Goal: Task Accomplishment & Management: Use online tool/utility

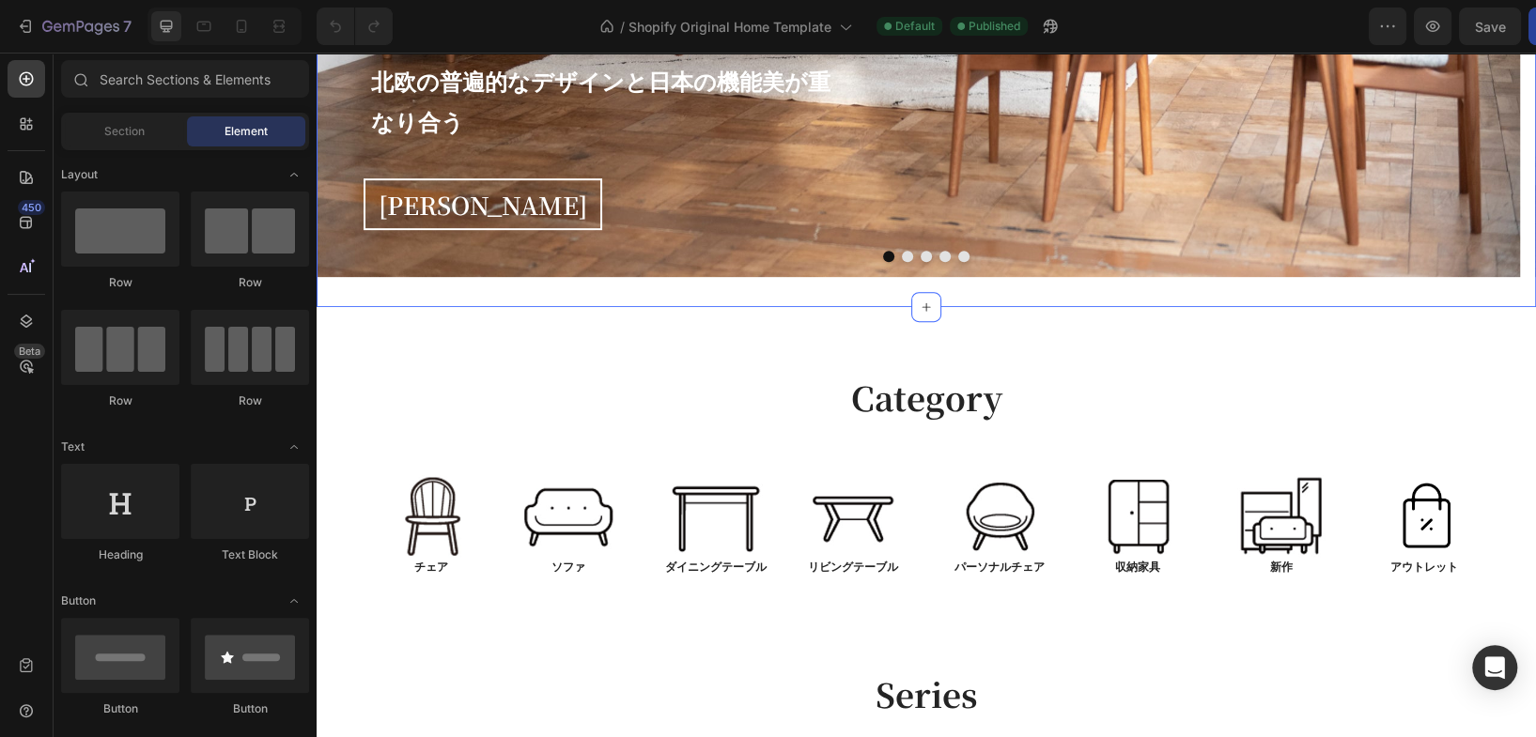
scroll to position [521, 0]
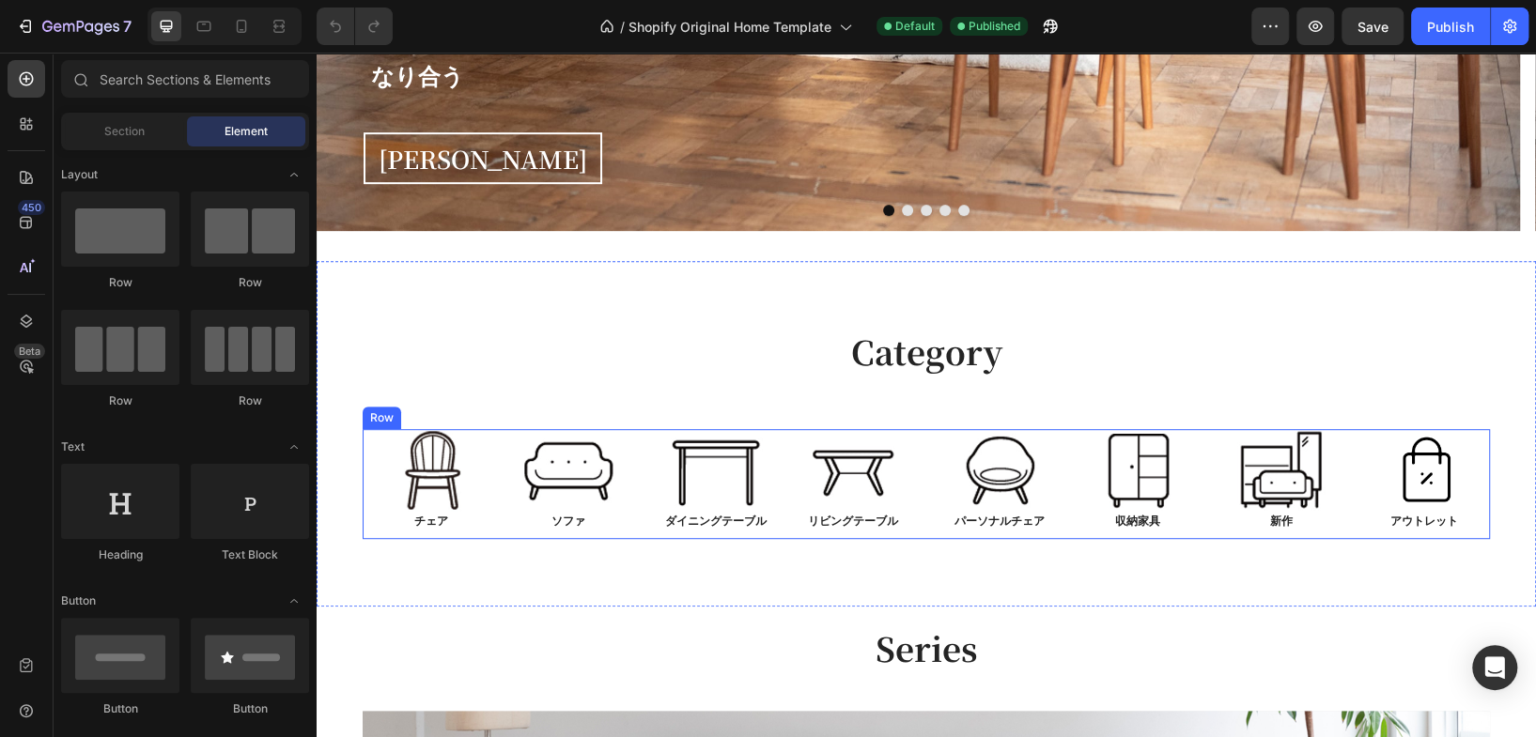
click at [916, 437] on div "Image チェア Text Block Image ソファ Text Block Row Image ダイニングテーブル Text Block Image …" at bounding box center [926, 484] width 1127 height 111
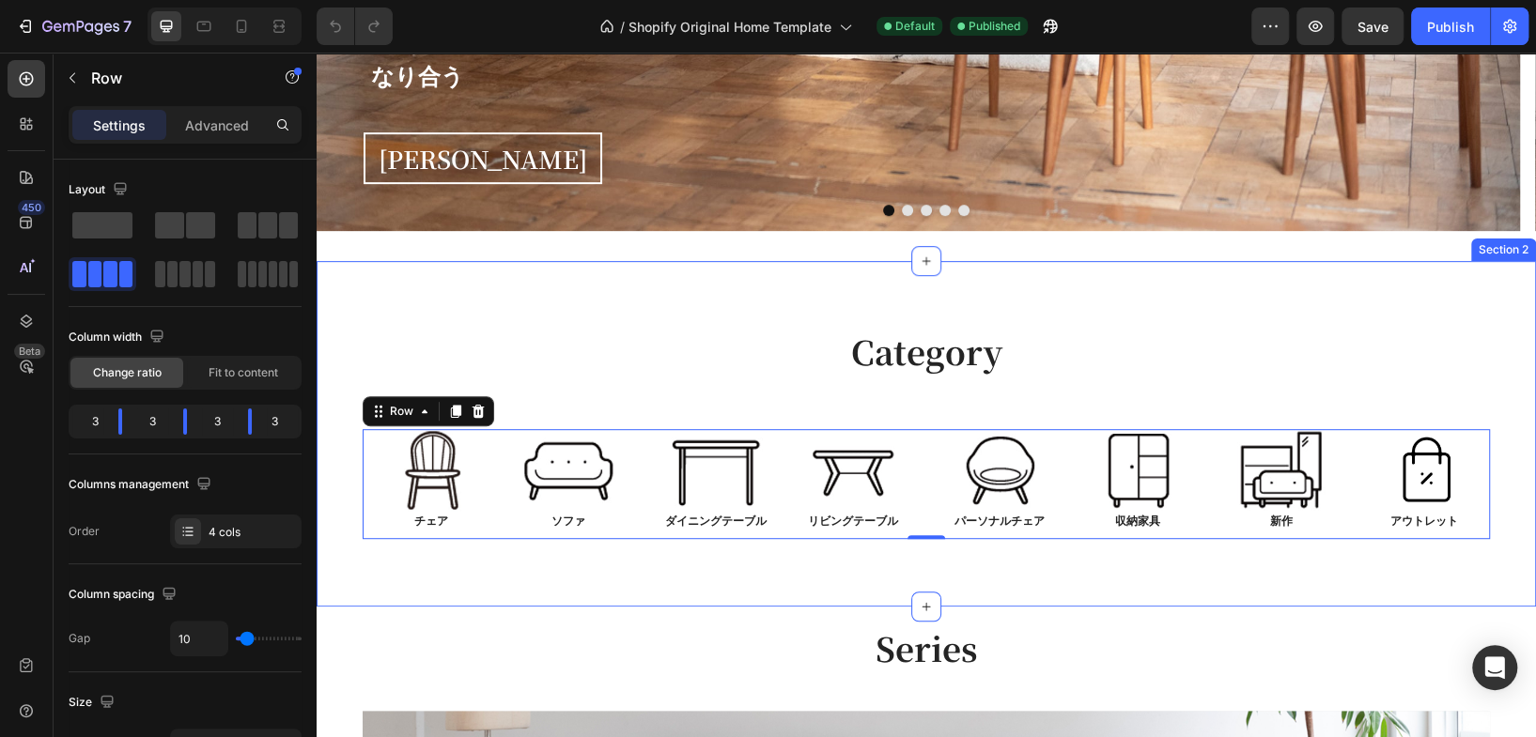
click at [1489, 497] on div "Category Heading Row Image チェア Text Block Image ソファ Text Block Row Image ダイニングテ…" at bounding box center [926, 434] width 1191 height 210
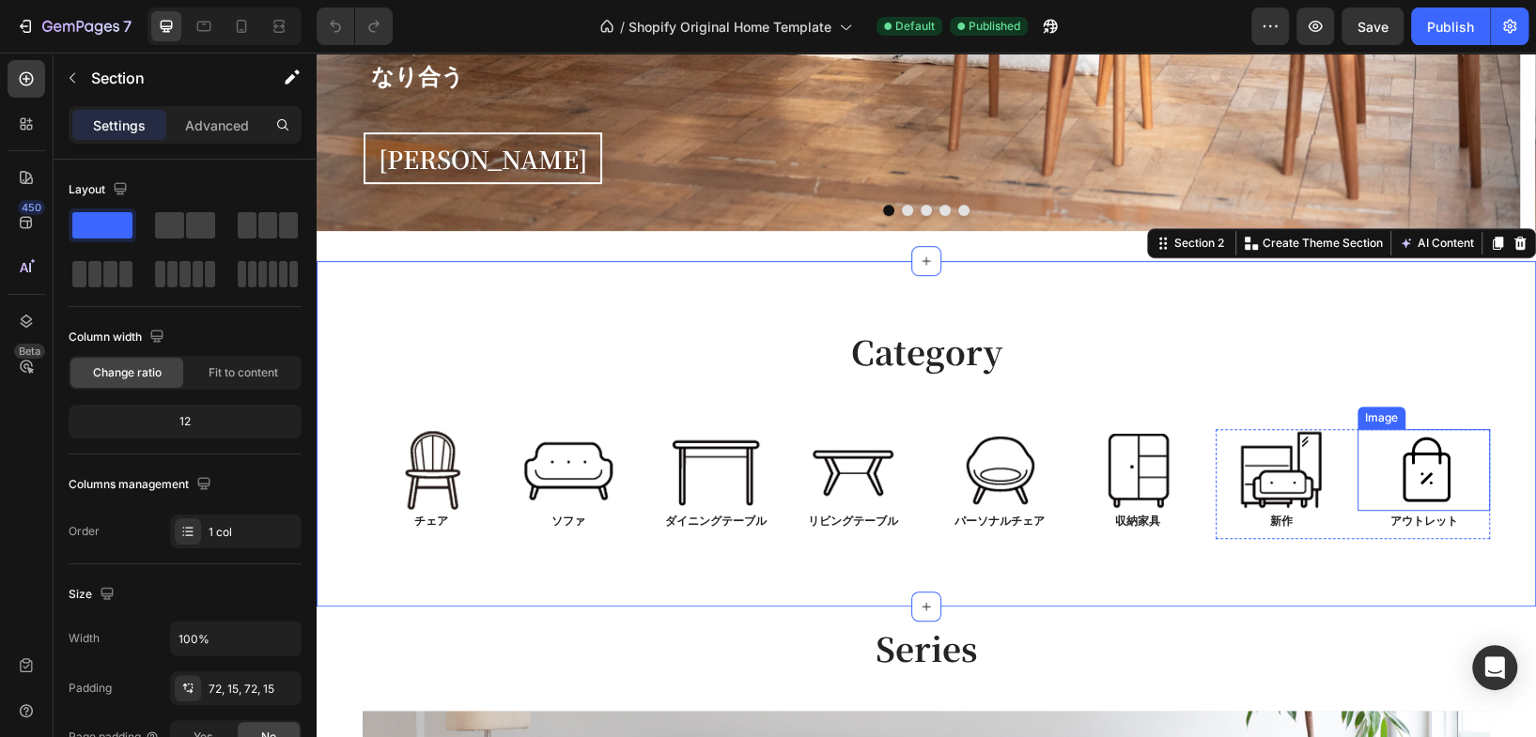
click at [1459, 502] on img at bounding box center [1423, 470] width 99 height 83
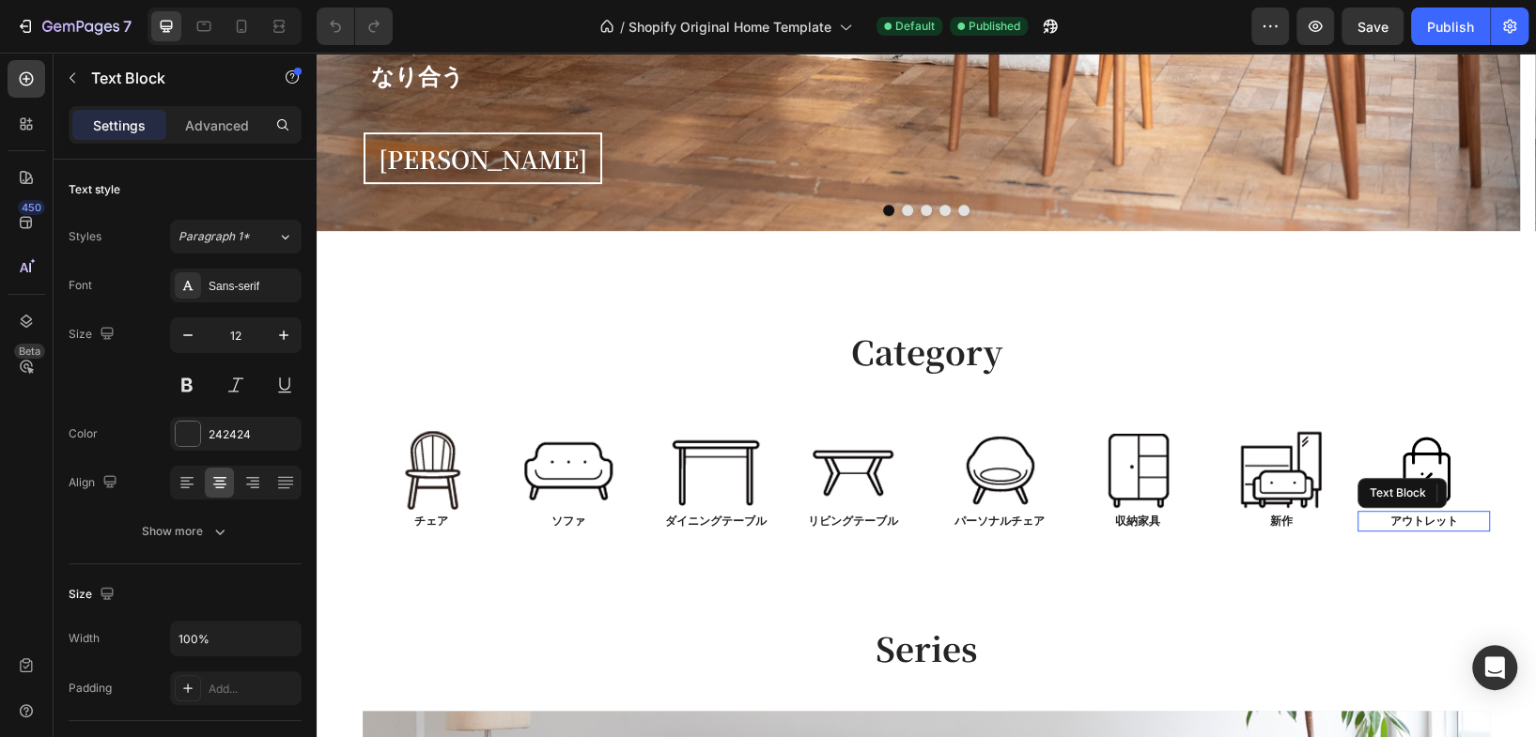
click at [1468, 528] on p "アウトレット" at bounding box center [1423, 521] width 129 height 17
click at [773, 521] on p "ダイニングテーブル" at bounding box center [715, 521] width 133 height 17
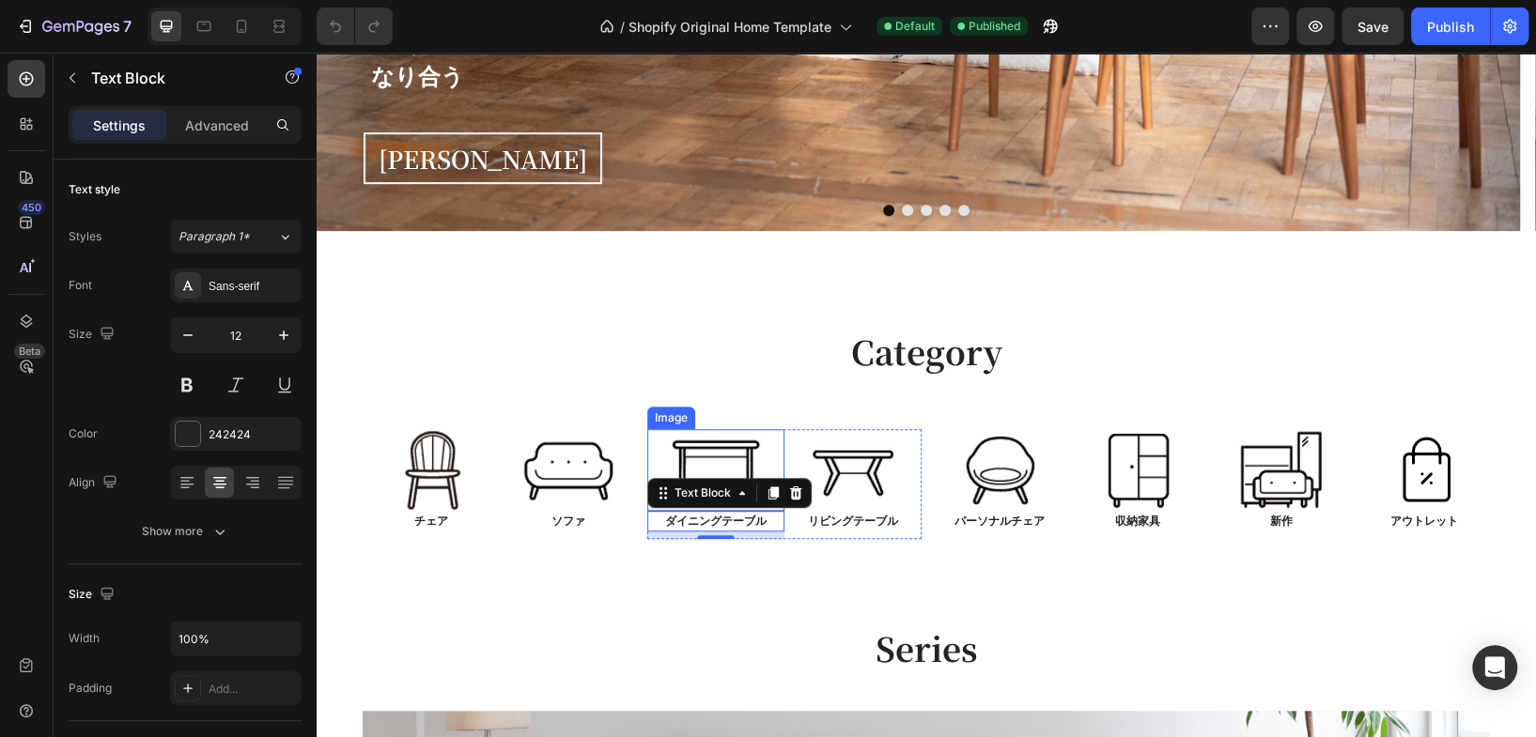
click at [766, 447] on link at bounding box center [715, 470] width 137 height 83
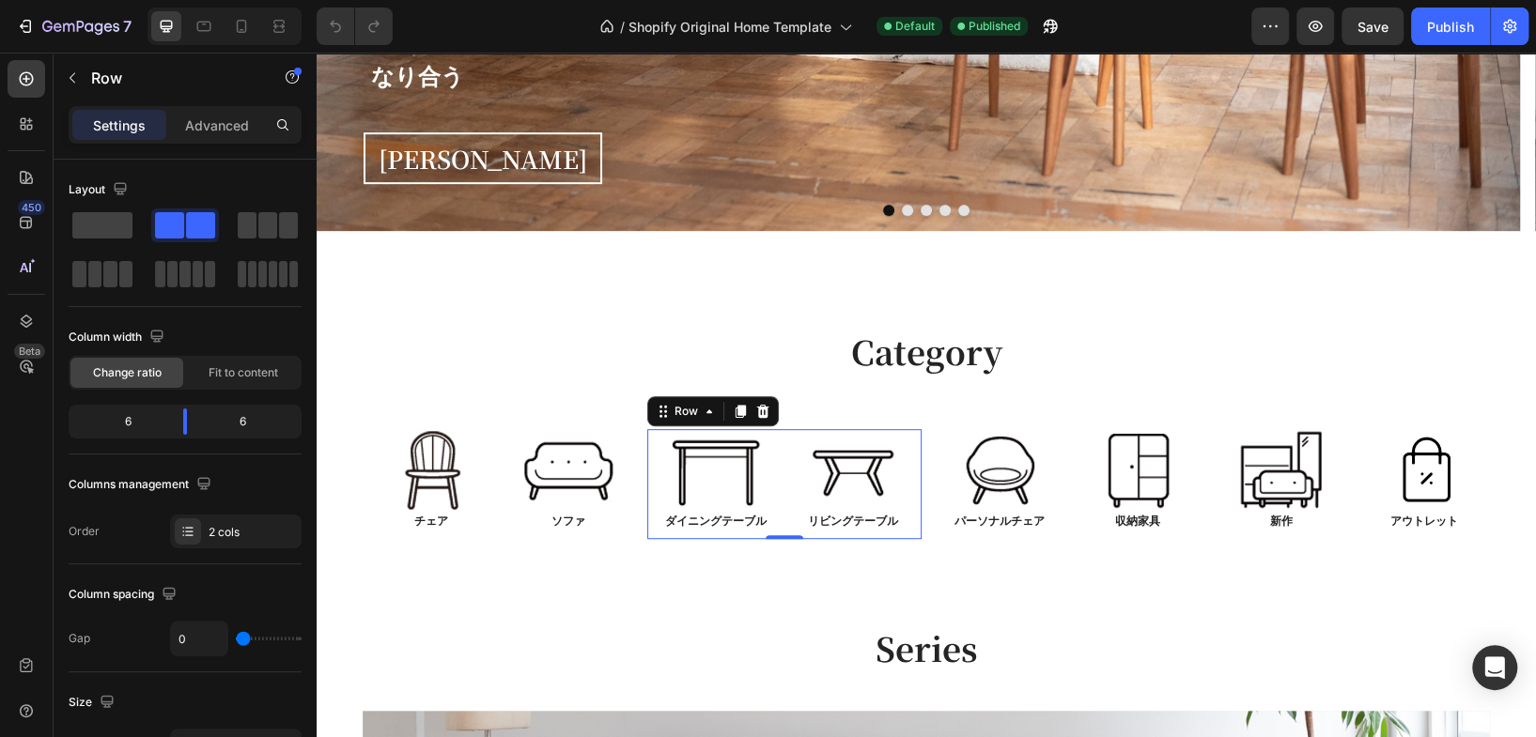
click at [901, 533] on div "Image リビングテーブル Text Block" at bounding box center [852, 484] width 137 height 111
click at [217, 128] on p "Advanced" at bounding box center [217, 126] width 64 height 20
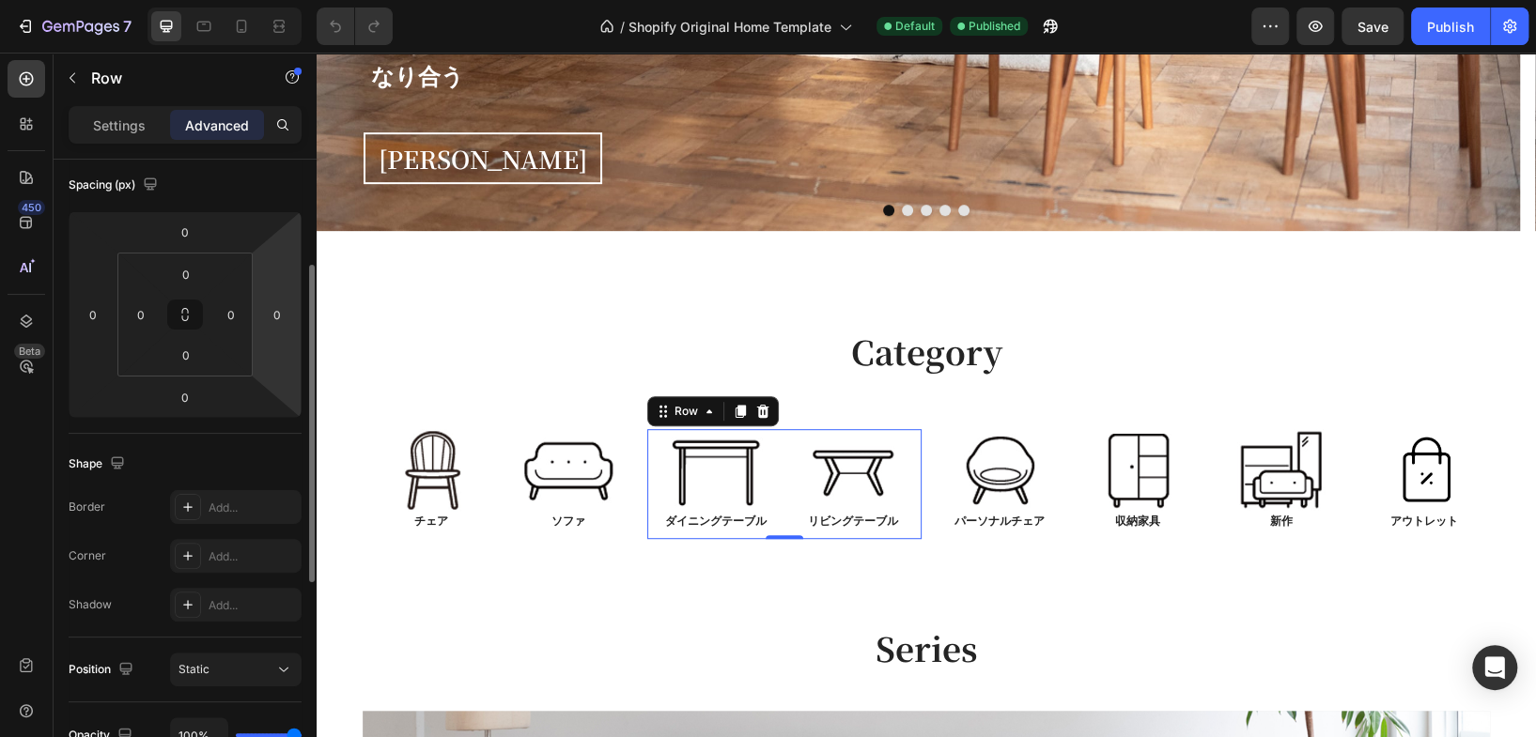
scroll to position [621, 0]
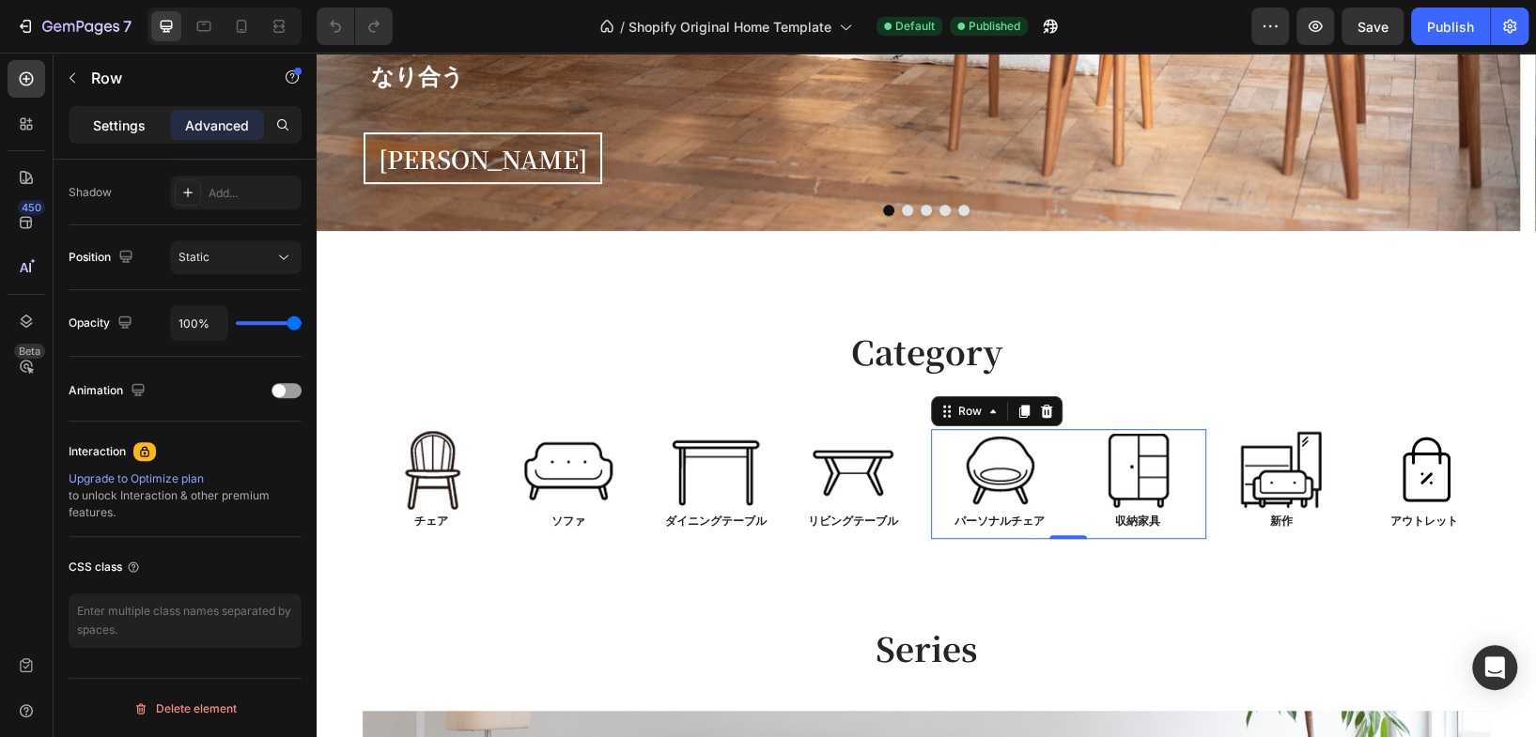
click at [139, 137] on div "Settings" at bounding box center [119, 125] width 94 height 30
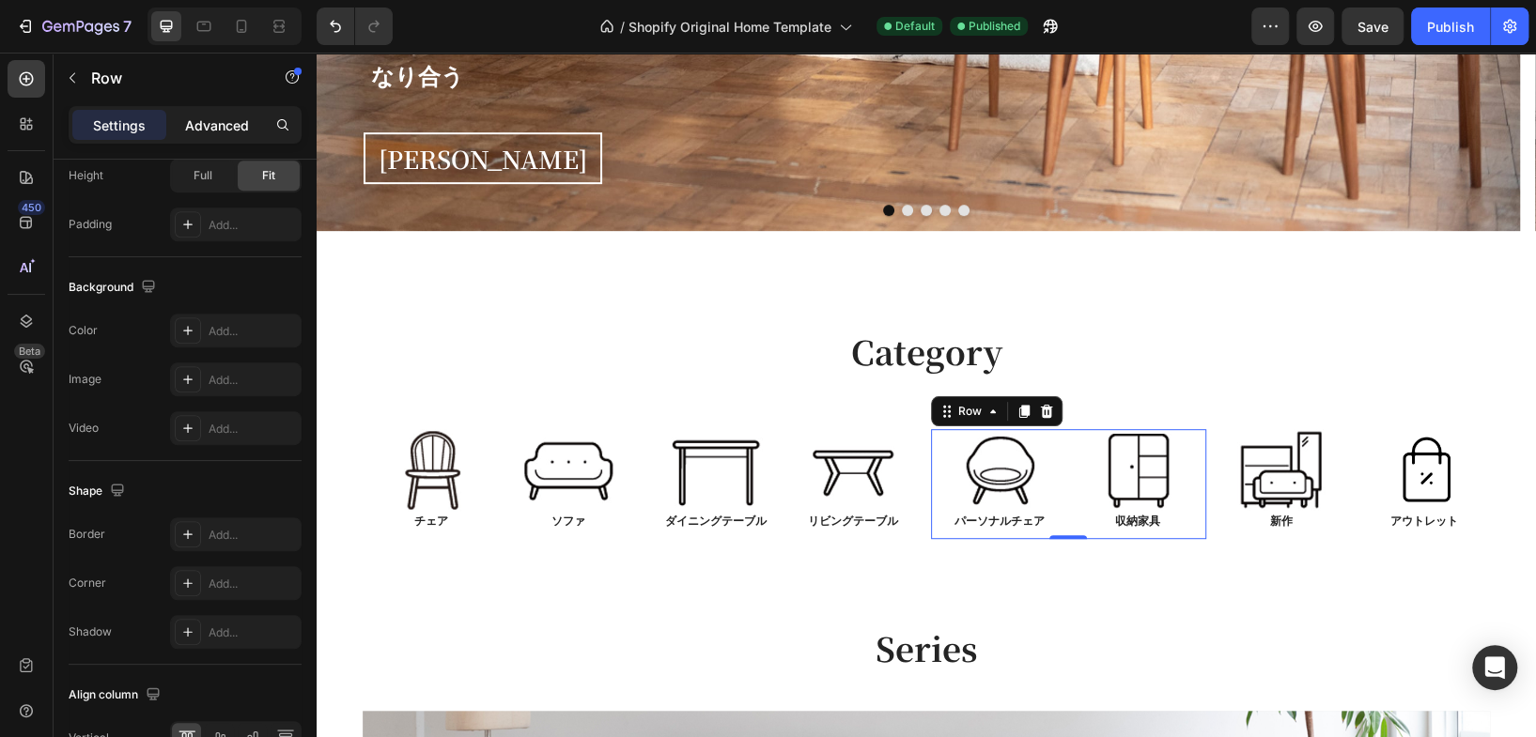
click at [195, 120] on p "Advanced" at bounding box center [217, 126] width 64 height 20
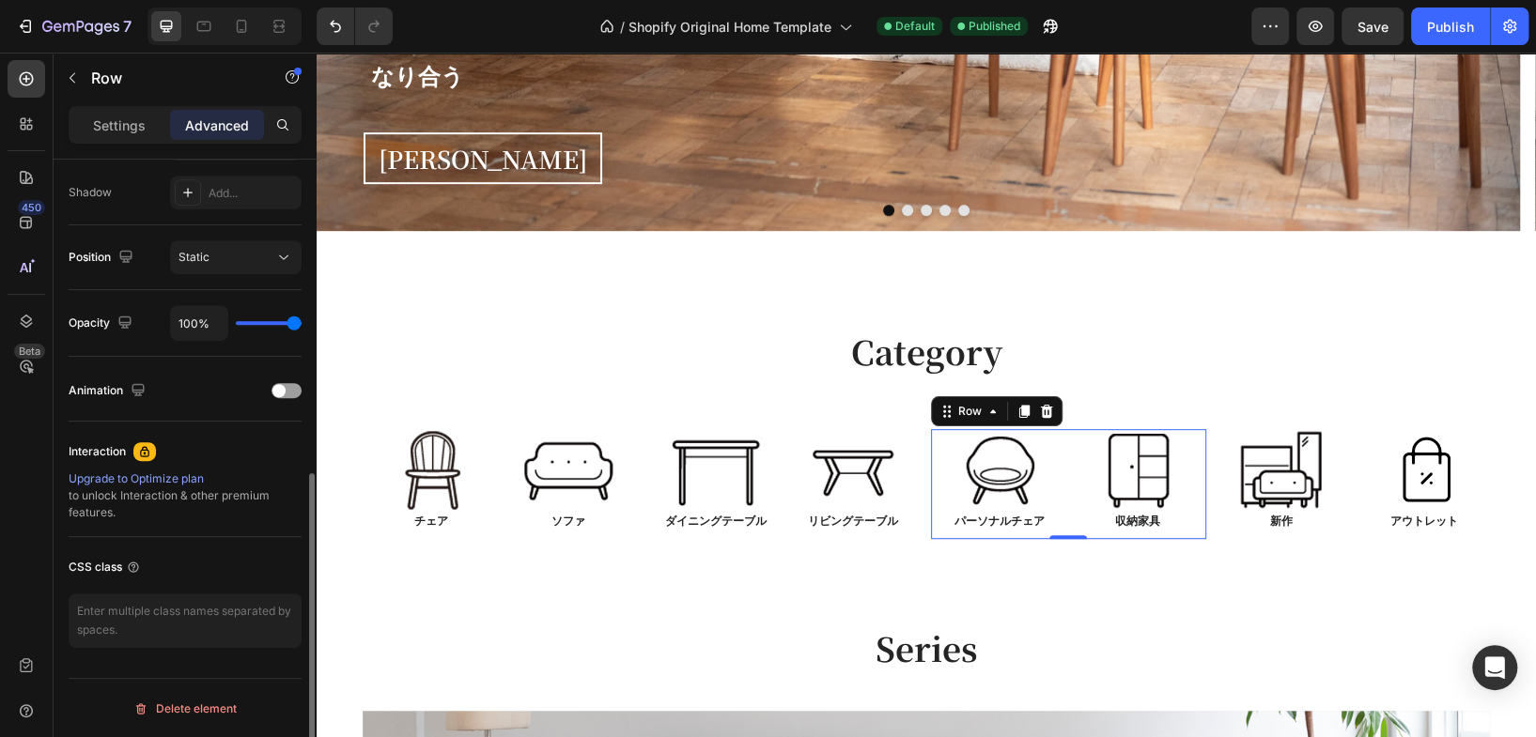
scroll to position [0, 0]
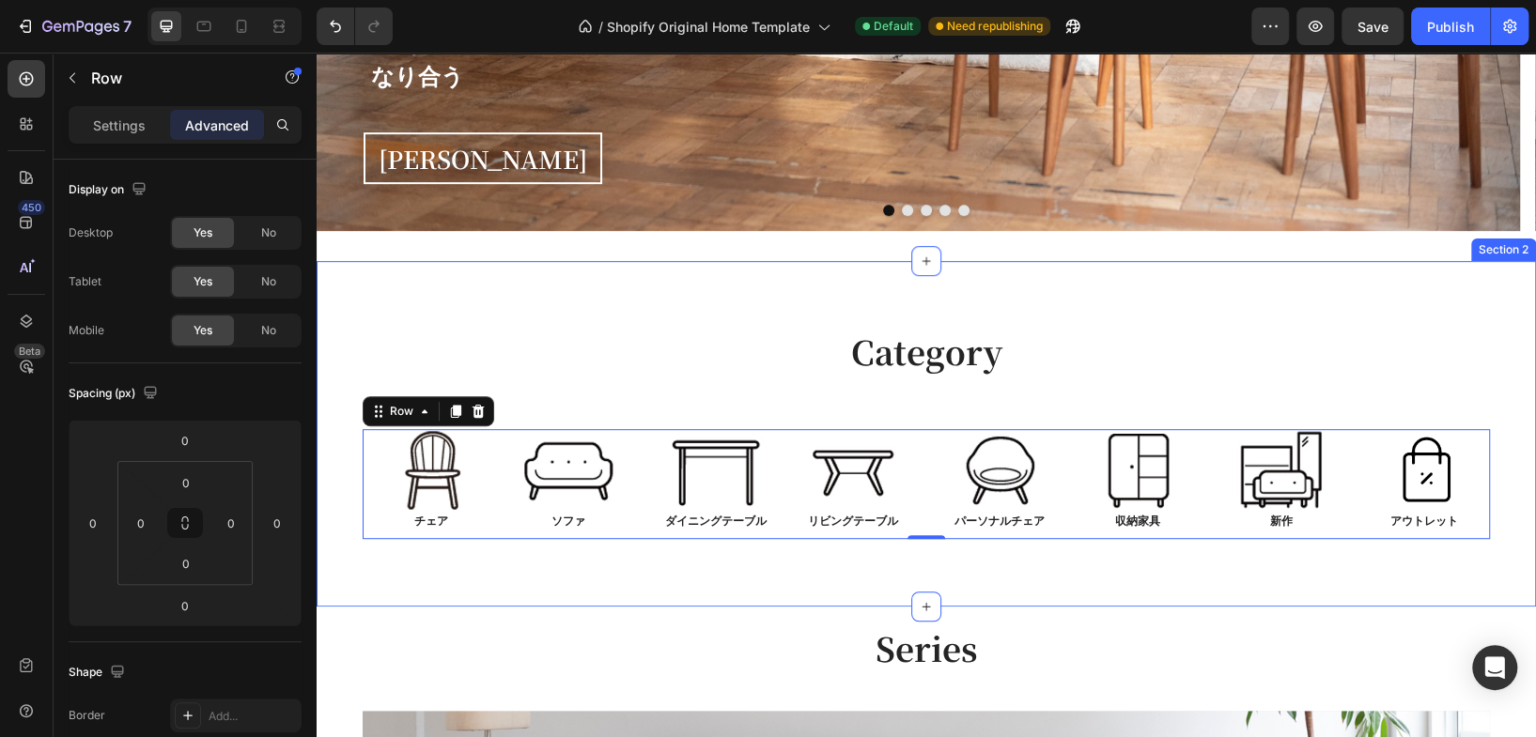
click at [634, 571] on div "Category Heading Row Image チェア Text Block Image ソファ Text Block Row Image ダイニングテ…" at bounding box center [926, 434] width 1219 height 346
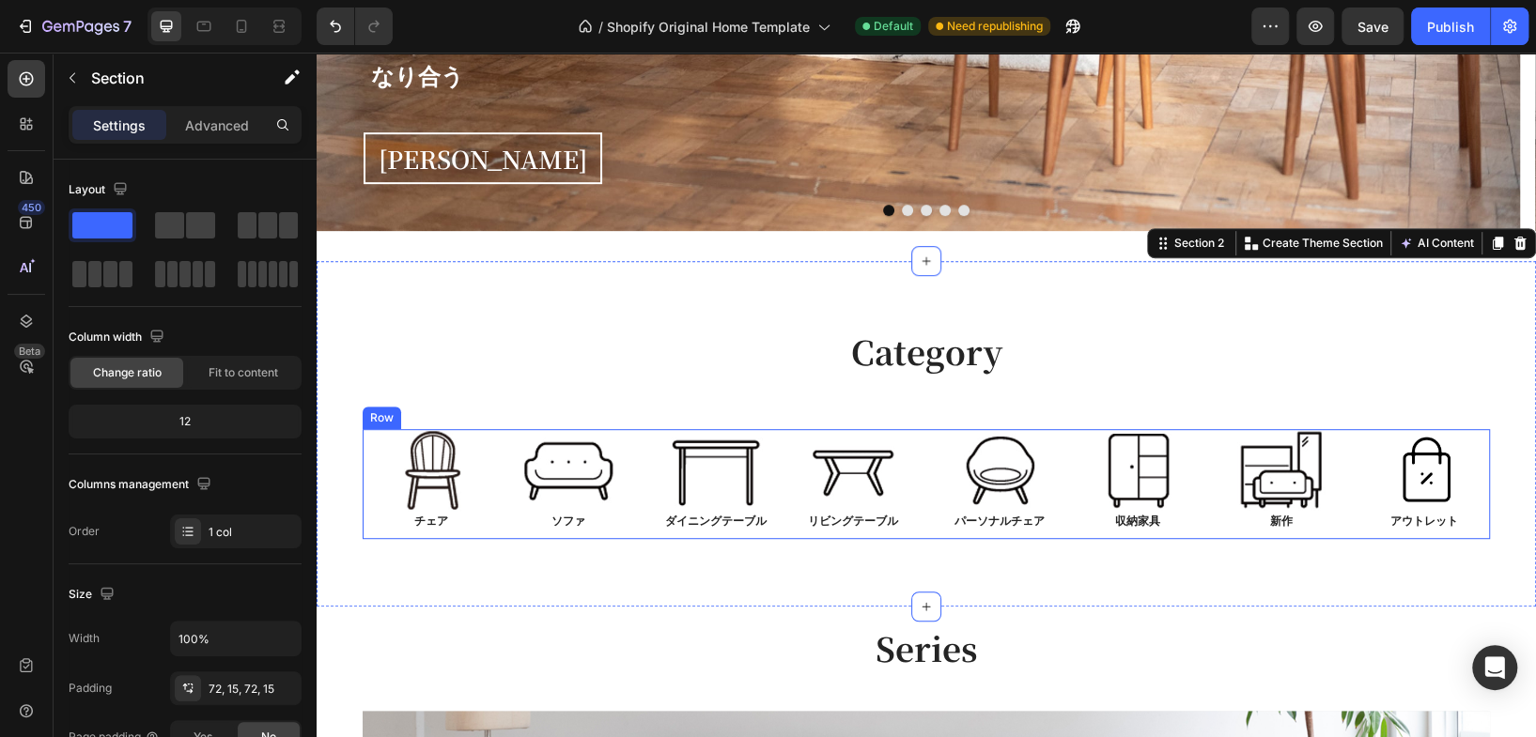
click at [637, 520] on div "Image チェア Text Block Image ソファ Text Block Row Image ダイニングテーブル Text Block Image …" at bounding box center [926, 484] width 1127 height 111
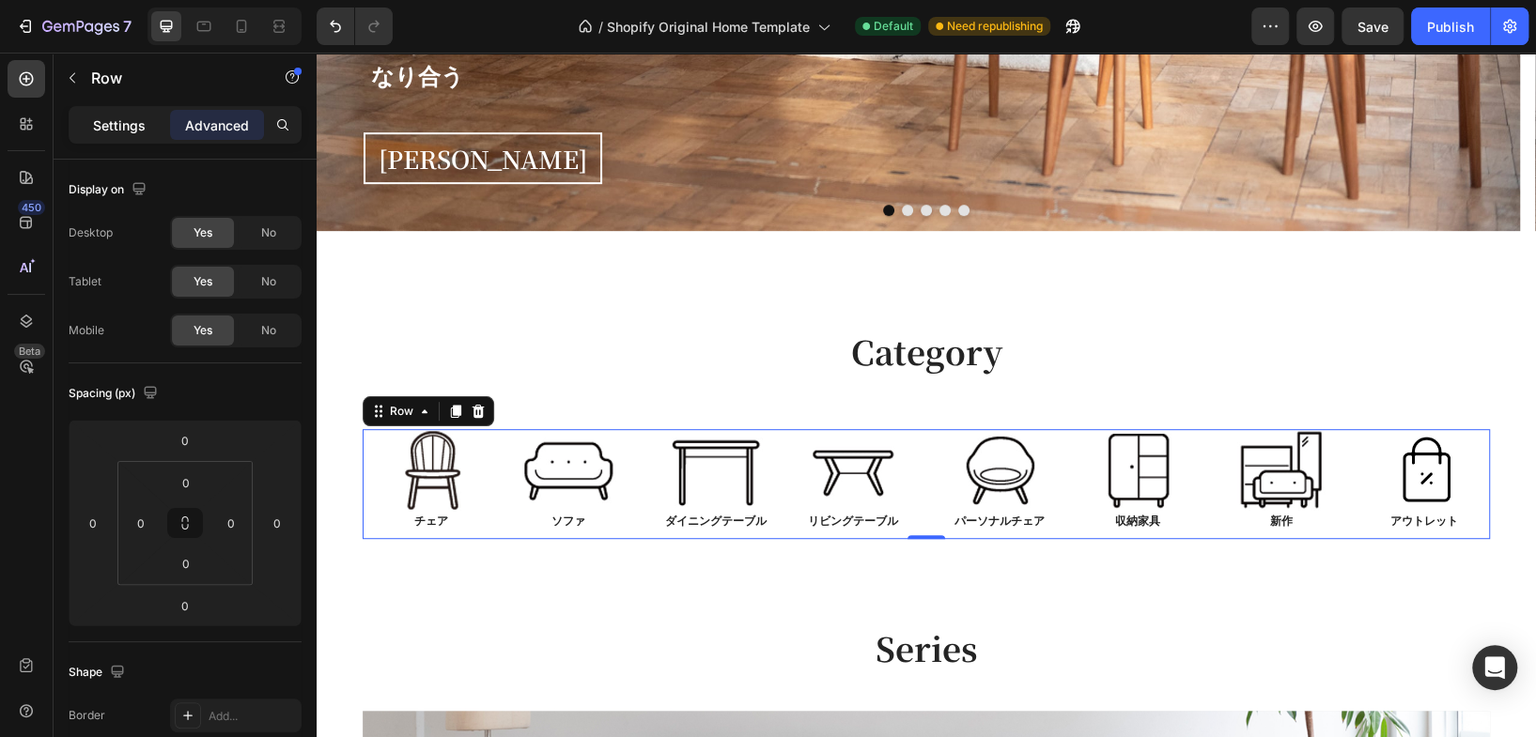
click at [130, 130] on p "Settings" at bounding box center [119, 126] width 53 height 20
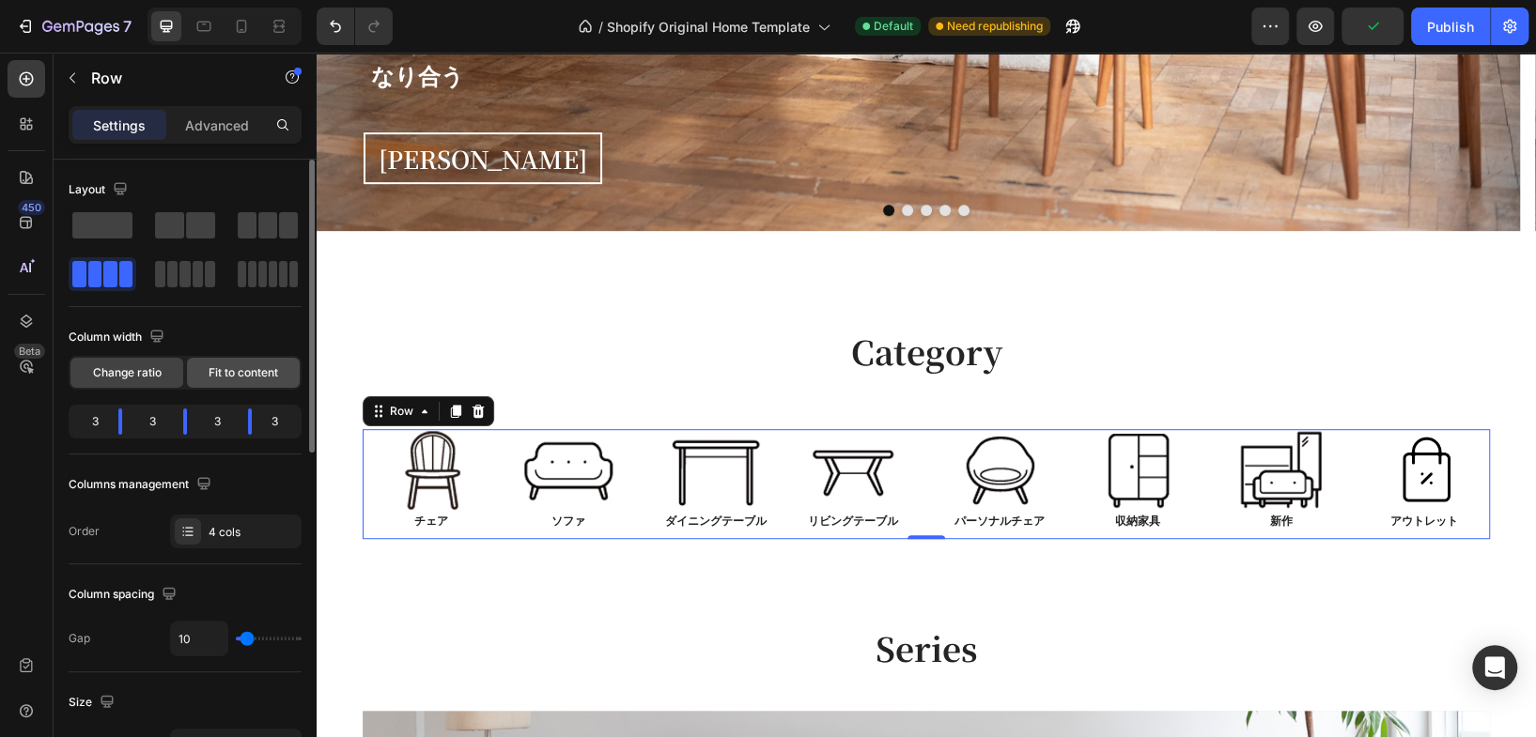
click at [249, 364] on span "Fit to content" at bounding box center [244, 372] width 70 height 17
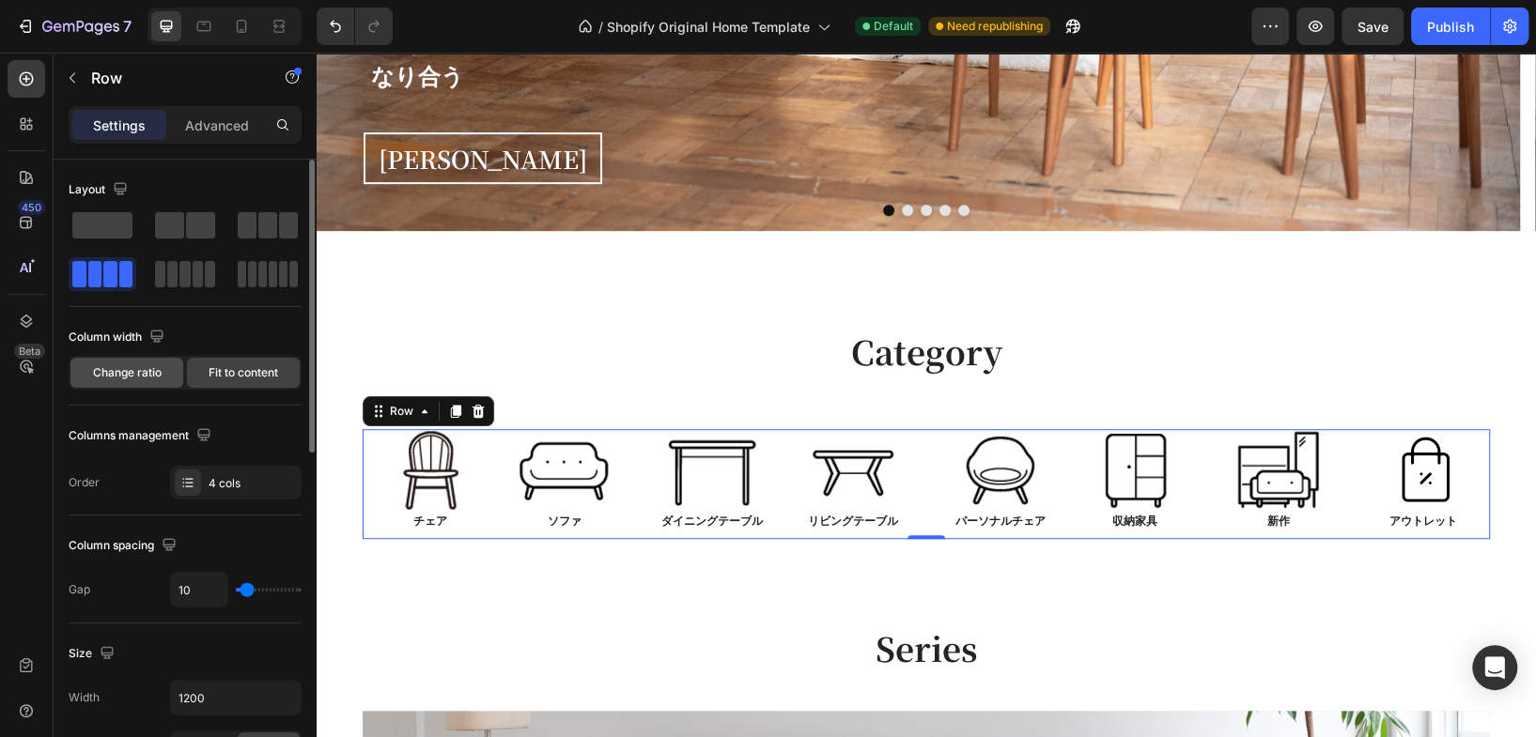
click at [143, 371] on span "Change ratio" at bounding box center [127, 372] width 69 height 17
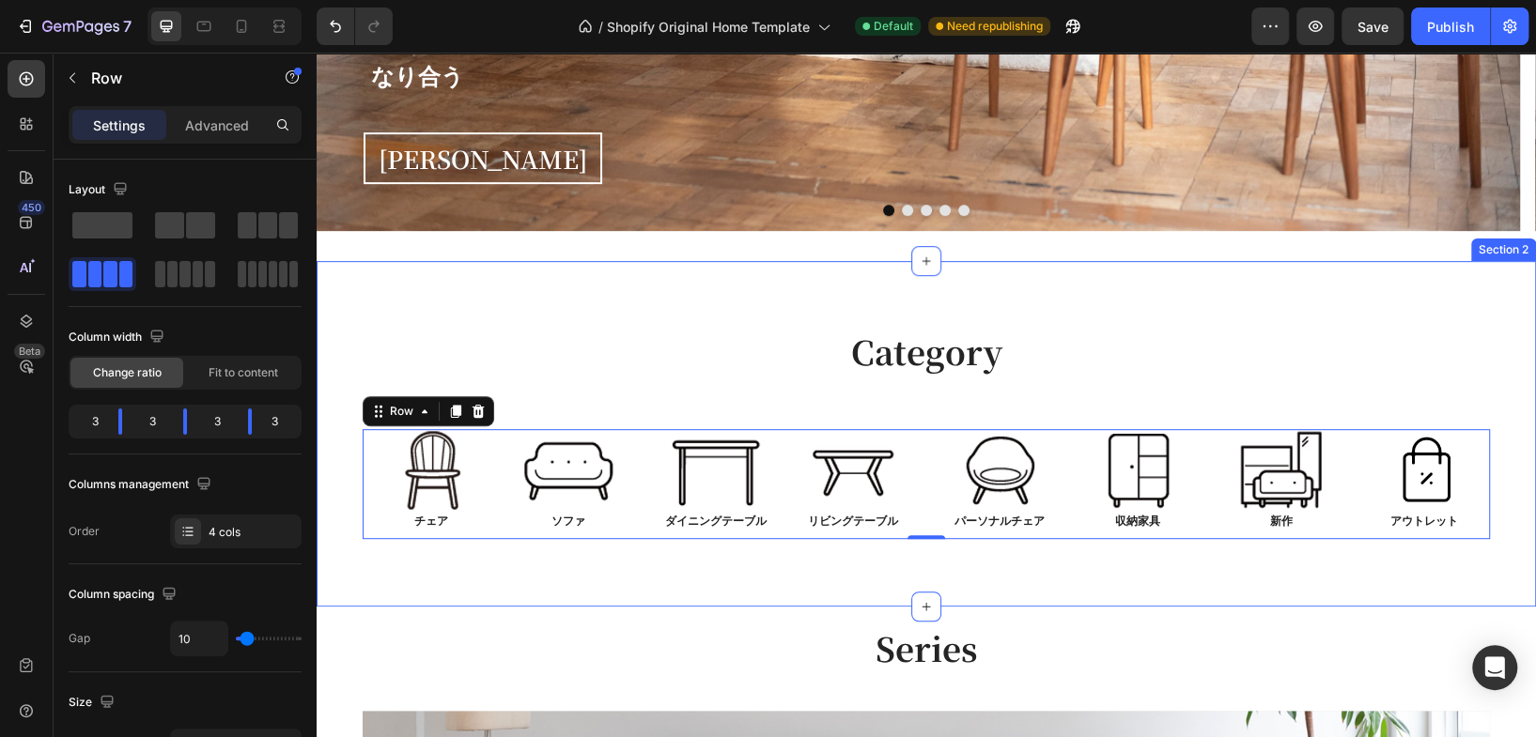
click at [1206, 577] on div "Category Heading Row Image チェア Text Block Image ソファ Text Block Row Image ダイニングテ…" at bounding box center [926, 434] width 1219 height 346
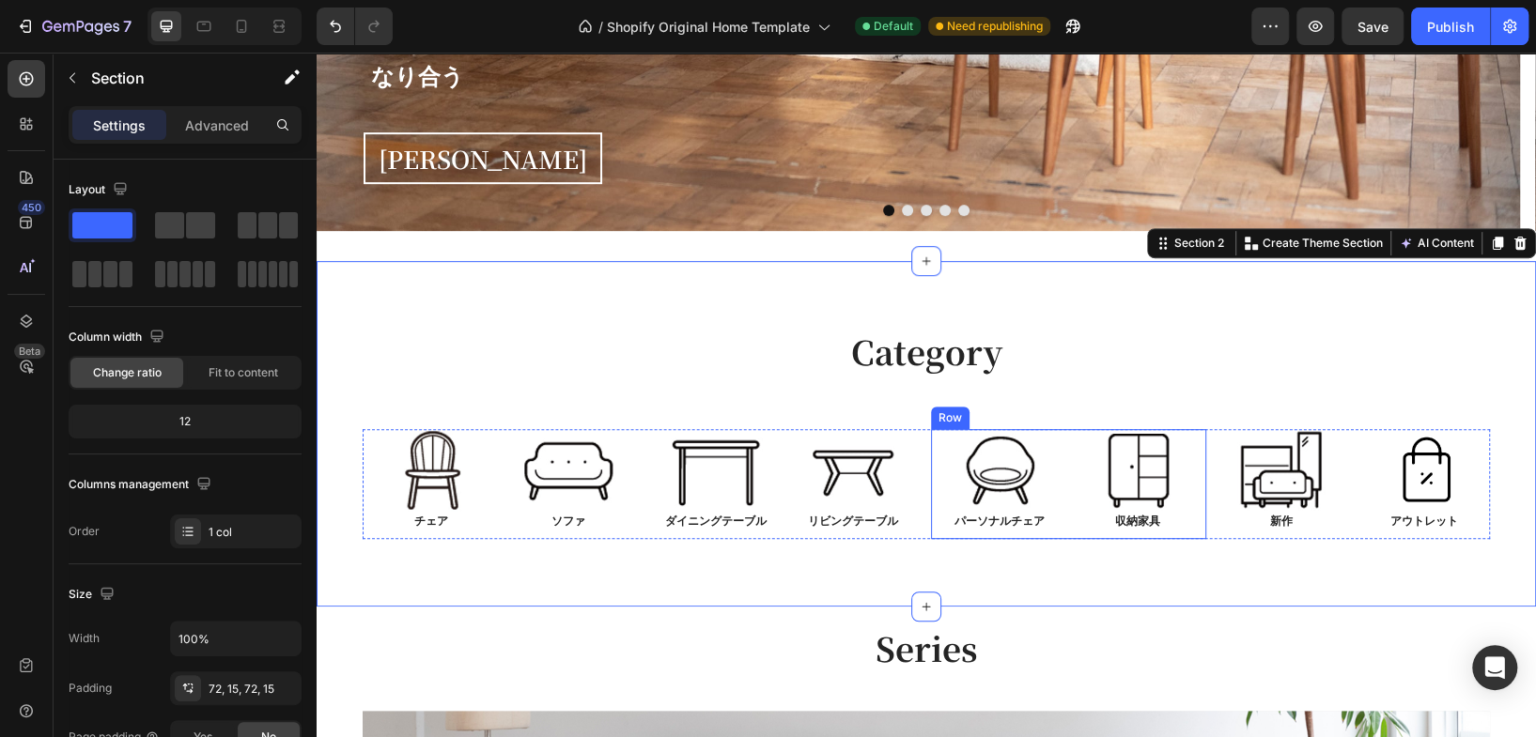
click at [1038, 535] on div "Image パーソナルチェア Text Block" at bounding box center [999, 484] width 137 height 111
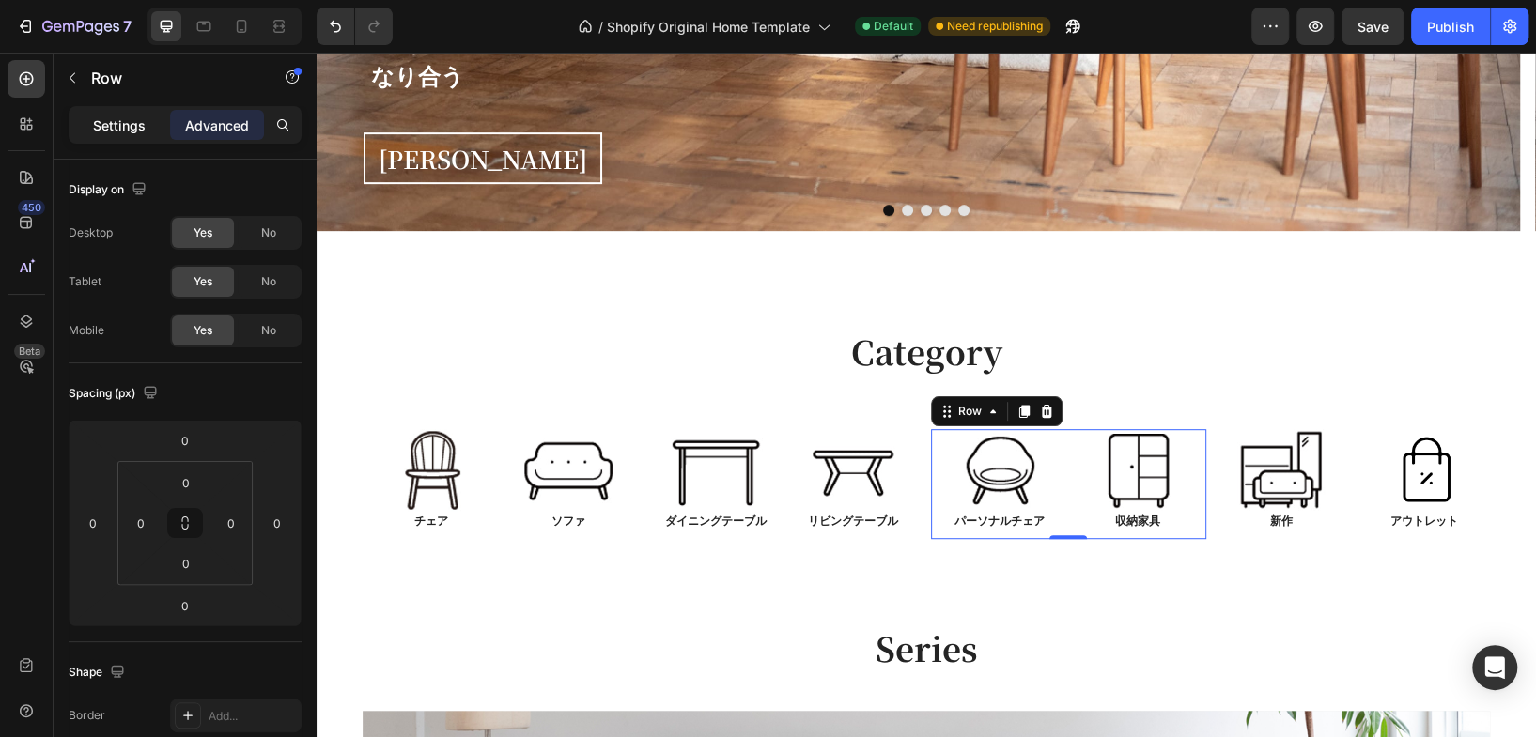
click at [105, 131] on p "Settings" at bounding box center [119, 126] width 53 height 20
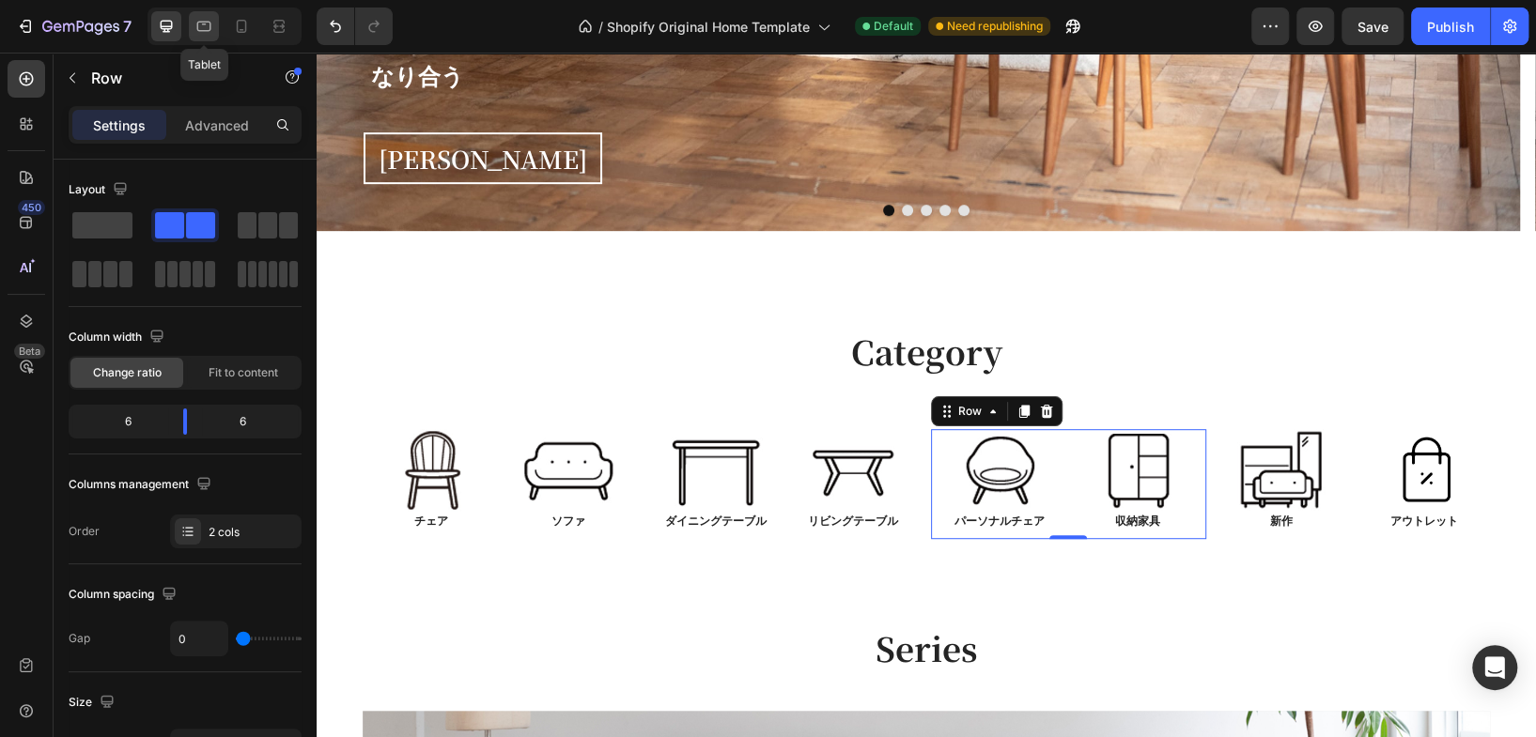
click at [203, 23] on icon at bounding box center [204, 27] width 14 height 10
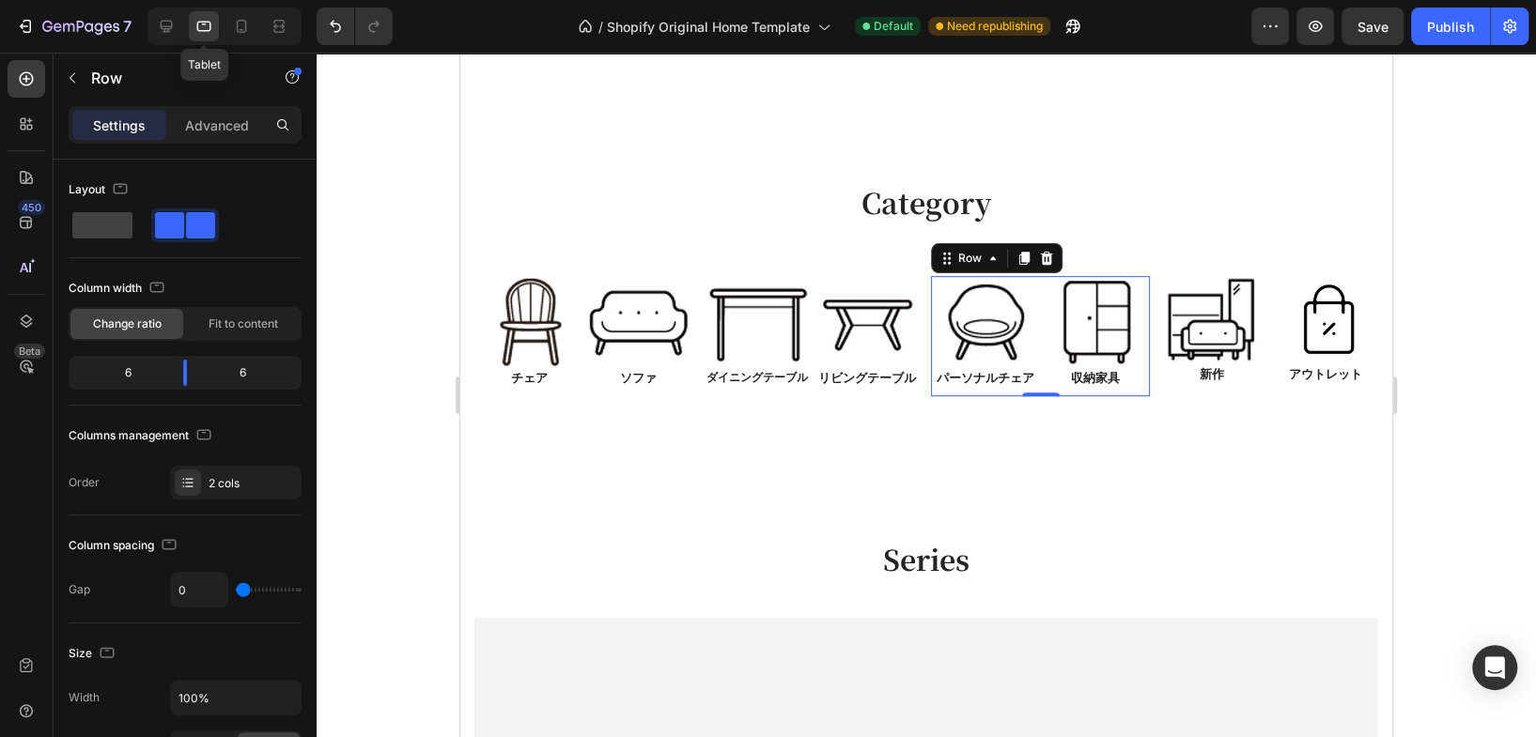
scroll to position [678, 0]
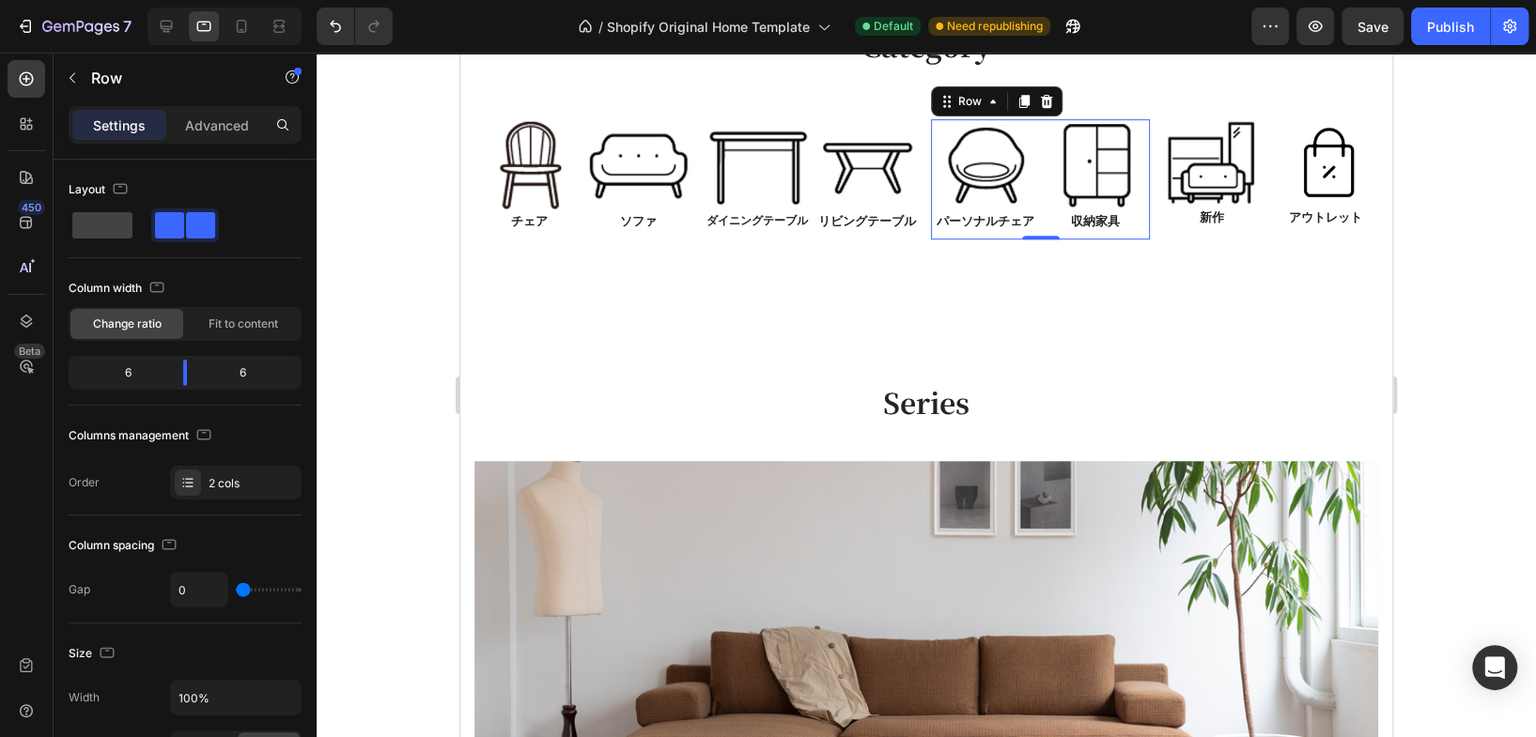
click at [1452, 330] on div at bounding box center [926, 395] width 1219 height 685
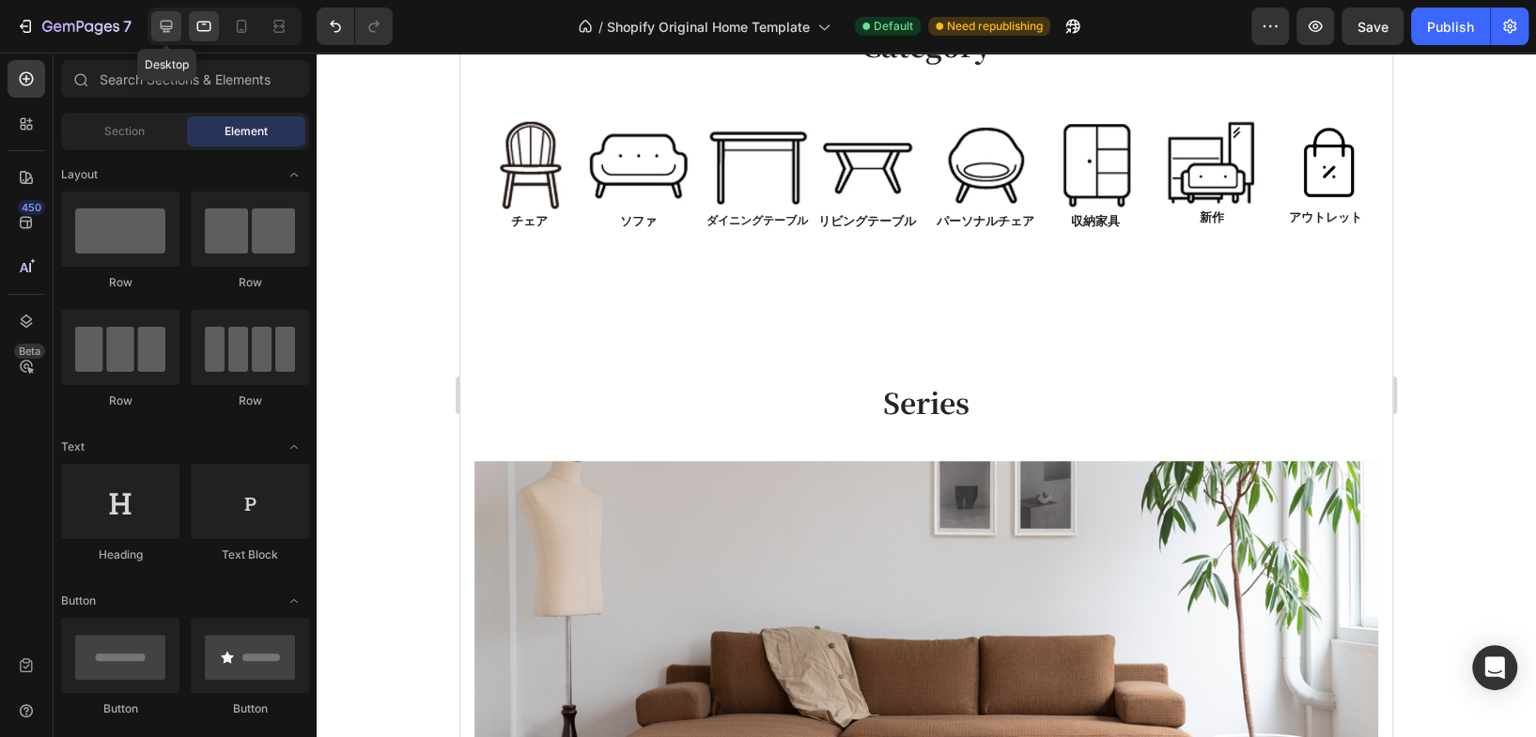
drag, startPoint x: 167, startPoint y: 31, endPoint x: 51, endPoint y: 46, distance: 117.4
click at [166, 30] on icon at bounding box center [166, 26] width 19 height 19
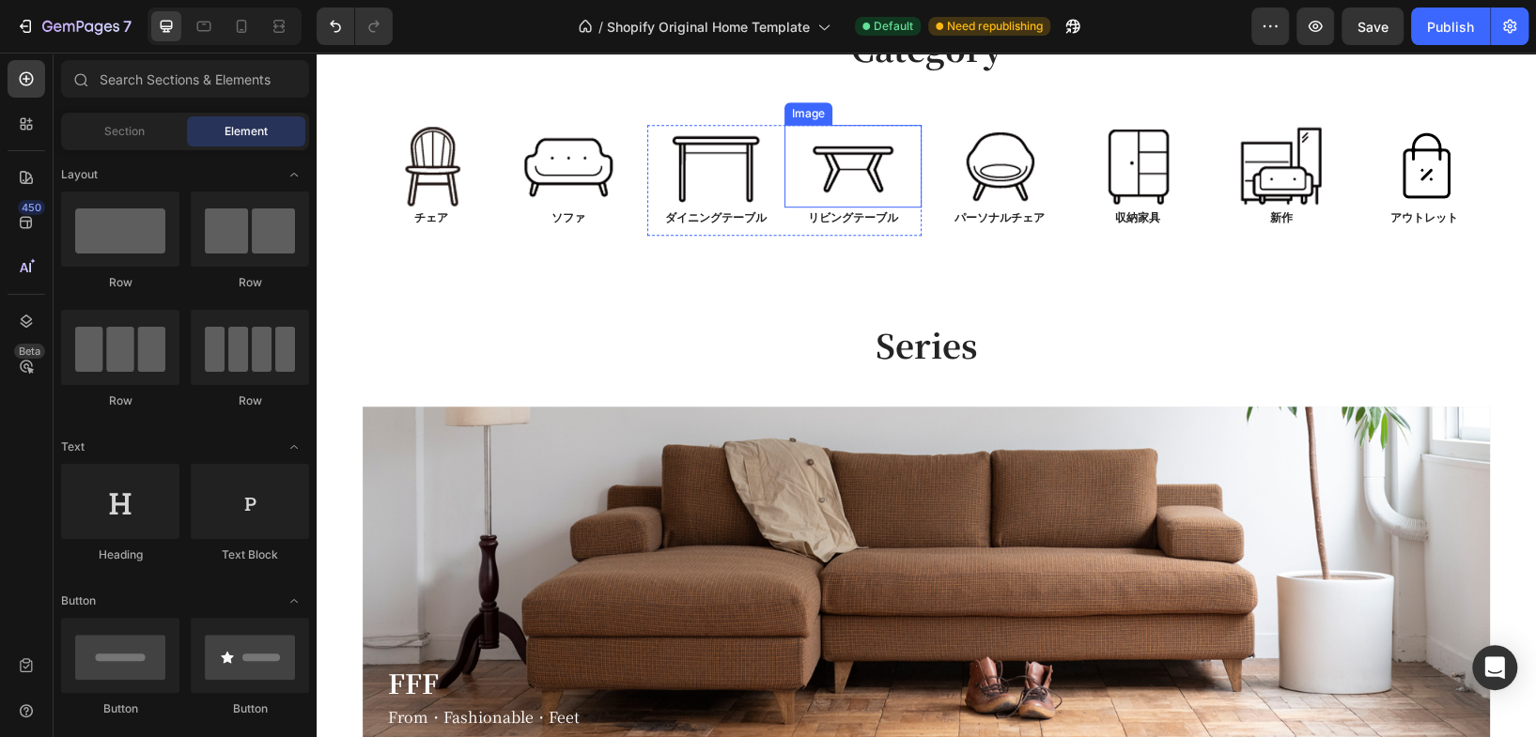
click at [828, 168] on img at bounding box center [852, 166] width 99 height 83
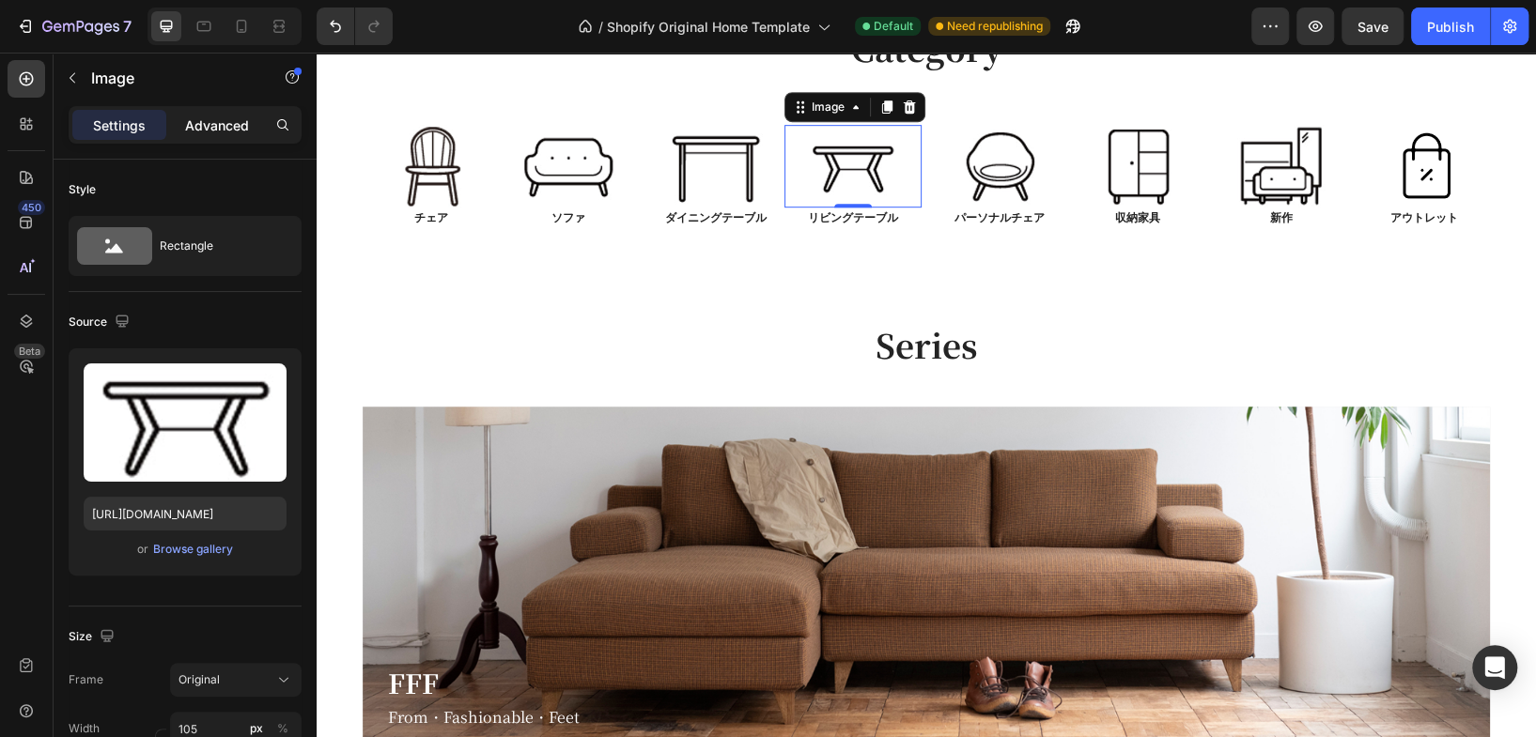
click at [236, 112] on div "Advanced" at bounding box center [217, 125] width 94 height 30
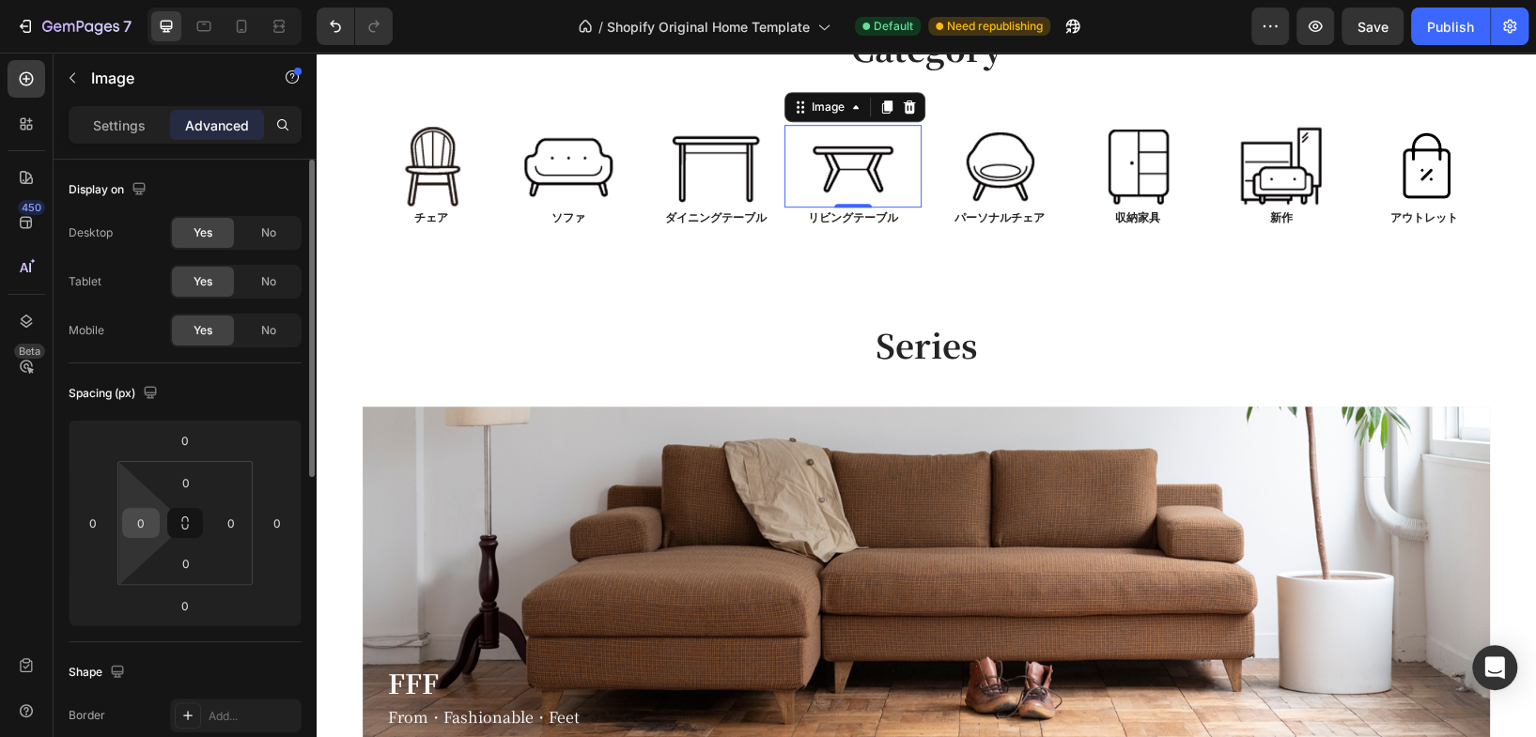
click at [145, 528] on input "0" at bounding box center [141, 523] width 28 height 28
type input "5"
click at [275, 396] on div "Spacing (px)" at bounding box center [185, 394] width 233 height 30
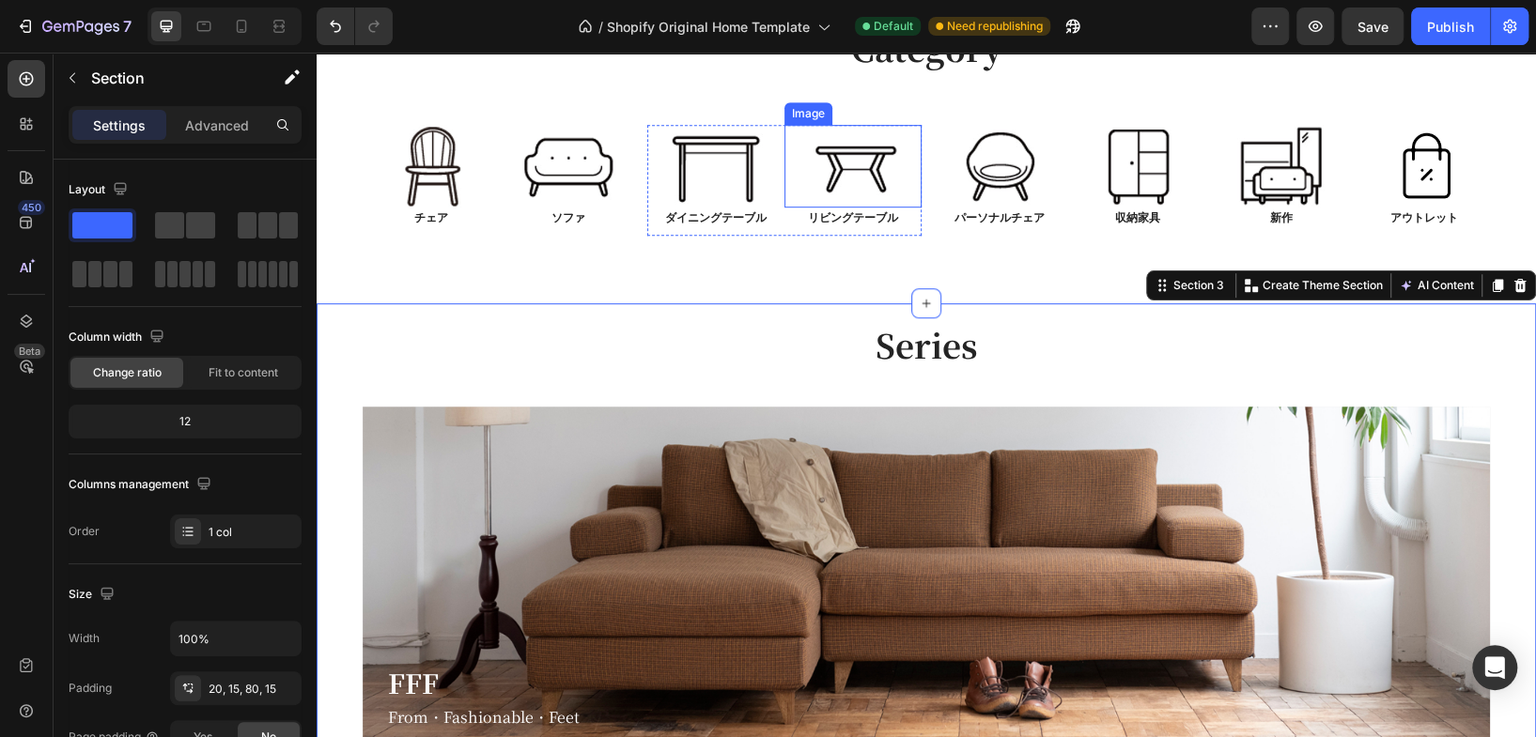
click at [855, 151] on img at bounding box center [855, 166] width 99 height 83
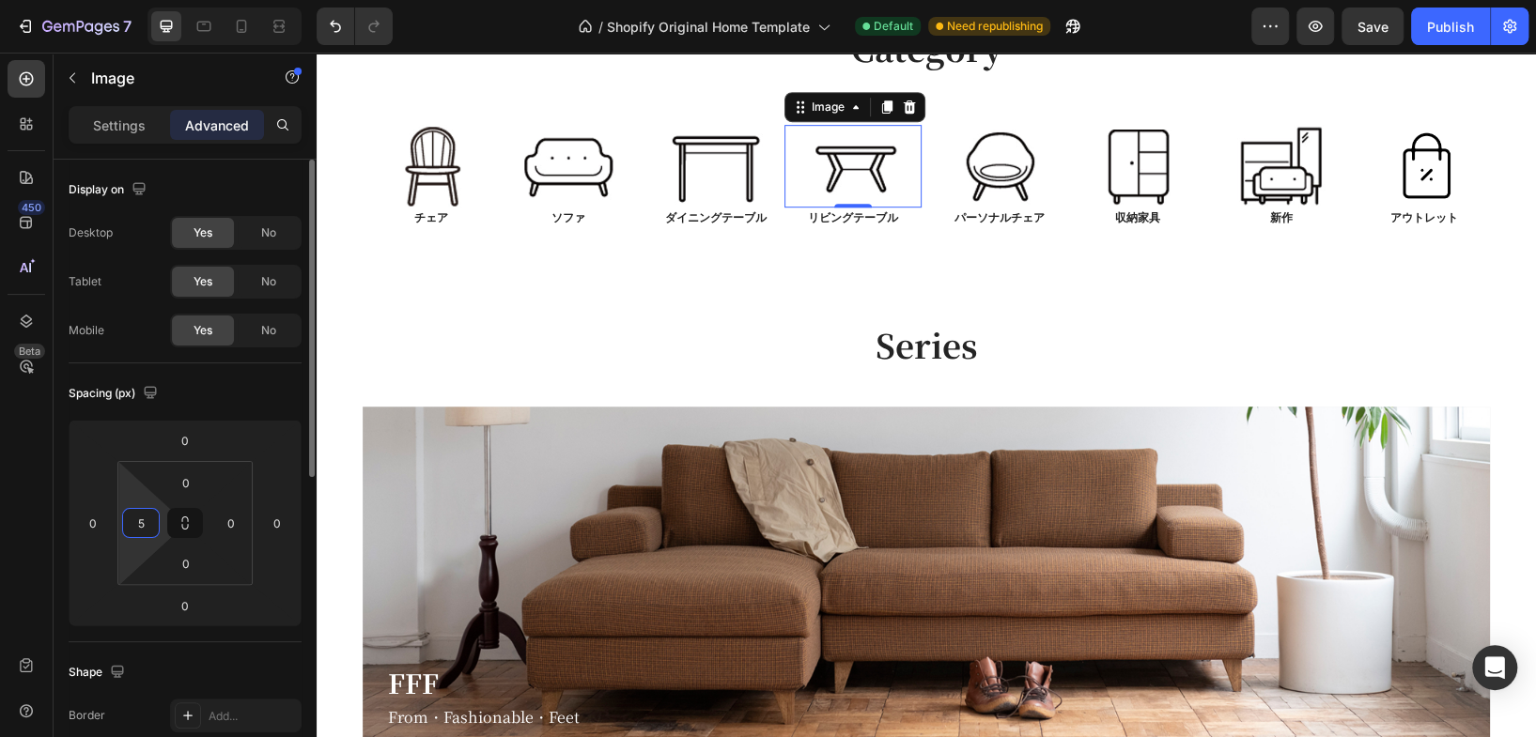
click at [153, 520] on input "5" at bounding box center [141, 523] width 28 height 28
type input "0"
click at [271, 0] on html "7 / Shopify Original Home Template Default Need republishing Preview Save Publi…" at bounding box center [768, 0] width 1536 height 0
click at [282, 379] on div "Spacing (px)" at bounding box center [185, 394] width 233 height 30
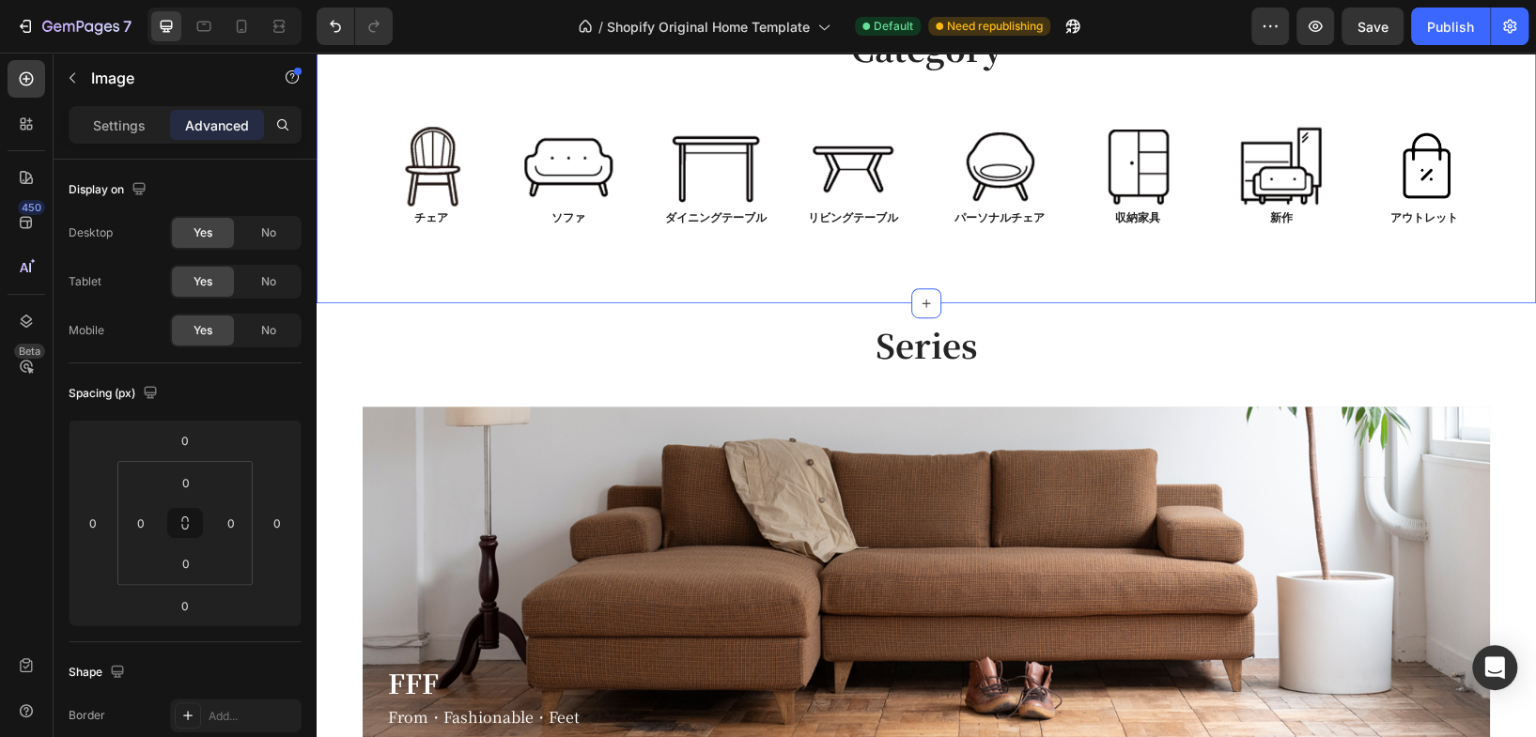
click at [1081, 280] on div "Category Heading Row Image チェア Text Block Image ソファ Text Block Row Image ダイニングテ…" at bounding box center [926, 131] width 1219 height 346
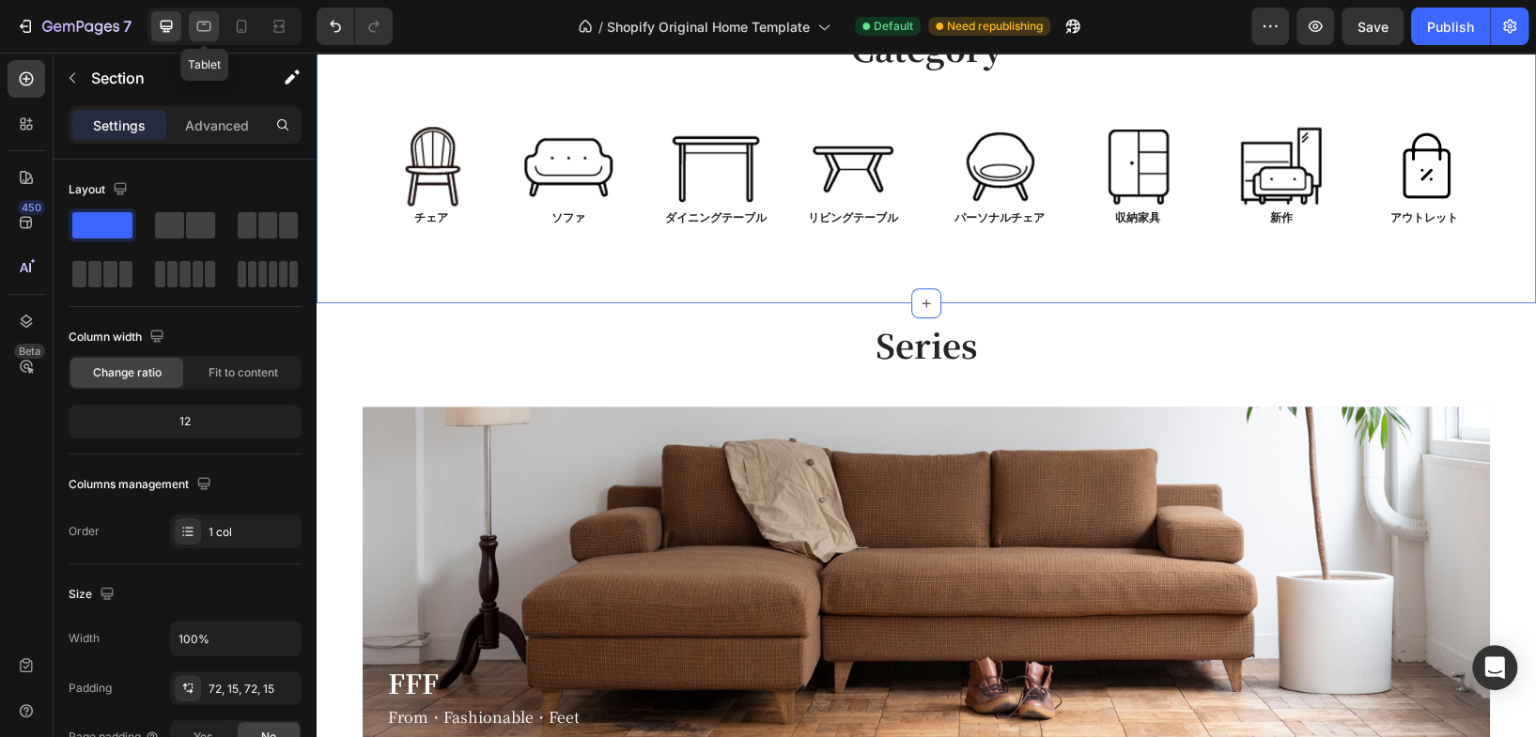
click at [212, 31] on icon at bounding box center [203, 26] width 19 height 19
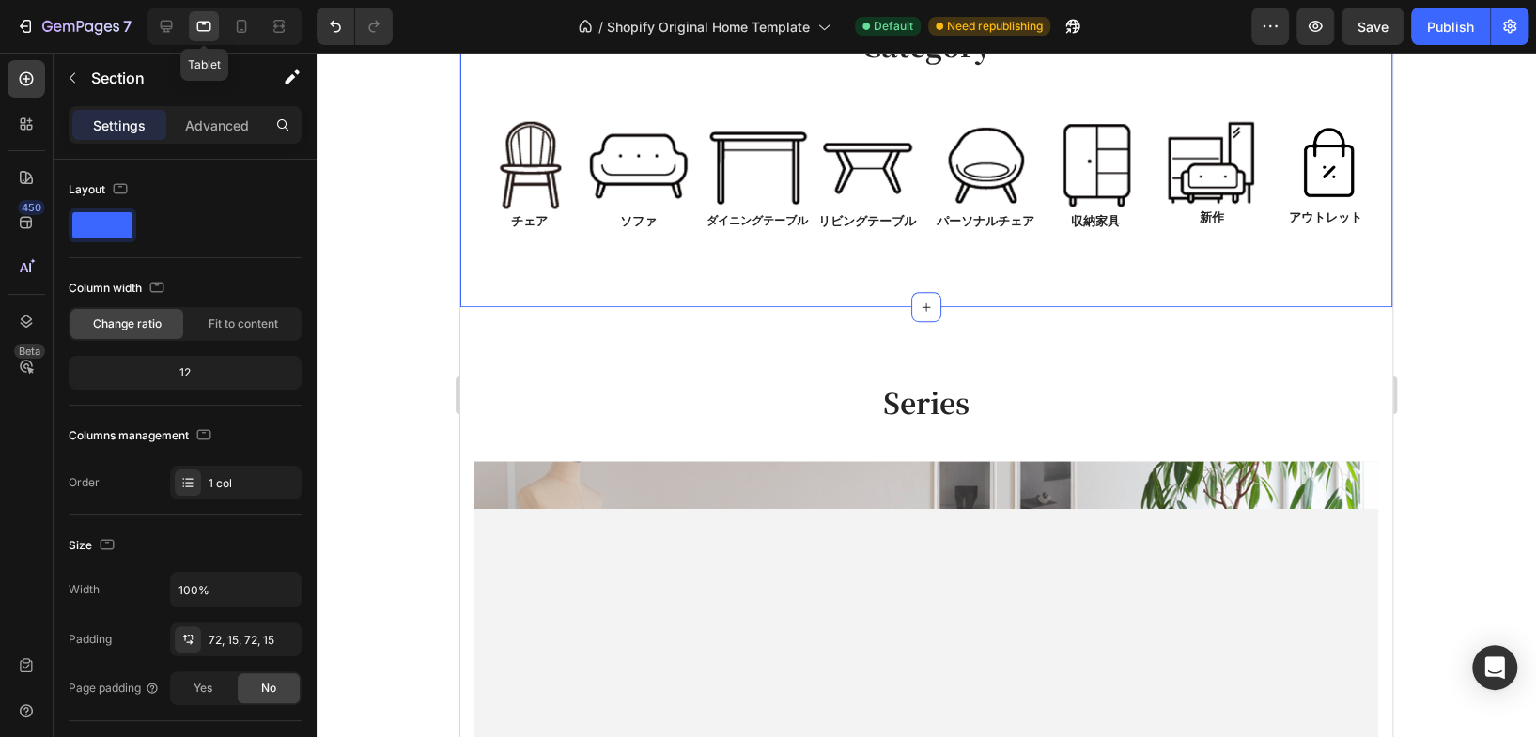
scroll to position [517, 0]
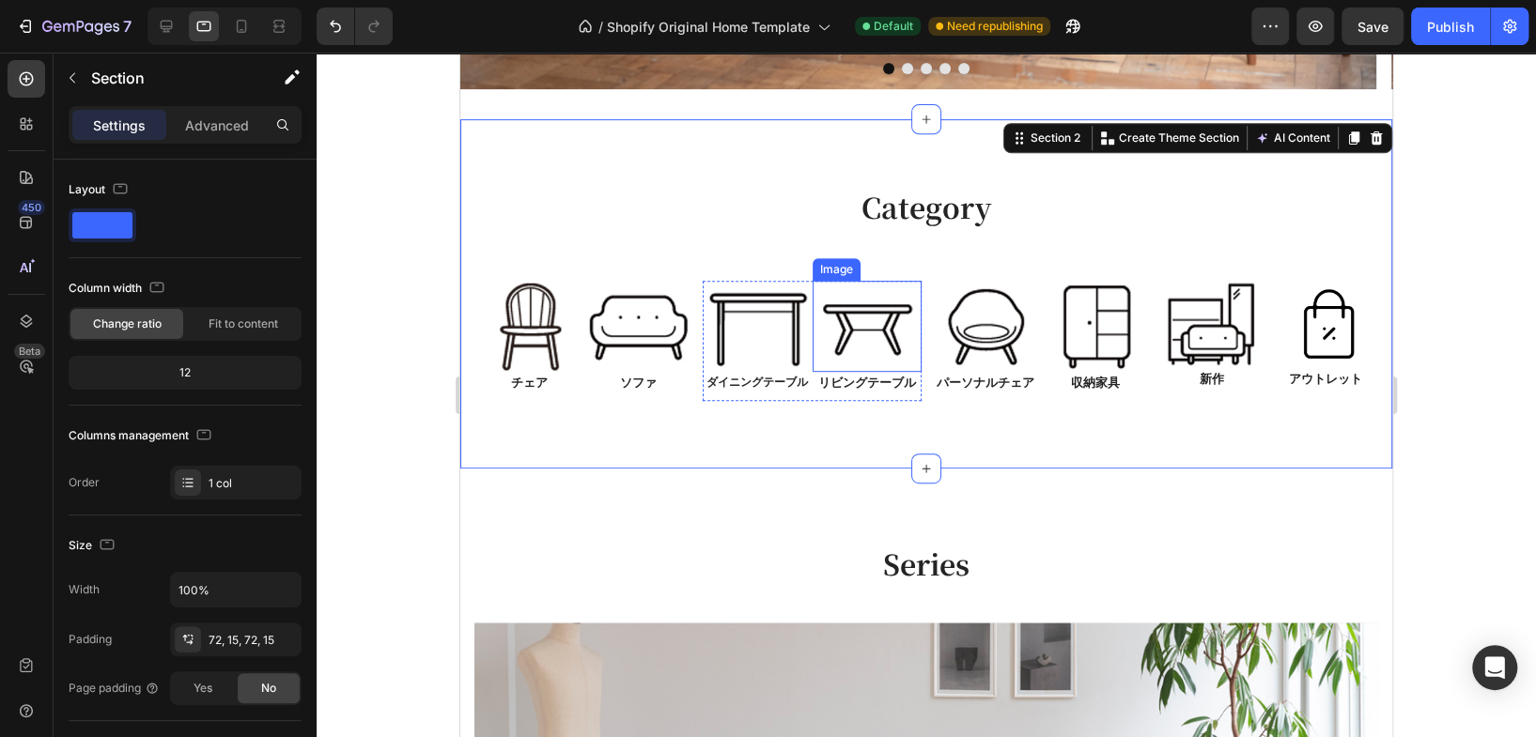
click at [888, 317] on img at bounding box center [867, 326] width 110 height 91
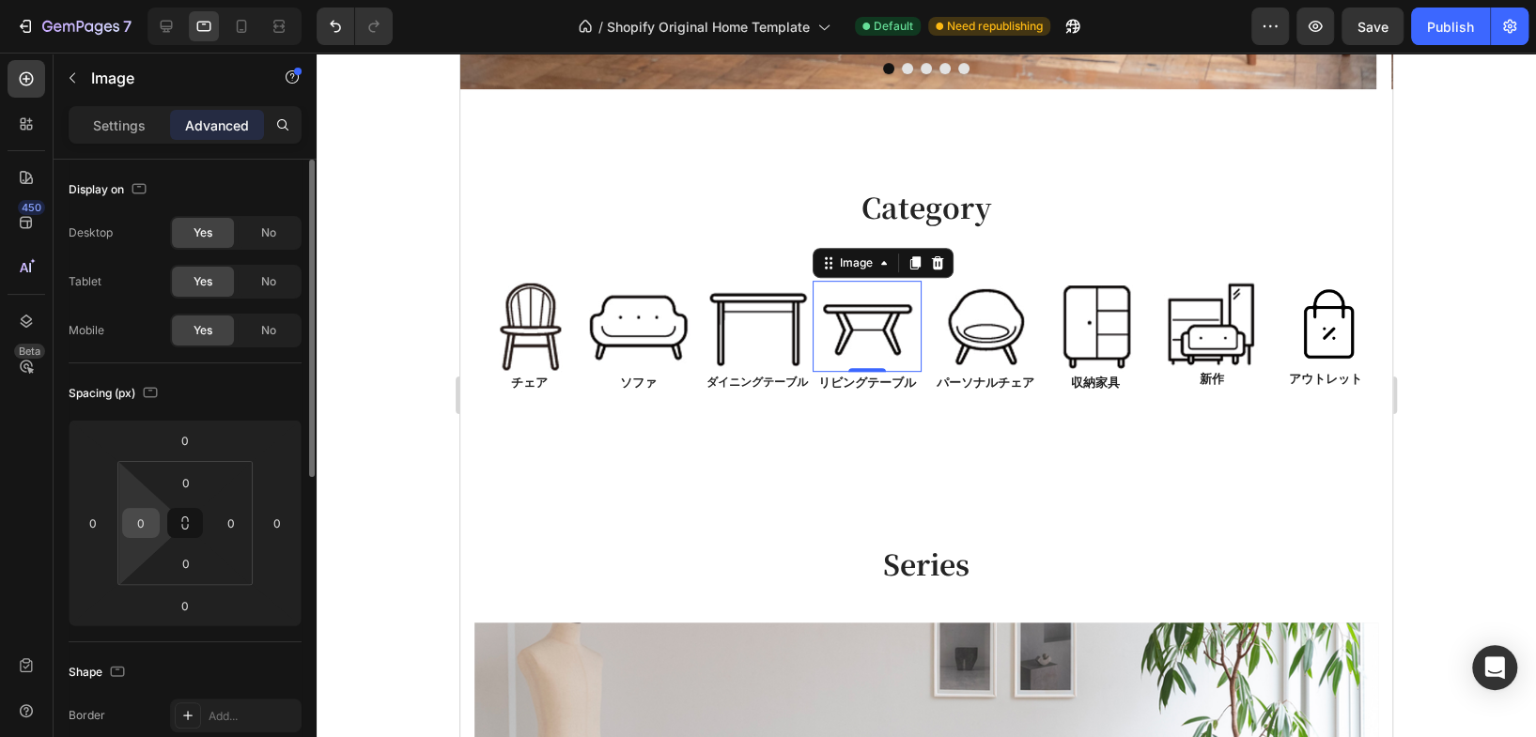
click at [150, 529] on input "0" at bounding box center [141, 523] width 28 height 28
type input "5"
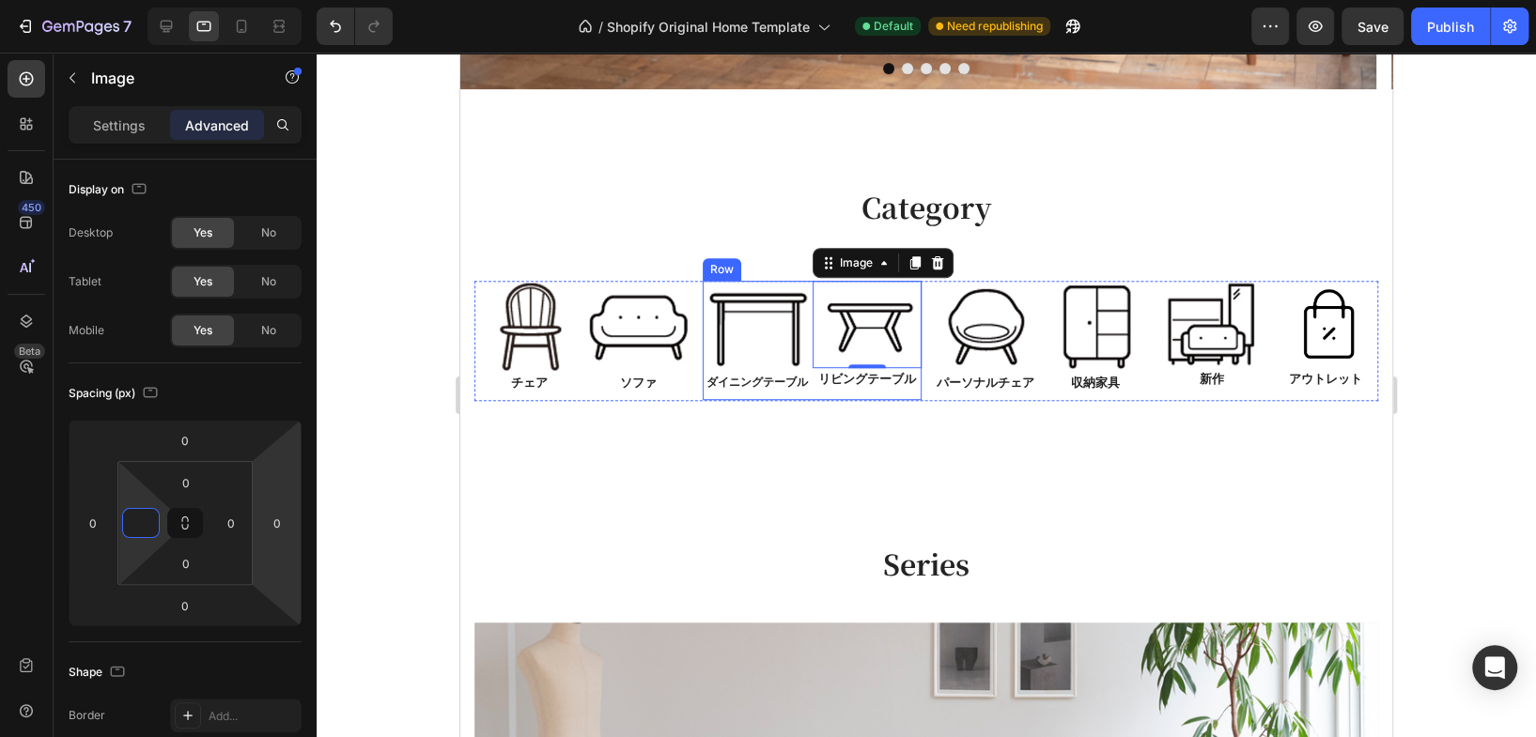
type input "0"
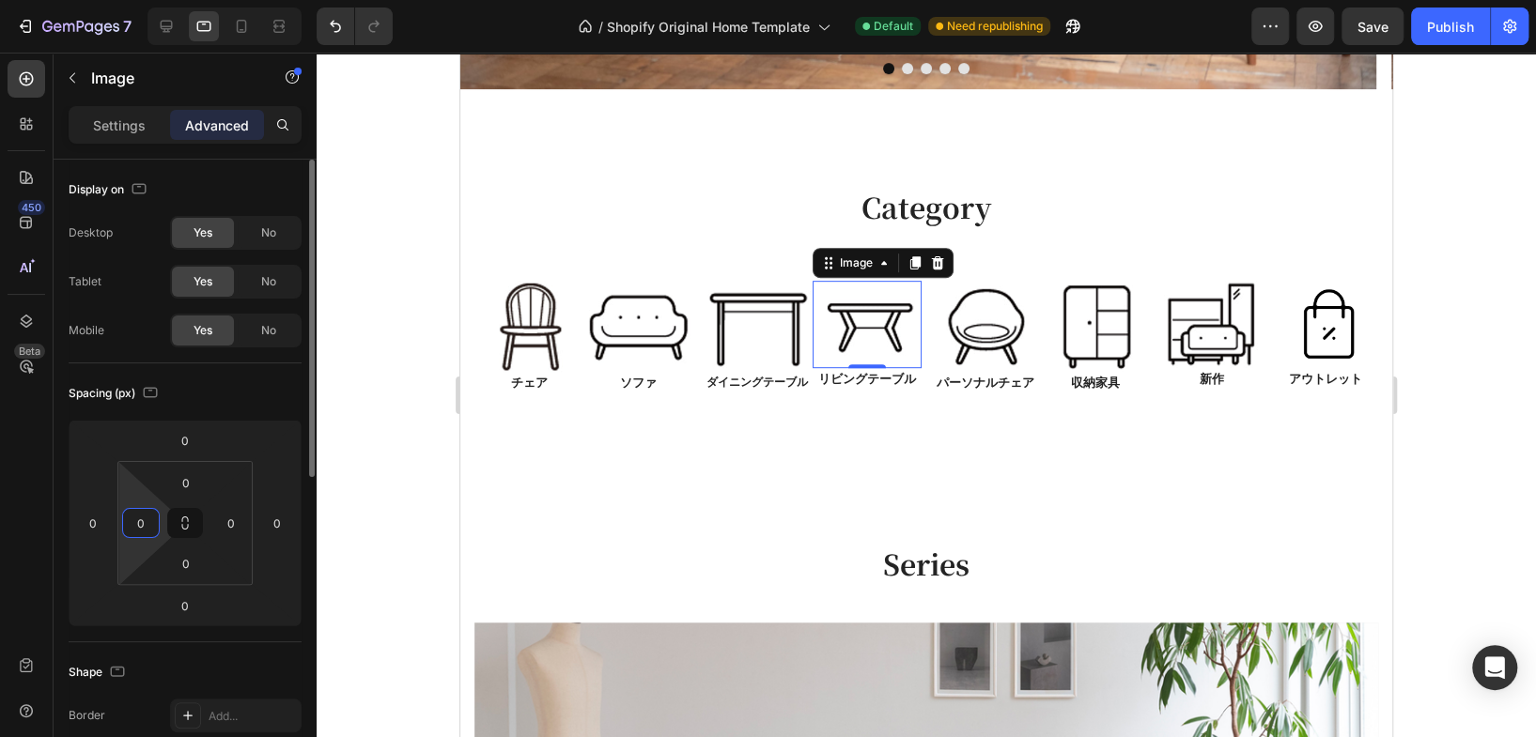
click at [278, 404] on div "Spacing (px)" at bounding box center [185, 394] width 233 height 30
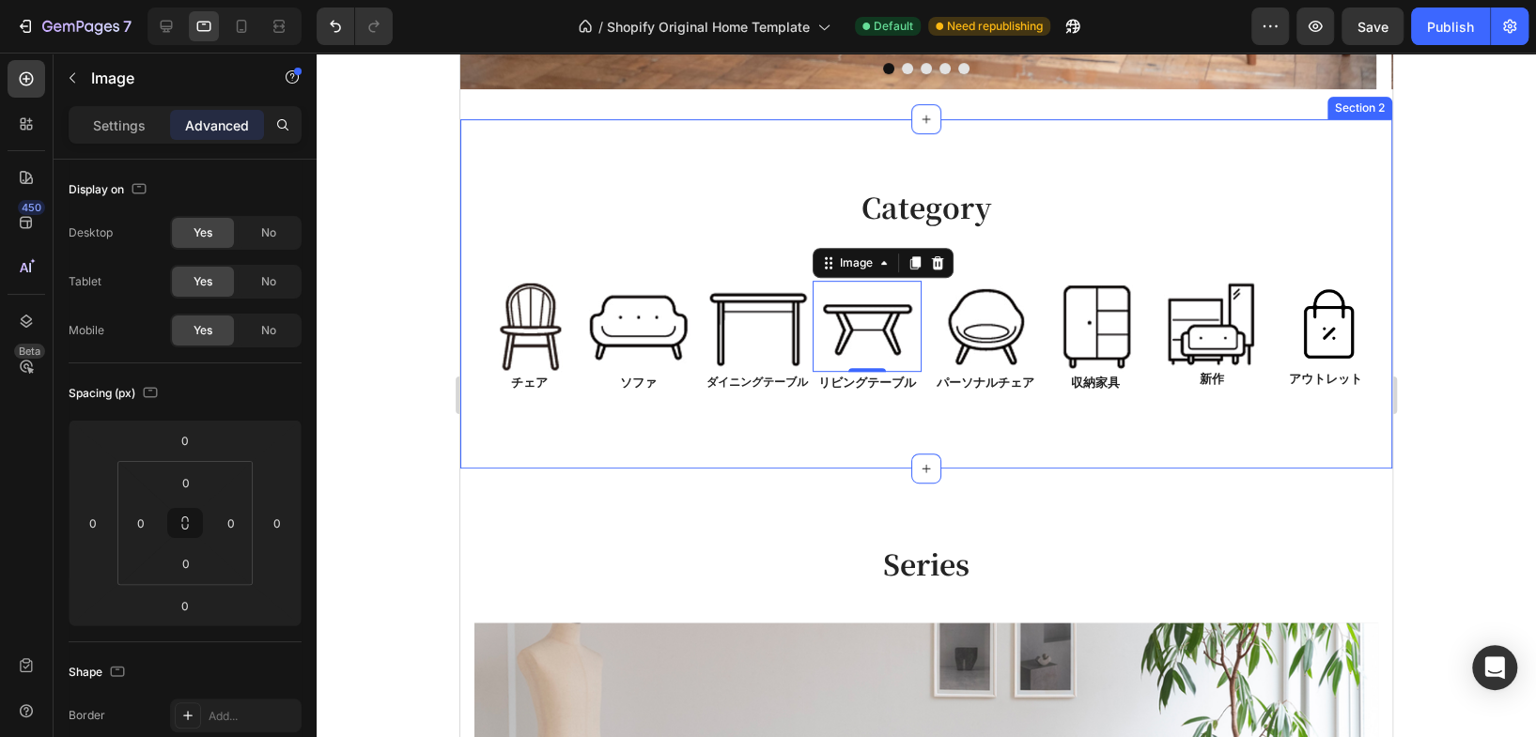
click at [943, 463] on div "Category Heading Row Image チェア Text Block Image ソファ Text Block Row Image ダイニングテ…" at bounding box center [926, 294] width 932 height 350
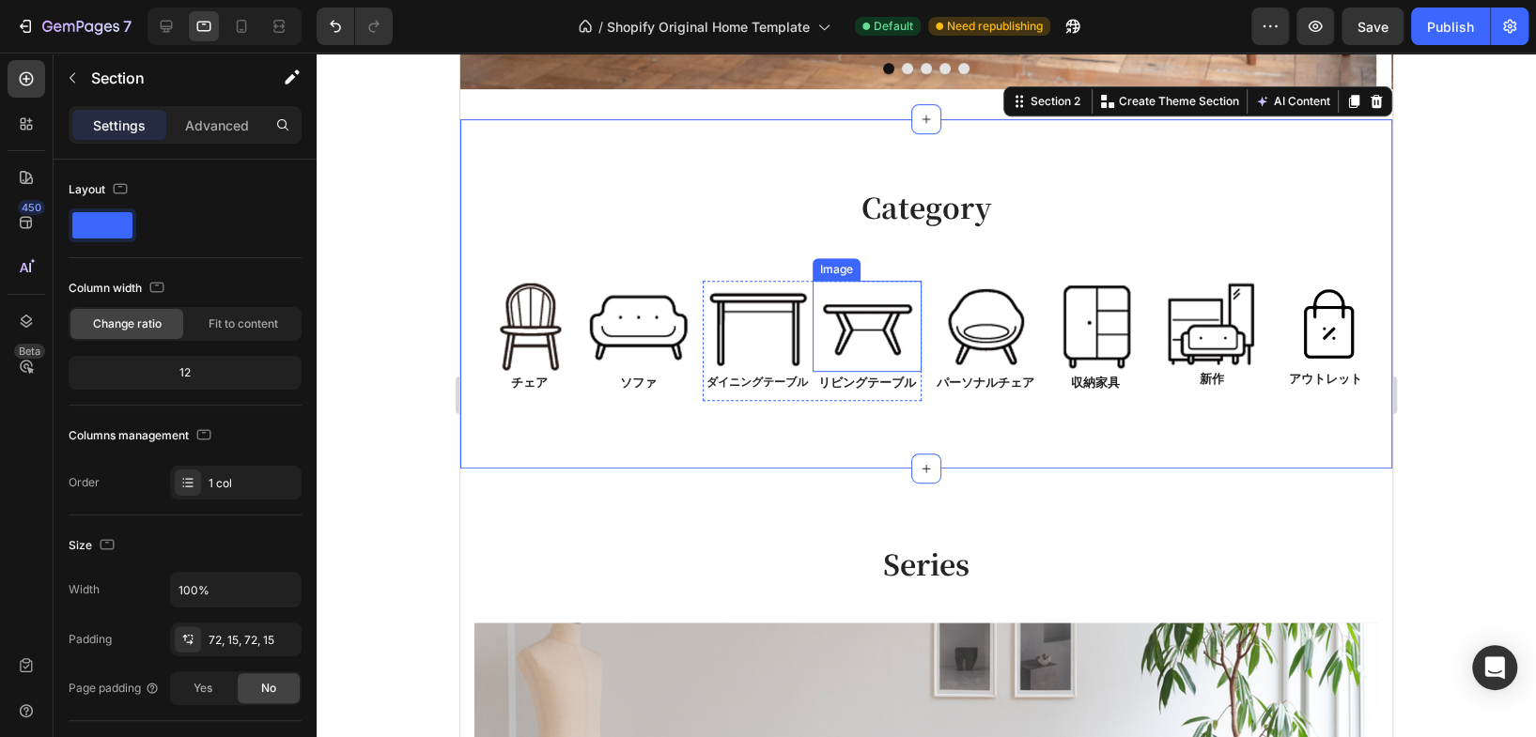
click at [861, 325] on img at bounding box center [867, 326] width 110 height 91
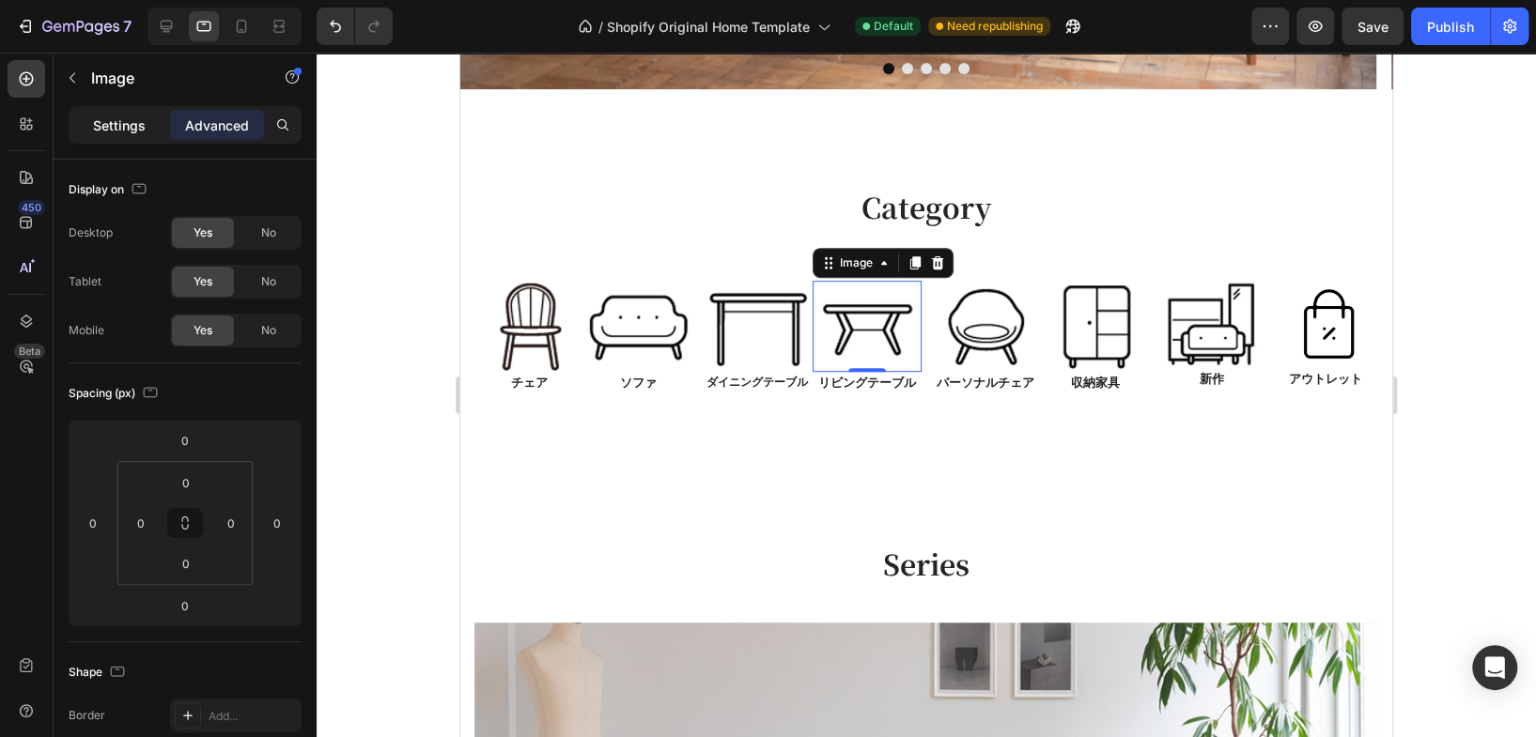
click at [130, 132] on p "Settings" at bounding box center [119, 126] width 53 height 20
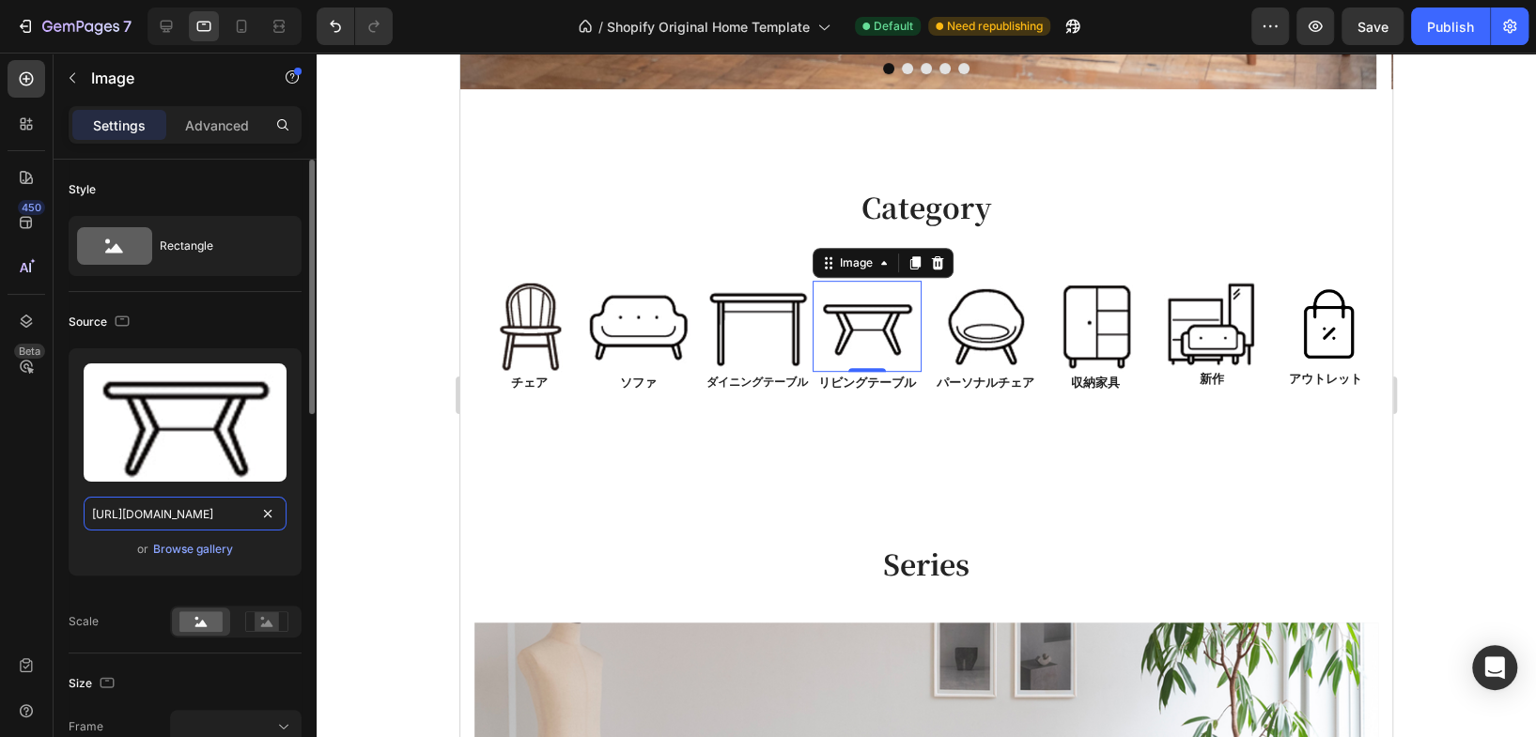
click at [188, 520] on input "https://cdn.shopify.com/s/files/1/0616/2651/5539/files/gempages_534780848155657…" at bounding box center [185, 514] width 203 height 34
click at [769, 321] on img at bounding box center [758, 326] width 110 height 91
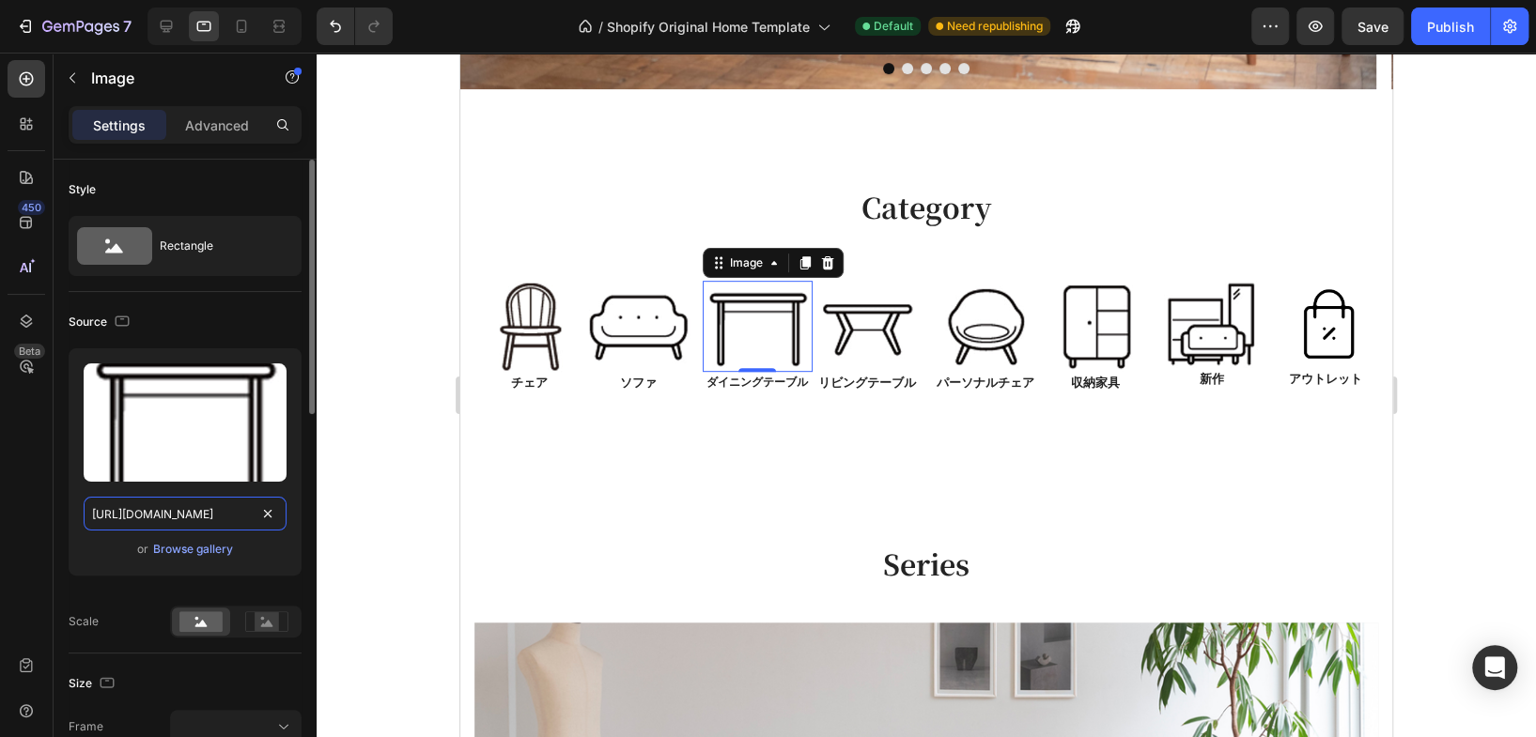
click at [203, 519] on input "https://cdn.shopify.com/s/files/1/0616/2651/5539/files/gempages_534780848155657…" at bounding box center [185, 514] width 203 height 34
click at [970, 319] on img at bounding box center [986, 326] width 110 height 91
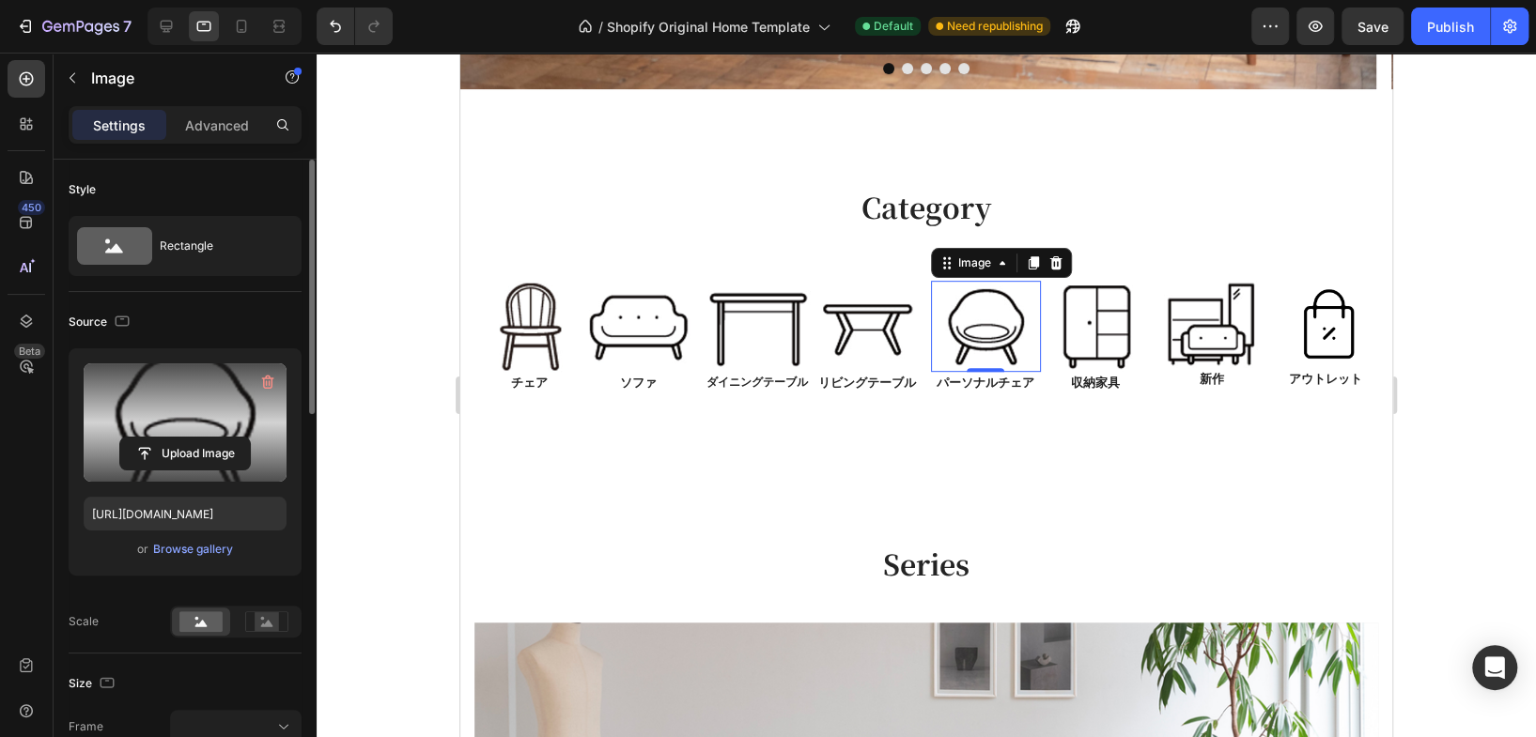
click at [195, 412] on label at bounding box center [185, 422] width 203 height 118
click at [195, 438] on input "file" at bounding box center [185, 454] width 130 height 32
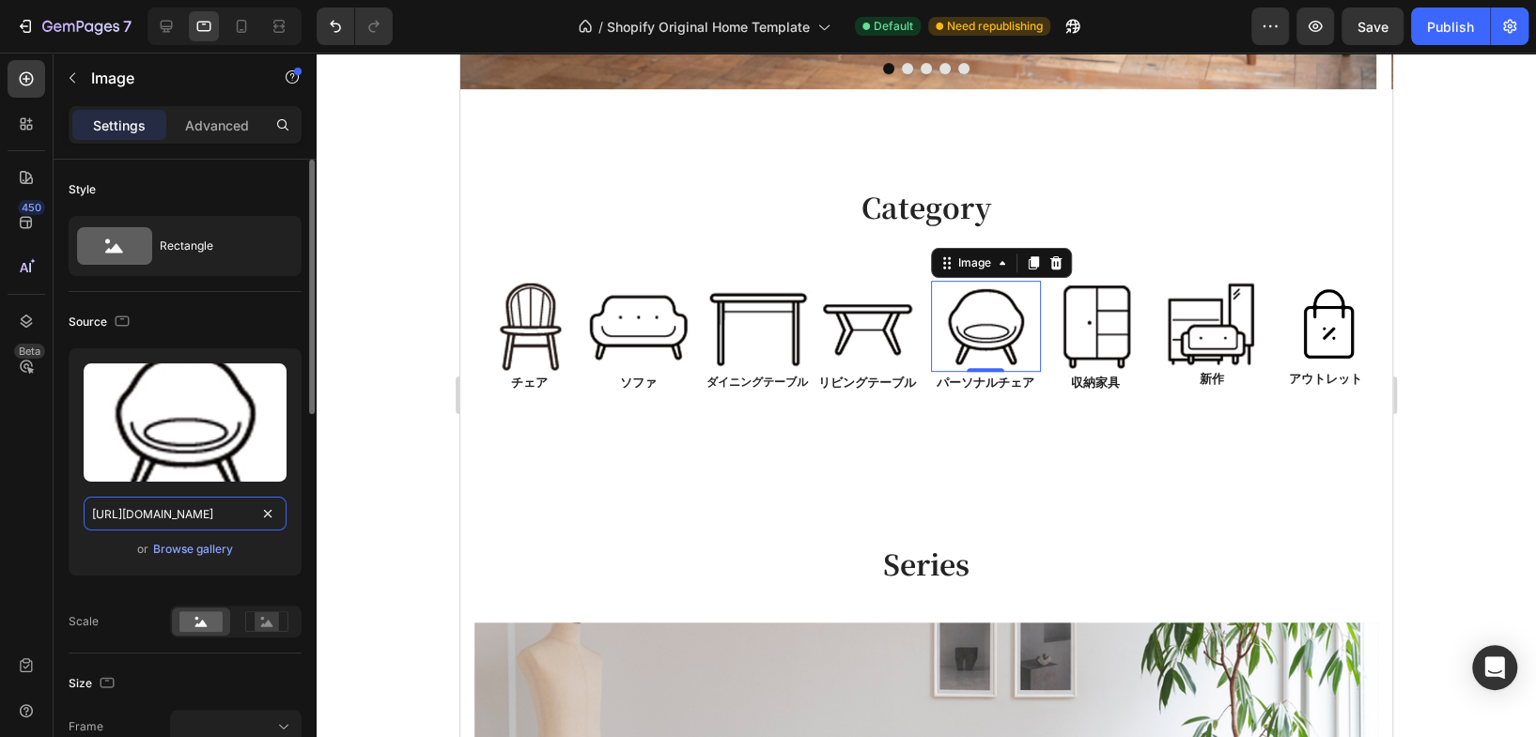
click at [209, 520] on input "https://cdn.shopify.com/s/files/1/0616/2651/5539/files/gempages_534780848155657…" at bounding box center [185, 514] width 203 height 34
click at [859, 326] on img at bounding box center [867, 326] width 110 height 91
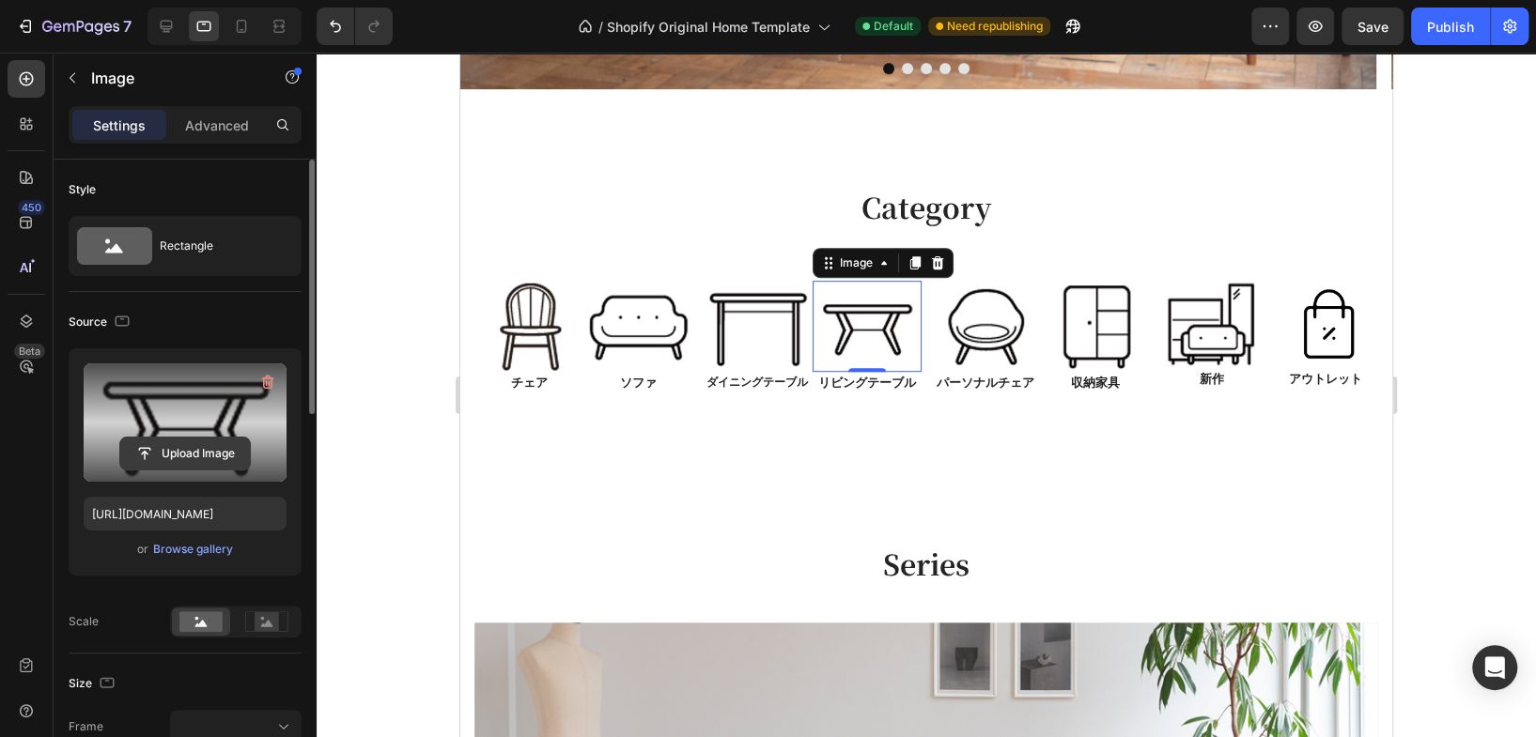
click at [178, 456] on input "file" at bounding box center [185, 454] width 130 height 32
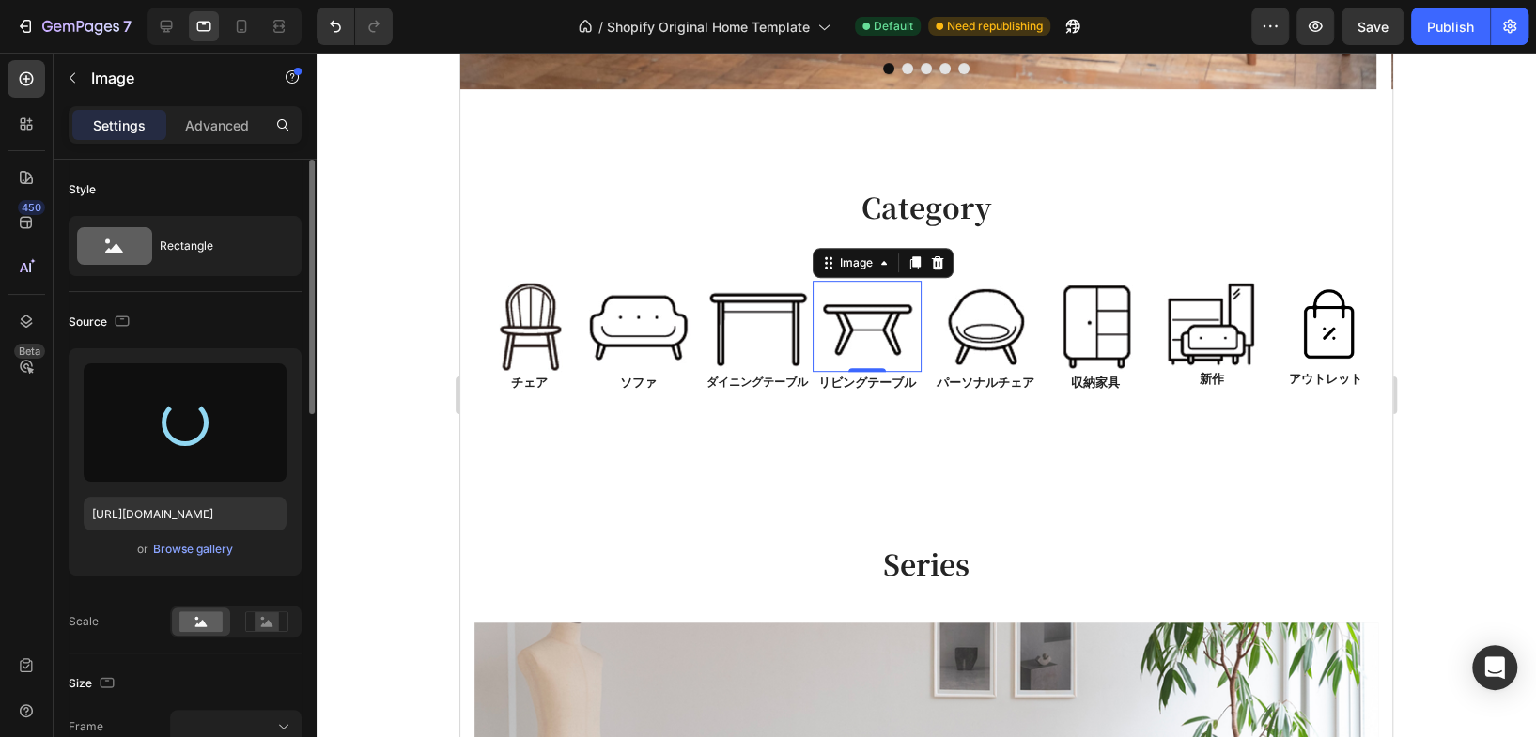
type input "https://cdn.shopify.com/s/files/1/0616/2651/5539/files/gempages_534780848155657…"
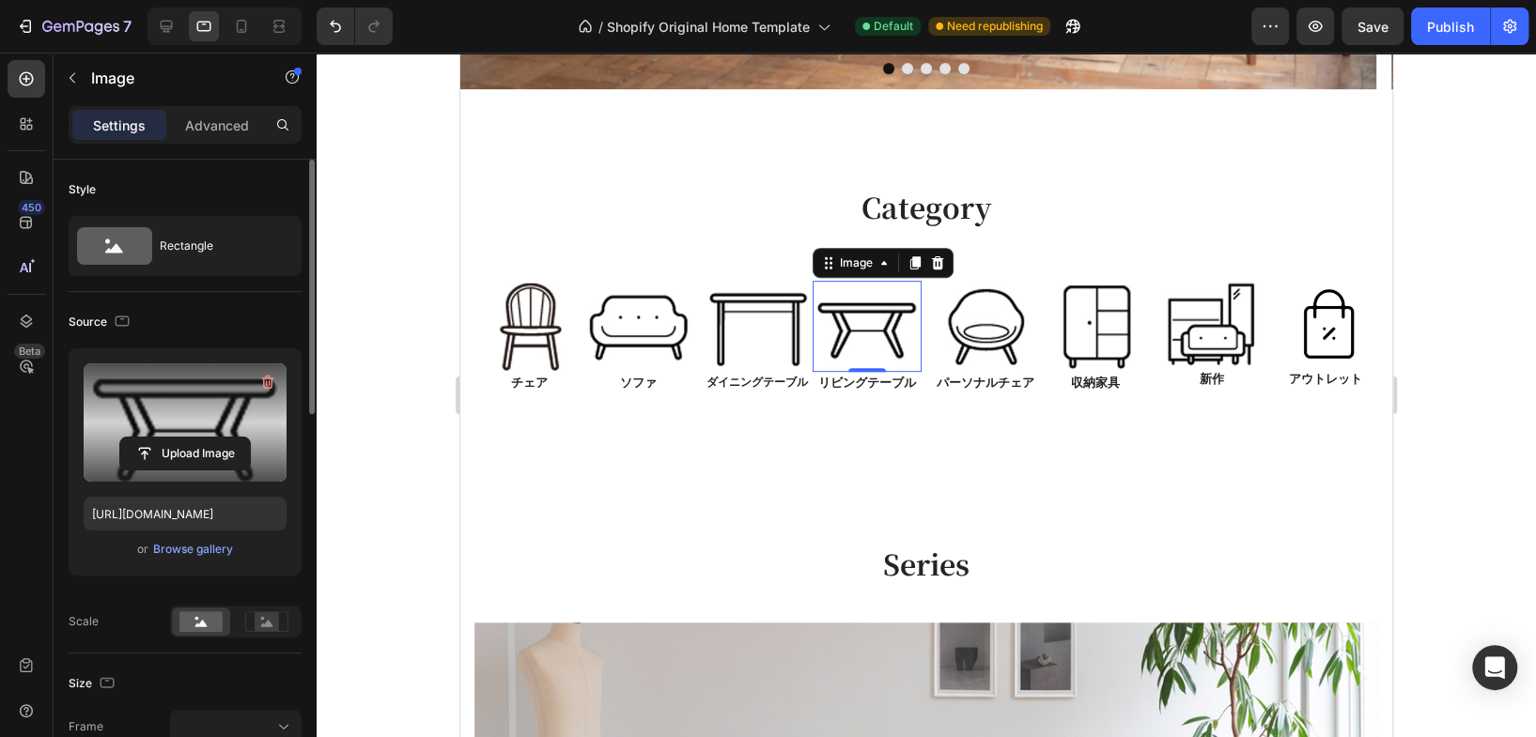
click at [1486, 266] on div at bounding box center [926, 395] width 1219 height 685
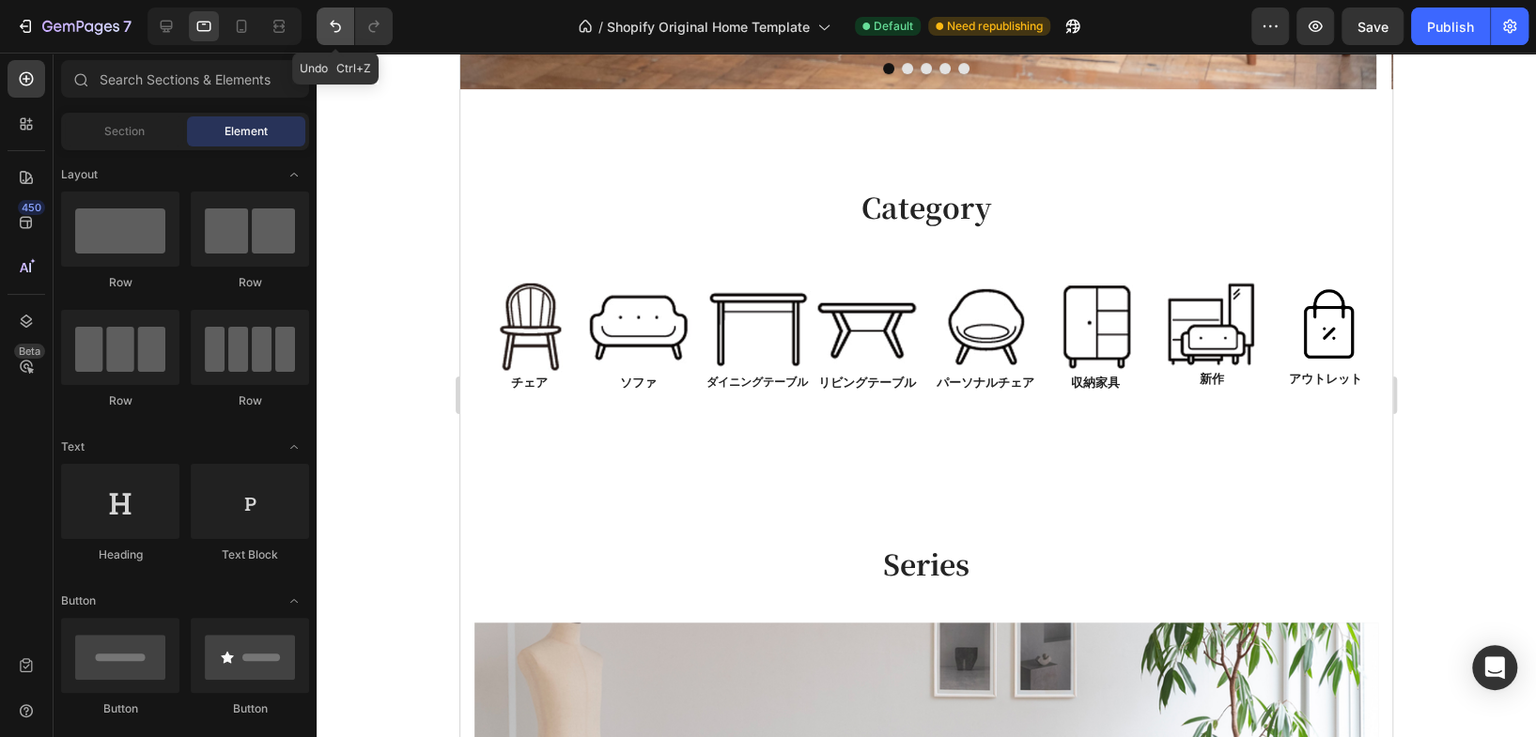
click at [326, 31] on icon "Undo/Redo" at bounding box center [335, 26] width 19 height 19
click at [329, 31] on icon "Undo/Redo" at bounding box center [335, 26] width 19 height 19
click at [1429, 196] on div at bounding box center [926, 395] width 1219 height 685
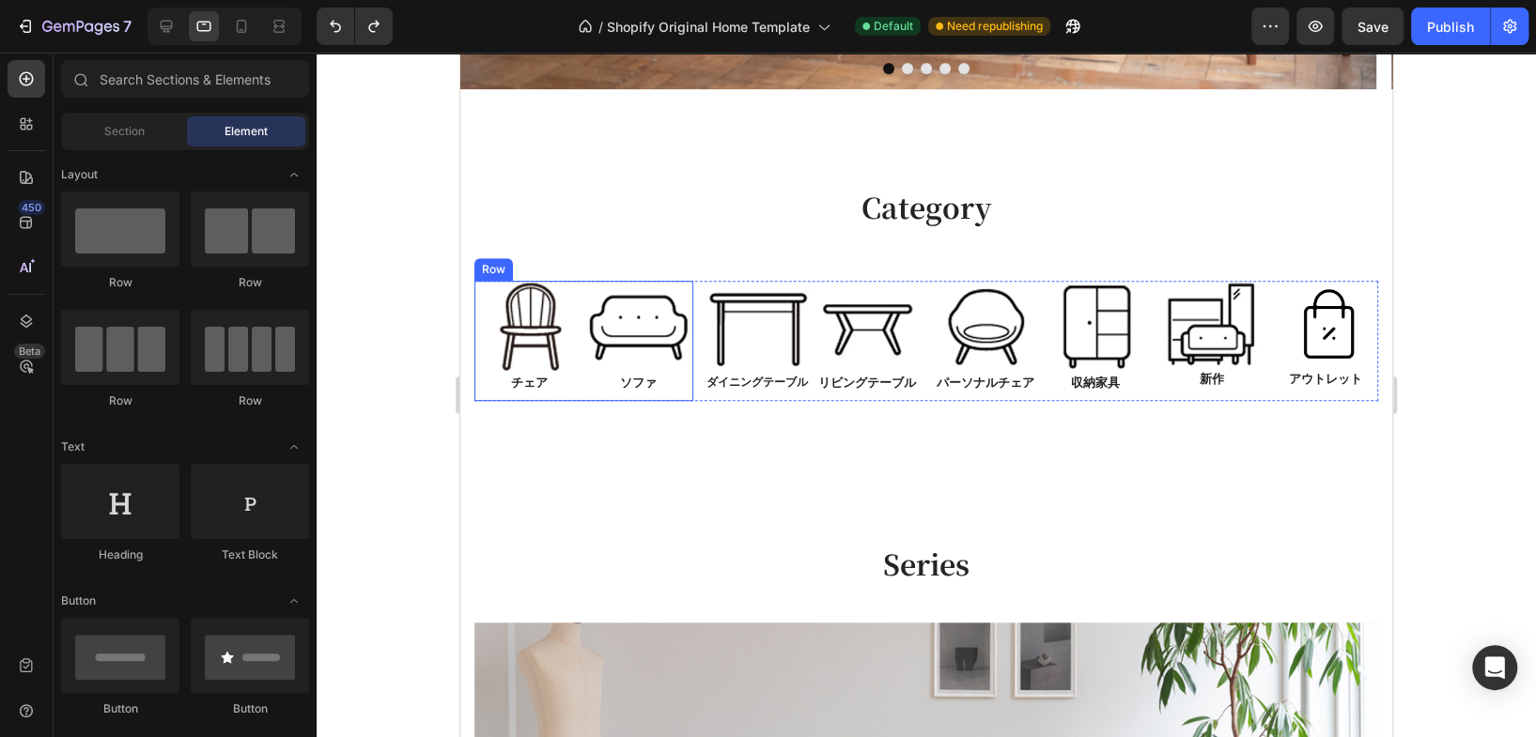
click at [578, 392] on div "Image チェア Text Block" at bounding box center [529, 341] width 110 height 121
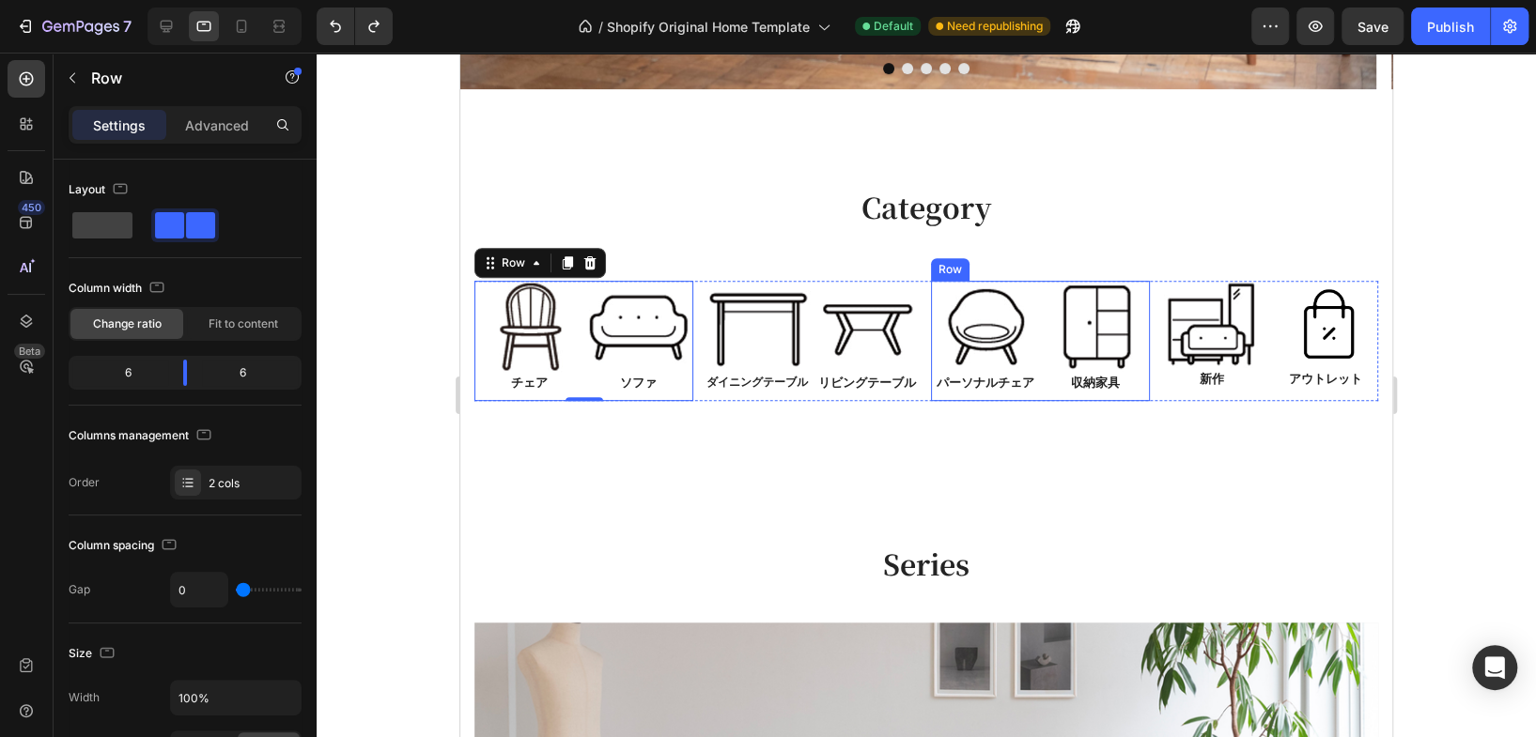
click at [1023, 393] on div "Image パーソナルチェア Text Block Image 収納家具 Text Block Row" at bounding box center [1040, 341] width 219 height 121
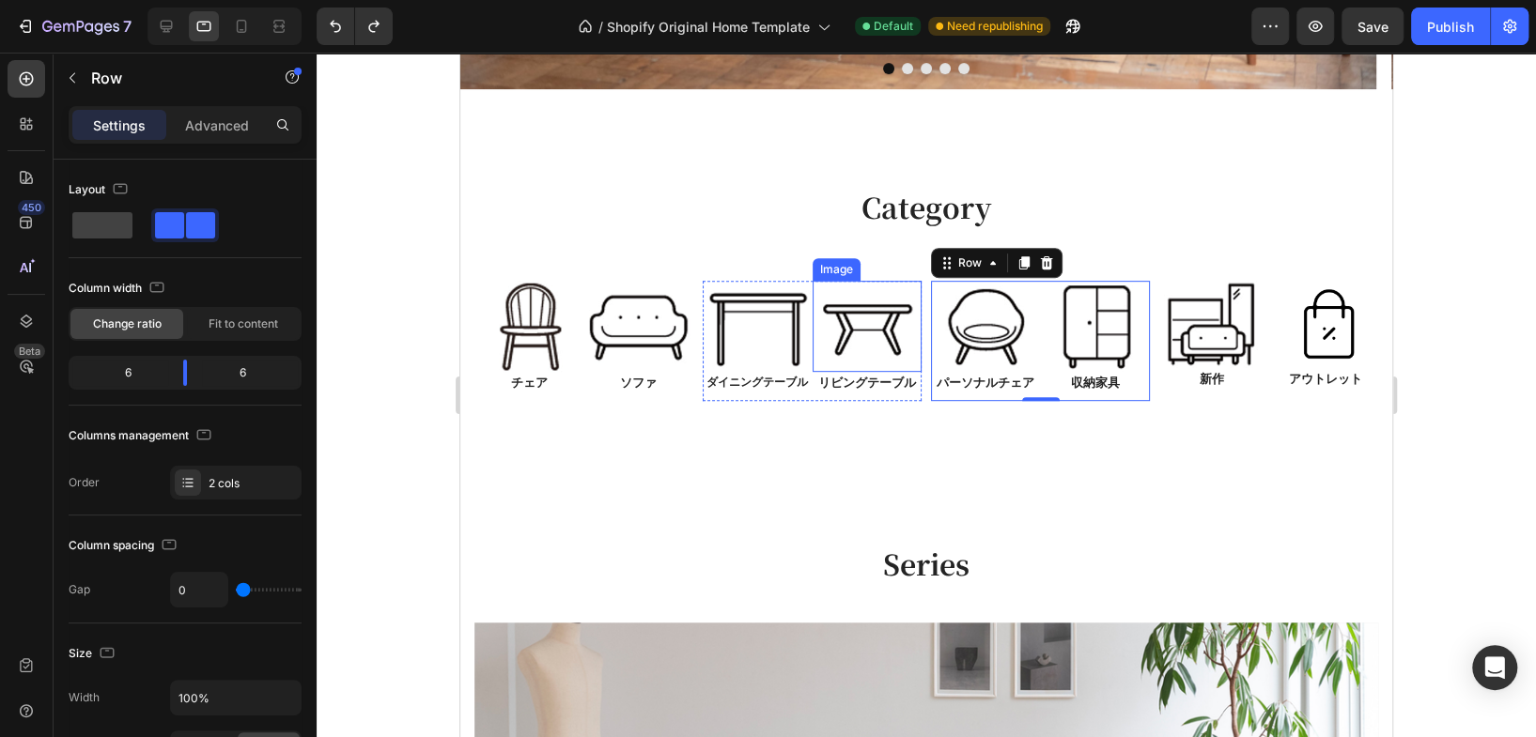
click at [877, 317] on img at bounding box center [867, 326] width 110 height 91
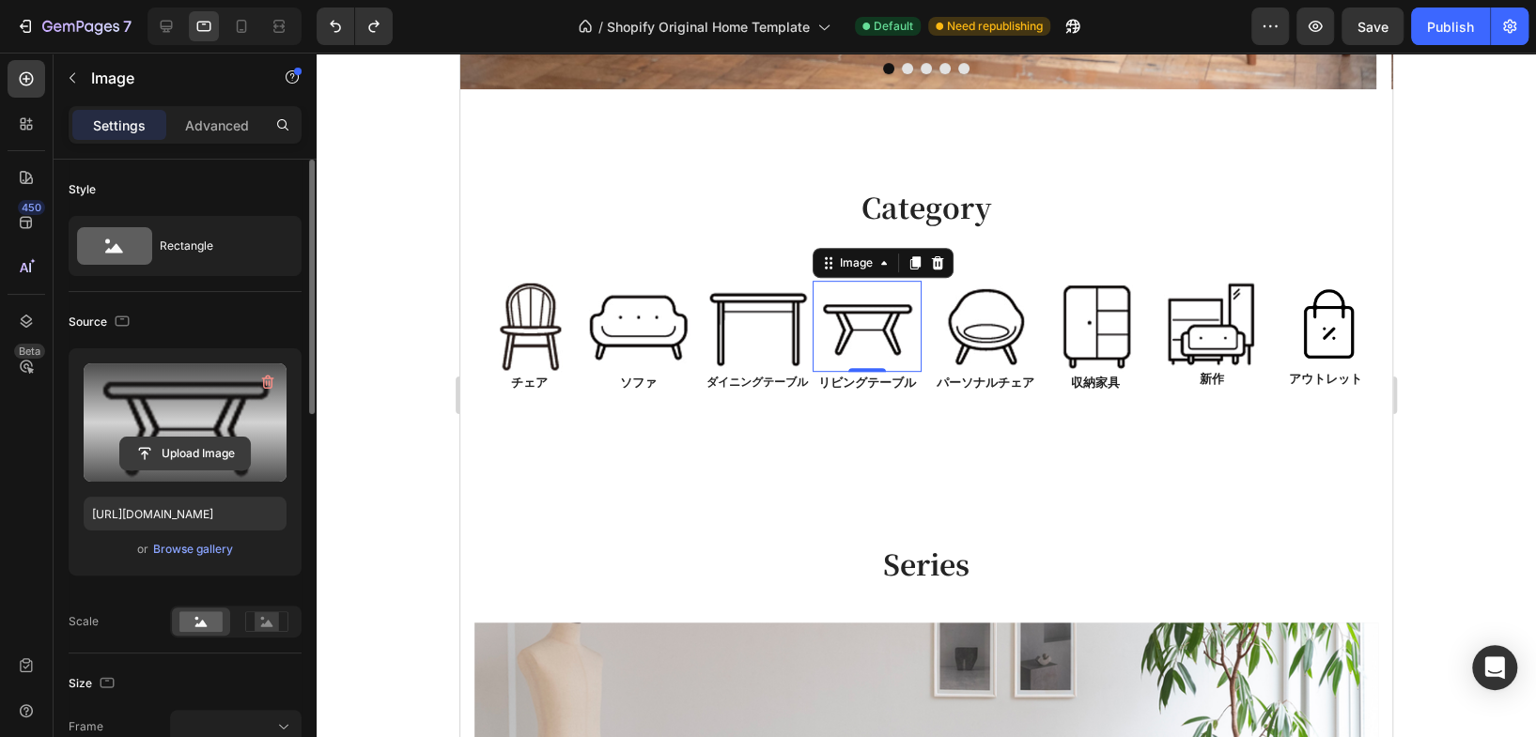
click at [193, 458] on input "file" at bounding box center [185, 454] width 130 height 32
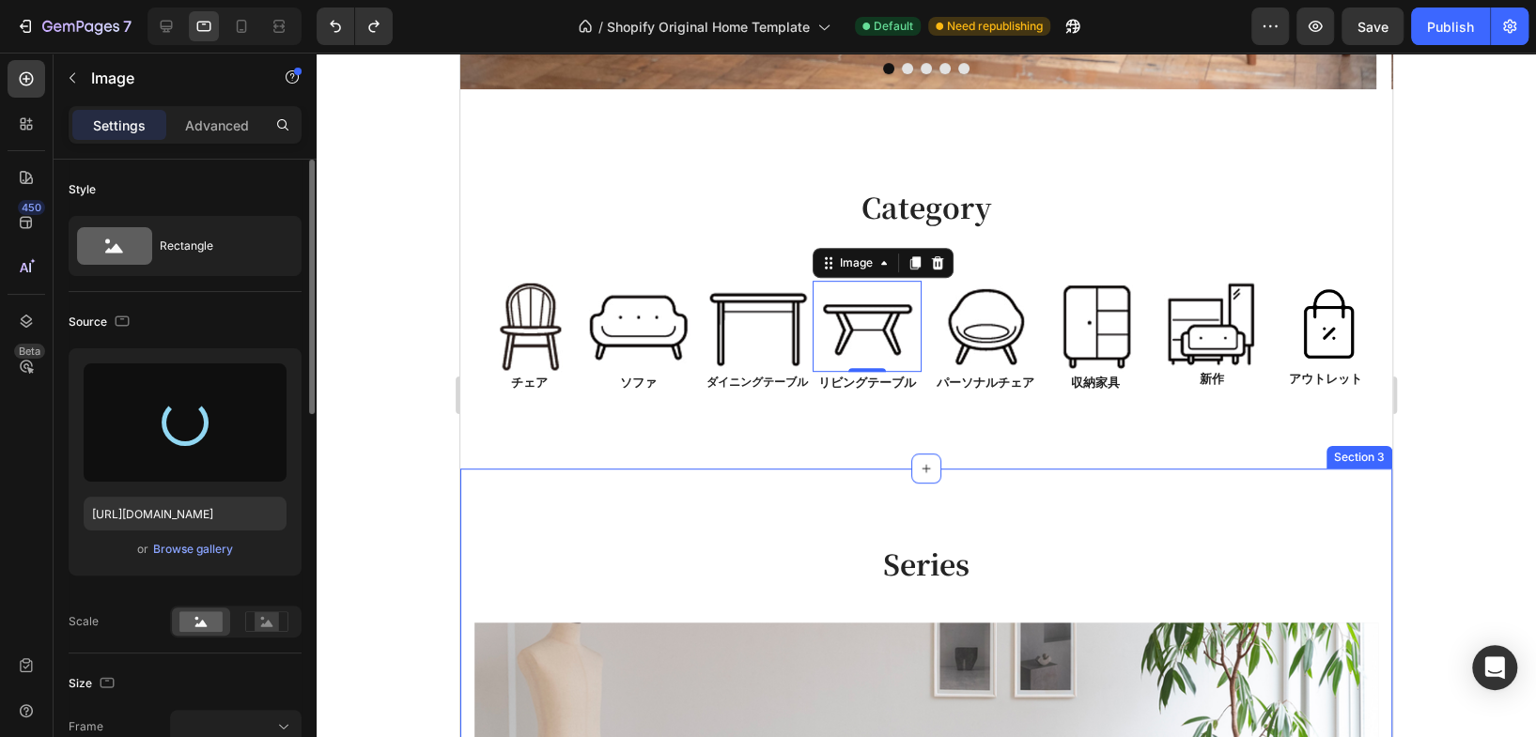
type input "https://cdn.shopify.com/s/files/1/0616/2651/5539/files/gempages_534780848155657…"
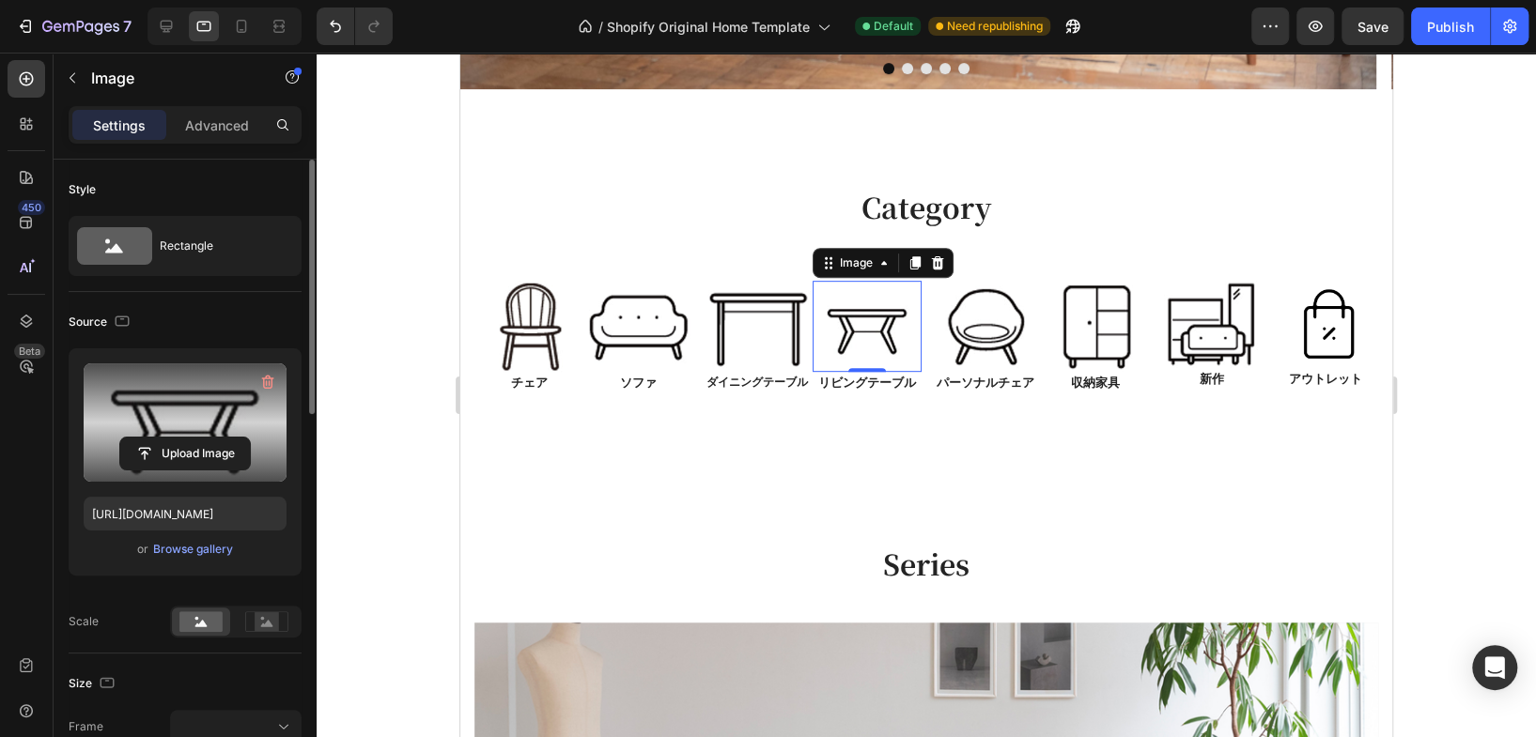
click at [1475, 367] on div at bounding box center [926, 395] width 1219 height 685
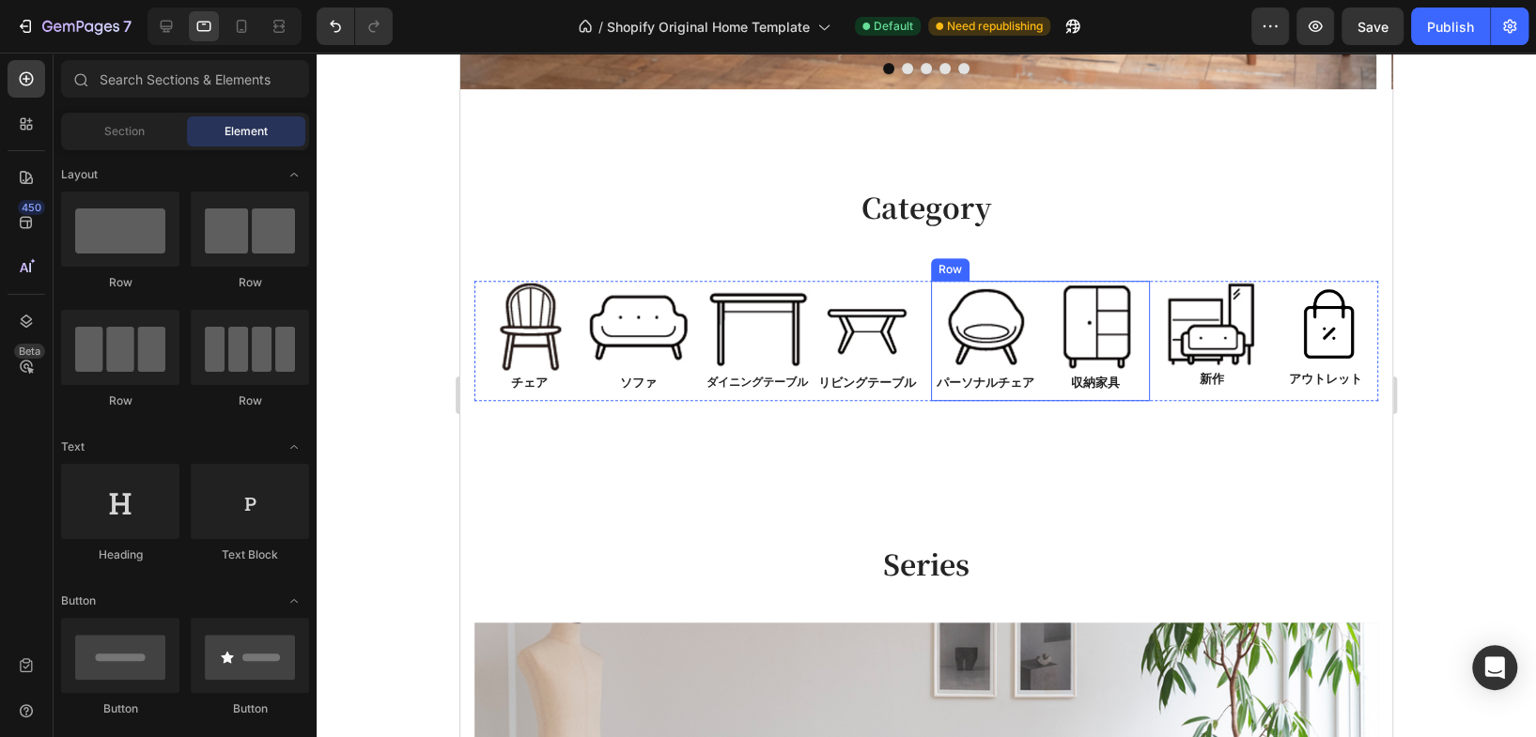
click at [973, 395] on div "Image パーソナルチェア Text Block" at bounding box center [986, 341] width 110 height 121
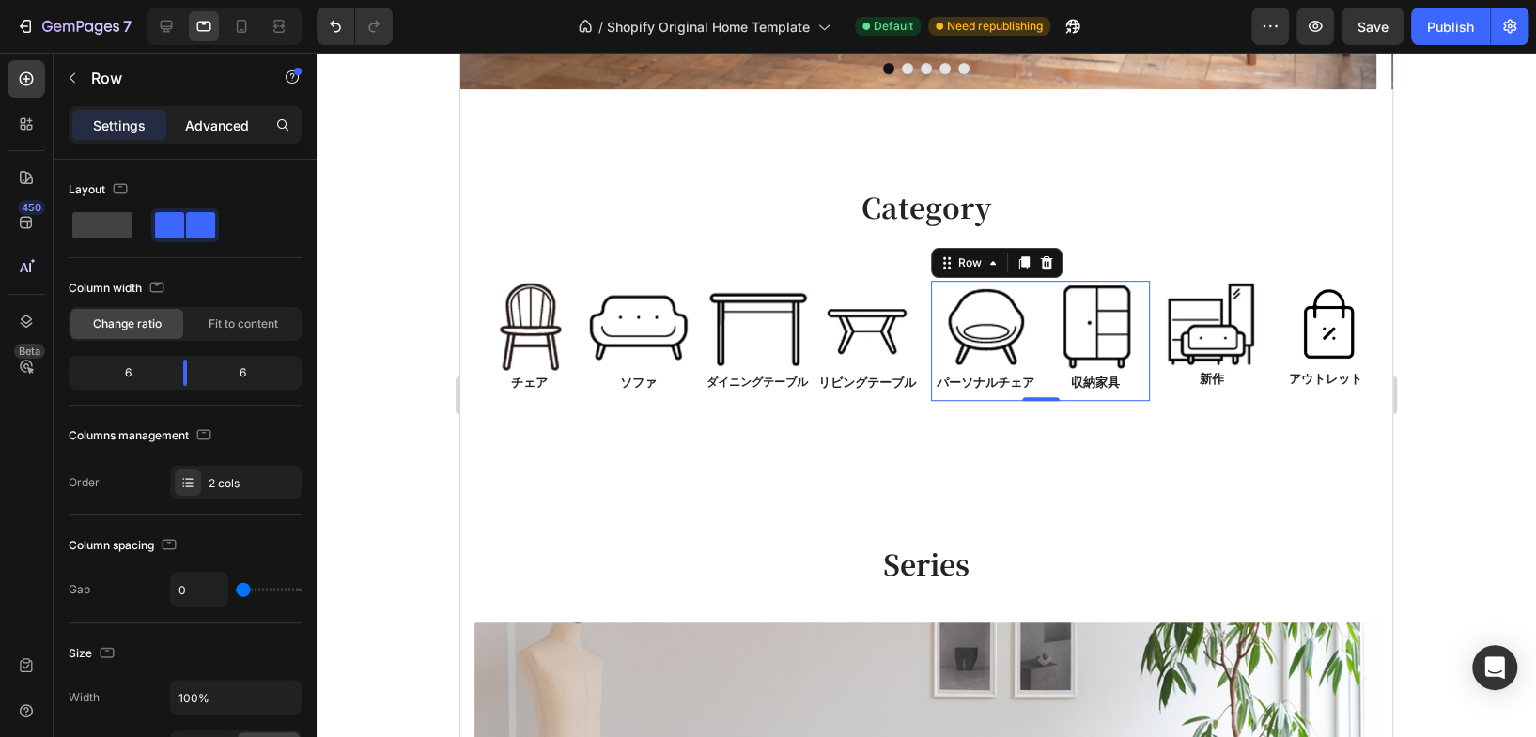
click at [235, 130] on p "Advanced" at bounding box center [217, 126] width 64 height 20
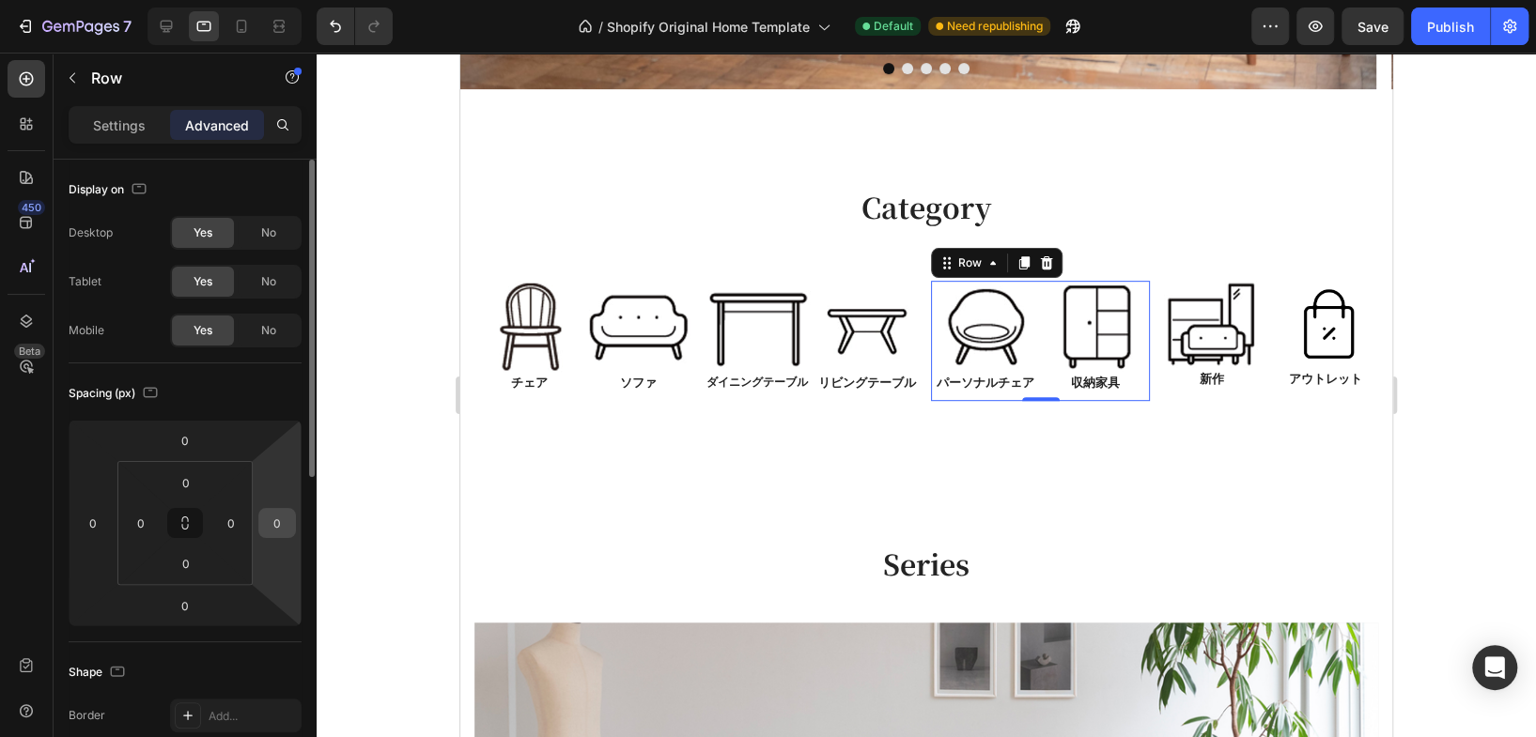
click at [284, 524] on input "0" at bounding box center [277, 523] width 28 height 28
type input "5"
click at [304, 537] on div at bounding box center [309, 475] width 14 height 631
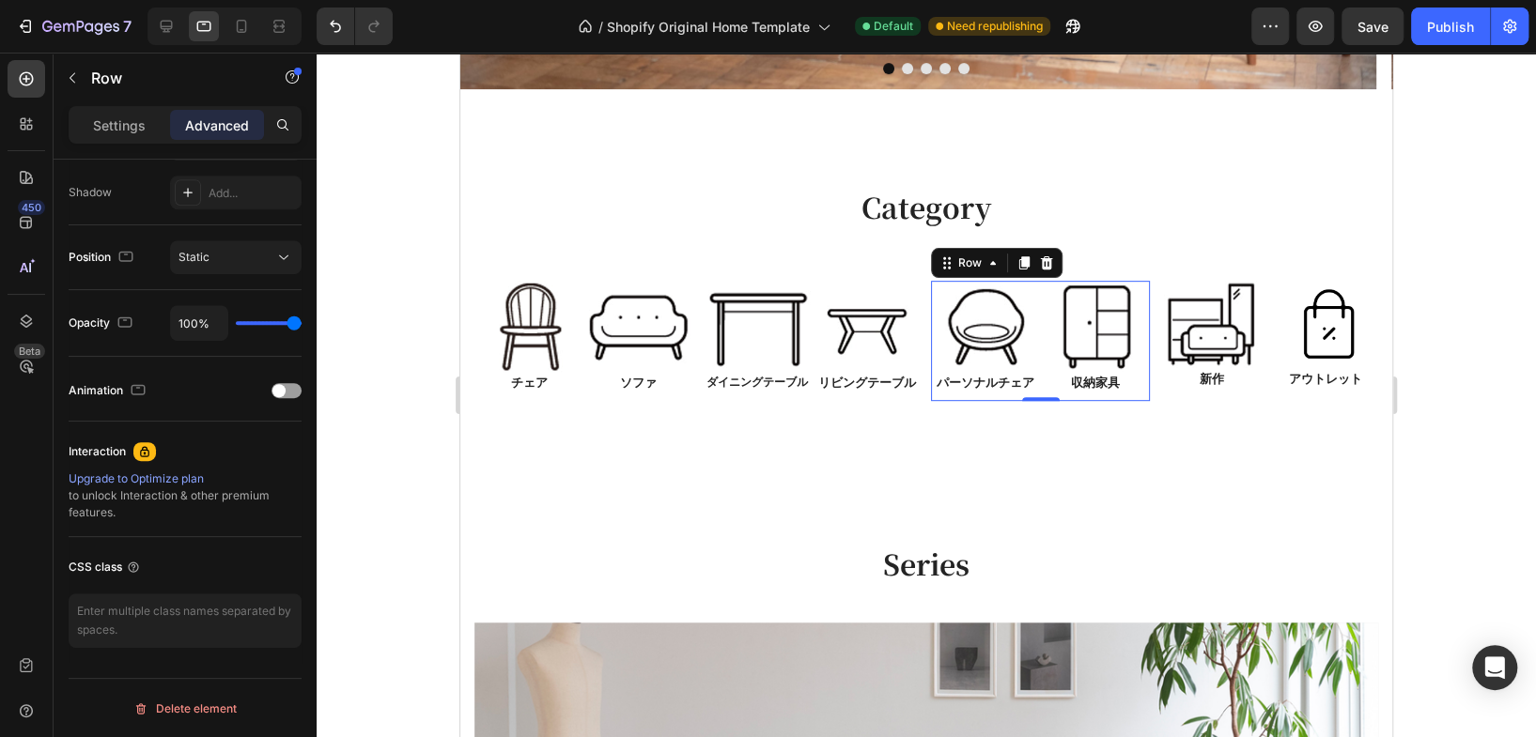
click at [218, 130] on p "Advanced" at bounding box center [217, 126] width 64 height 20
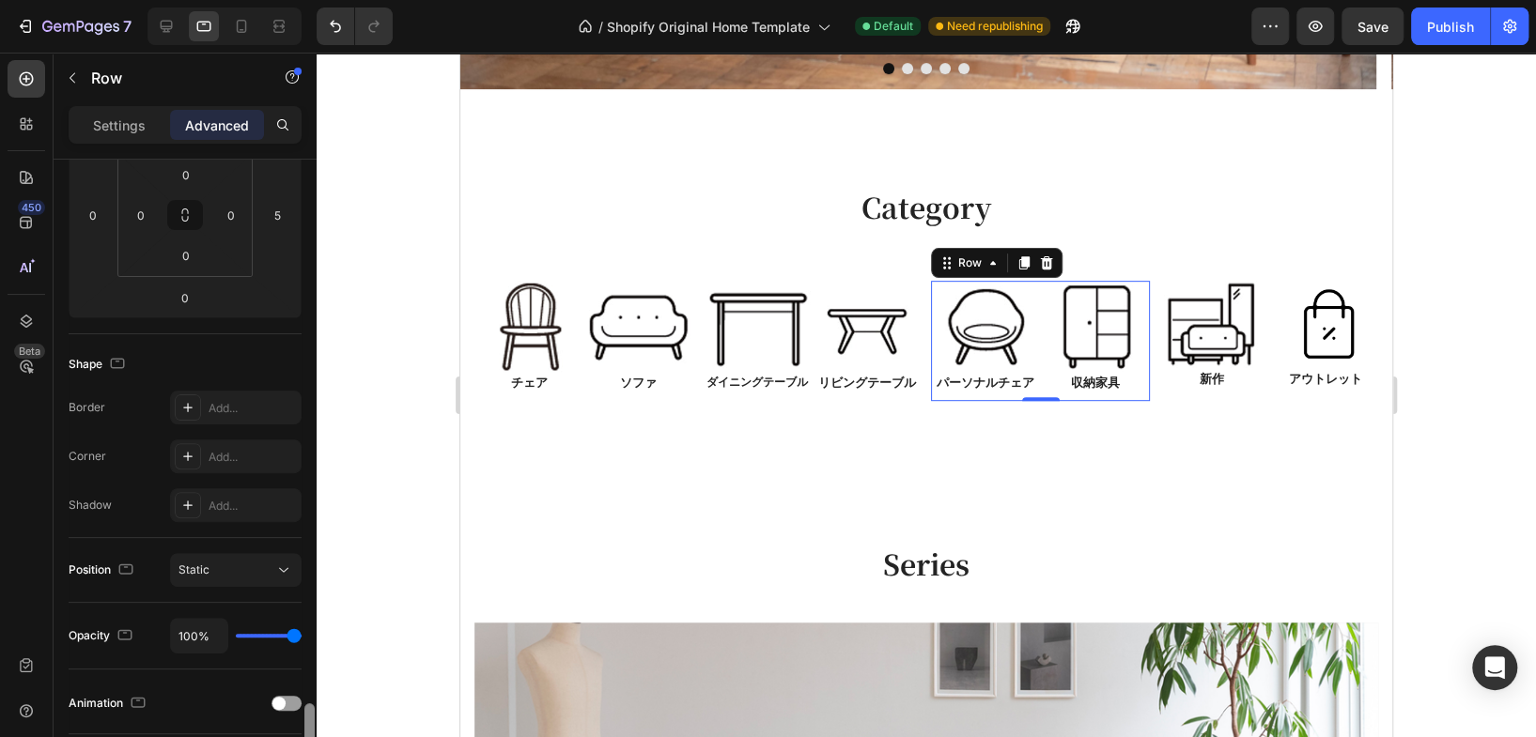
scroll to position [0, 0]
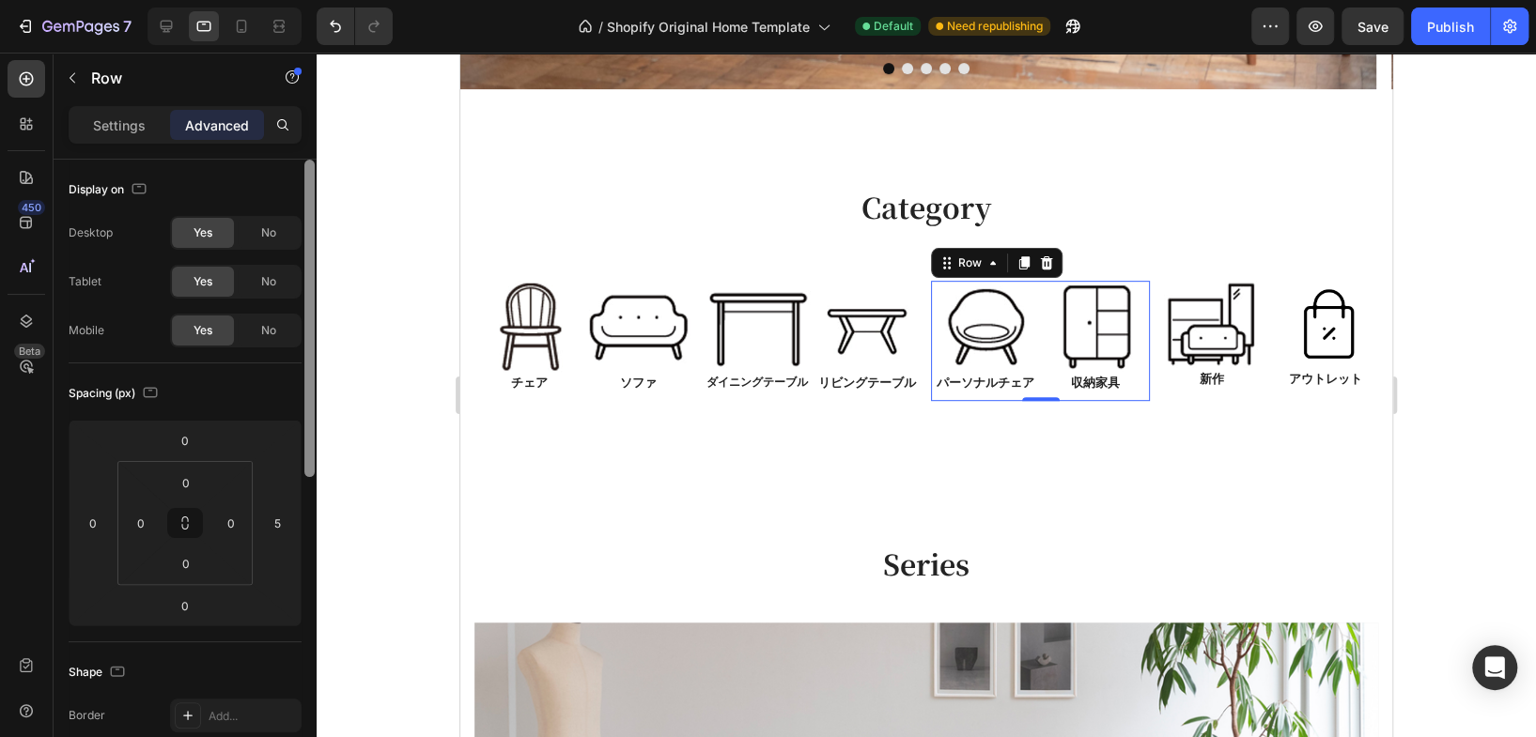
drag, startPoint x: 313, startPoint y: 500, endPoint x: 317, endPoint y: 117, distance: 382.3
click at [317, 0] on div "7 / Shopify Original Home Template Default Need republishing Preview Save Publi…" at bounding box center [768, 0] width 1536 height 0
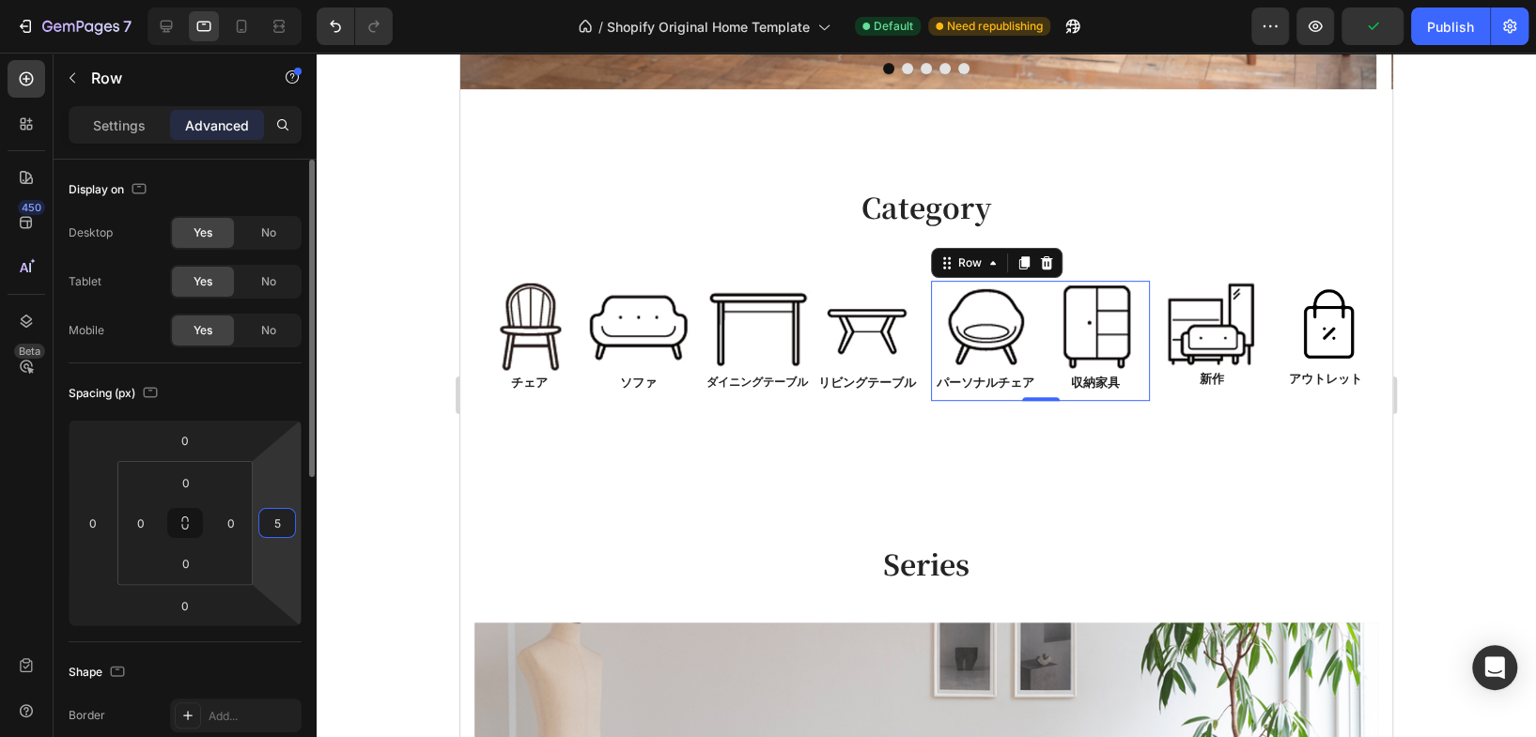
click at [283, 520] on input "5" at bounding box center [277, 523] width 28 height 28
type input "10"
click at [308, 561] on div at bounding box center [309, 475] width 14 height 631
click at [1465, 301] on div at bounding box center [926, 395] width 1219 height 685
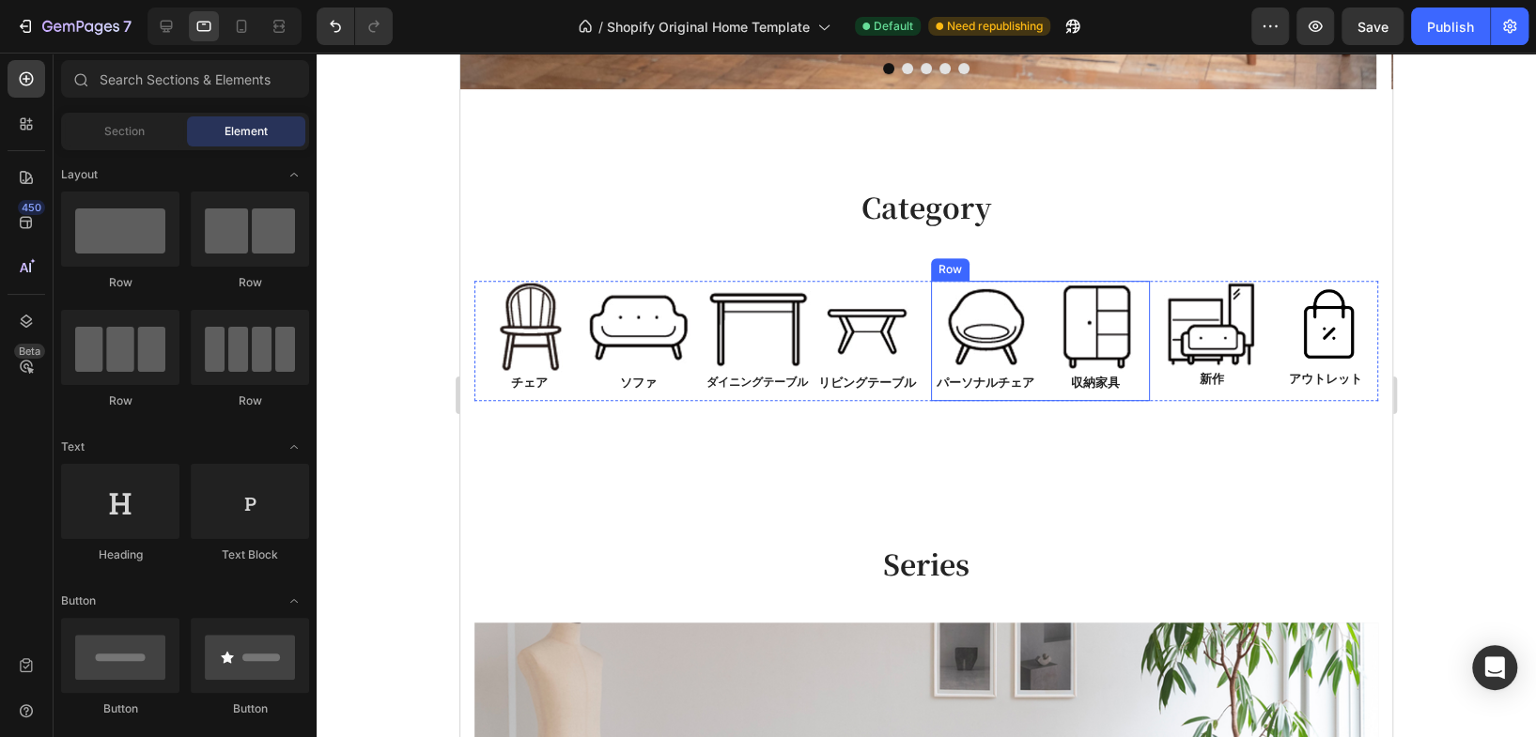
click at [1120, 394] on div "Image 収納家具 Text Block" at bounding box center [1096, 341] width 110 height 121
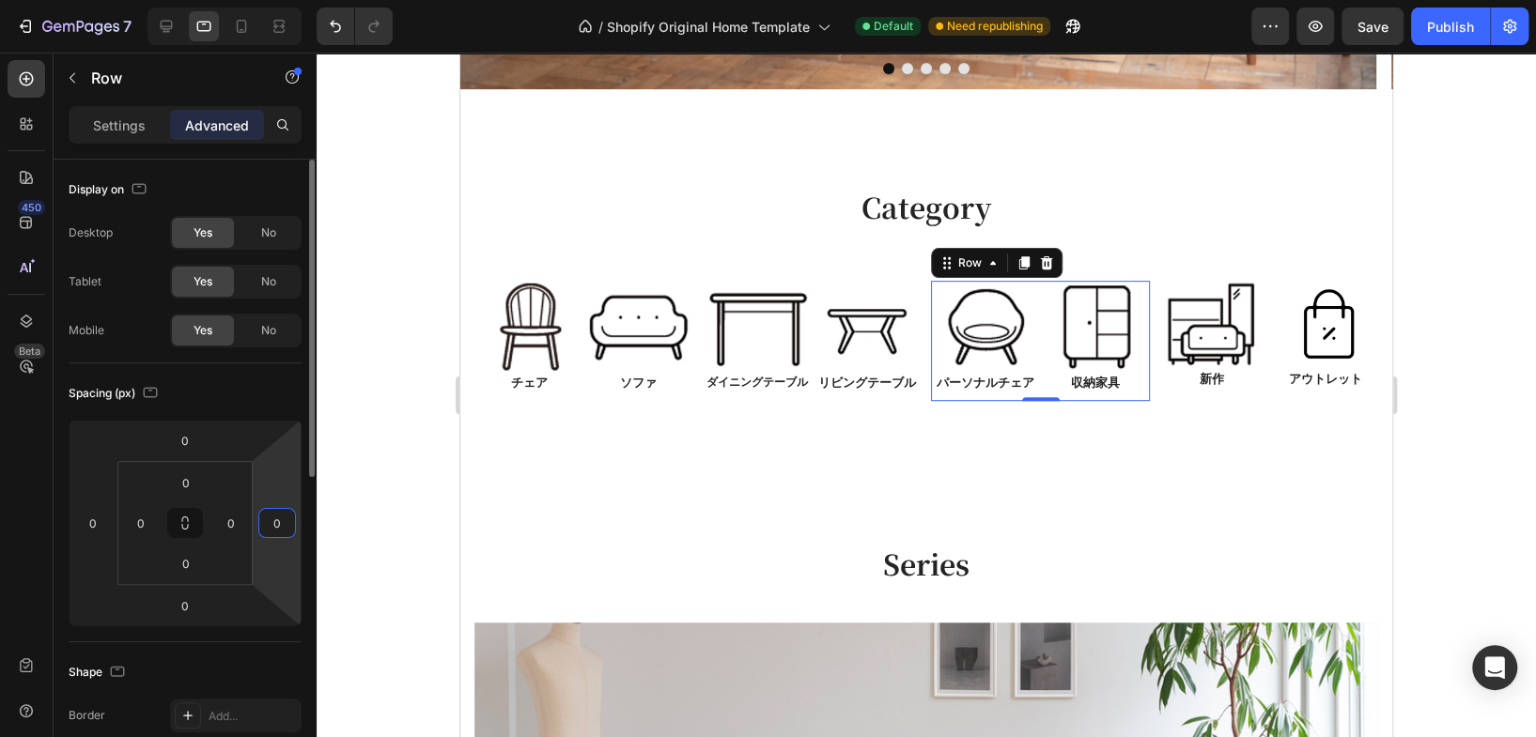
type input "0"
click at [299, 0] on html "7 / Shopify Original Home Template Default Need republishing Preview Save Publi…" at bounding box center [768, 0] width 1536 height 0
click at [137, 119] on p "Settings" at bounding box center [119, 126] width 53 height 20
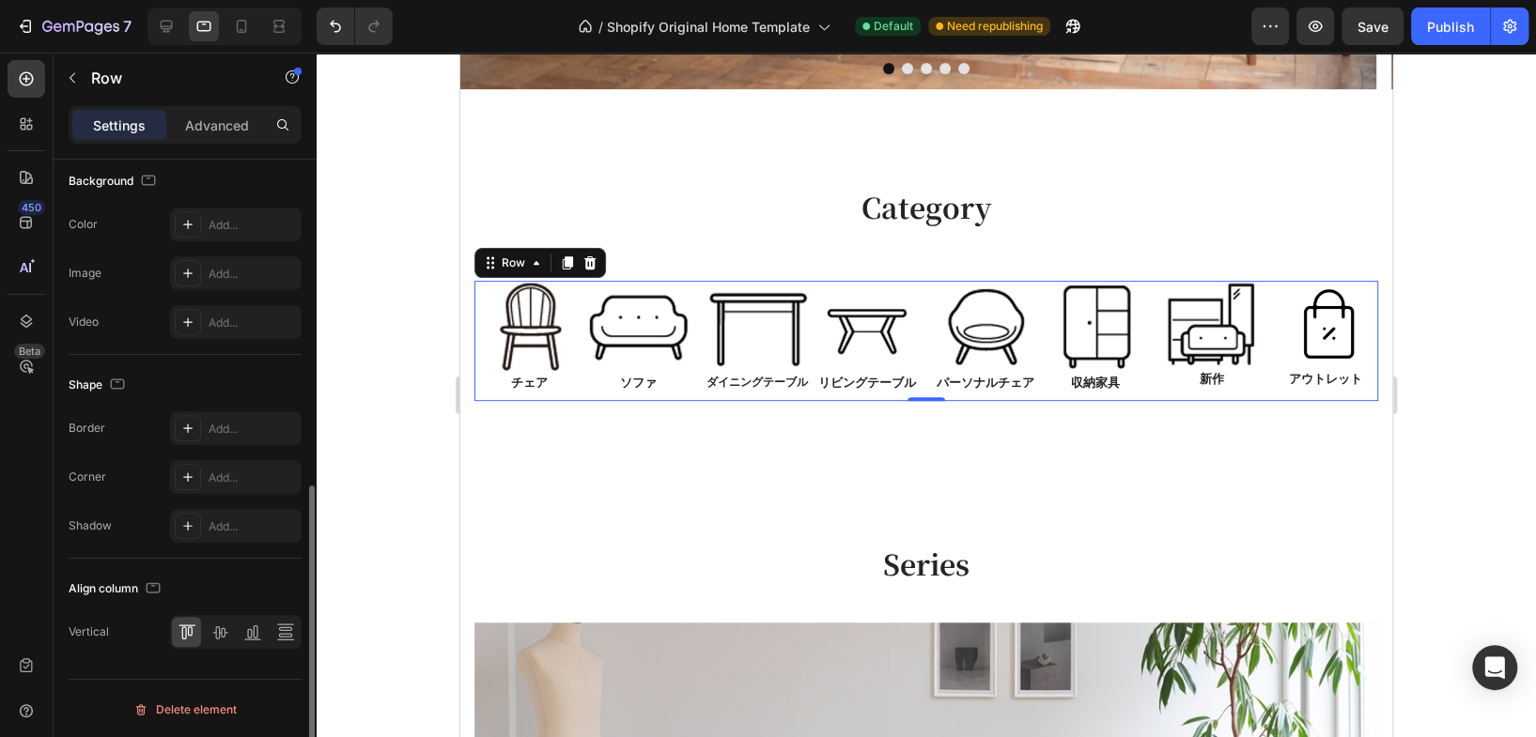
scroll to position [677, 0]
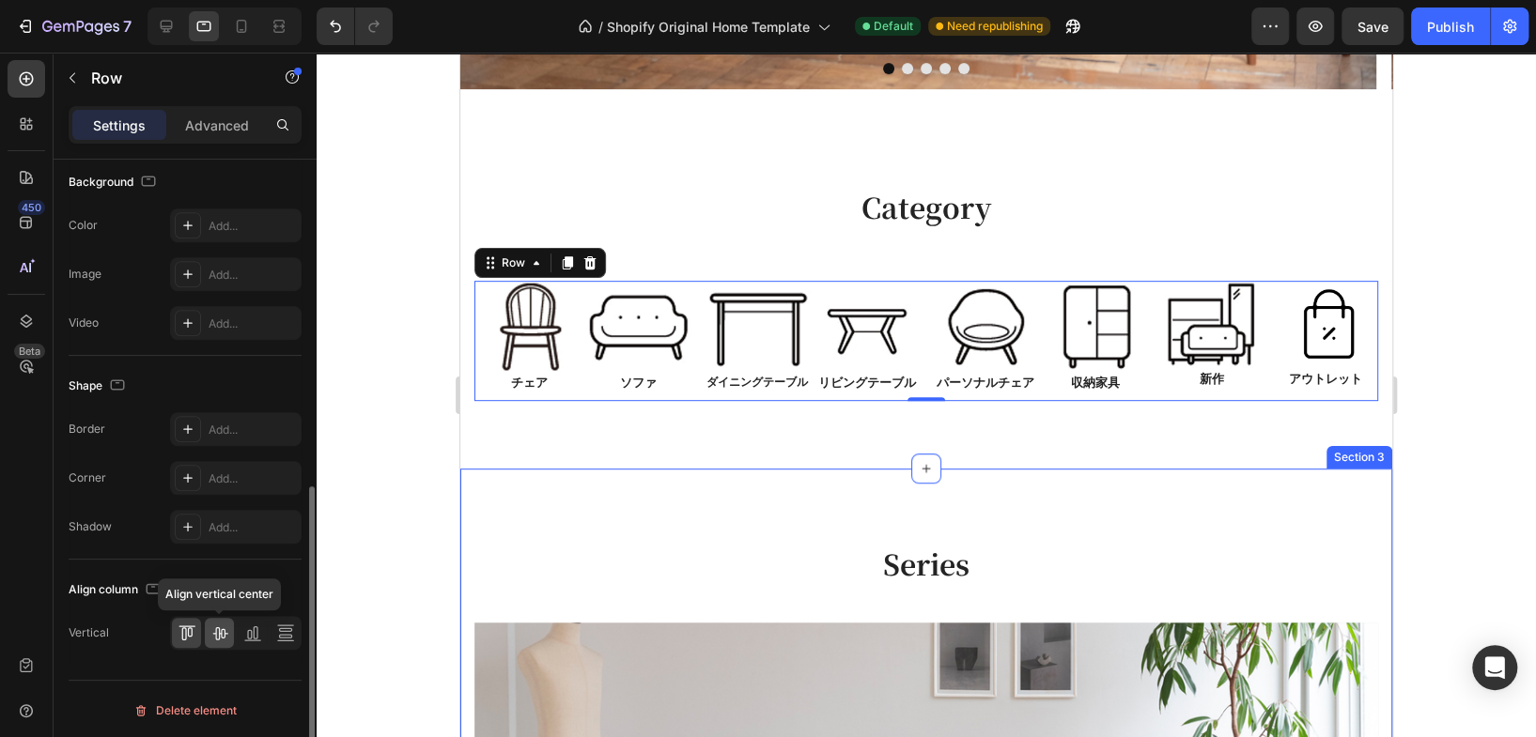
click at [218, 639] on icon at bounding box center [219, 633] width 19 height 19
click at [286, 634] on icon at bounding box center [285, 633] width 19 height 19
click at [255, 636] on icon at bounding box center [255, 632] width 5 height 13
click at [225, 635] on icon at bounding box center [219, 633] width 19 height 19
click at [195, 629] on div at bounding box center [186, 633] width 29 height 30
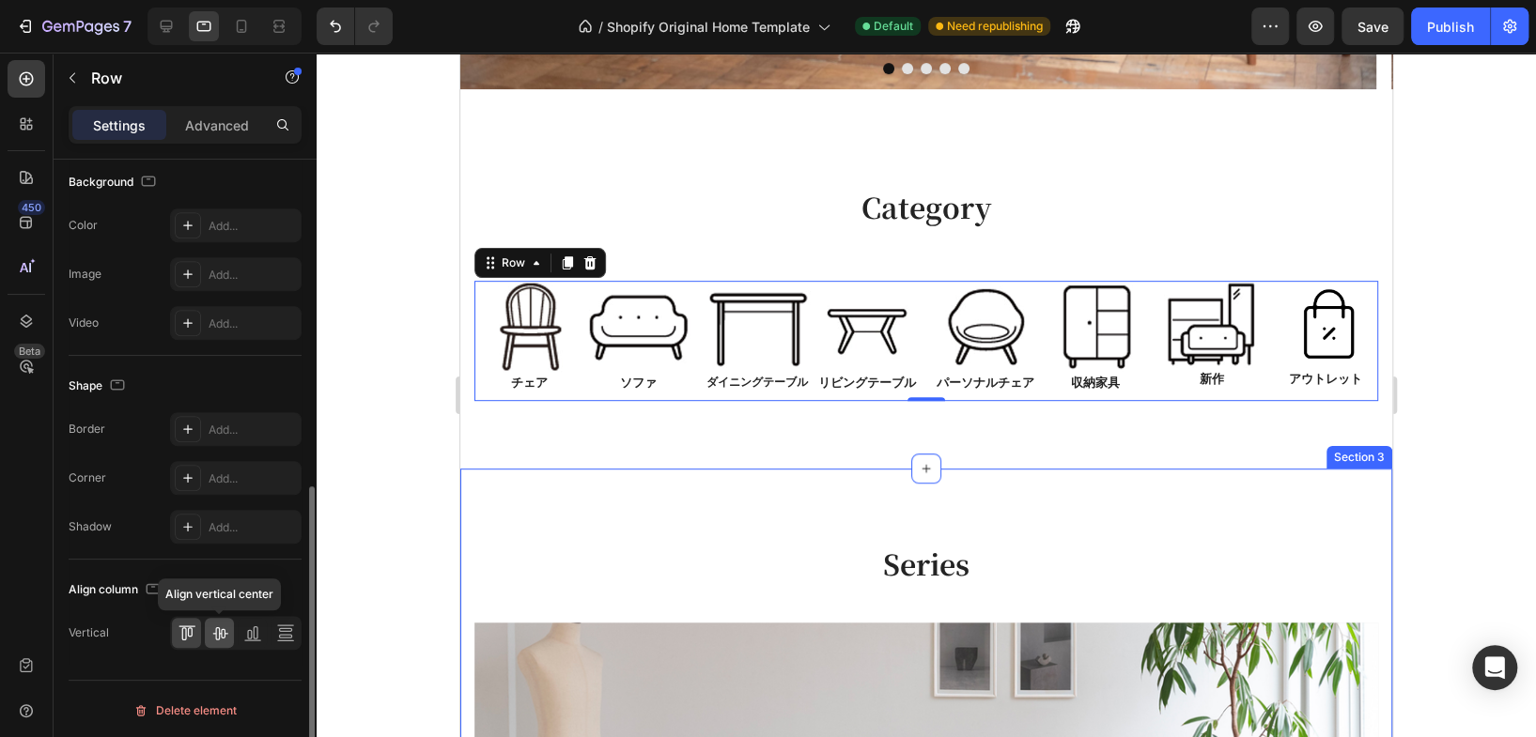
click at [210, 632] on icon at bounding box center [219, 633] width 19 height 19
click at [246, 633] on icon at bounding box center [252, 633] width 19 height 19
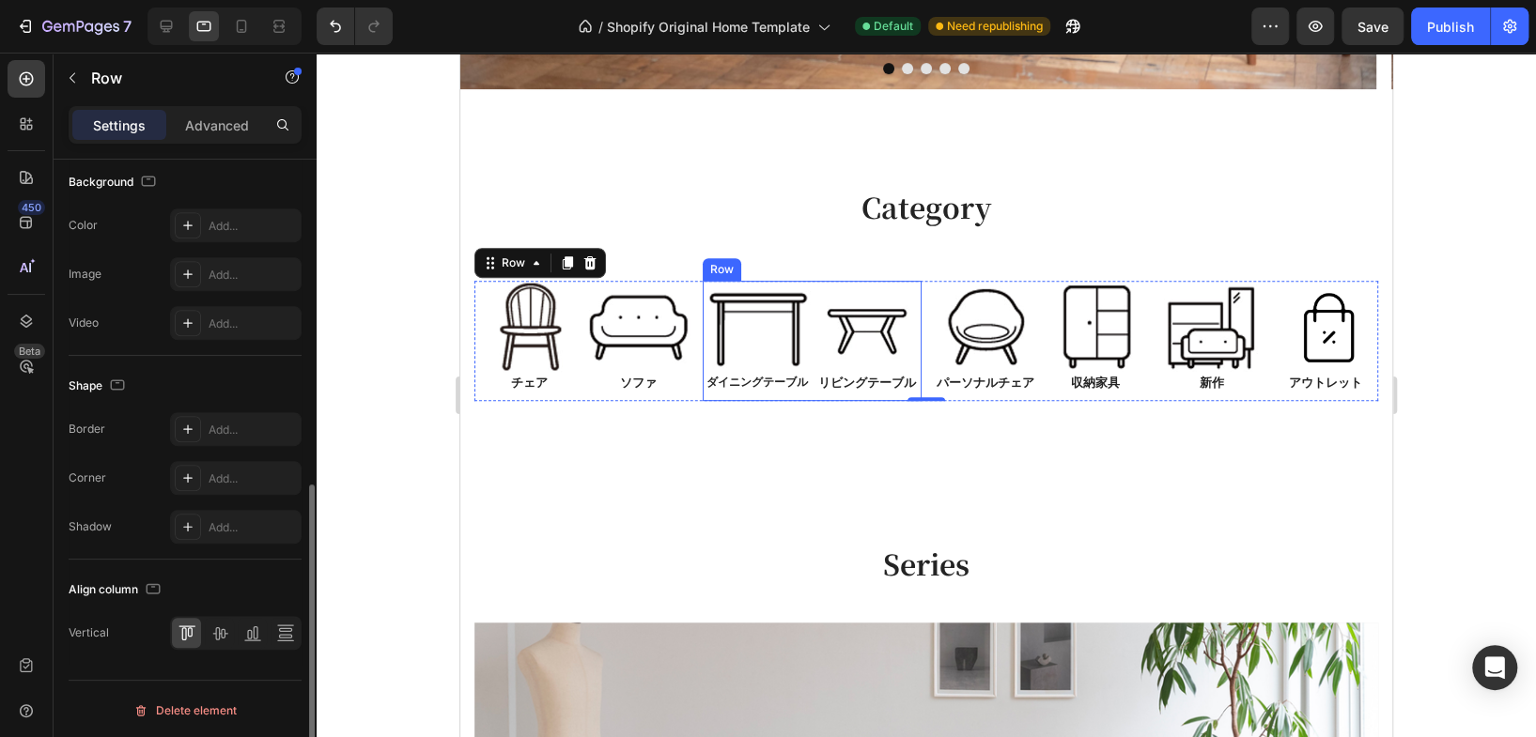
click at [739, 398] on div "Image ダイニングテーブル Text Block" at bounding box center [758, 341] width 110 height 121
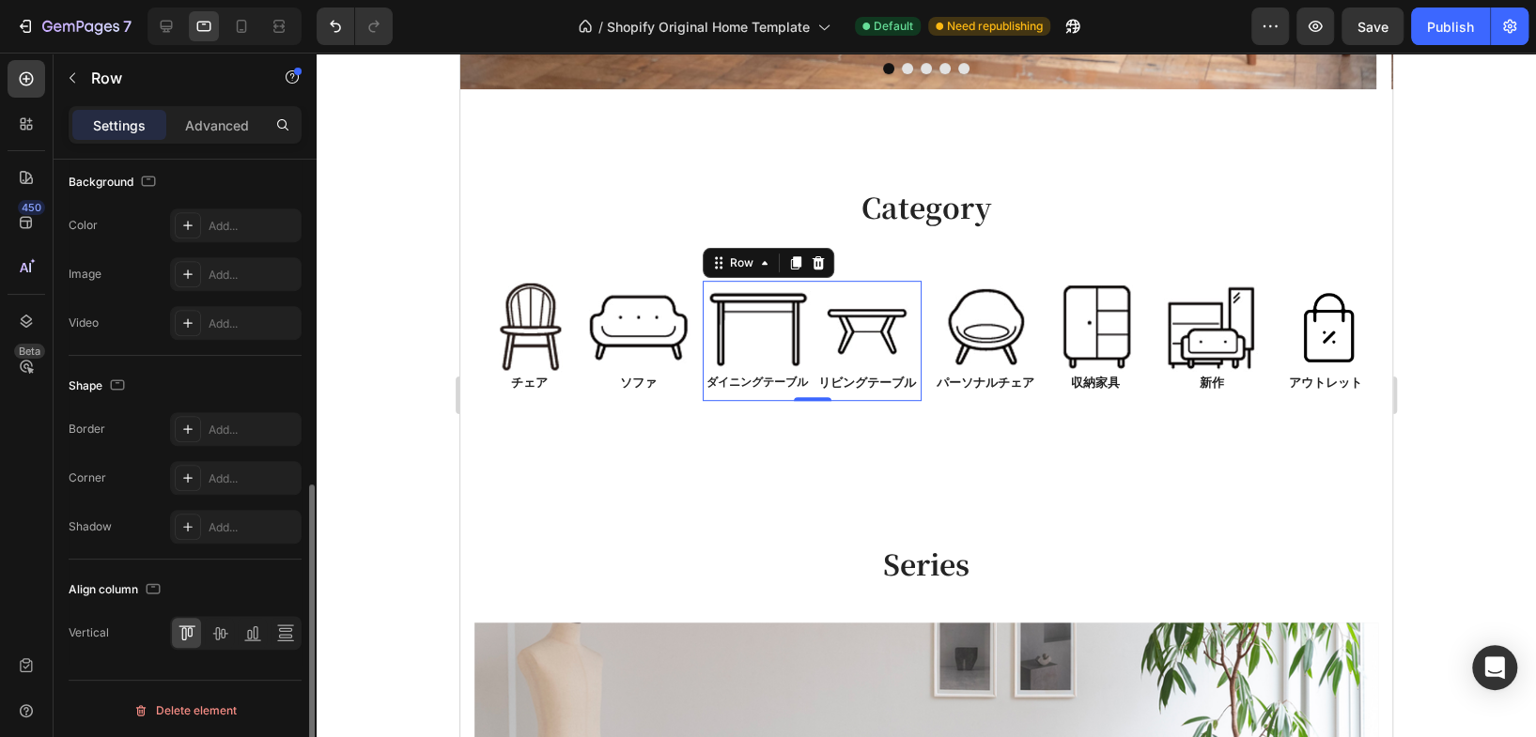
scroll to position [676, 0]
click at [221, 129] on p "Advanced" at bounding box center [217, 126] width 64 height 20
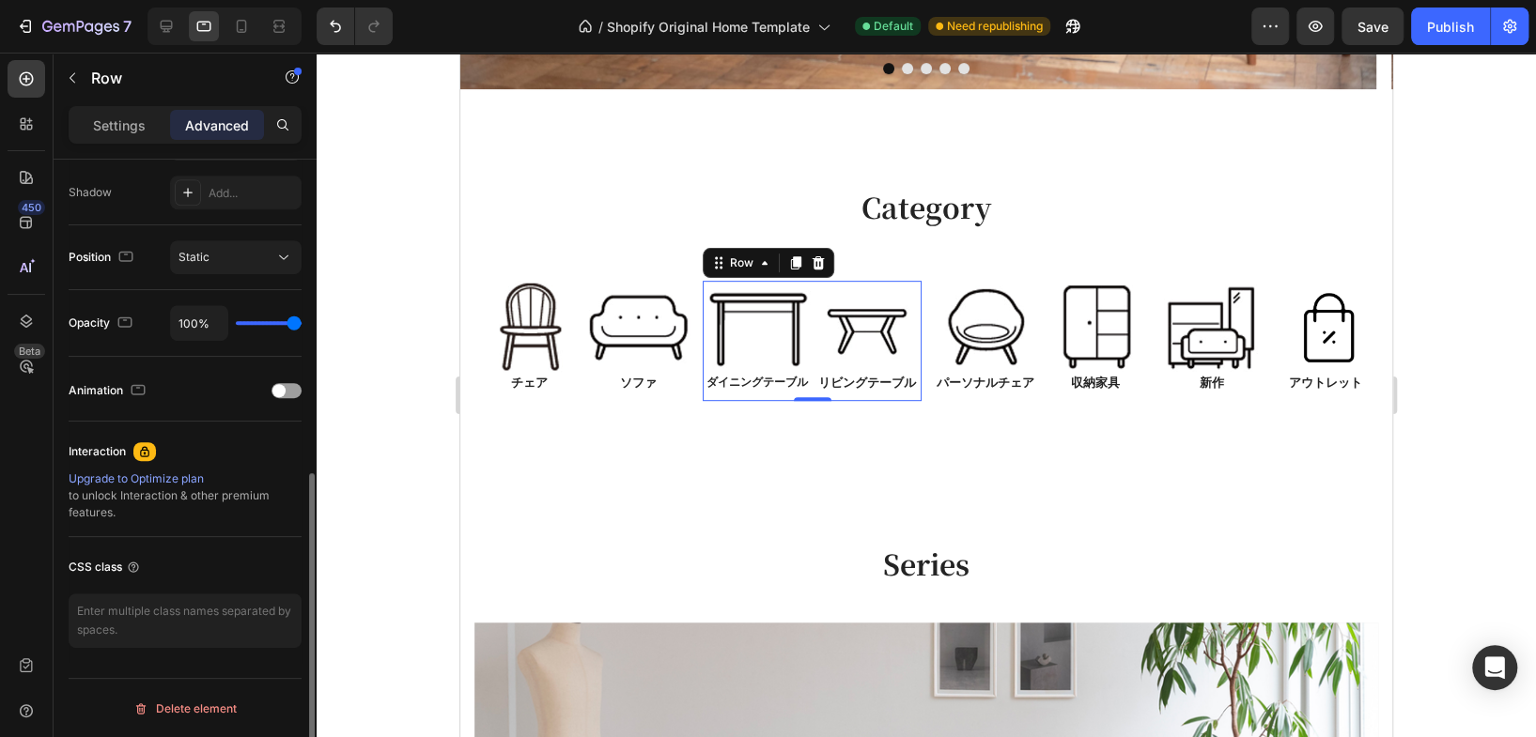
scroll to position [0, 0]
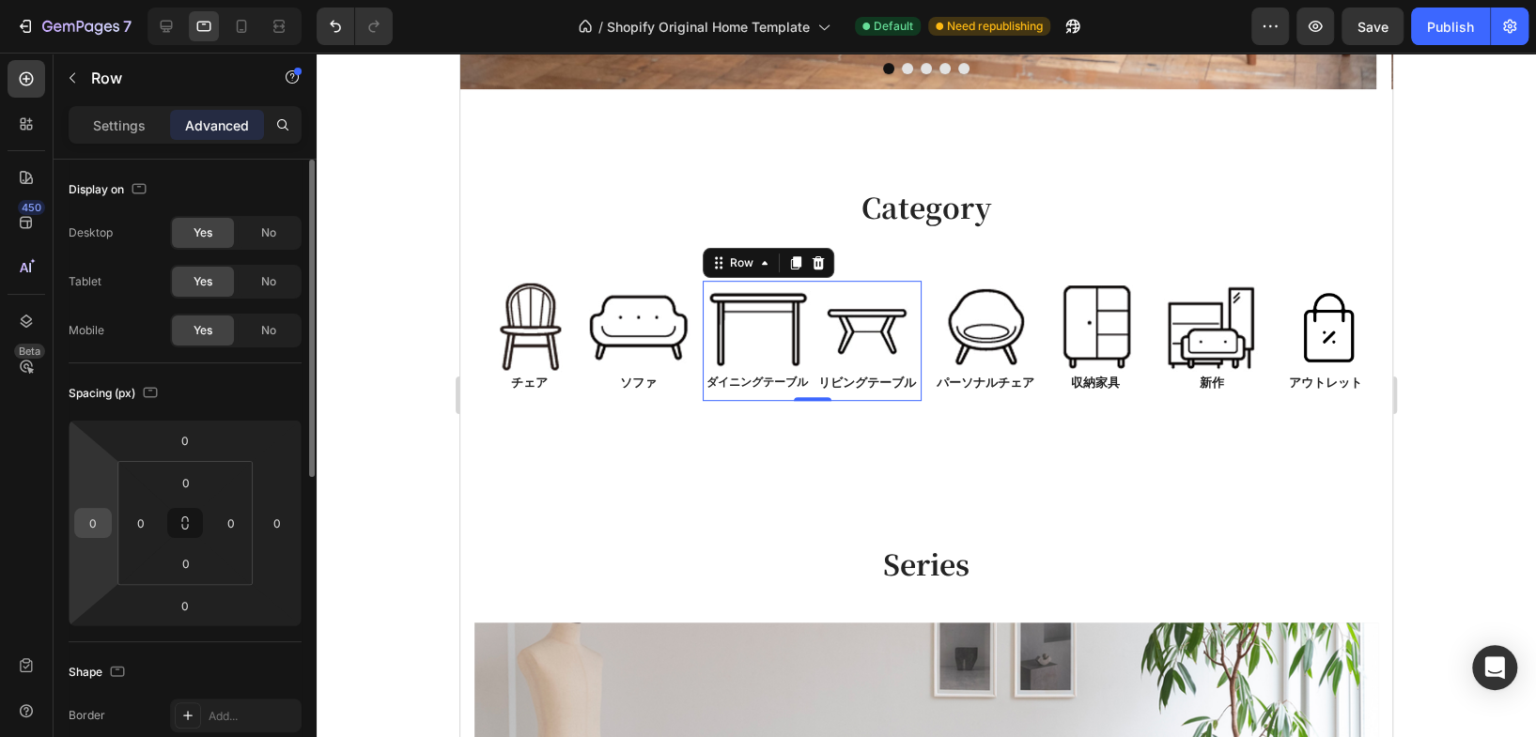
click at [97, 525] on input "0" at bounding box center [93, 523] width 28 height 28
type input "1"
type input "5"
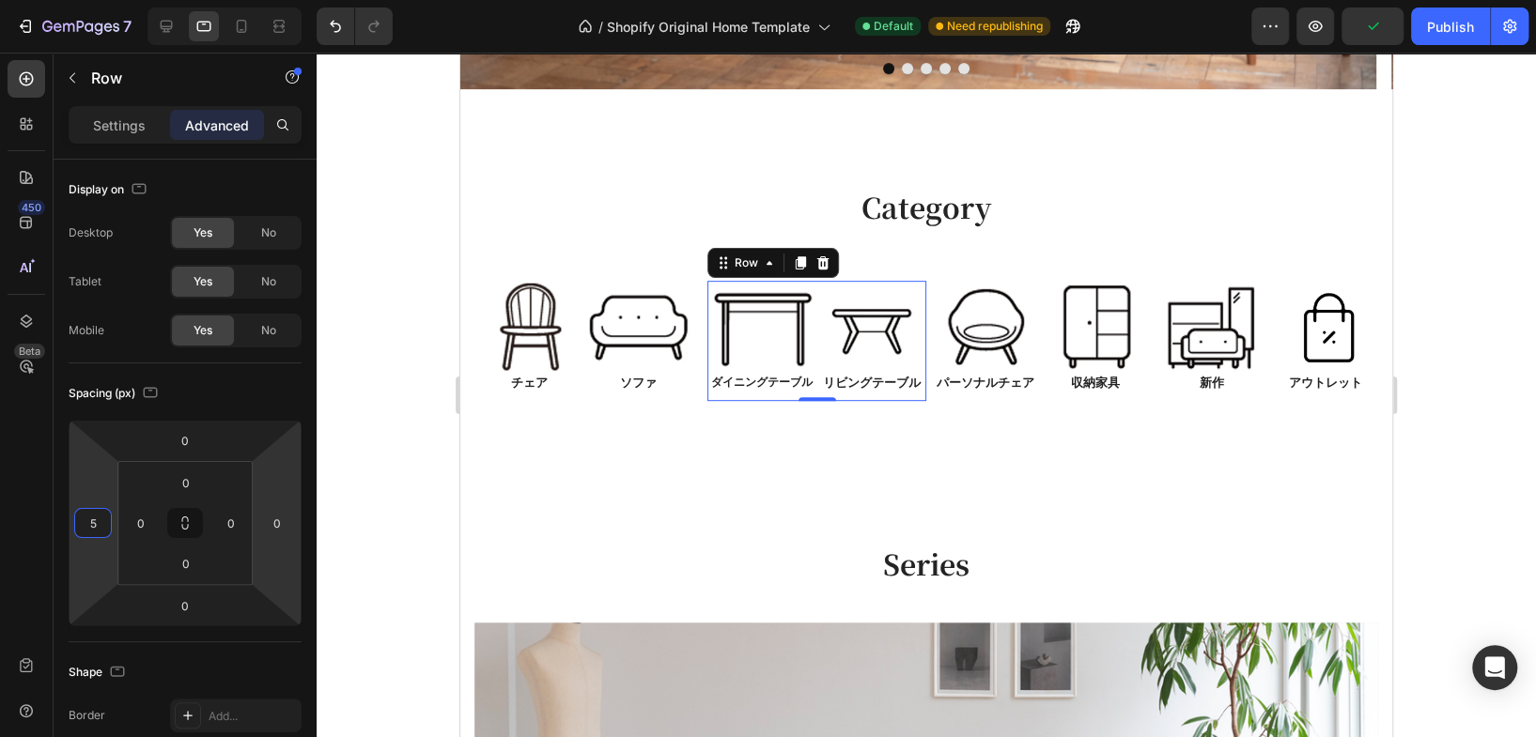
click at [1471, 304] on div at bounding box center [926, 395] width 1219 height 685
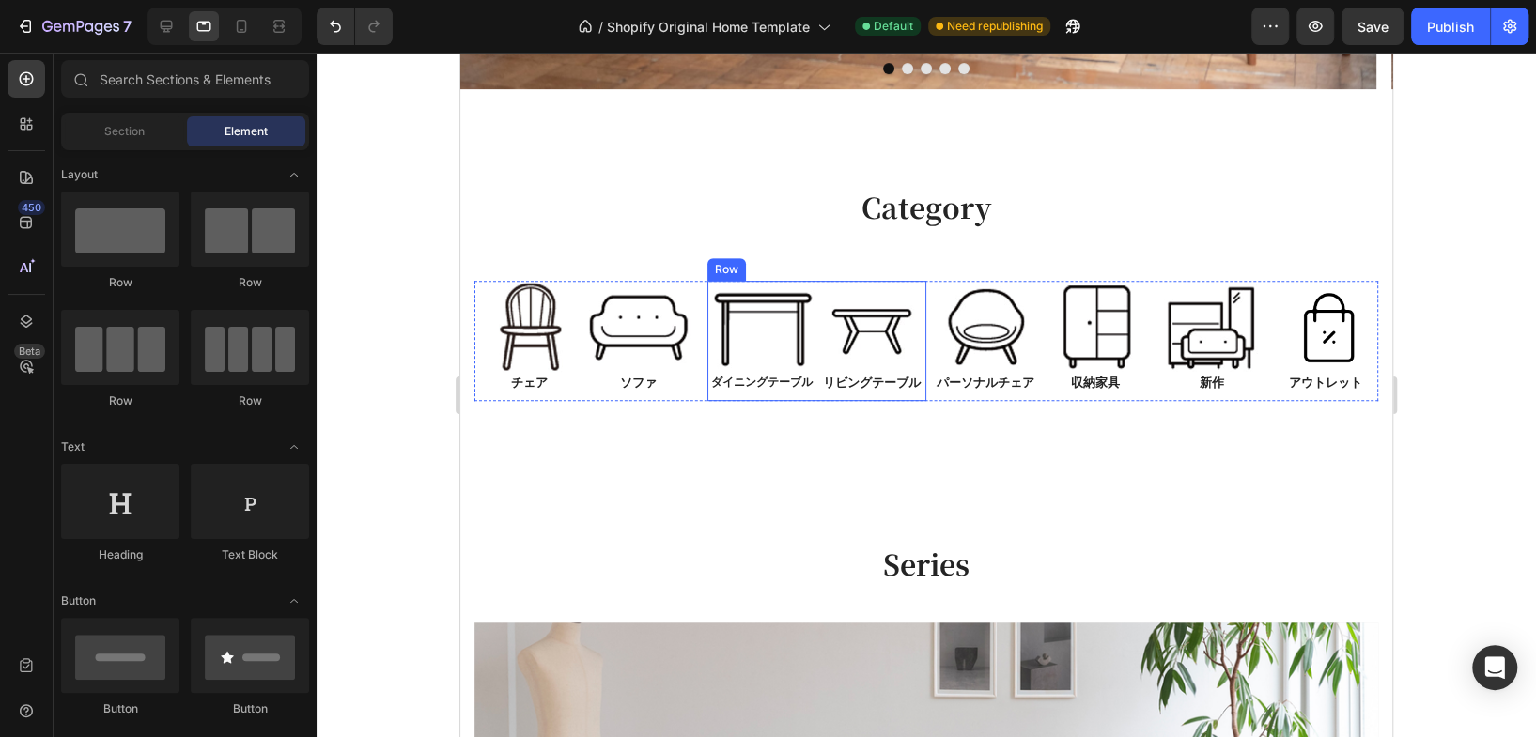
click at [806, 394] on div "Image ダイニングテーブル Text Block" at bounding box center [762, 341] width 110 height 121
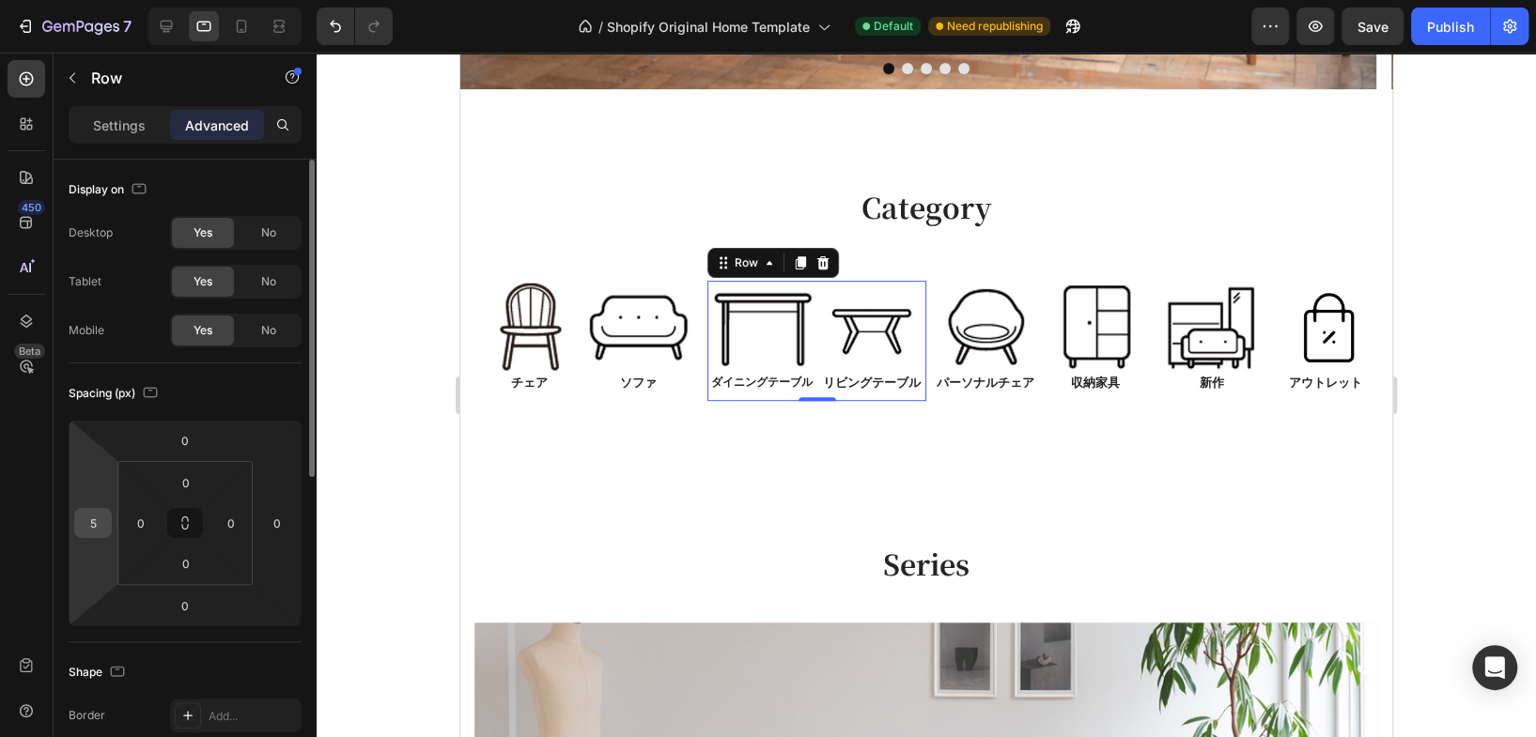
click at [96, 524] on input "5" at bounding box center [93, 523] width 28 height 28
type input "7"
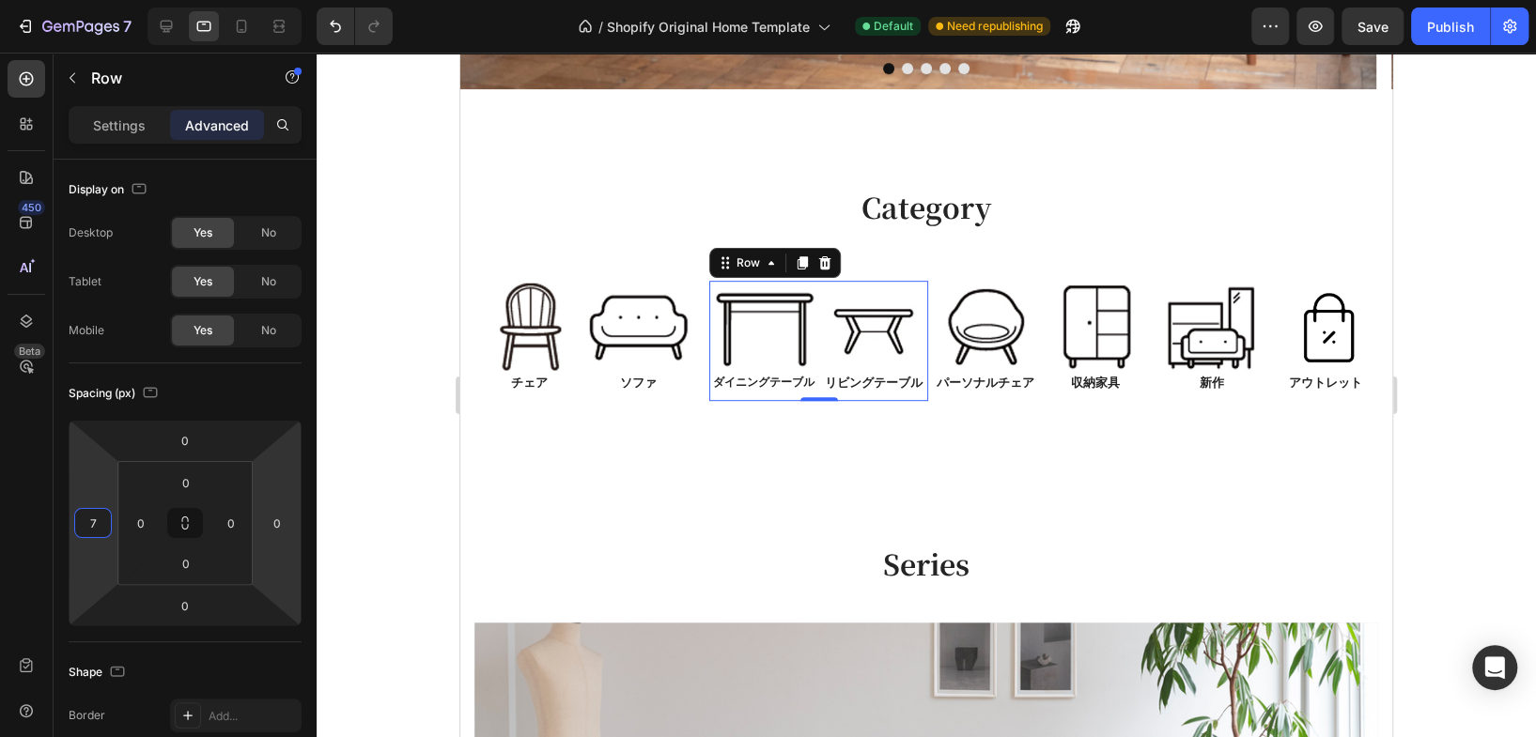
click at [1432, 340] on div at bounding box center [926, 395] width 1219 height 685
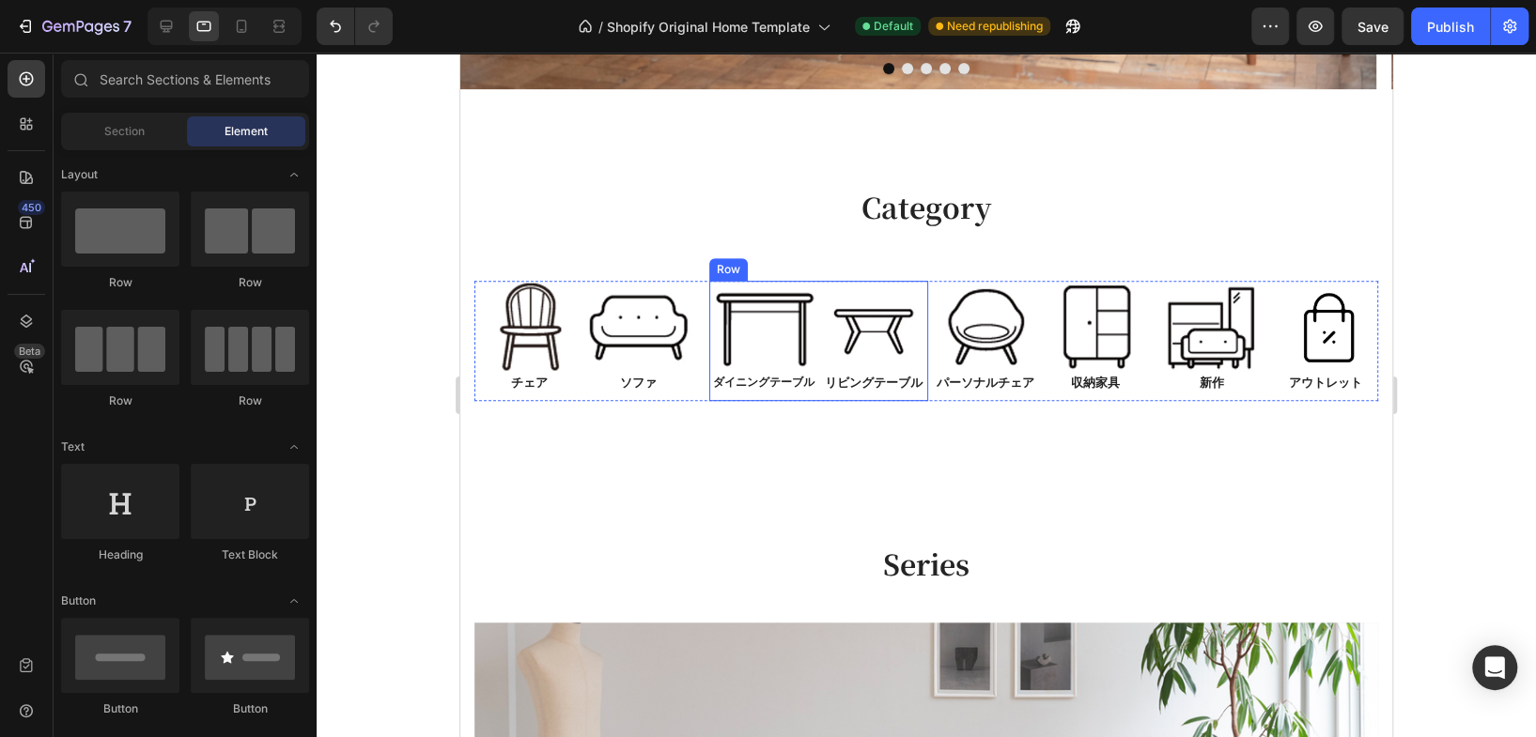
click at [808, 394] on div "Image ダイニングテーブル Text Block" at bounding box center [764, 341] width 110 height 121
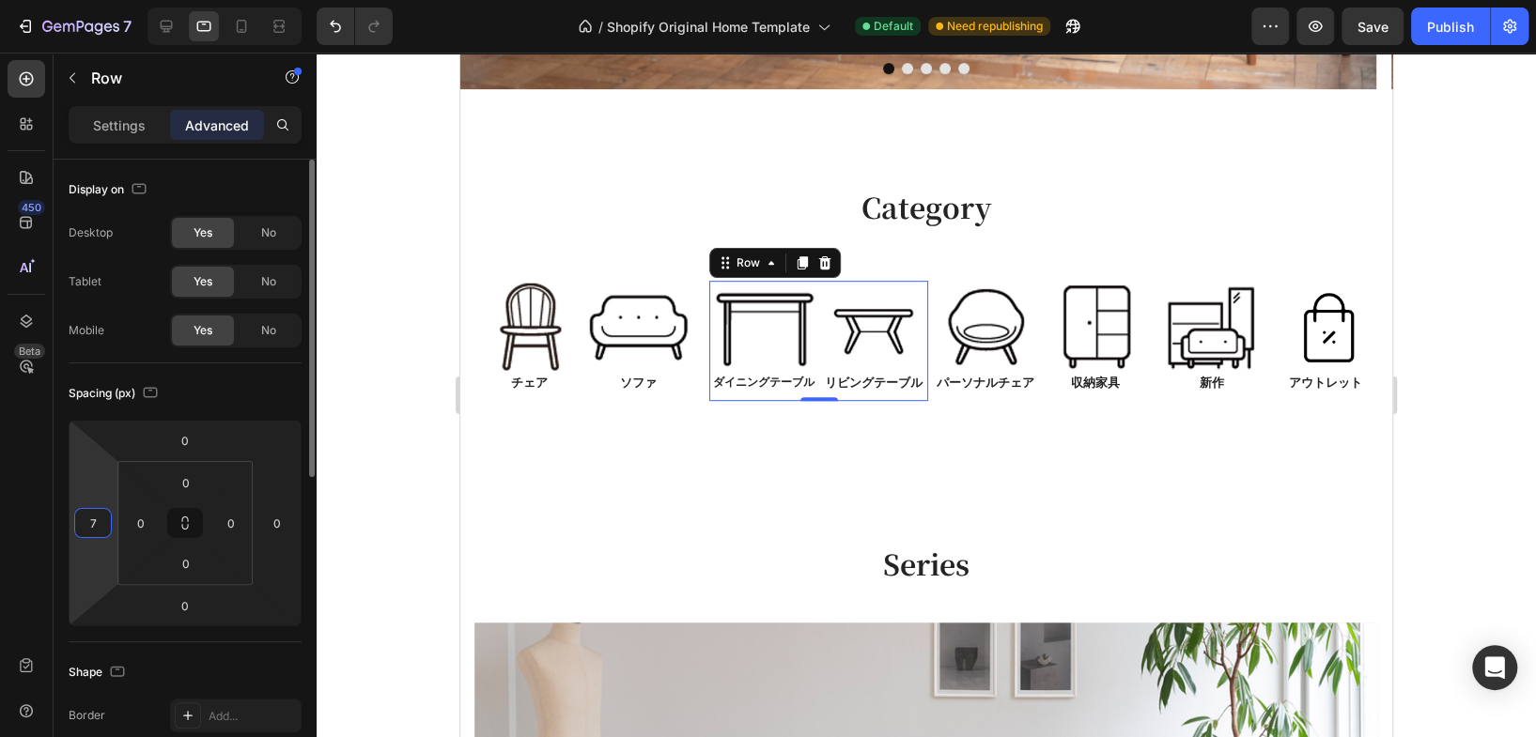
click at [100, 522] on input "7" at bounding box center [93, 523] width 28 height 28
type input "5"
click at [0, 0] on div "Spacing (px) 0 5 0 0 0 0 0 0" at bounding box center [0, 0] width 0 height 0
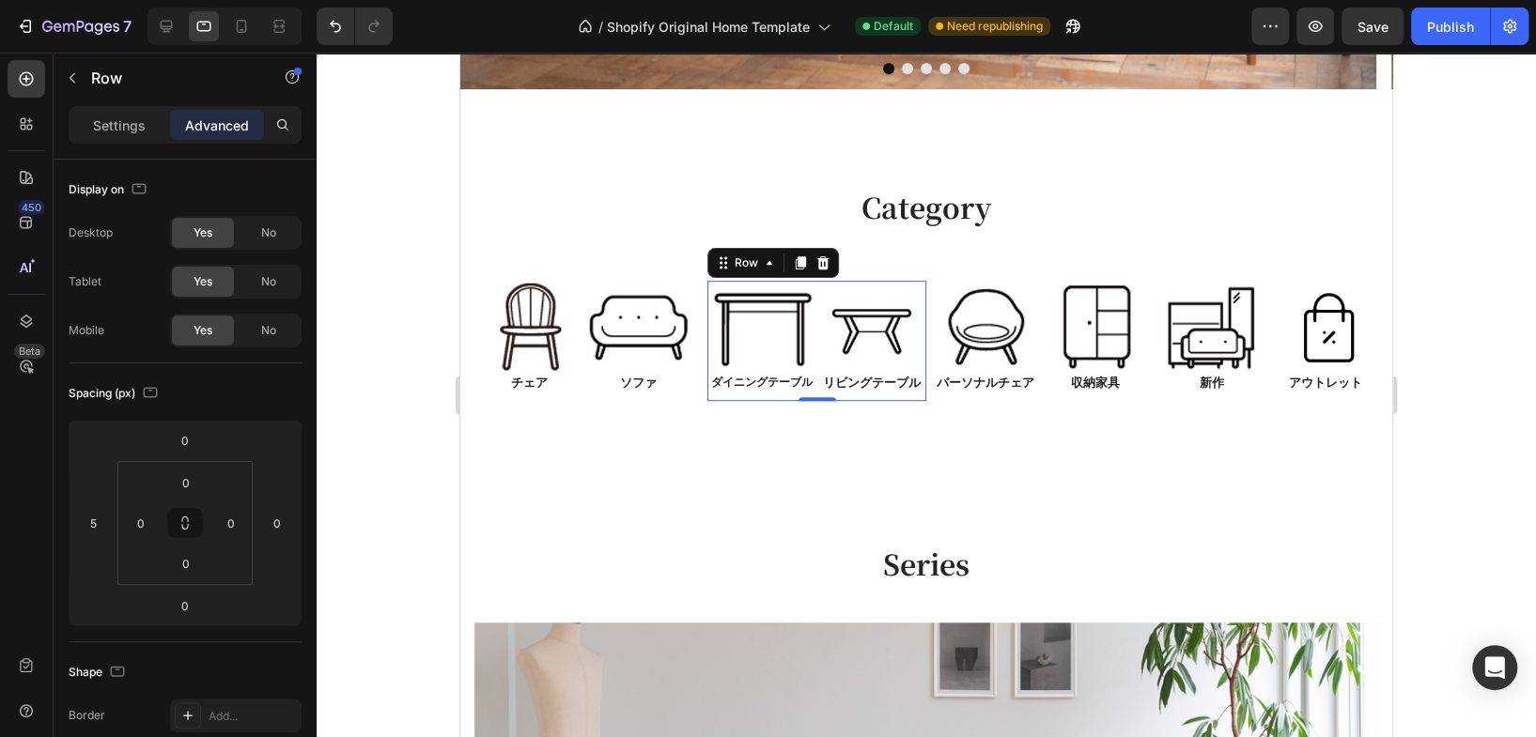
click at [1427, 374] on div at bounding box center [926, 395] width 1219 height 685
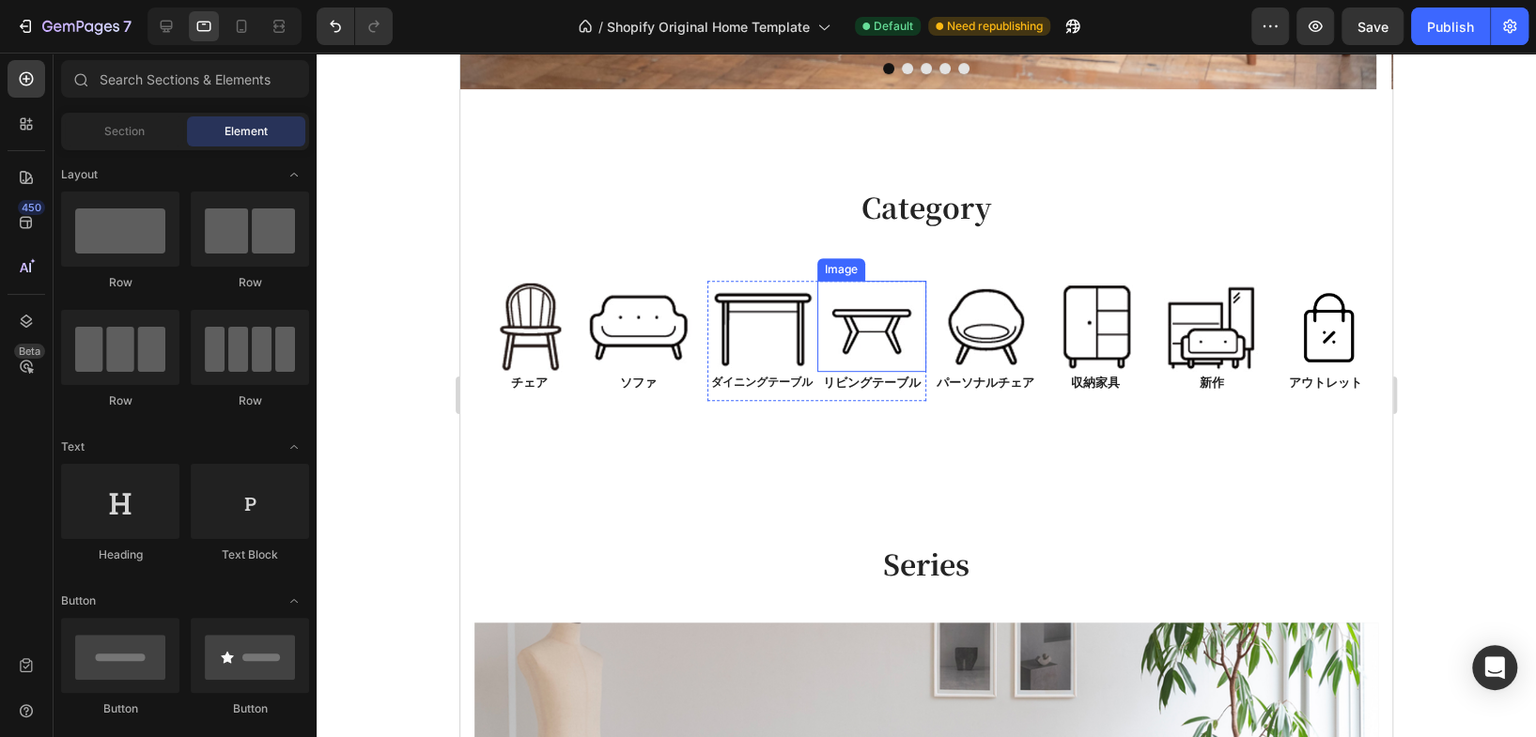
click at [850, 347] on img at bounding box center [872, 326] width 110 height 91
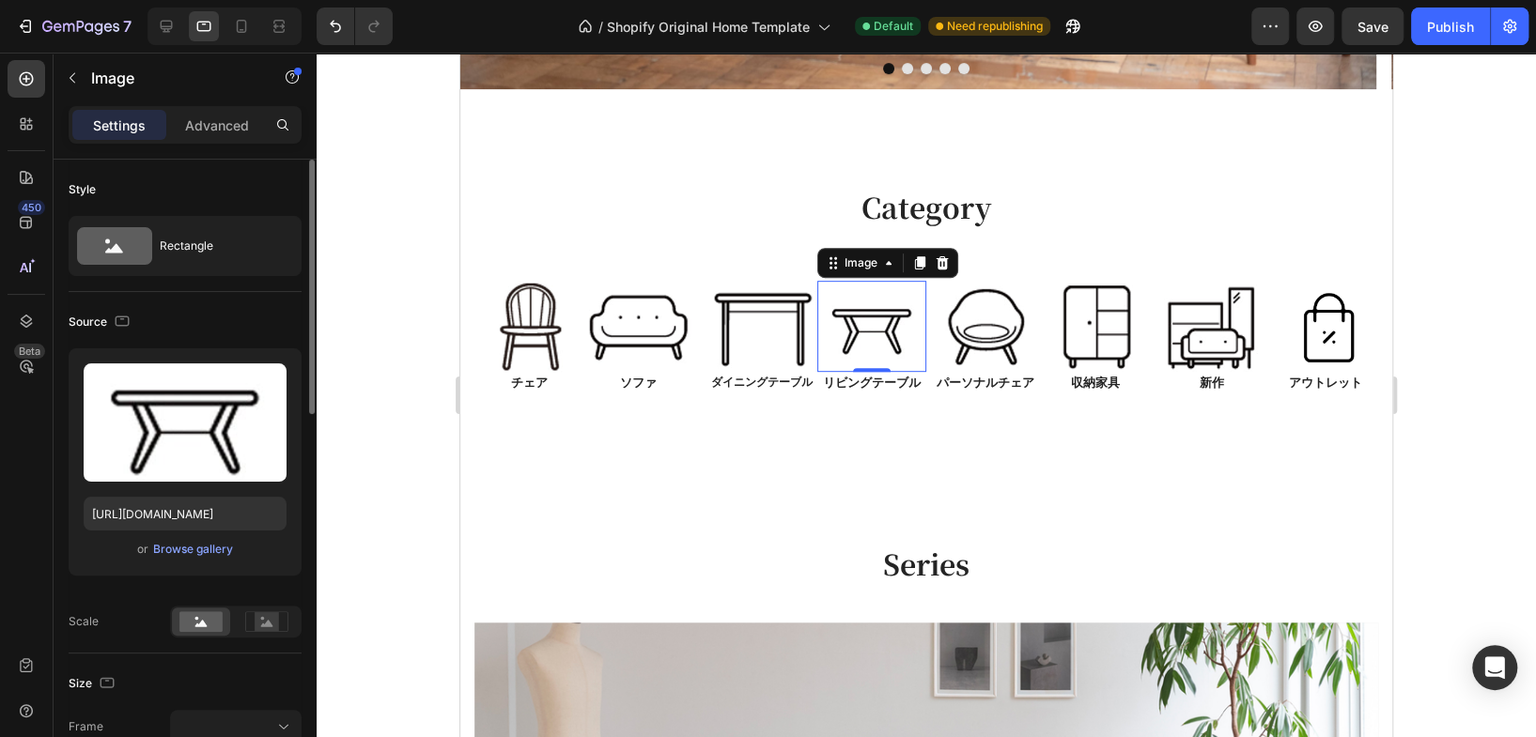
scroll to position [209, 0]
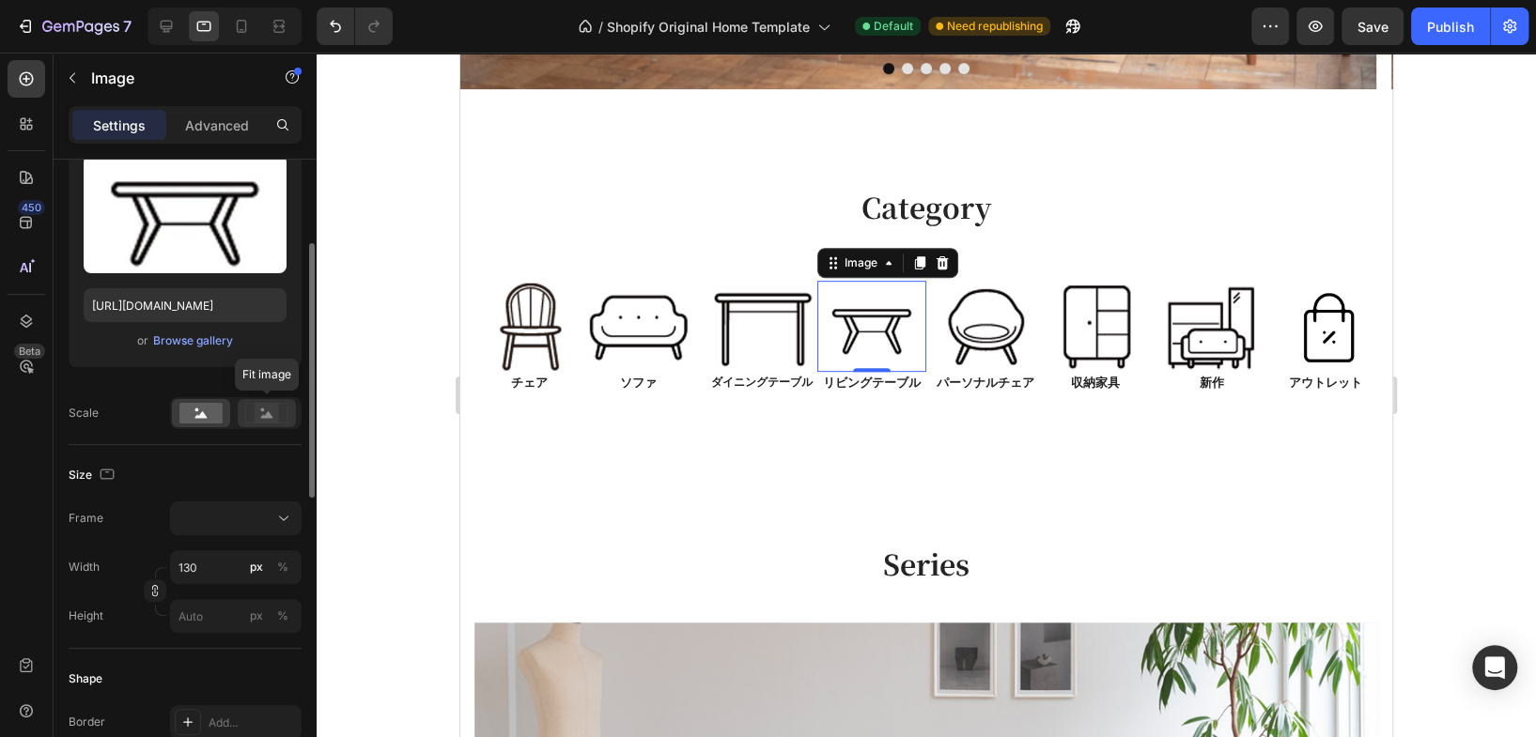
click at [260, 408] on rect at bounding box center [267, 413] width 24 height 19
click at [198, 412] on rect at bounding box center [200, 413] width 43 height 21
click at [196, 573] on input "130" at bounding box center [235, 567] width 131 height 34
click at [769, 335] on img at bounding box center [762, 326] width 110 height 91
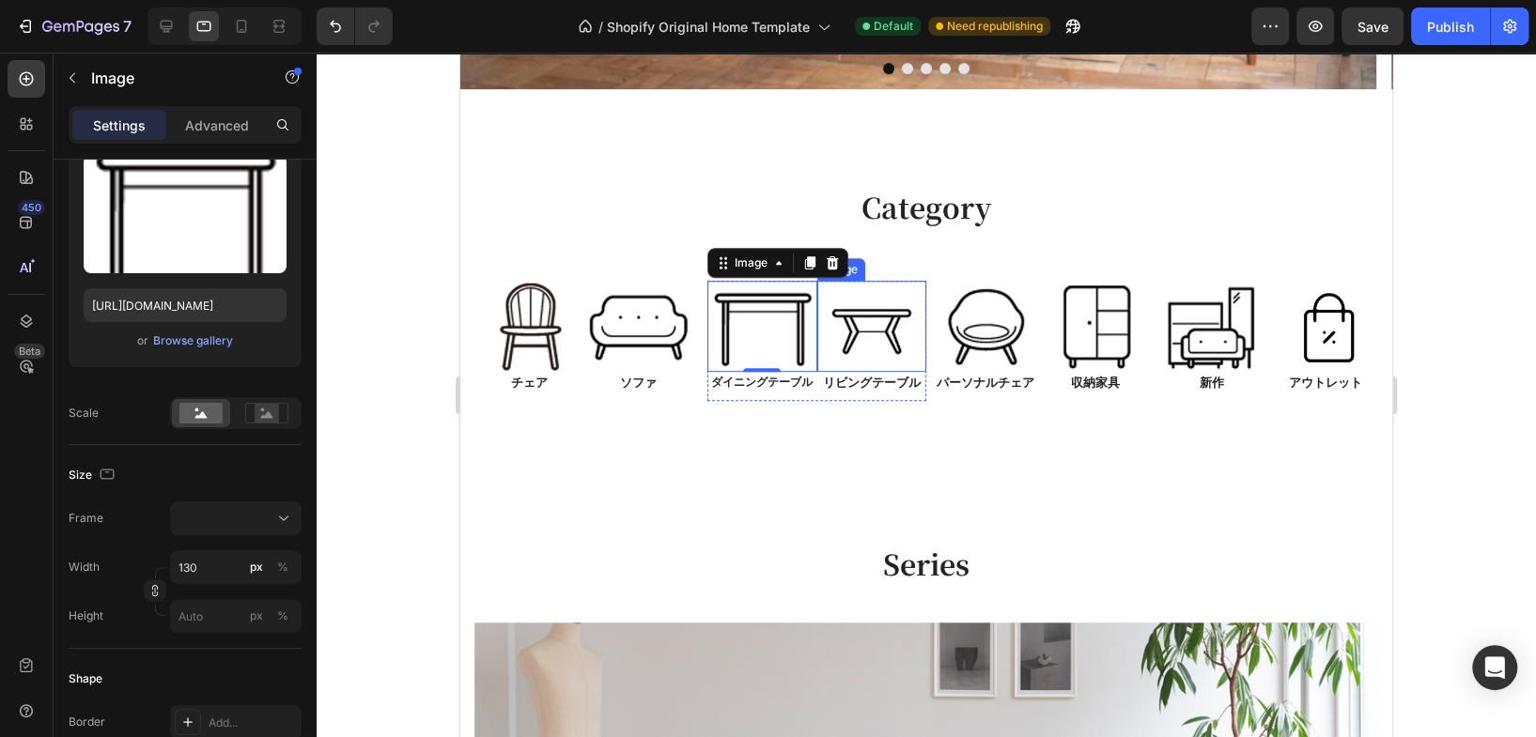
click at [874, 325] on img at bounding box center [872, 326] width 110 height 91
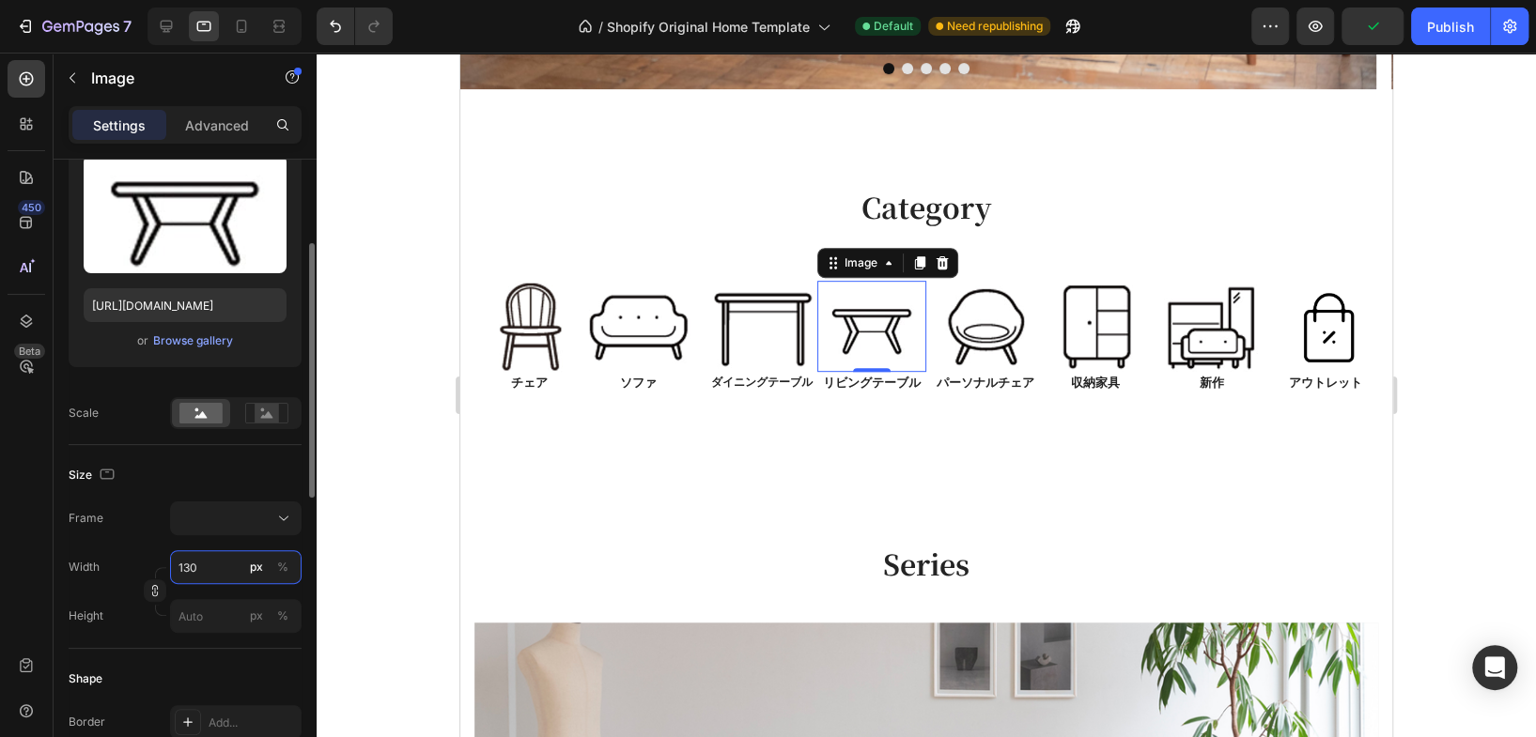
type input "1"
type input "13"
type input "135"
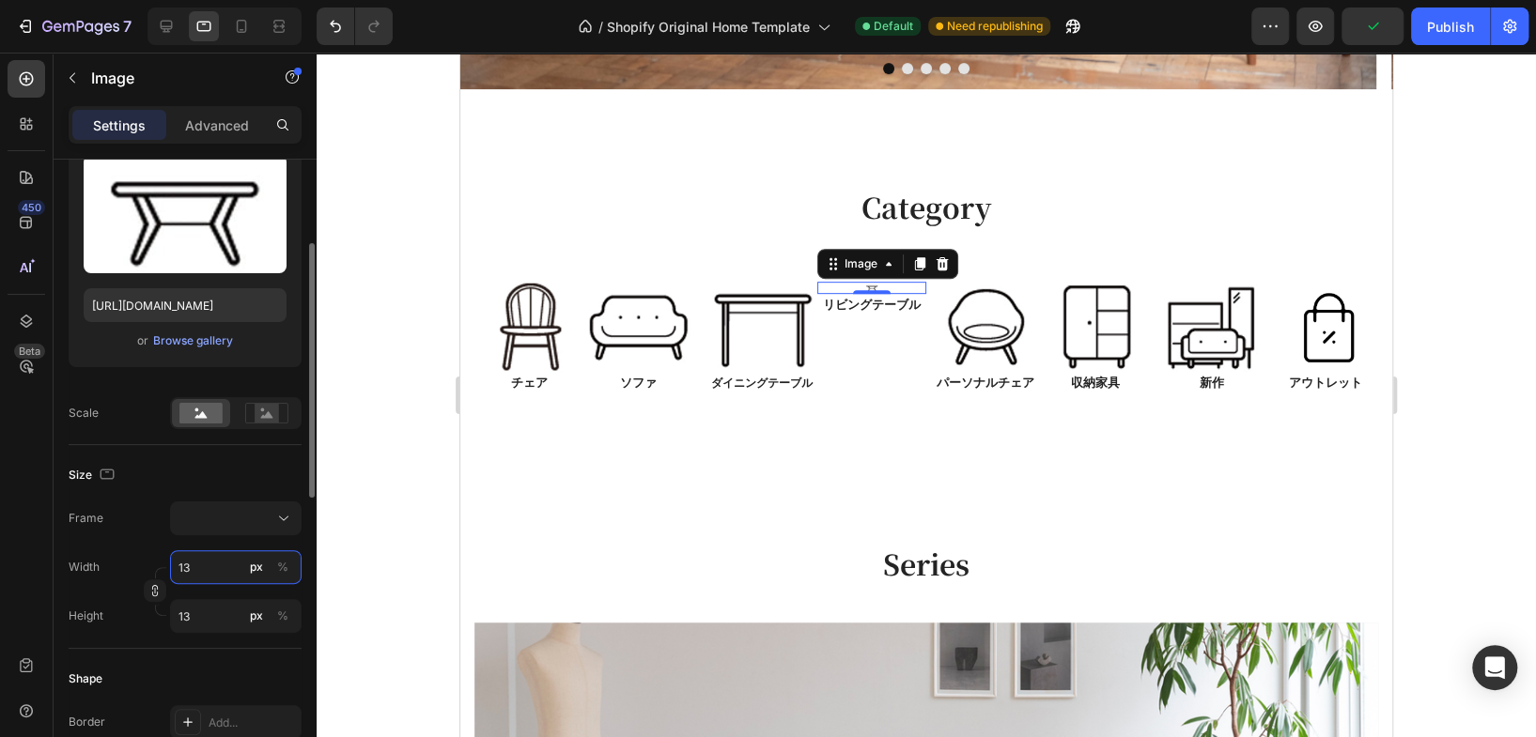
type input "135"
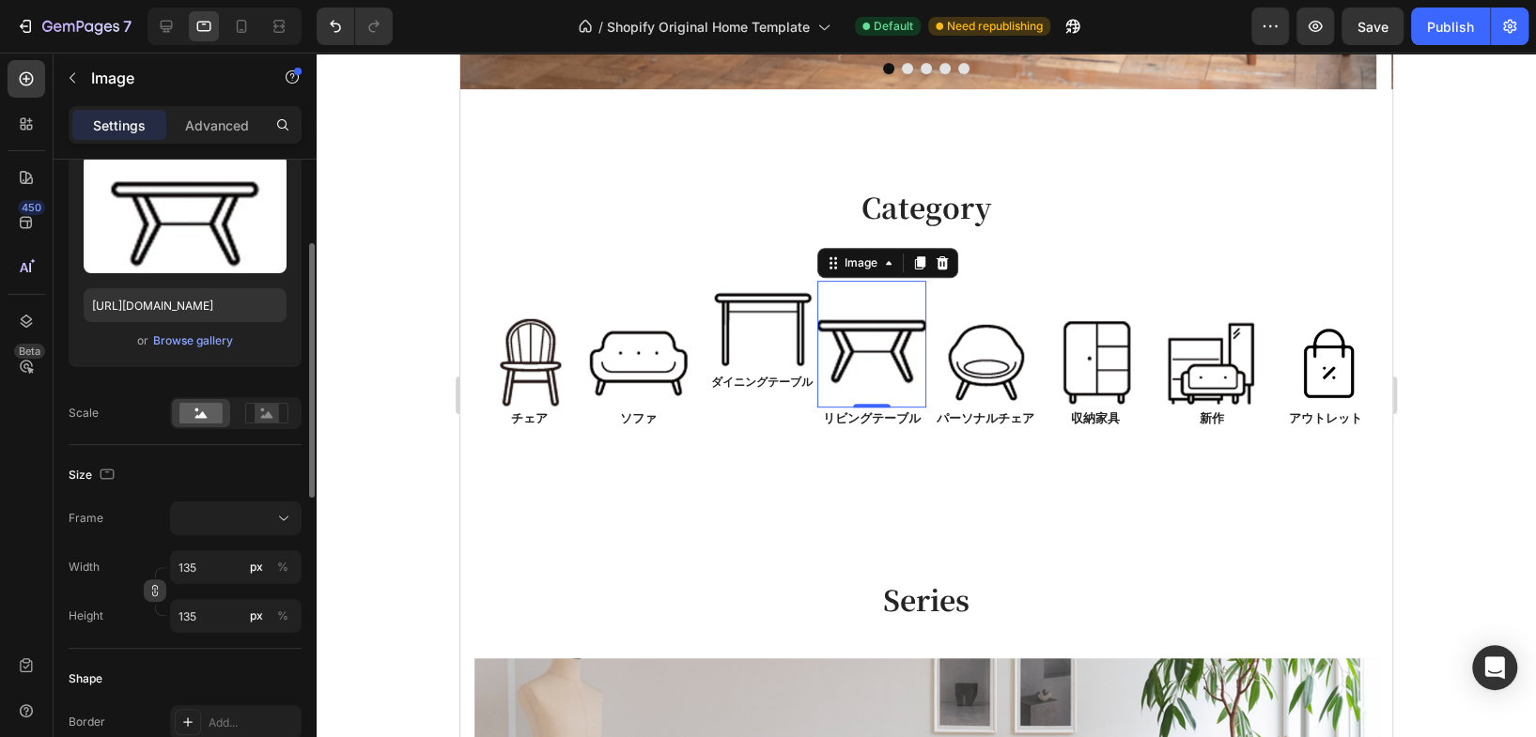
click at [156, 590] on icon "button" at bounding box center [154, 590] width 13 height 13
type input "1"
type input "13"
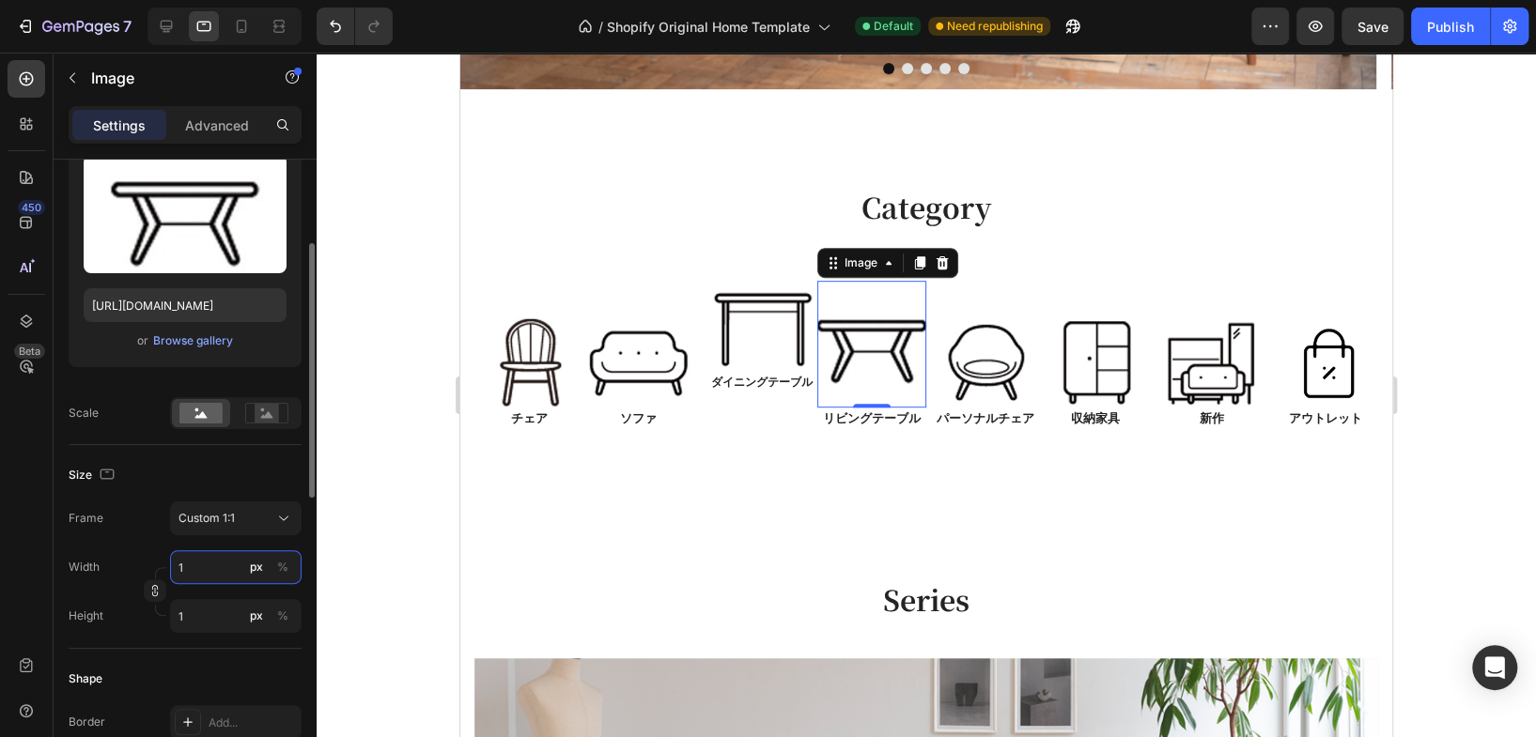
type input "13"
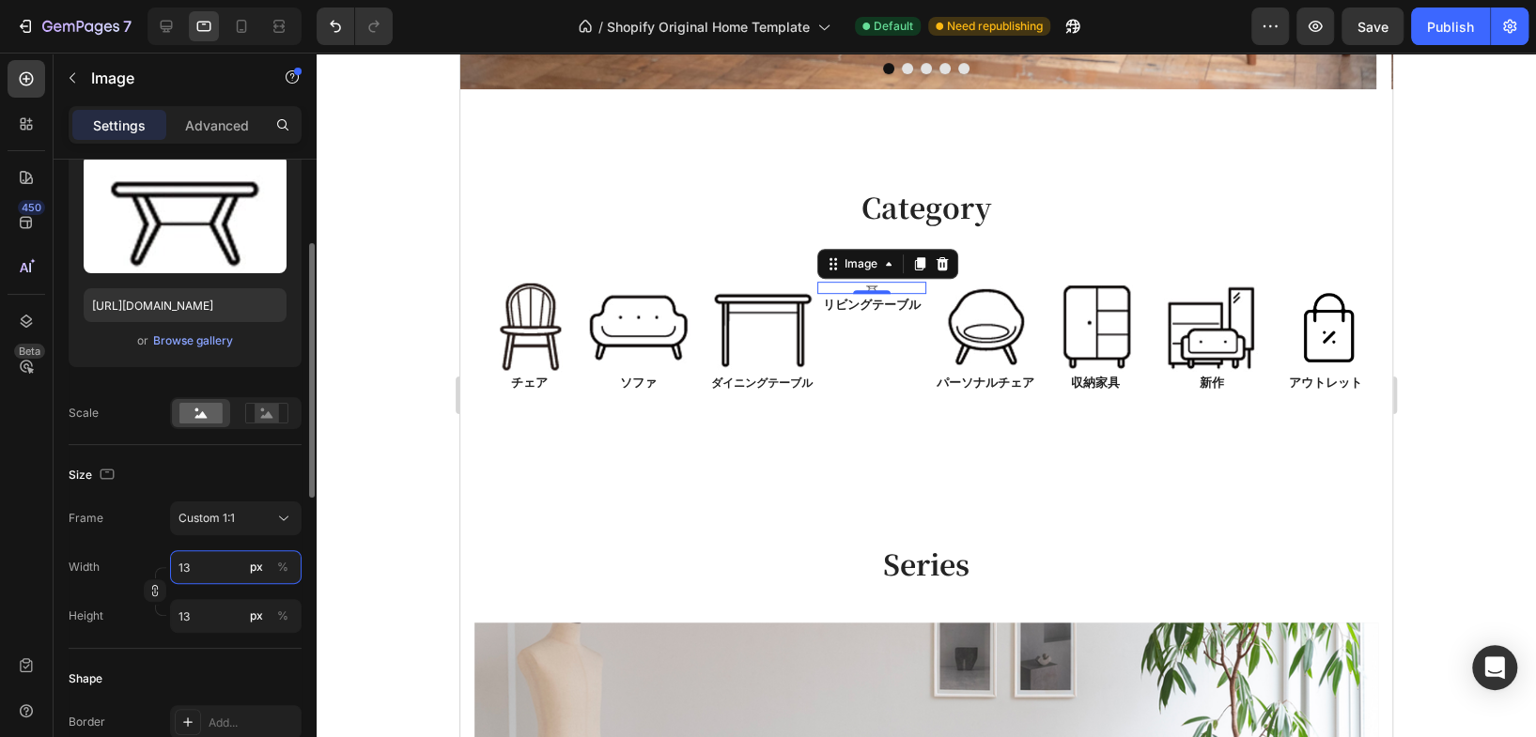
type input "130"
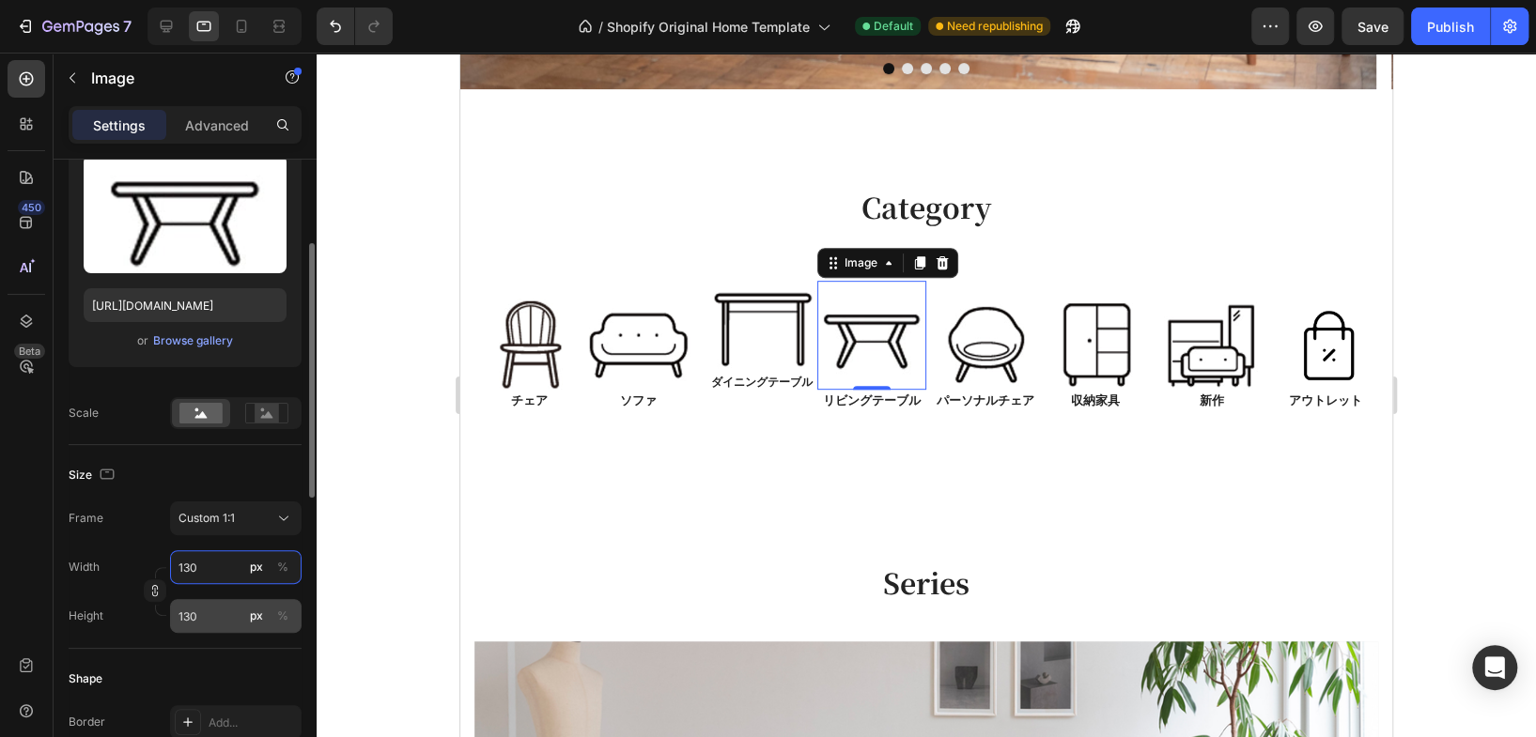
type input "130"
click at [193, 618] on input "130" at bounding box center [235, 616] width 131 height 34
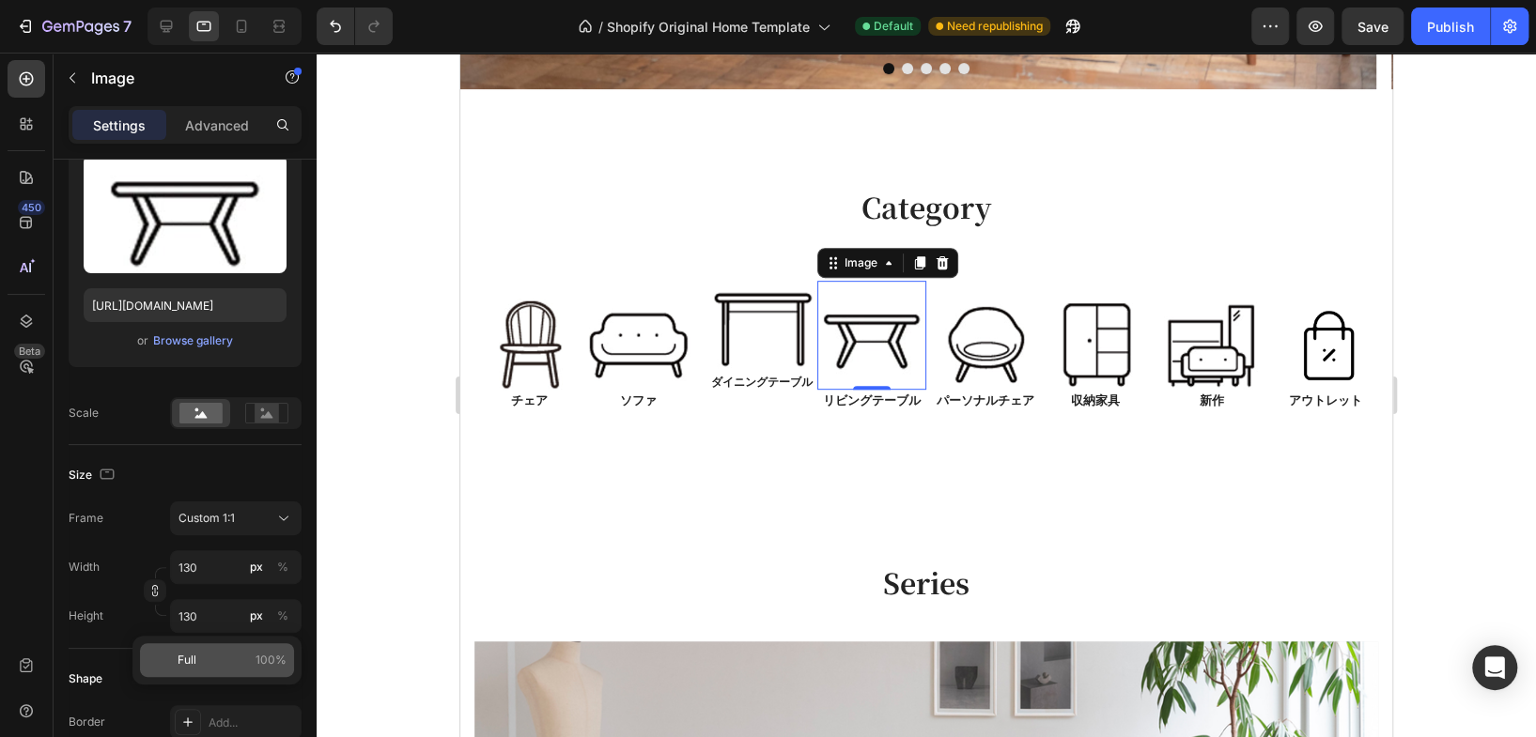
click at [268, 663] on span "100%" at bounding box center [270, 660] width 31 height 17
type input "100"
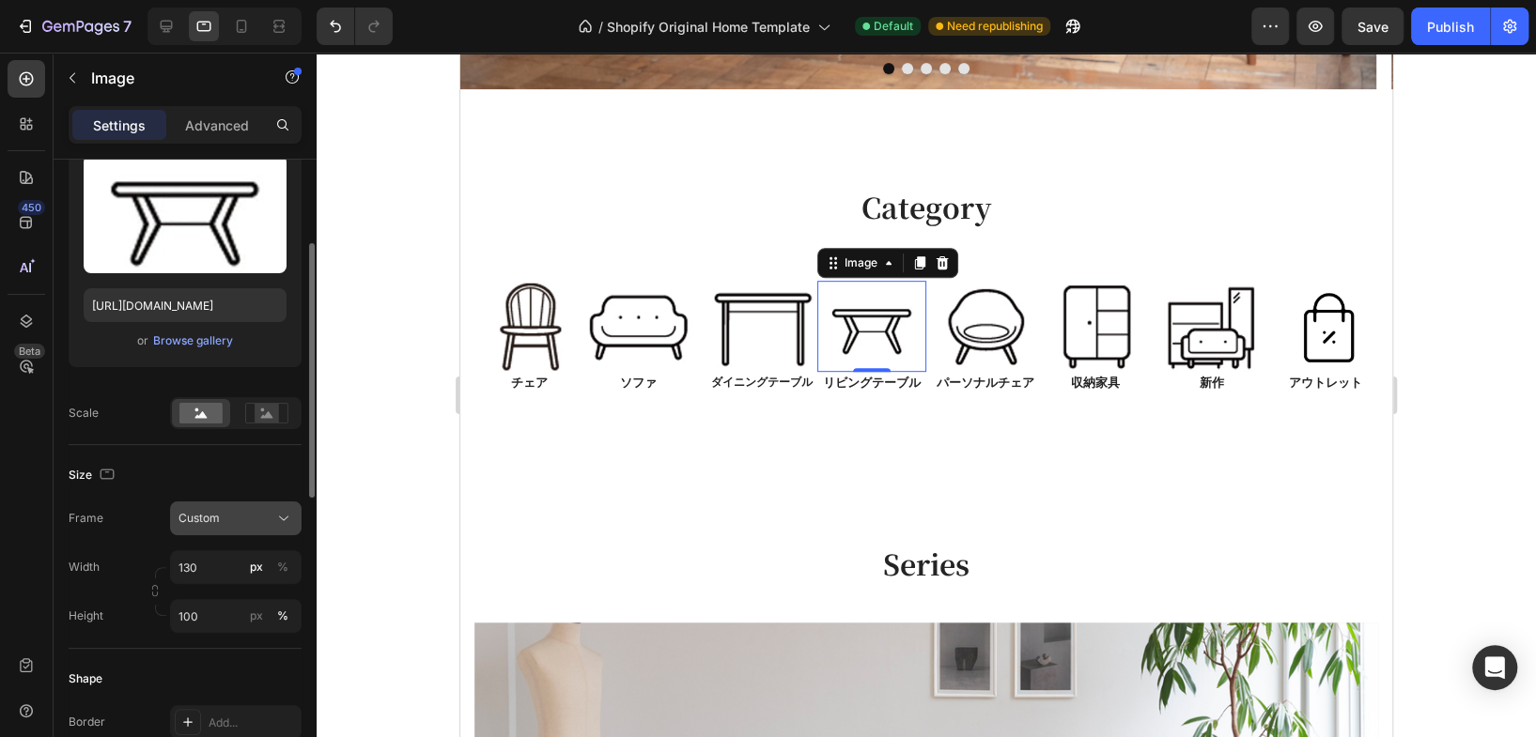
click at [281, 520] on icon at bounding box center [283, 518] width 19 height 19
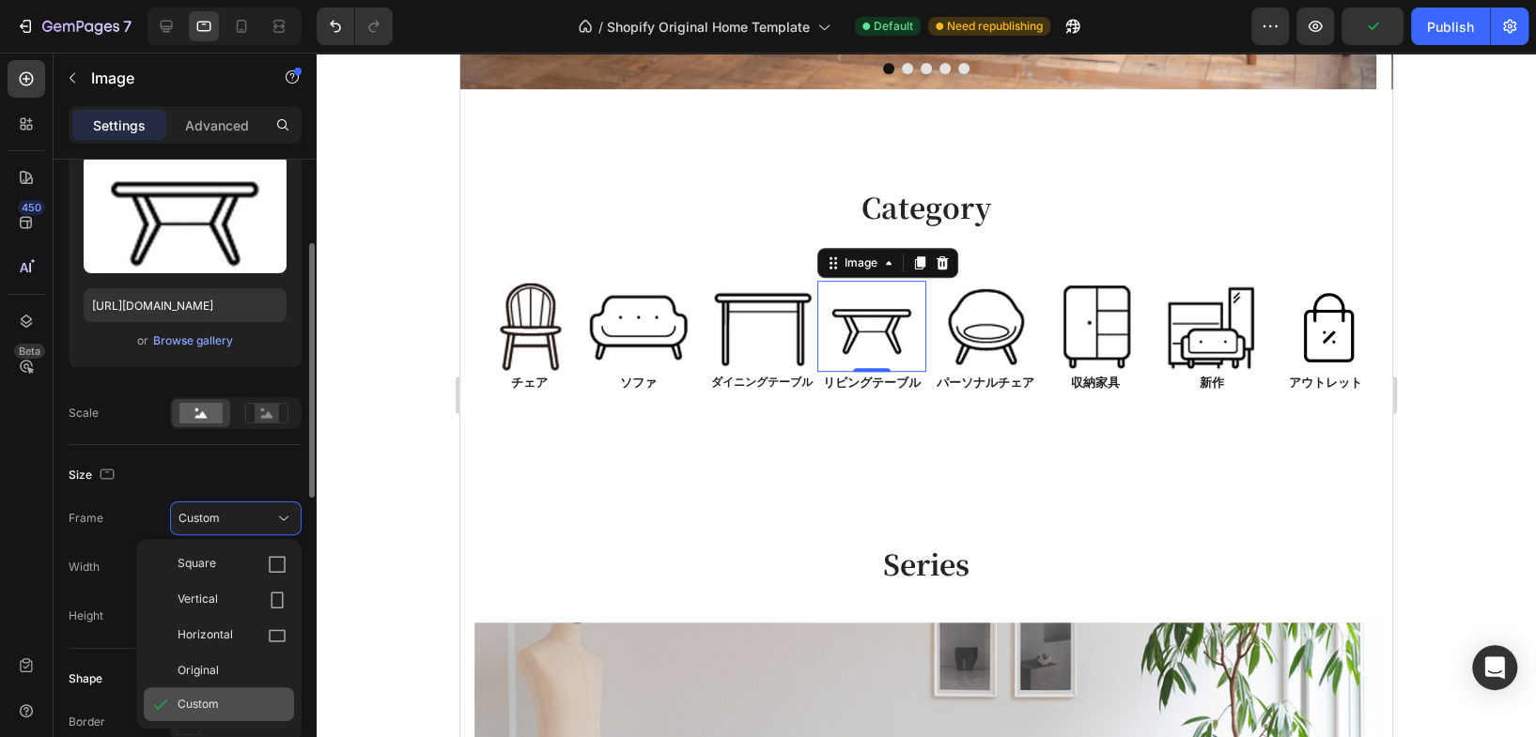
click at [202, 708] on span "Custom" at bounding box center [198, 704] width 41 height 17
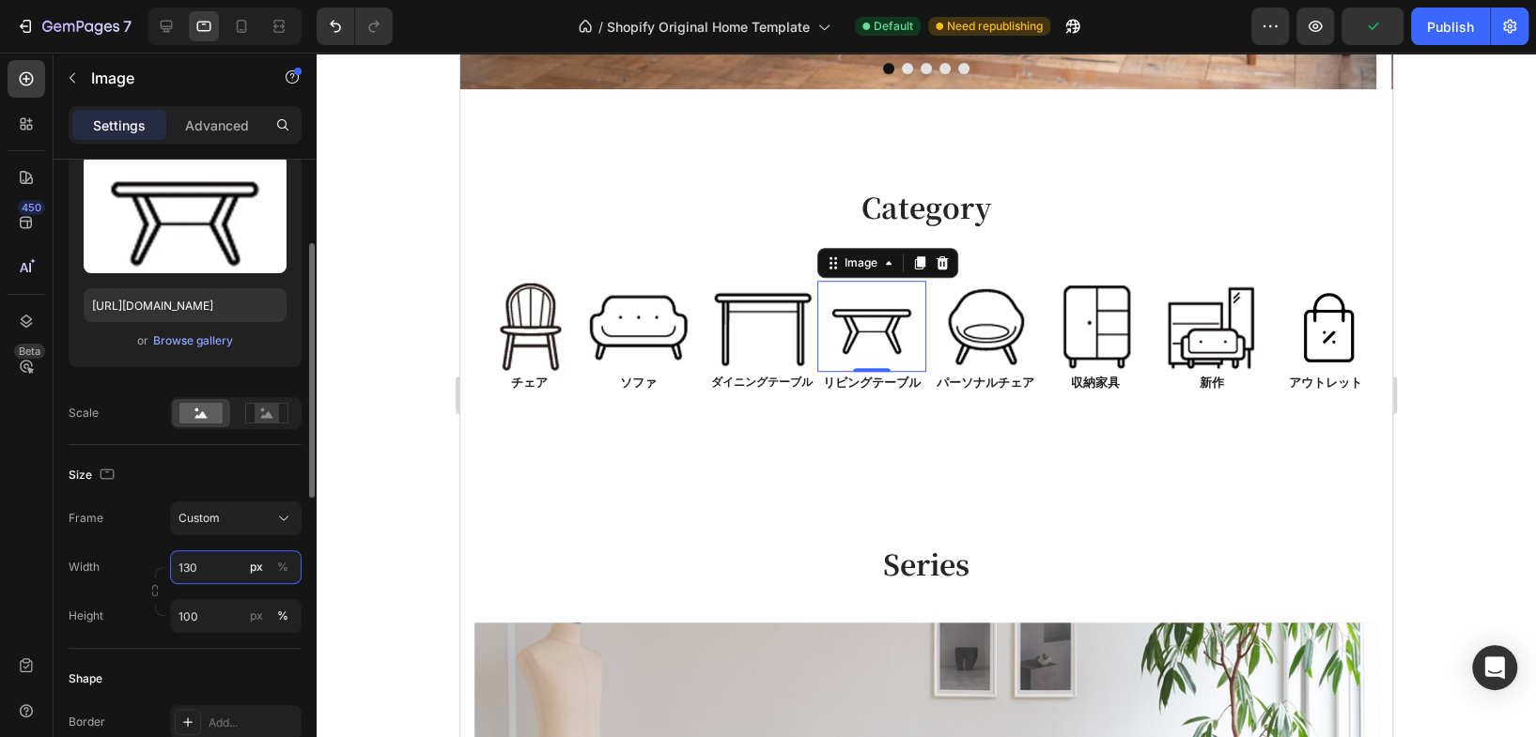
click at [200, 558] on input "130" at bounding box center [235, 567] width 131 height 34
type input "135"
click at [292, 471] on div "Size" at bounding box center [185, 475] width 233 height 30
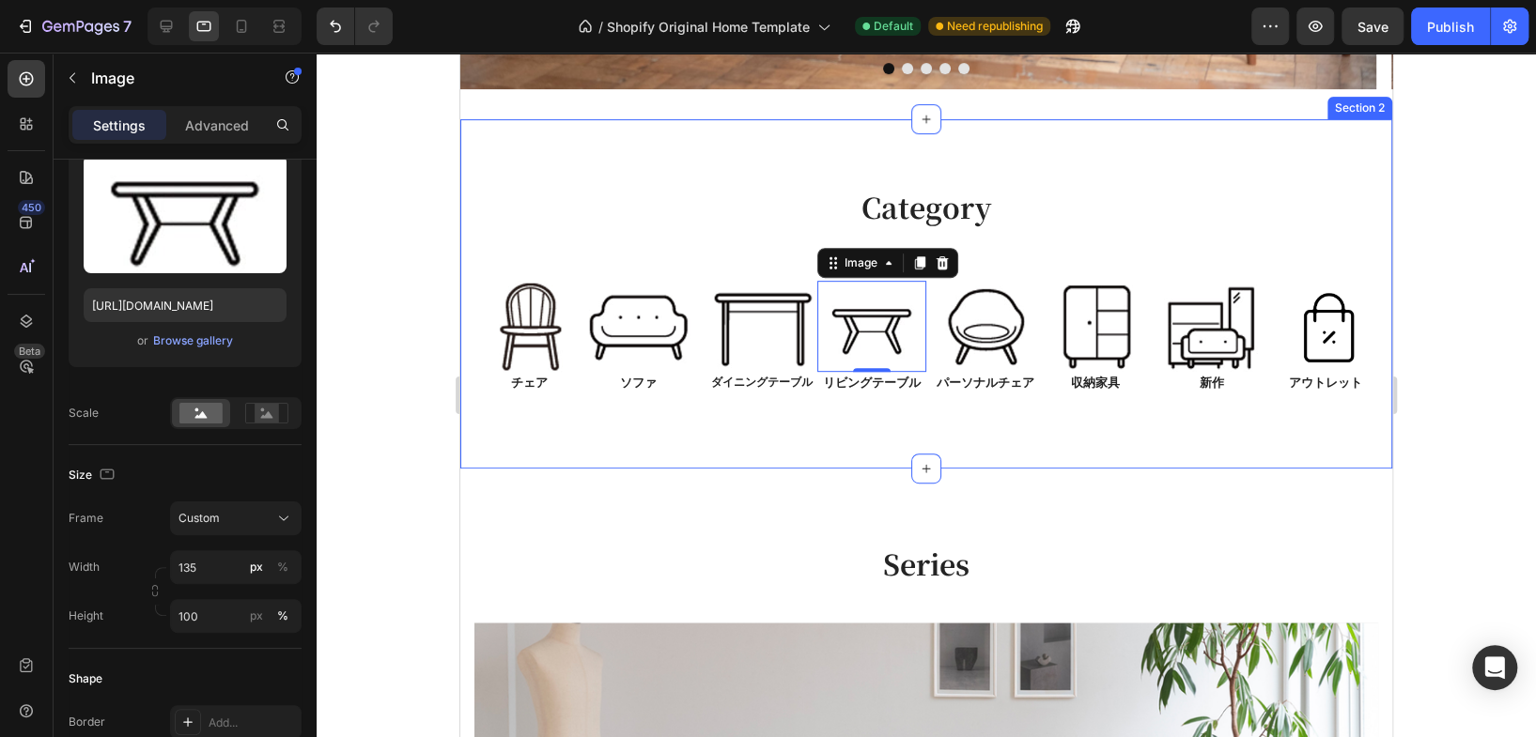
click at [752, 455] on div "Category Heading Row Image チェア Text Block Image ソファ Text Block Row Image ダイニングテ…" at bounding box center [926, 294] width 932 height 350
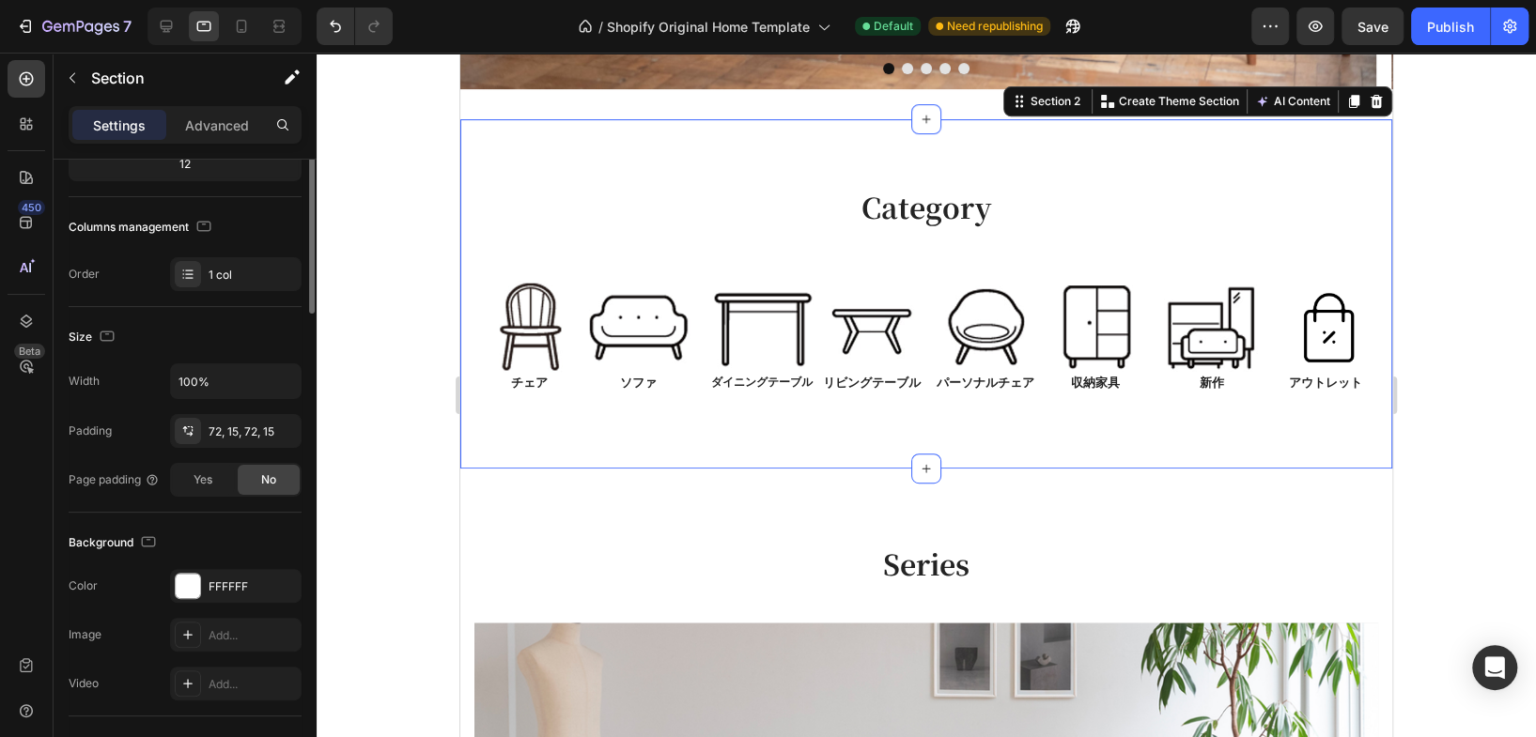
scroll to position [0, 0]
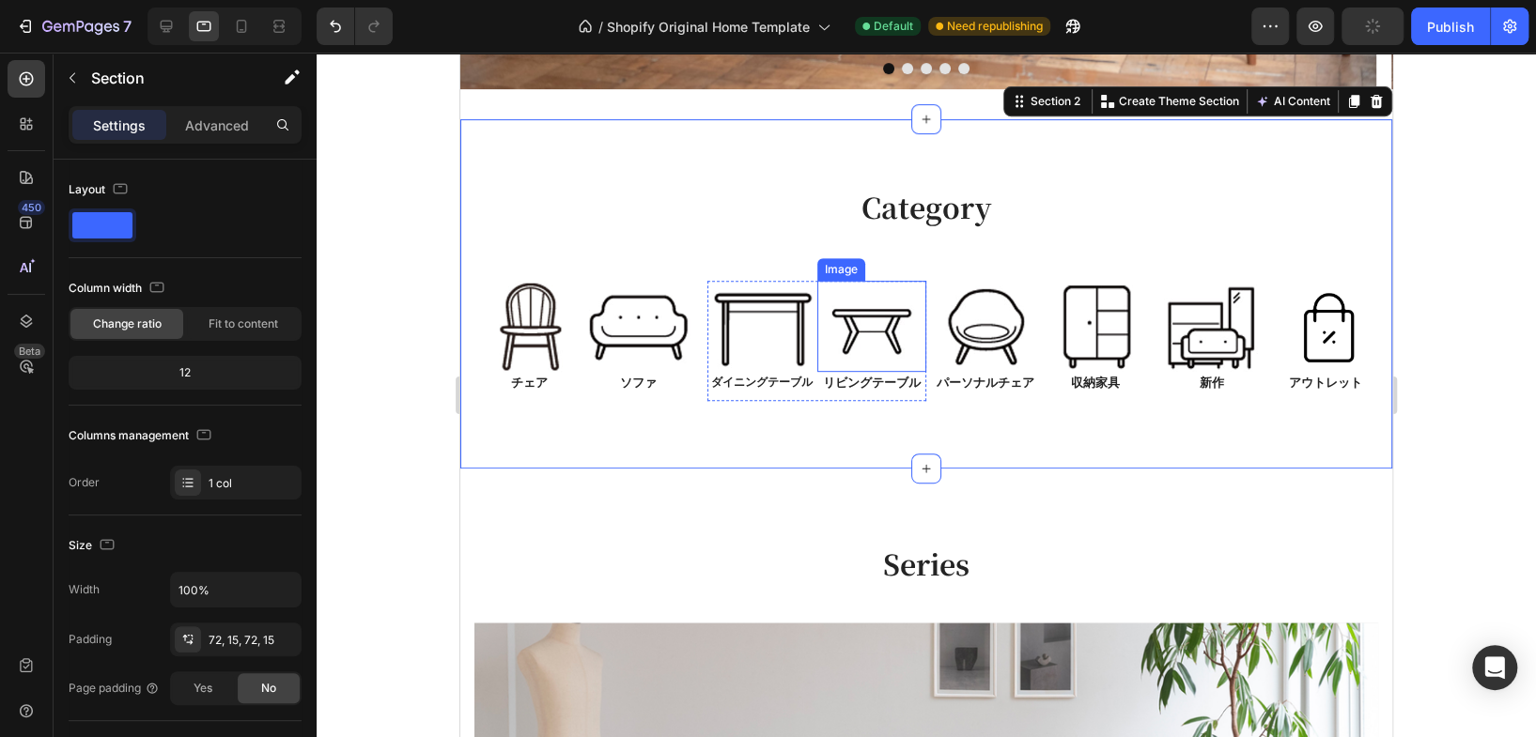
click at [864, 332] on img at bounding box center [872, 326] width 110 height 91
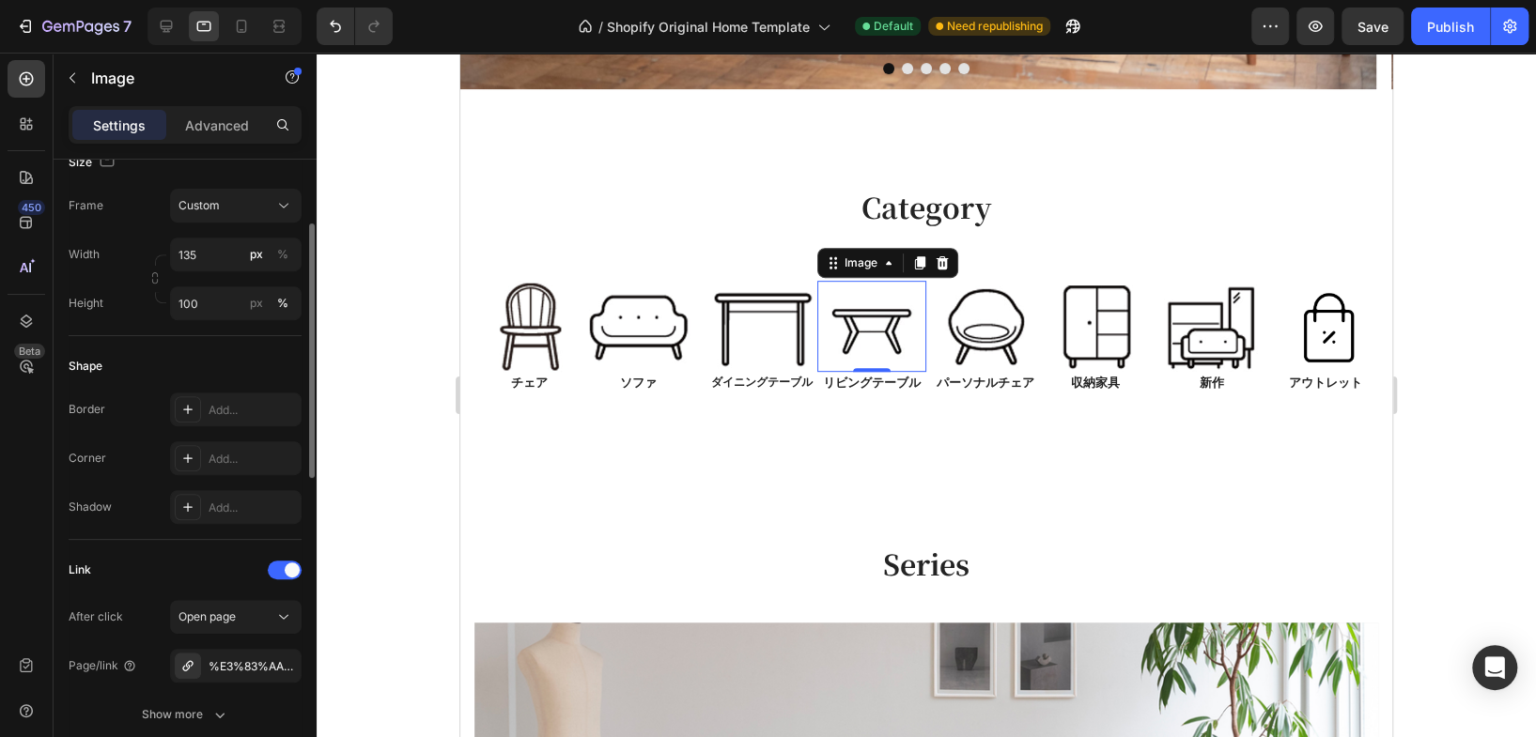
scroll to position [417, 0]
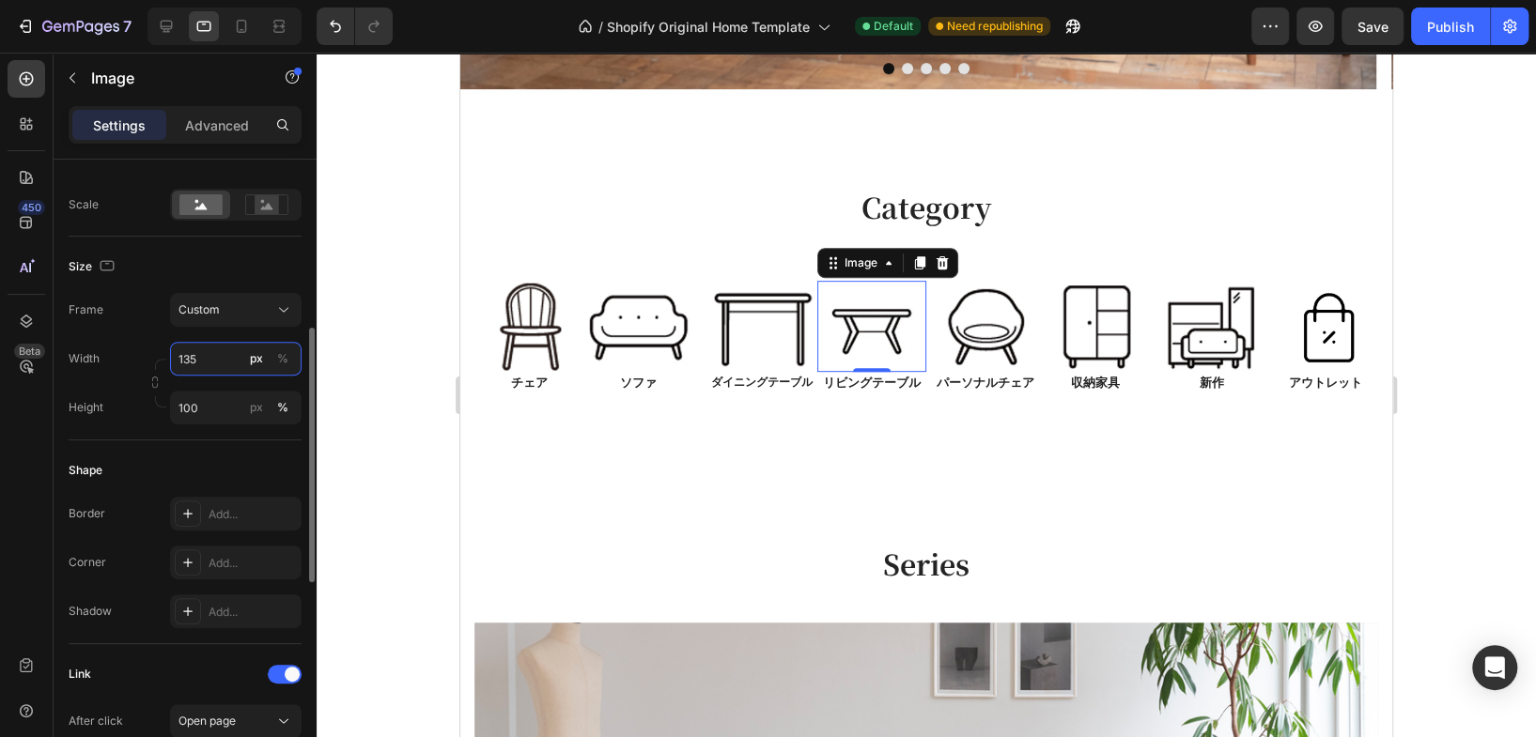
click at [196, 359] on input "135" at bounding box center [235, 359] width 131 height 34
type input "140"
click at [286, 265] on div "Size" at bounding box center [185, 267] width 233 height 30
click at [1450, 299] on div at bounding box center [926, 395] width 1219 height 685
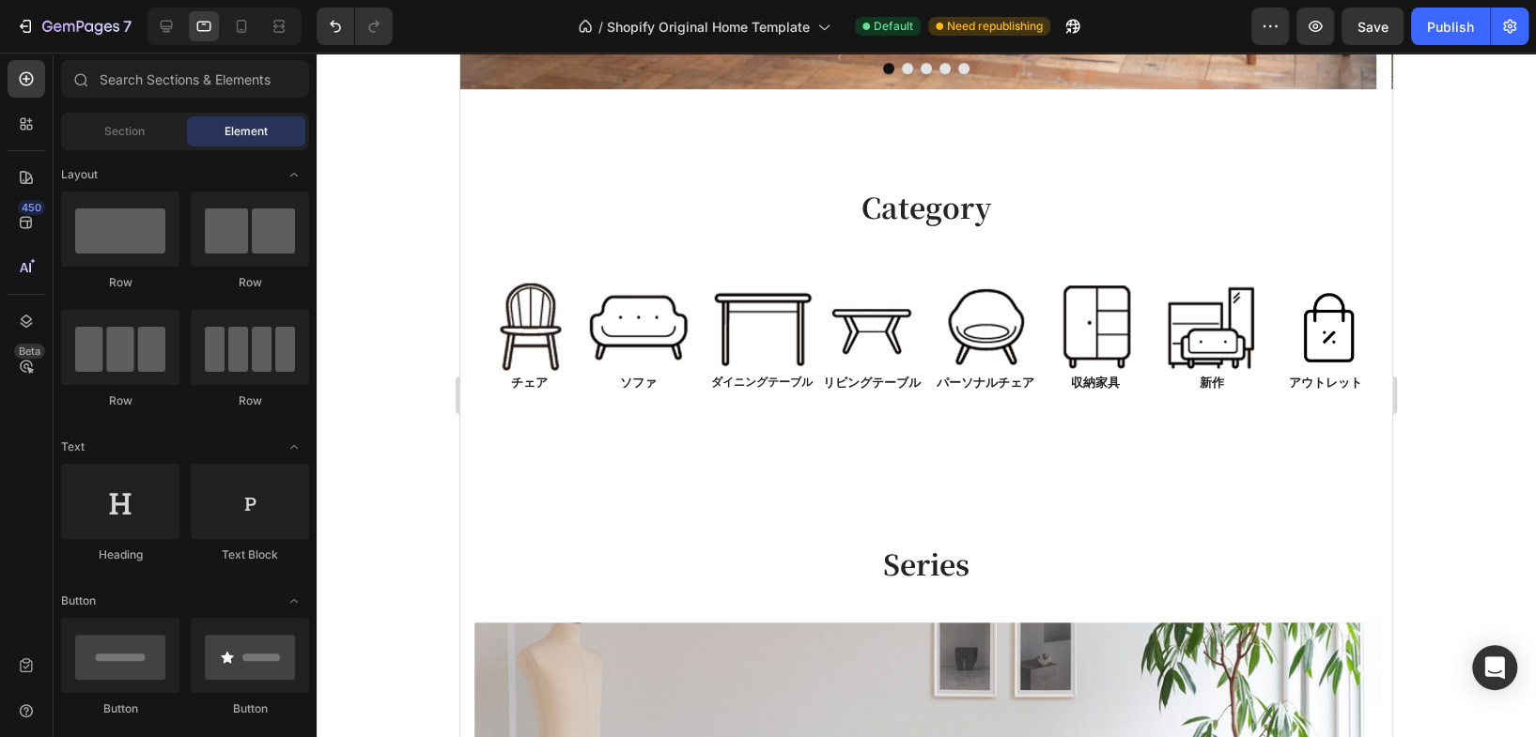
click at [1420, 337] on div at bounding box center [926, 395] width 1219 height 685
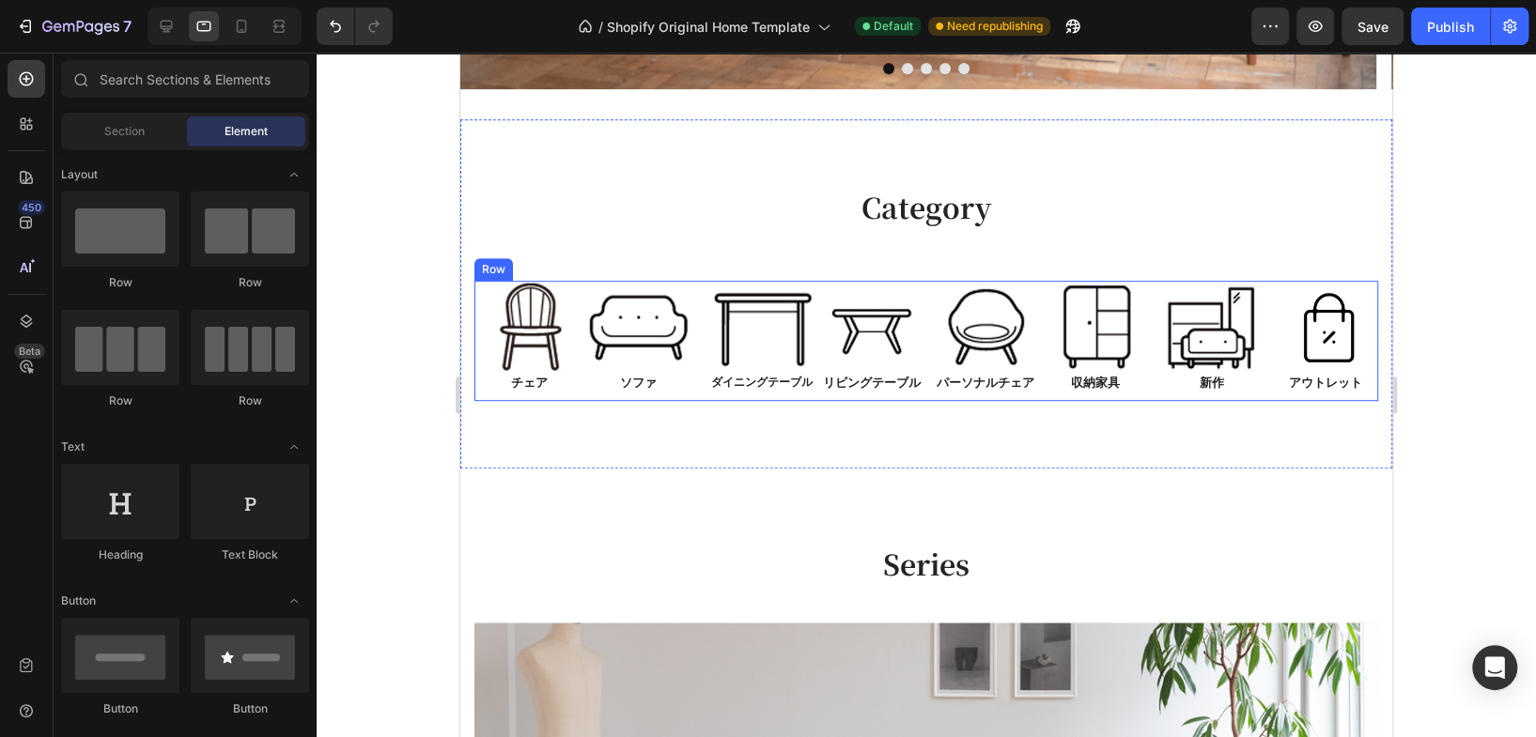
click at [919, 385] on div "Image チェア Text Block Image ソファ Text Block Row Image ダイニングテーブル Text Block Image …" at bounding box center [926, 341] width 904 height 121
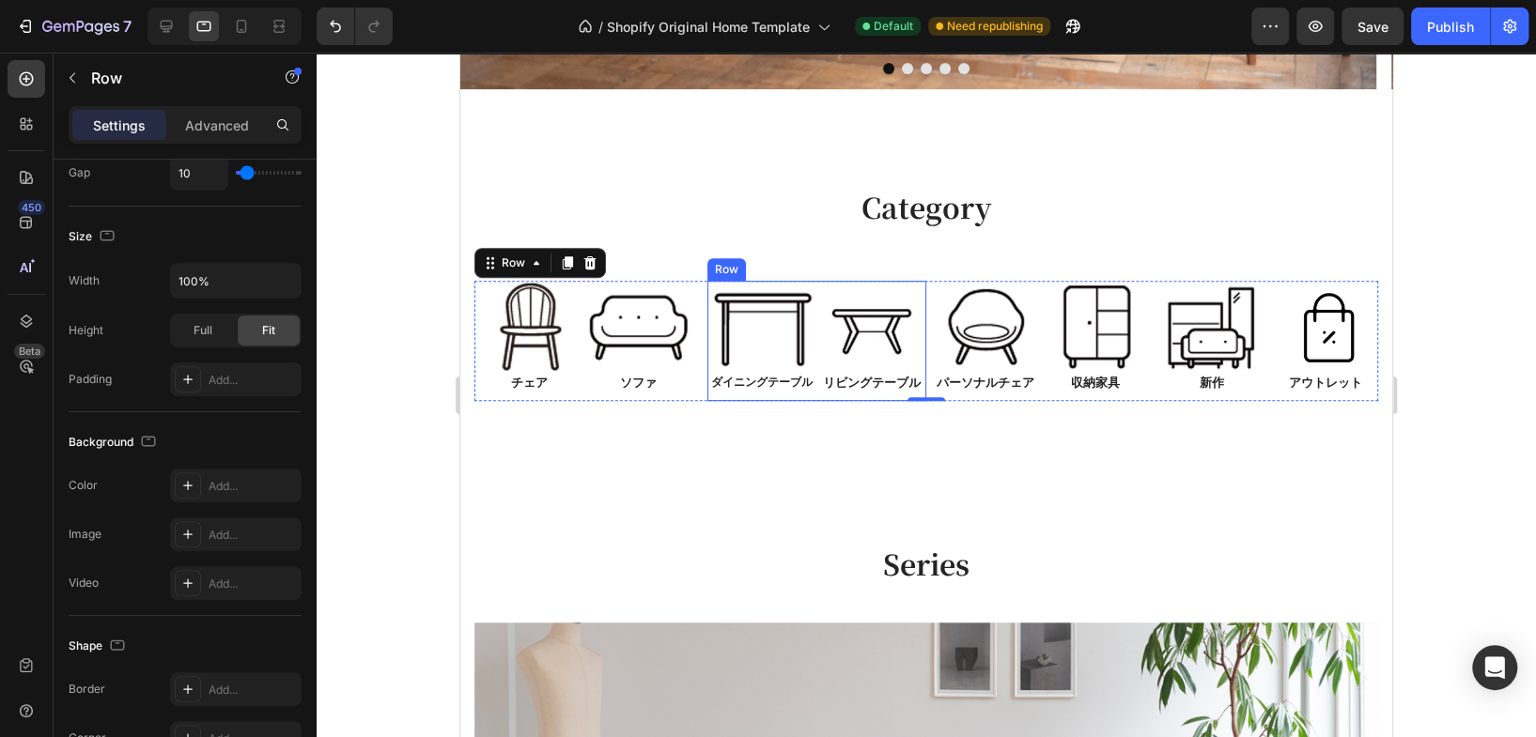
click at [815, 393] on div "Image ダイニングテーブル Text Block Image リビングテーブル Text Block Row" at bounding box center [816, 341] width 219 height 121
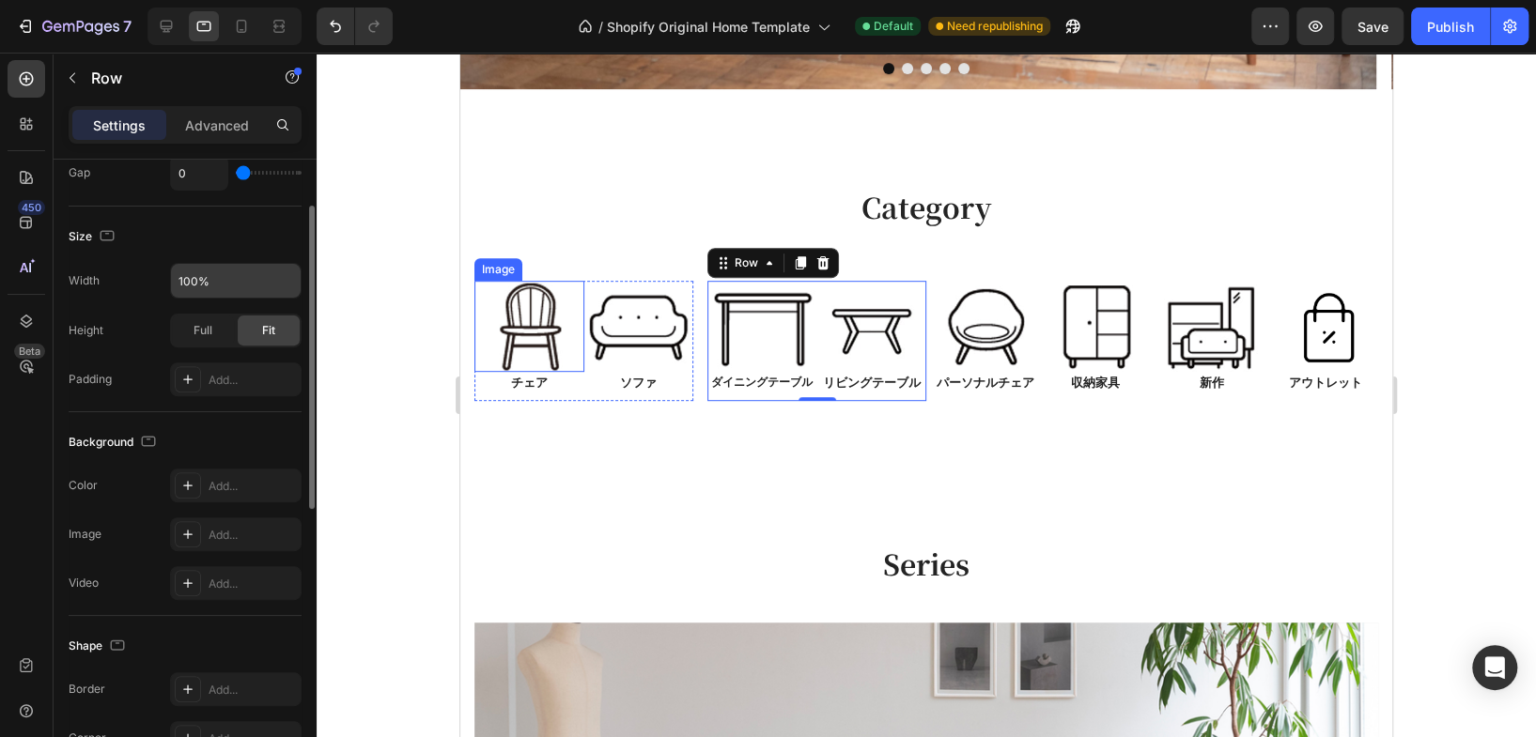
scroll to position [209, 0]
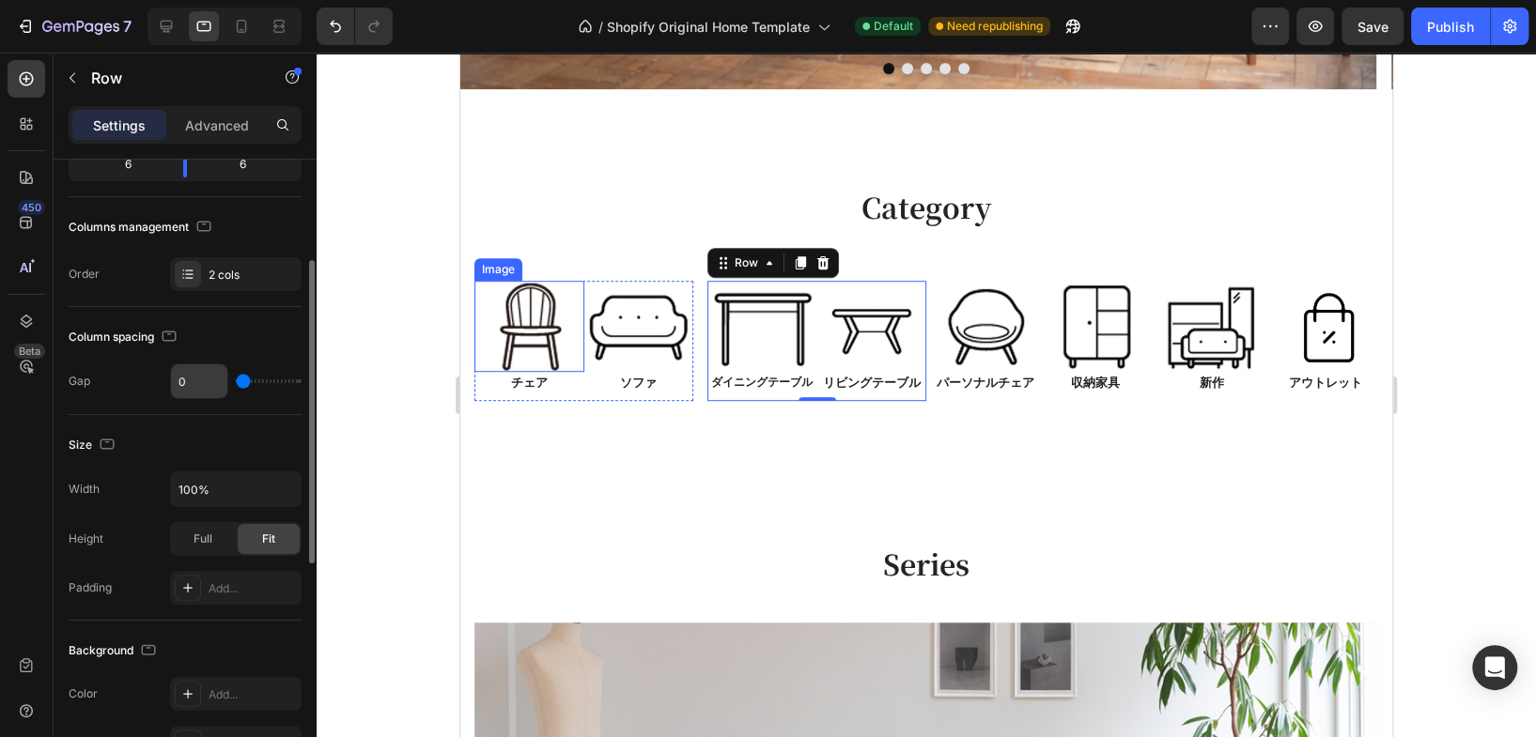
click at [193, 385] on input "0" at bounding box center [199, 381] width 56 height 34
type input "2"
click at [290, 410] on div "Column spacing Gap 2" at bounding box center [185, 361] width 233 height 108
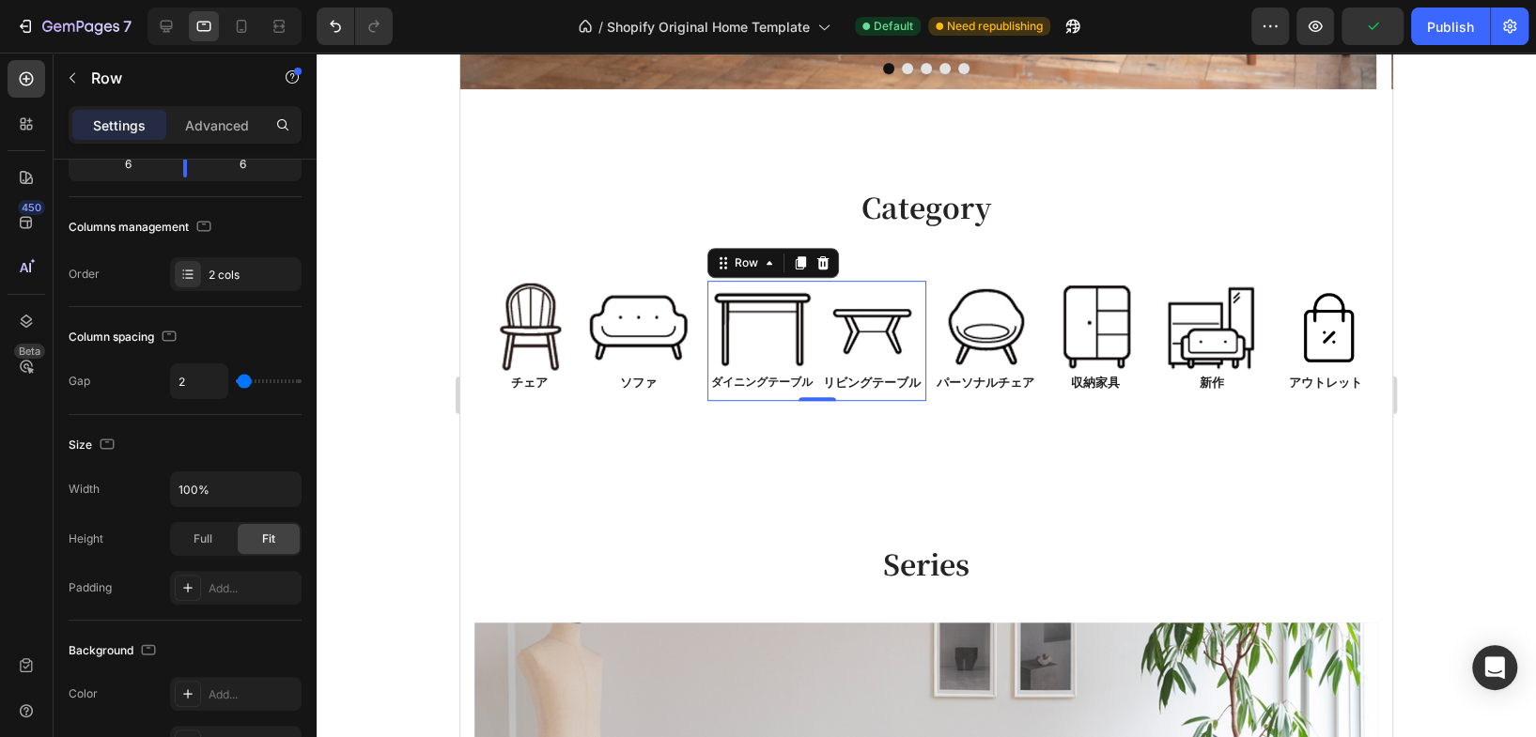
click at [1445, 302] on div at bounding box center [926, 395] width 1219 height 685
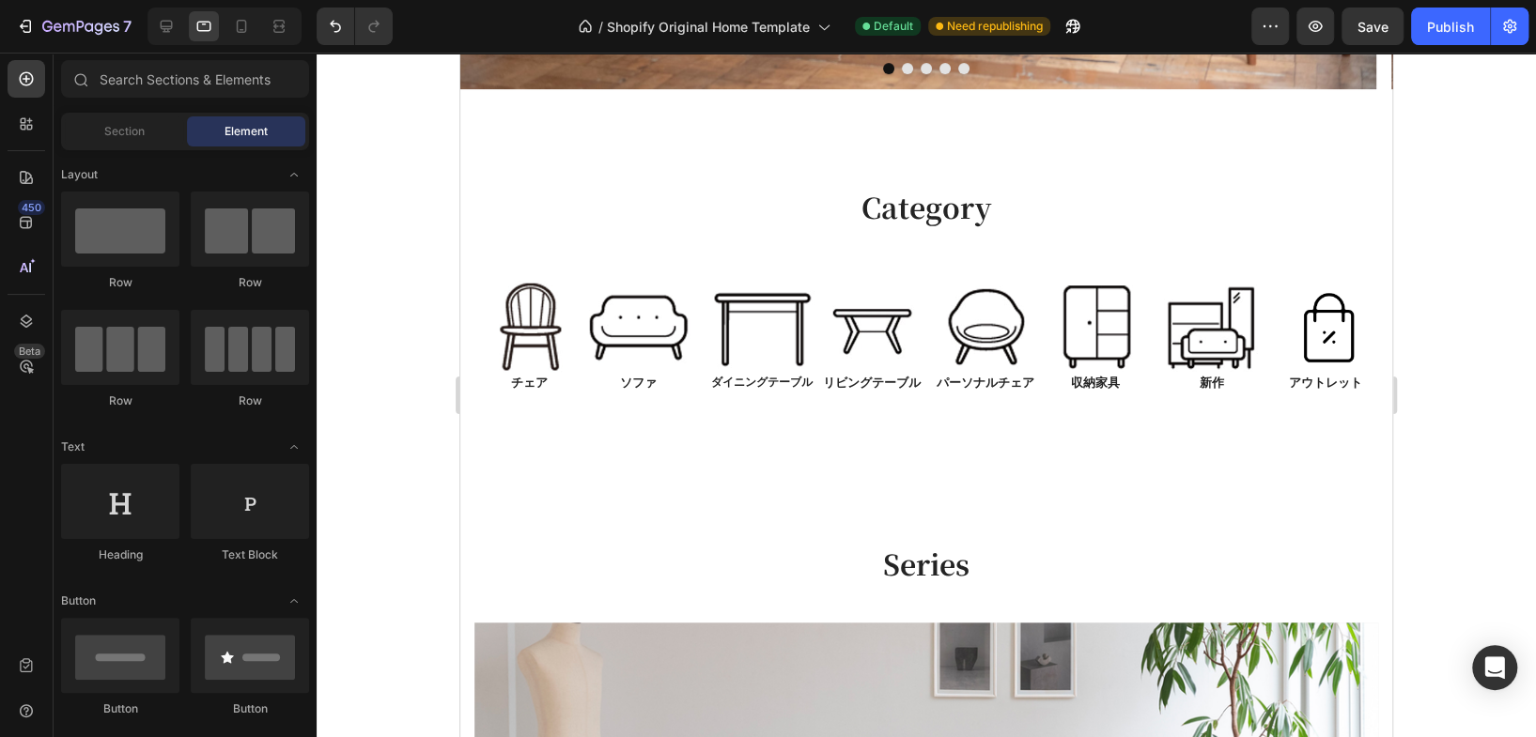
click at [1422, 381] on div at bounding box center [926, 395] width 1219 height 685
click at [873, 319] on img at bounding box center [872, 326] width 109 height 90
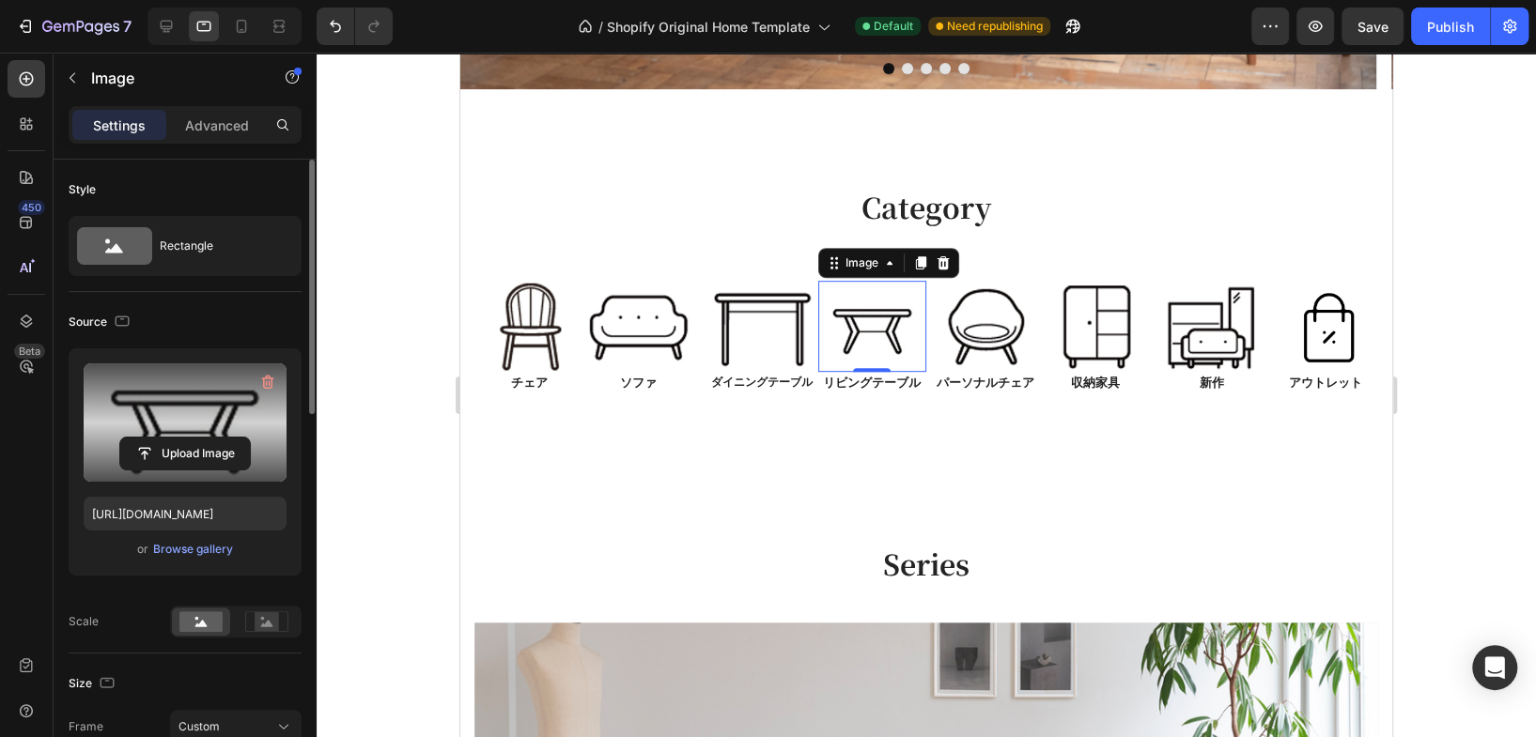
click at [200, 425] on label at bounding box center [185, 422] width 203 height 118
click at [200, 438] on input "file" at bounding box center [185, 454] width 130 height 32
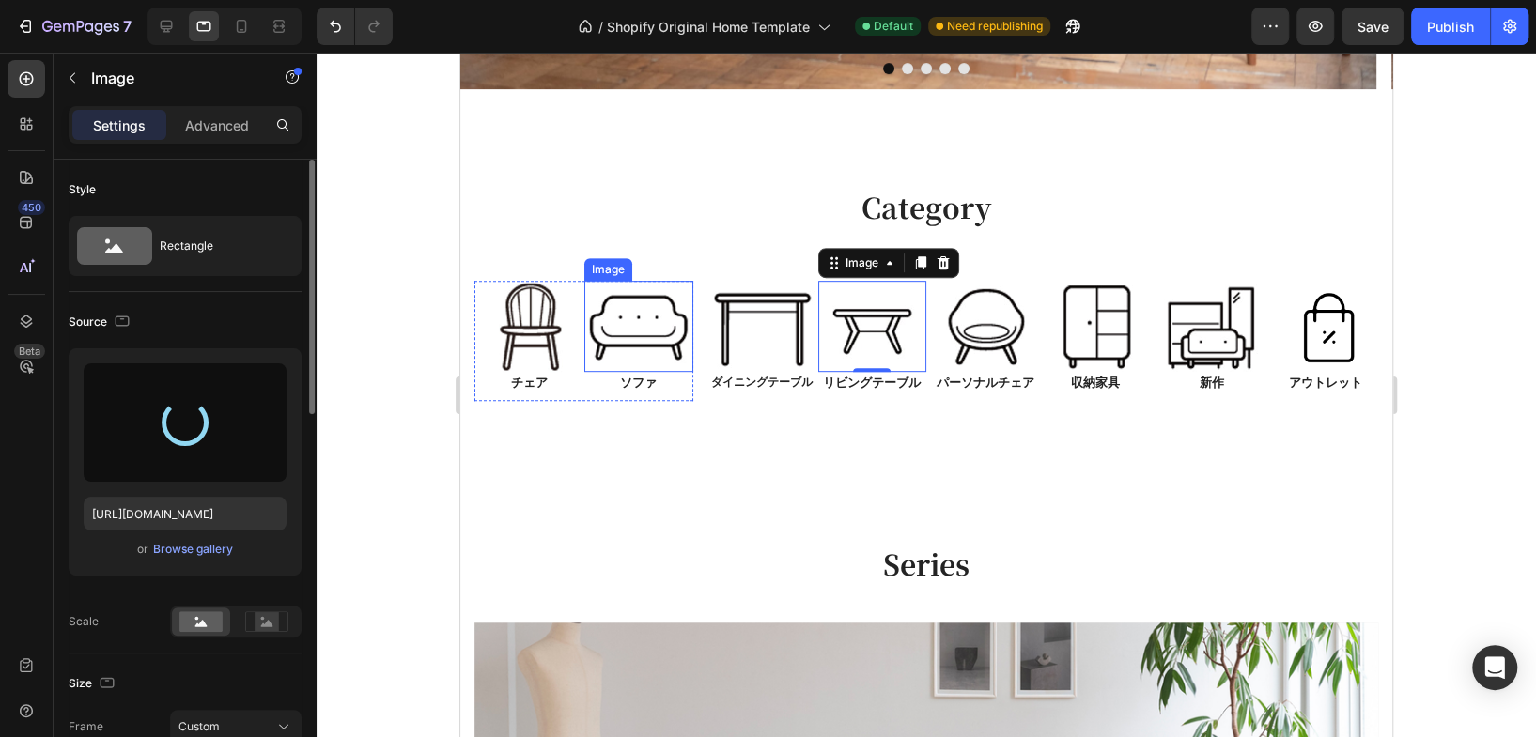
type input "https://cdn.shopify.com/s/files/1/0616/2651/5539/files/gempages_534780848155657…"
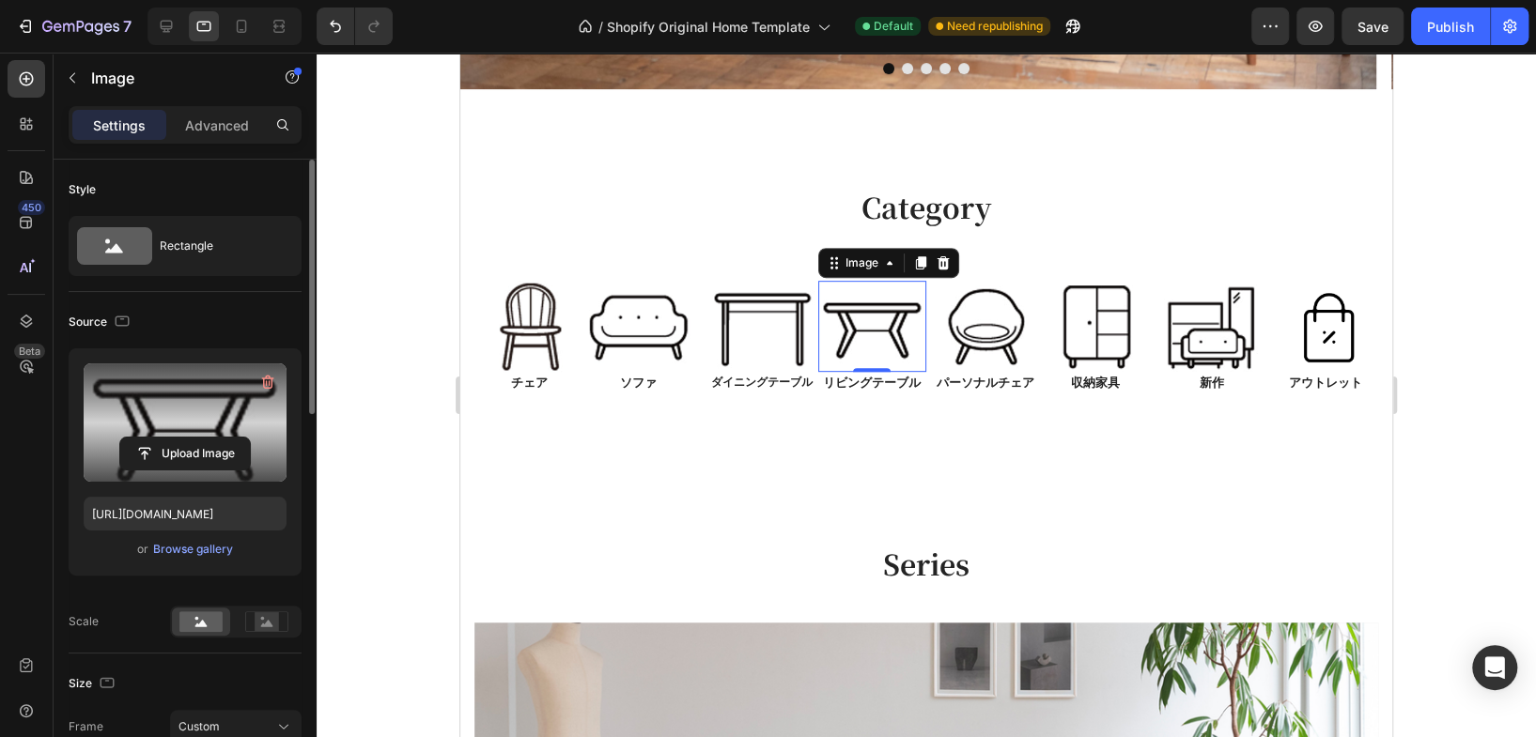
click at [1445, 292] on div at bounding box center [926, 395] width 1219 height 685
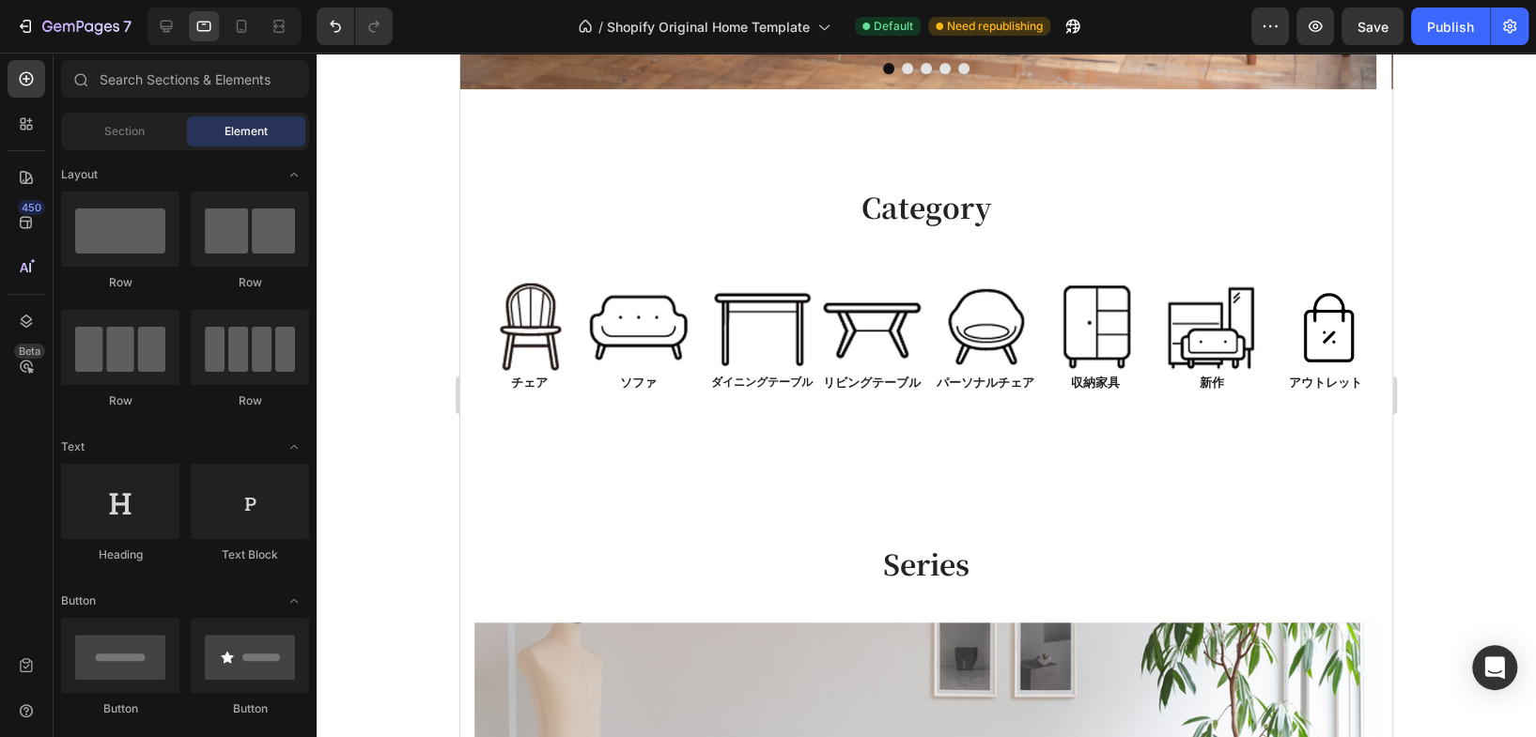
click at [1449, 309] on div at bounding box center [926, 395] width 1219 height 685
click at [880, 331] on img at bounding box center [872, 326] width 109 height 90
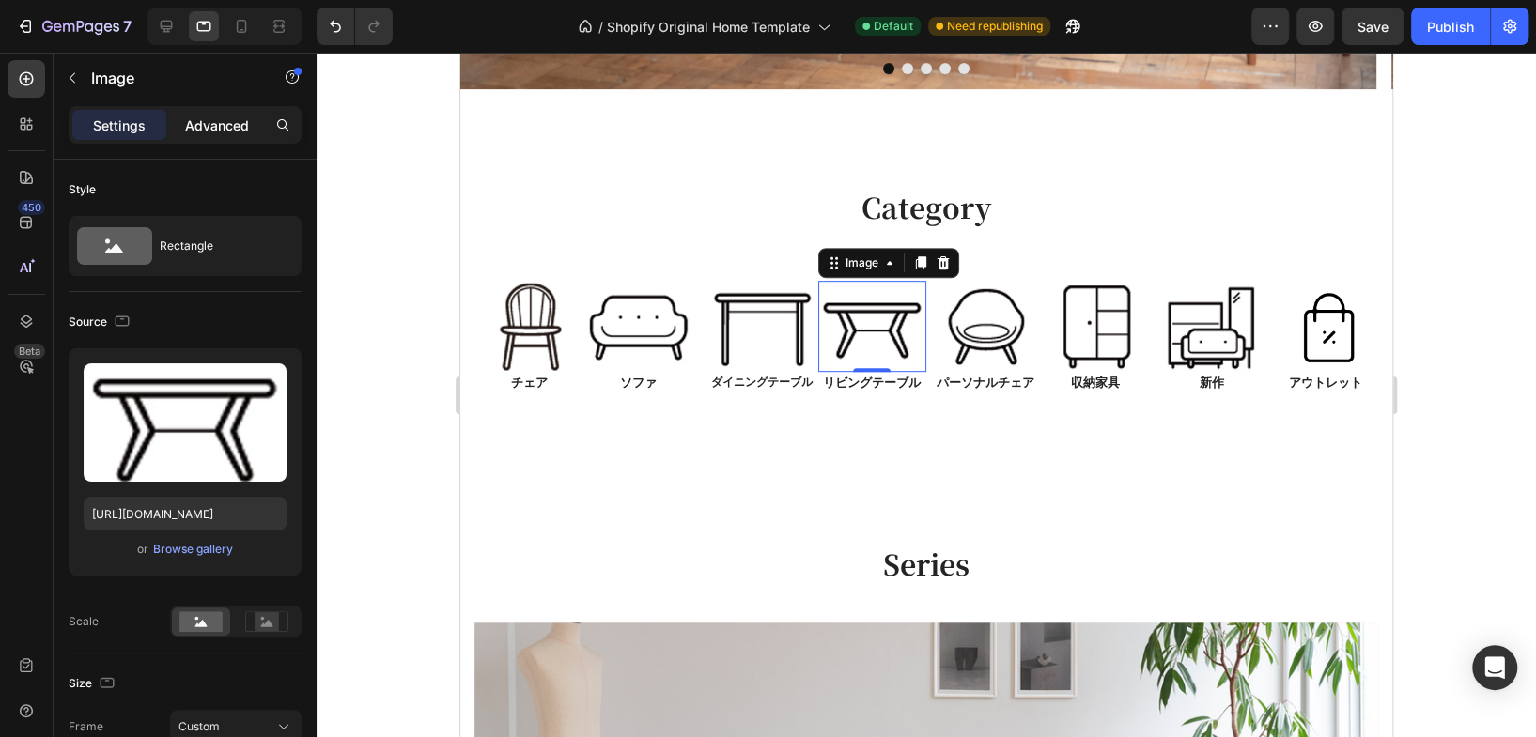
click at [206, 123] on p "Advanced" at bounding box center [217, 126] width 64 height 20
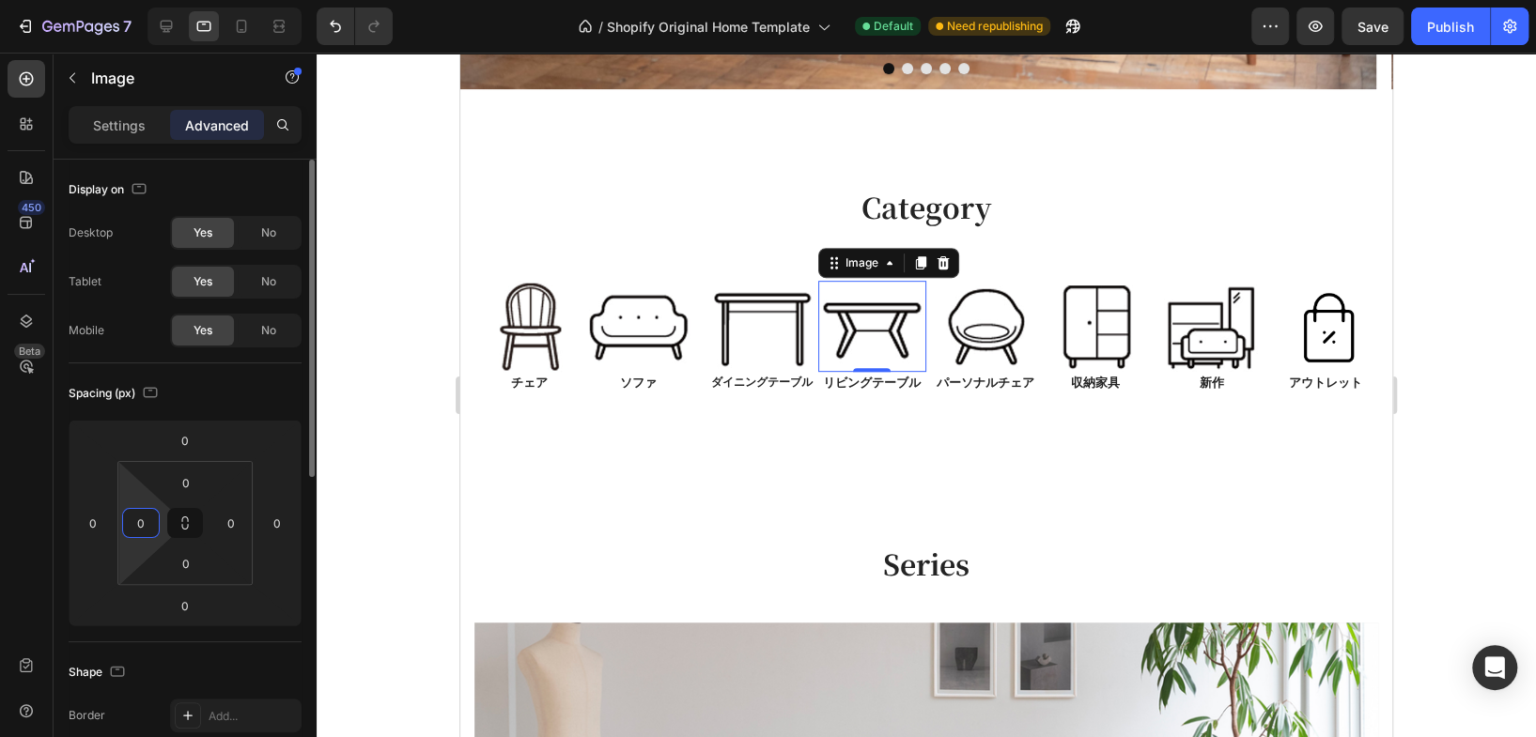
click at [147, 520] on input "0" at bounding box center [141, 523] width 28 height 28
type input "10"
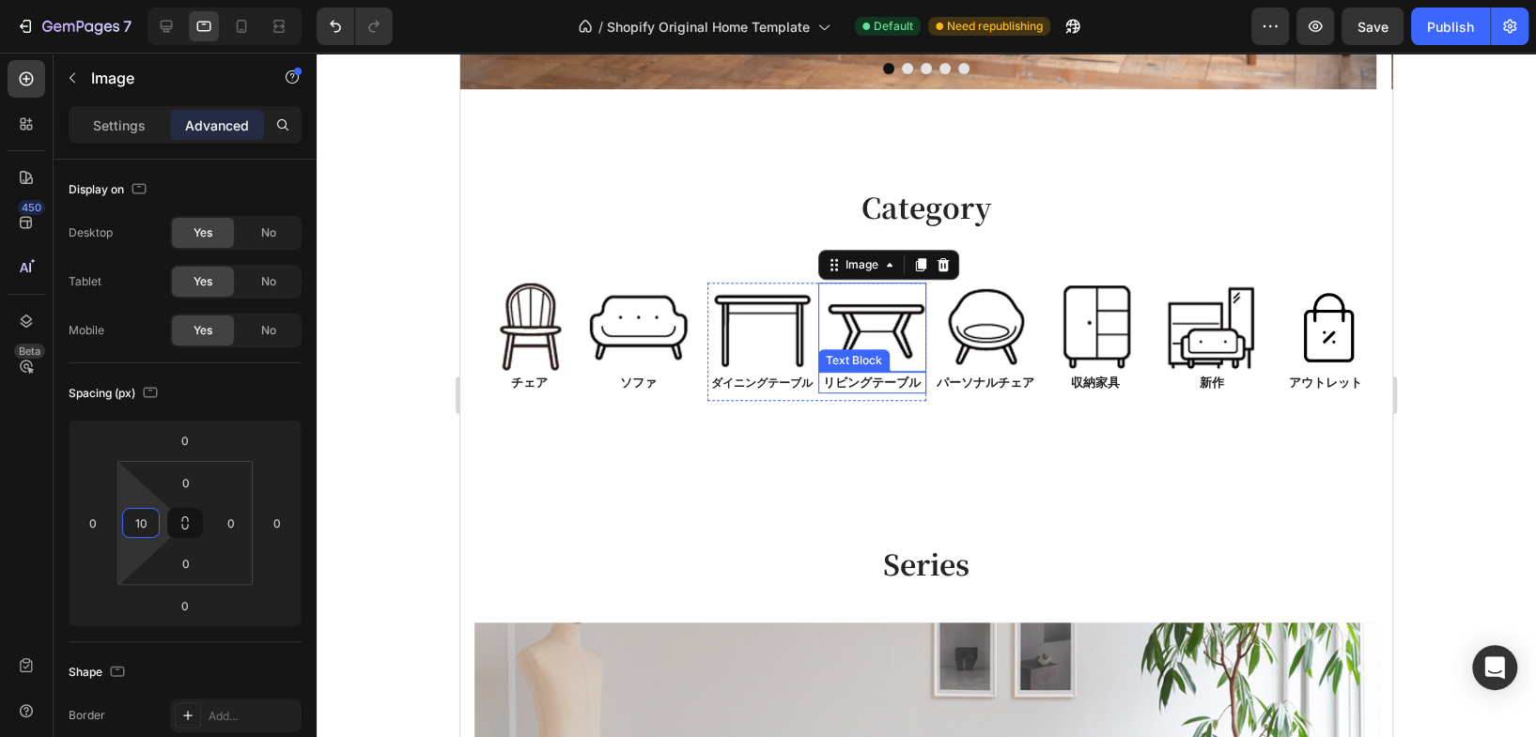
click at [875, 381] on p "リビングテーブル" at bounding box center [872, 383] width 105 height 19
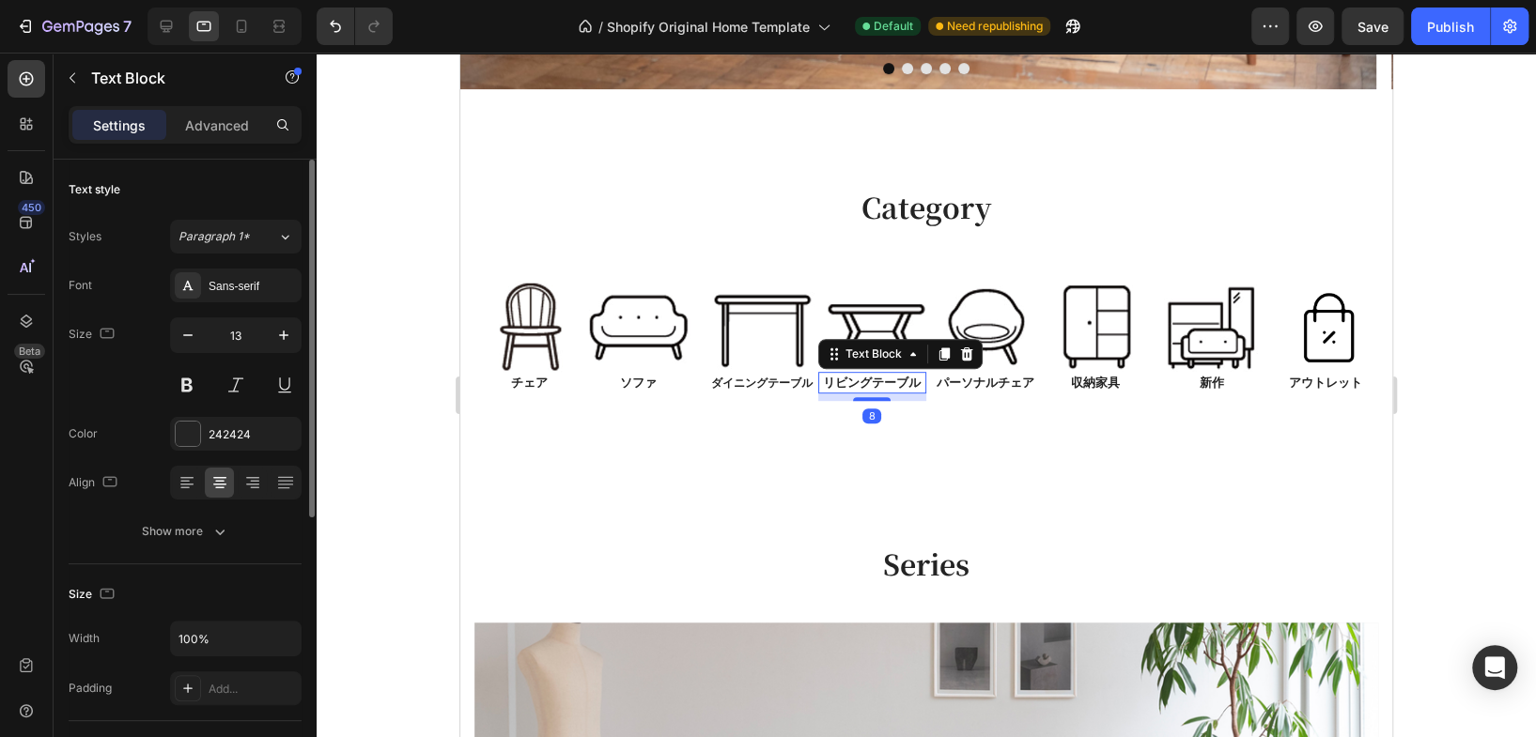
drag, startPoint x: 222, startPoint y: 114, endPoint x: 190, endPoint y: 416, distance: 304.1
click at [221, 114] on div "Advanced" at bounding box center [217, 125] width 94 height 30
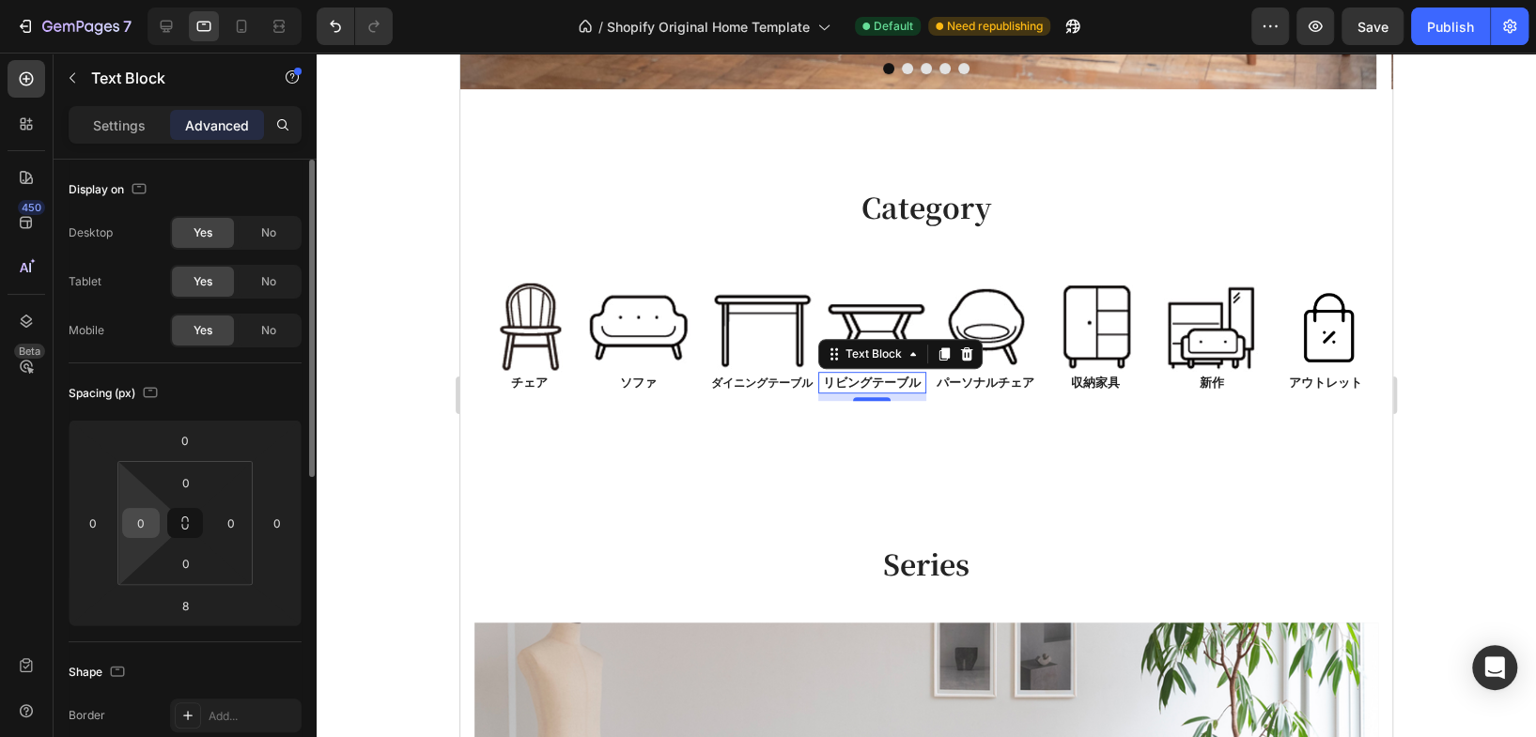
click at [152, 525] on input "0" at bounding box center [141, 523] width 28 height 28
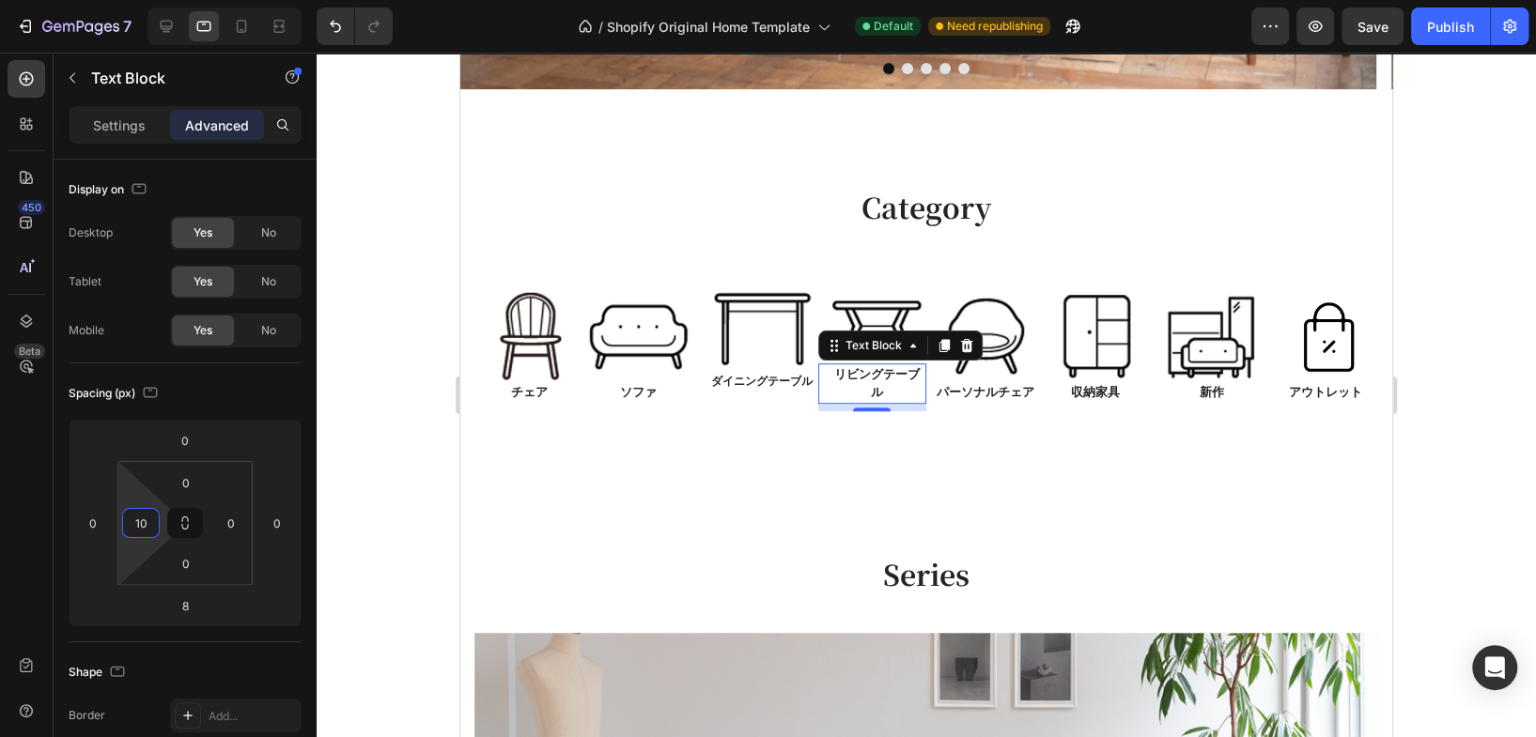
click at [880, 375] on p "リビングテーブル" at bounding box center [877, 383] width 96 height 37
click at [147, 528] on input "10" at bounding box center [141, 523] width 28 height 28
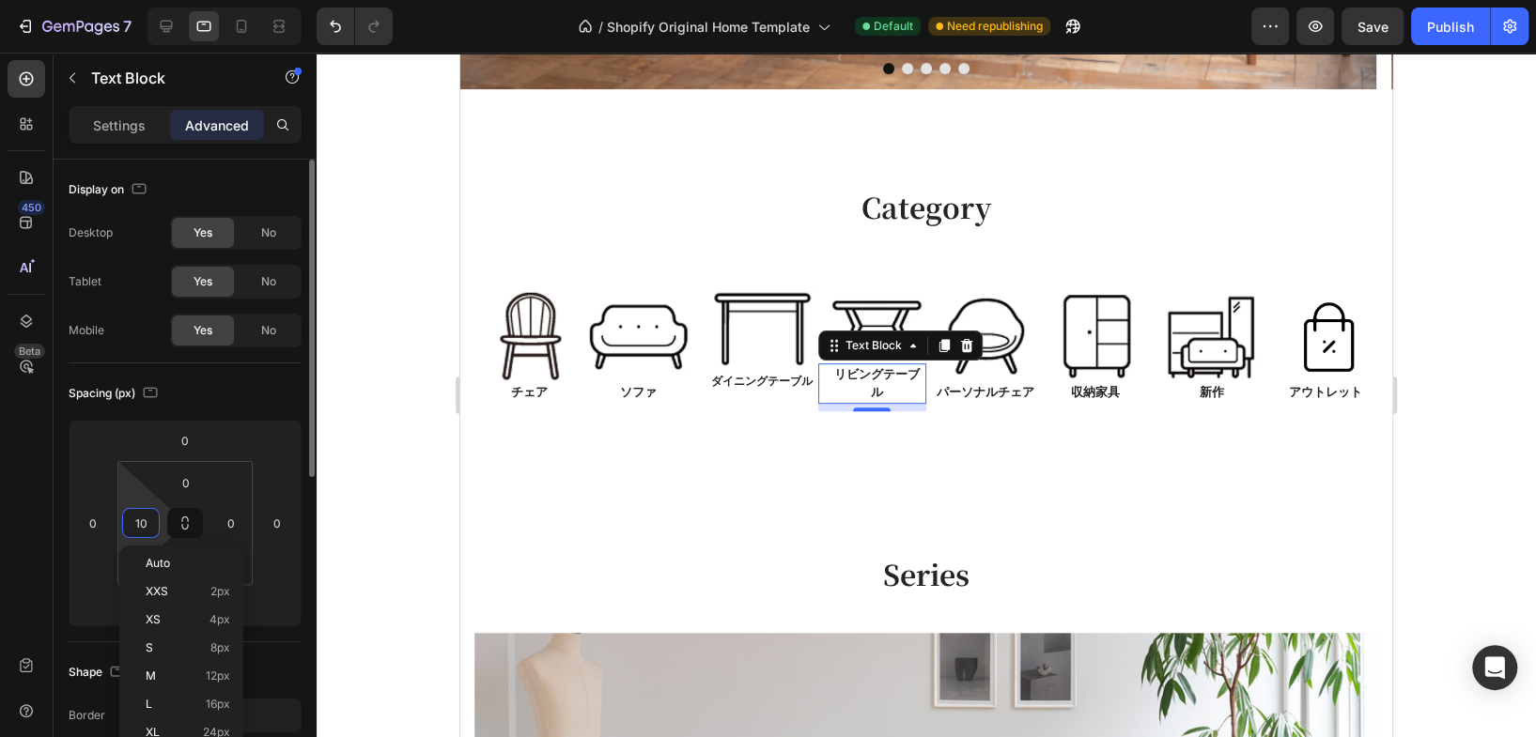
type input "1"
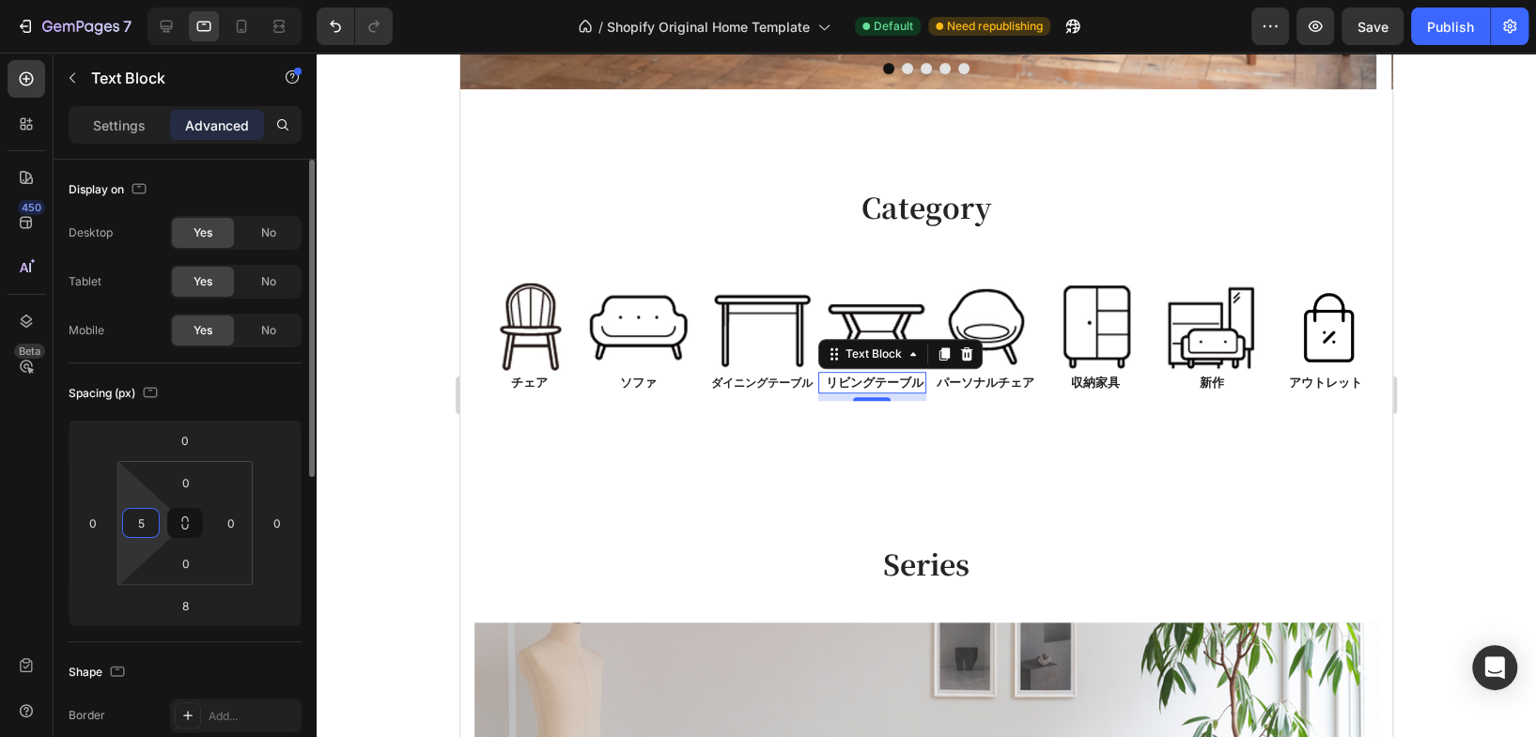
type input "5"
click at [0, 0] on div "Spacing (px) 0 0 8 0 0 5 0 0" at bounding box center [0, 0] width 0 height 0
drag, startPoint x: 1423, startPoint y: 260, endPoint x: 1432, endPoint y: 261, distance: 9.4
click at [1432, 261] on div at bounding box center [926, 395] width 1219 height 685
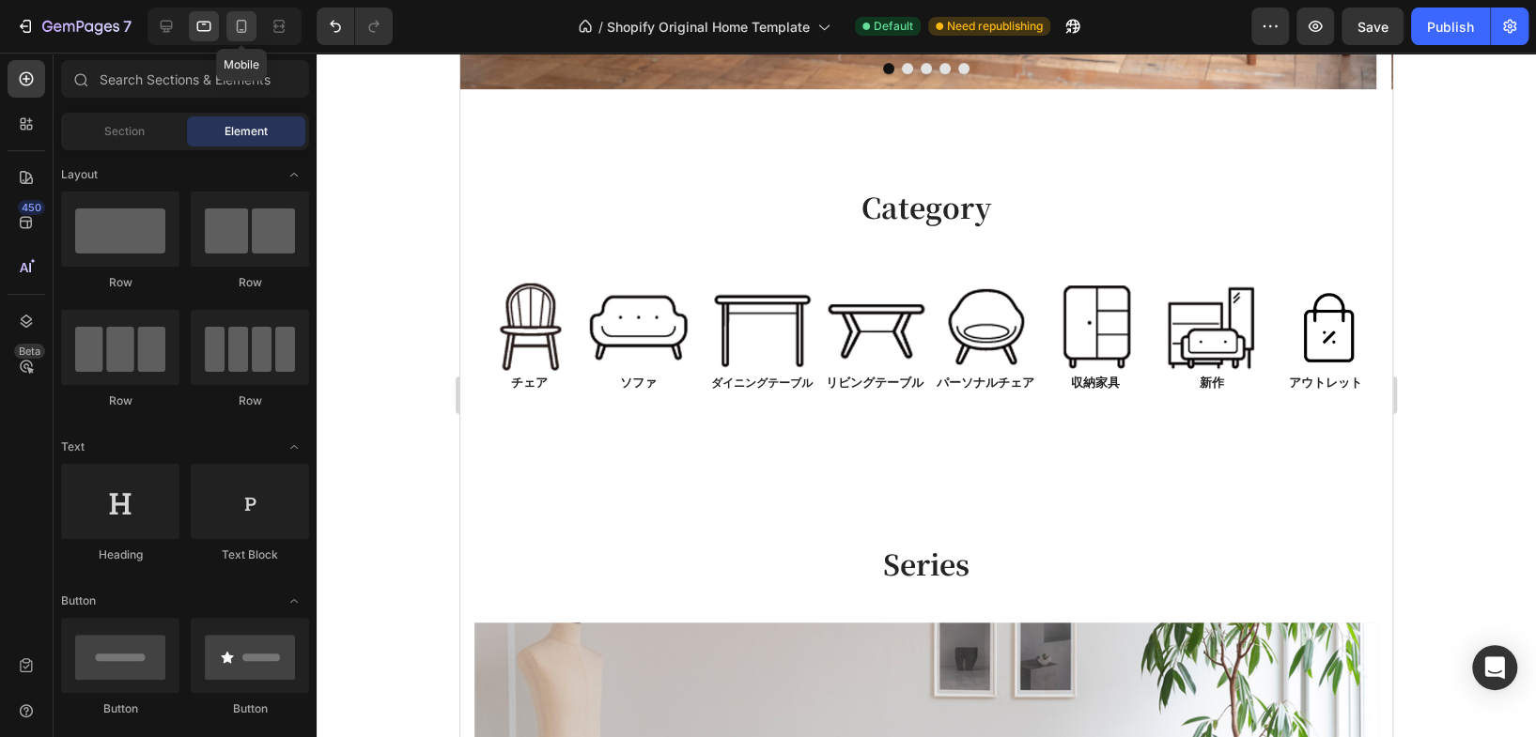
click at [239, 26] on icon at bounding box center [241, 26] width 19 height 19
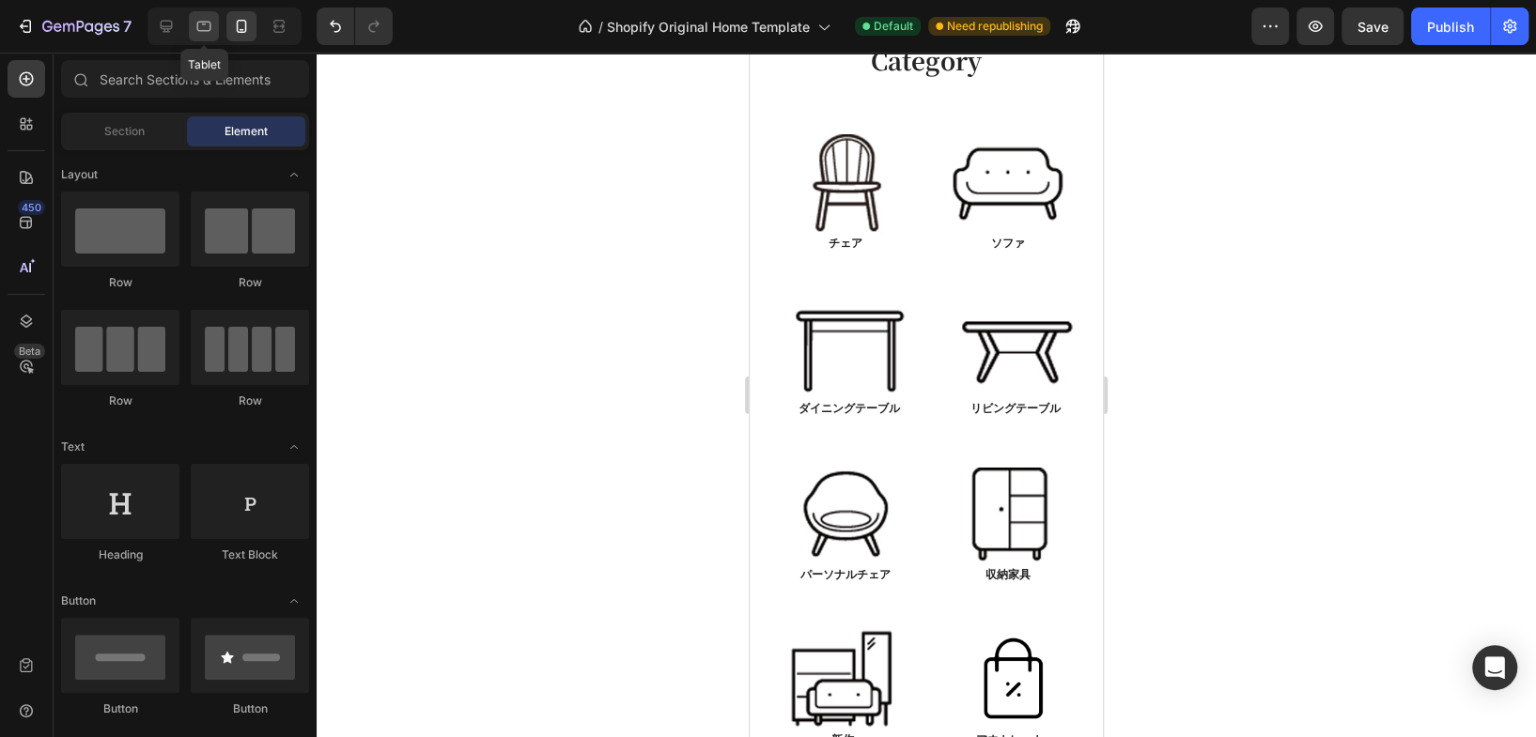
click at [194, 25] on icon at bounding box center [203, 26] width 19 height 19
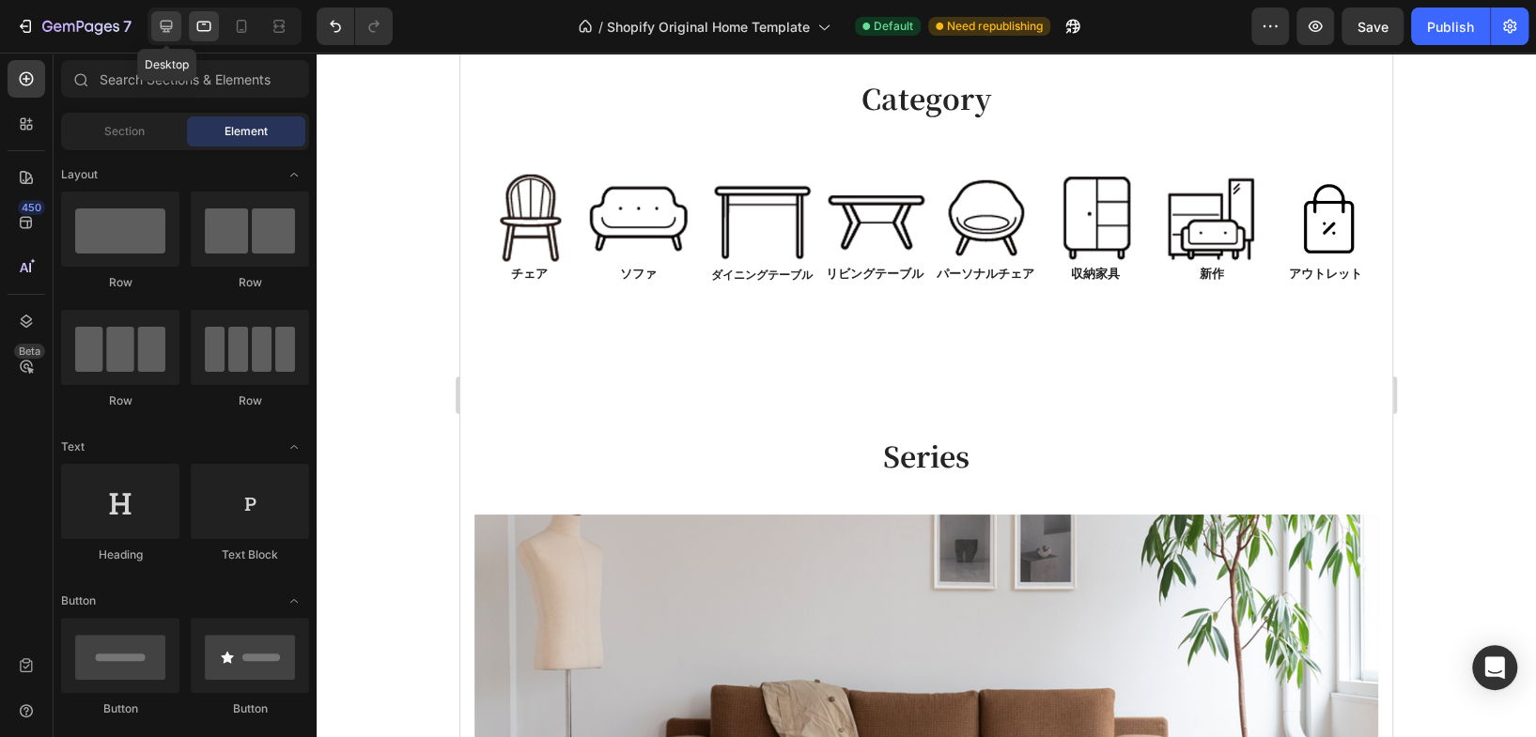
click at [165, 29] on icon at bounding box center [167, 27] width 12 height 12
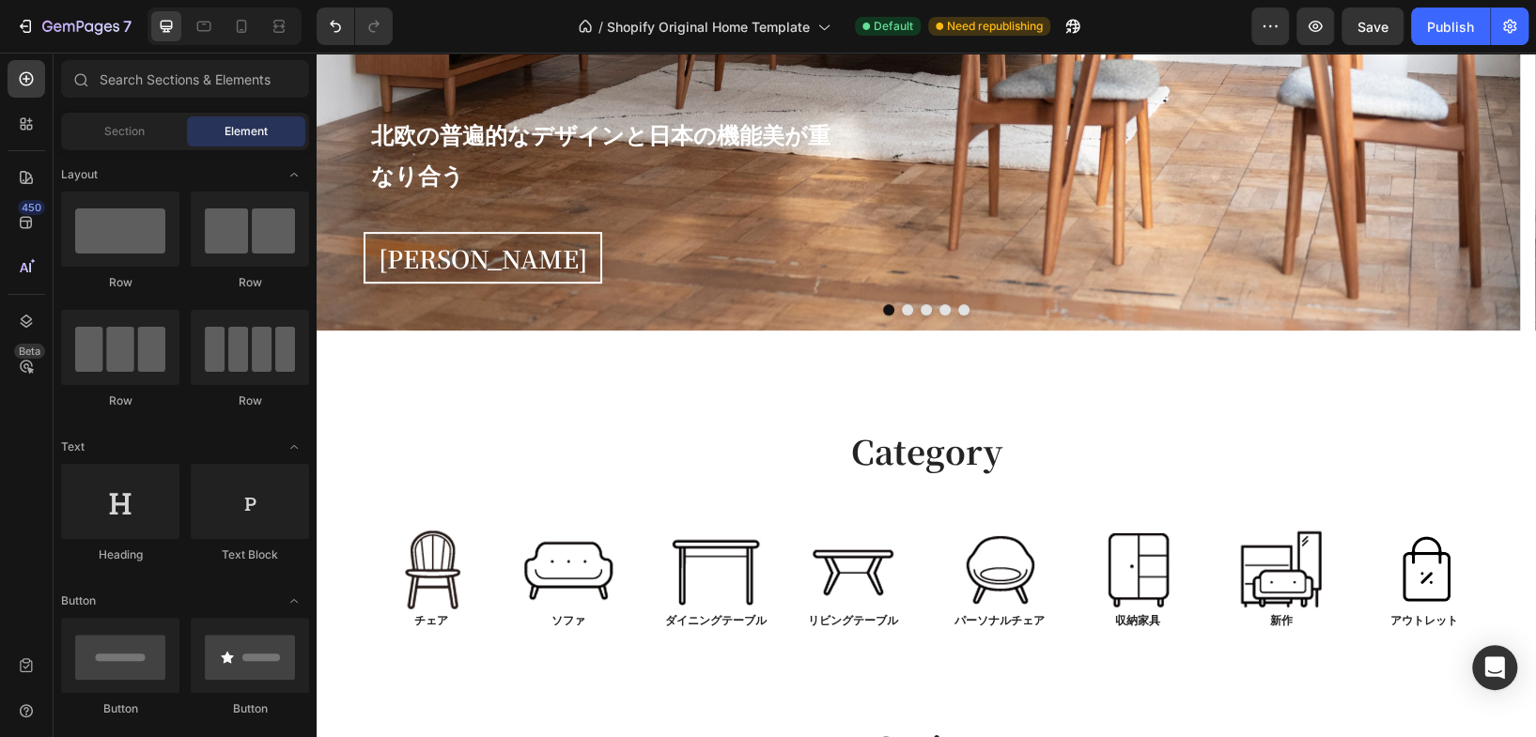
scroll to position [428, 0]
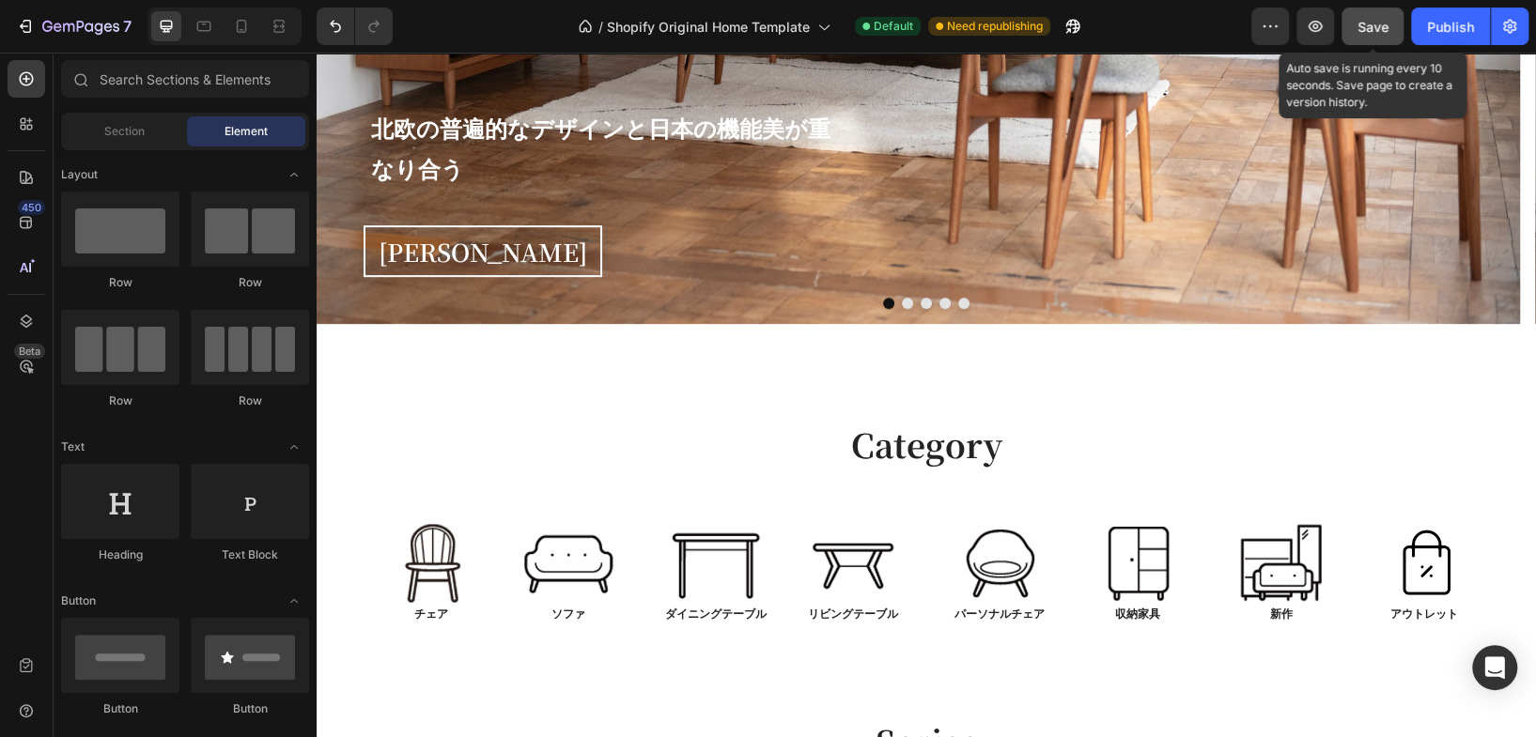
click at [1360, 32] on span "Save" at bounding box center [1372, 27] width 31 height 16
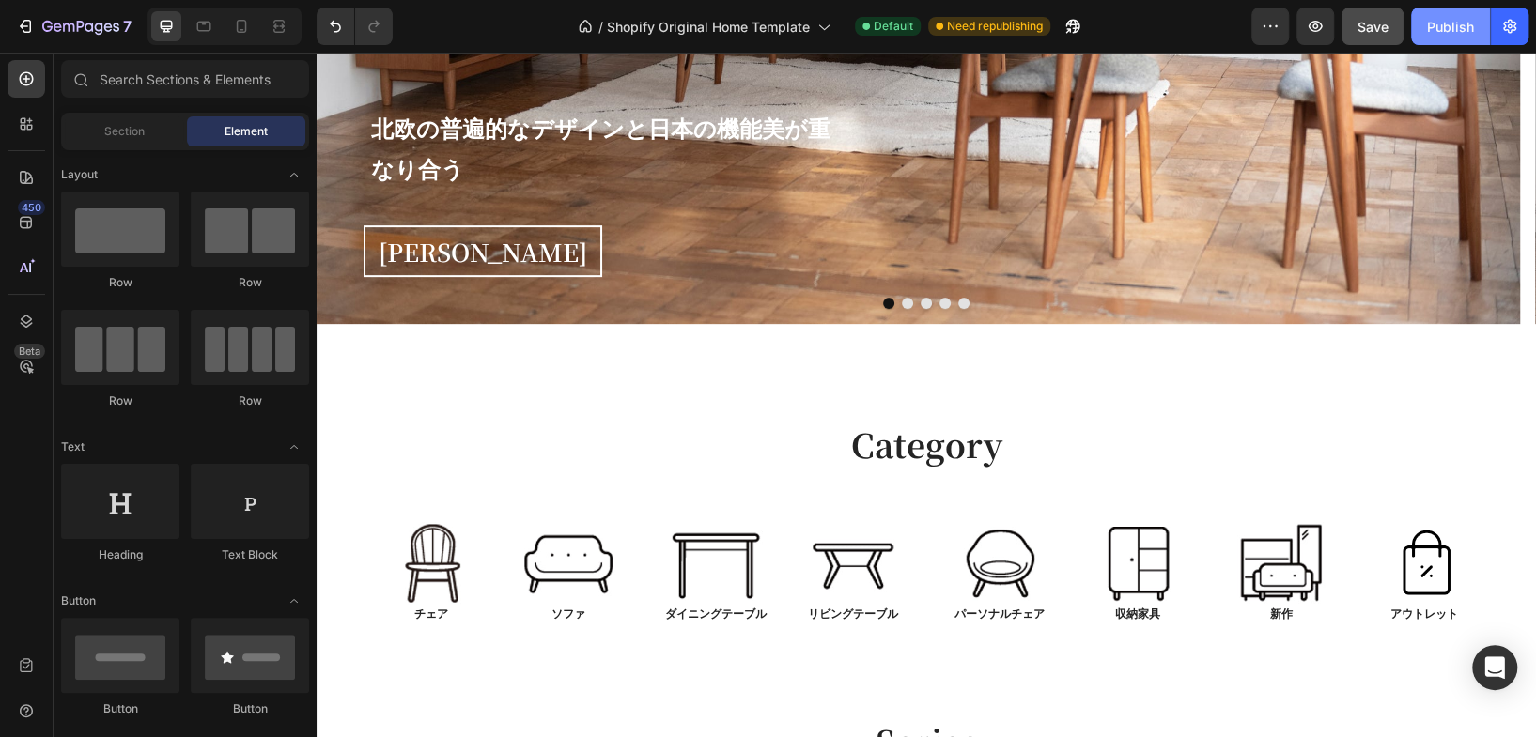
click at [1450, 18] on div "Publish" at bounding box center [1450, 27] width 47 height 20
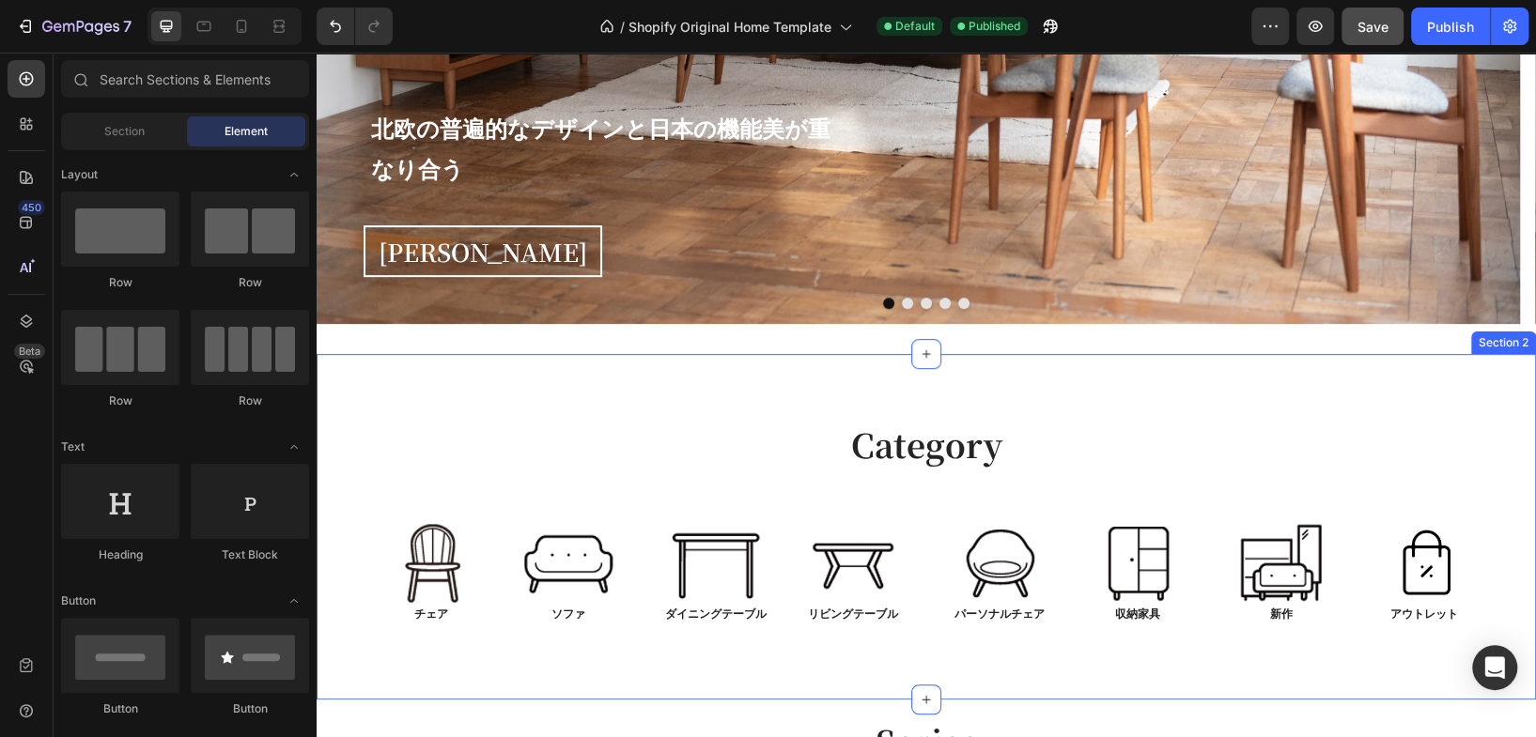
click at [1489, 475] on div "Category Heading Row Image チェア Text Block Image ソファ Text Block Row Image ダイニングテ…" at bounding box center [926, 527] width 1191 height 210
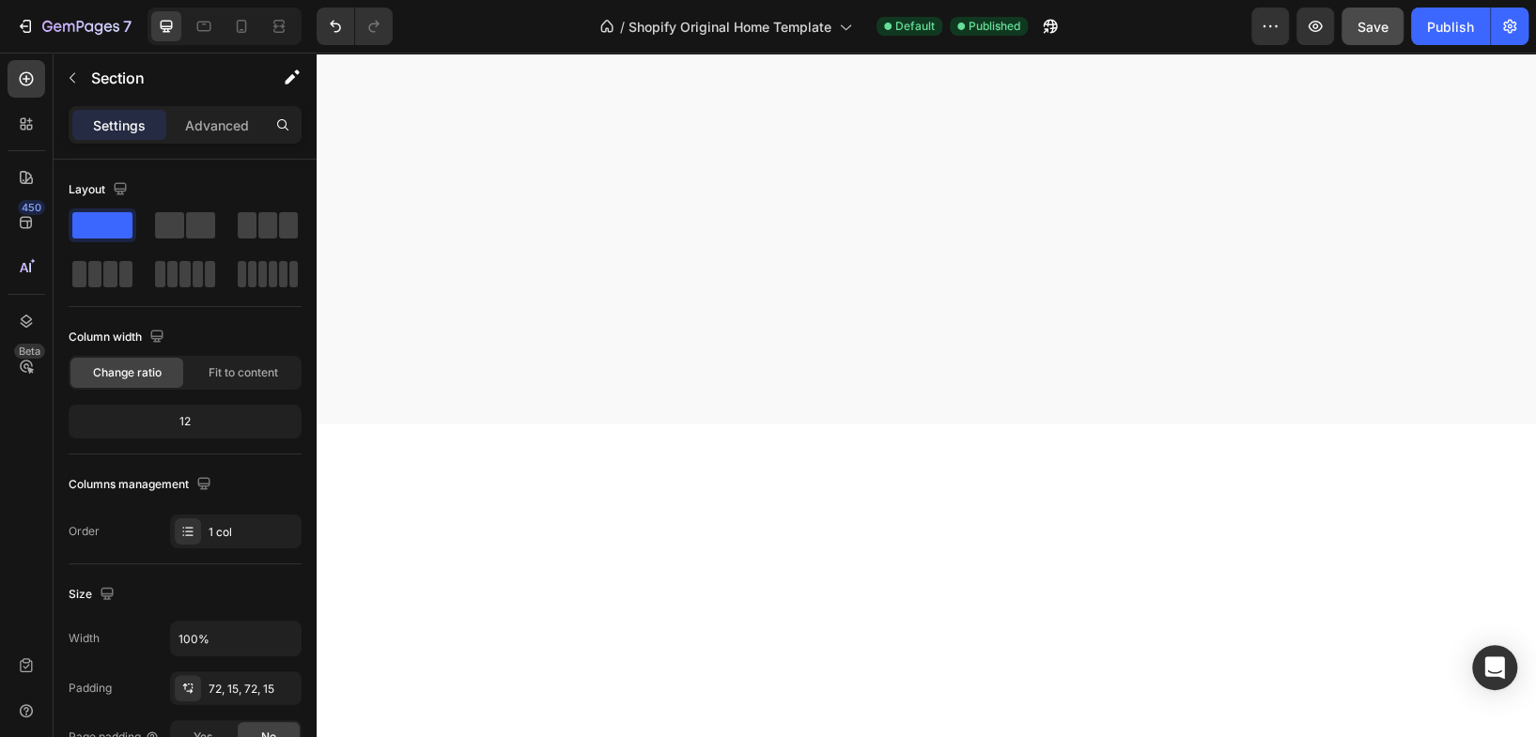
scroll to position [4685, 0]
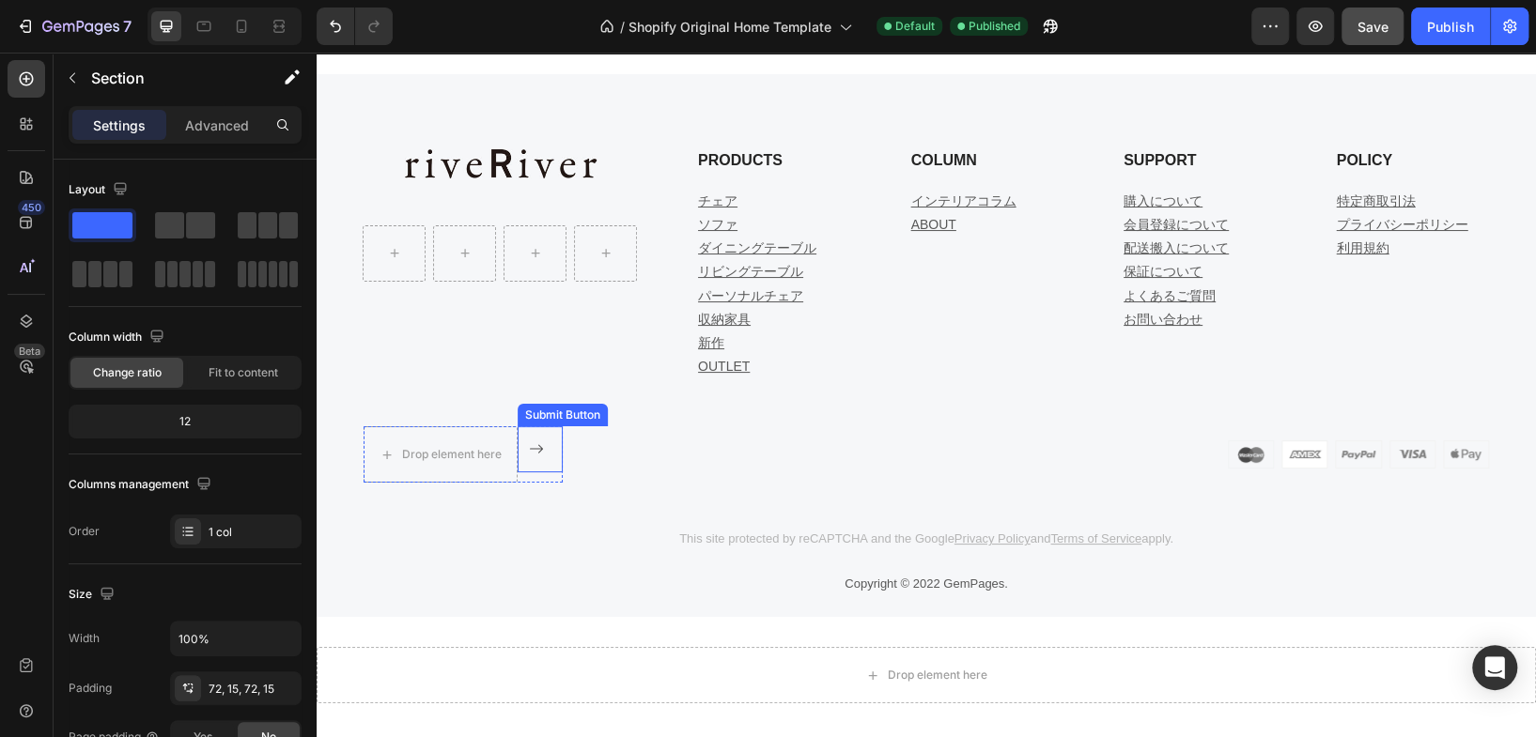
click at [549, 414] on div "Submit Button" at bounding box center [562, 415] width 83 height 17
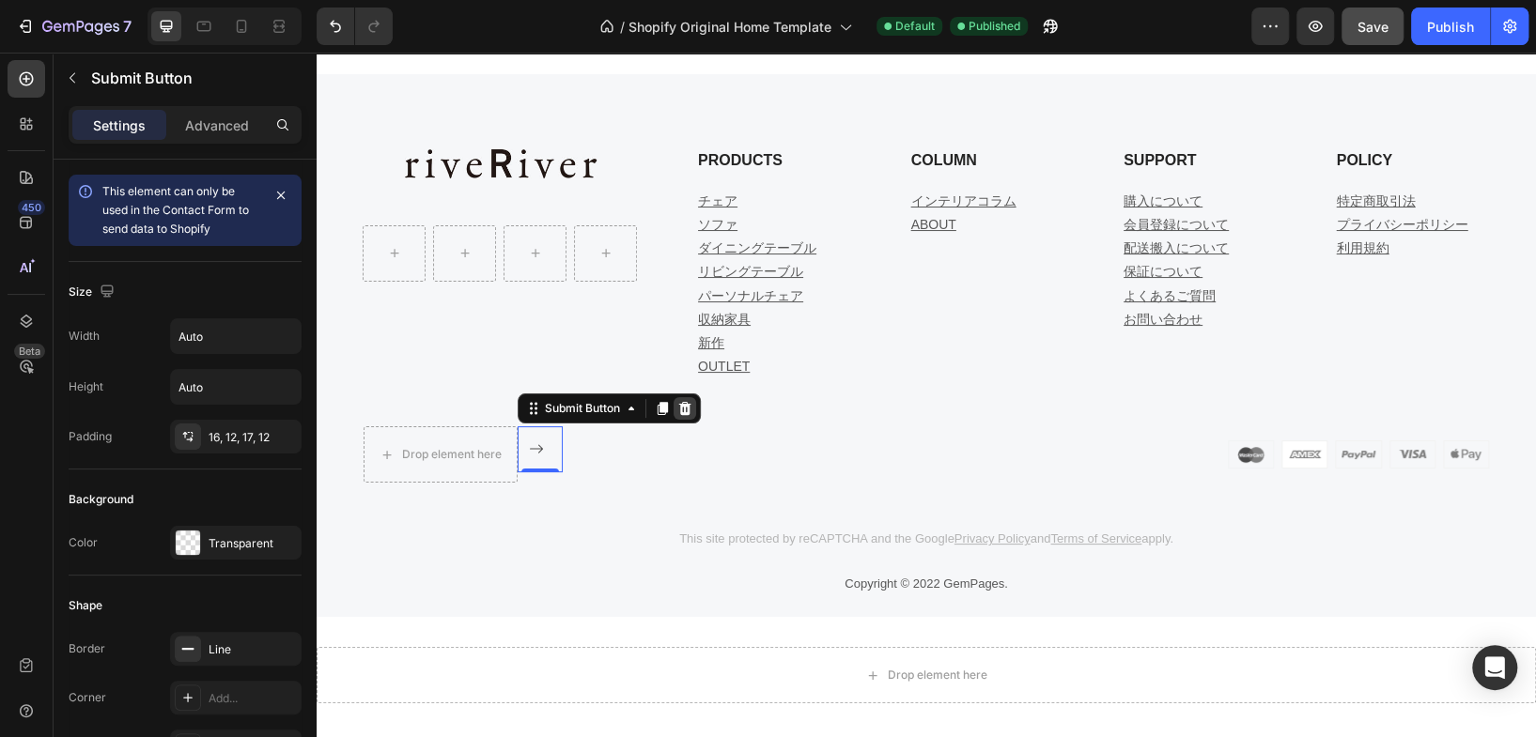
click at [690, 411] on icon at bounding box center [684, 408] width 15 height 15
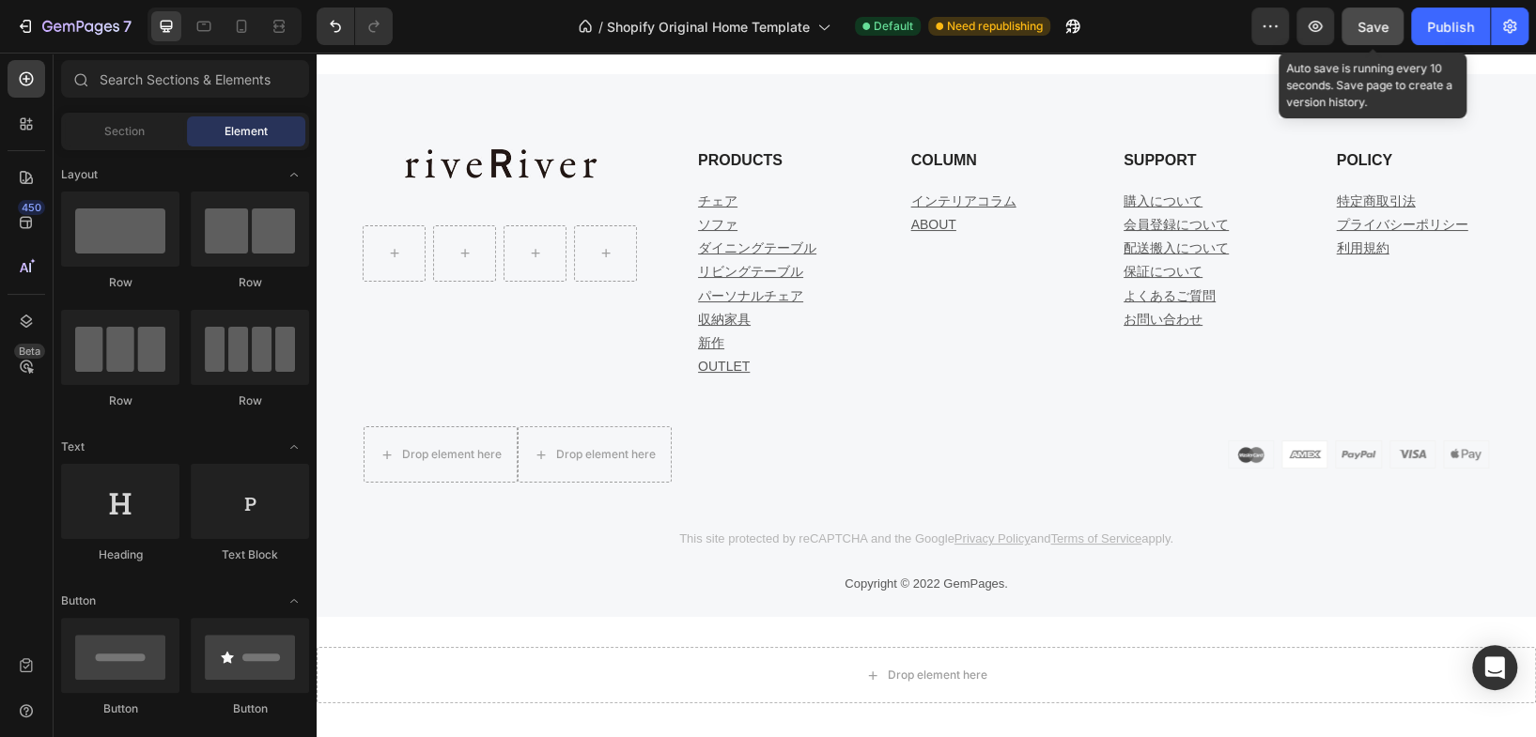
click at [1365, 26] on span "Save" at bounding box center [1372, 27] width 31 height 16
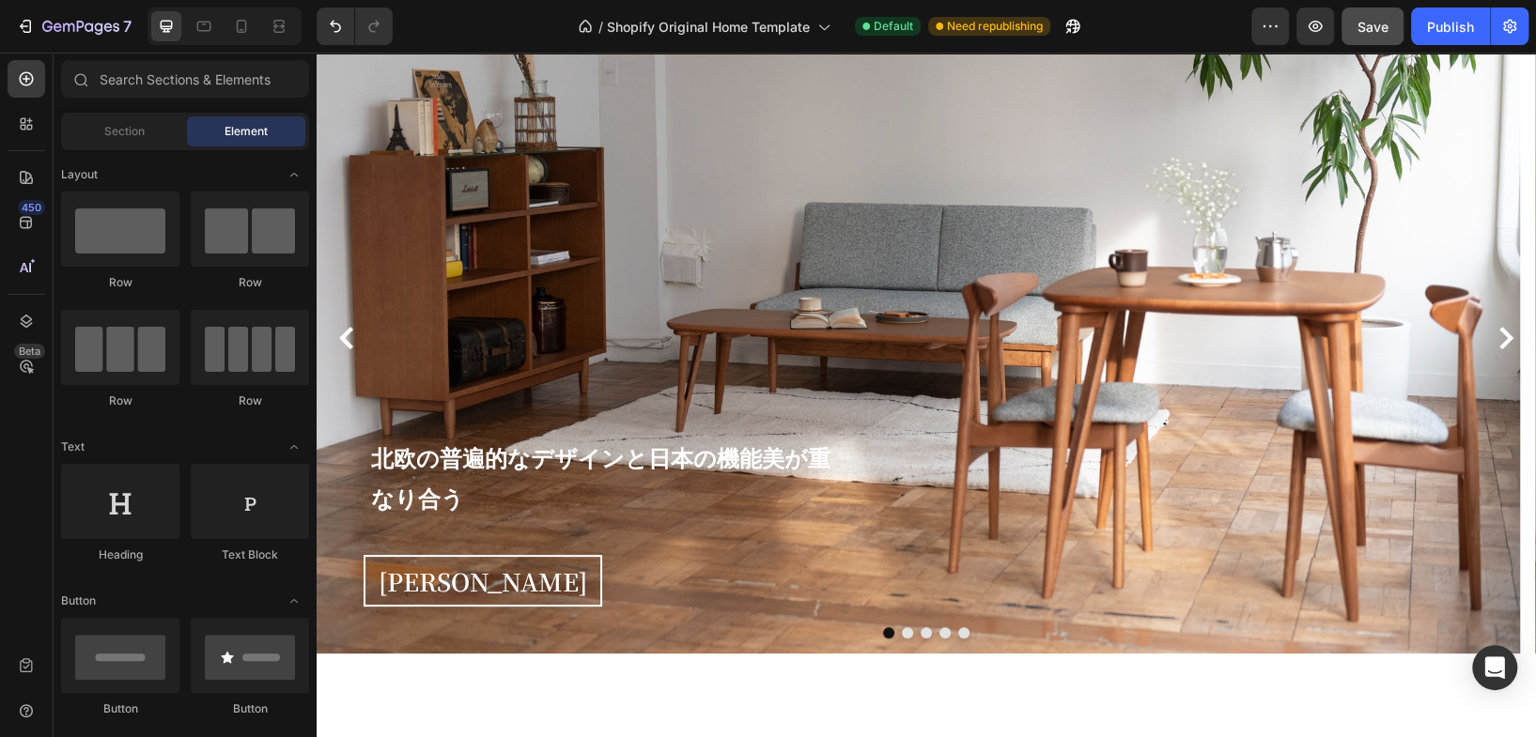
scroll to position [93, 0]
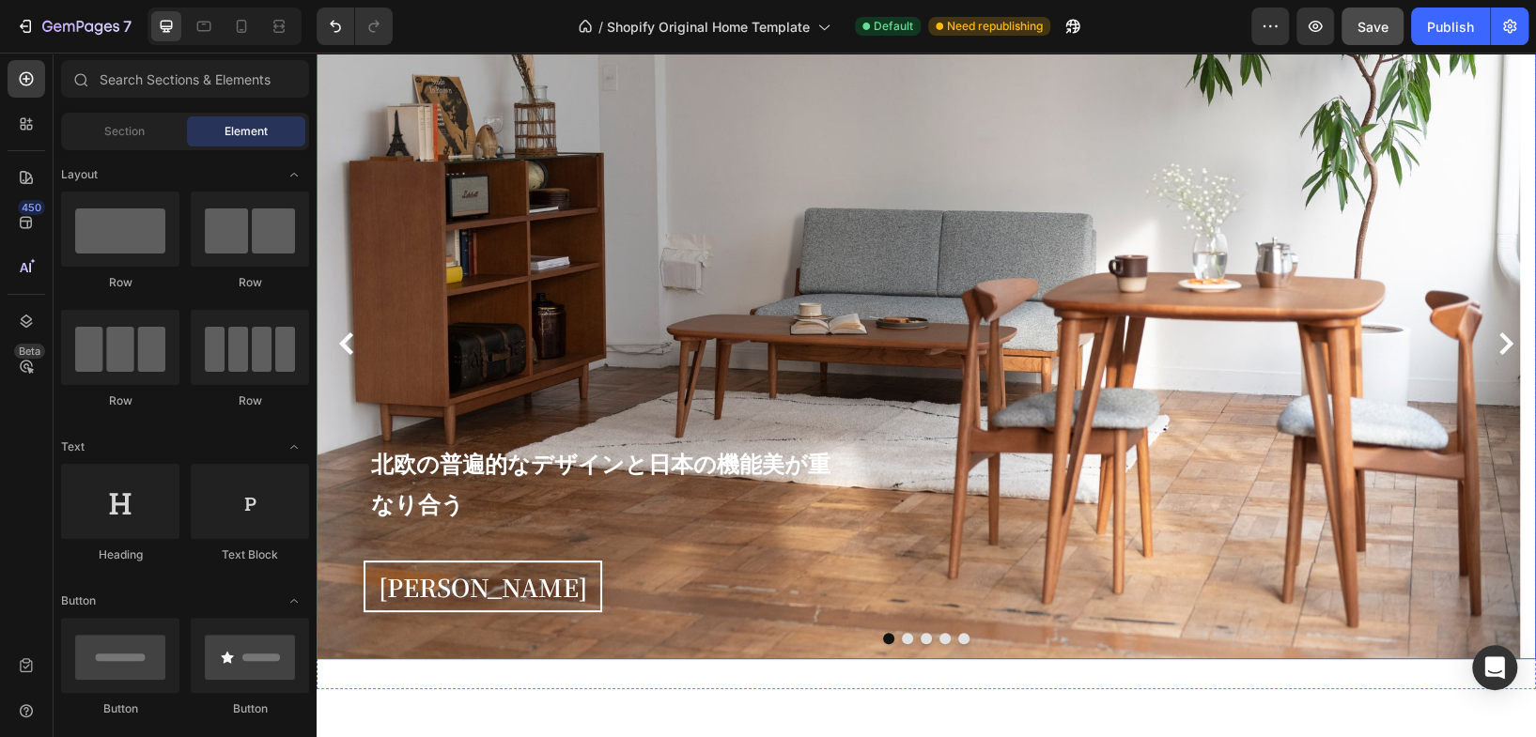
click at [940, 636] on button "Dot" at bounding box center [944, 638] width 11 height 11
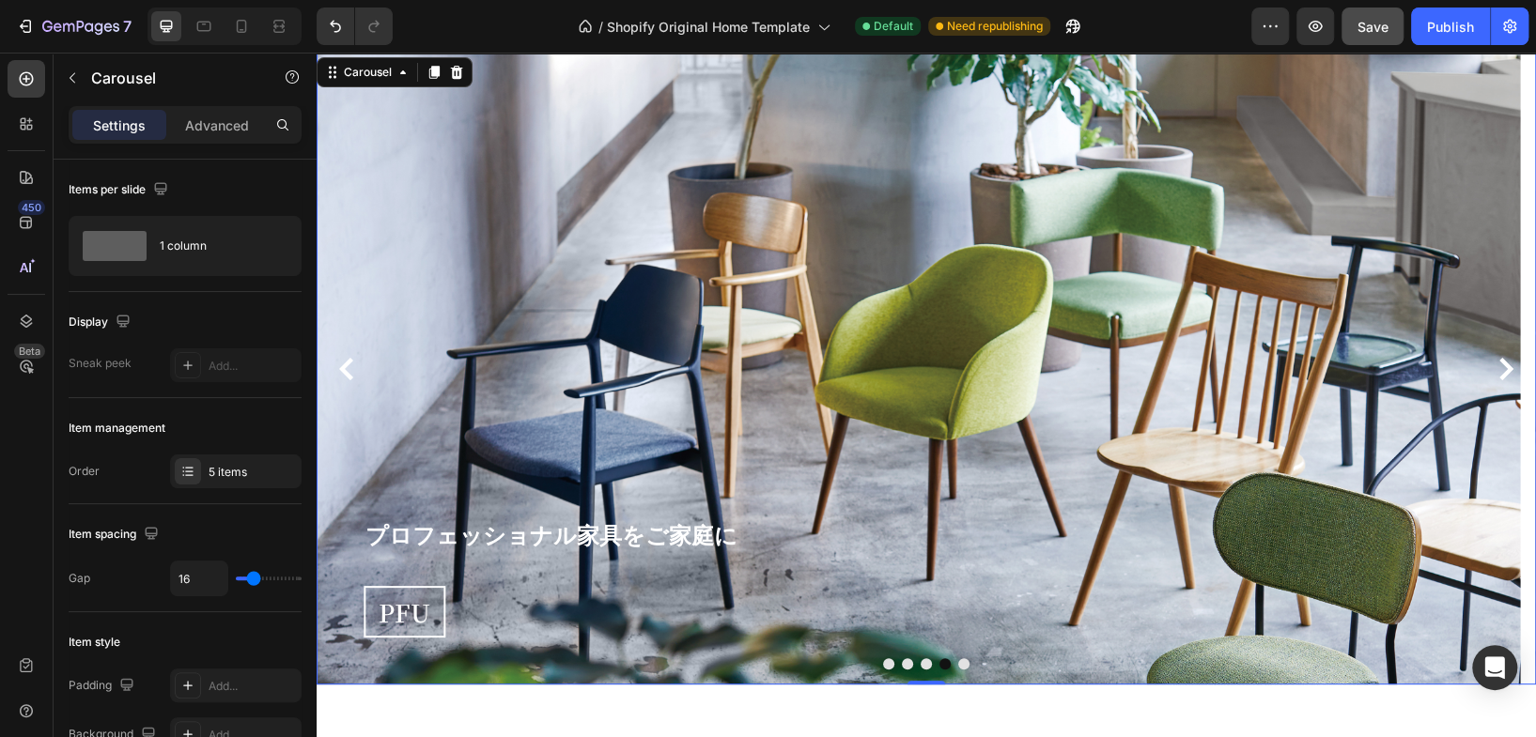
scroll to position [104, 0]
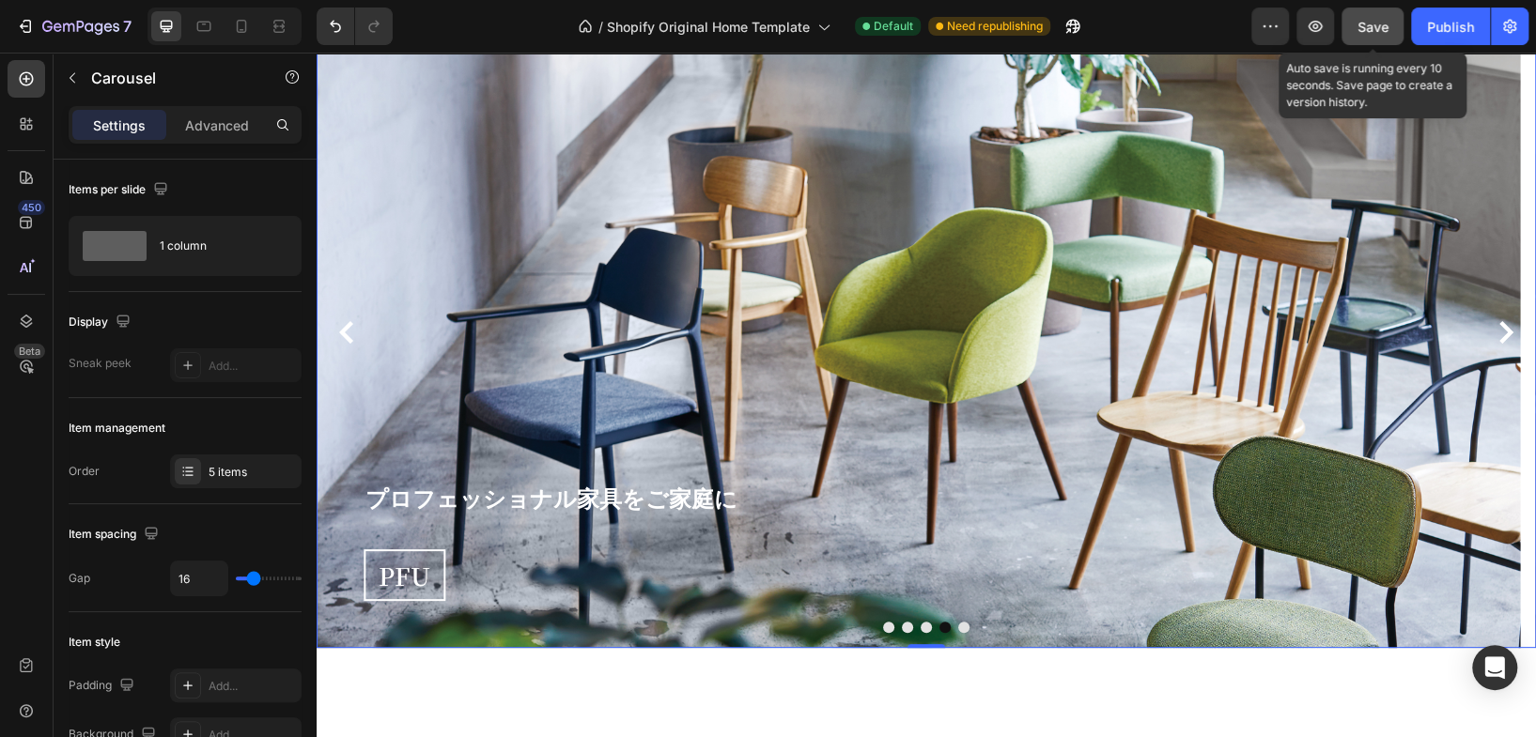
click at [1376, 30] on span "Save" at bounding box center [1372, 27] width 31 height 16
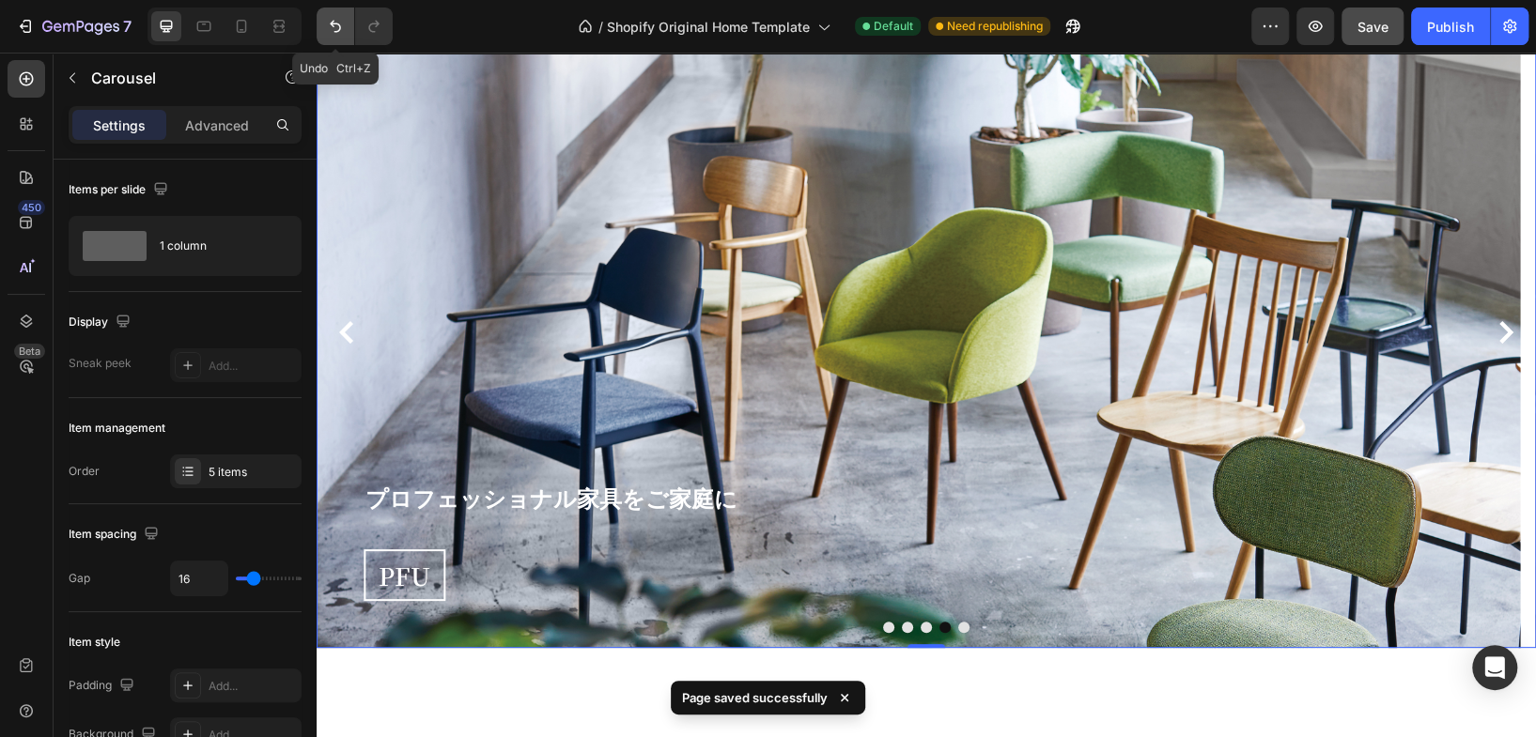
click at [341, 32] on icon "Undo/Redo" at bounding box center [335, 26] width 19 height 19
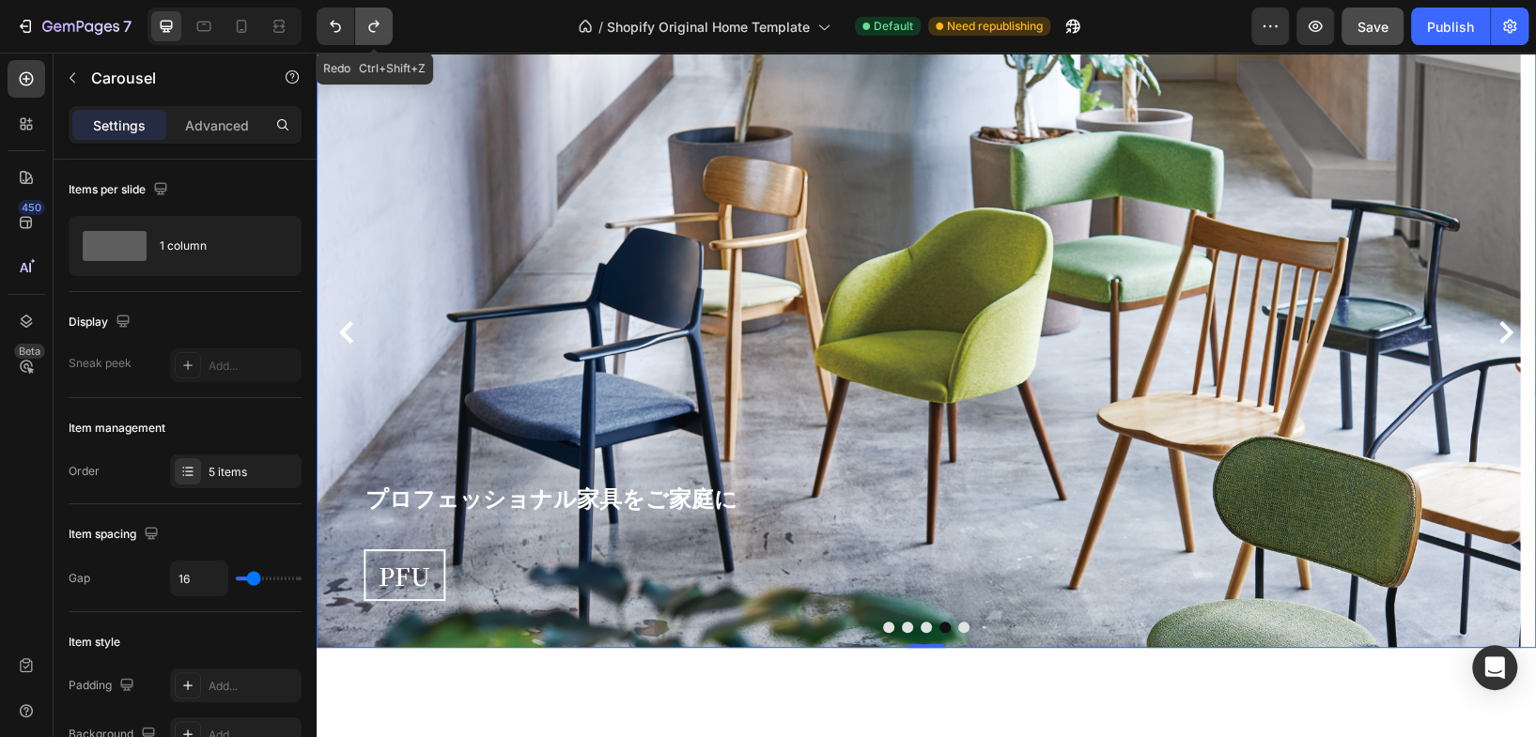
click at [372, 15] on button "Undo/Redo" at bounding box center [374, 27] width 38 height 38
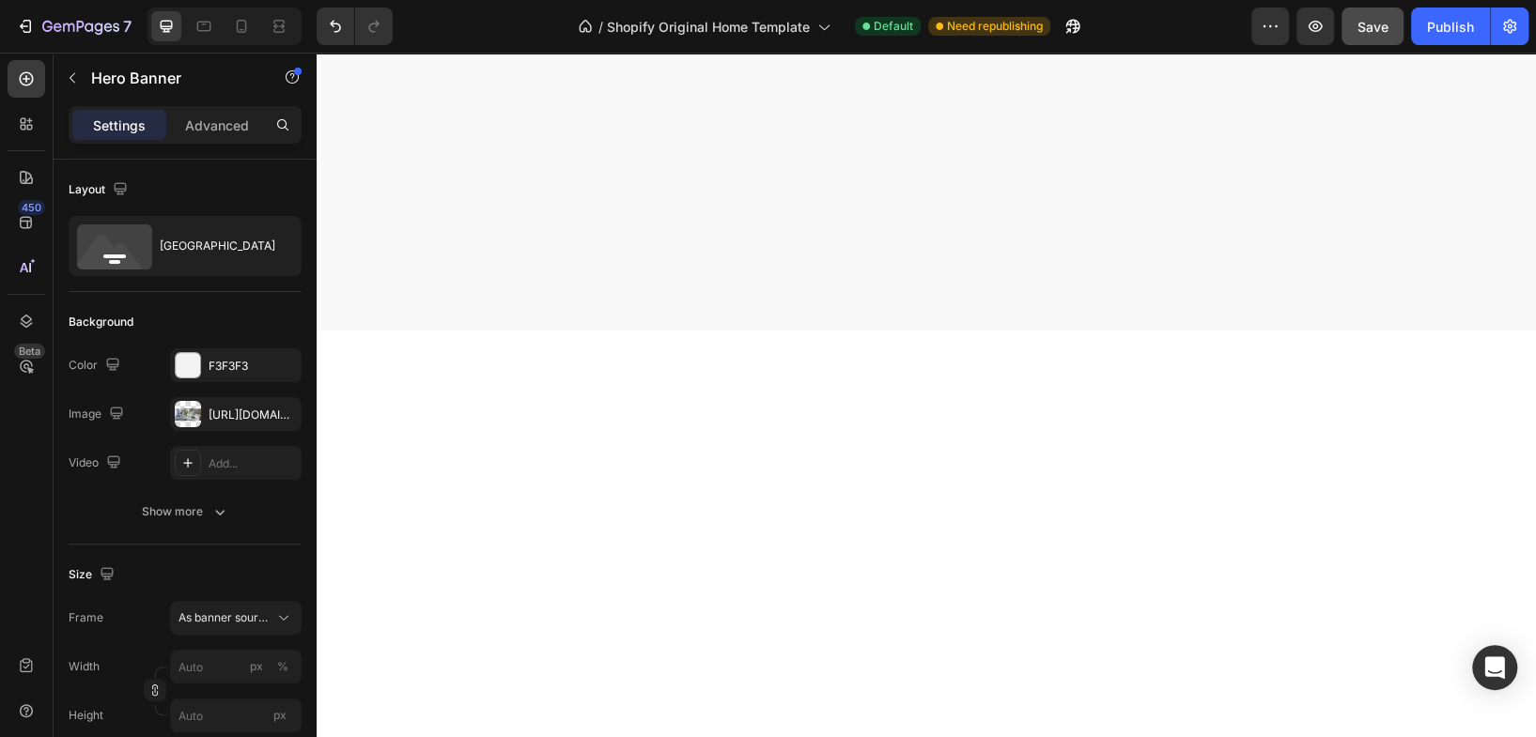
scroll to position [732, 0]
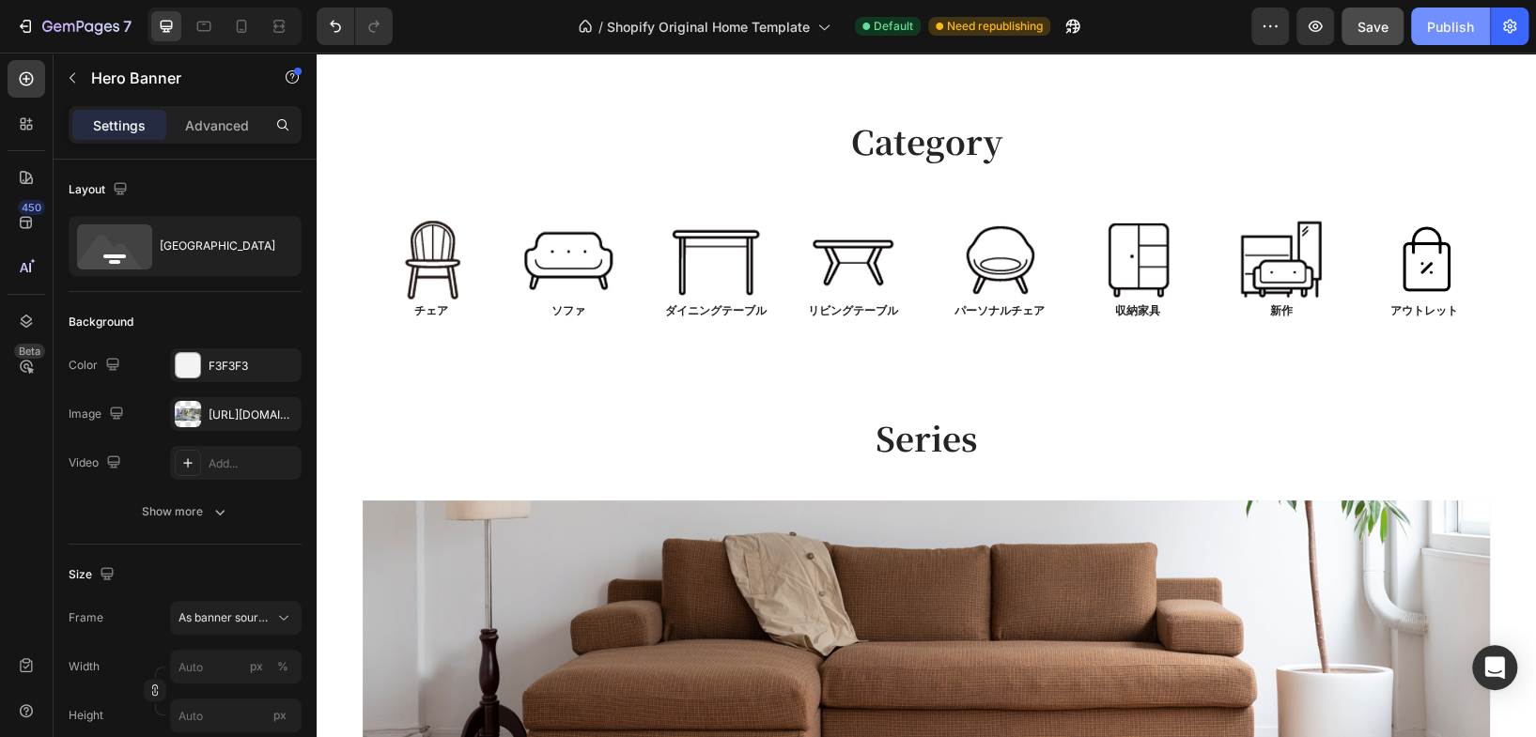
click at [1436, 39] on button "Publish" at bounding box center [1450, 27] width 79 height 38
click at [80, 77] on button "button" at bounding box center [72, 78] width 30 height 30
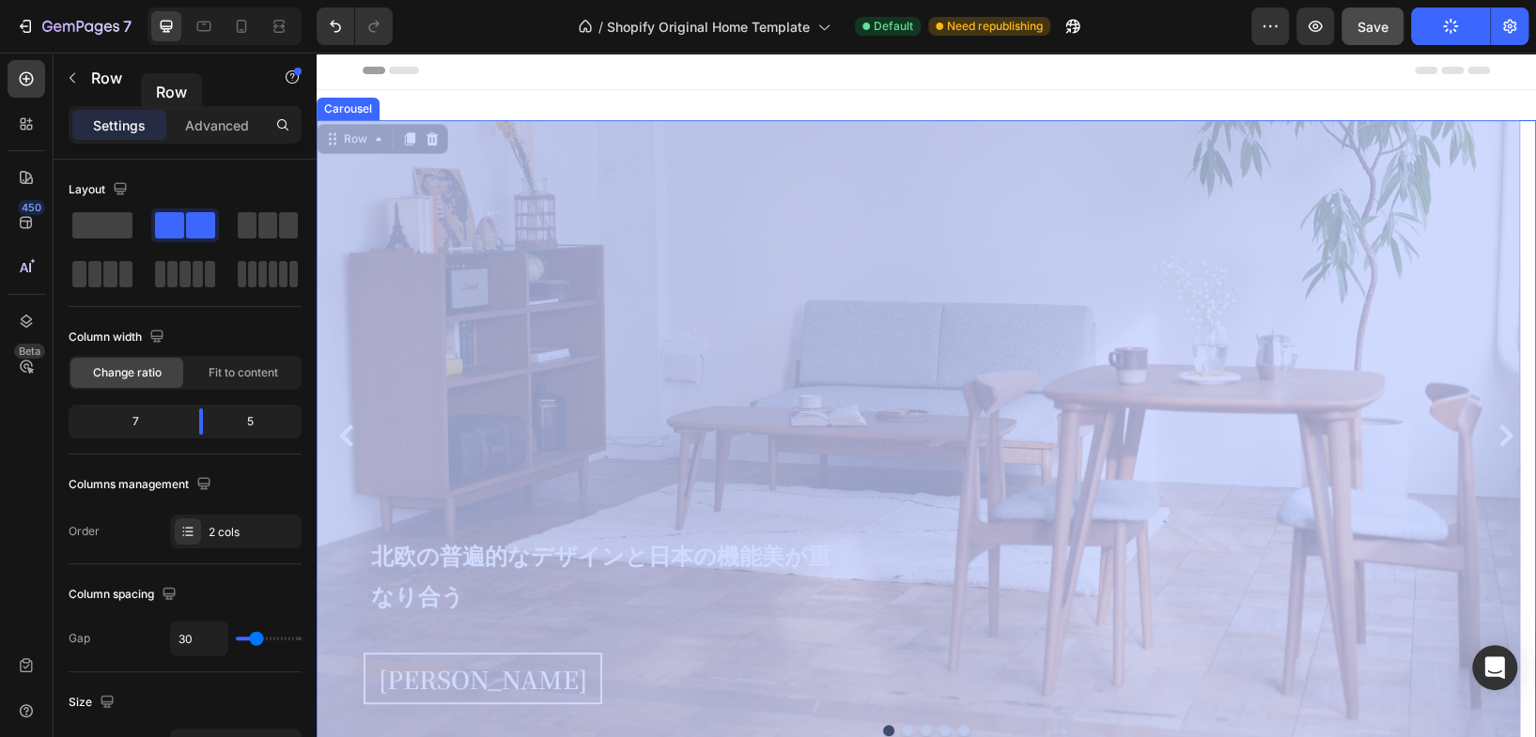
scroll to position [0, 0]
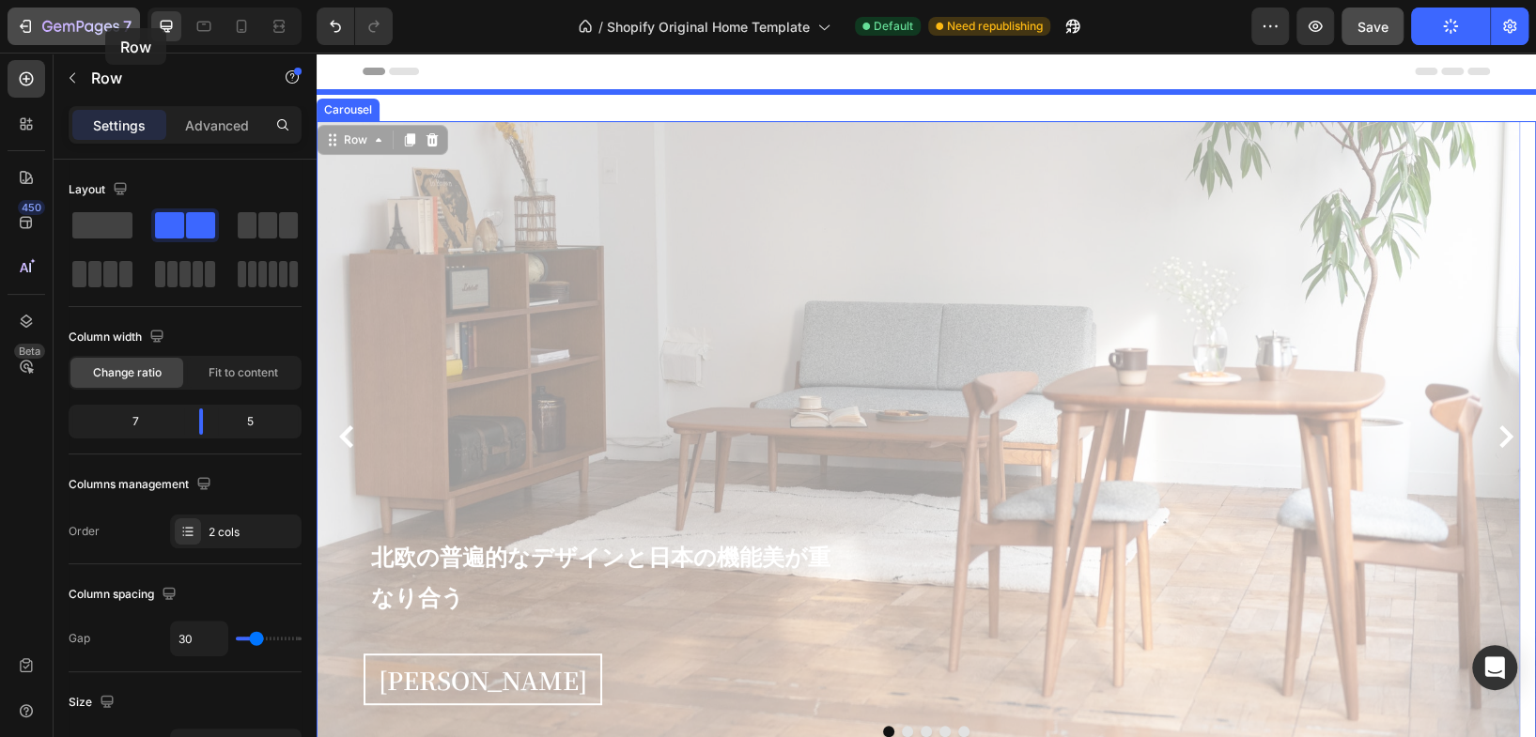
drag, startPoint x: -211, startPoint y: -24, endPoint x: 104, endPoint y: 28, distance: 319.9
click at [104, 28] on icon "button" at bounding box center [108, 27] width 8 height 8
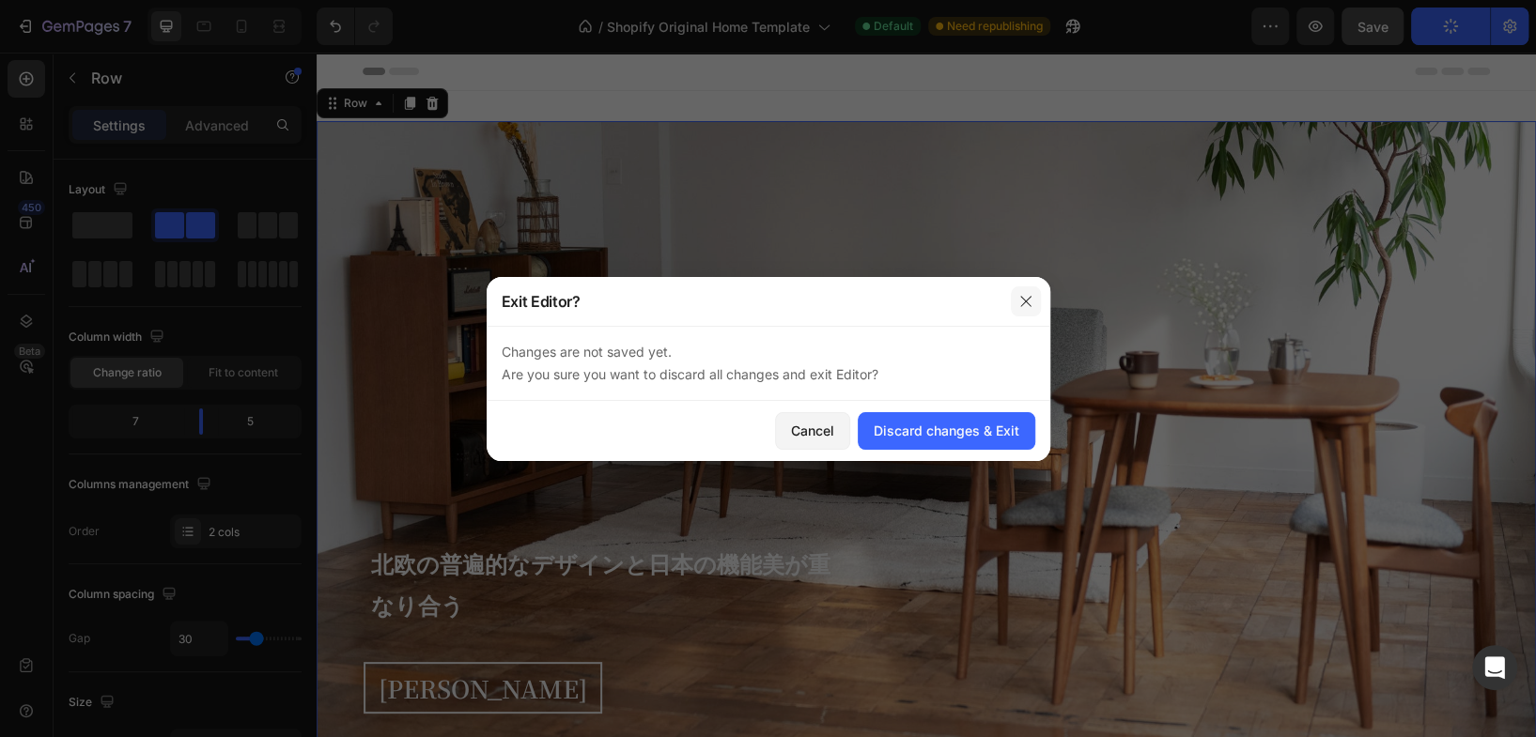
click at [1028, 301] on icon "button" at bounding box center [1025, 301] width 15 height 15
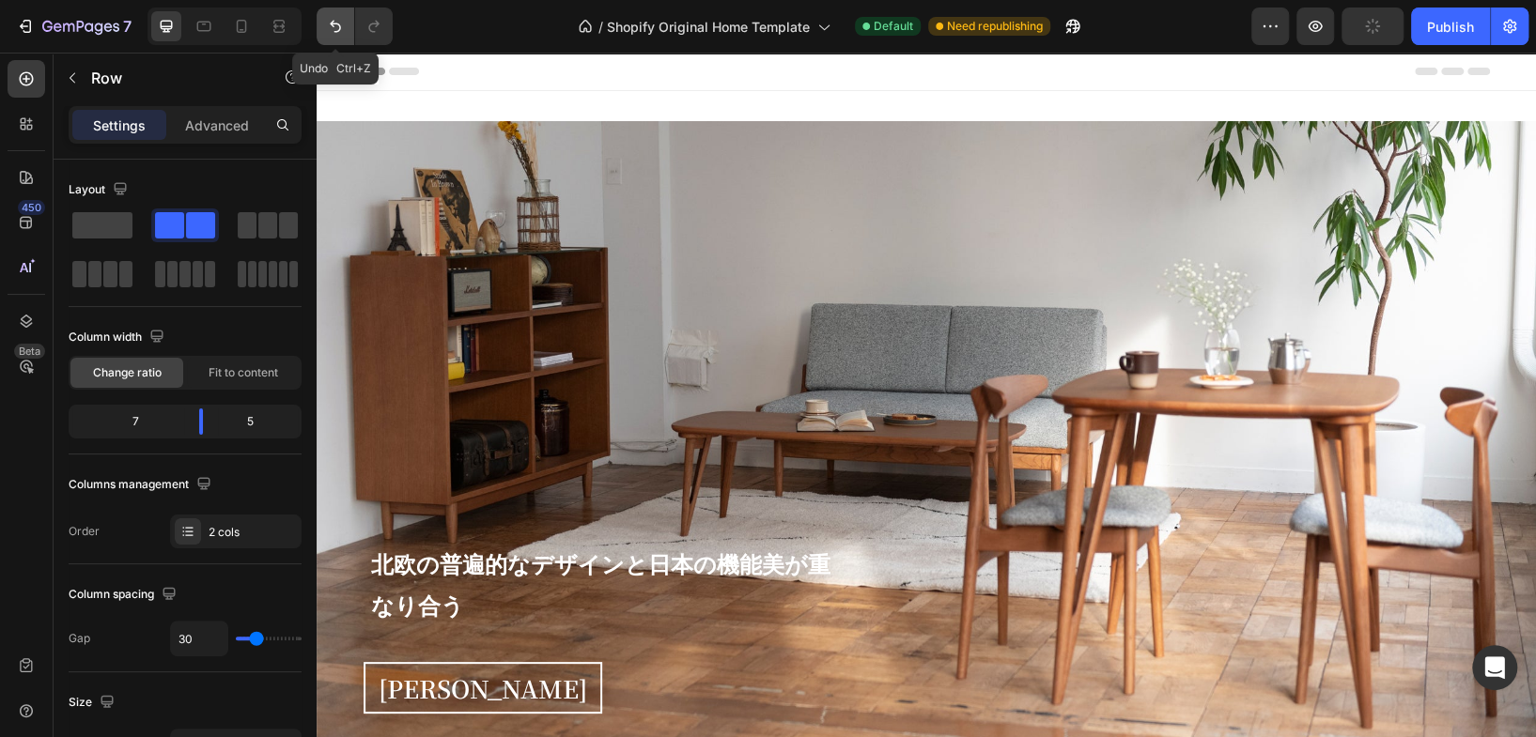
click at [335, 29] on icon "Undo/Redo" at bounding box center [335, 26] width 19 height 19
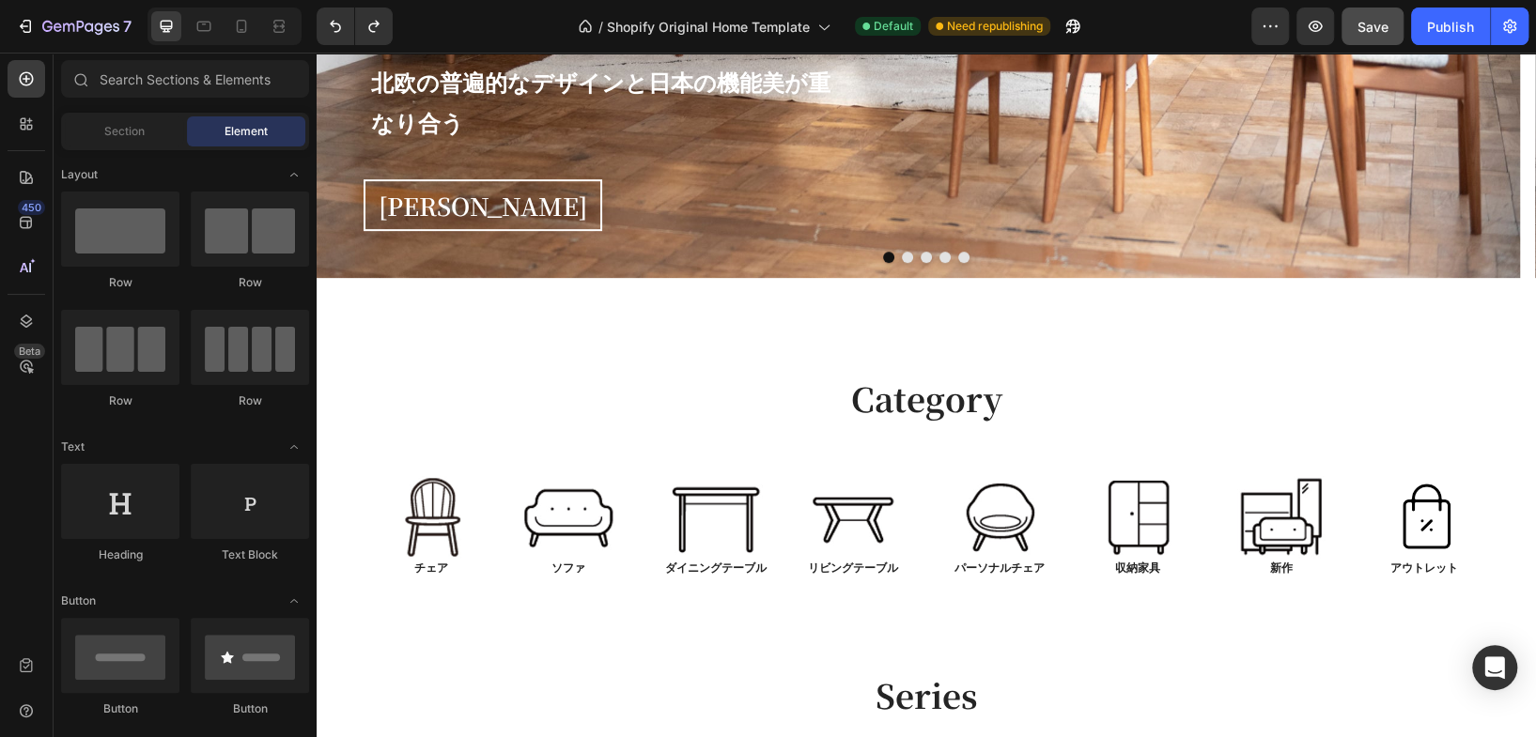
scroll to position [460, 0]
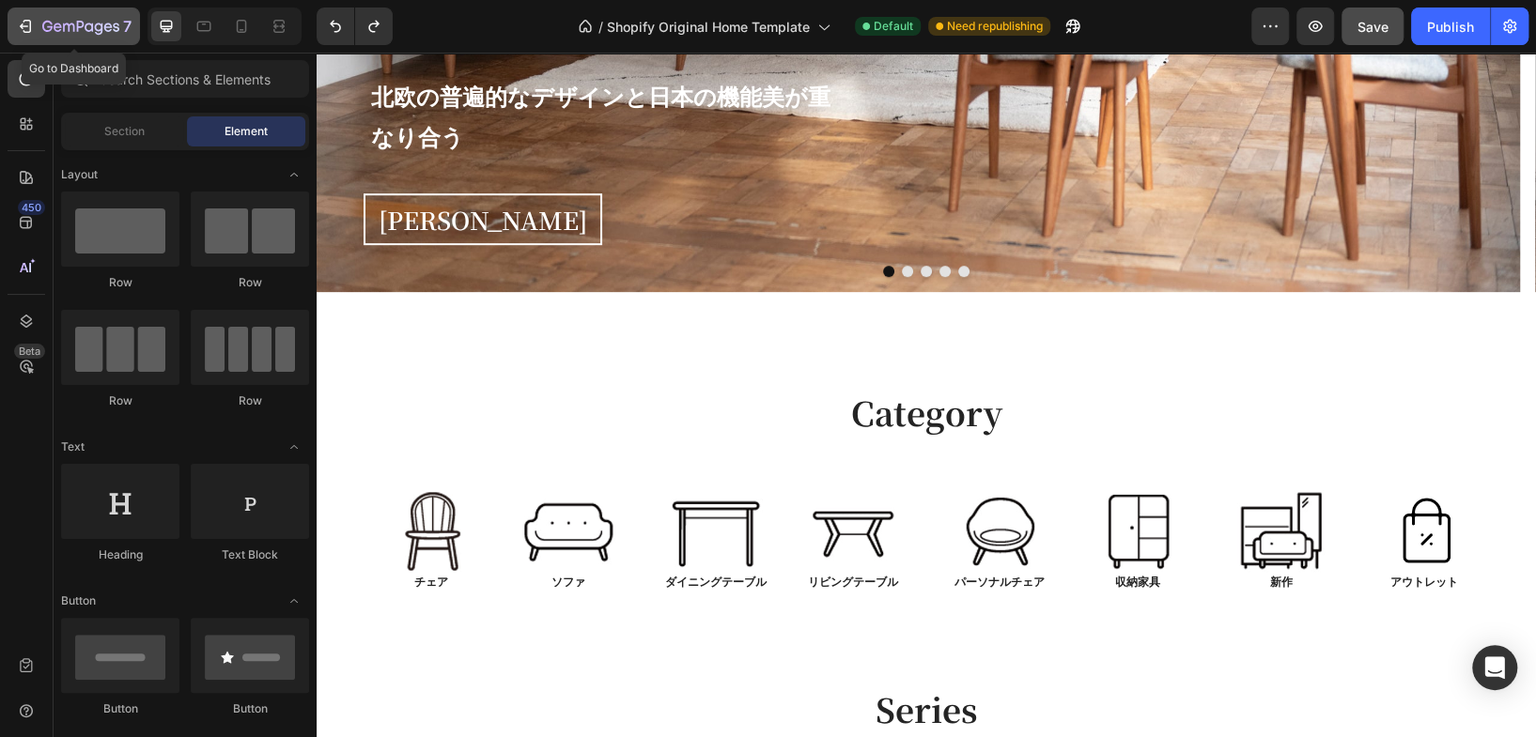
click at [107, 32] on icon "button" at bounding box center [80, 28] width 77 height 16
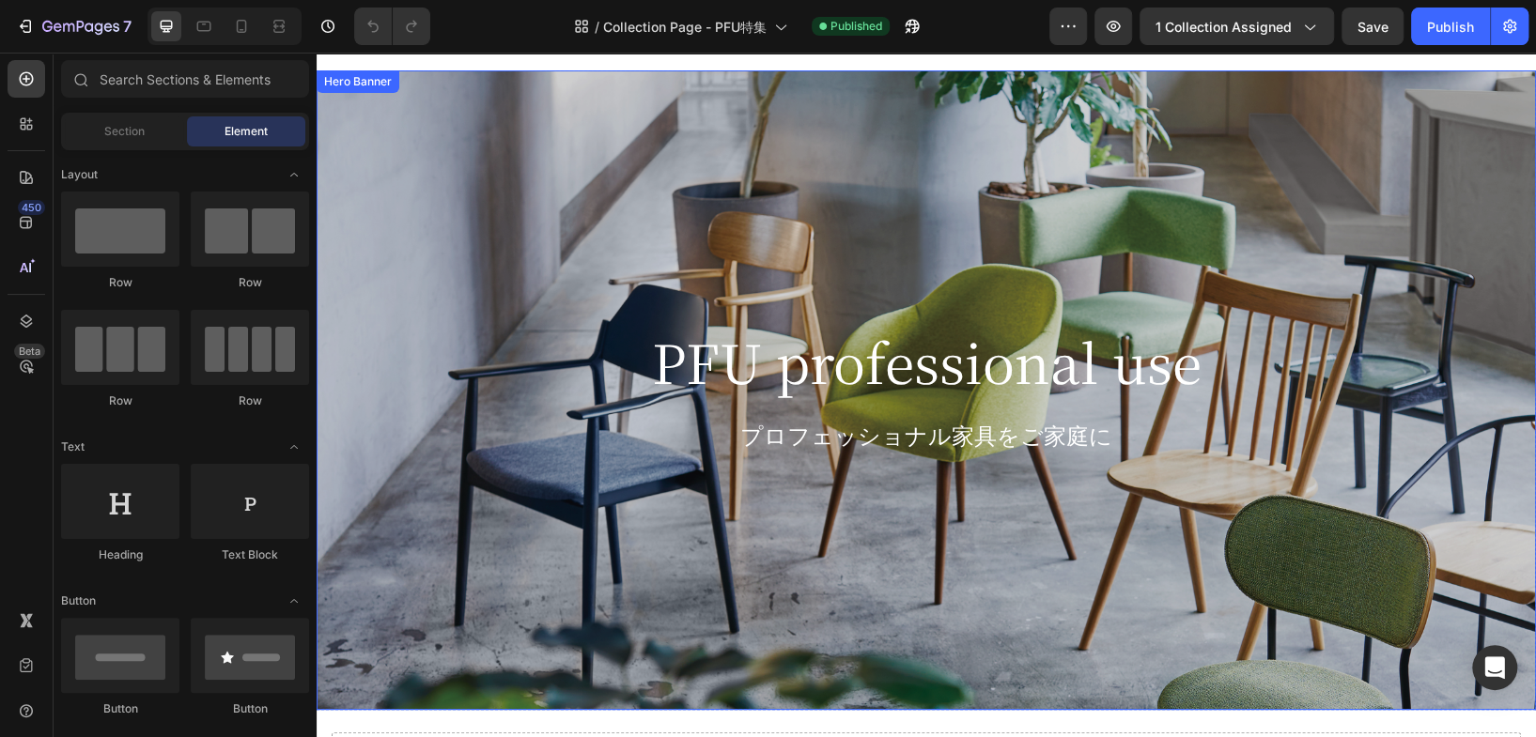
scroll to position [104, 0]
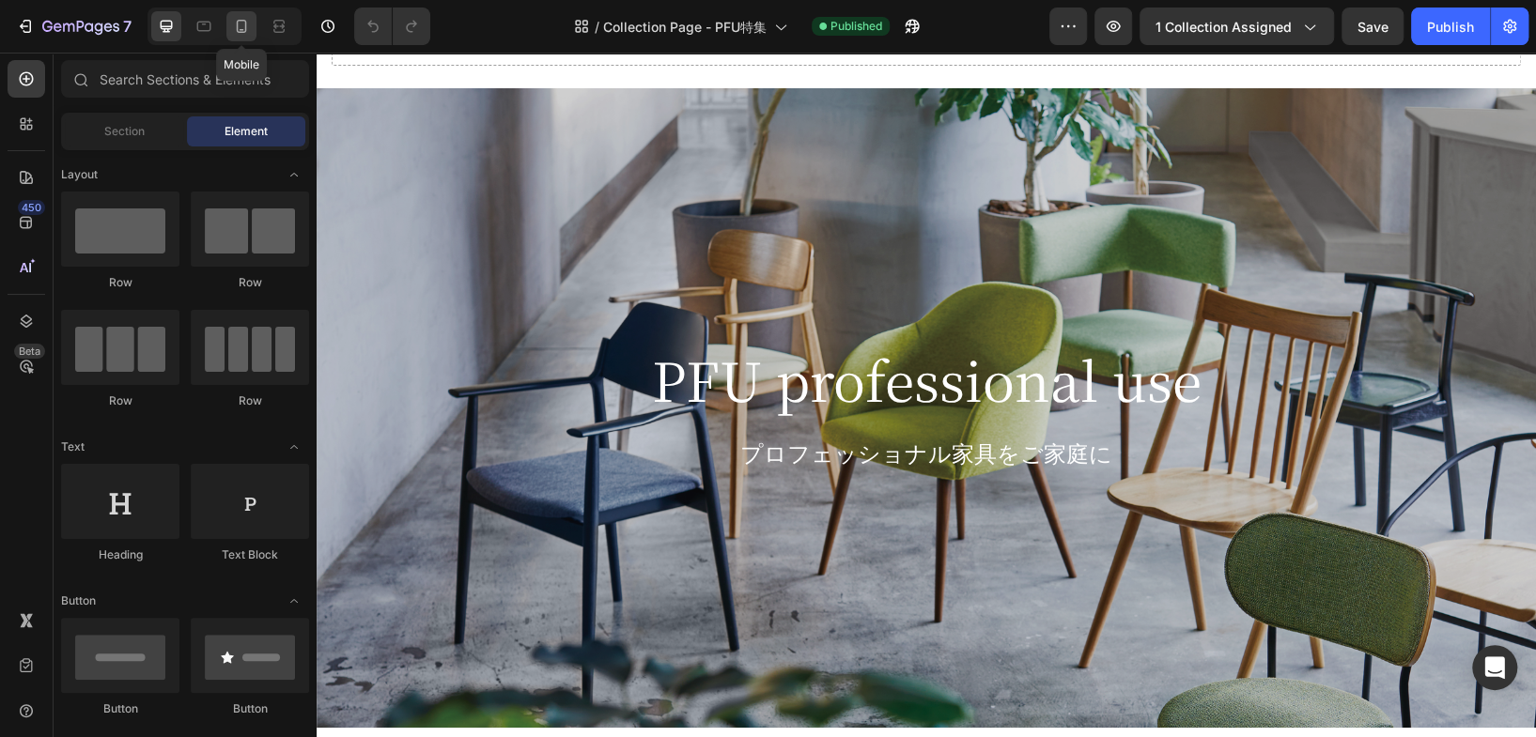
click at [232, 32] on icon at bounding box center [241, 26] width 19 height 19
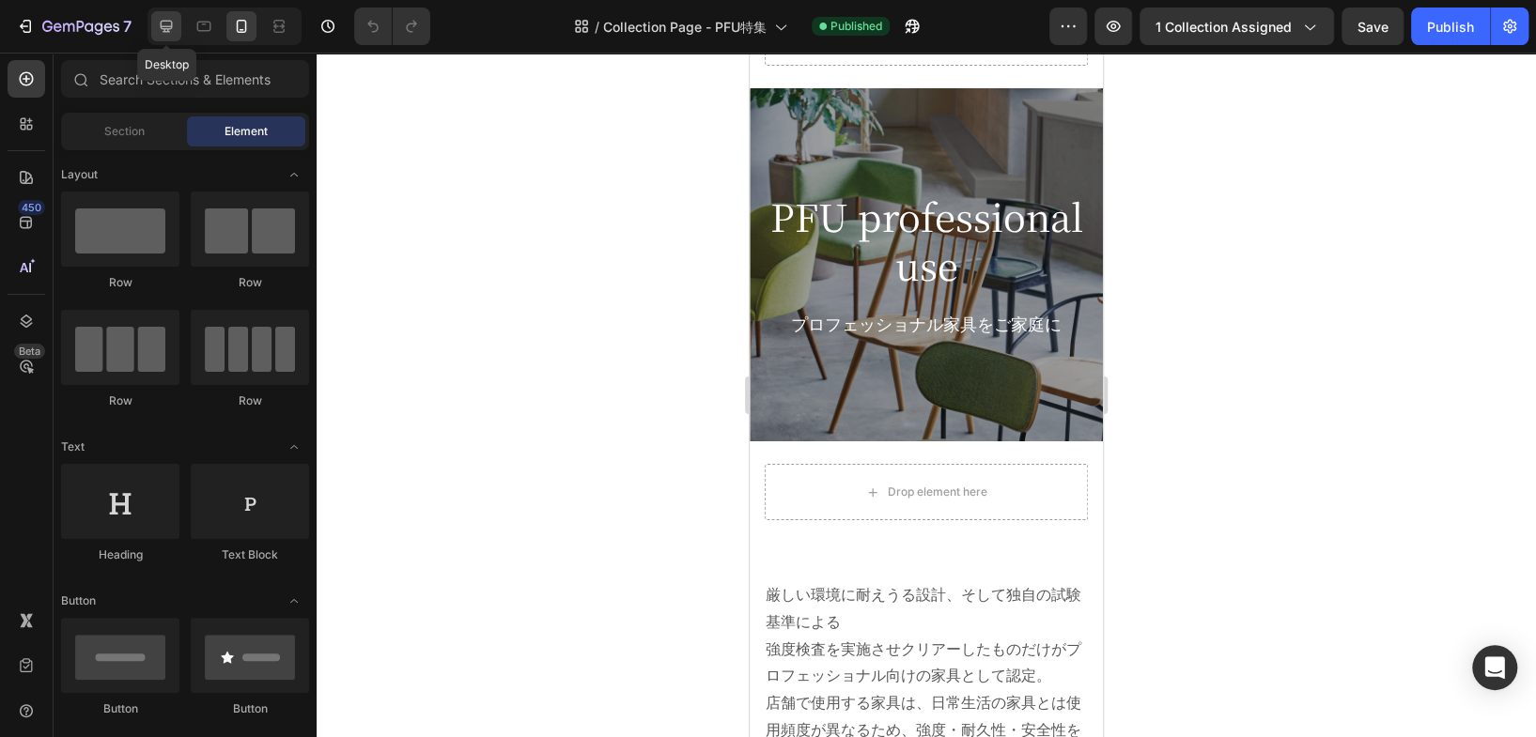
click at [169, 24] on icon at bounding box center [166, 26] width 19 height 19
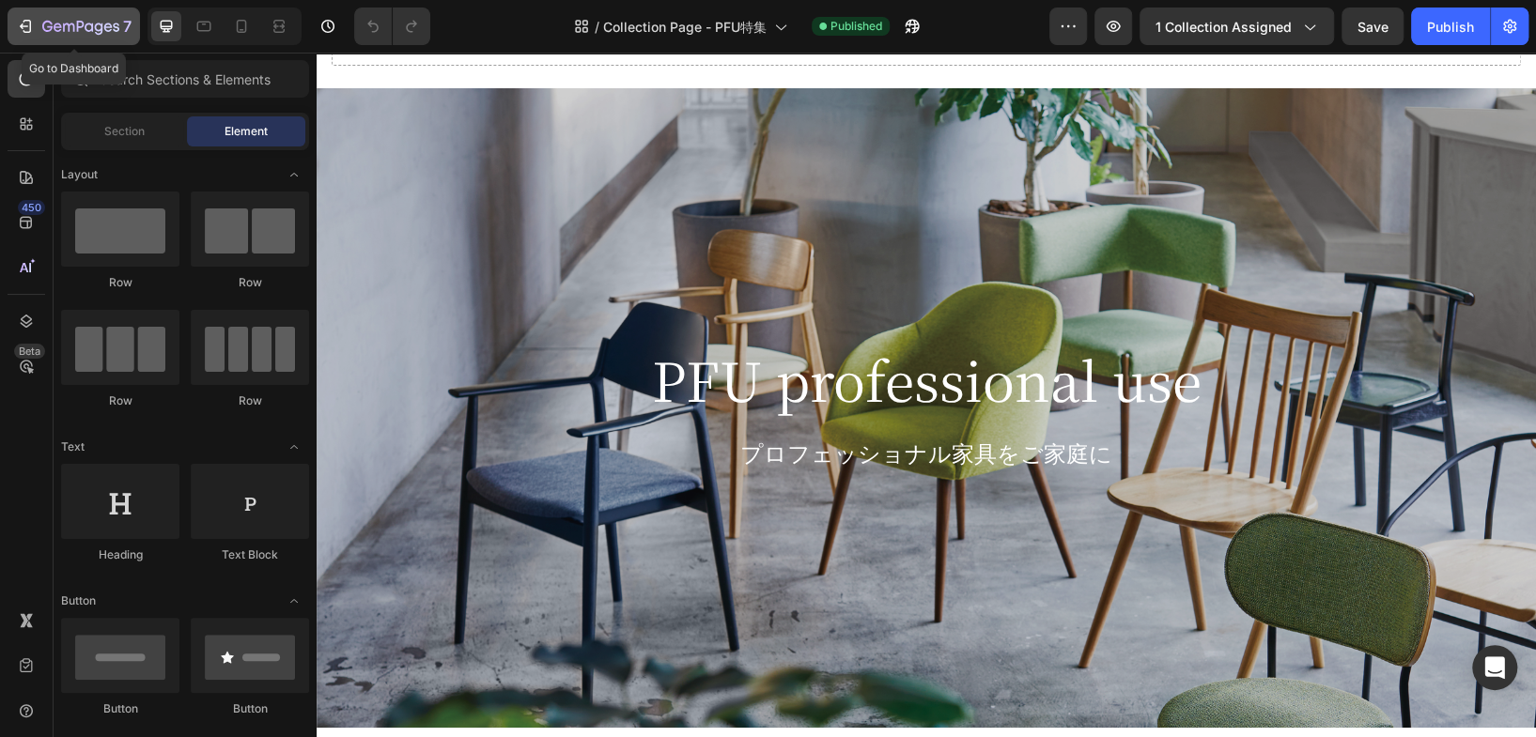
click at [83, 32] on icon "button" at bounding box center [80, 28] width 77 height 16
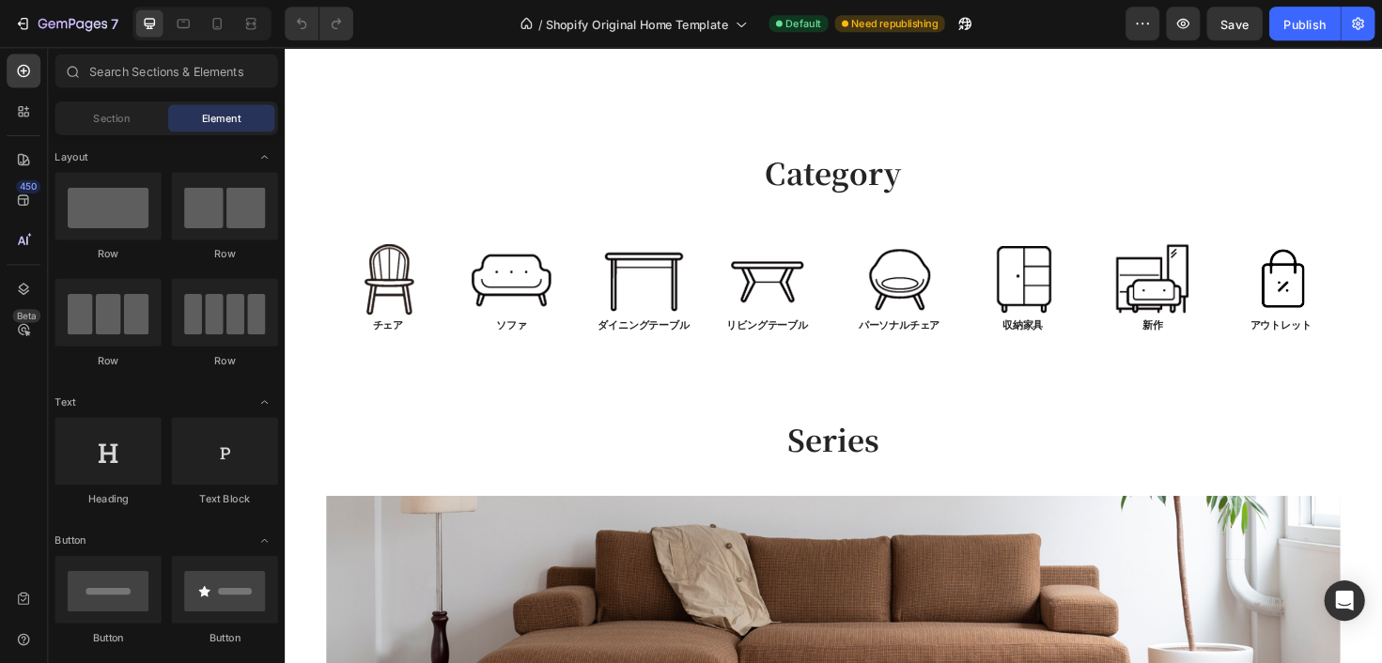
scroll to position [730, 0]
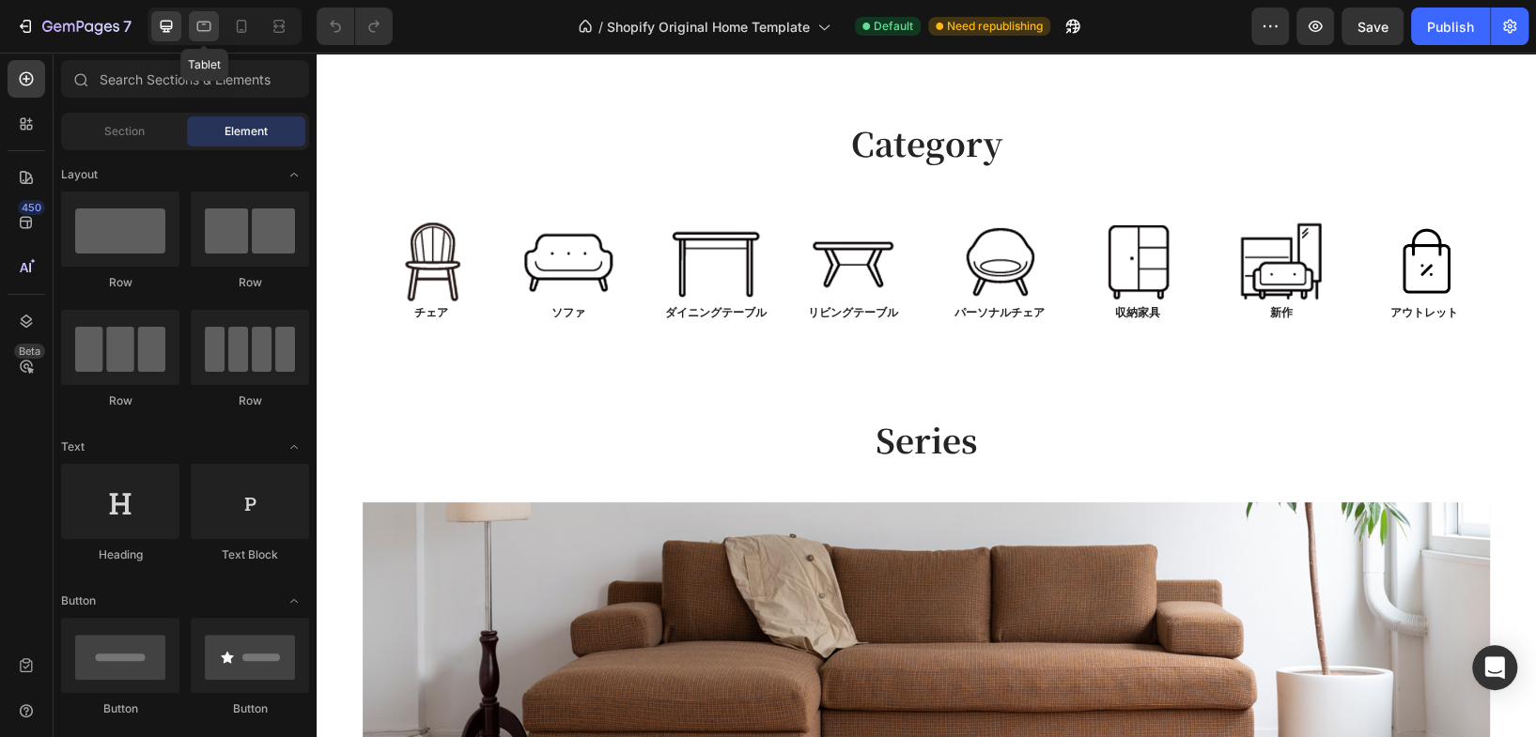
click at [209, 28] on icon at bounding box center [203, 26] width 19 height 19
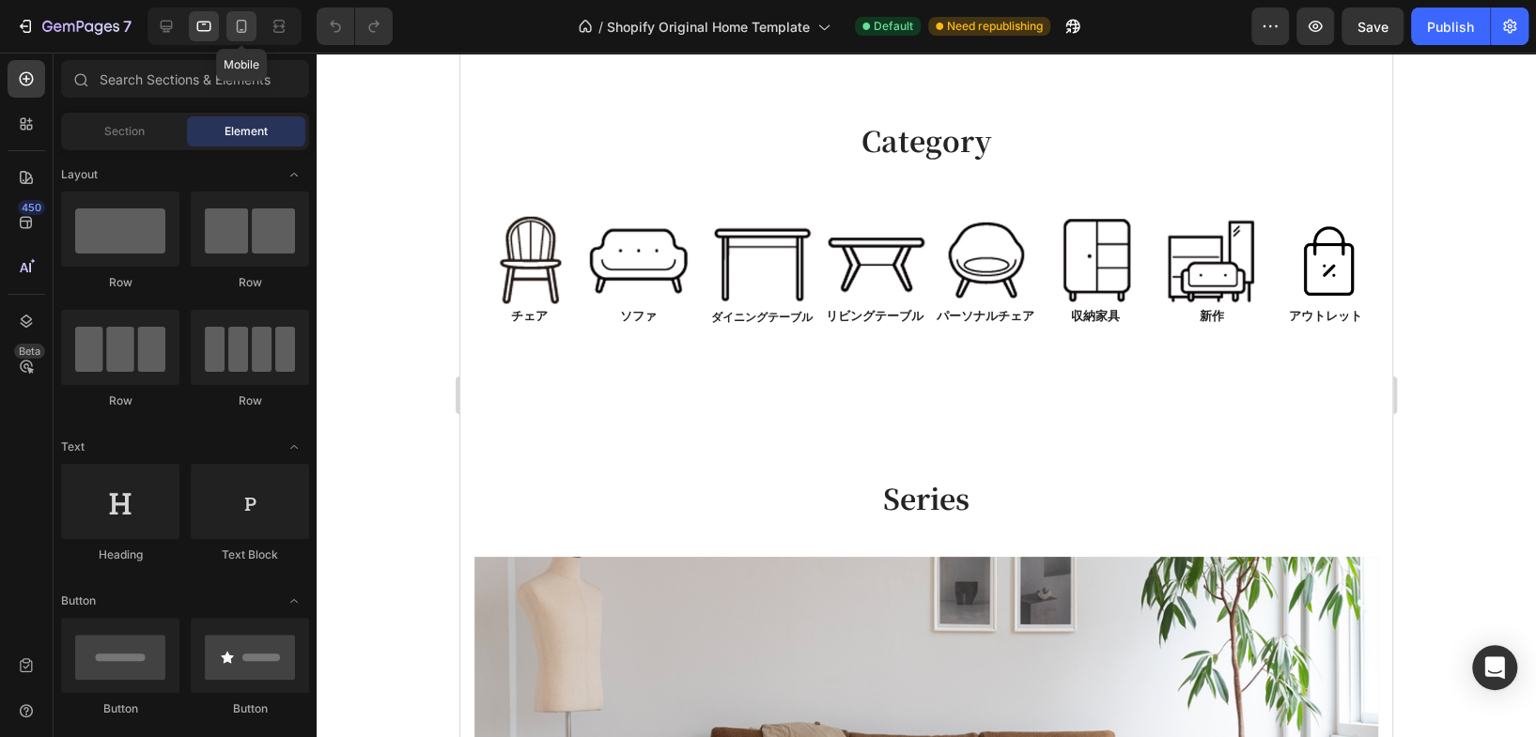
click at [238, 29] on icon at bounding box center [241, 26] width 19 height 19
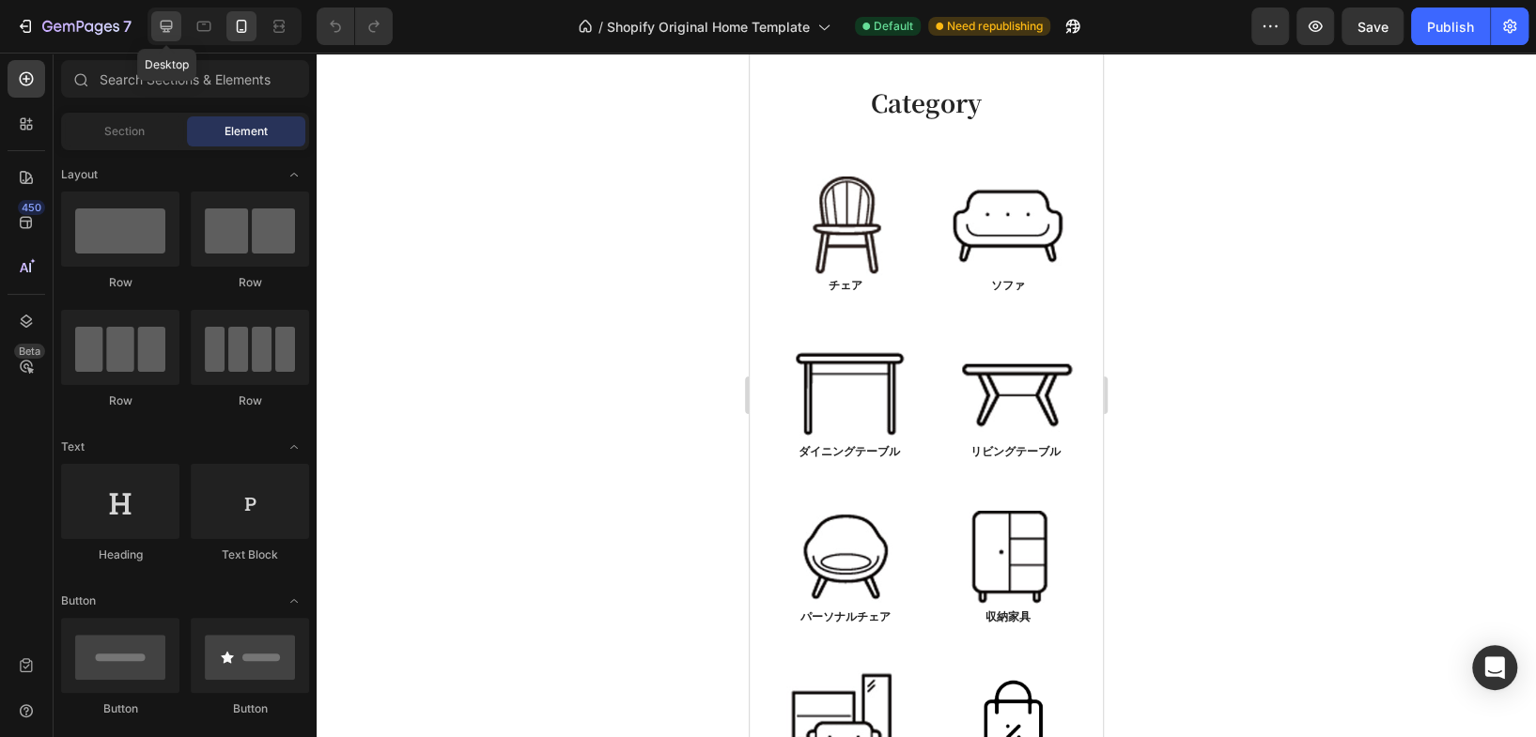
click at [178, 30] on div at bounding box center [166, 26] width 30 height 30
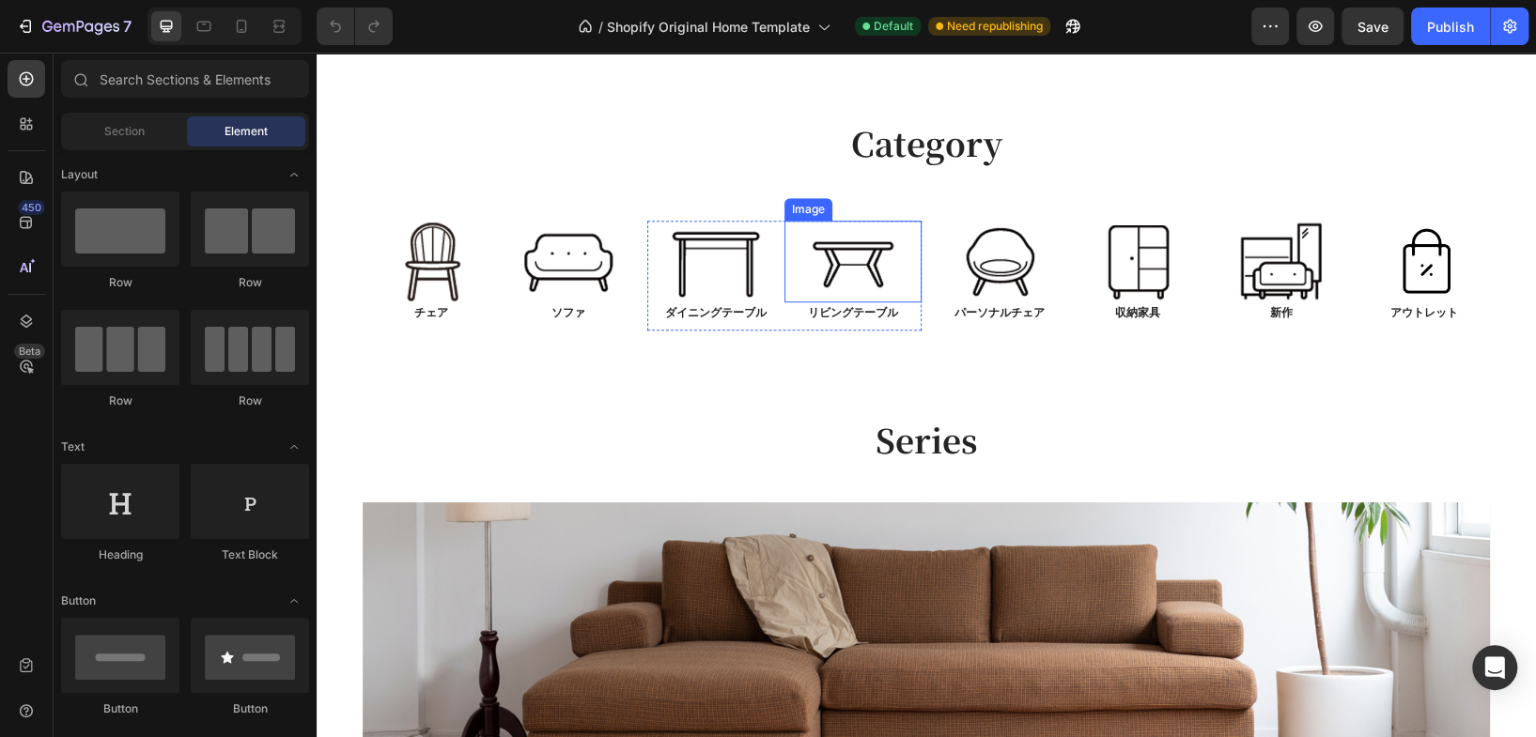
click at [820, 267] on img at bounding box center [852, 262] width 99 height 83
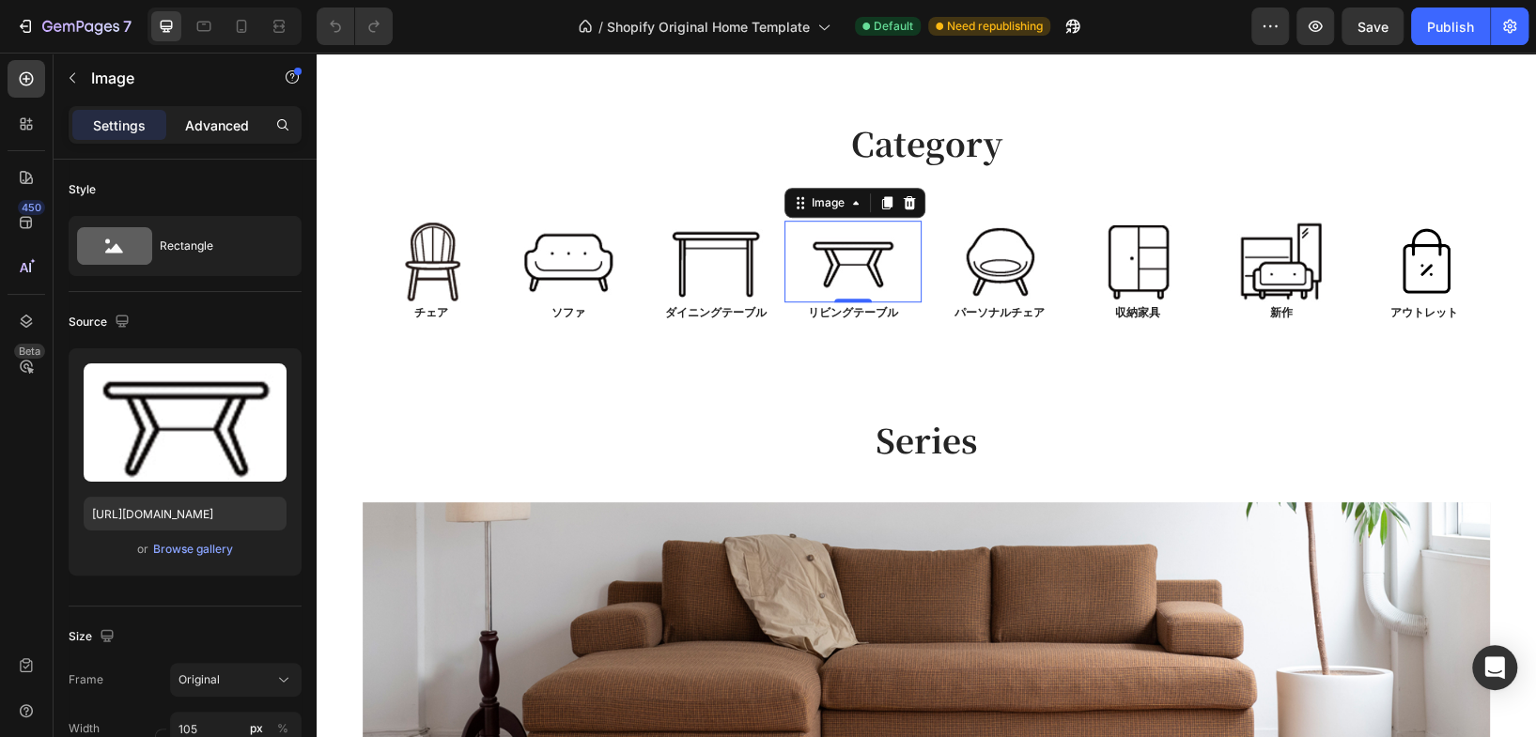
click at [216, 112] on div "Advanced" at bounding box center [217, 125] width 94 height 30
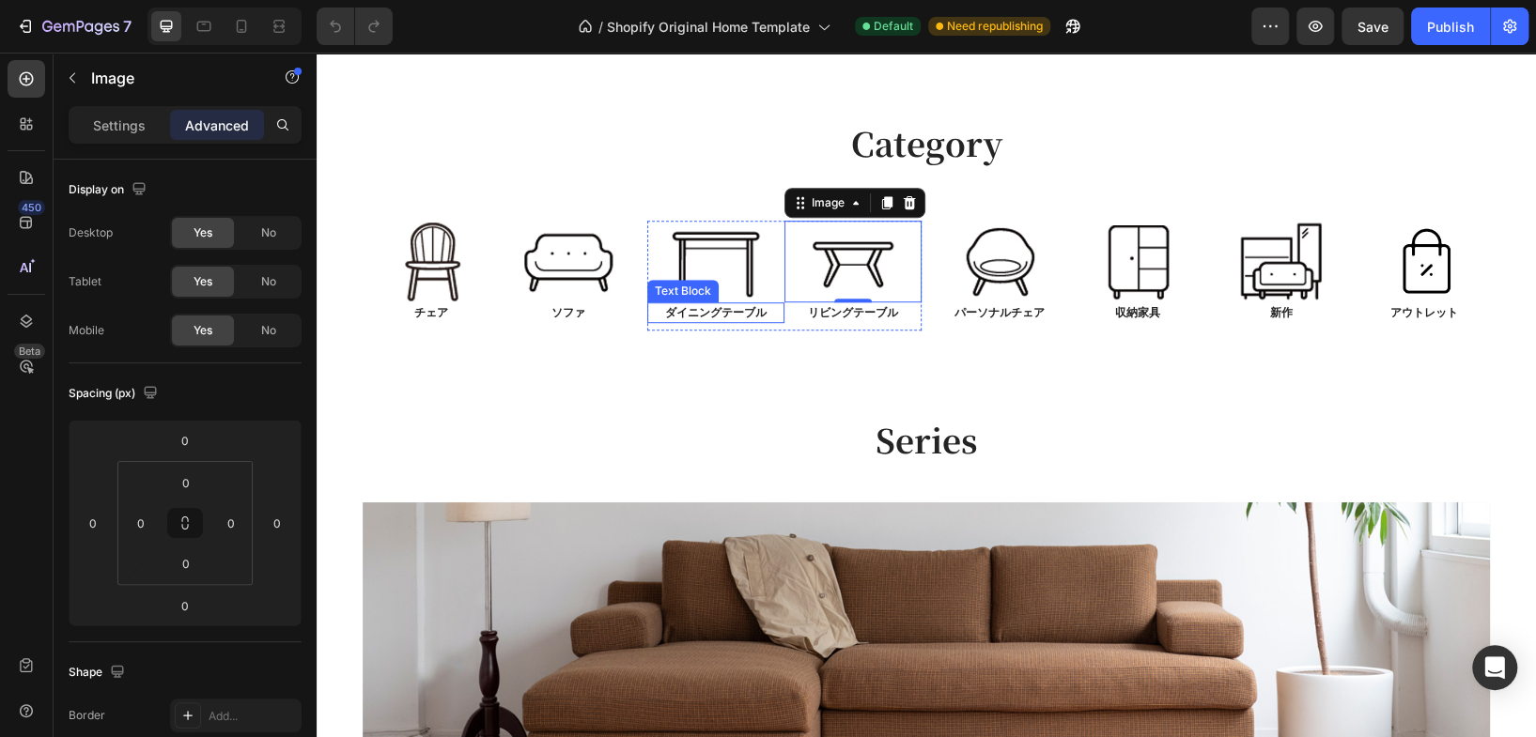
click at [775, 319] on div "ダイニングテーブル" at bounding box center [715, 312] width 137 height 21
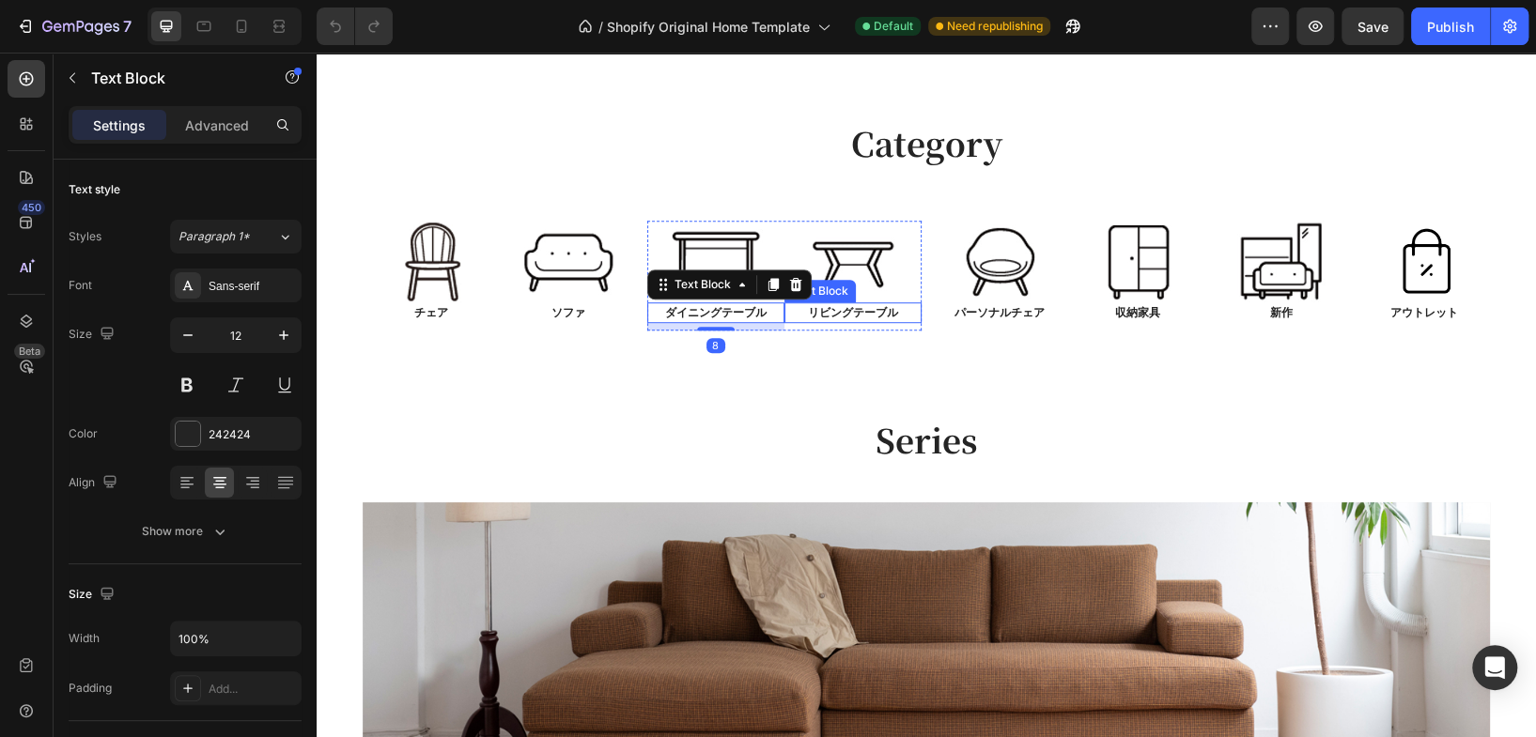
click at [786, 317] on p "リビングテーブル" at bounding box center [852, 312] width 133 height 17
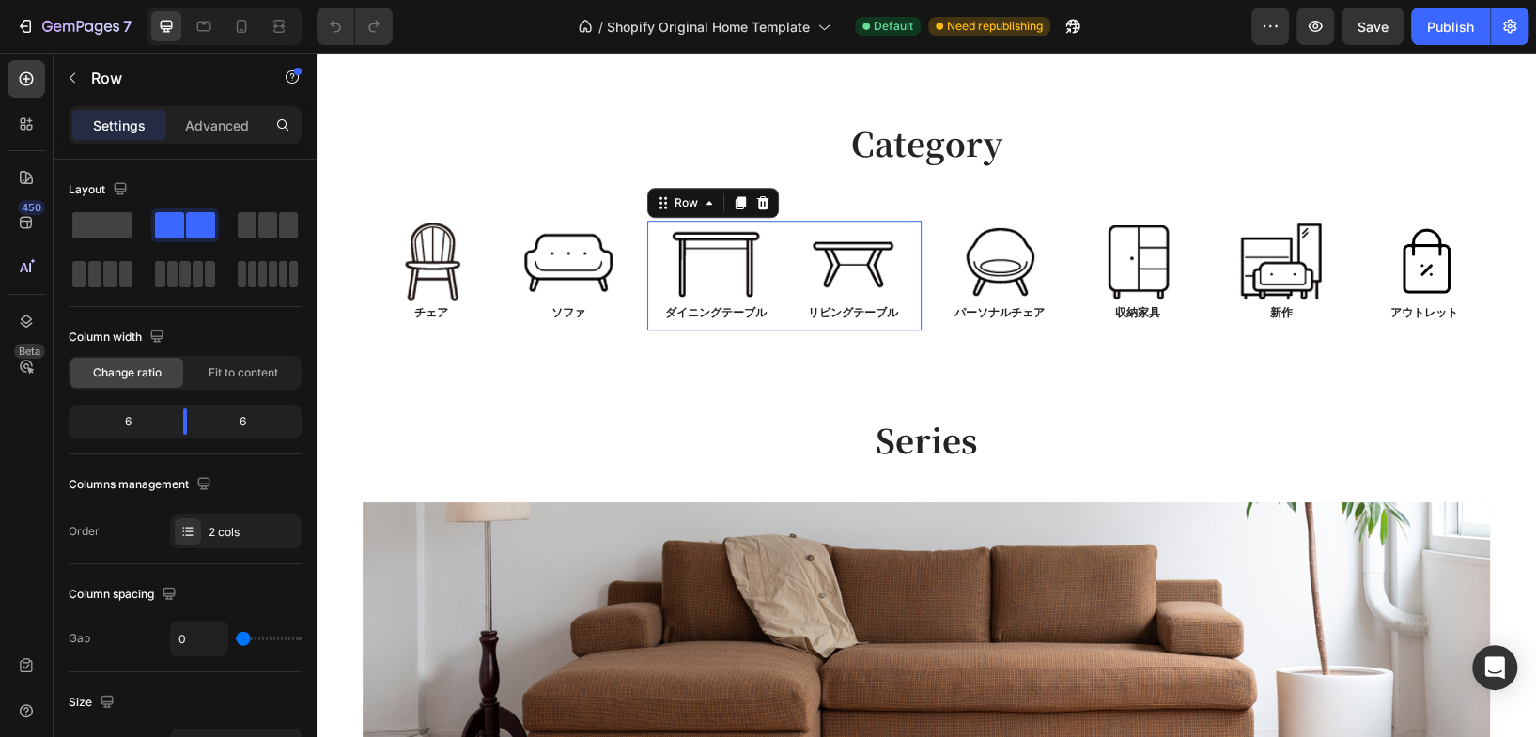
click at [678, 325] on div "Image ダイニングテーブル Text Block" at bounding box center [715, 276] width 137 height 111
click at [211, 117] on p "Advanced" at bounding box center [217, 126] width 64 height 20
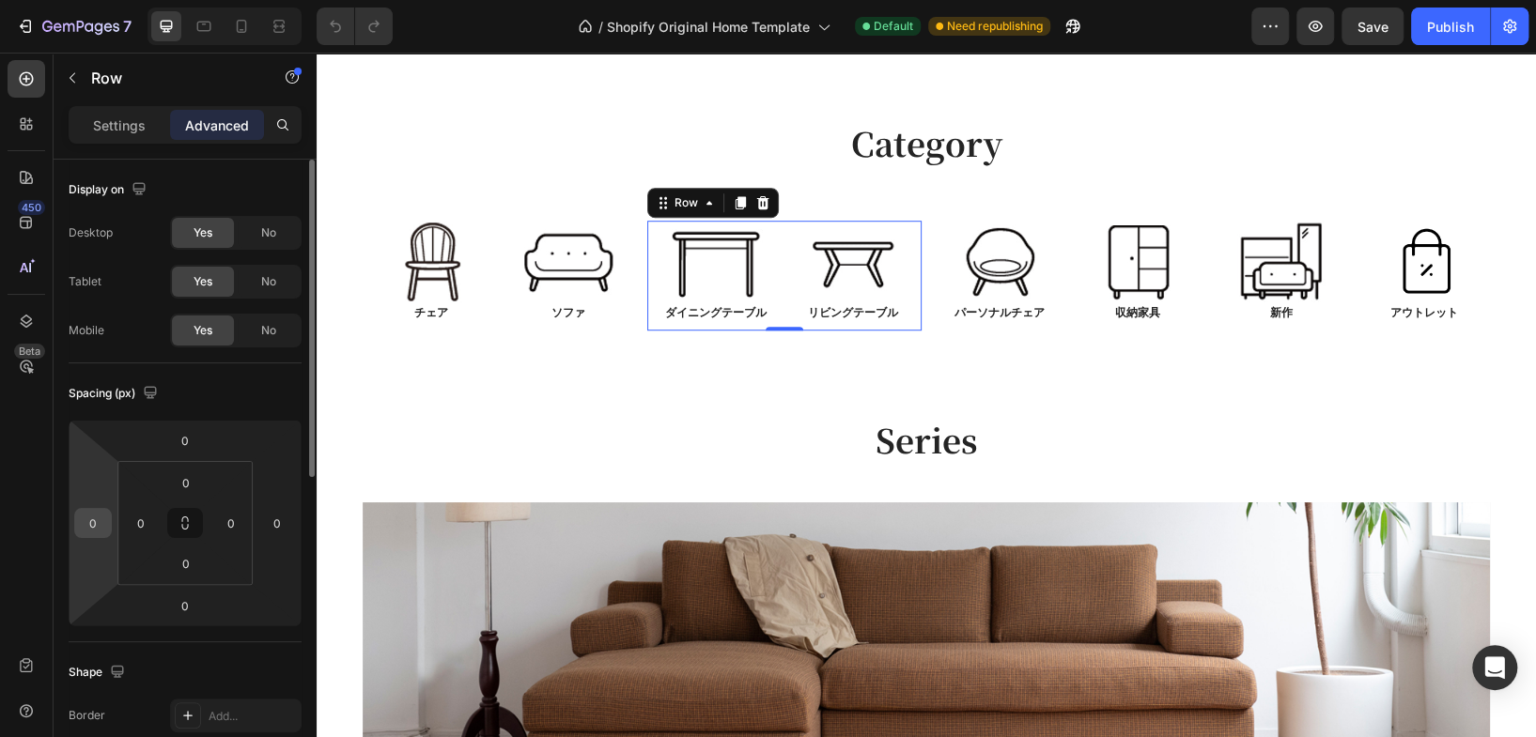
click at [93, 529] on input "0" at bounding box center [93, 523] width 28 height 28
type input "1"
type input "5"
click at [0, 0] on div "Spacing (px) 0 5 0 0 0 0 0 0" at bounding box center [0, 0] width 0 height 0
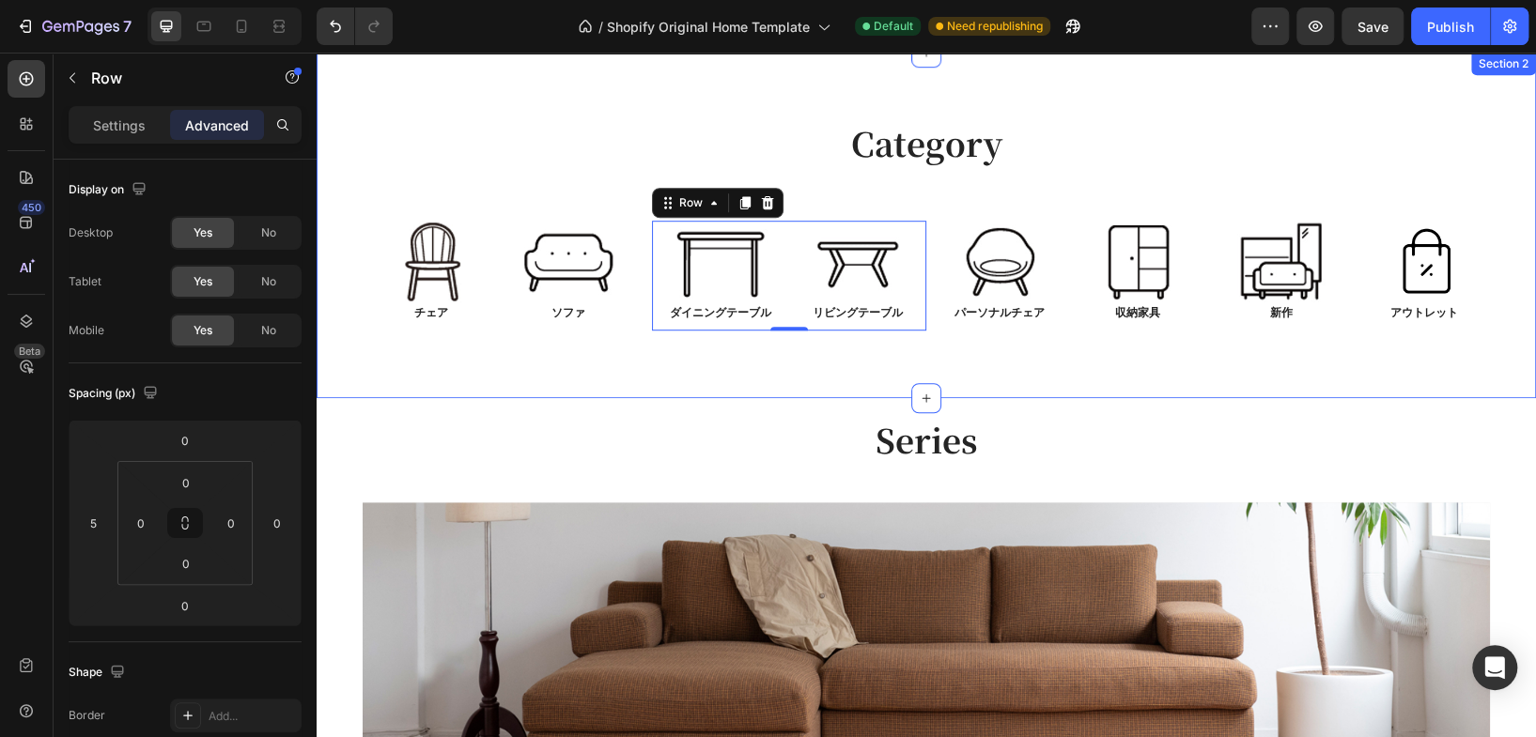
click at [1076, 369] on div "Category Heading Row Image チェア Text Block Image ソファ Text Block Row Image ダイニングテ…" at bounding box center [926, 226] width 1219 height 346
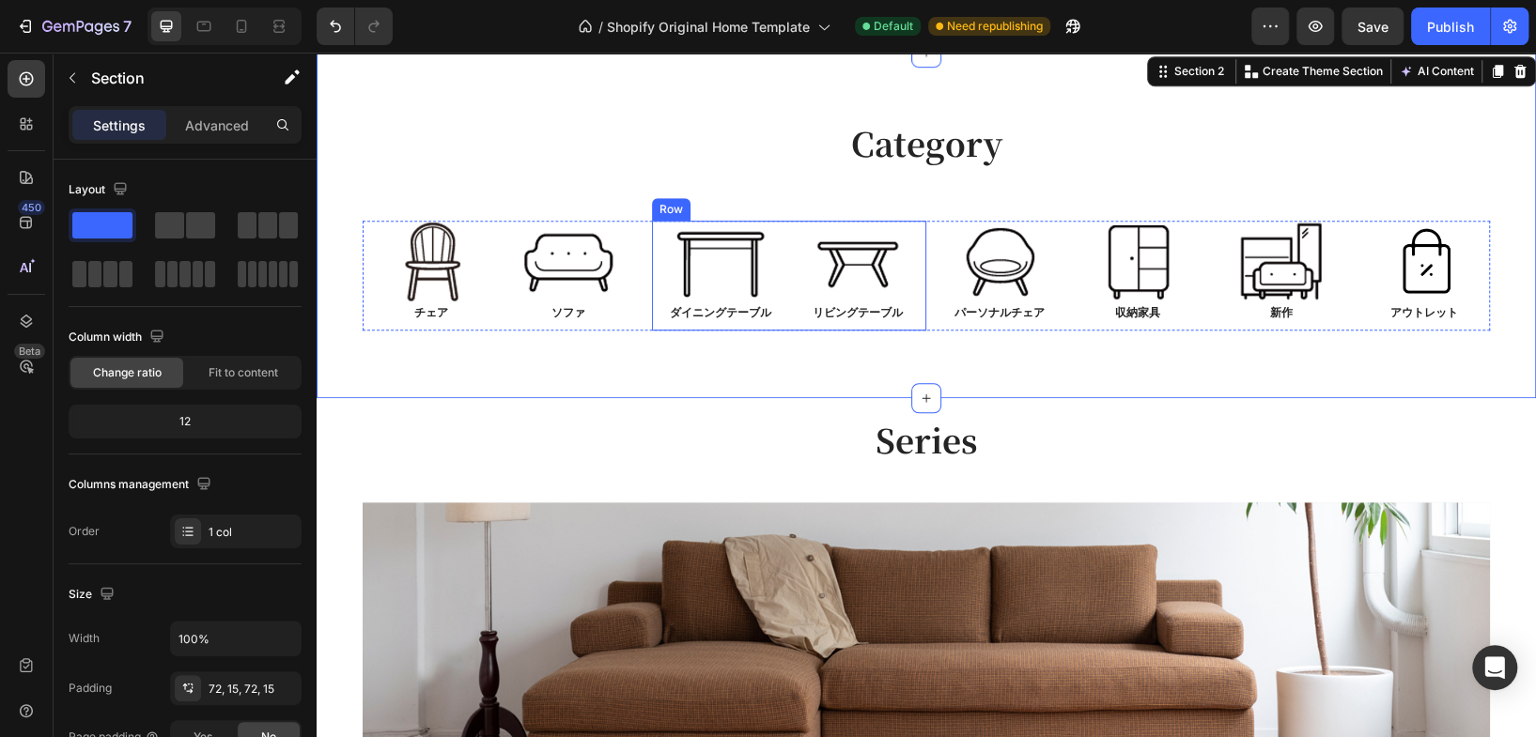
click at [796, 326] on div "Image リビングテーブル Text Block" at bounding box center [857, 276] width 137 height 111
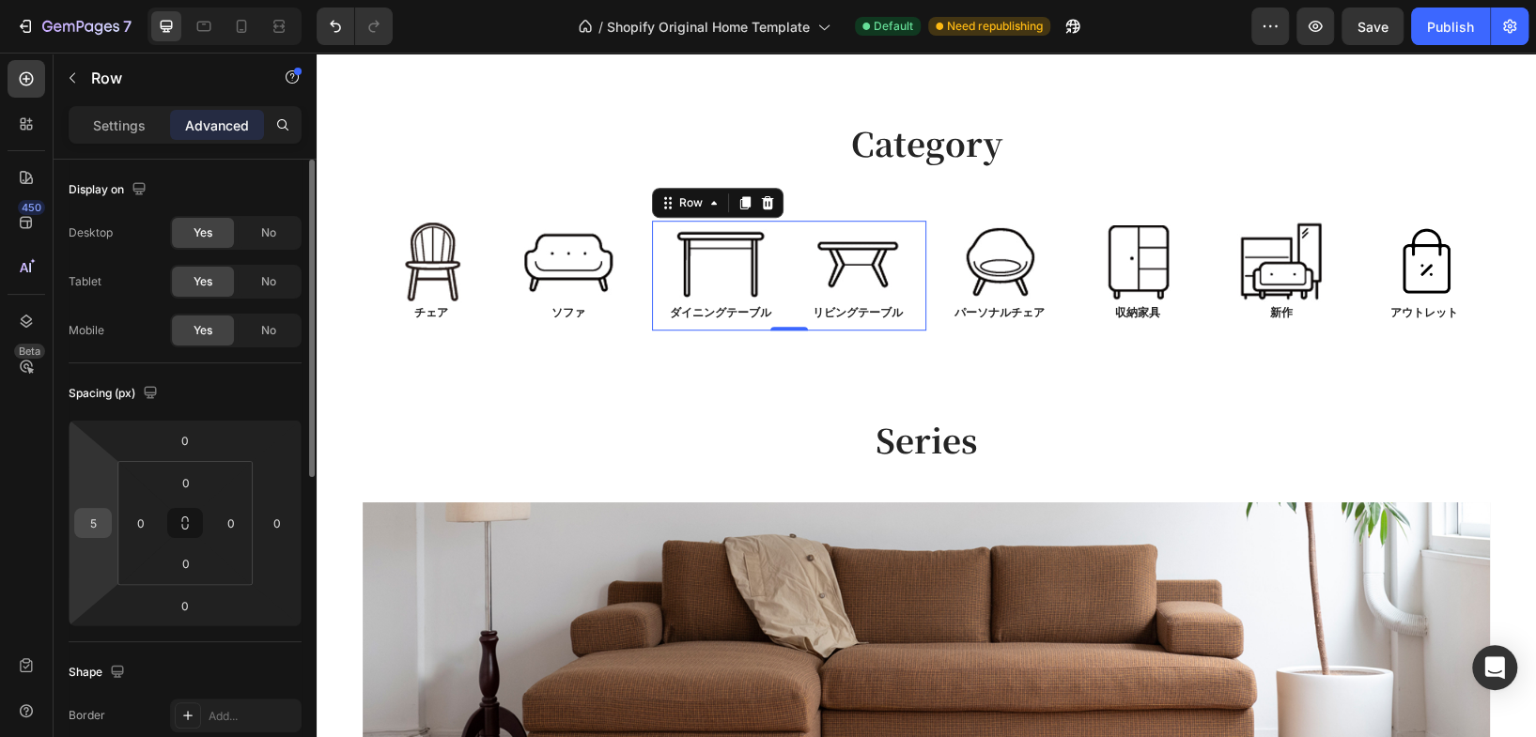
click at [101, 528] on input "5" at bounding box center [93, 523] width 28 height 28
type input "0"
click at [278, 644] on div "Shape Border Add... Corner Add... Shadow Add..." at bounding box center [185, 744] width 233 height 204
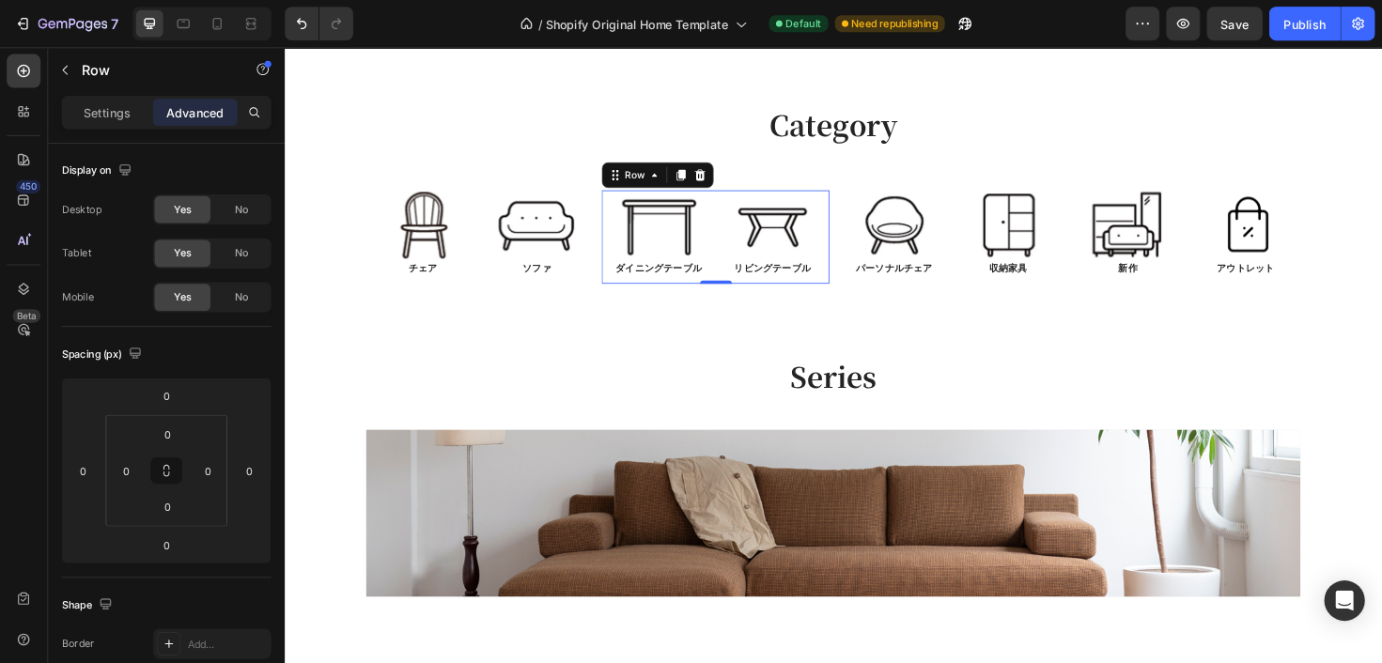
scroll to position [730, 0]
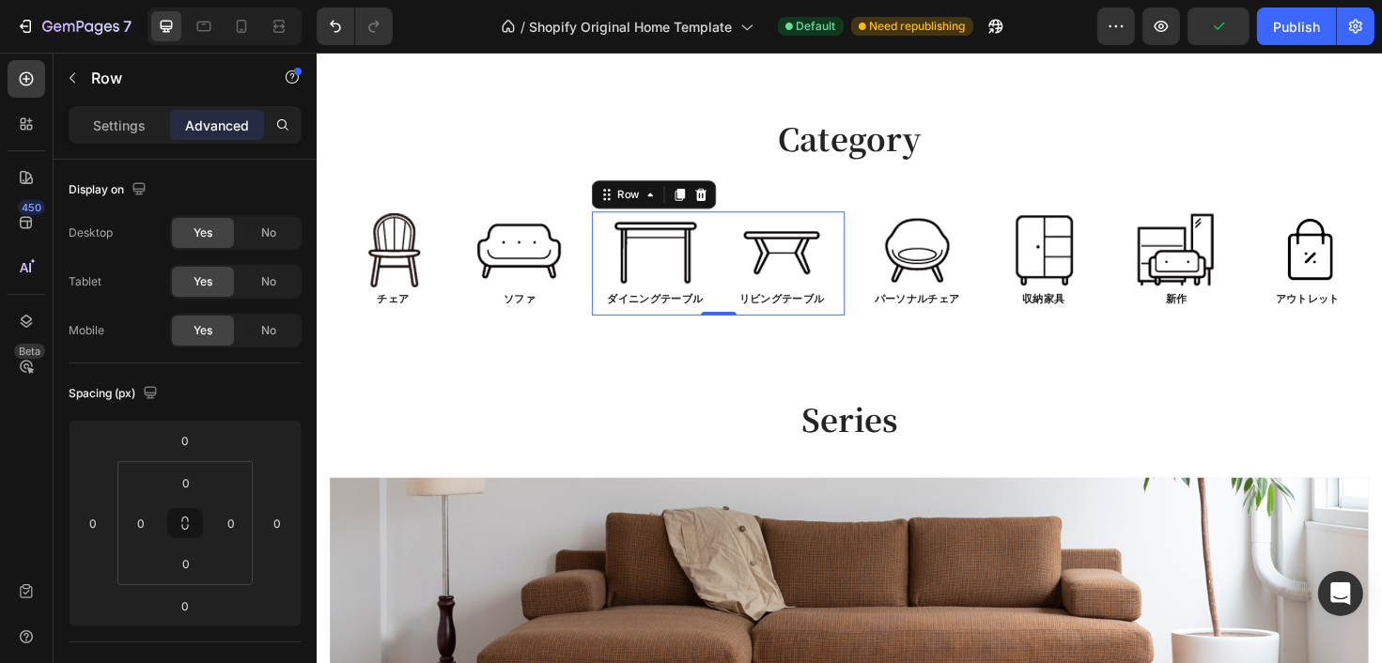
drag, startPoint x: 1316, startPoint y: 87, endPoint x: 794, endPoint y: 409, distance: 613.1
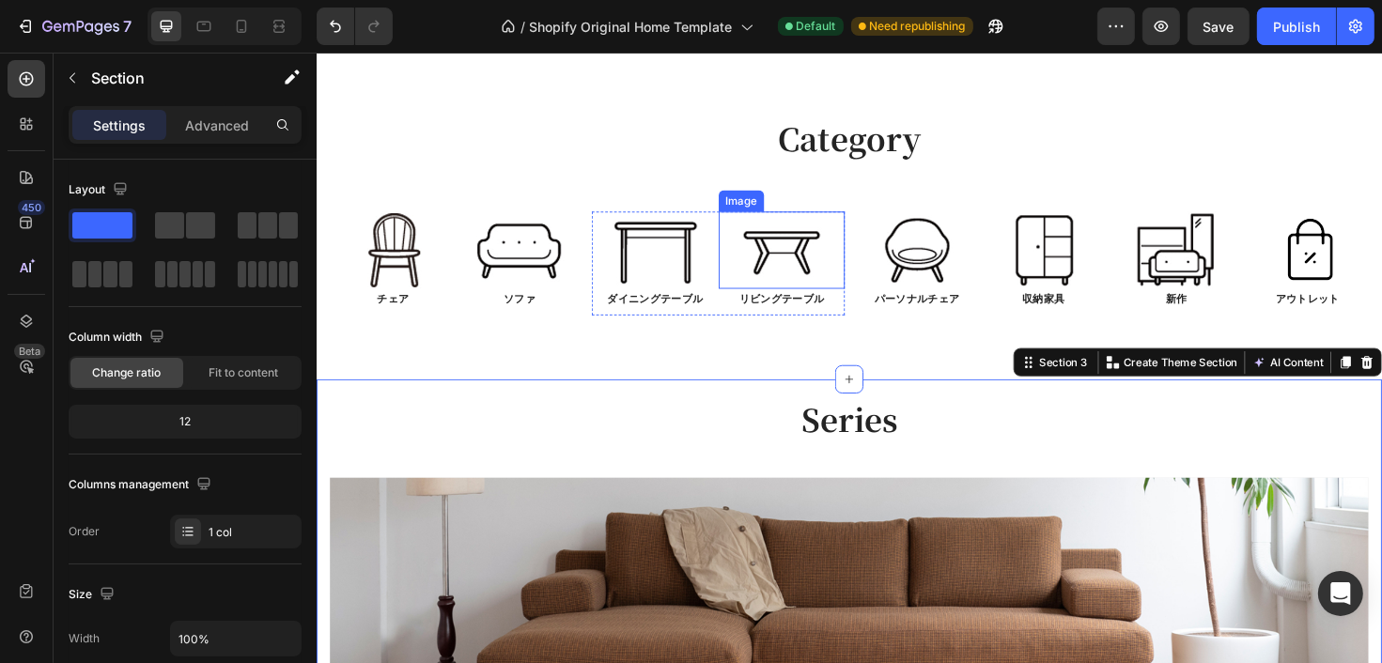
click at [844, 288] on img at bounding box center [807, 262] width 99 height 83
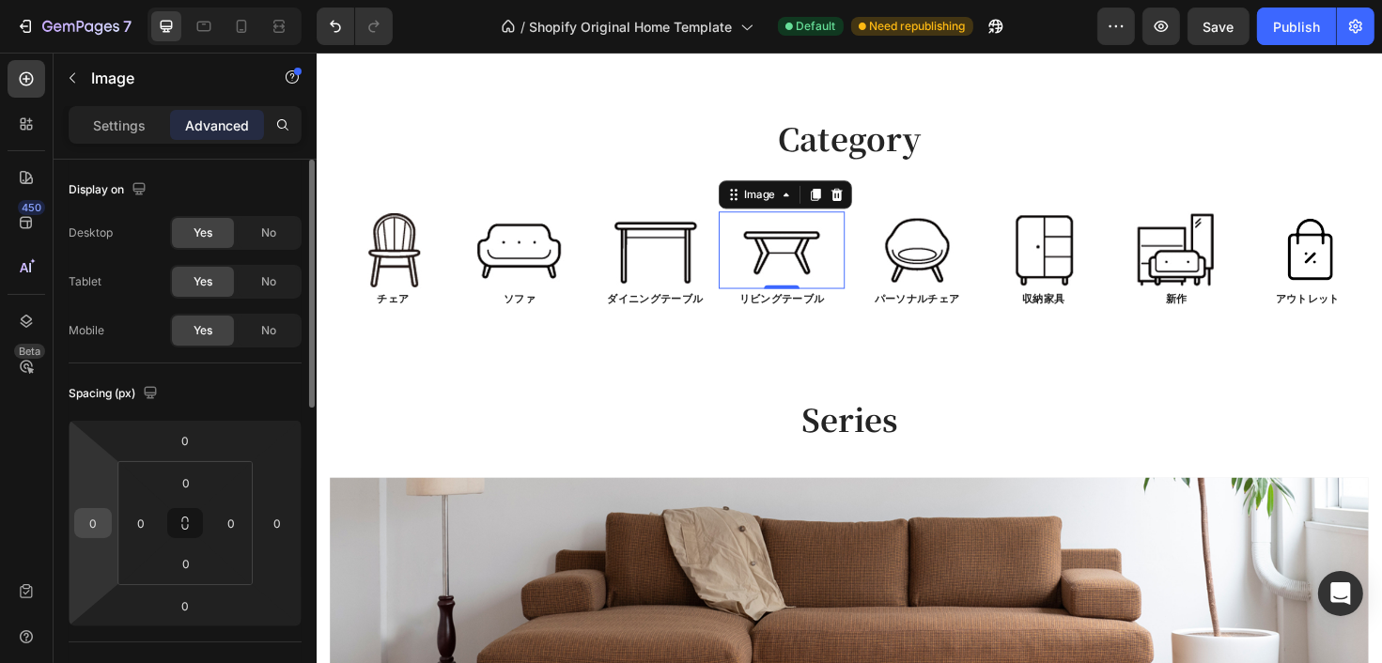
click at [107, 523] on div "0" at bounding box center [93, 523] width 38 height 30
click at [100, 523] on input "0" at bounding box center [93, 523] width 28 height 28
type input "5"
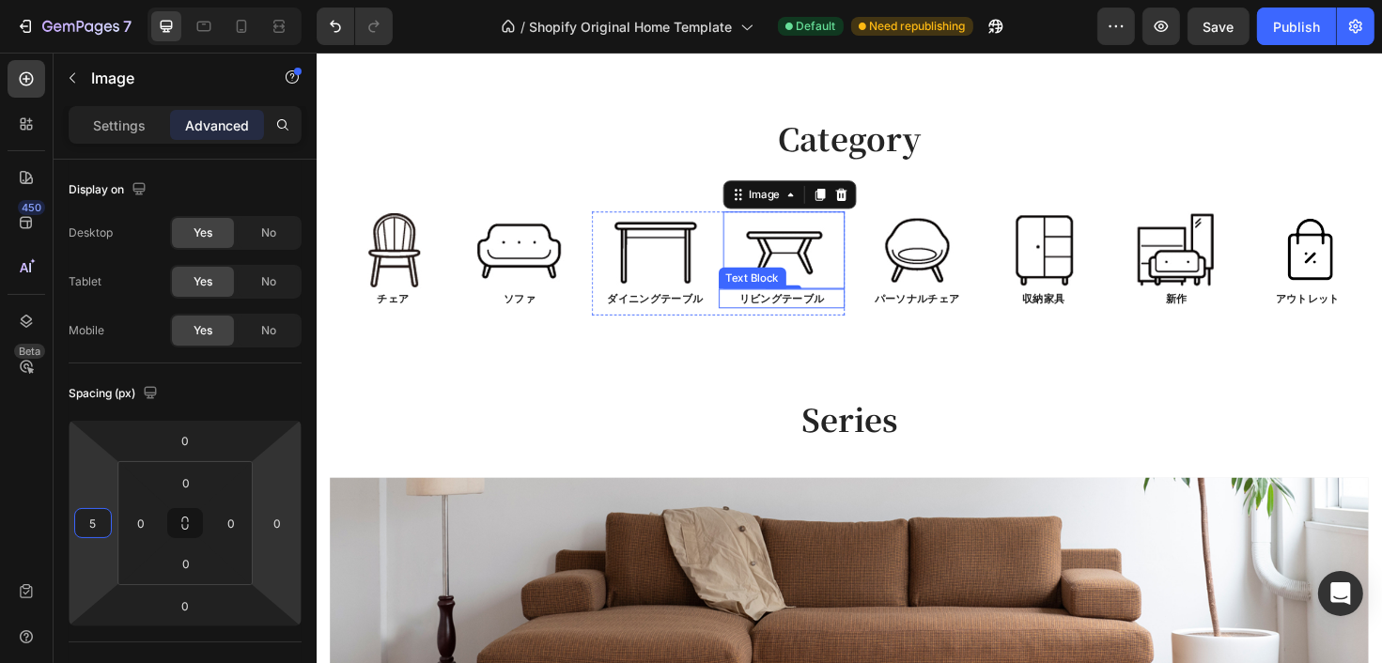
click at [832, 319] on p "リビングテーブル" at bounding box center [808, 312] width 131 height 17
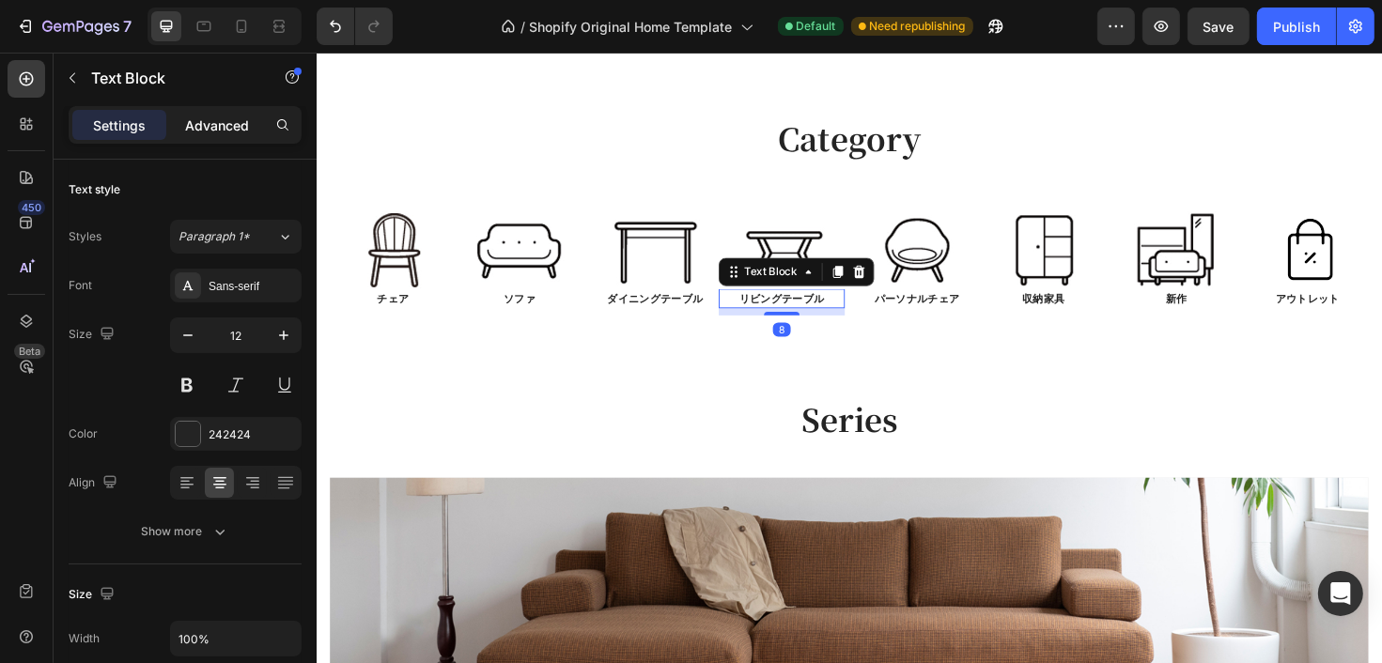
click at [235, 126] on p "Advanced" at bounding box center [217, 126] width 64 height 20
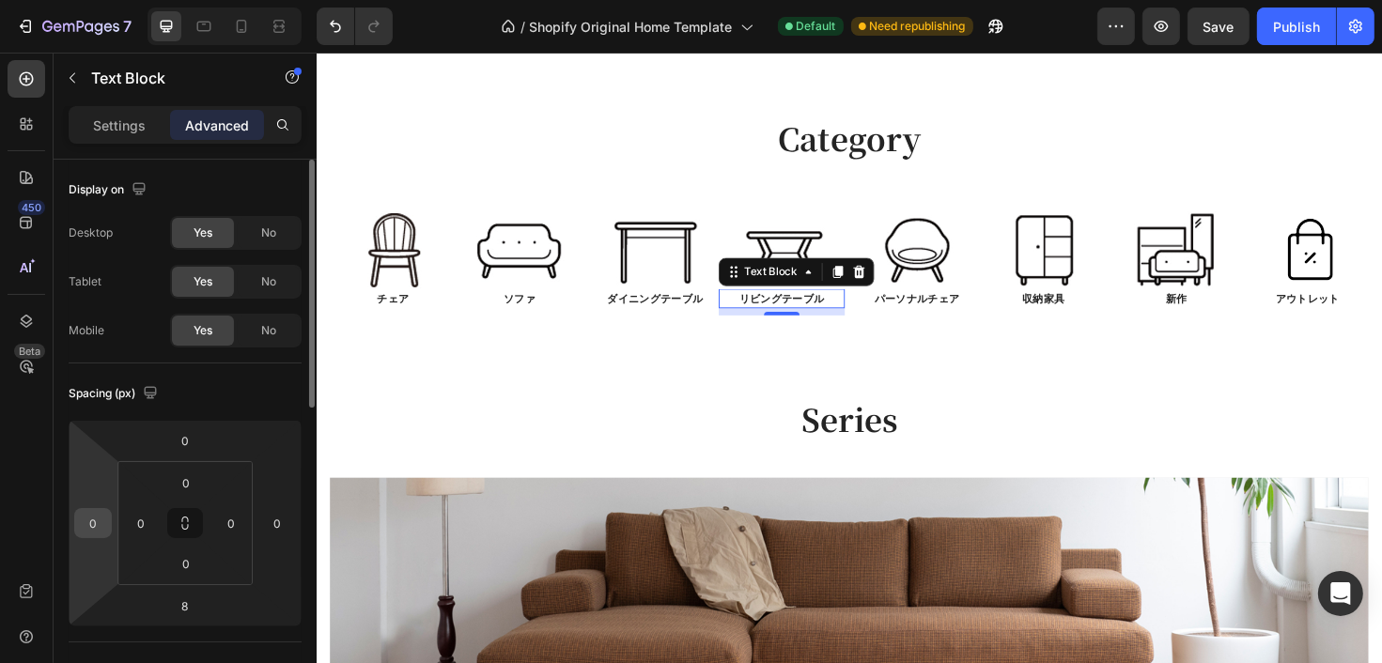
click at [100, 522] on input "0" at bounding box center [93, 523] width 28 height 28
type input "5"
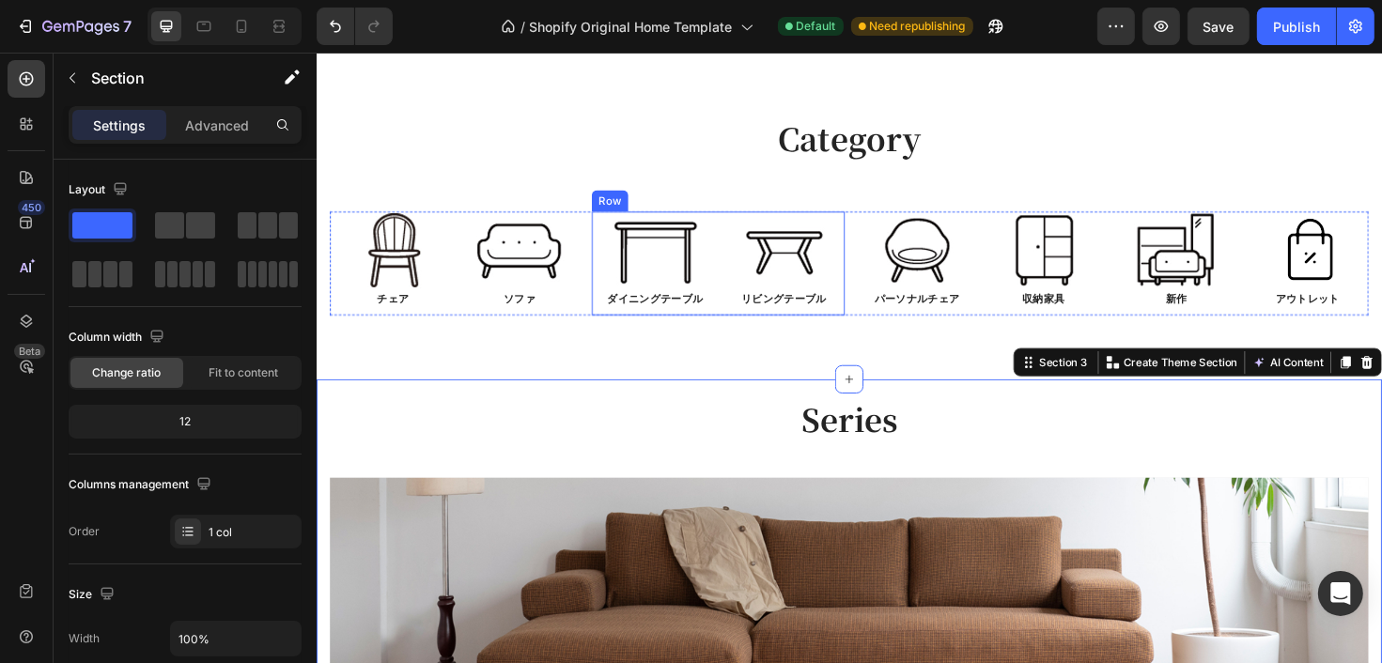
click at [837, 325] on div "Image リビングテーブル Text Block" at bounding box center [808, 276] width 134 height 111
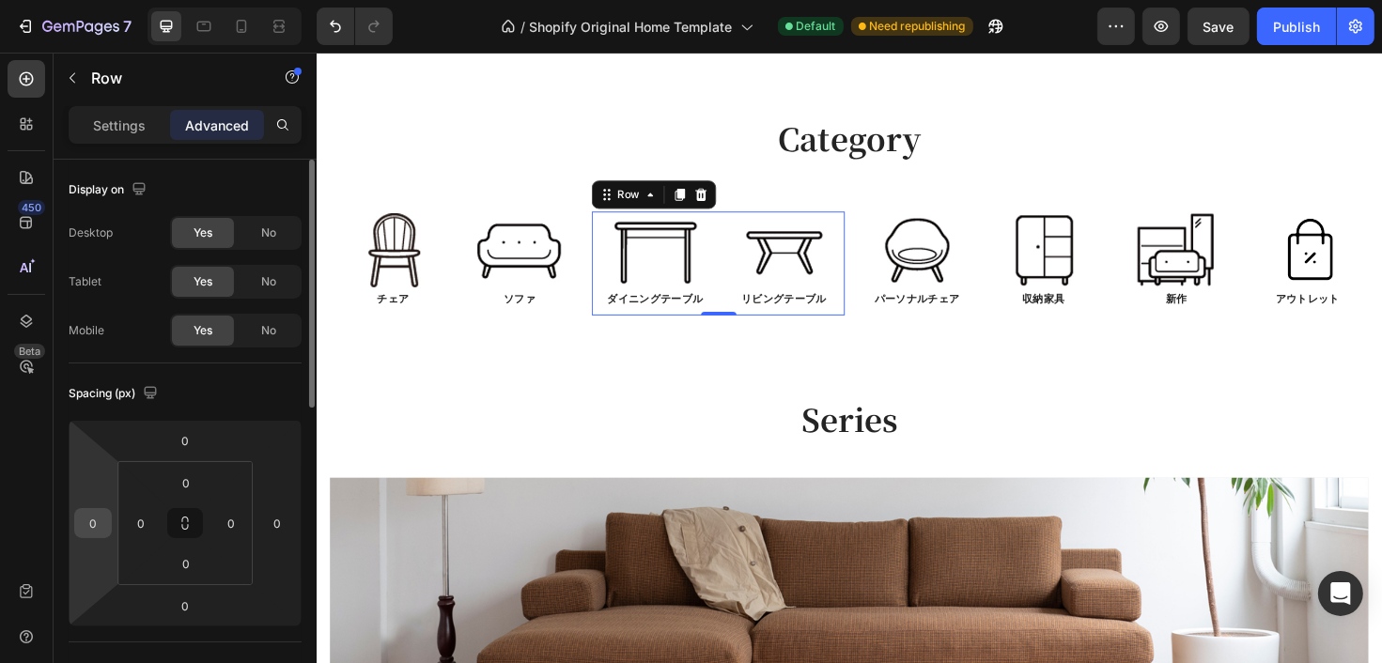
click at [100, 519] on input "0" at bounding box center [93, 523] width 28 height 28
type input "3"
click at [0, 0] on div "Spacing (px) 0 3 0 0 0 0 0 0" at bounding box center [0, 0] width 0 height 0
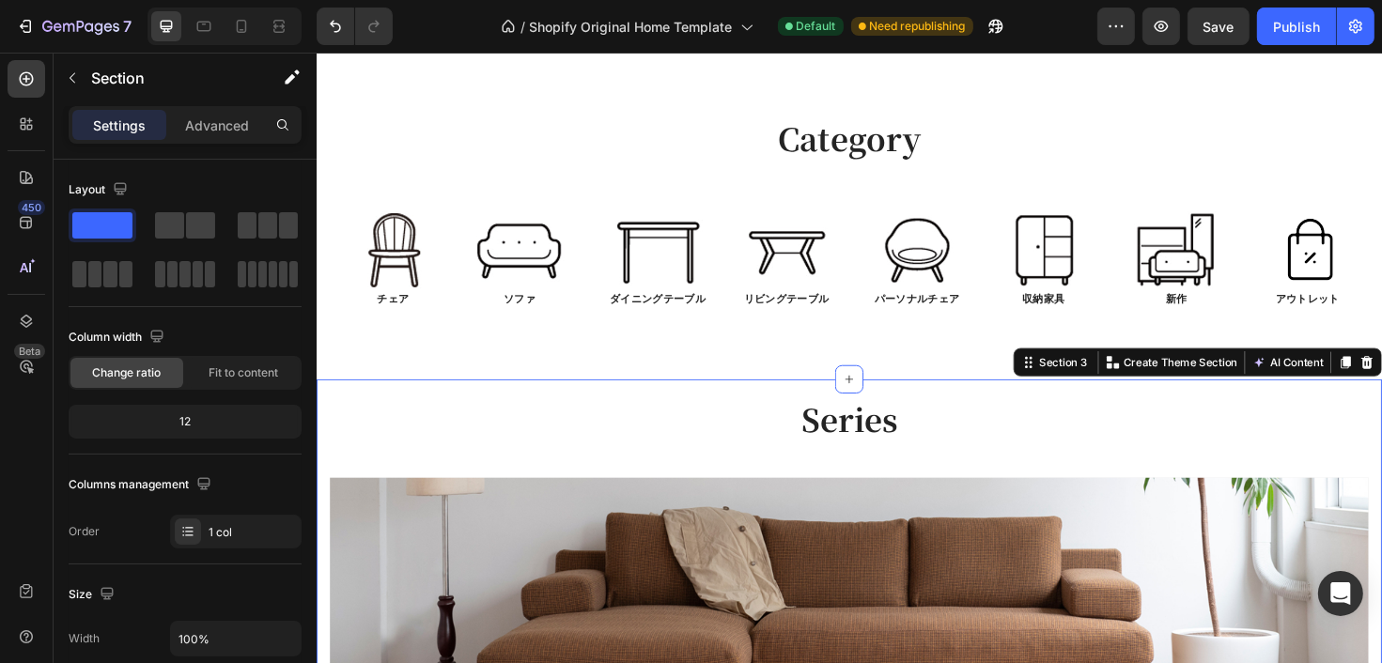
click at [744, 324] on div "Image リビングテーブル Text Block" at bounding box center [811, 276] width 134 height 111
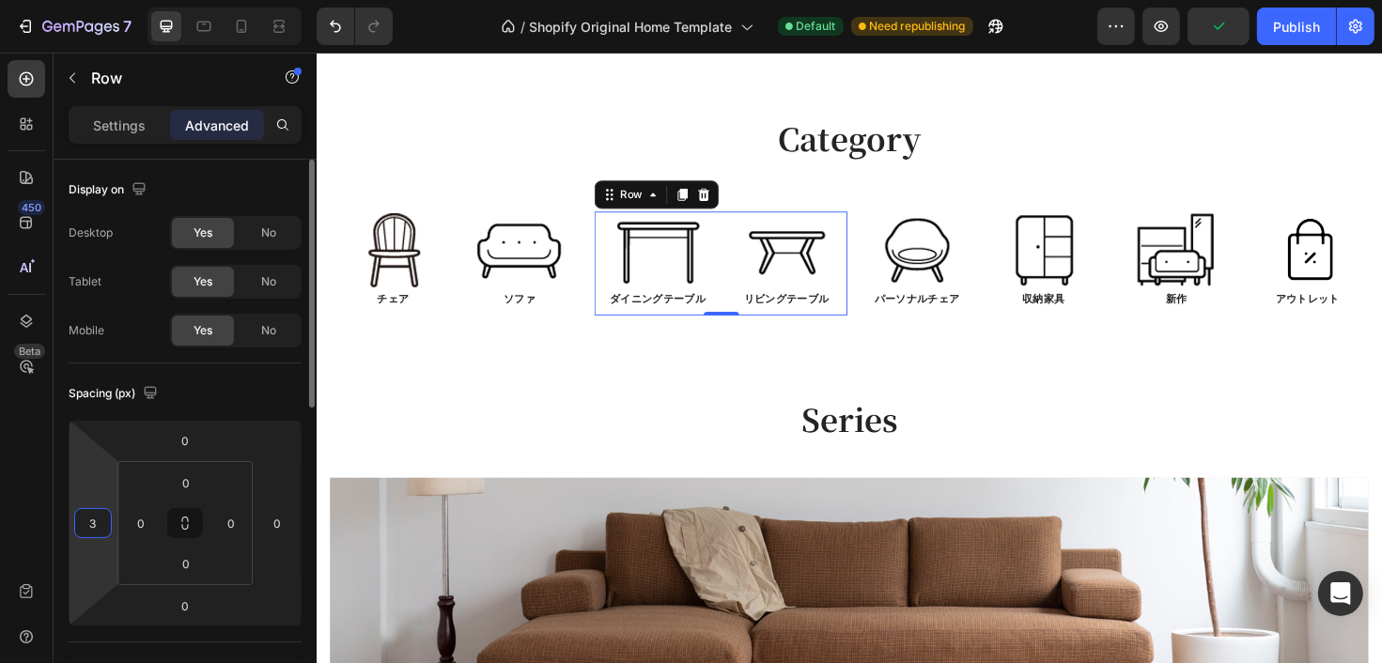
click at [95, 530] on input "3" at bounding box center [93, 523] width 28 height 28
type input "0"
click at [0, 0] on div "Spacing (px) 0 0 0 0 0 0 0 0" at bounding box center [0, 0] width 0 height 0
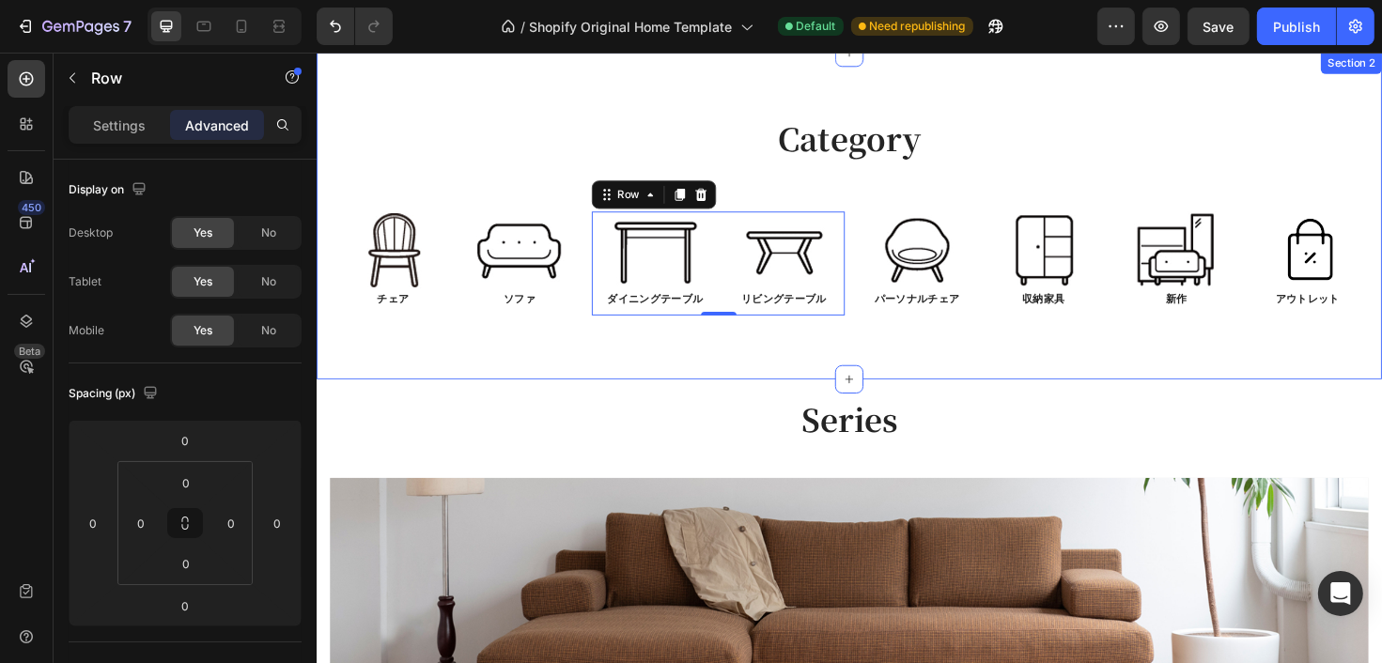
click at [914, 364] on div "Category Heading Row Image チェア Text Block Image ソファ Text Block Row Image ダイニングテ…" at bounding box center [879, 226] width 1127 height 346
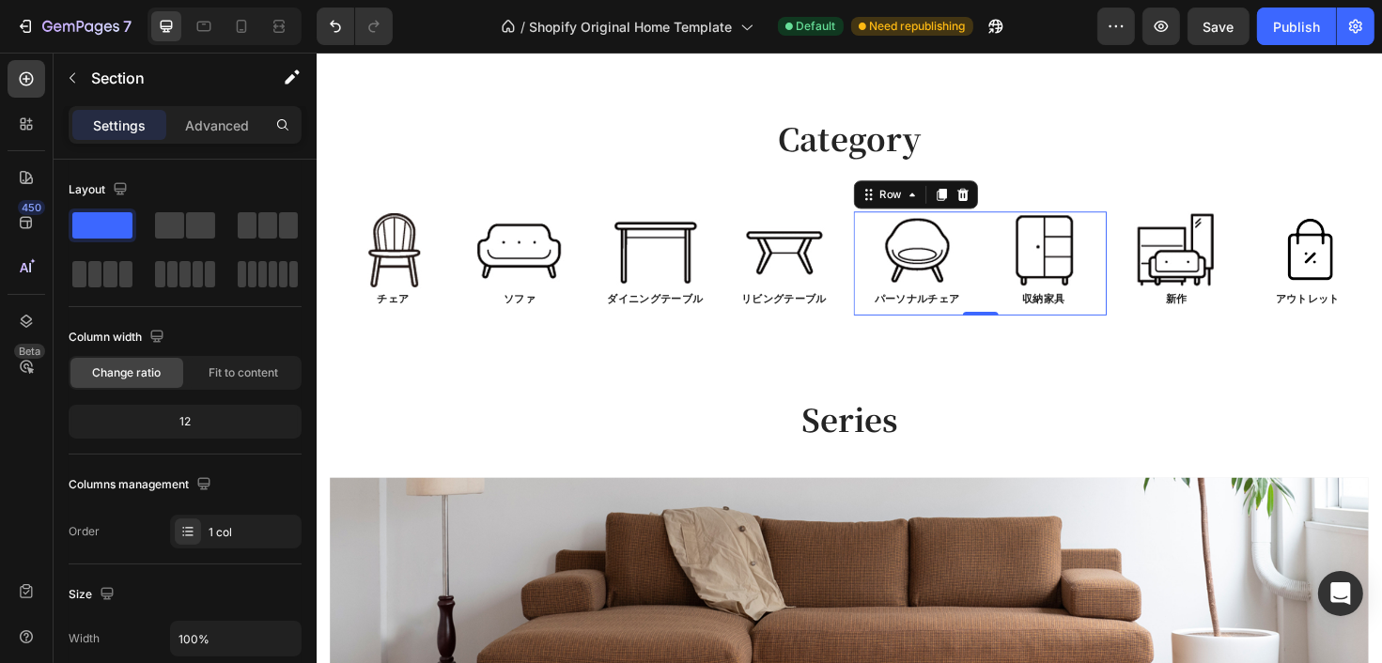
click at [984, 323] on div "Image パーソナルチェア Text Block" at bounding box center [951, 276] width 134 height 111
click at [232, 136] on div "Advanced" at bounding box center [217, 125] width 94 height 30
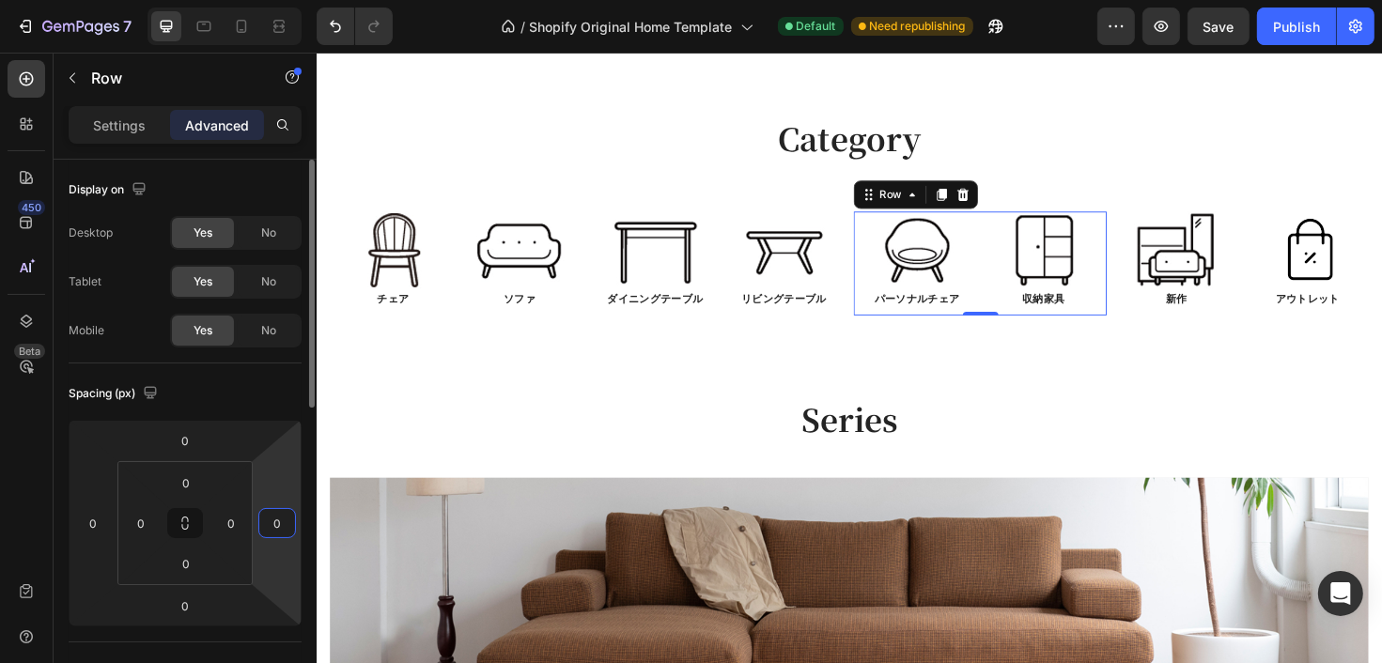
click at [282, 524] on input "0" at bounding box center [277, 523] width 28 height 28
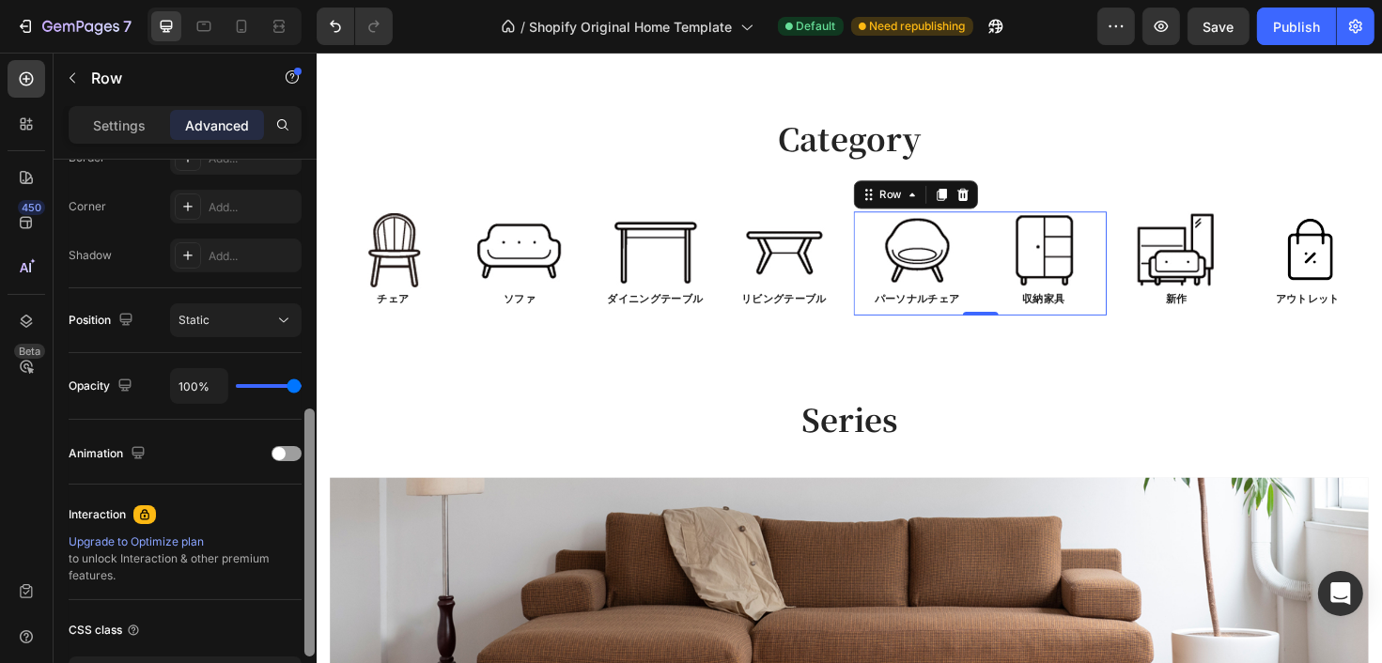
click at [312, 578] on div at bounding box center [309, 439] width 14 height 558
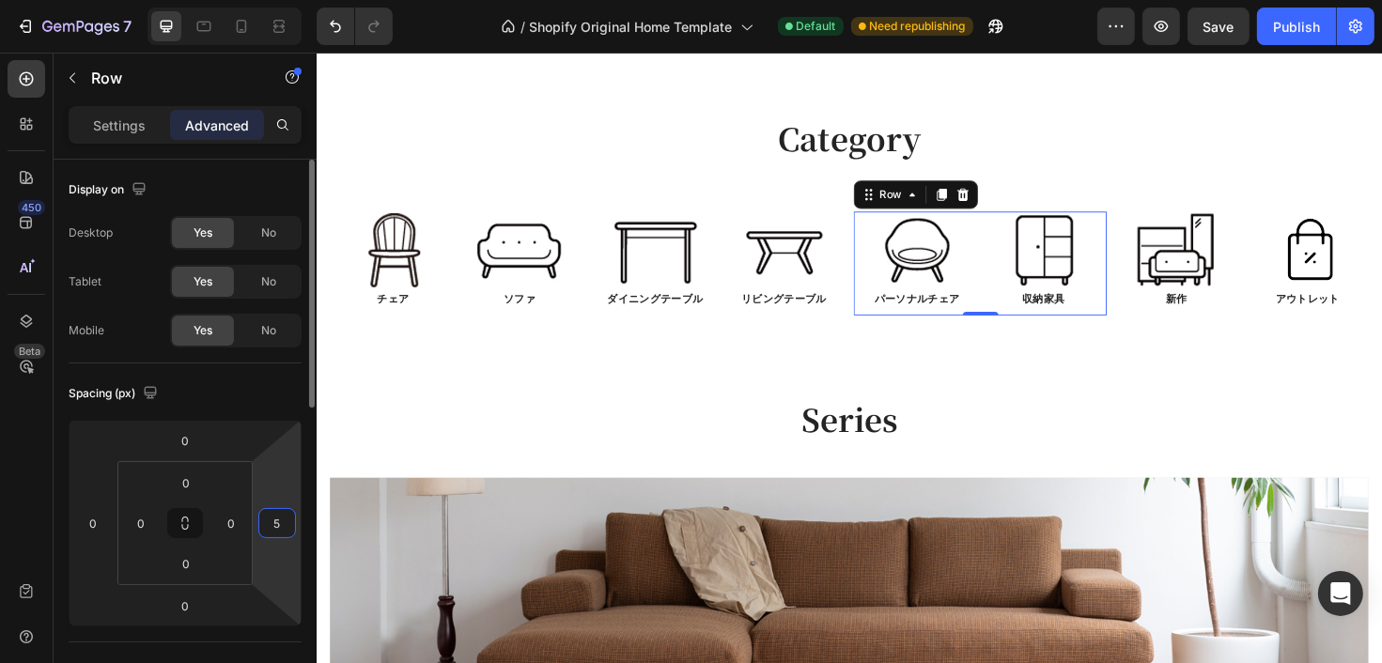
click at [276, 522] on input "5" at bounding box center [277, 523] width 28 height 28
type input "0"
click at [308, 557] on div at bounding box center [309, 439] width 14 height 558
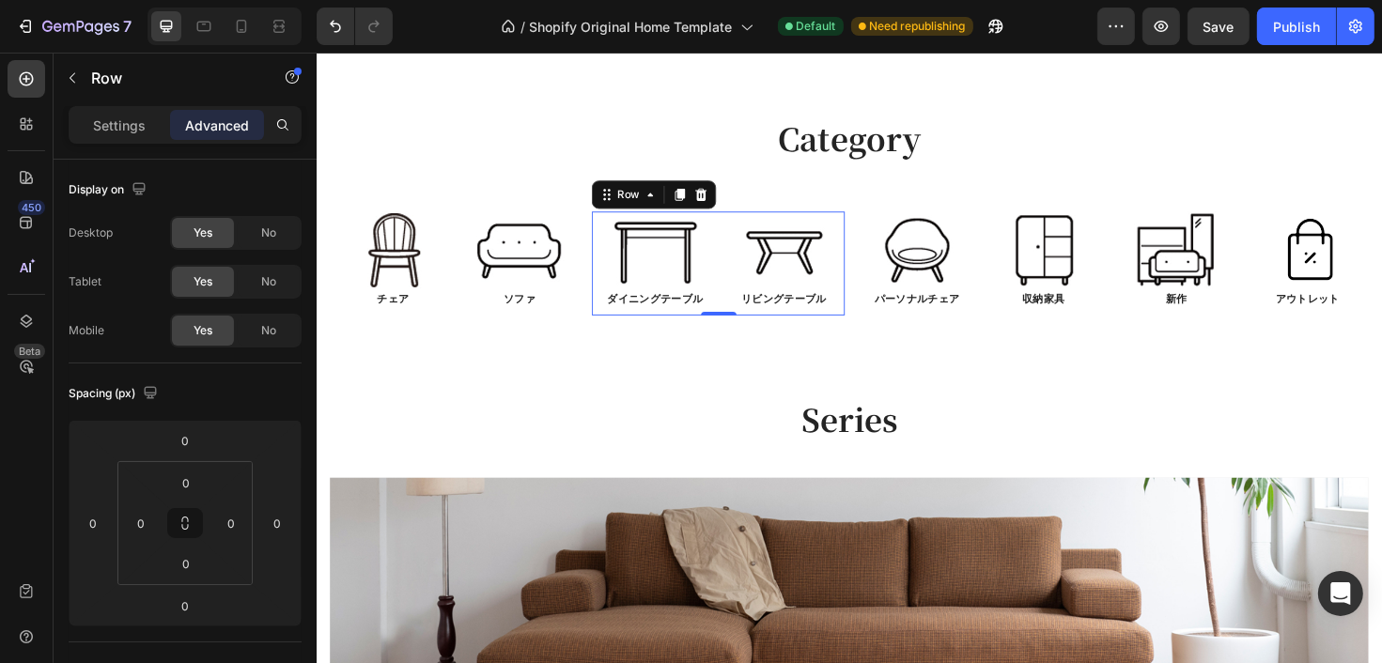
click at [837, 327] on div "Image リビングテーブル Text Block" at bounding box center [808, 276] width 134 height 111
click at [116, 129] on p "Settings" at bounding box center [119, 126] width 53 height 20
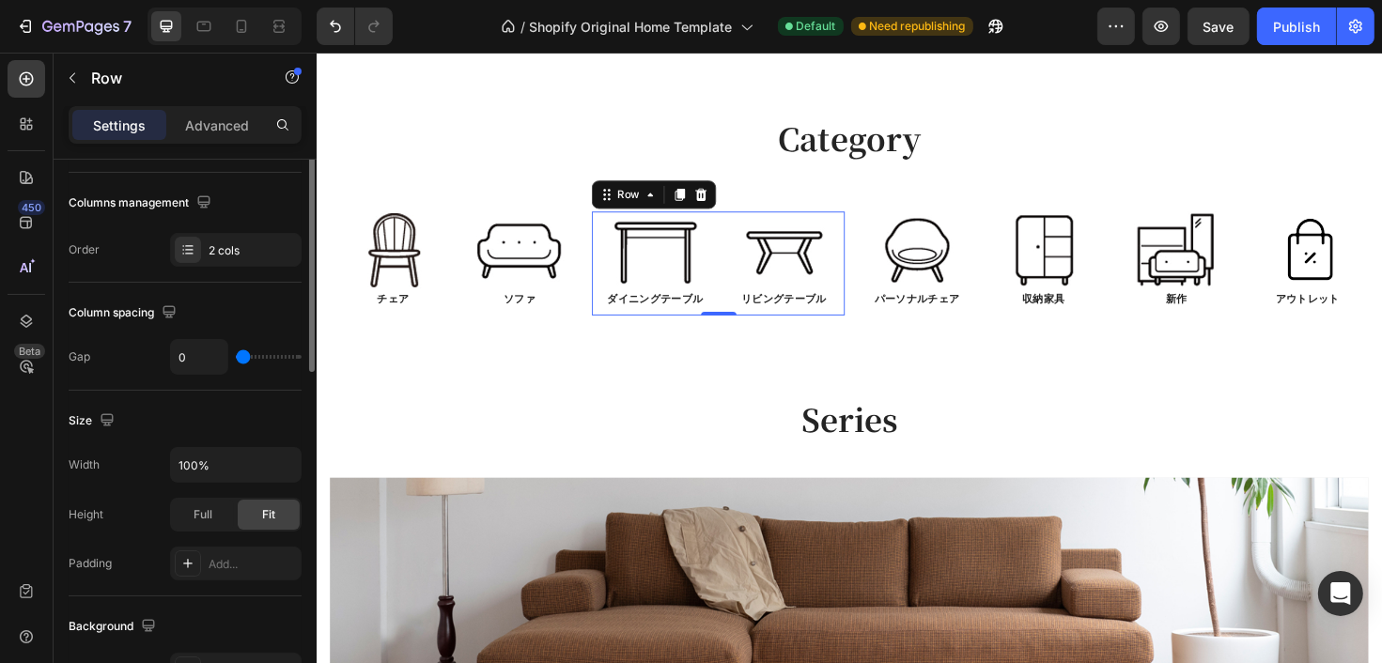
scroll to position [188, 0]
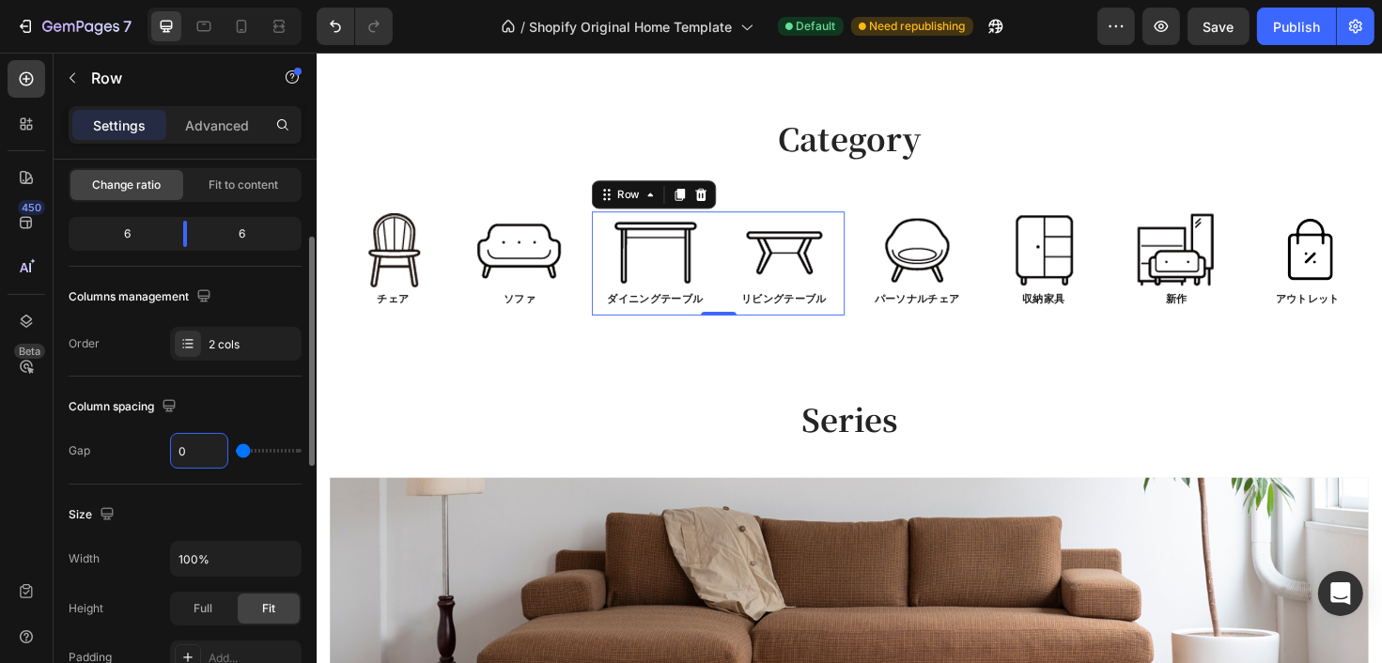
click at [193, 450] on input "0" at bounding box center [199, 451] width 56 height 34
type input "2"
click at [241, 475] on div "Column spacing Gap 2" at bounding box center [185, 431] width 233 height 108
type input "0"
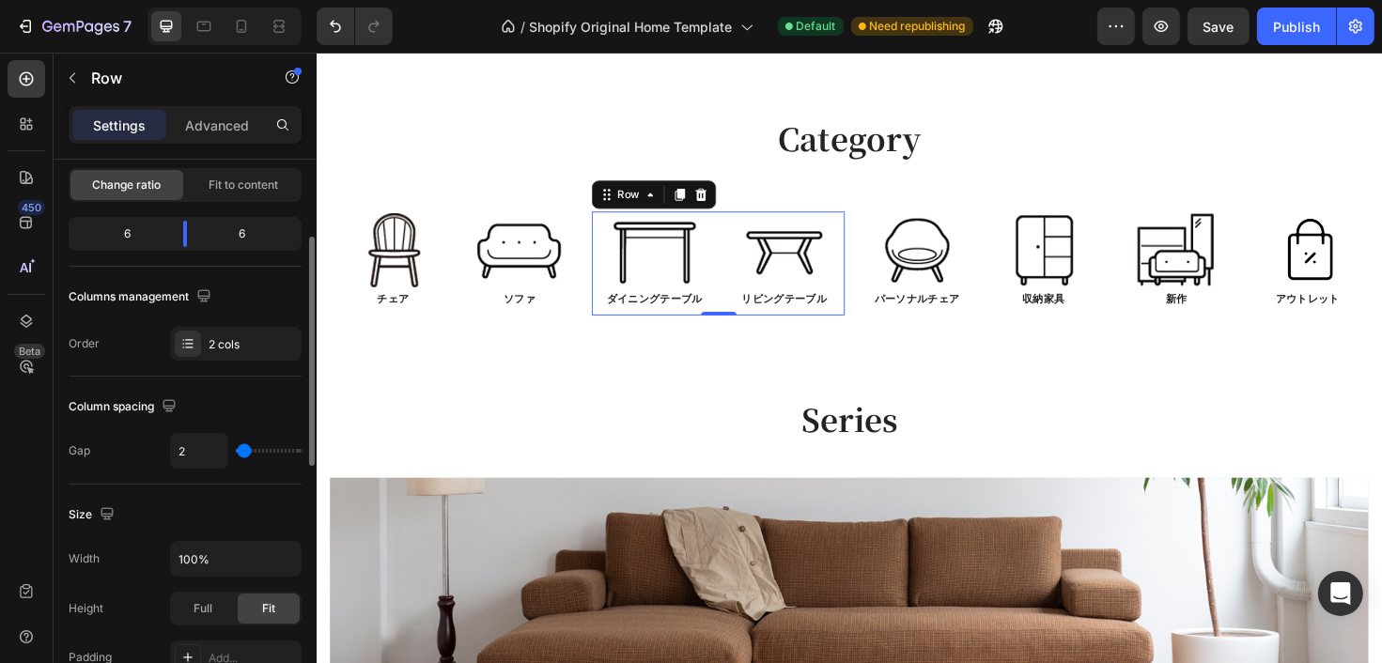
type input "0"
type input "2"
type input "4"
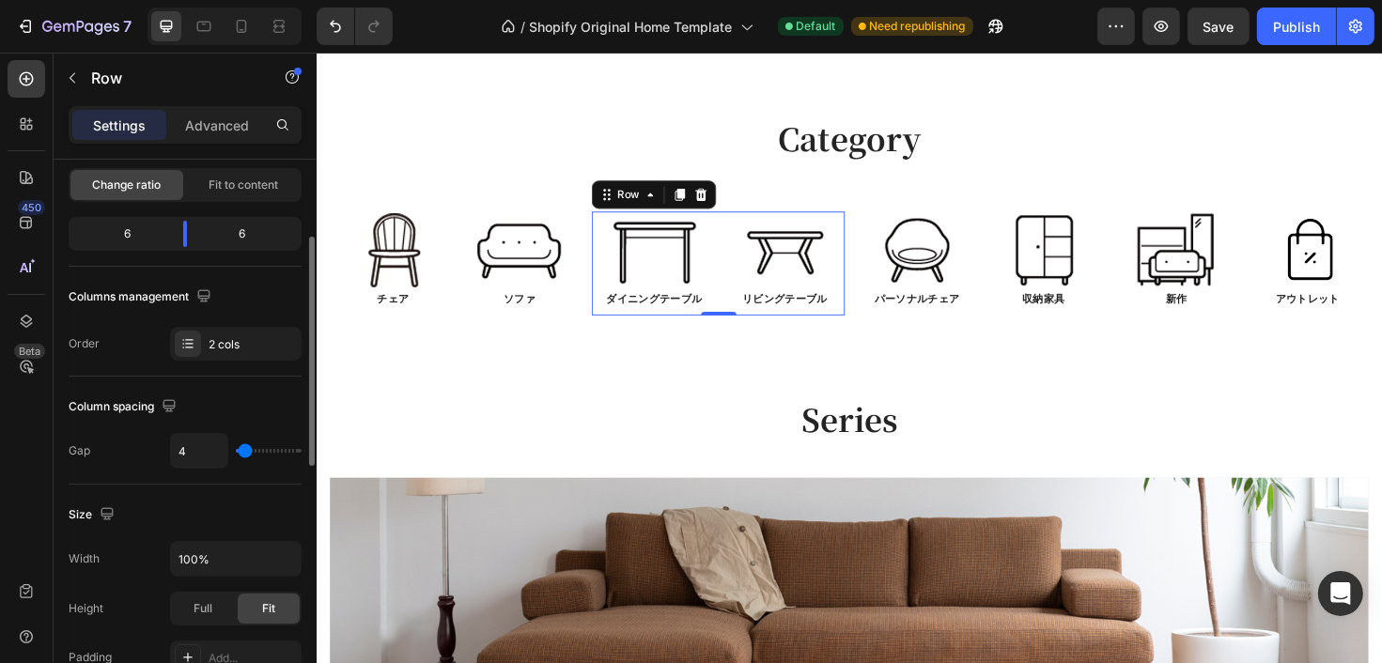
type input "6"
type input "13"
type input "15"
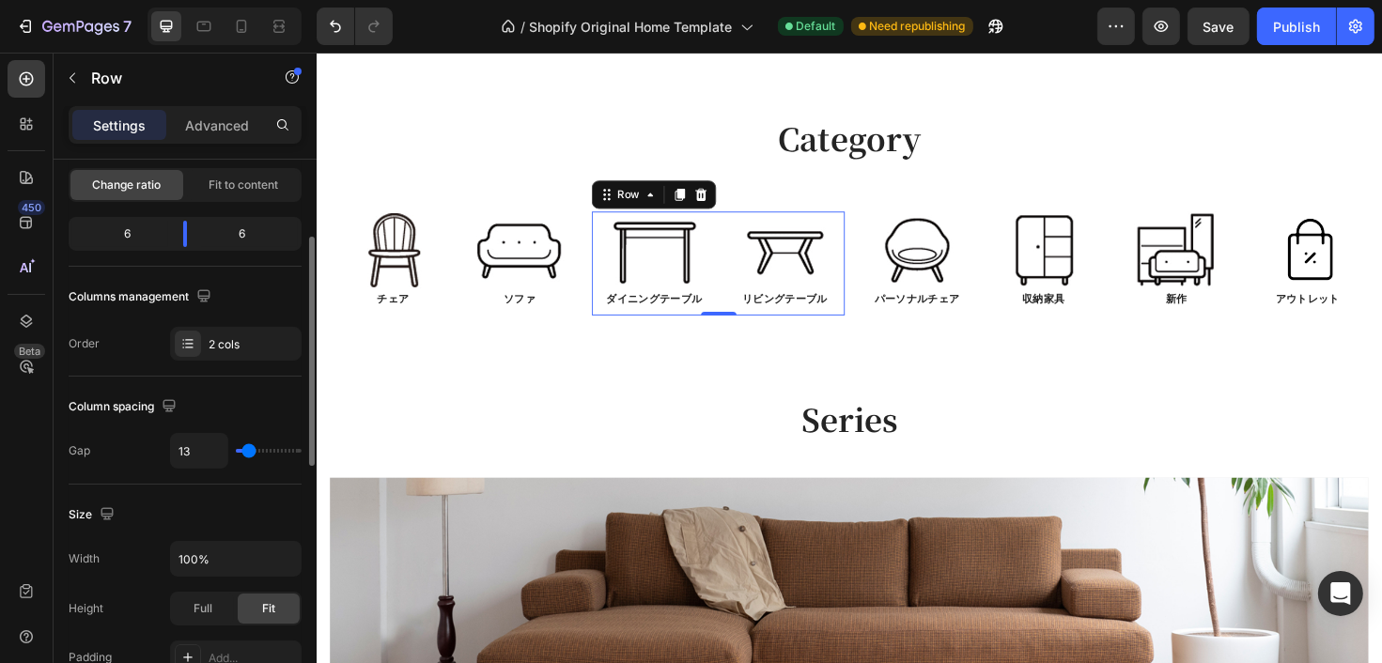
type input "15"
type input "16"
type input "15"
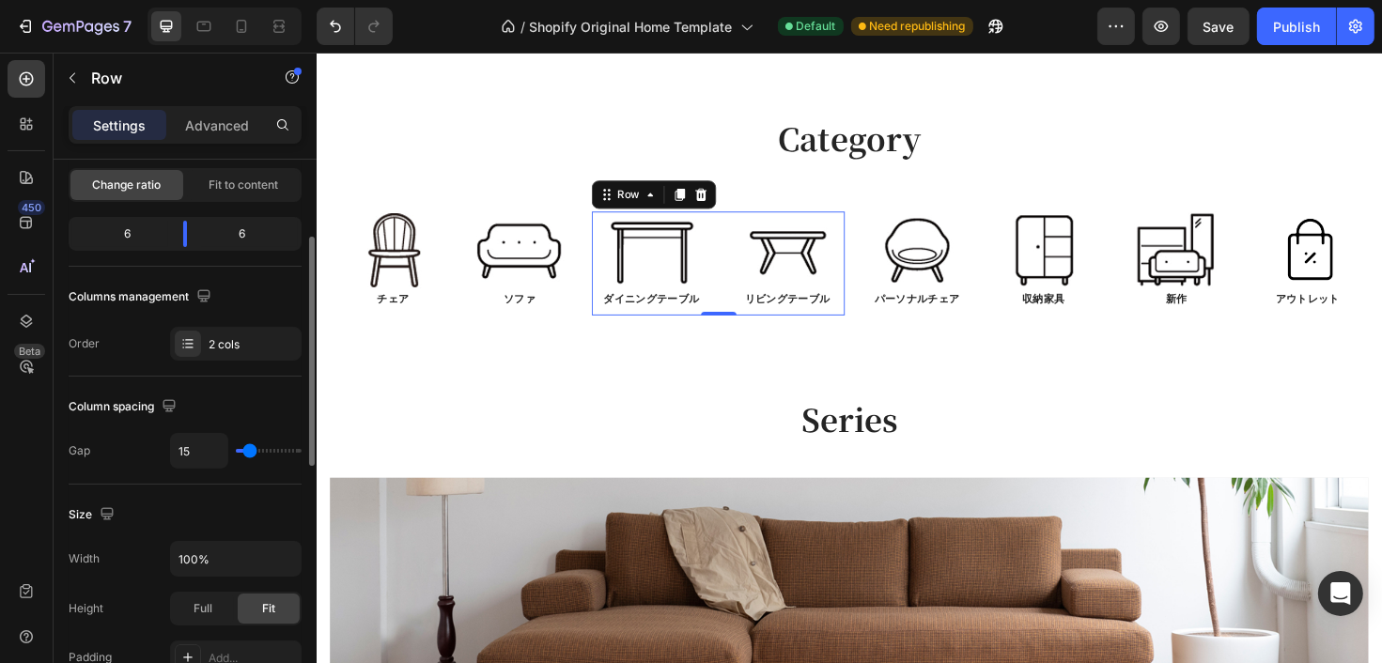
type input "11"
type input "9"
type input "8"
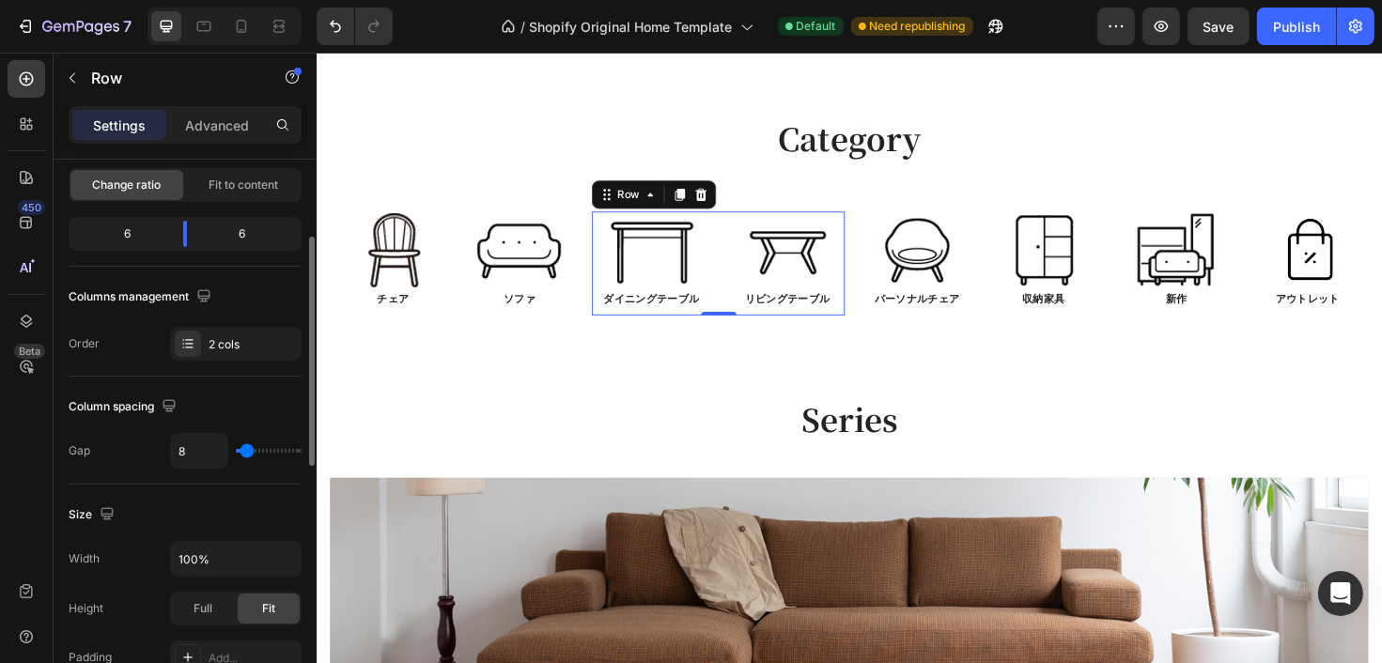
type input "8"
type input "6"
type input "4"
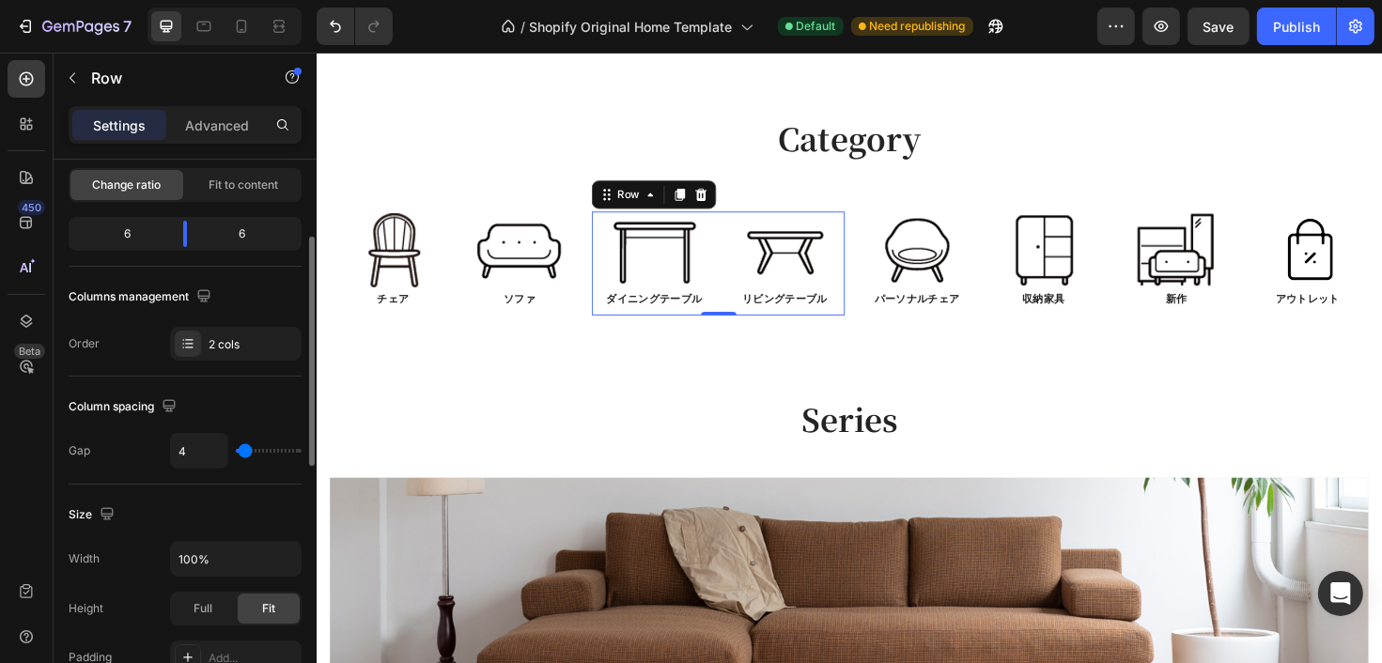
click at [244, 452] on input "range" at bounding box center [269, 451] width 66 height 4
type input "0"
click at [265, 471] on div "Column spacing Gap 0" at bounding box center [185, 431] width 233 height 108
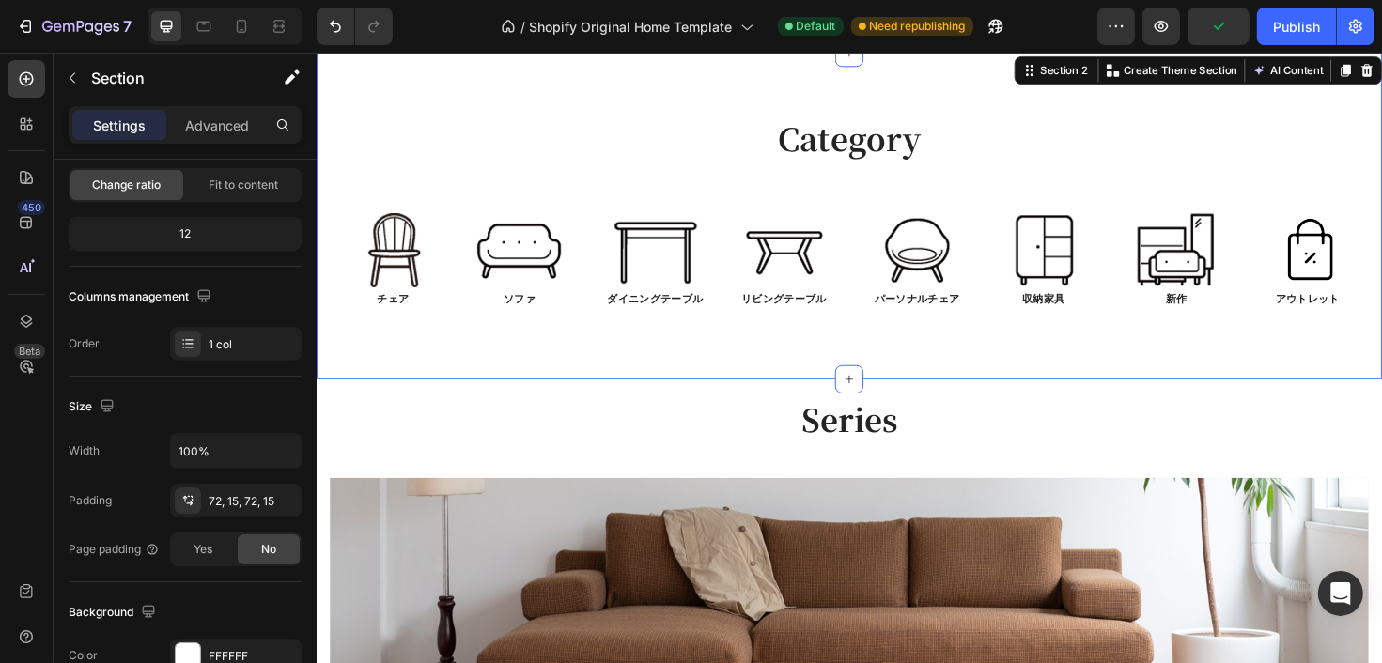
click at [722, 386] on div "Category Heading Row Image チェア Text Block Image ソファ Text Block Row Image ダイニングテ…" at bounding box center [879, 226] width 1127 height 346
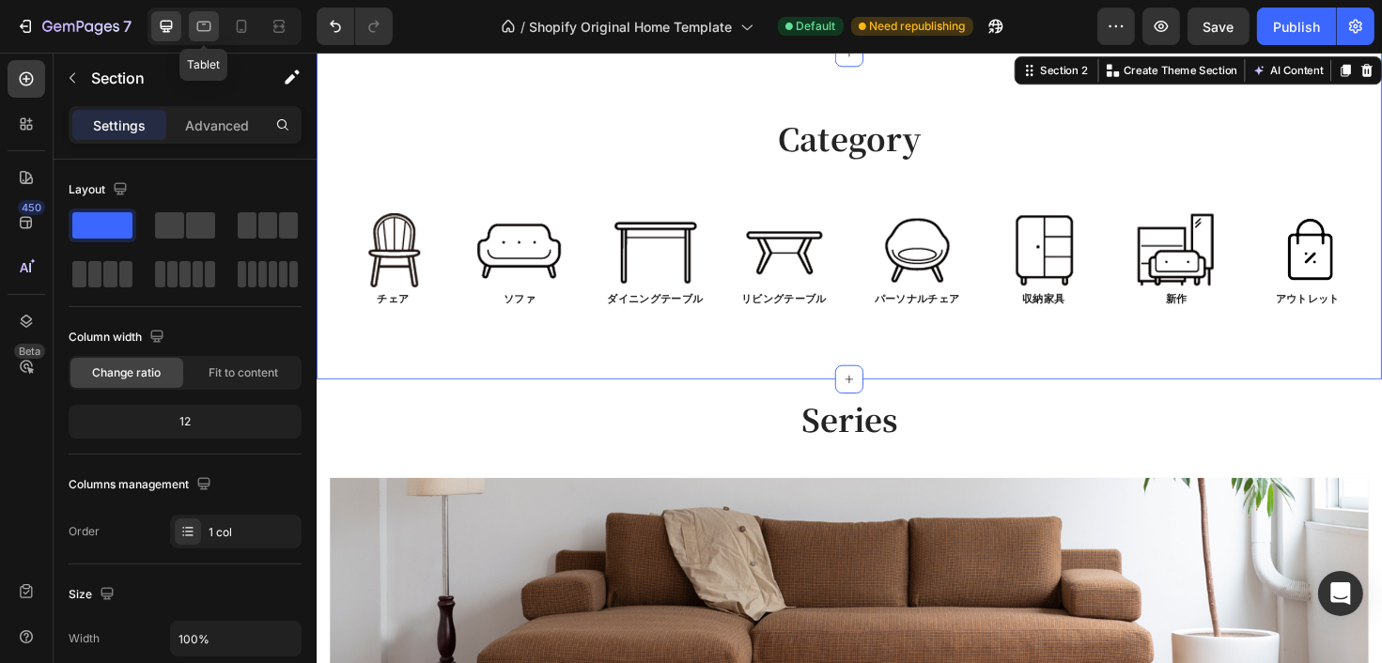
click at [201, 31] on icon at bounding box center [203, 26] width 19 height 19
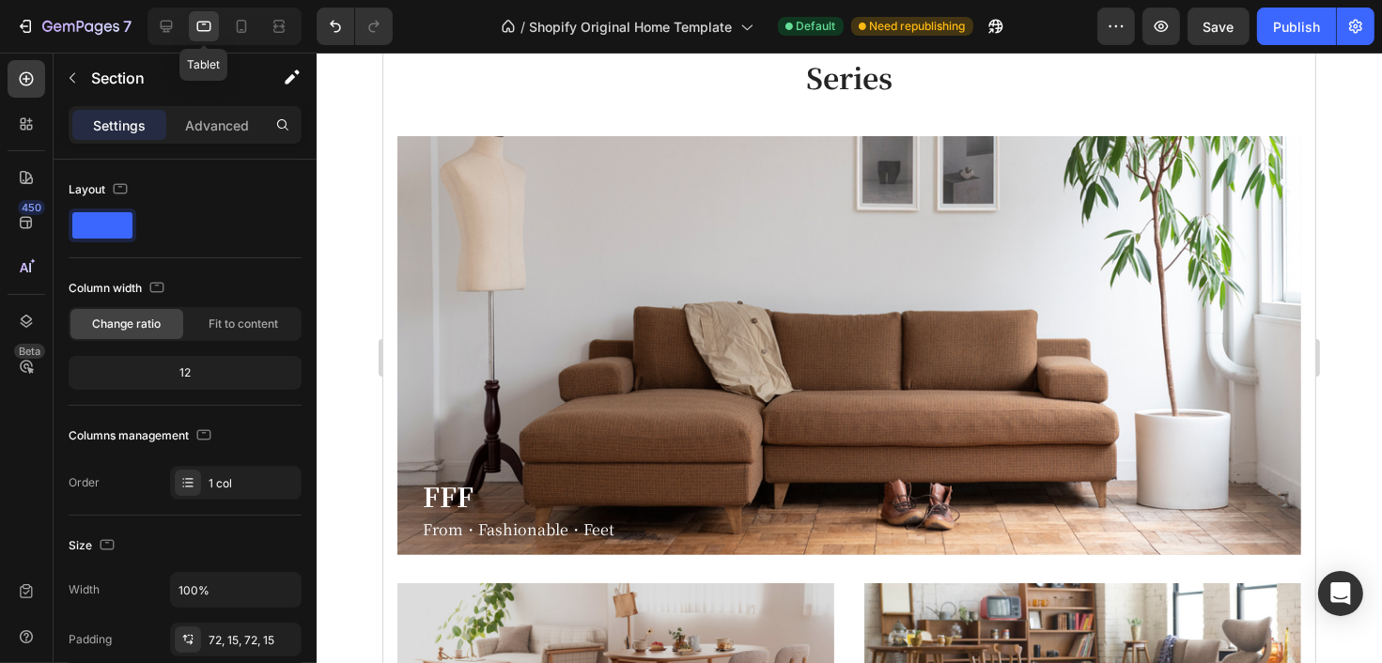
scroll to position [664, 0]
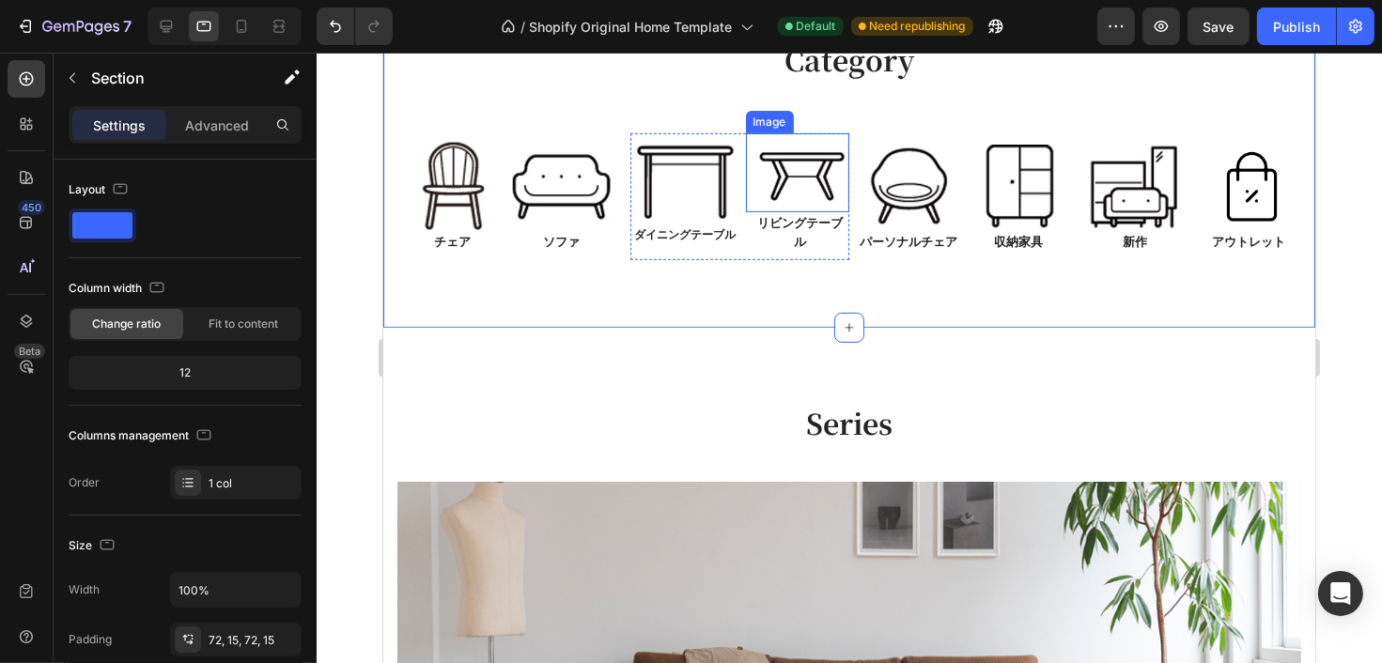
click at [815, 204] on img at bounding box center [801, 172] width 95 height 79
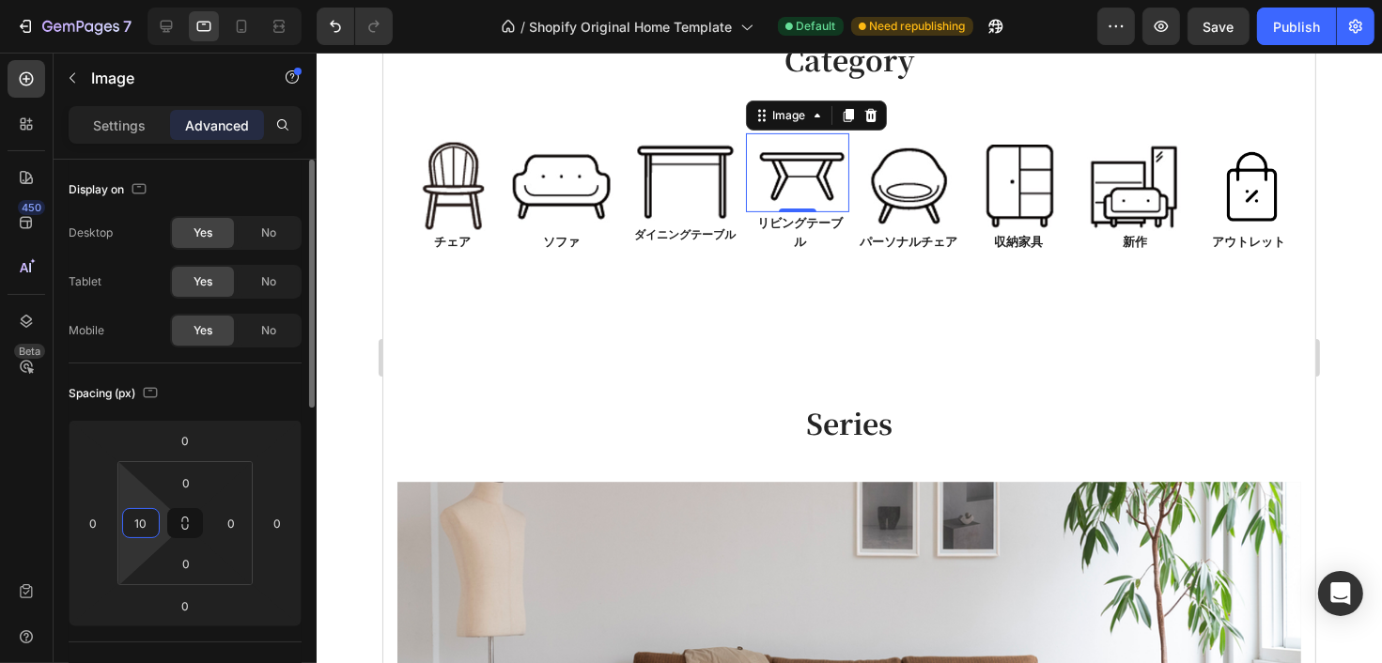
click at [147, 527] on input "10" at bounding box center [141, 523] width 28 height 28
type input "5"
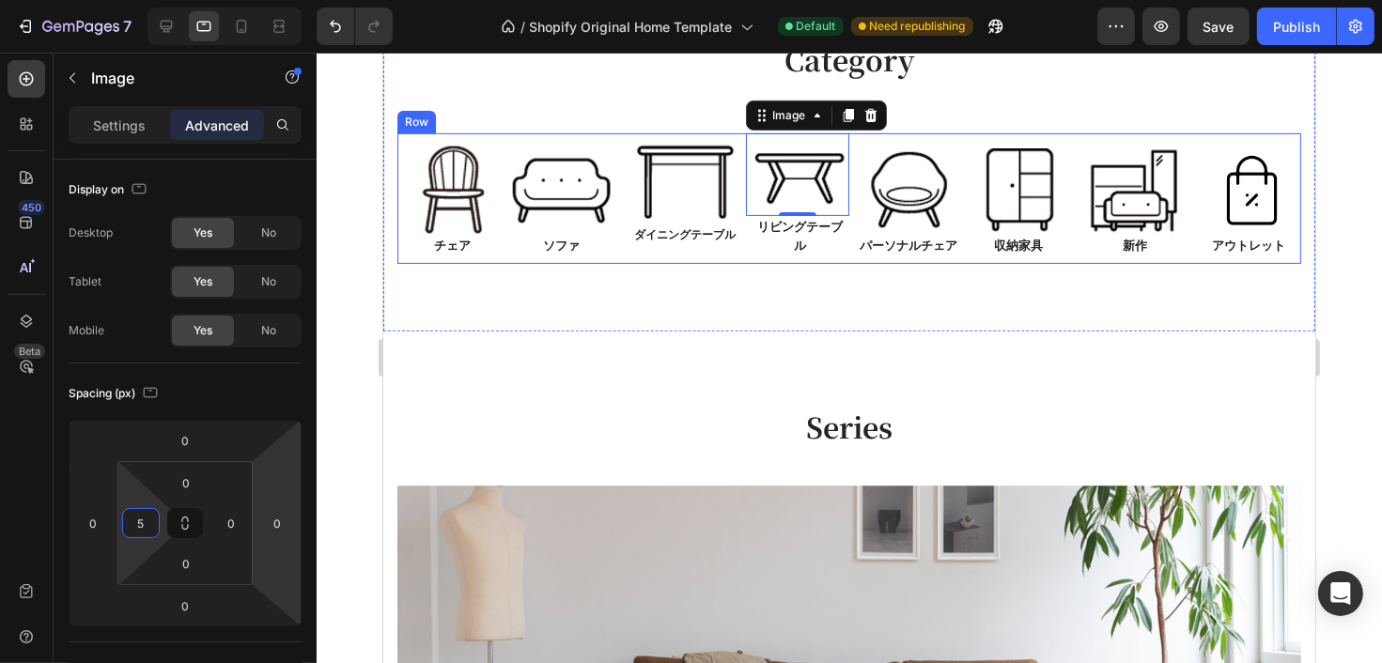
click at [625, 255] on div "Image ダイニングテーブル Text Block Image 0 リビングテーブル Text Block Row" at bounding box center [734, 198] width 219 height 131
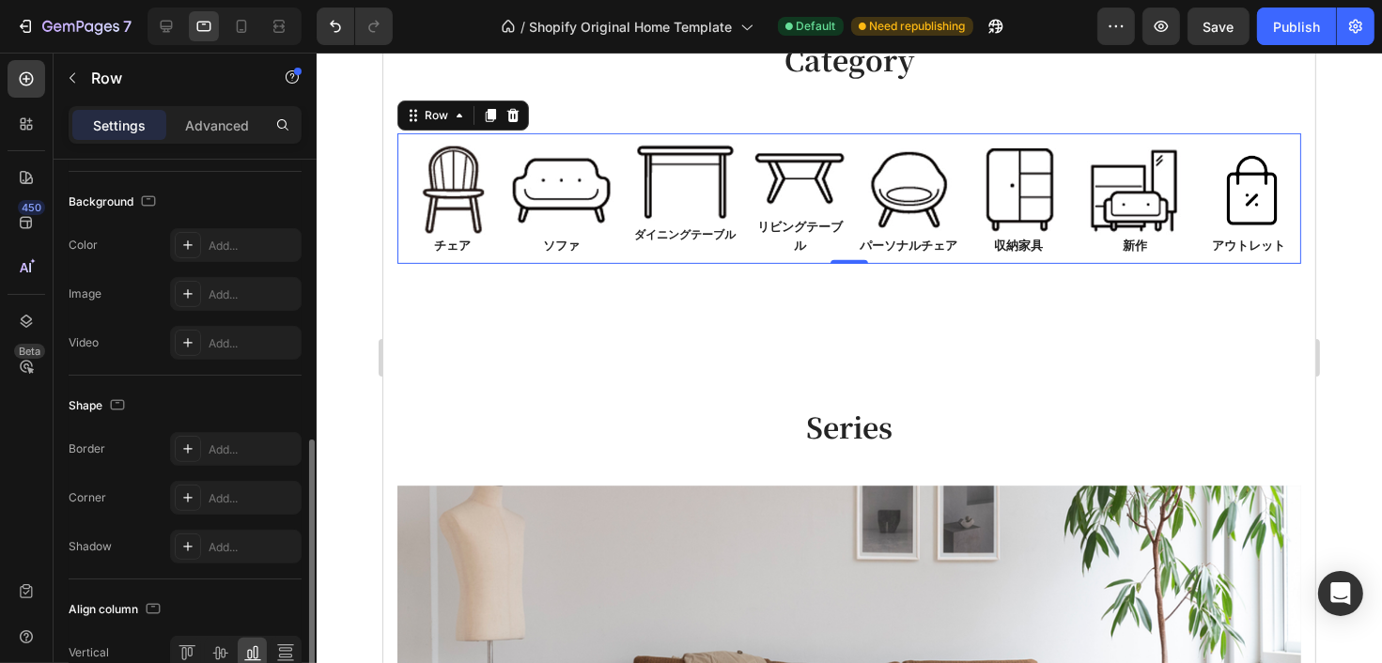
scroll to position [751, 0]
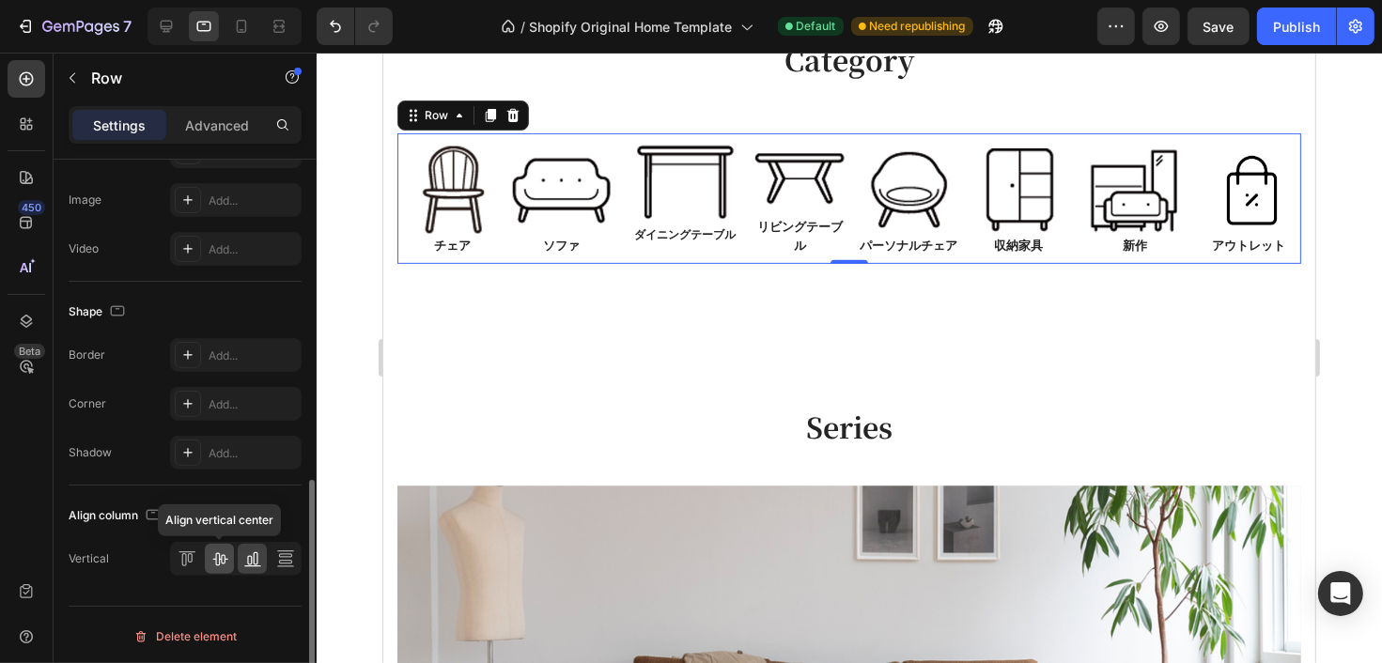
click at [212, 560] on icon at bounding box center [219, 558] width 19 height 19
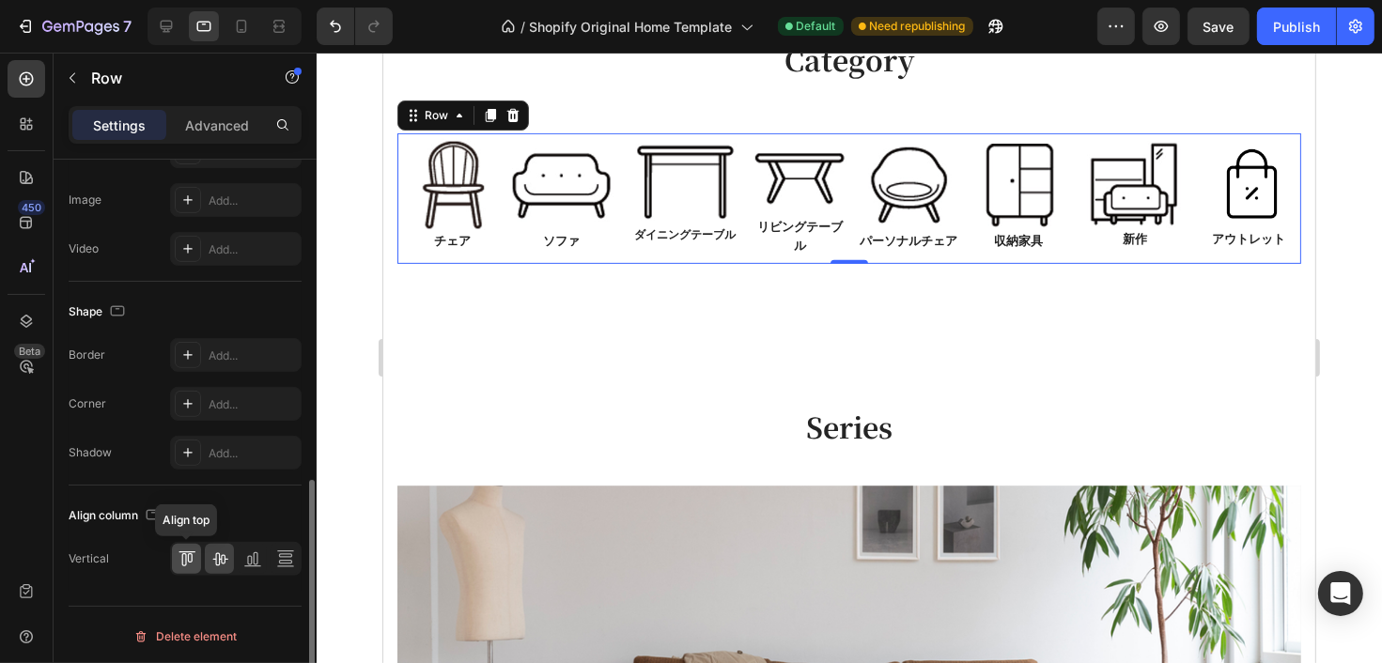
click at [192, 557] on icon at bounding box center [189, 557] width 5 height 9
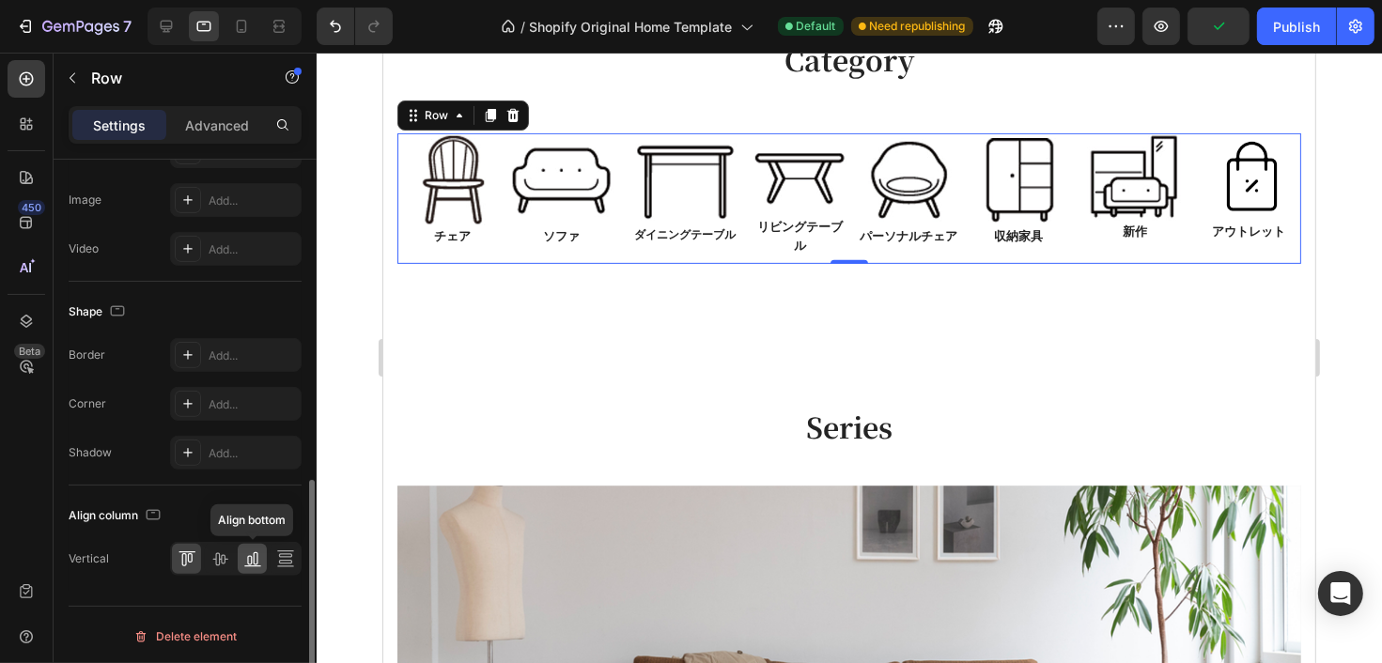
click at [249, 563] on icon at bounding box center [252, 558] width 19 height 19
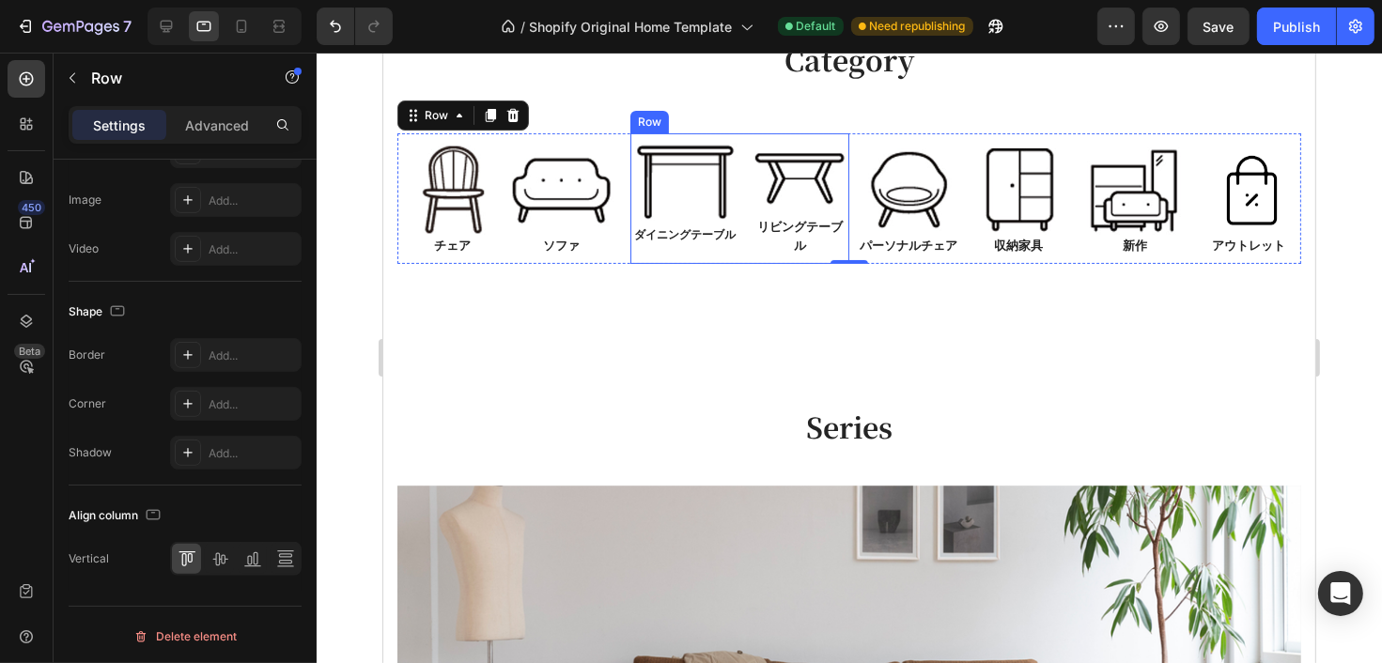
click at [703, 253] on div "Image ダイニングテーブル Text Block" at bounding box center [683, 198] width 109 height 131
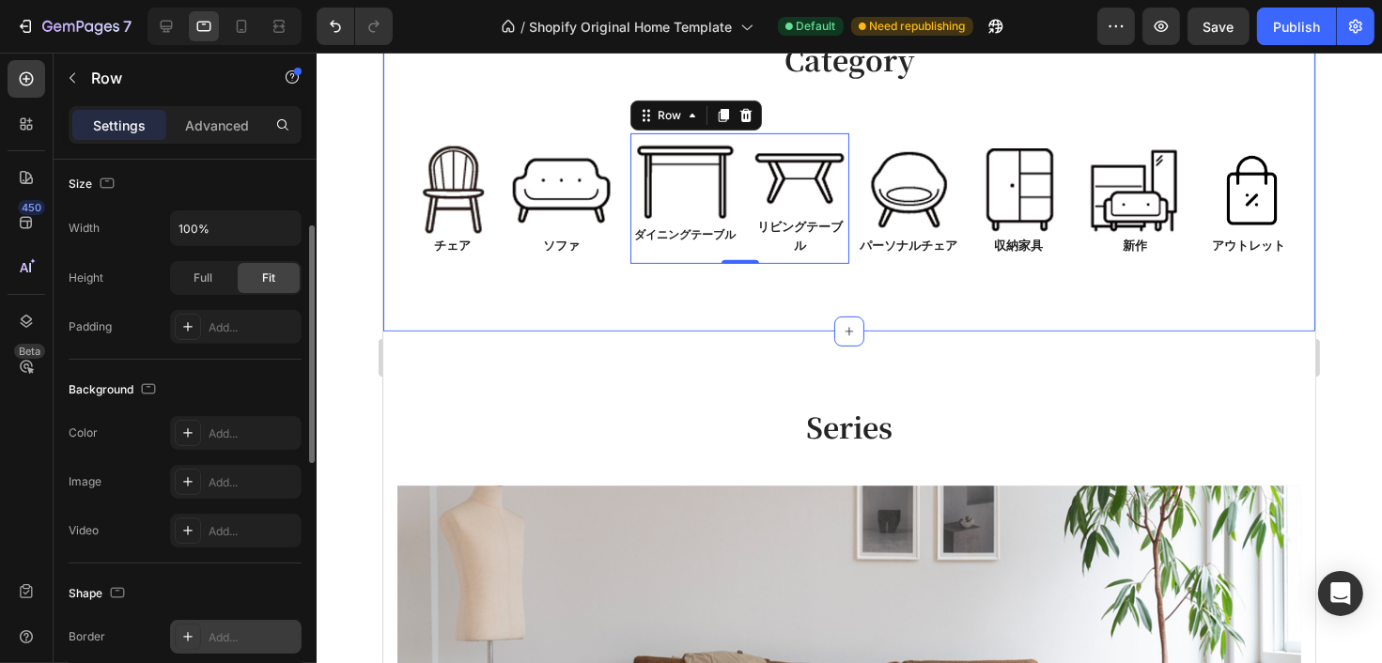
scroll to position [188, 0]
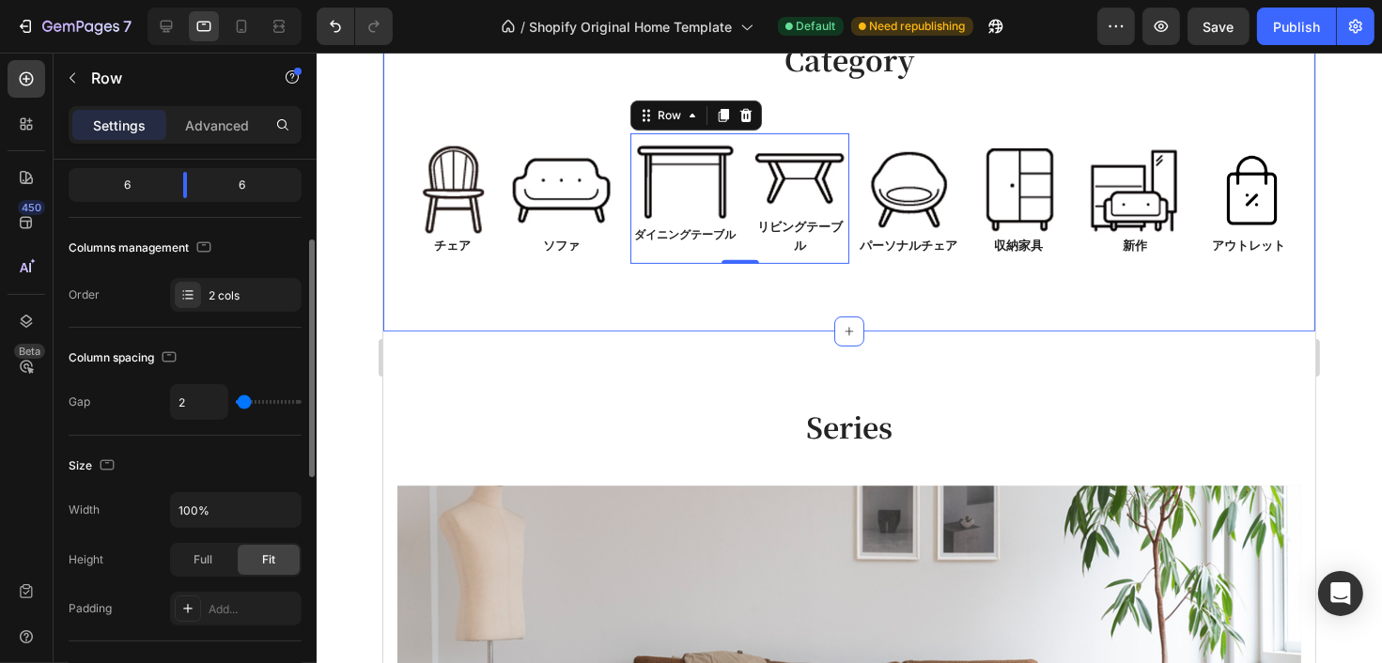
type input "0"
type input "2"
type input "4"
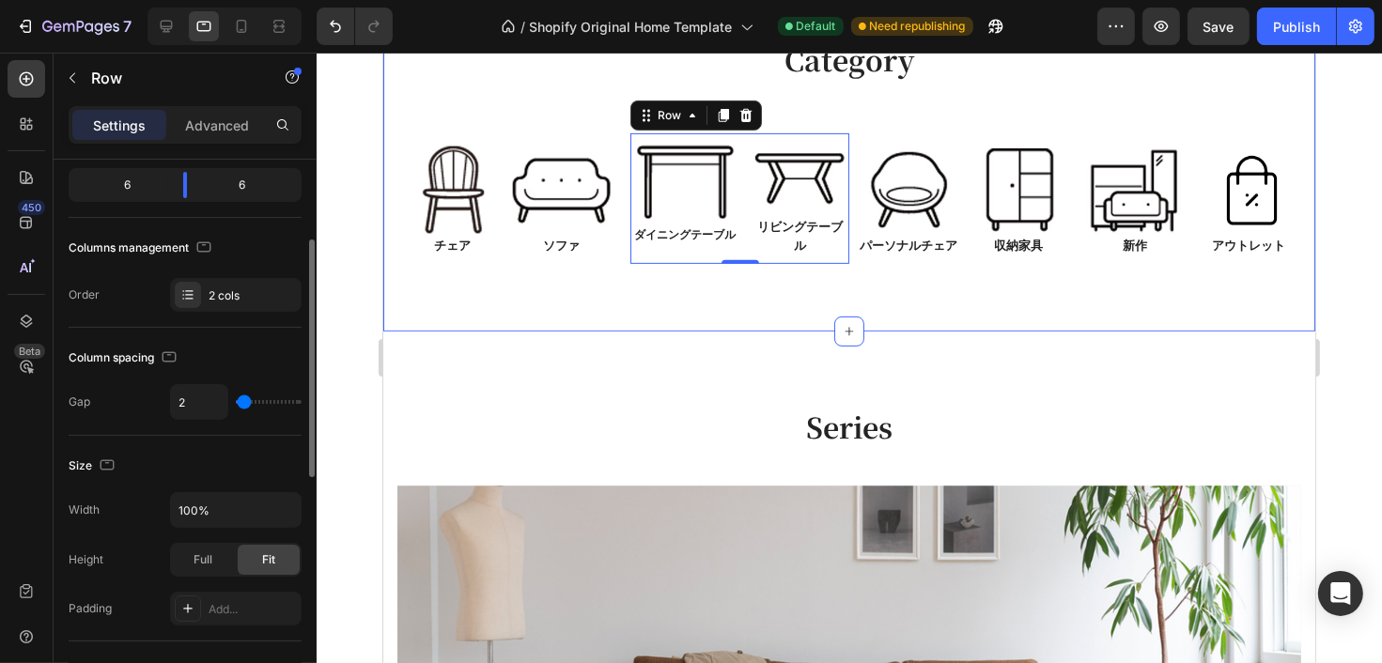
type input "4"
type input "6"
type input "9"
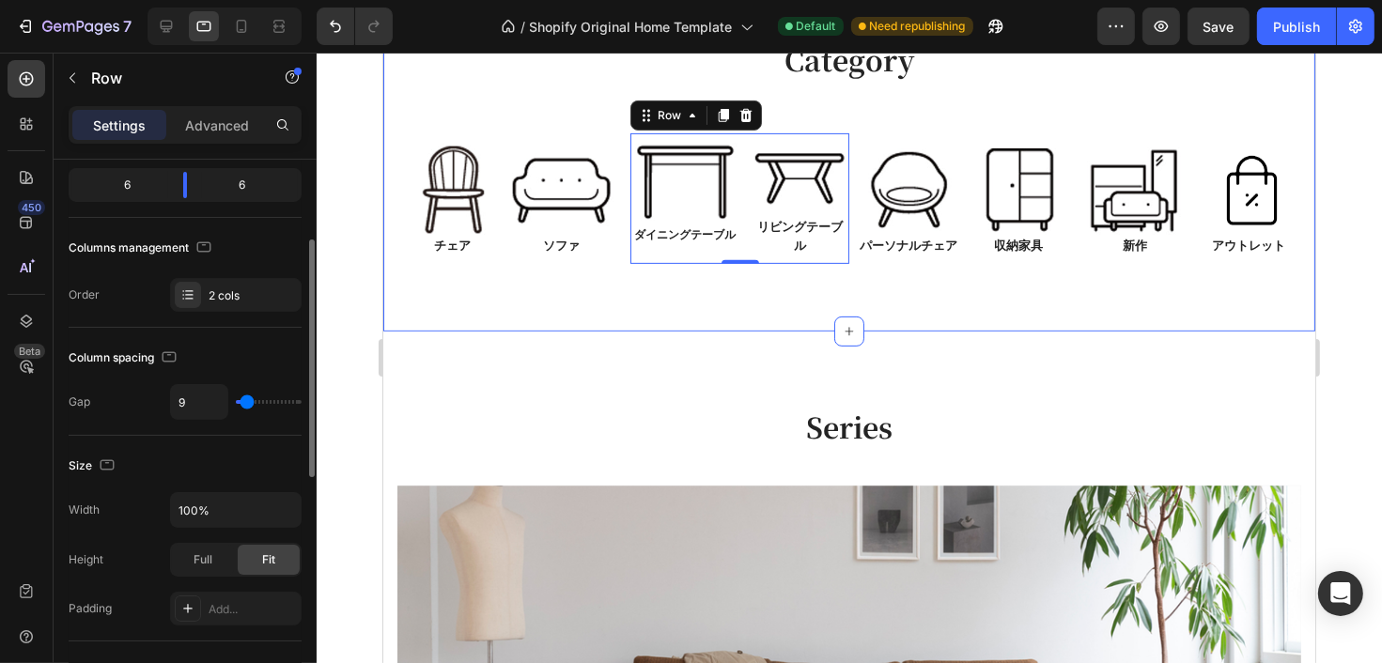
type input "16"
type input "18"
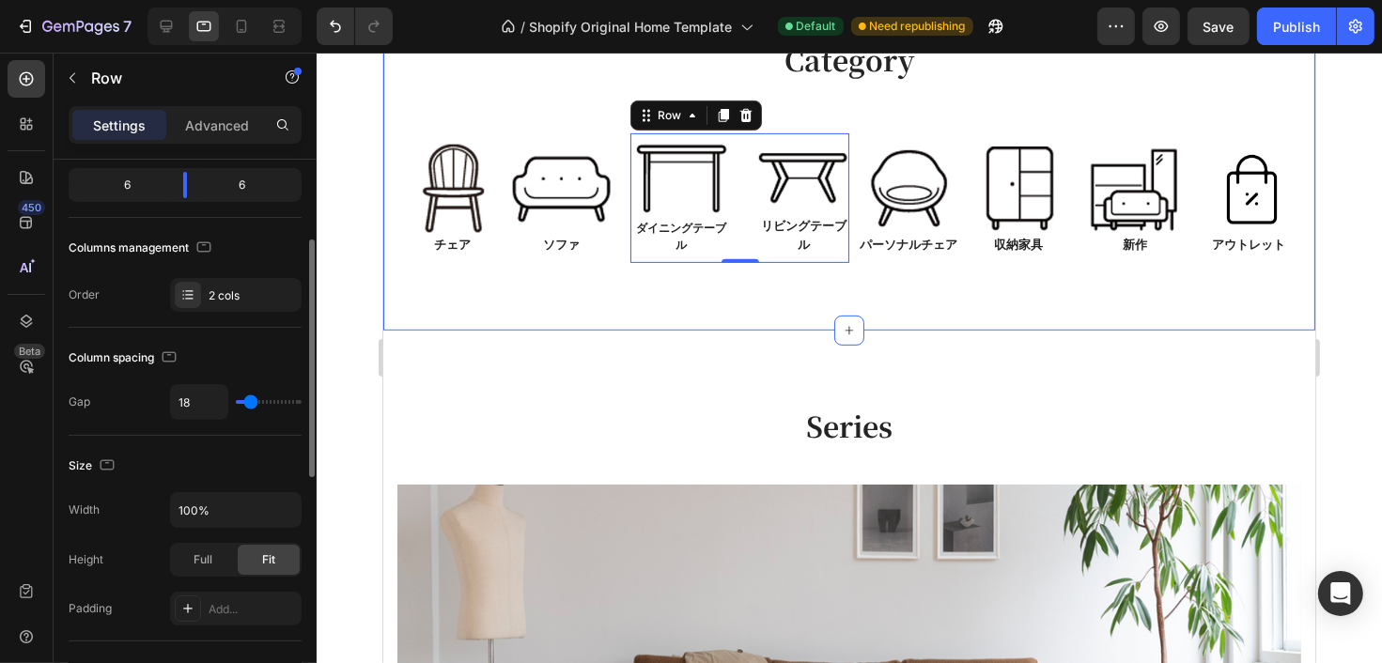
type input "20"
type input "36"
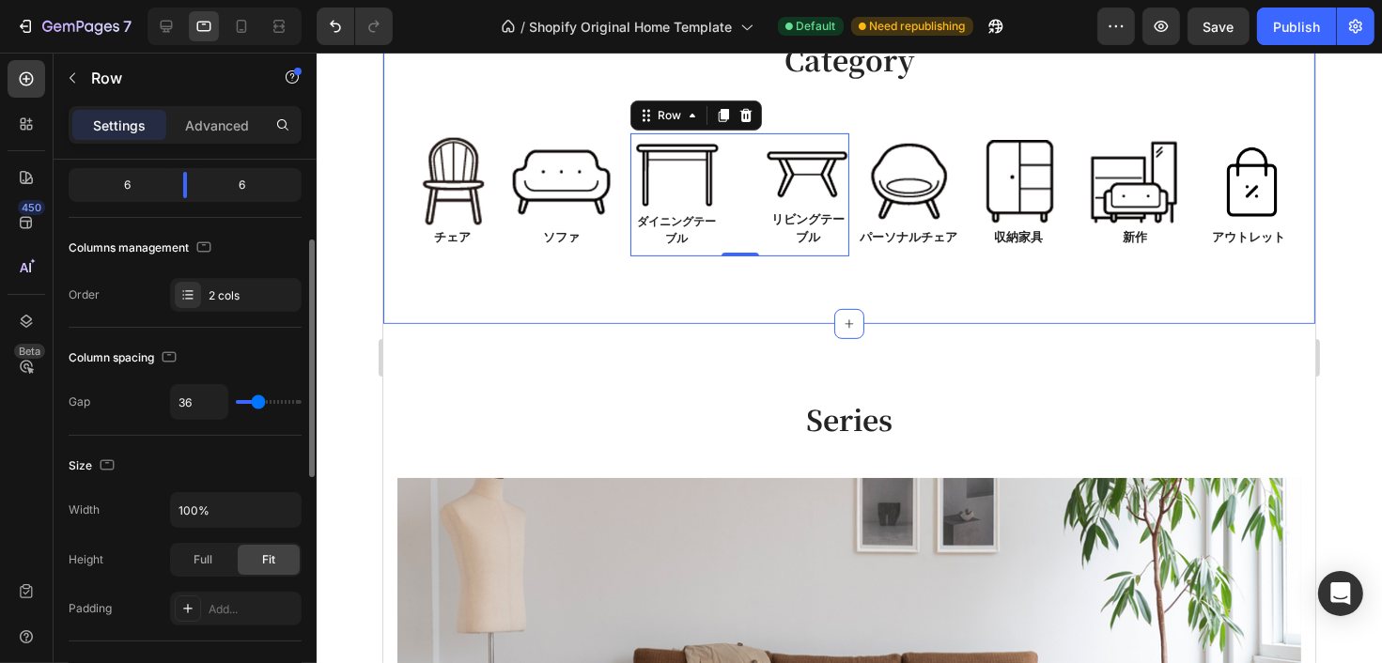
type input "40"
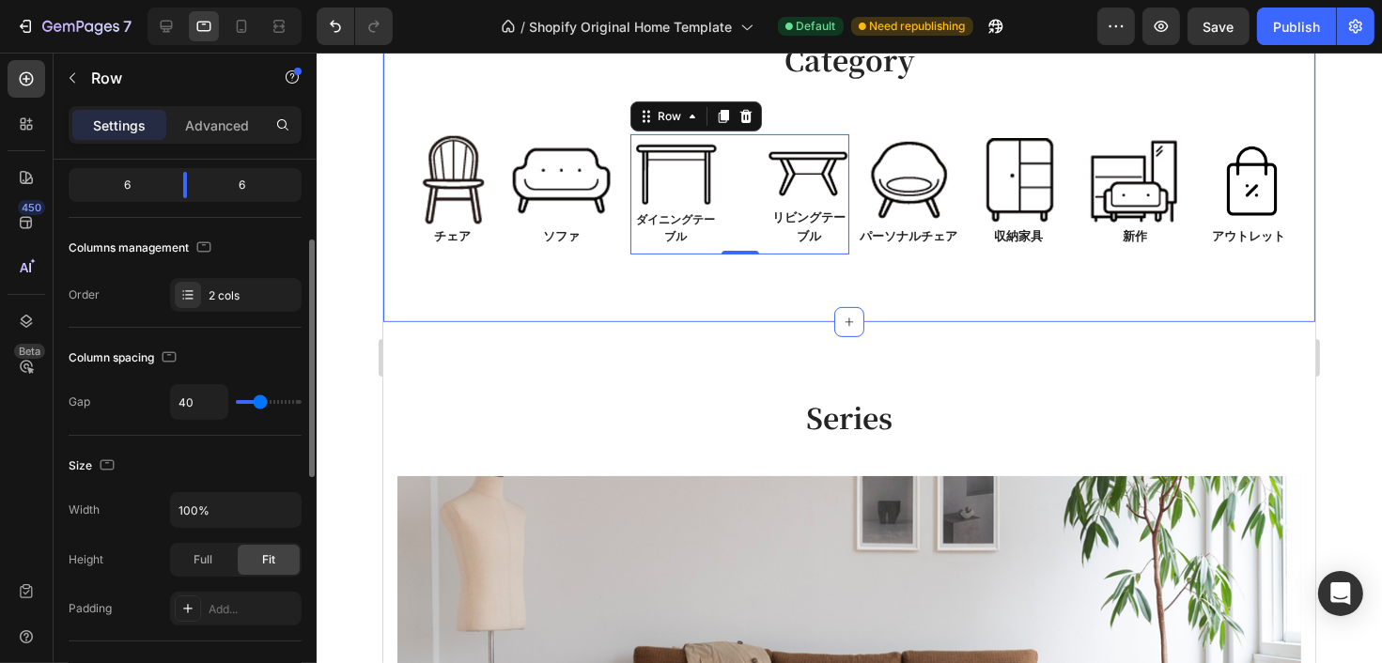
type input "38"
type input "34"
type input "32"
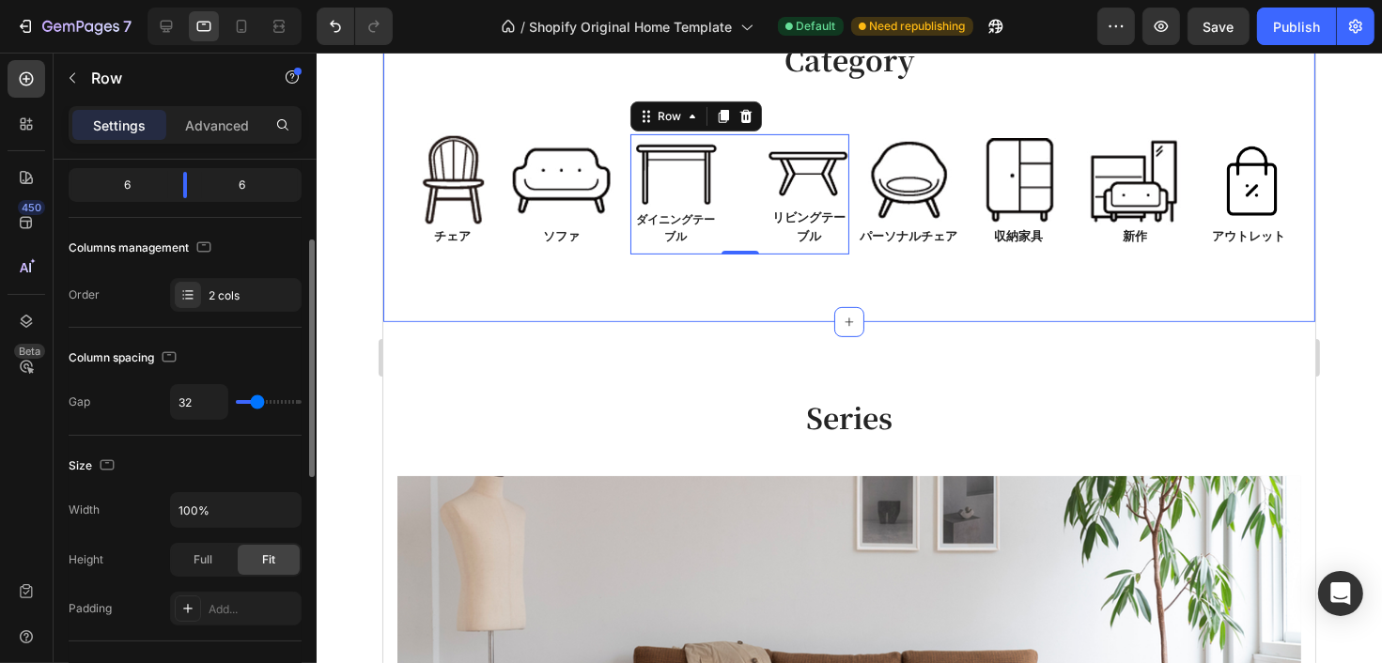
type input "32"
type input "29"
type input "24"
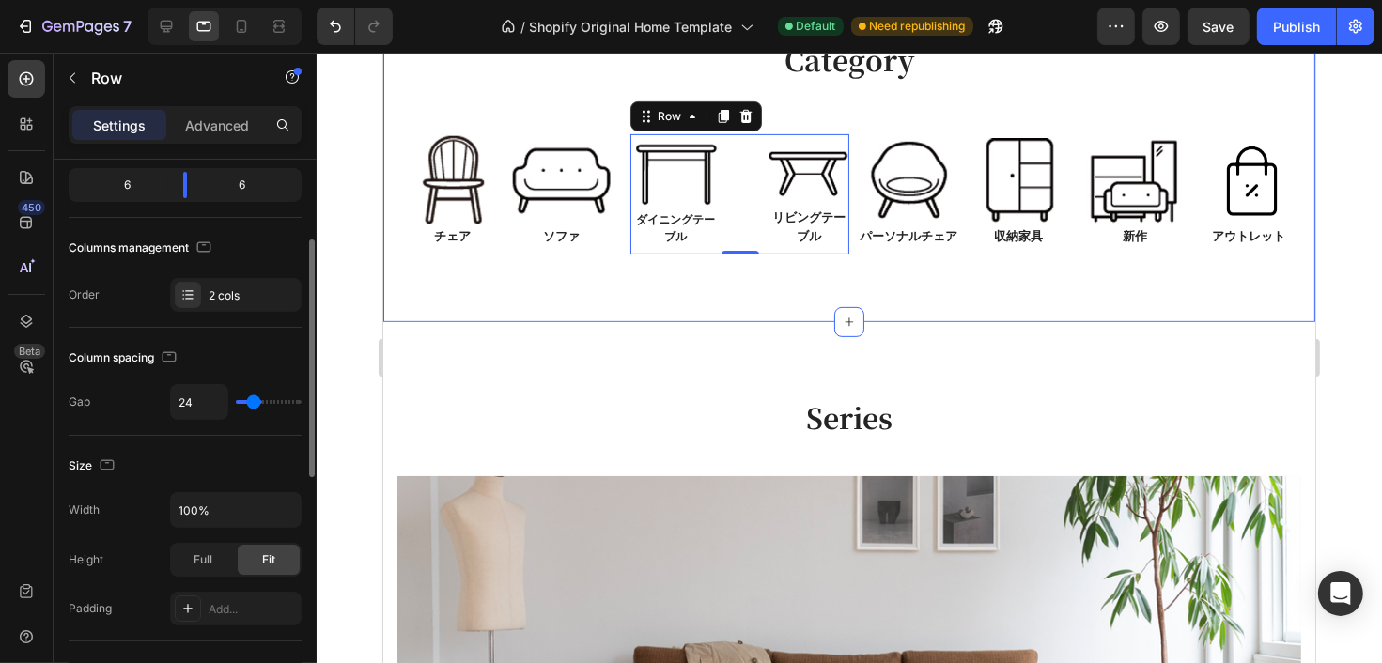
type input "22"
type input "18"
type input "13"
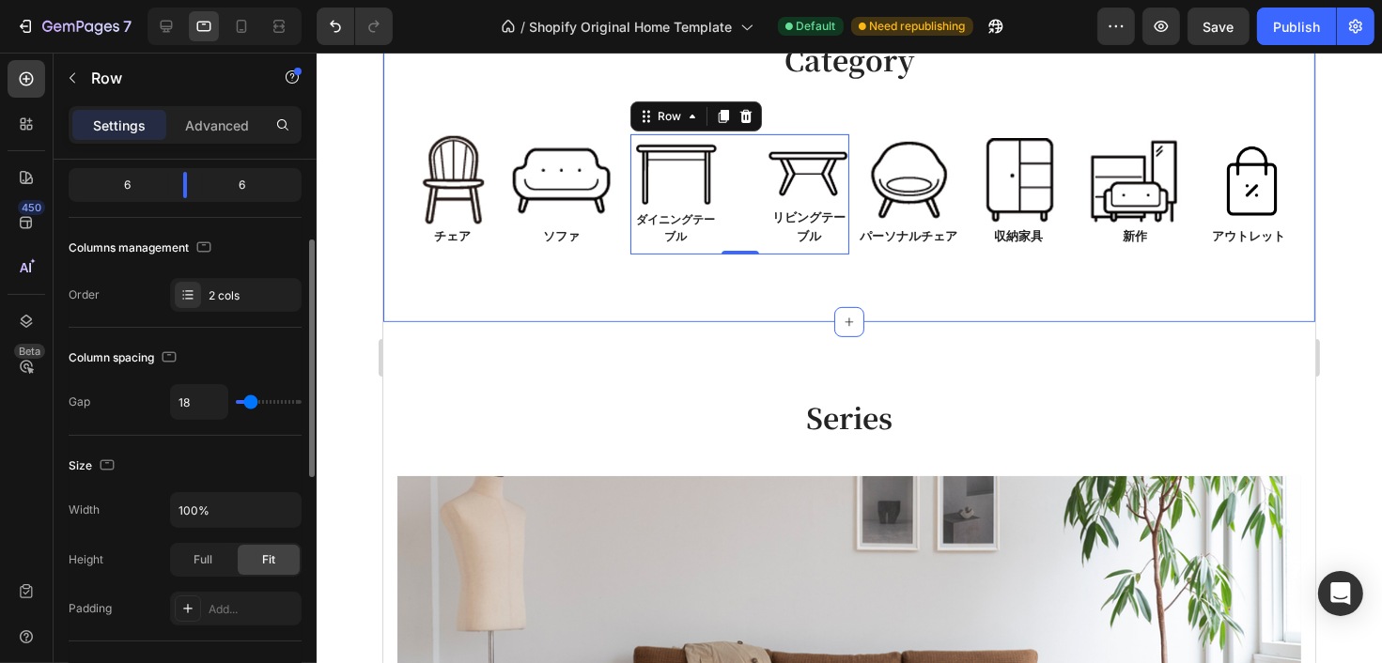
type input "13"
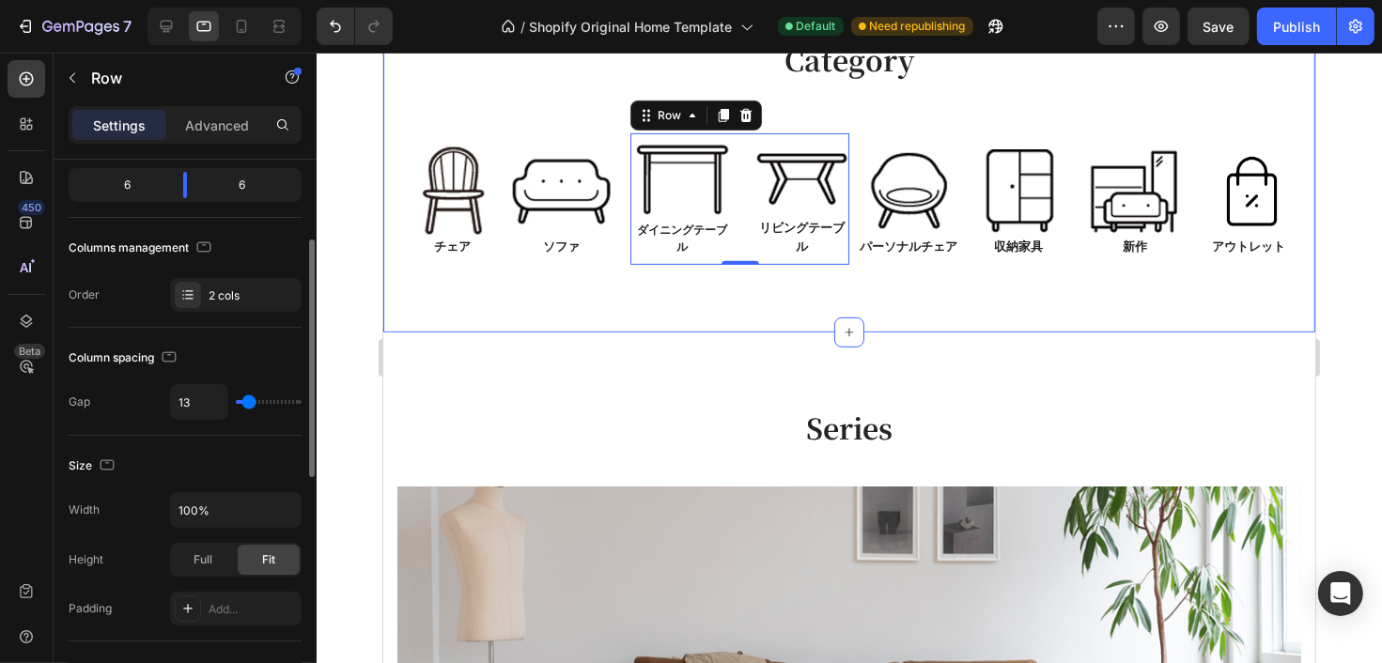
type input "9"
type input "6"
type input "4"
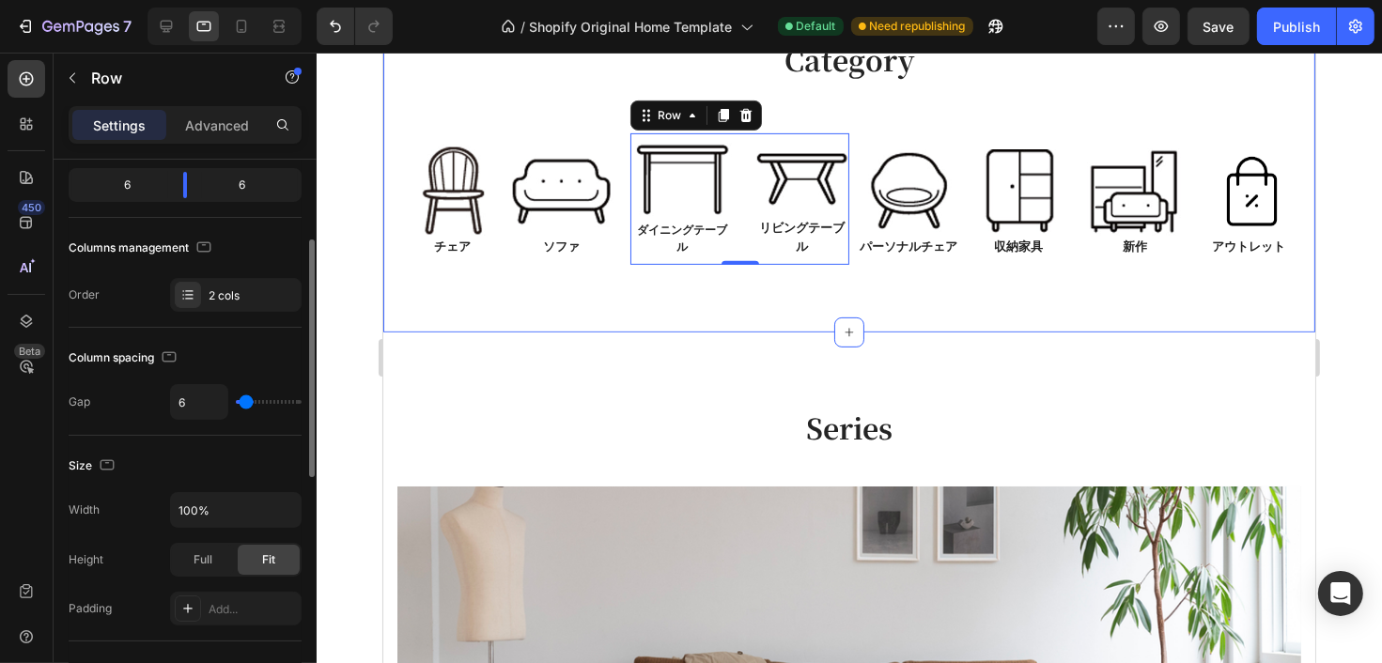
type input "4"
type input "0"
drag, startPoint x: 244, startPoint y: 397, endPoint x: 224, endPoint y: 403, distance: 20.5
type input "0"
click at [236, 403] on input "range" at bounding box center [269, 402] width 66 height 4
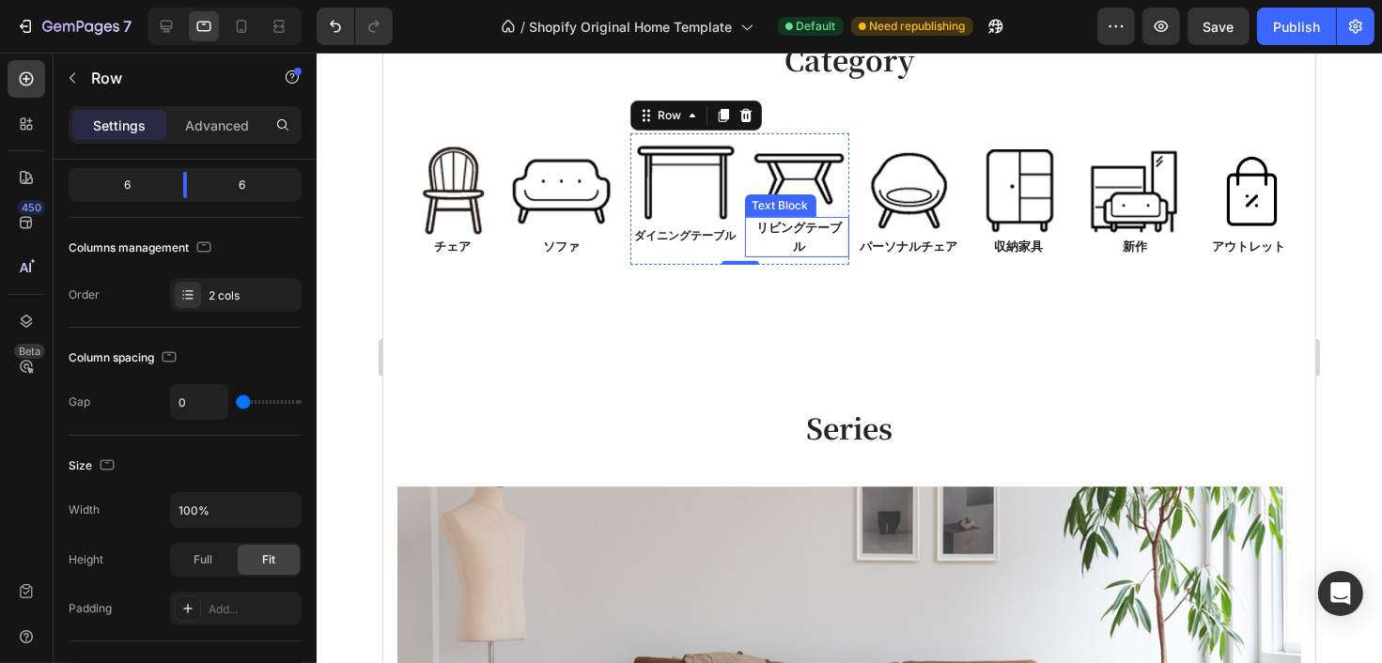
click at [792, 239] on p "リビングテーブル" at bounding box center [798, 237] width 97 height 37
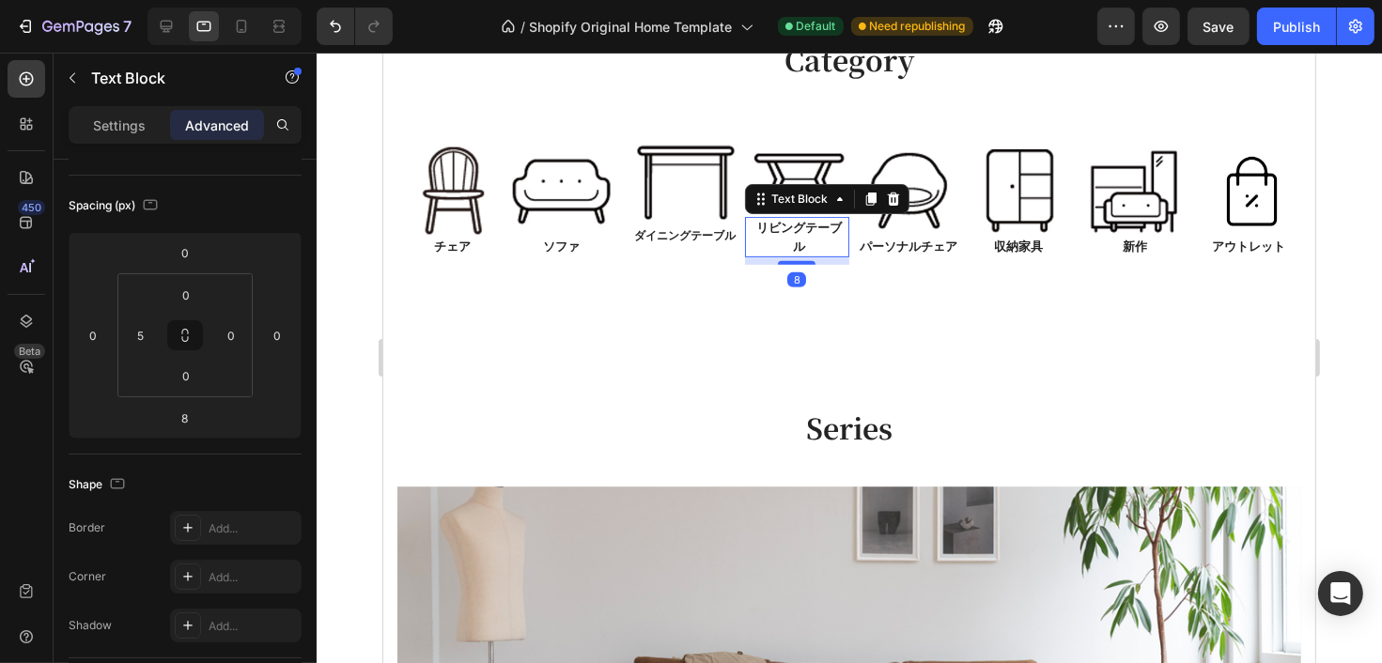
scroll to position [0, 0]
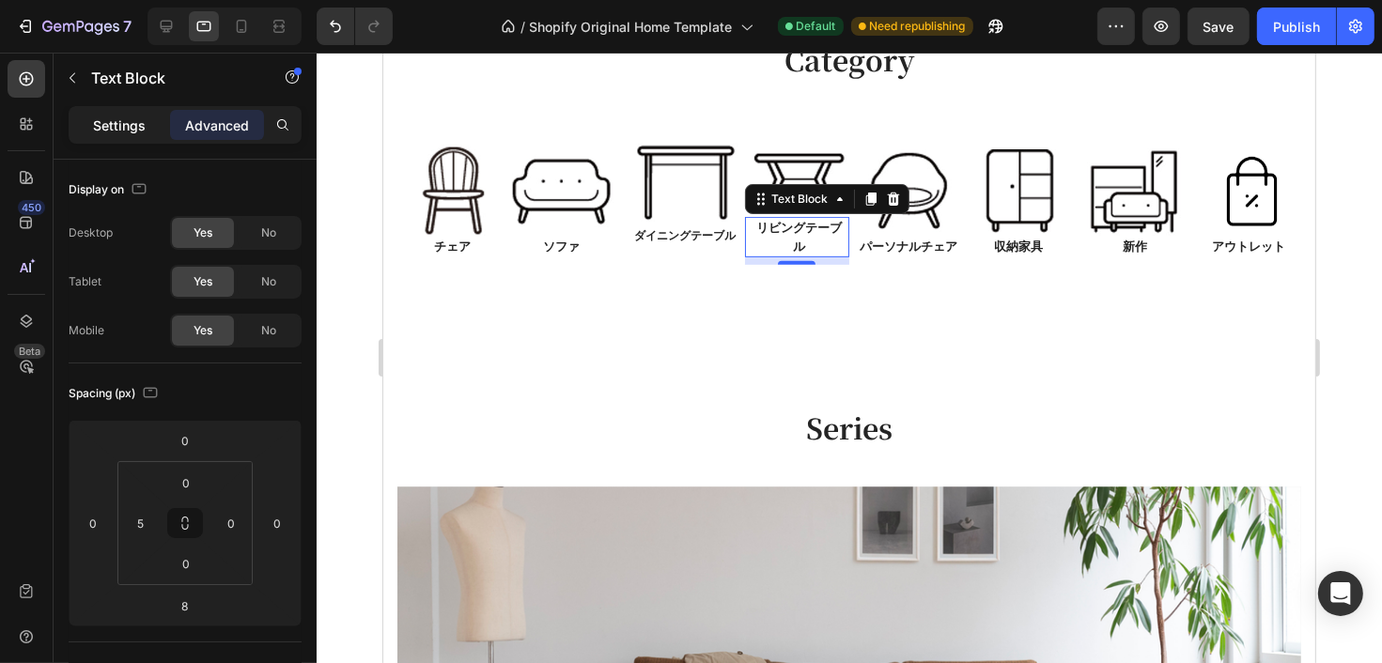
click at [117, 127] on p "Settings" at bounding box center [119, 126] width 53 height 20
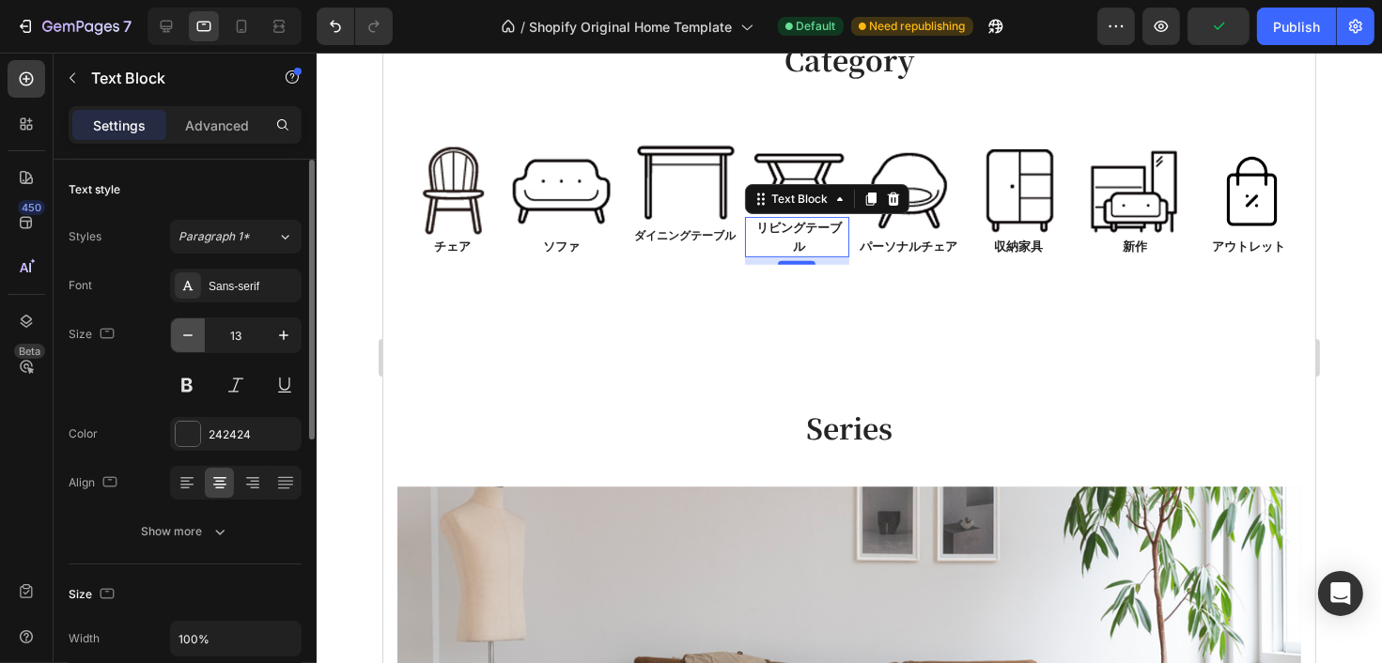
click at [189, 341] on icon "button" at bounding box center [187, 335] width 19 height 19
type input "12"
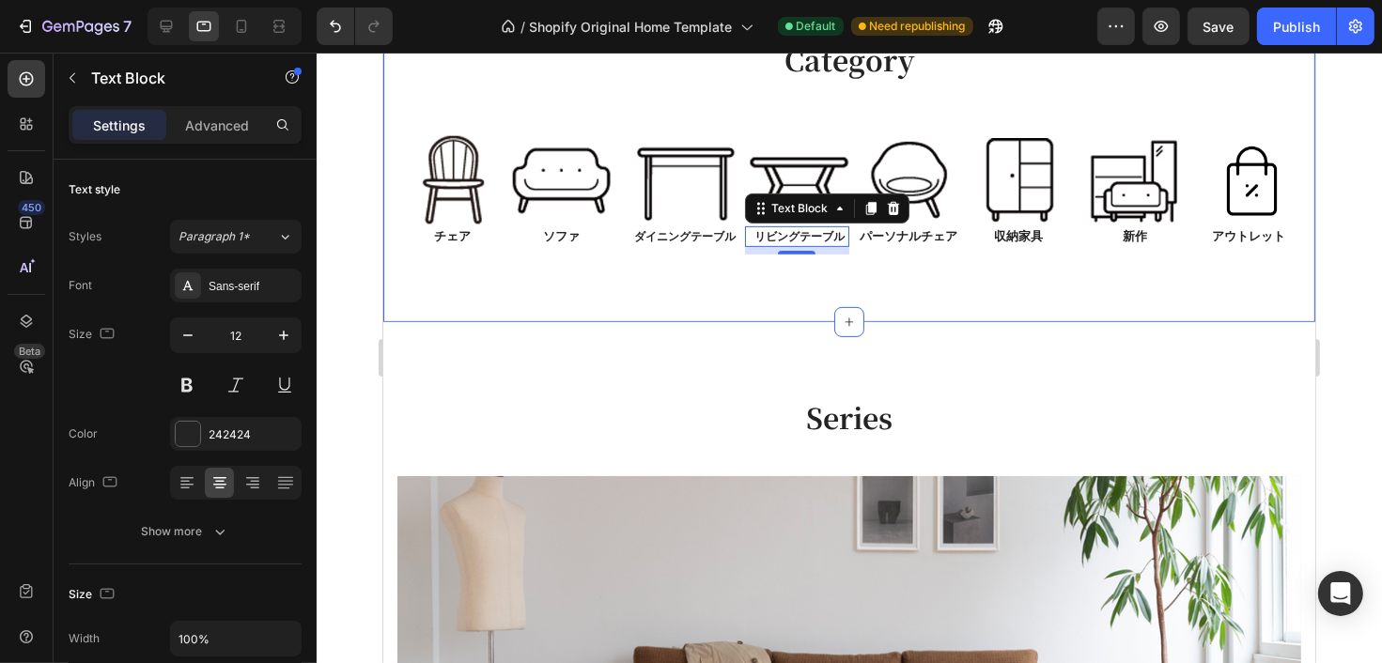
click at [900, 287] on div "Category Heading Row Image チェア Text Block Image ソファ Text Block Row Image ダイニングテ…" at bounding box center [848, 147] width 932 height 350
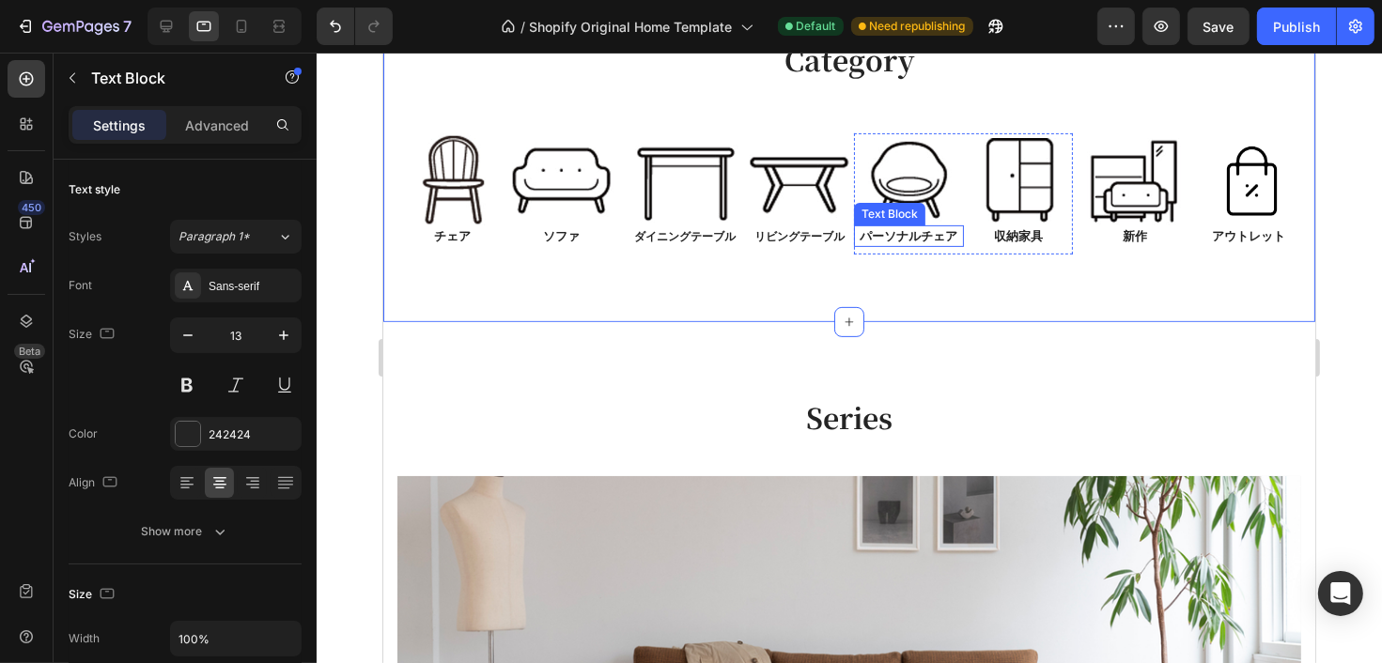
click at [911, 240] on p "パーソナルチェア" at bounding box center [908, 236] width 106 height 19
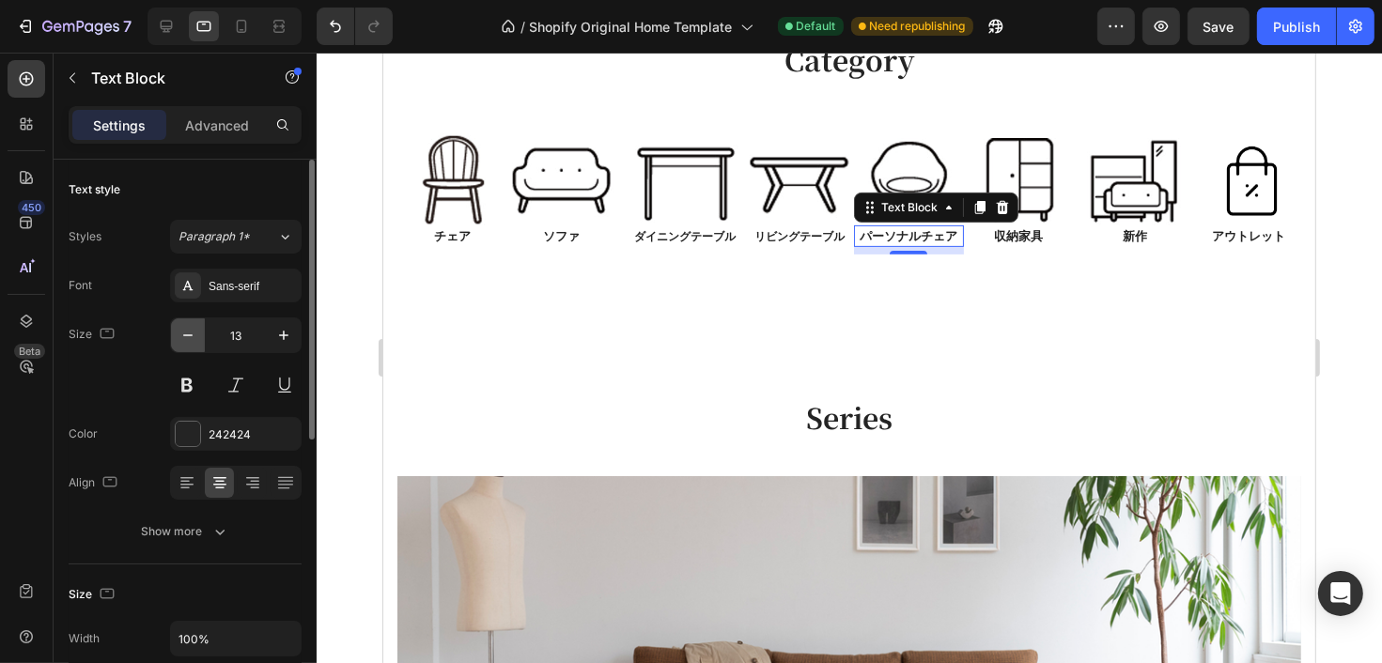
click at [190, 335] on icon "button" at bounding box center [187, 335] width 9 height 2
click at [281, 335] on icon "button" at bounding box center [283, 335] width 19 height 19
type input "13"
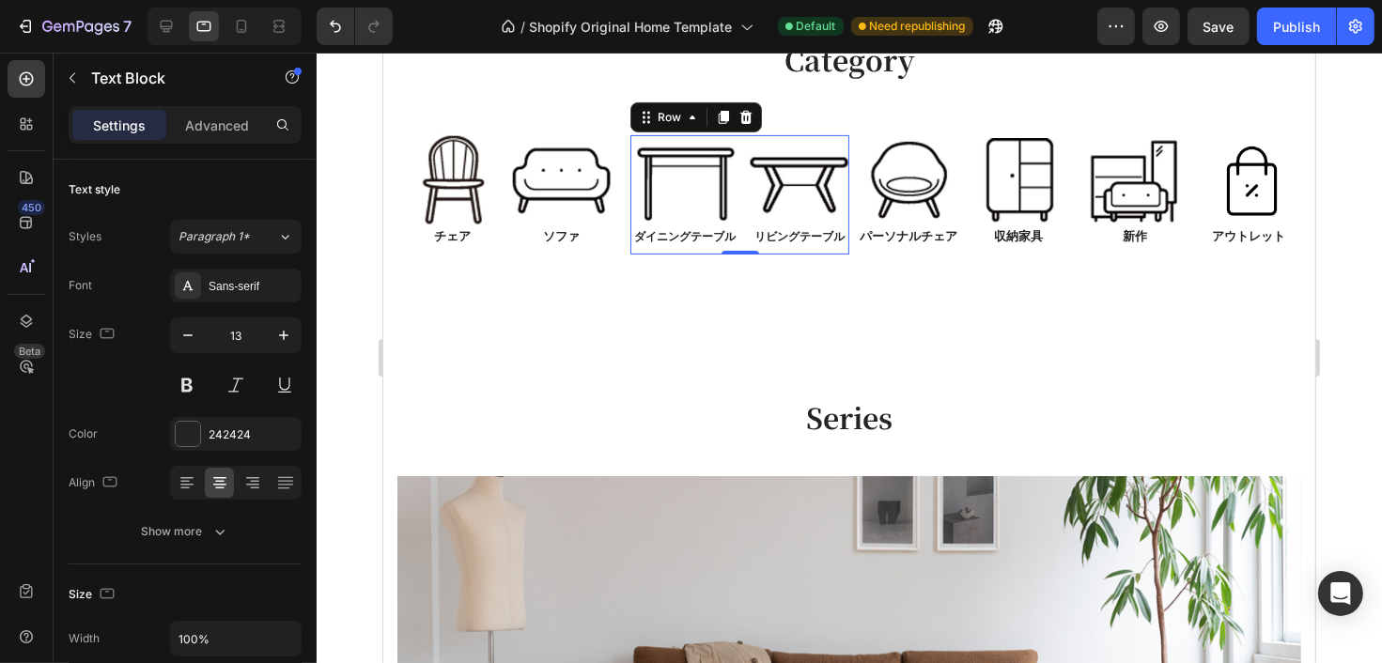
click at [734, 245] on div "Image ダイニングテーブル Text Block Image リビングテーブル Text Block Row 0" at bounding box center [738, 194] width 219 height 119
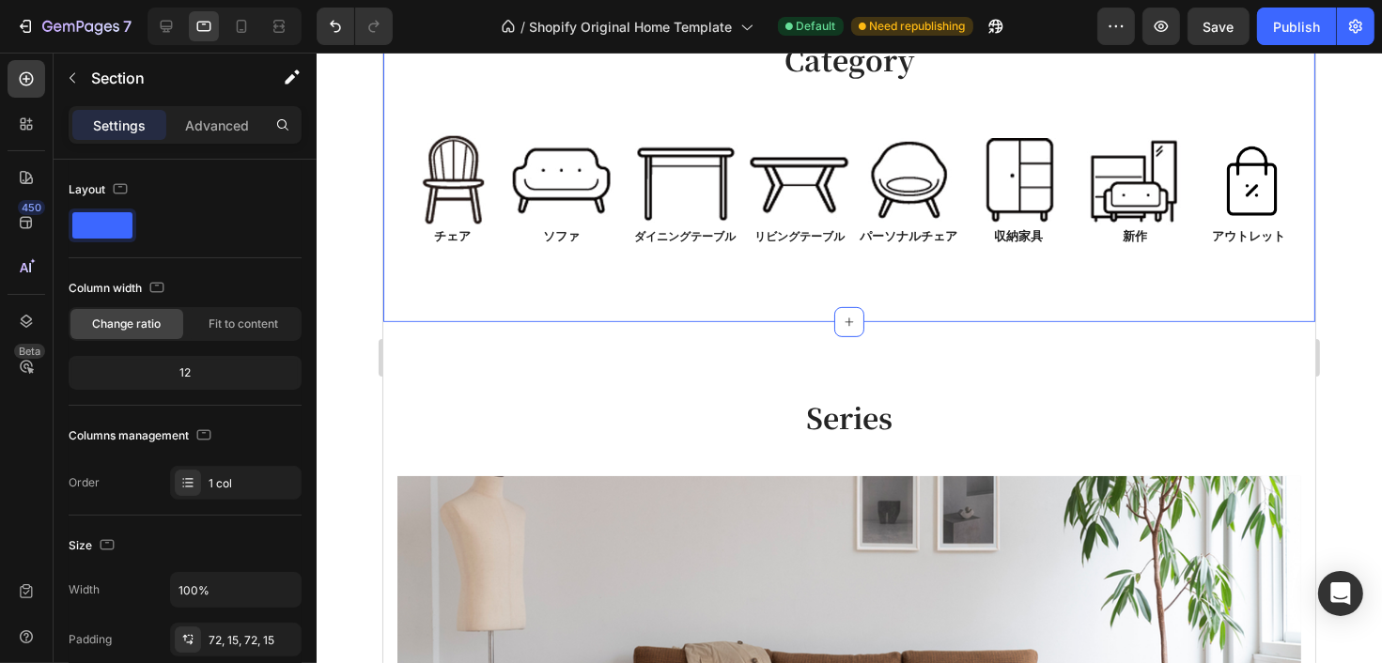
click at [930, 304] on div "Category Heading Row Image チェア Text Block Image ソファ Text Block Row Image ダイニングテ…" at bounding box center [848, 147] width 932 height 350
click at [244, 18] on icon at bounding box center [241, 26] width 19 height 19
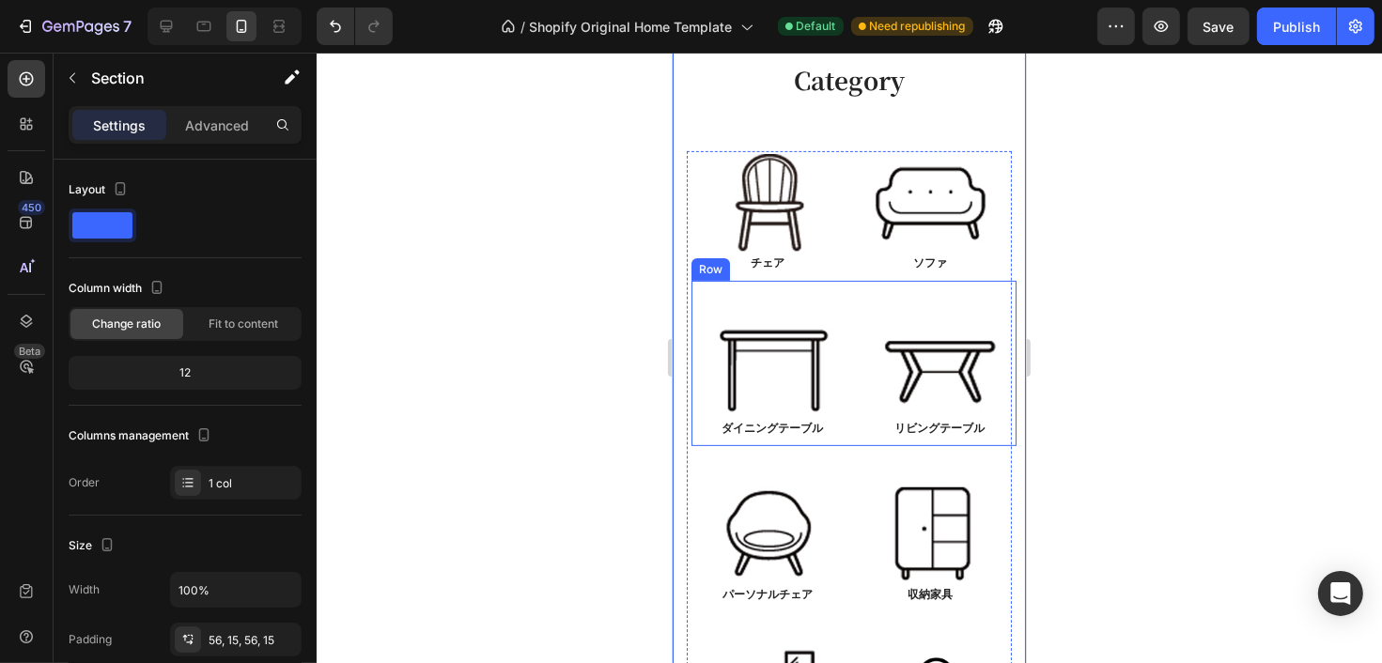
scroll to position [309, 0]
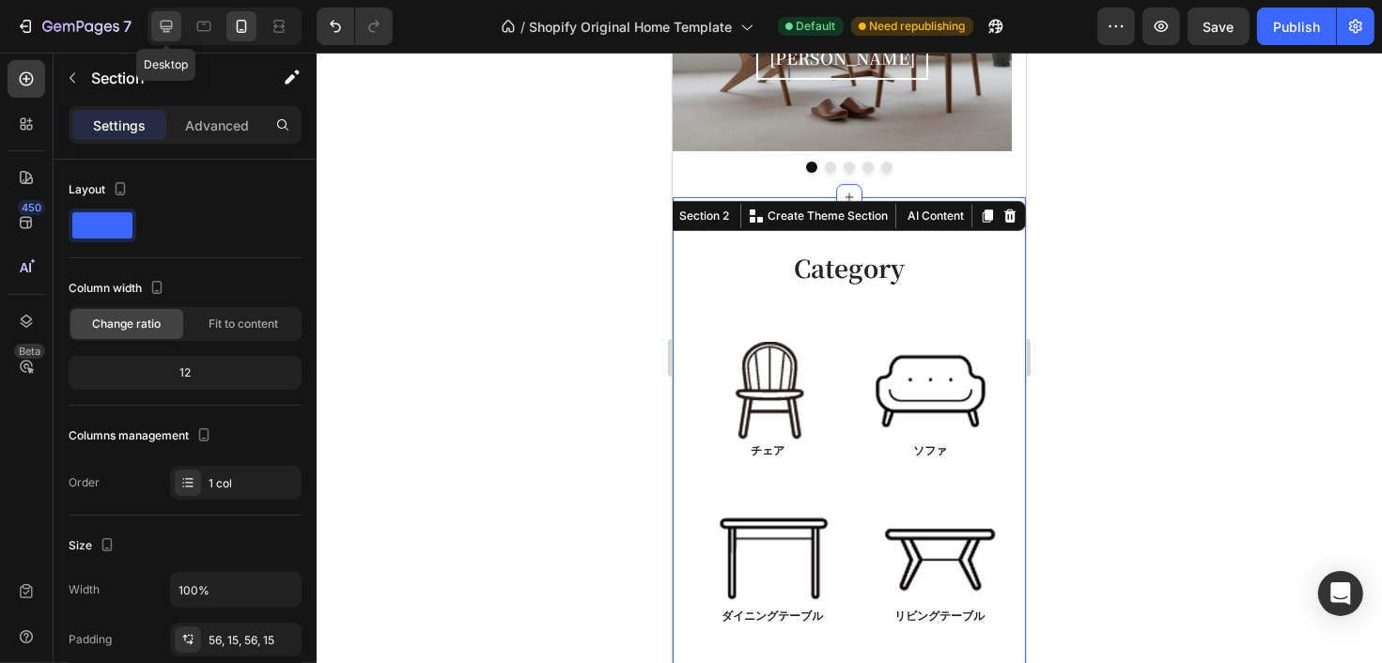
click at [169, 27] on icon at bounding box center [166, 26] width 19 height 19
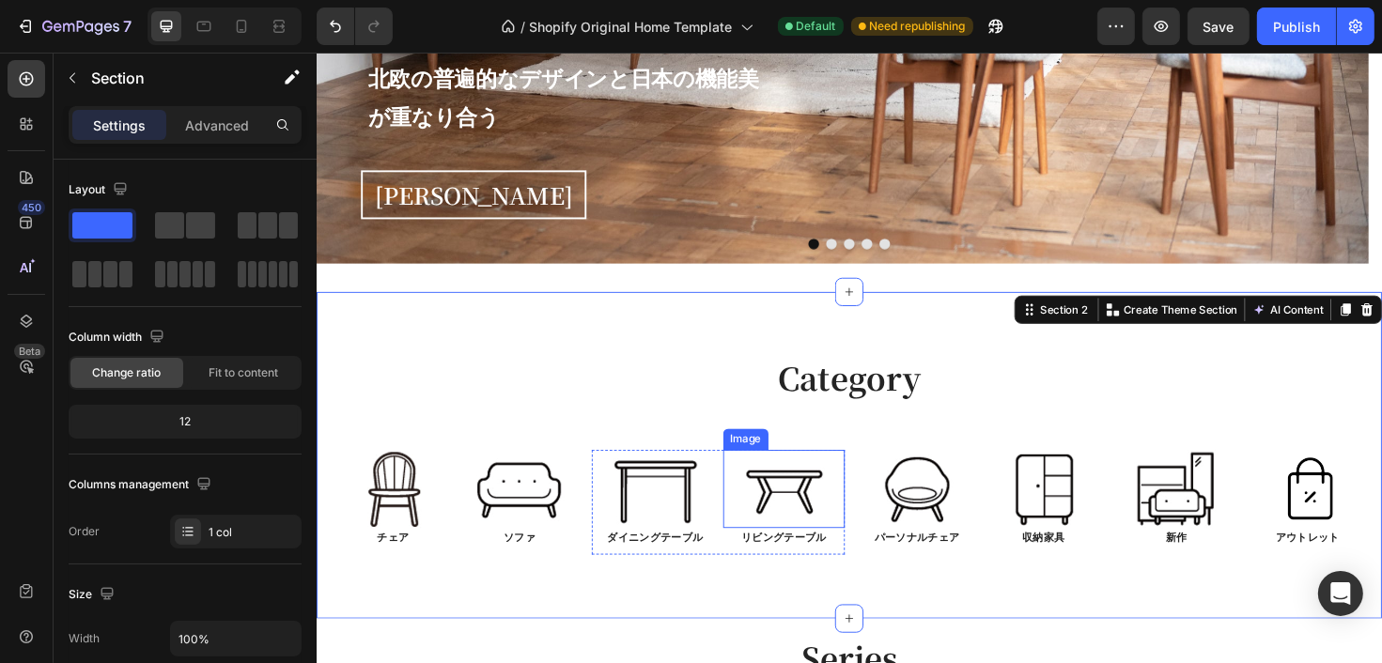
scroll to position [617, 0]
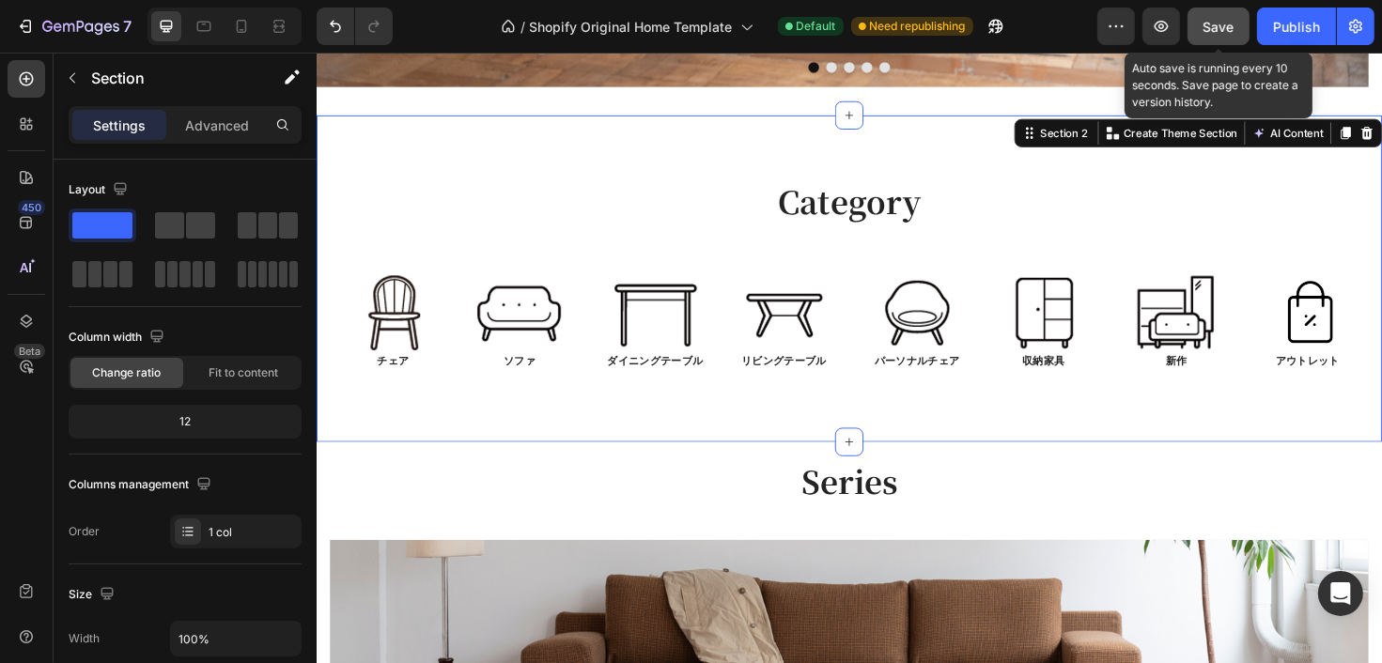
click at [1206, 17] on div "Save" at bounding box center [1218, 27] width 31 height 20
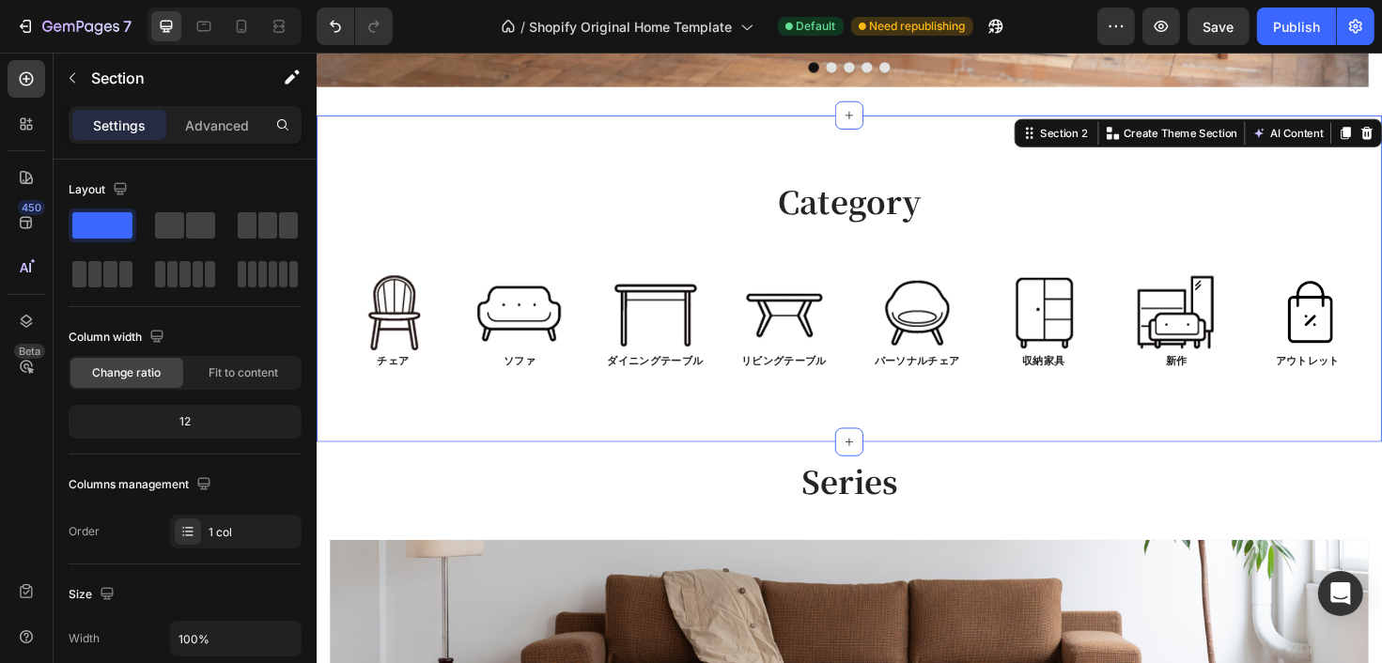
drag, startPoint x: 1605, startPoint y: 53, endPoint x: 1030, endPoint y: 99, distance: 576.7
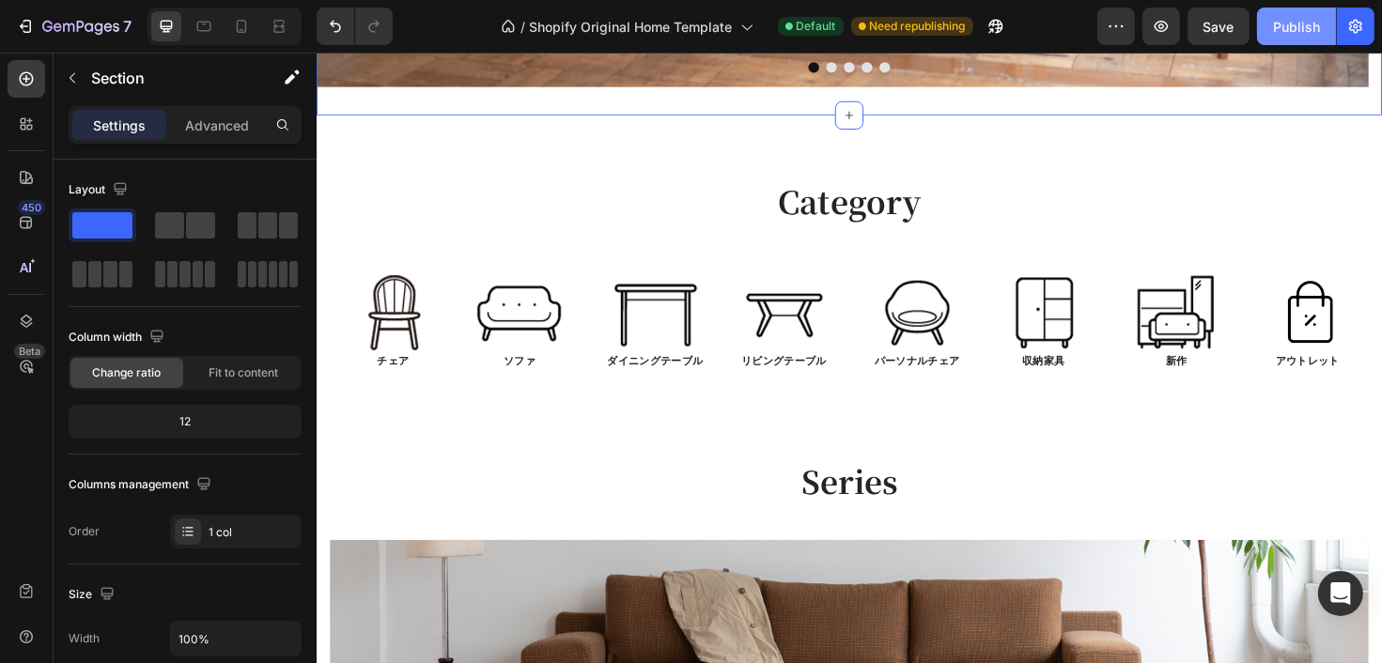
click at [1294, 20] on div "Publish" at bounding box center [1296, 27] width 47 height 20
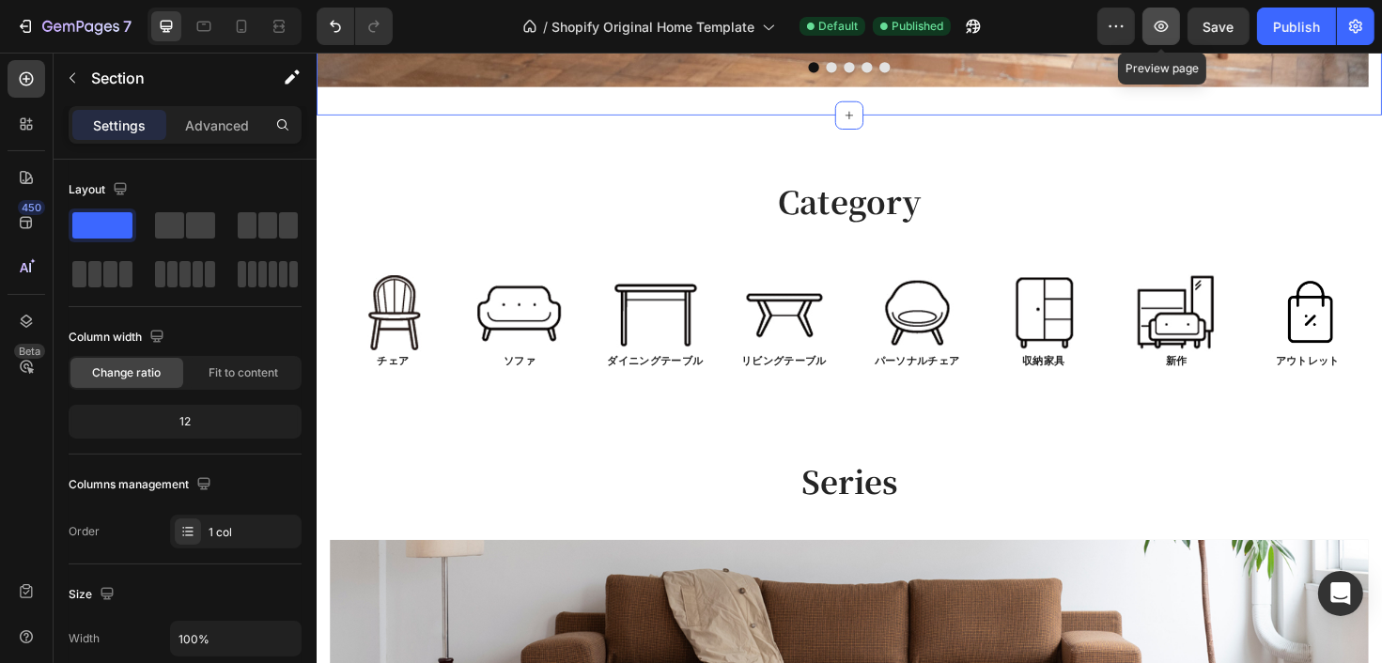
click at [1164, 31] on icon "button" at bounding box center [1161, 26] width 14 height 11
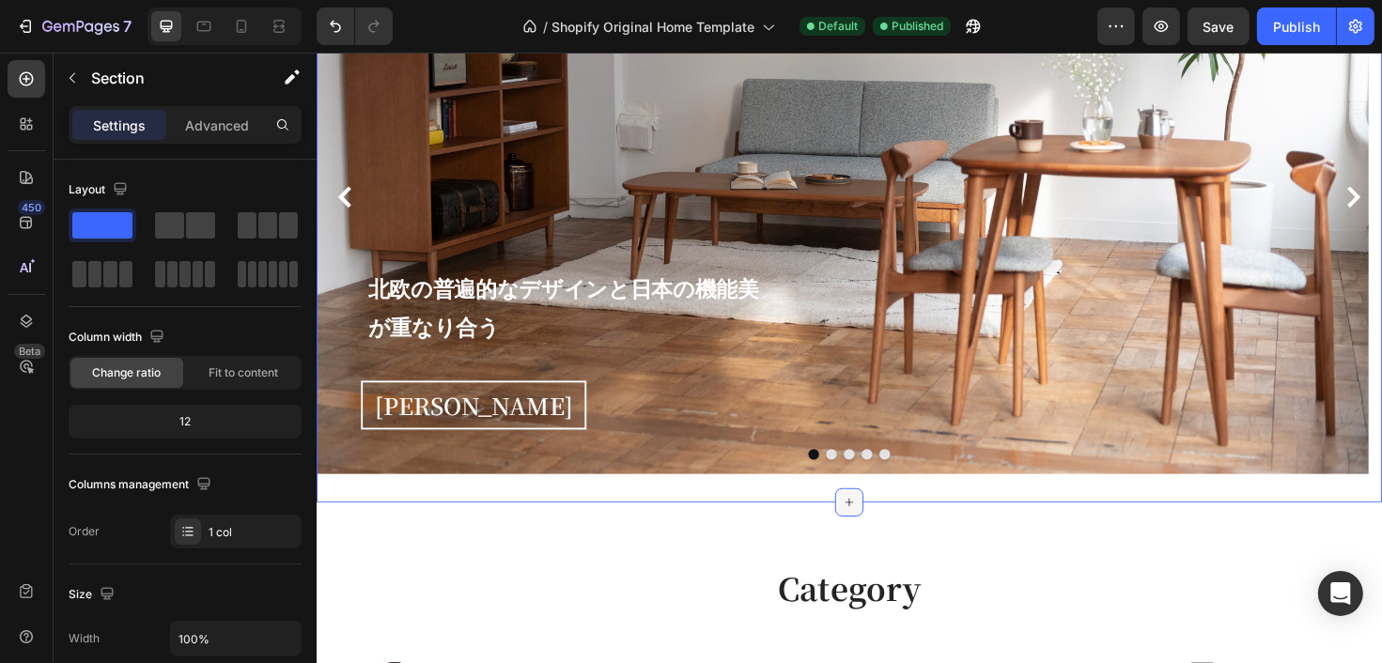
scroll to position [147, 0]
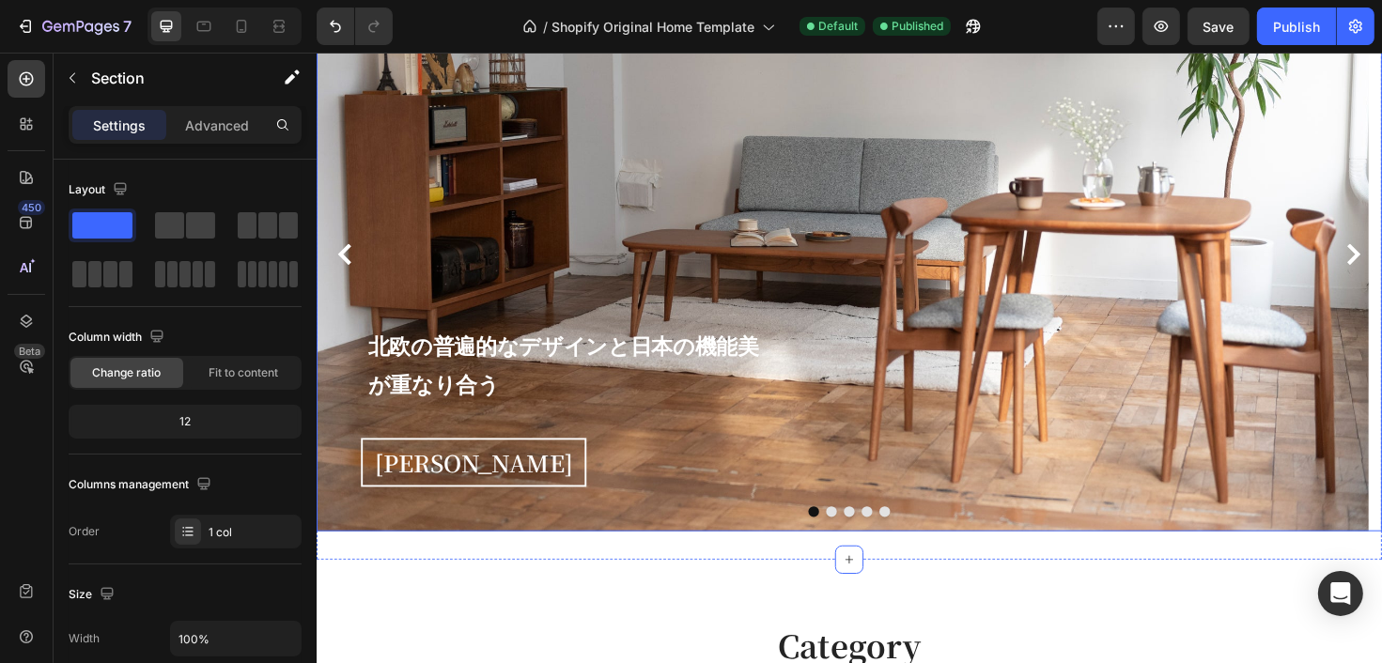
click at [892, 535] on button "Dot" at bounding box center [897, 538] width 11 height 11
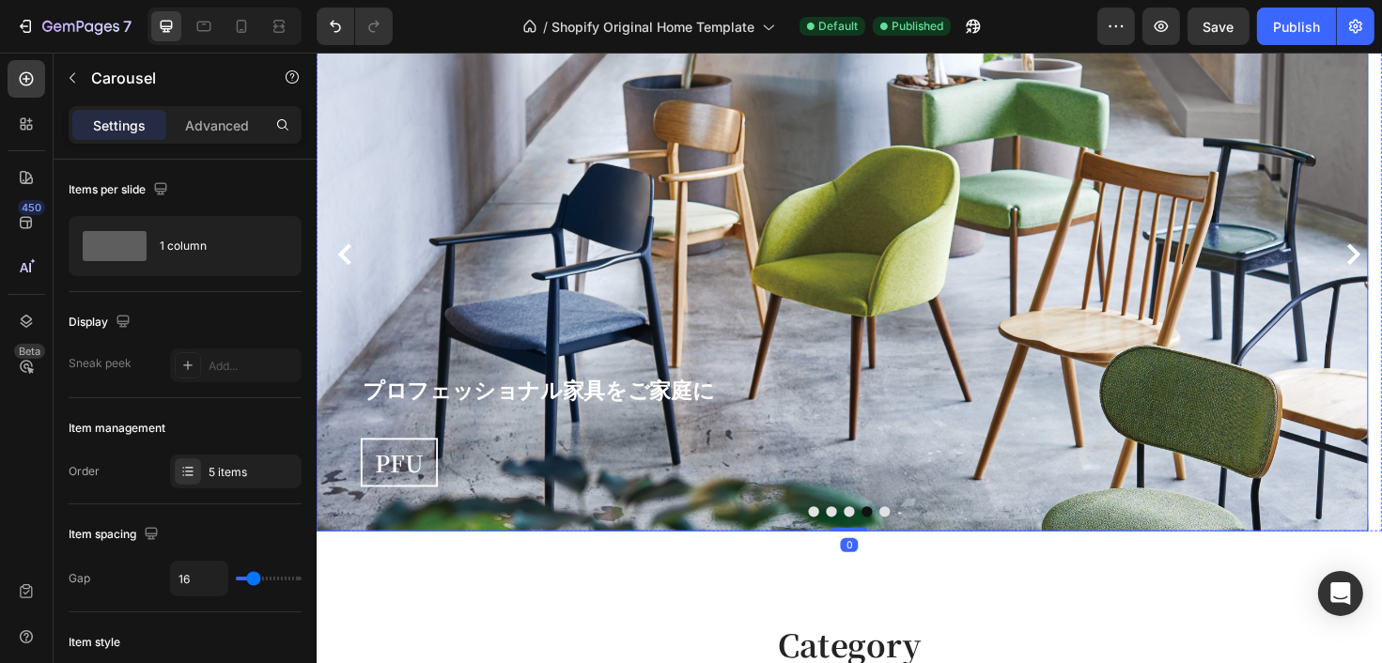
click at [938, 239] on div "プロフェッショナル家具をご家庭に Heading PFU Button Row" at bounding box center [632, 266] width 633 height 585
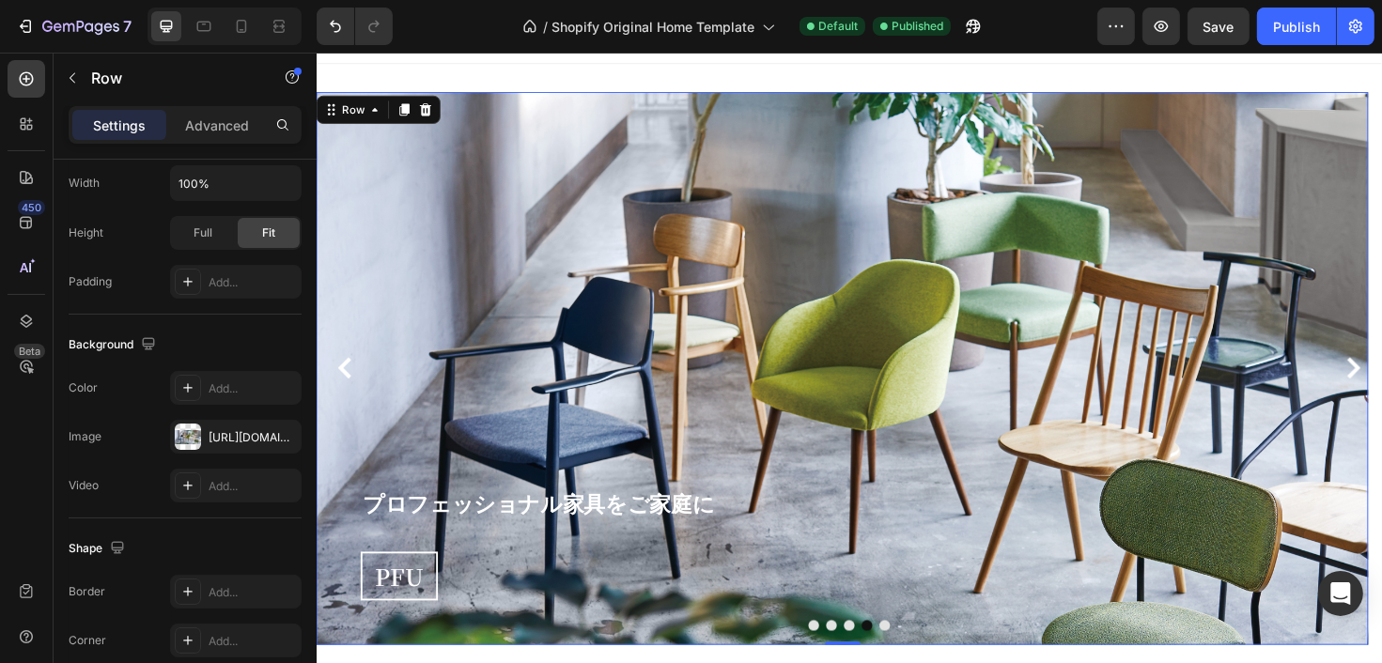
scroll to position [0, 0]
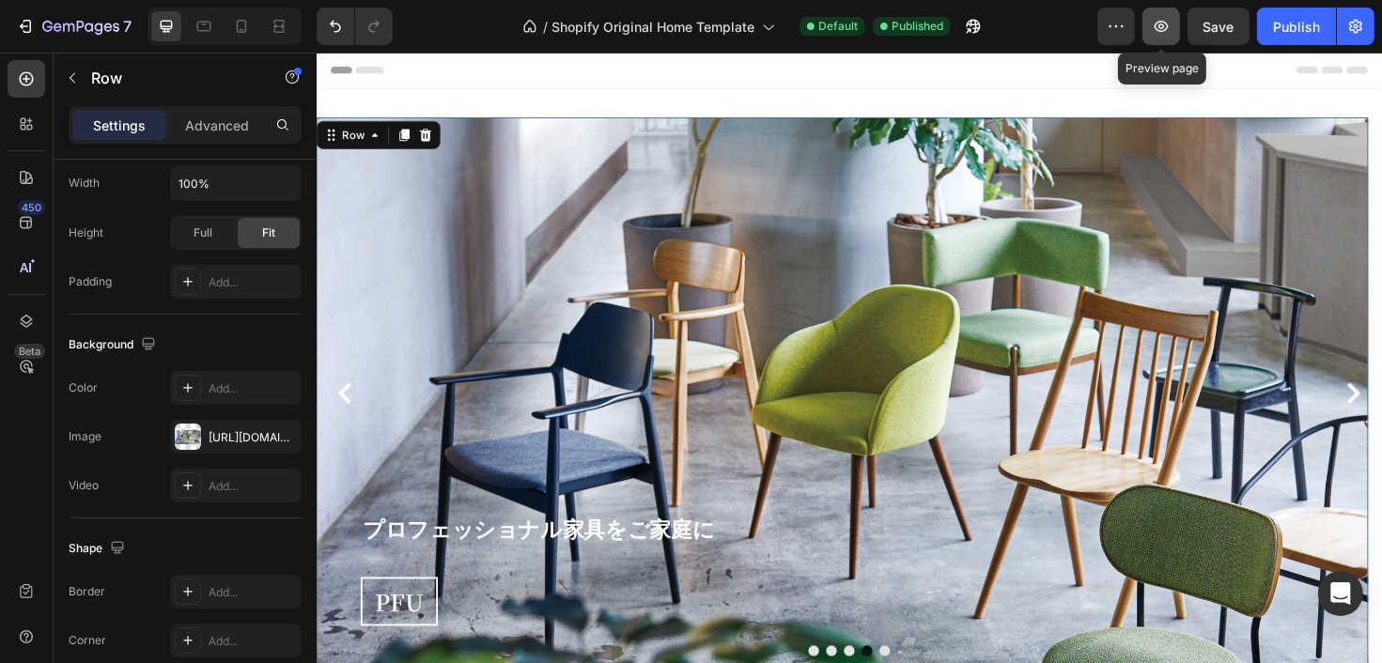
click at [1155, 31] on icon "button" at bounding box center [1161, 26] width 19 height 19
click at [246, 26] on icon at bounding box center [241, 26] width 19 height 19
type input "0"
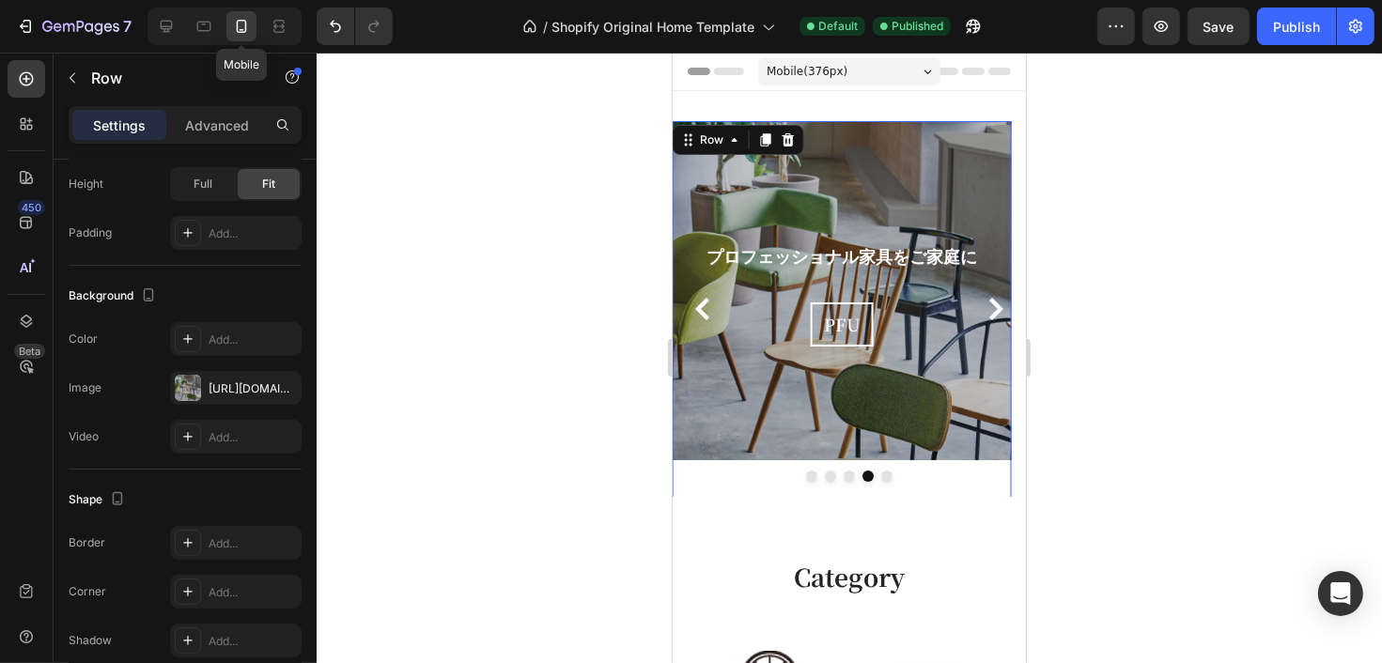
scroll to position [3, 0]
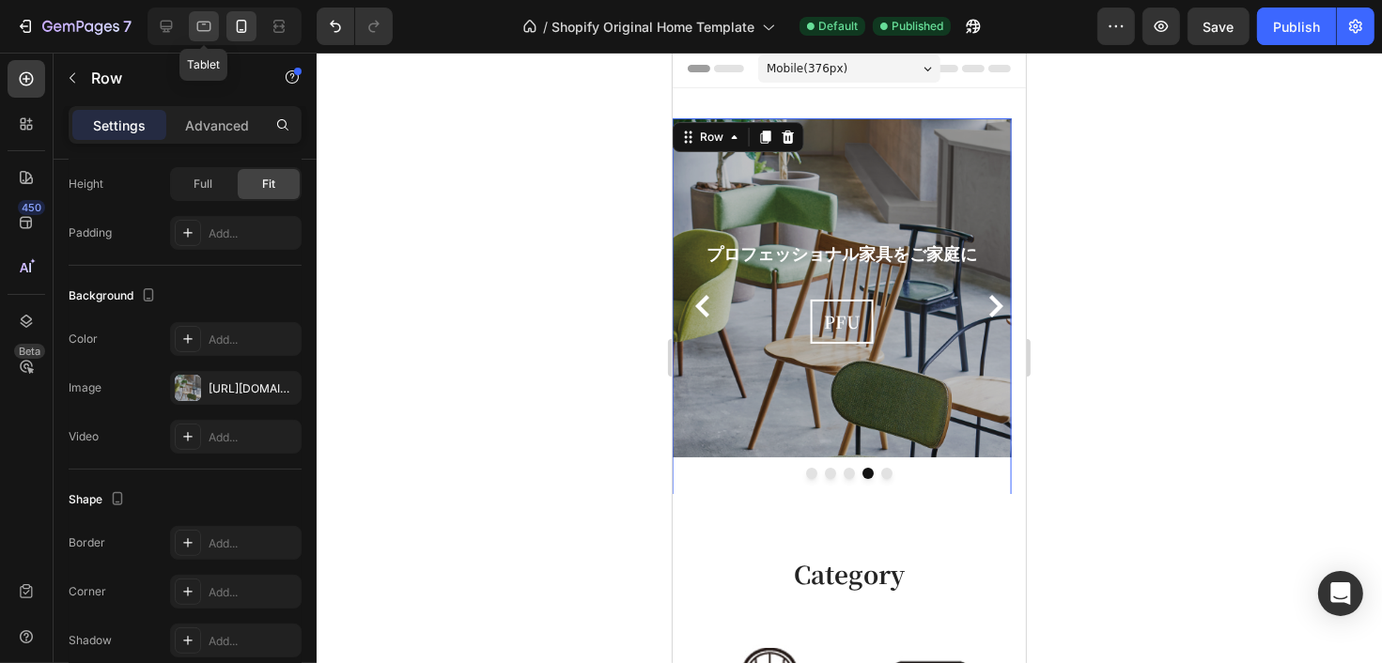
click at [208, 33] on icon at bounding box center [203, 26] width 19 height 19
type input "30"
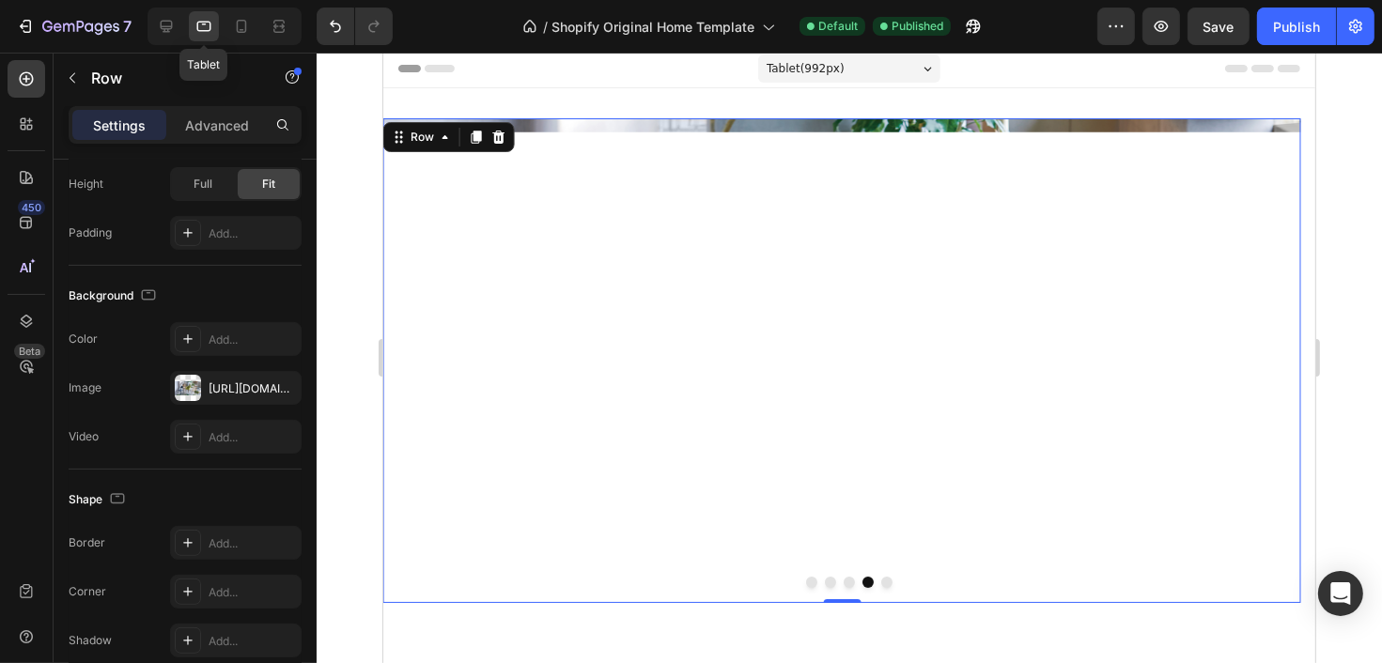
scroll to position [2, 0]
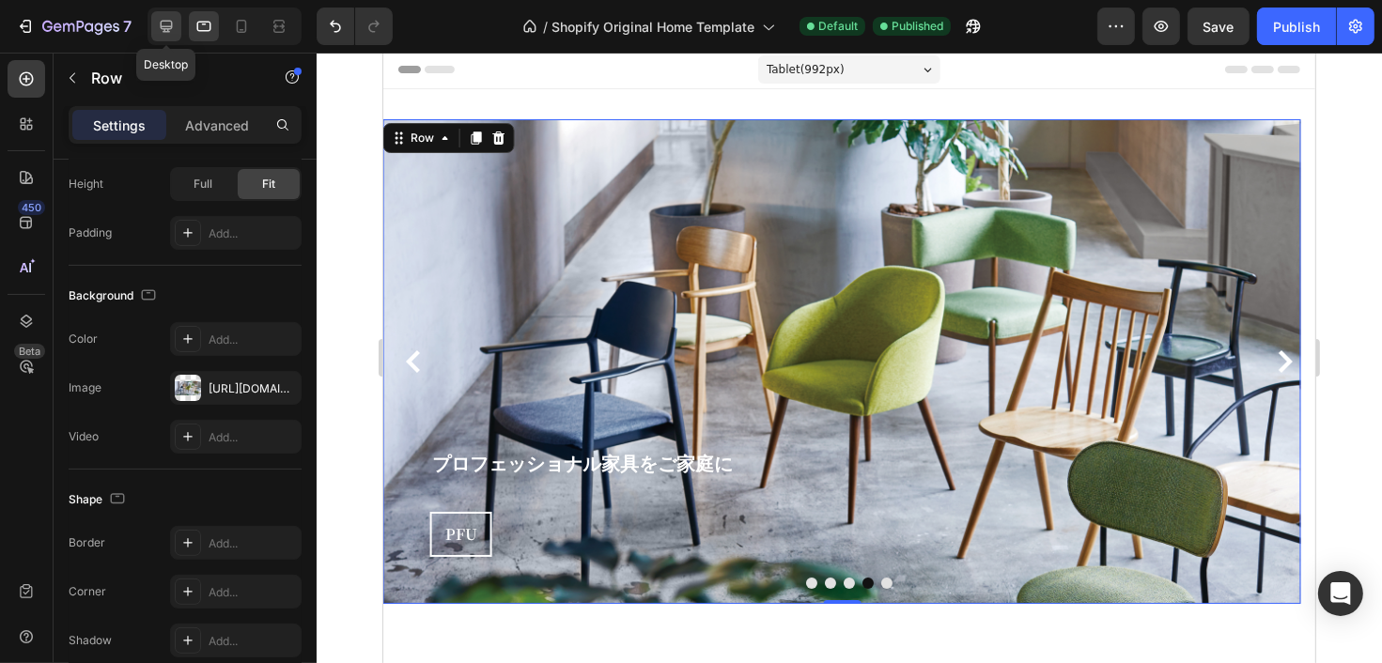
click at [167, 30] on icon at bounding box center [167, 27] width 12 height 12
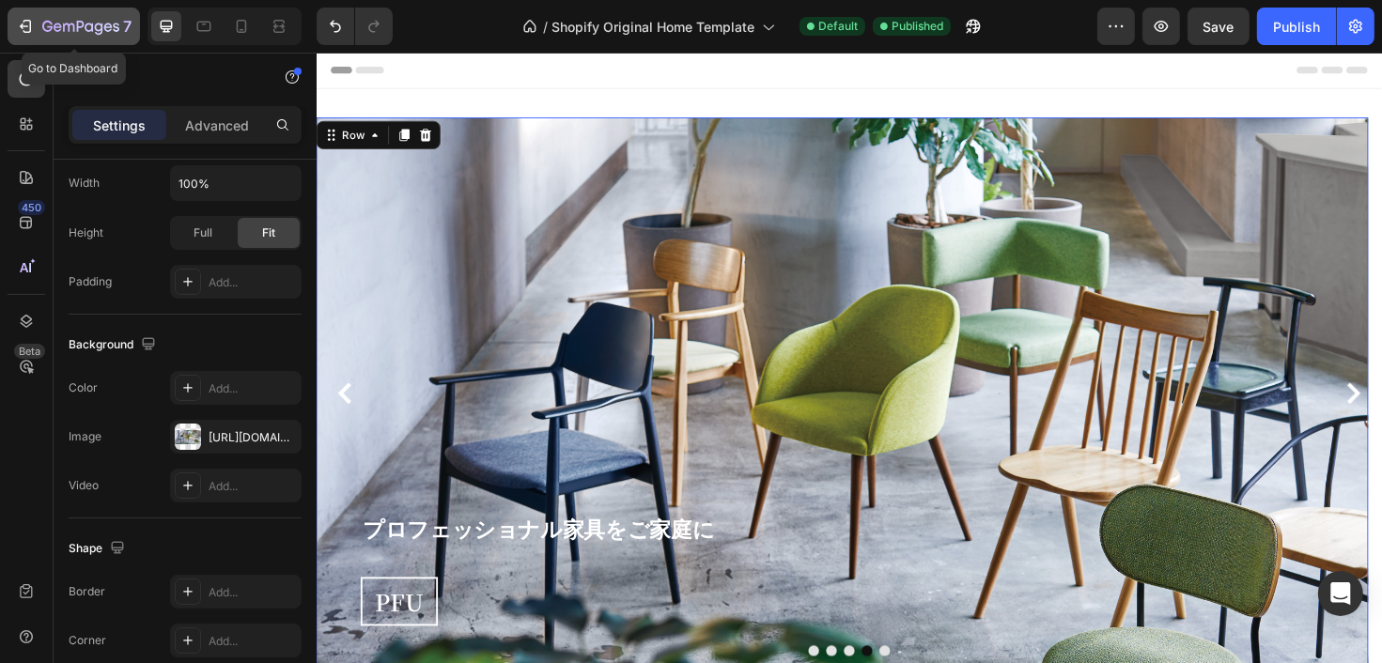
click at [113, 27] on icon "button" at bounding box center [116, 27] width 7 height 8
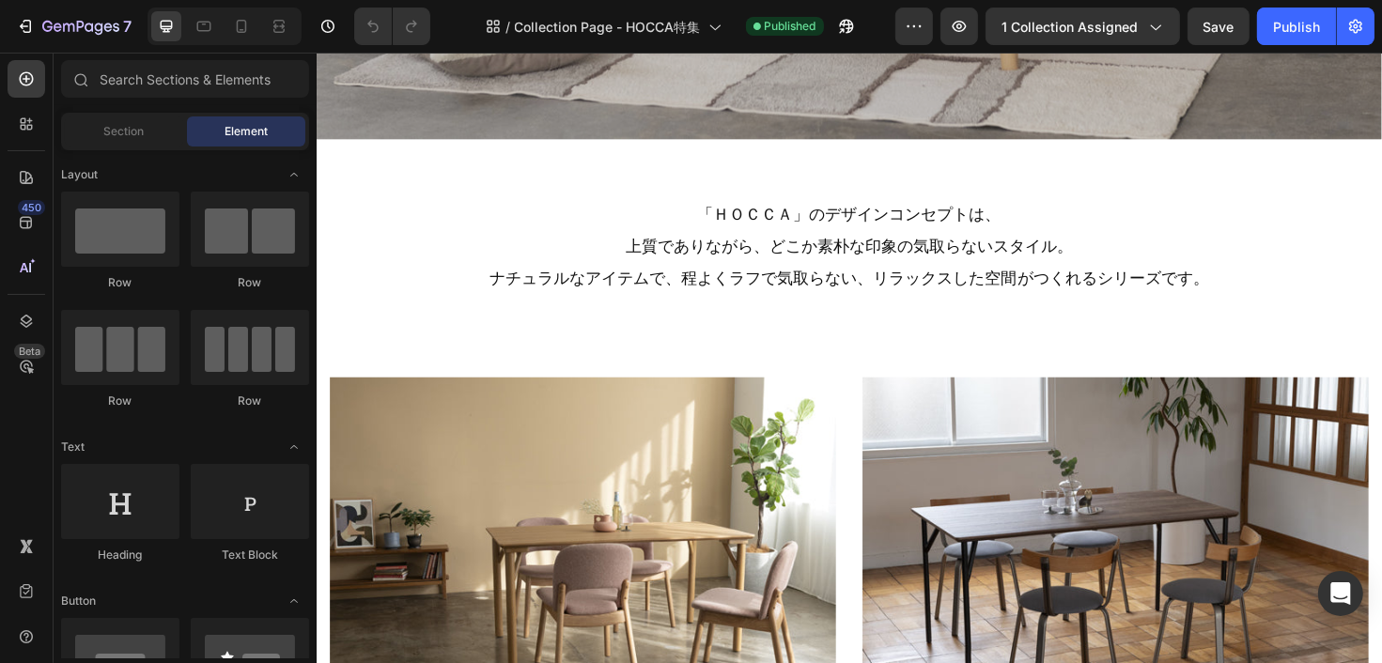
scroll to position [2066, 0]
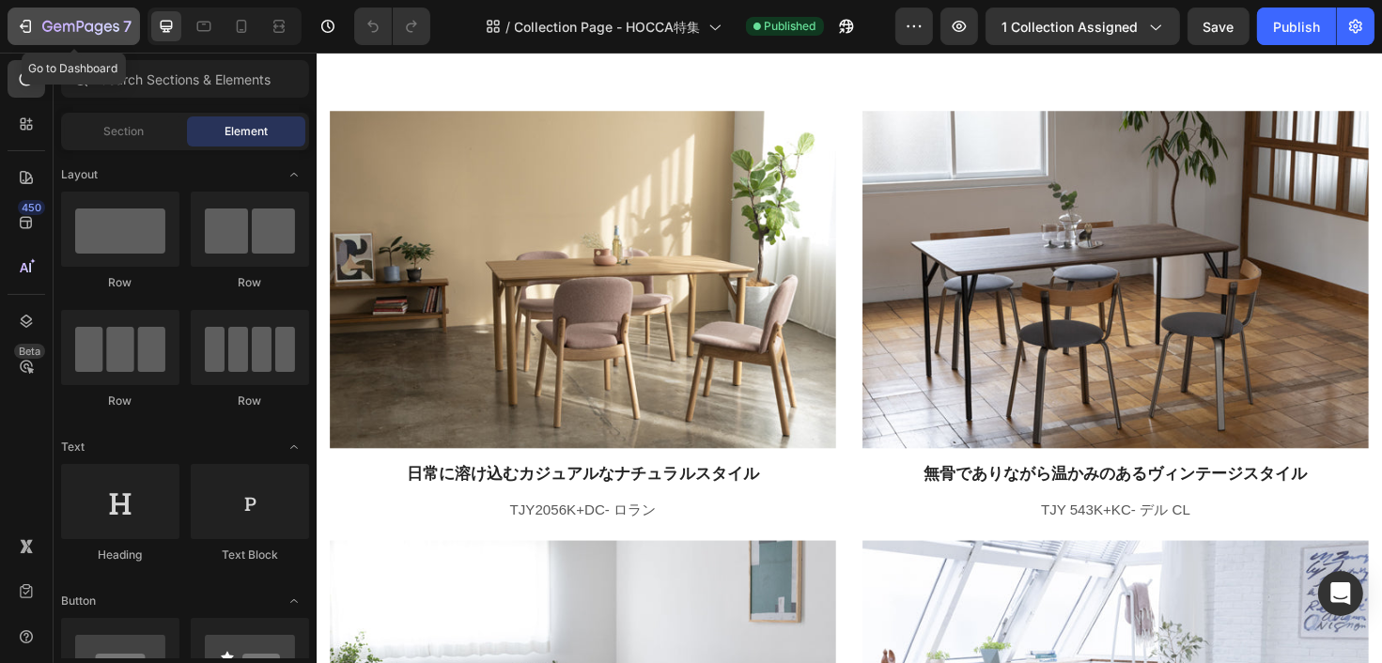
click at [102, 27] on icon "button" at bounding box center [80, 28] width 77 height 16
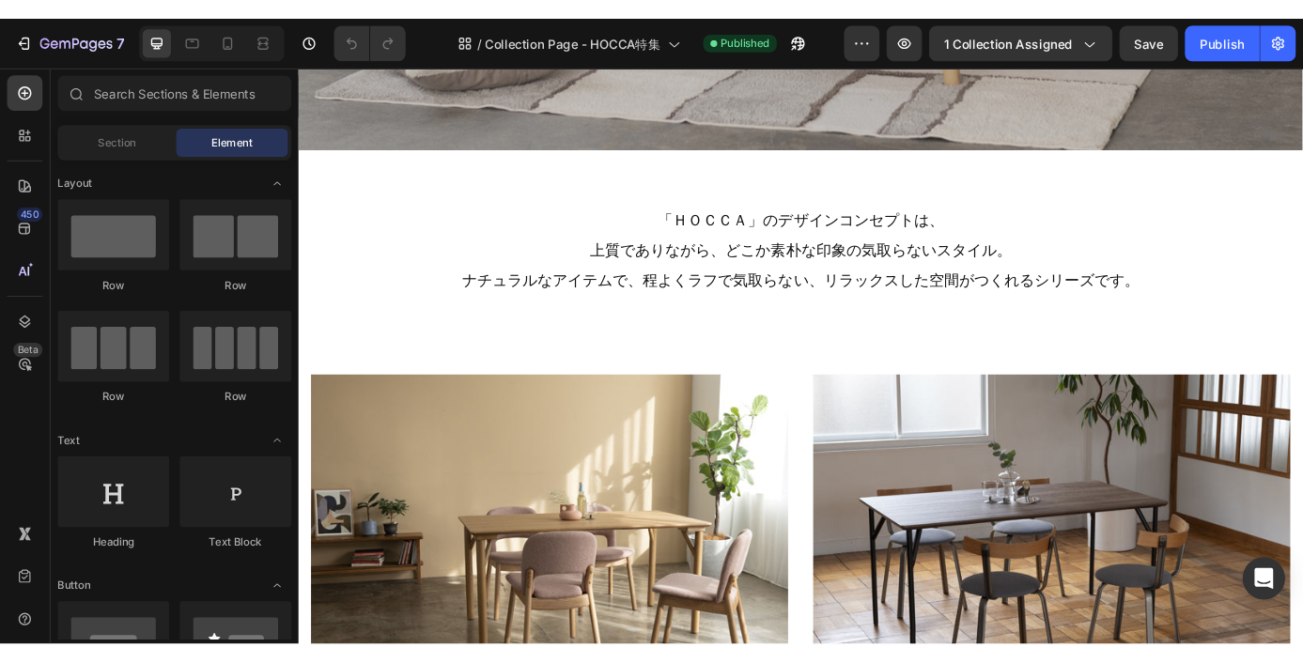
scroll to position [1972, 0]
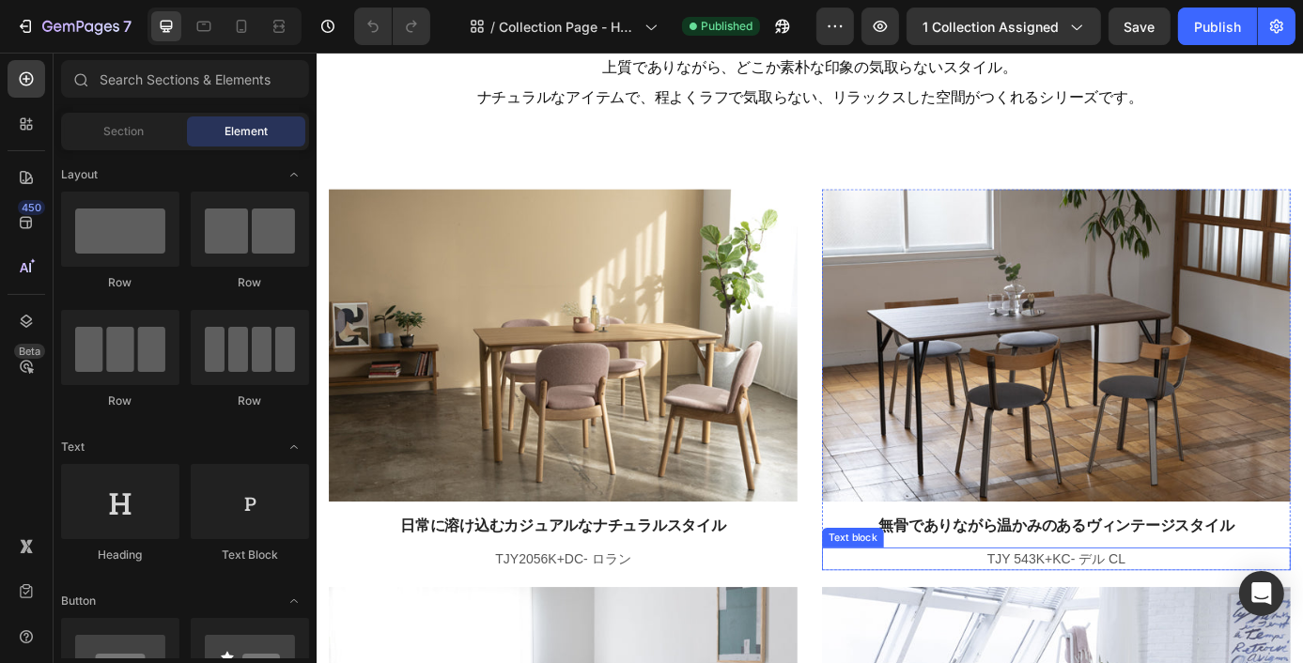
click at [1381, 619] on p "TJY 543K+KC- デル CL" at bounding box center [1161, 630] width 532 height 23
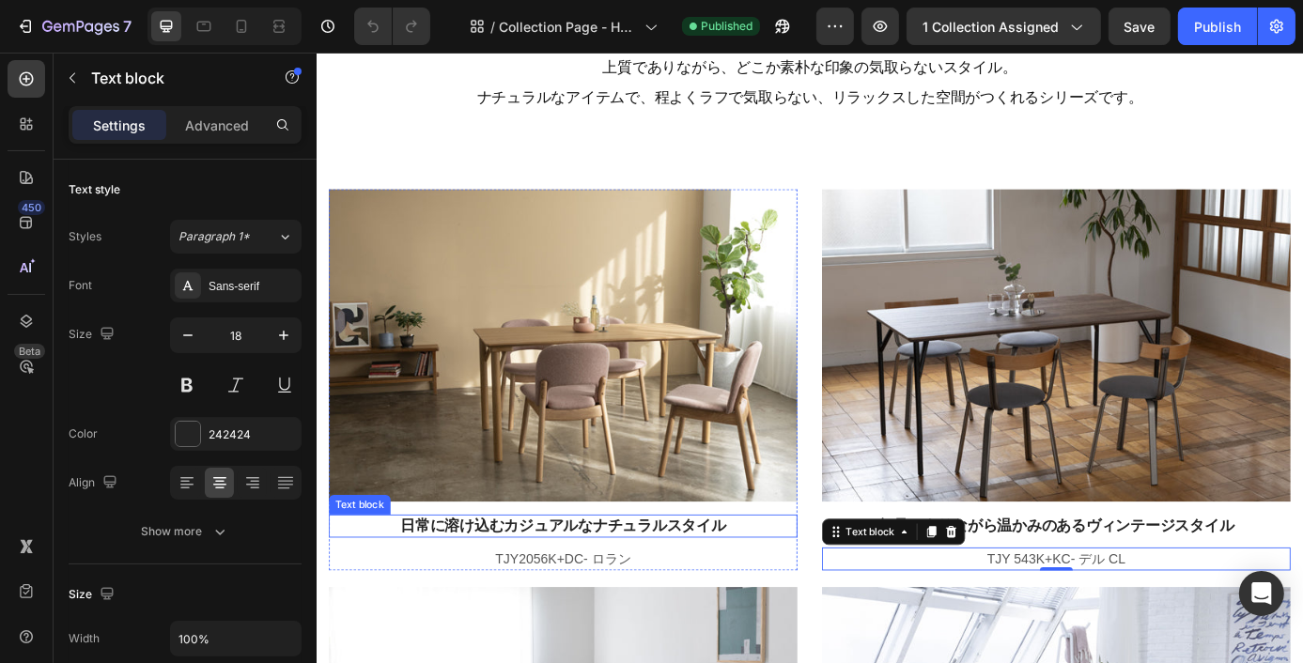
click at [737, 581] on p "日常に溶け込むカジュアルなナチュラルスタイル" at bounding box center [598, 592] width 532 height 22
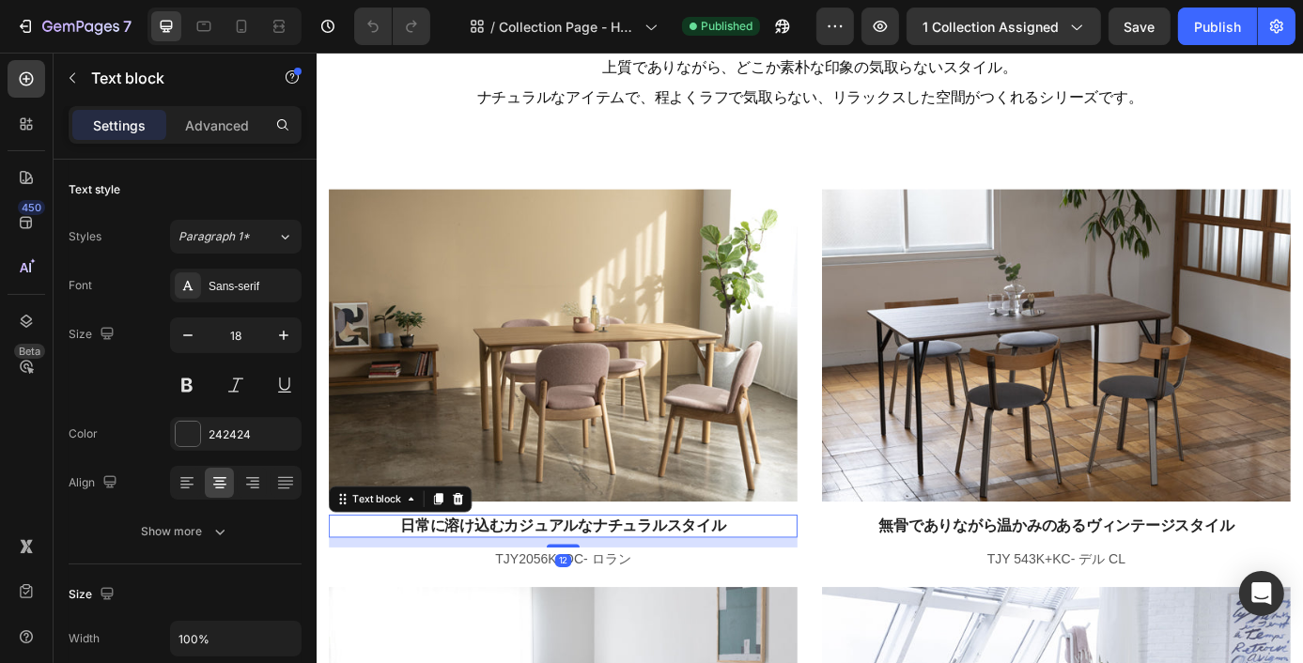
click at [738, 584] on p "日常に溶け込むカジュアルなナチュラルスタイル" at bounding box center [598, 592] width 532 height 22
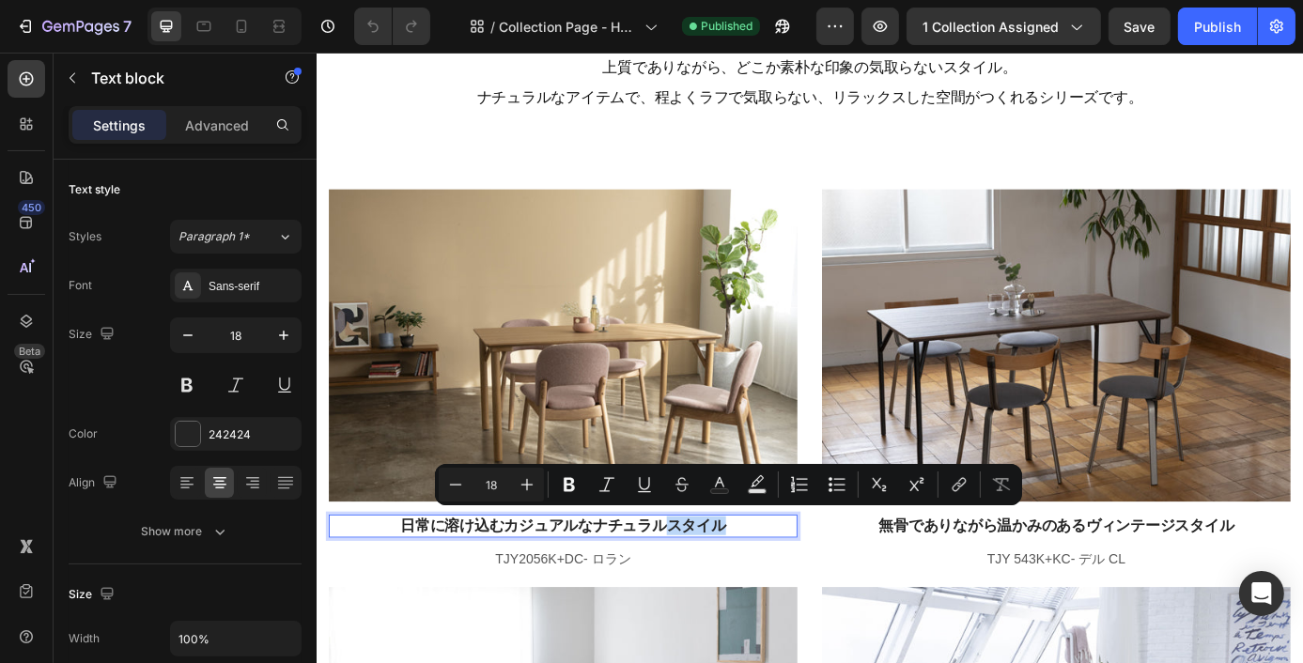
click at [798, 590] on p "日常に溶け込むカジュアルなナチュラルスタイル" at bounding box center [598, 592] width 532 height 22
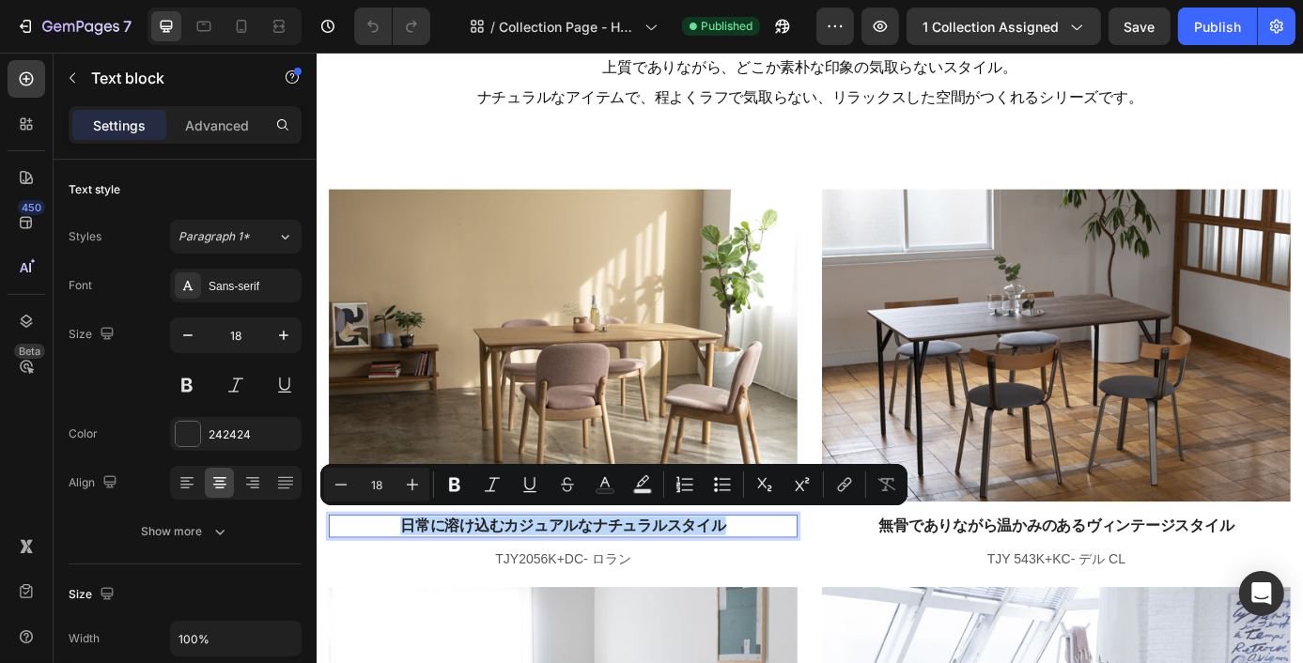
drag, startPoint x: 796, startPoint y: 586, endPoint x: 413, endPoint y: 584, distance: 382.3
click at [413, 584] on p "日常に溶け込むカジュアルなナチュラルスタイル" at bounding box center [598, 592] width 532 height 22
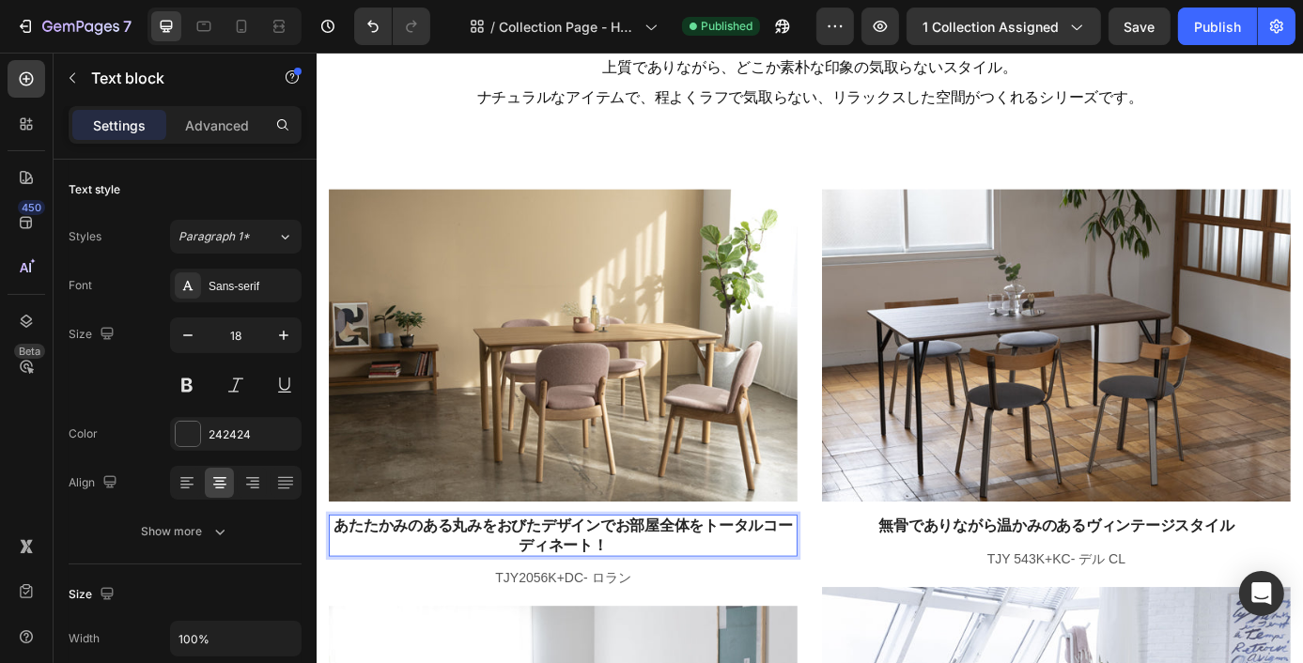
click at [661, 586] on p "あたたかみのある丸みをおびたデザインでお部屋全体をトータルコーディネート！" at bounding box center [598, 603] width 532 height 44
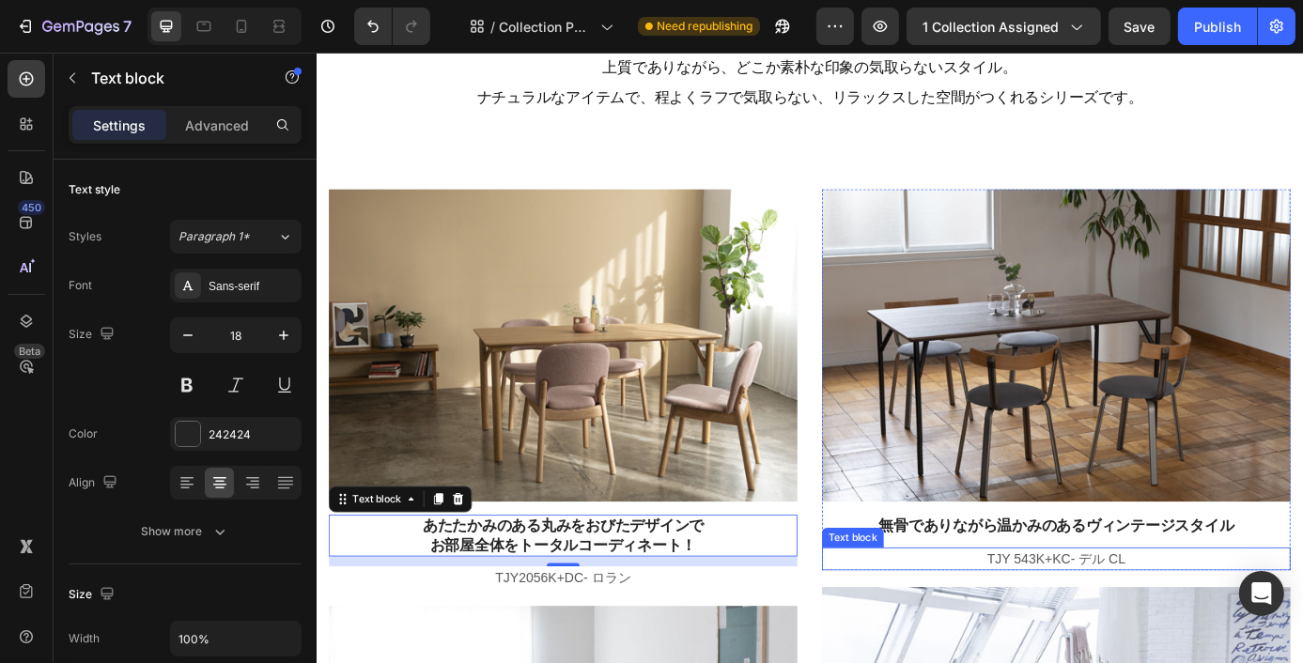
drag, startPoint x: 1348, startPoint y: 623, endPoint x: 1210, endPoint y: 668, distance: 145.2
click at [1348, 623] on p "TJY 543K+KC- デル CL" at bounding box center [1161, 630] width 532 height 23
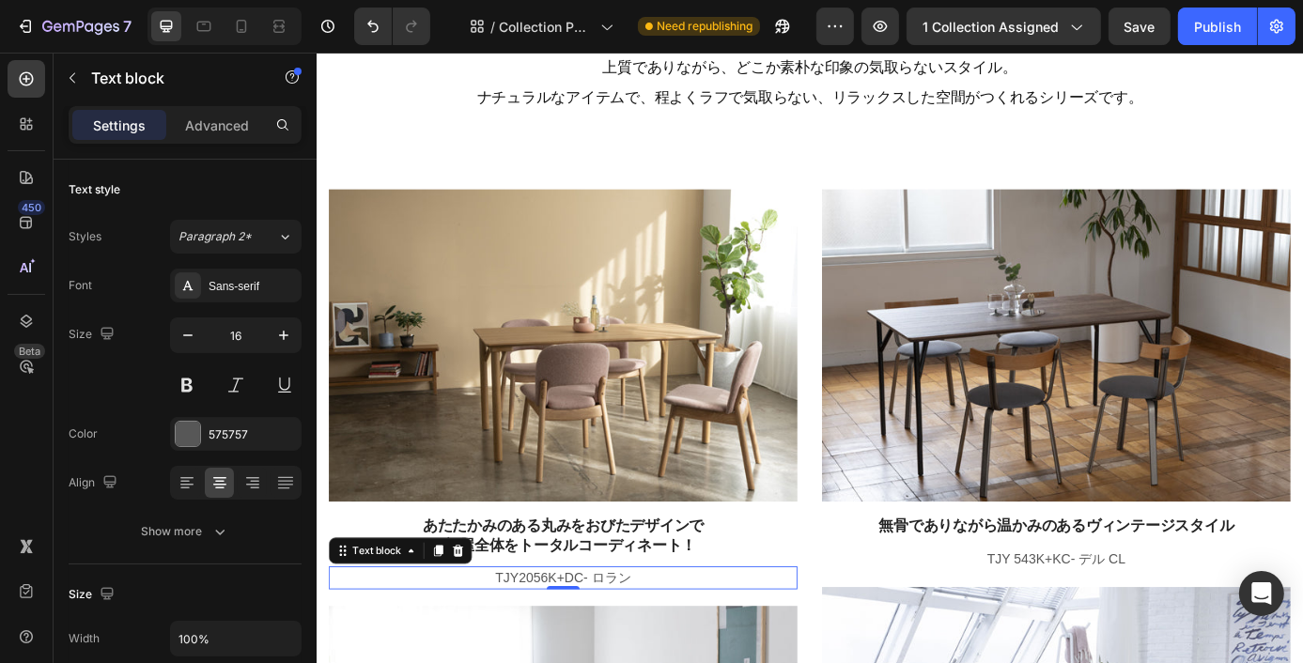
click at [649, 652] on p "TJY2056K+DC- ロラン" at bounding box center [598, 652] width 532 height 23
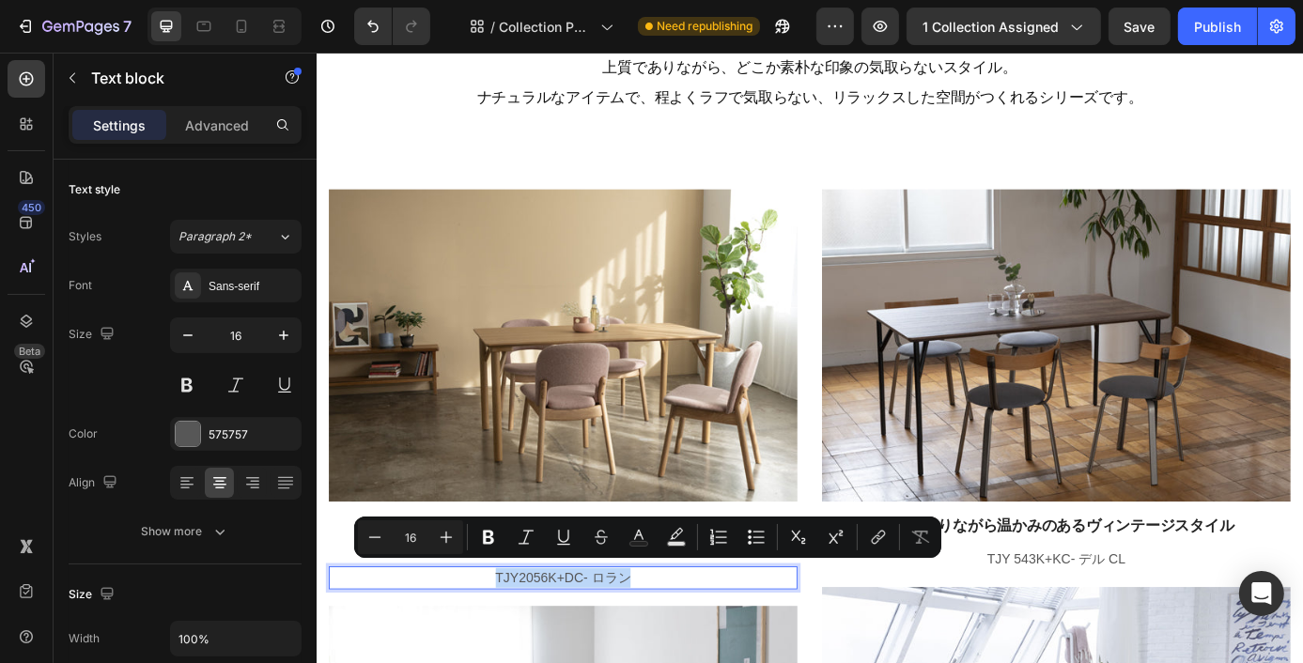
click at [649, 652] on p "TJY2056K+DC- ロラン" at bounding box center [598, 652] width 532 height 23
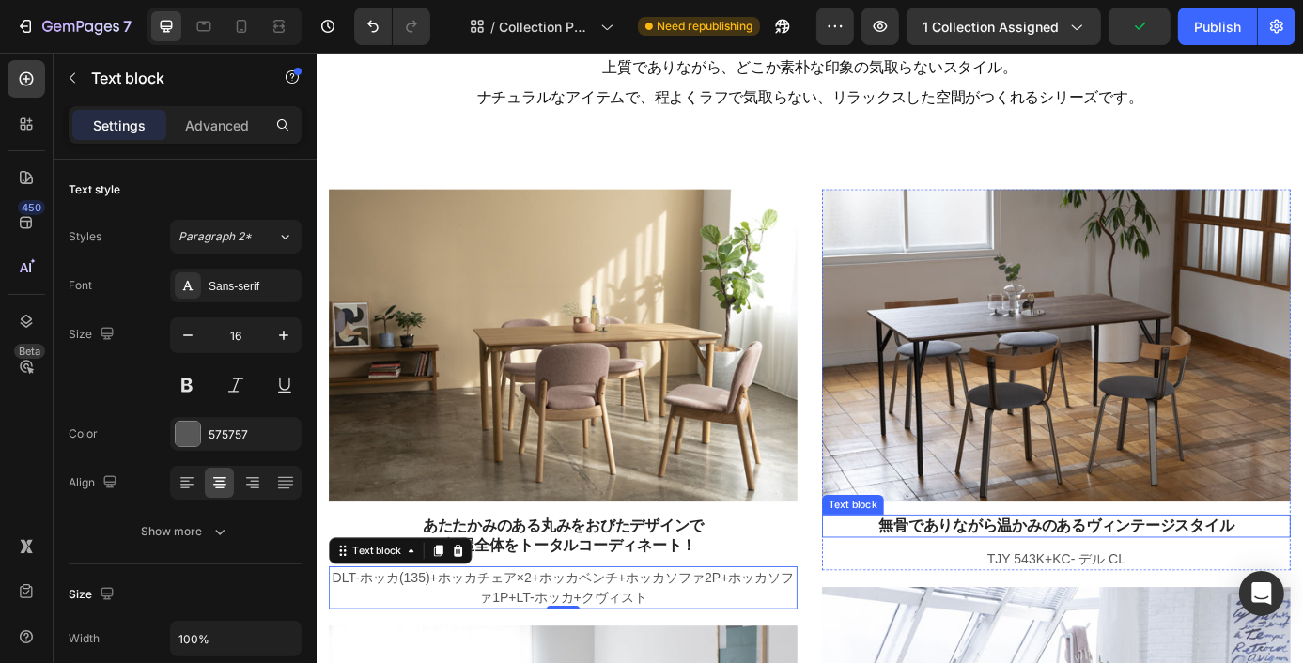
click at [1381, 582] on p "無骨でありながら温かみのあるヴィンテージスタイル" at bounding box center [1161, 592] width 532 height 22
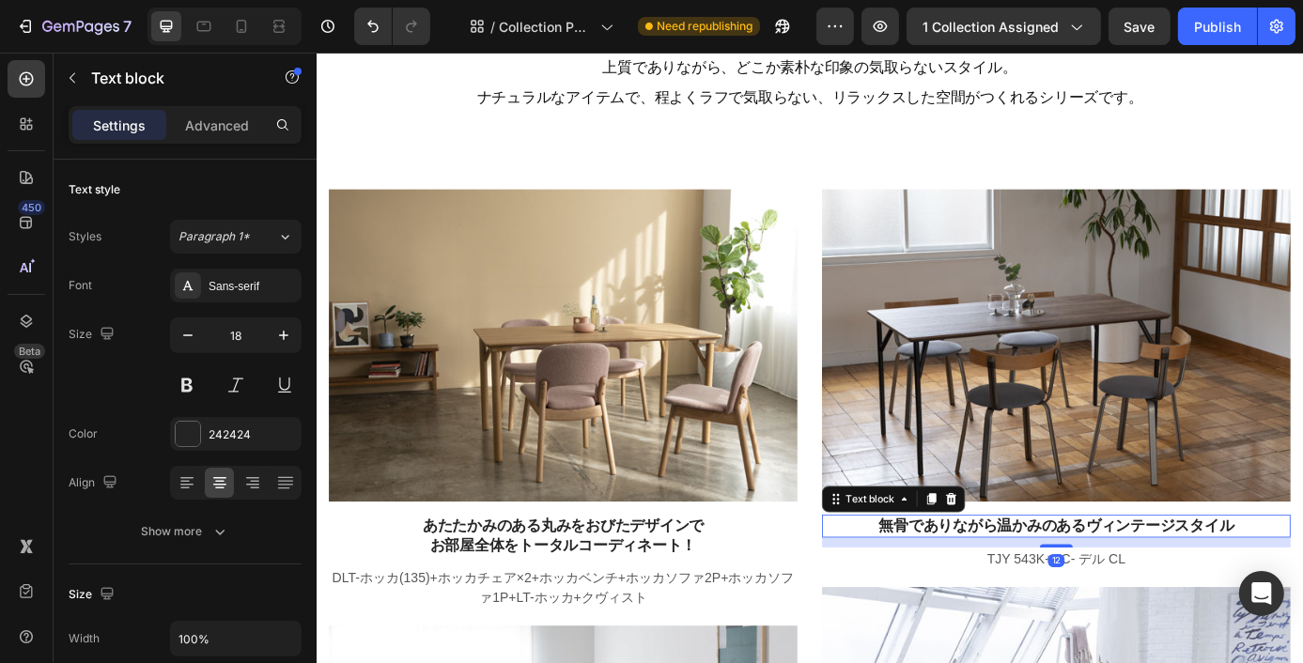
click at [1264, 583] on p "無骨でありながら温かみのあるヴィンテージスタイル" at bounding box center [1161, 592] width 532 height 22
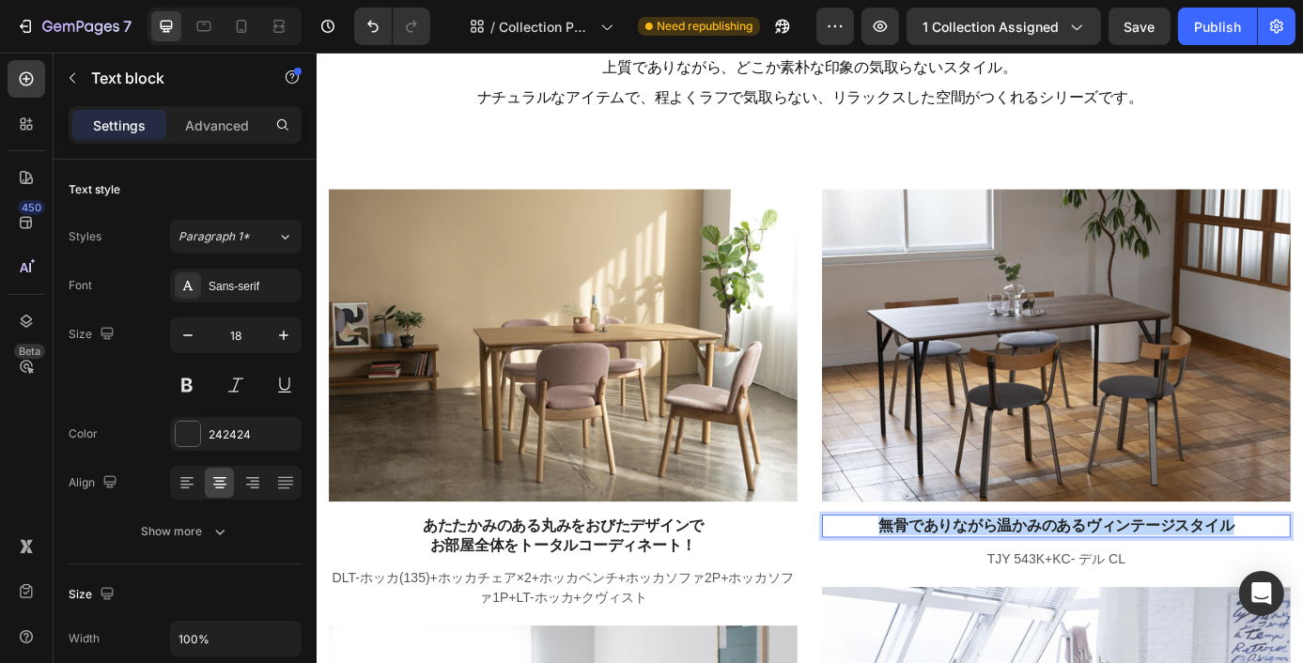
click at [1264, 583] on p "無骨でありながら温かみのあるヴィンテージスタイル" at bounding box center [1161, 592] width 532 height 22
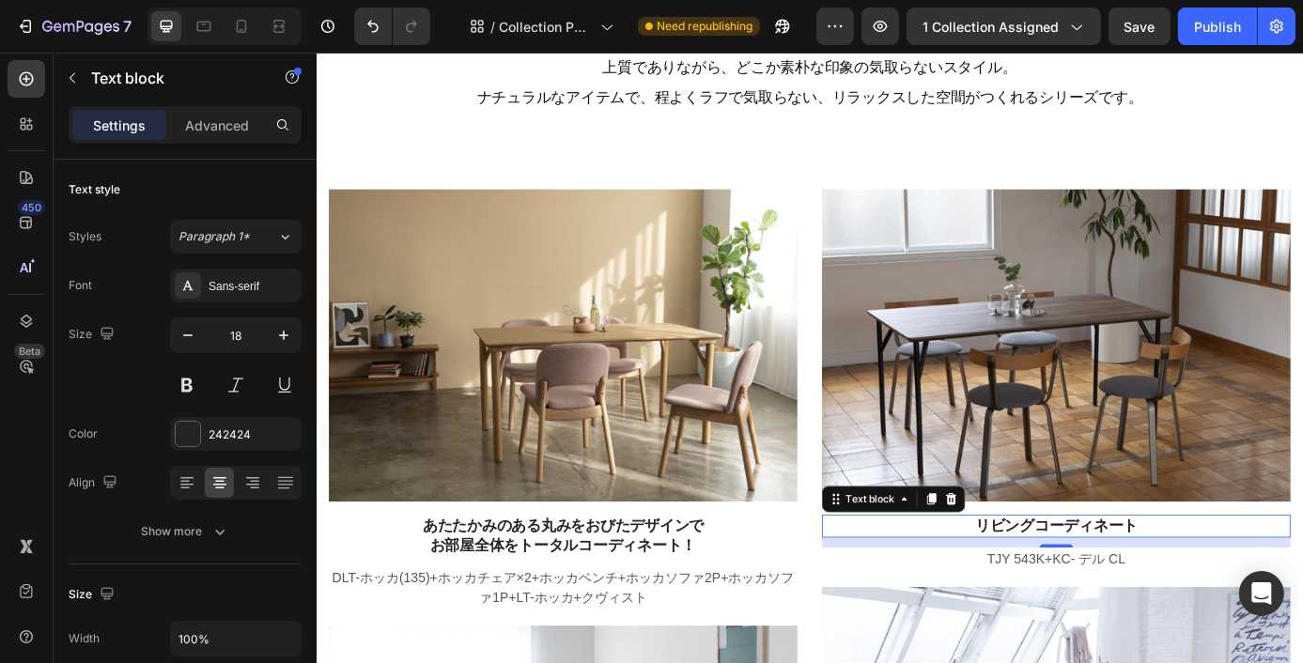
click at [1338, 619] on p "TJY 543K+KC- デル CL" at bounding box center [1161, 630] width 532 height 23
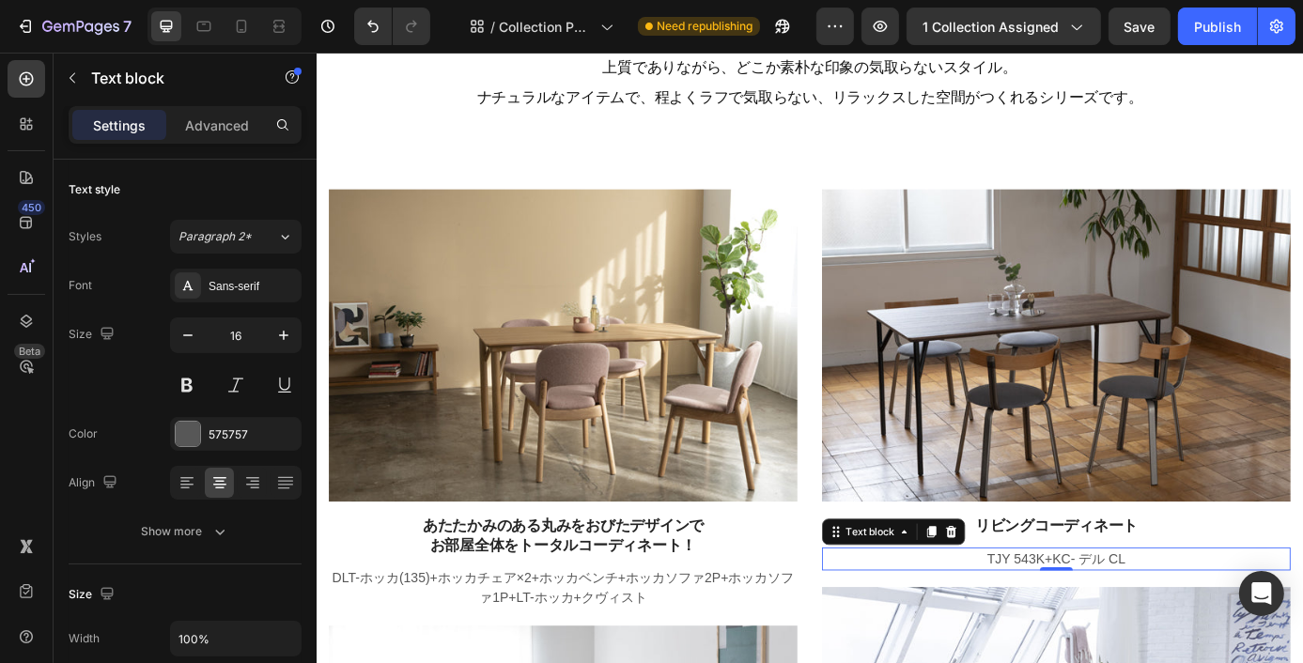
click at [1219, 625] on p "TJY 543K+KC- デル CL" at bounding box center [1161, 630] width 532 height 23
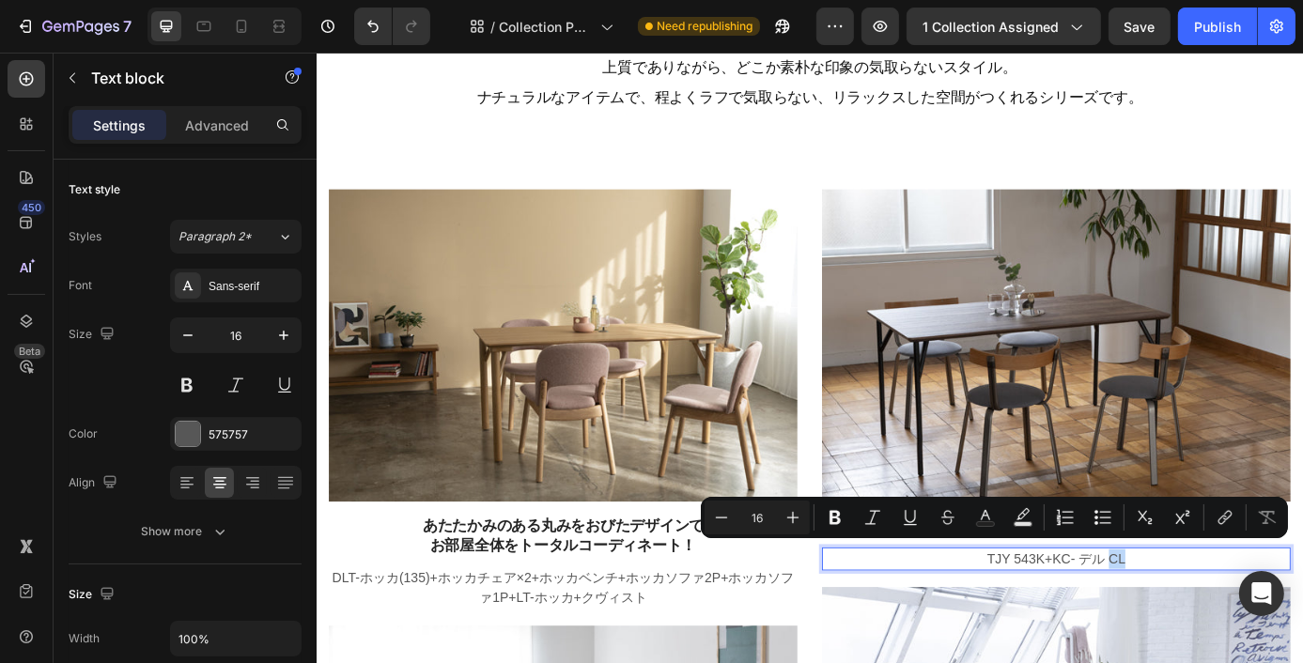
click at [1219, 625] on p "TJY 543K+KC- デル CL" at bounding box center [1161, 630] width 532 height 23
drag, startPoint x: 1230, startPoint y: 625, endPoint x: 1070, endPoint y: 631, distance: 160.7
click at [1070, 631] on p "TJY 543K+KC- デル CL" at bounding box center [1161, 630] width 532 height 23
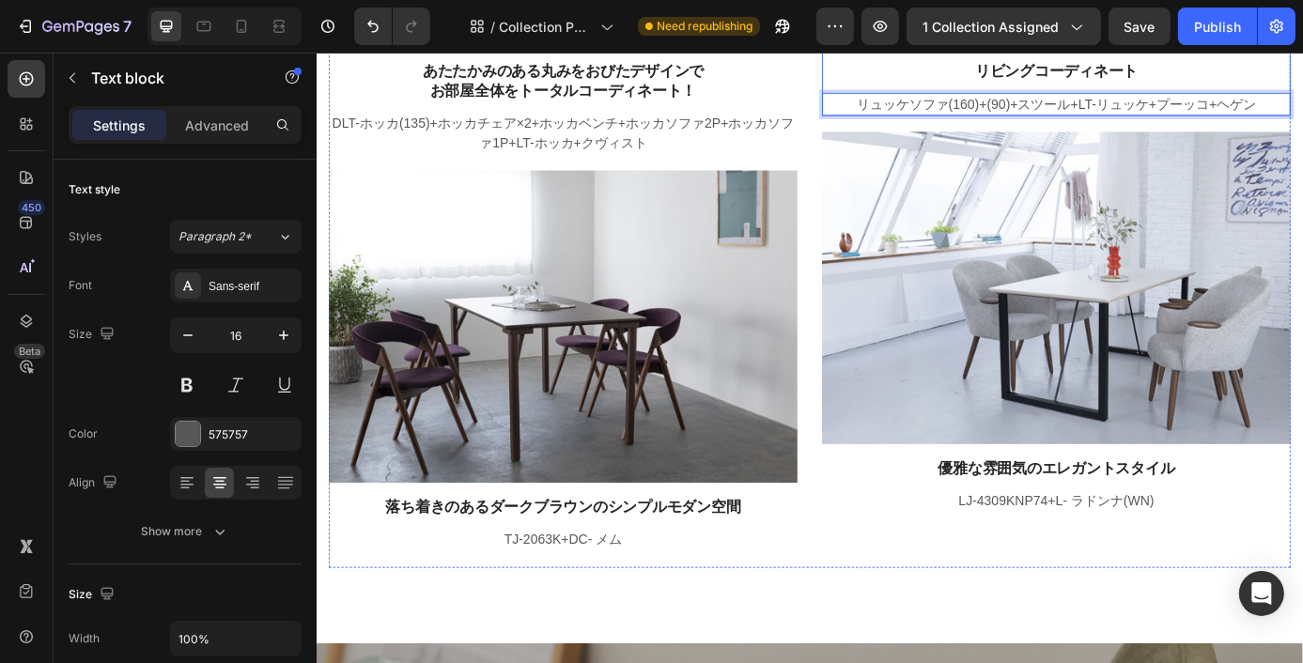
scroll to position [2536, 0]
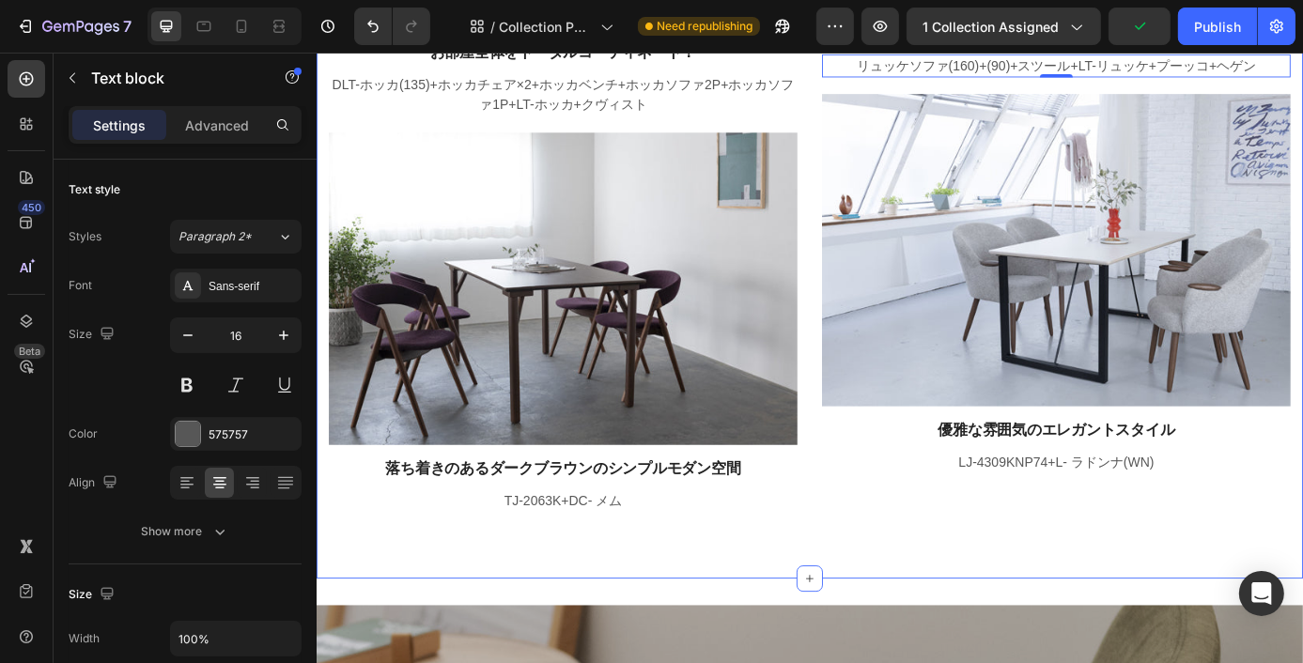
click at [1339, 595] on div "Image あたたかみのある丸みをおびたデザインで お部屋全体をトータルコーディネート！ Text block DLT-ホッカ(135)+ホッカチェア×2+ホ…" at bounding box center [879, 120] width 1127 height 1065
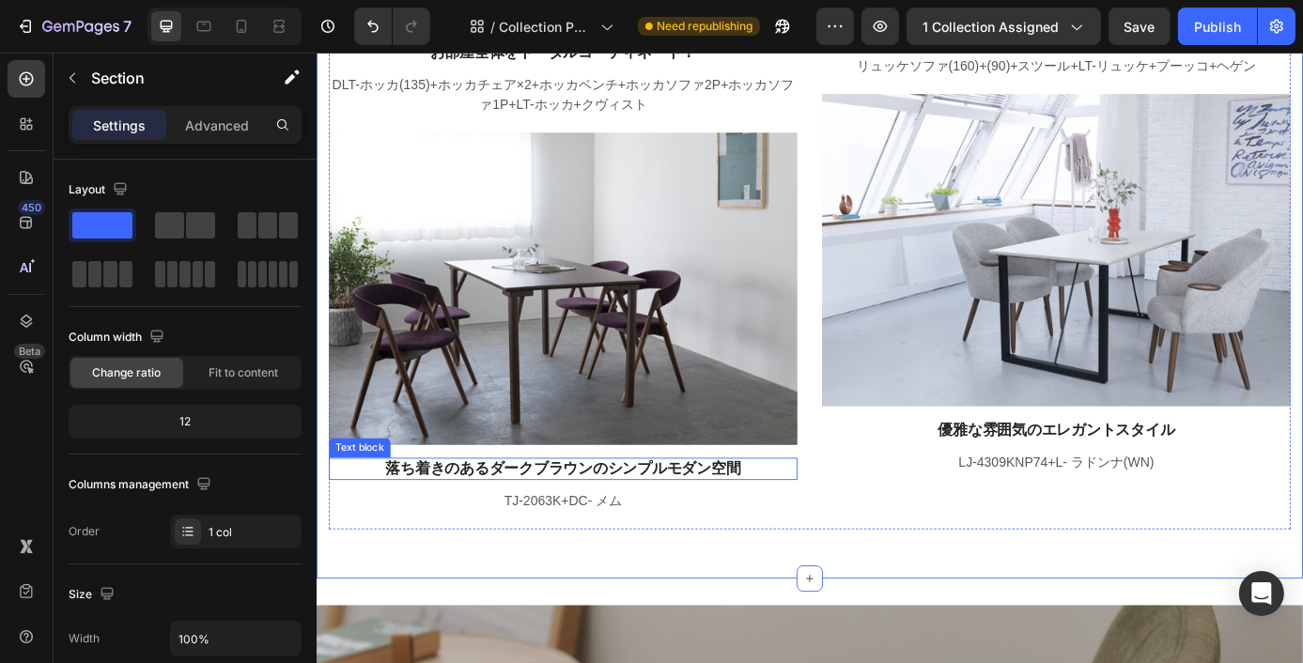
click at [683, 517] on p "落ち着きのあるダークブラウンのシンプルモダン空間" at bounding box center [598, 528] width 532 height 22
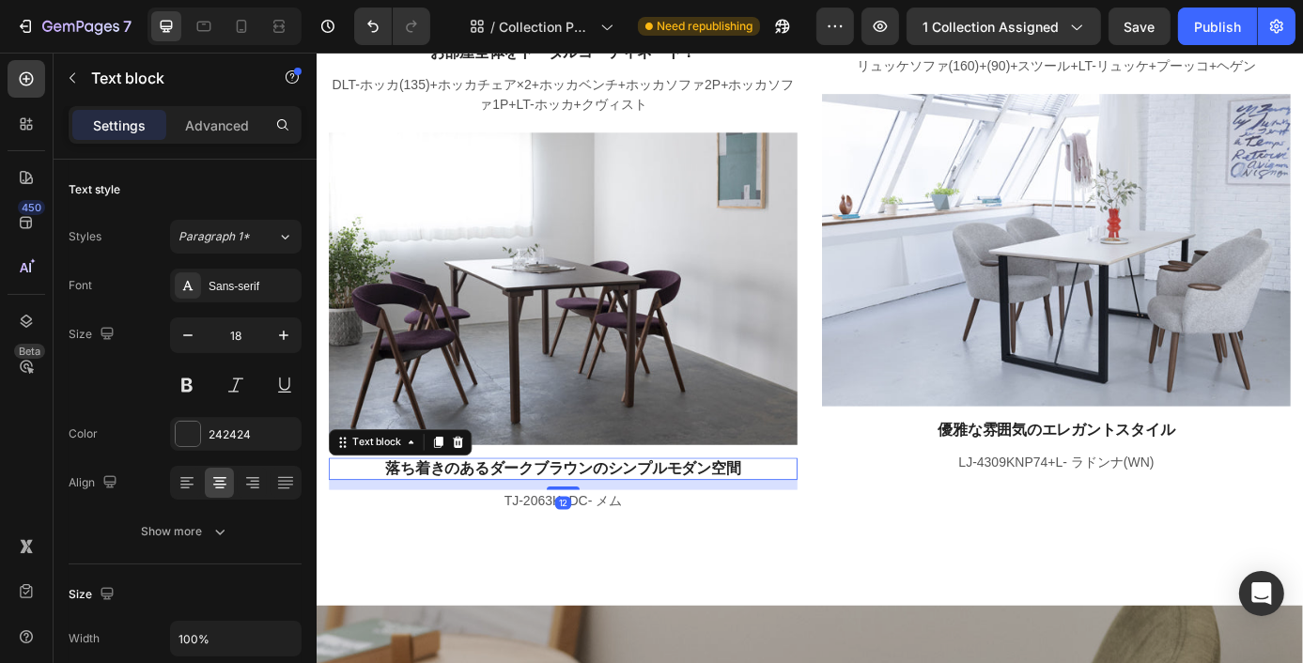
click at [683, 517] on p "落ち着きのあるダークブラウンのシンプルモダン空間" at bounding box center [598, 528] width 532 height 22
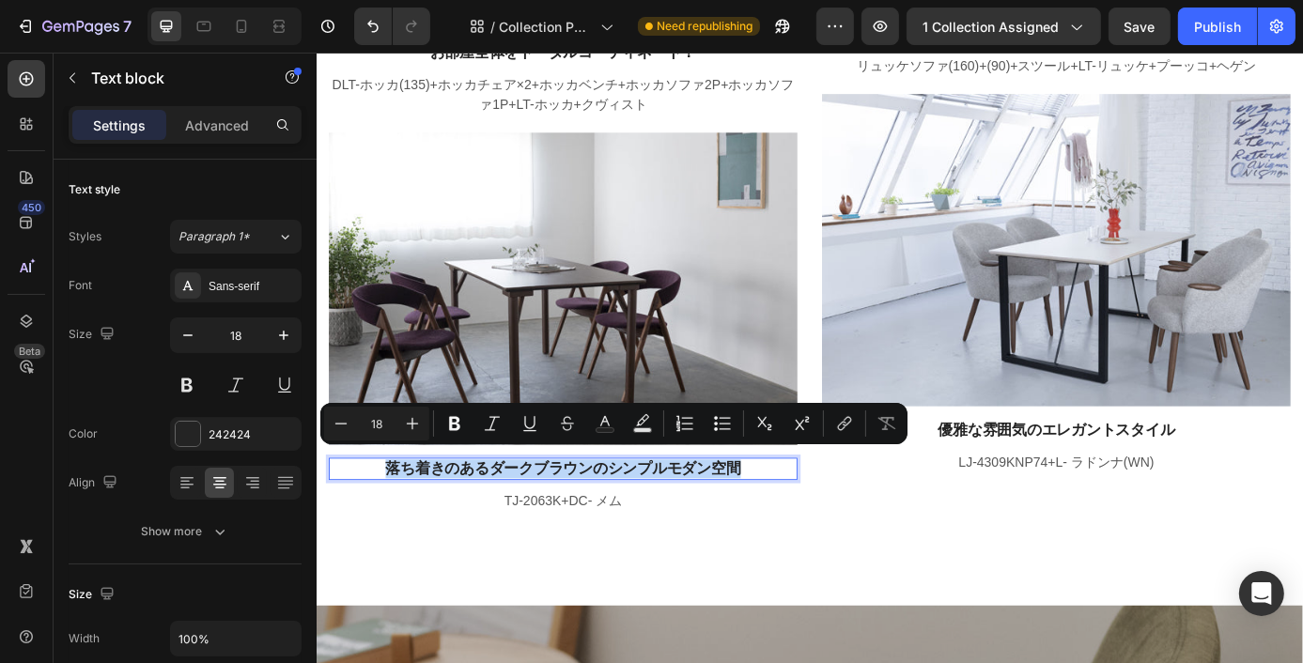
drag, startPoint x: 799, startPoint y: 521, endPoint x: 392, endPoint y: 515, distance: 407.7
click at [392, 517] on p "落ち着きのあるダークブラウンのシンプルモダン空間" at bounding box center [598, 528] width 532 height 22
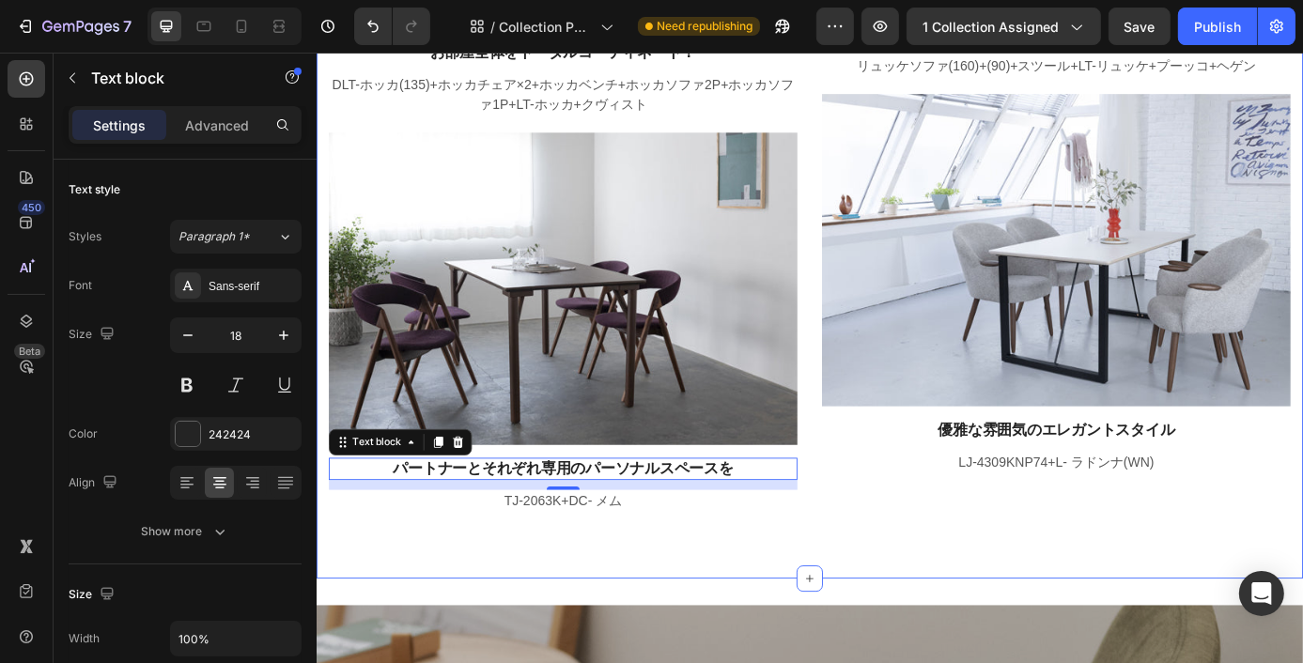
click at [1343, 626] on div "Image あたたかみのある丸みをおびたデザインで お部屋全体をトータルコーディネート！ Text block DLT-ホッカ(135)+ホッカチェア×2+ホ…" at bounding box center [879, 120] width 1127 height 1065
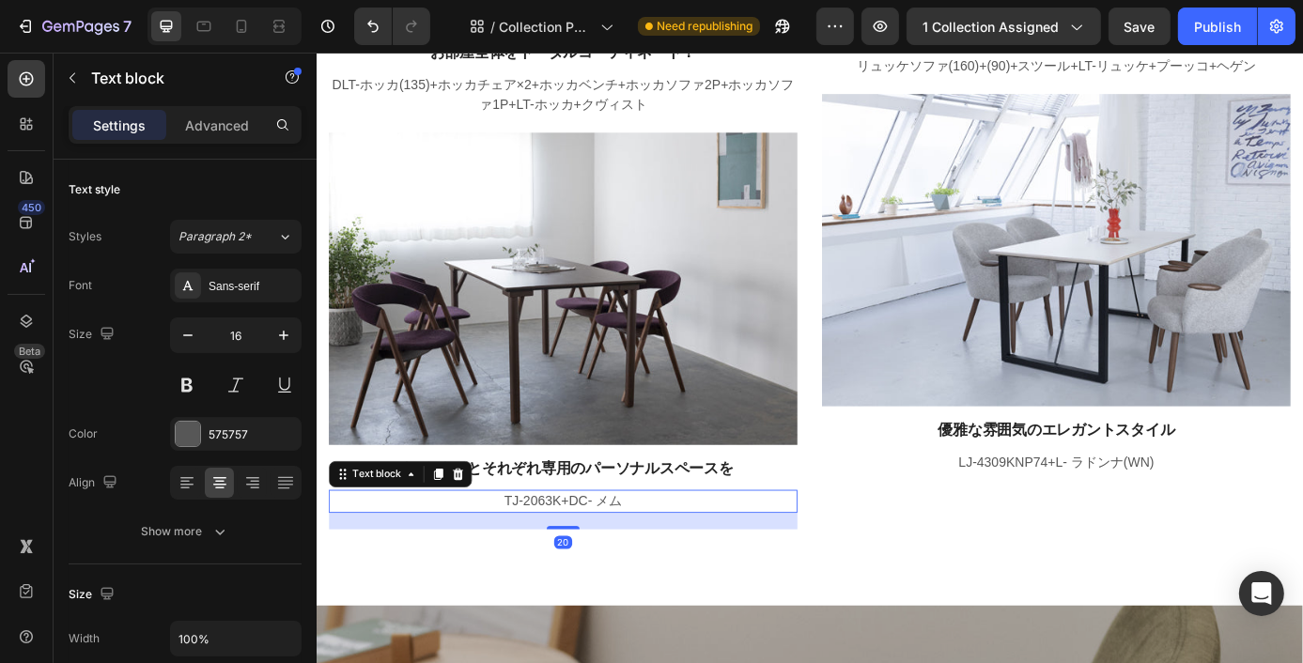
click at [642, 553] on p "TJ-2063K+DC- メム" at bounding box center [598, 564] width 532 height 23
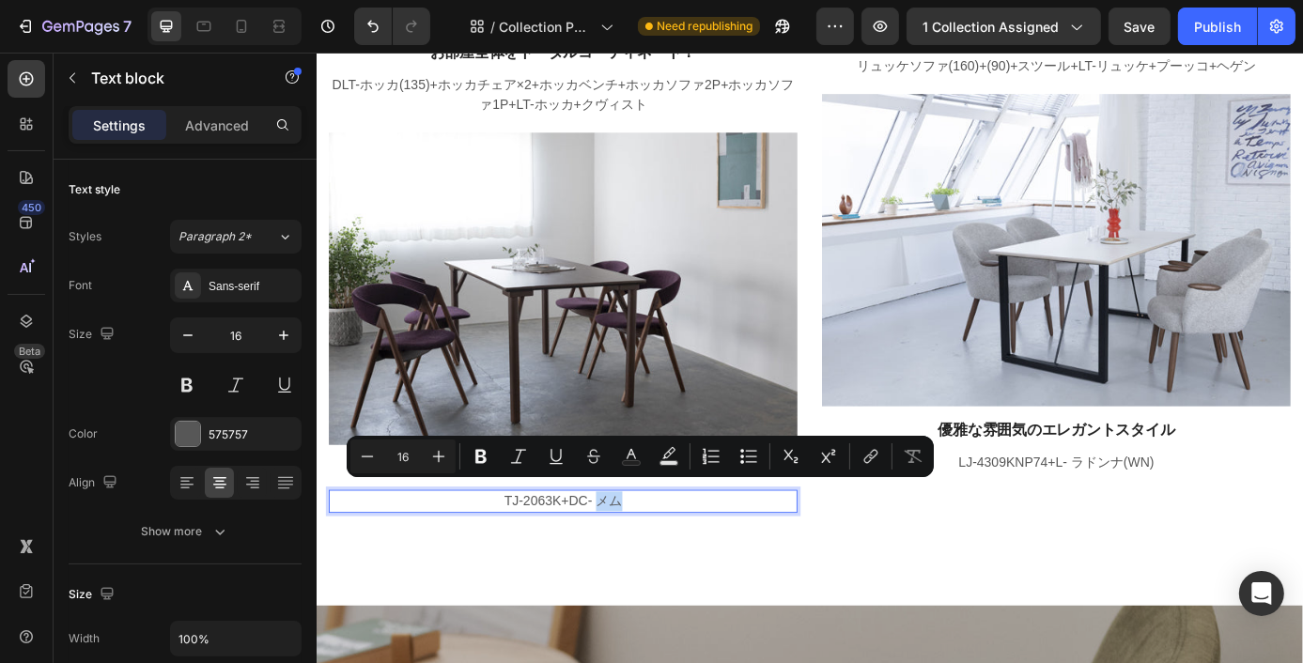
click at [673, 553] on p "TJ-2063K+DC- メム" at bounding box center [598, 564] width 532 height 23
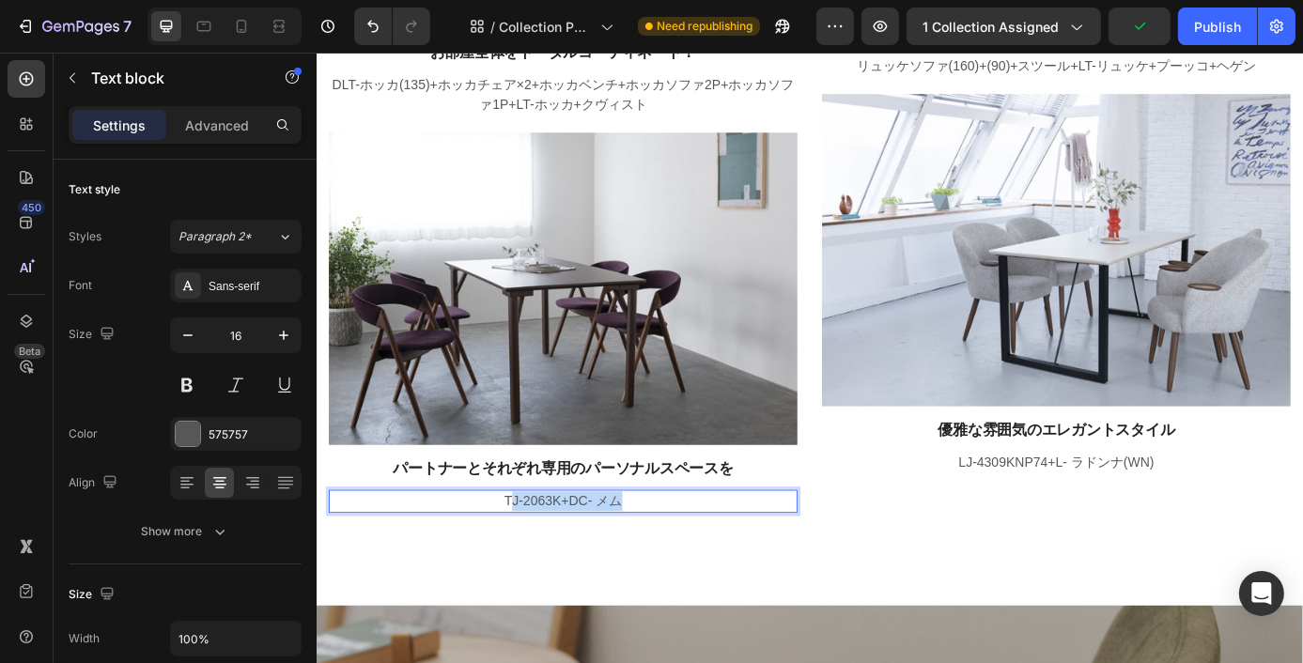
drag, startPoint x: 672, startPoint y: 550, endPoint x: 532, endPoint y: 550, distance: 139.9
click at [532, 553] on p "TJ-2063K+DC- メム" at bounding box center [598, 564] width 532 height 23
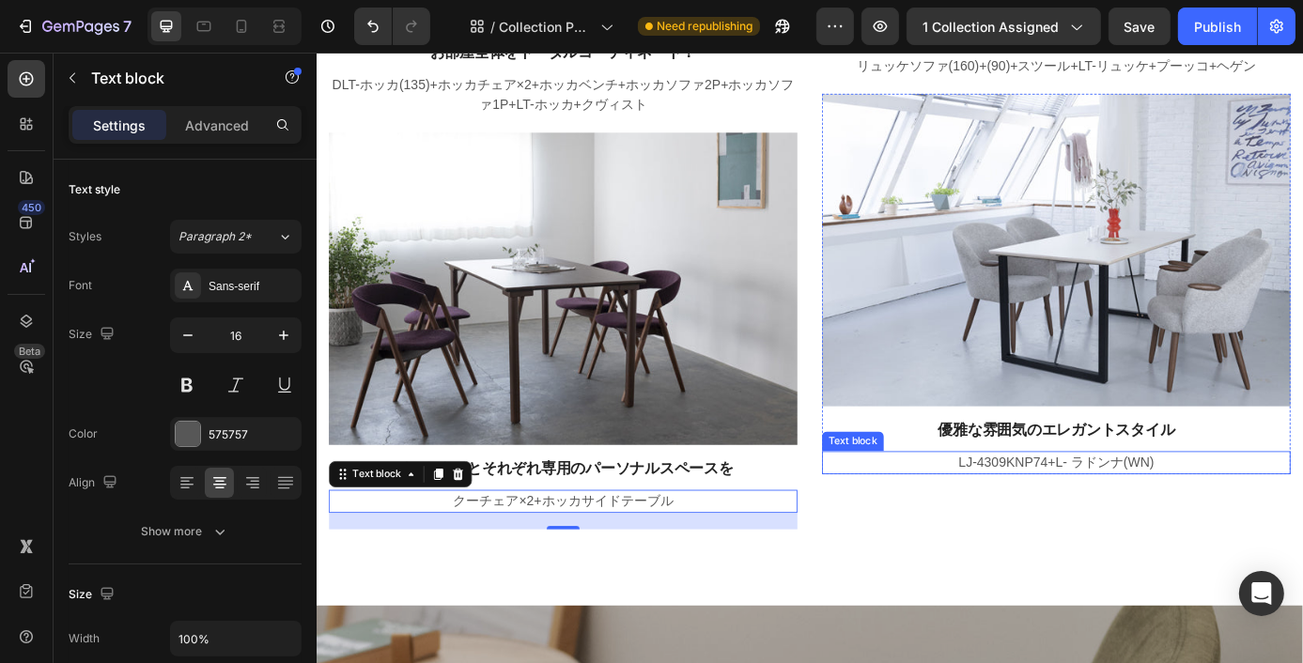
click at [1353, 511] on p "LJ-4309KNP74+L- ラドンナ(WN)" at bounding box center [1161, 520] width 532 height 23
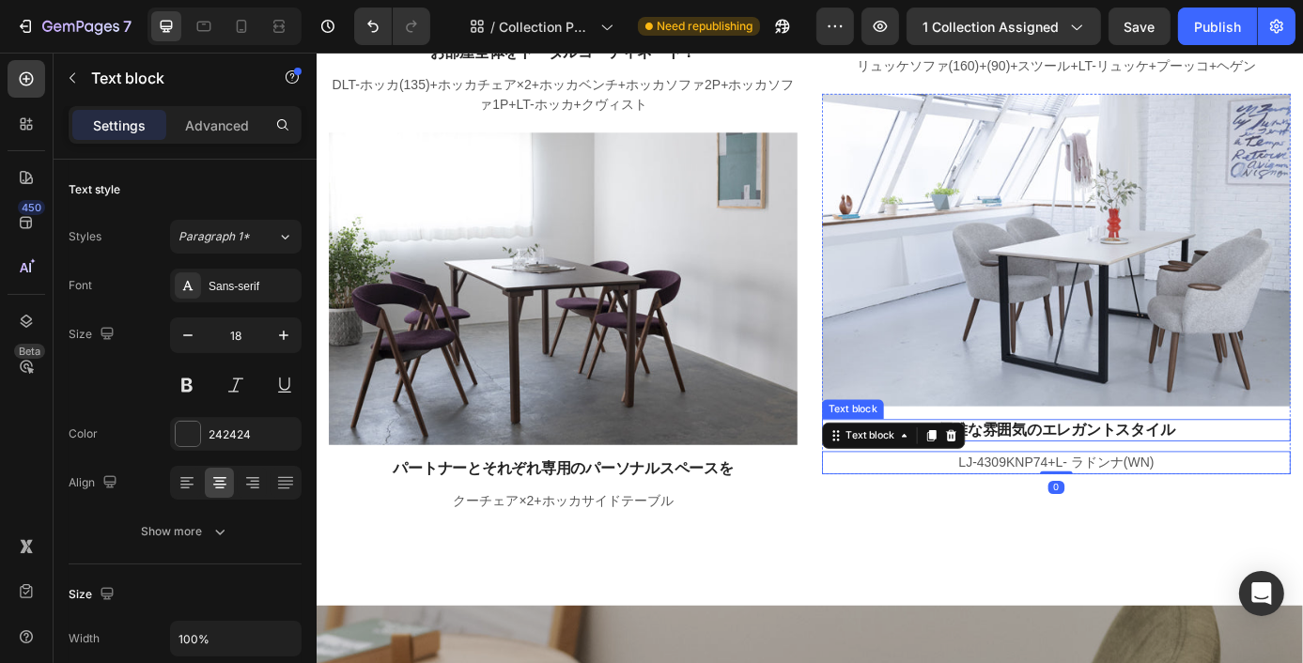
click at [1257, 472] on p "優雅な雰囲気のエレガントスタイル" at bounding box center [1161, 483] width 532 height 22
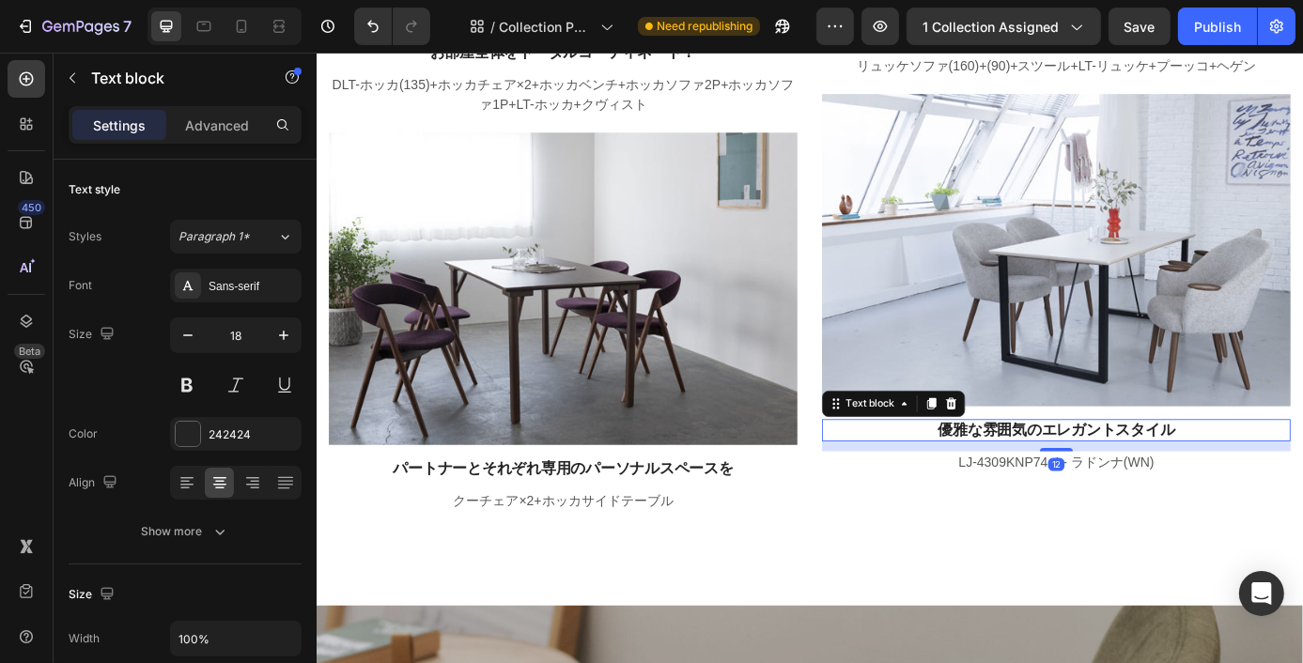
click at [1257, 472] on p "優雅な雰囲気のエレガントスタイル" at bounding box center [1161, 483] width 532 height 22
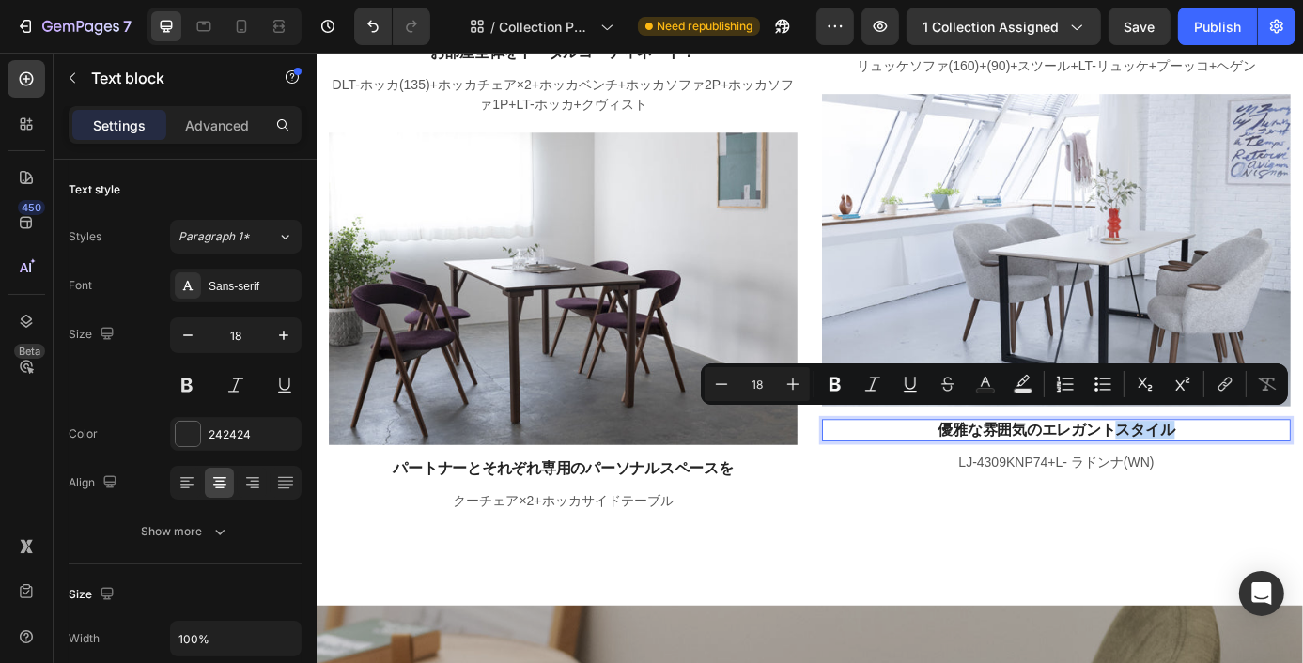
click at [1306, 472] on p "優雅な雰囲気のエレガントスタイル" at bounding box center [1161, 483] width 532 height 22
drag, startPoint x: 1298, startPoint y: 469, endPoint x: 1020, endPoint y: 483, distance: 278.4
click at [1020, 483] on p "優雅な雰囲気のエレガントスタイル" at bounding box center [1161, 483] width 532 height 22
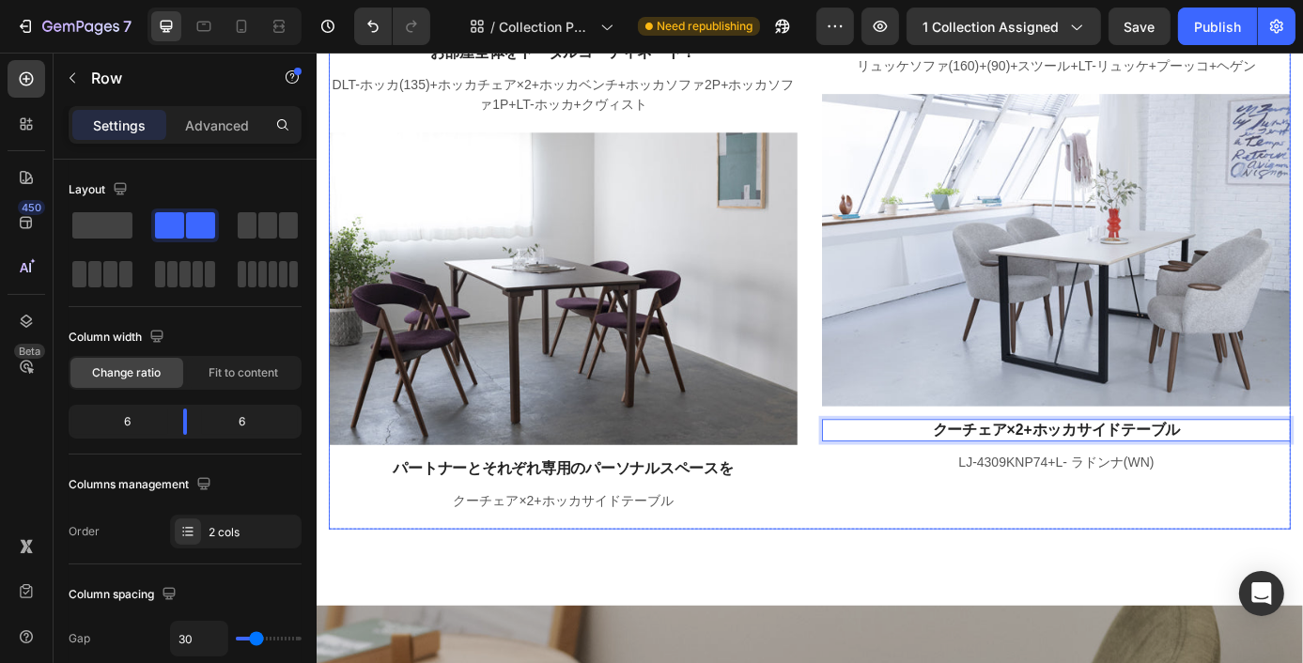
click at [1063, 564] on div "Image リビングコーディネート Text block リュッケソファ(160)+(90)+スツール+LT-リュッケ+プーッコ+ヘゲン Text block…" at bounding box center [1160, 120] width 535 height 952
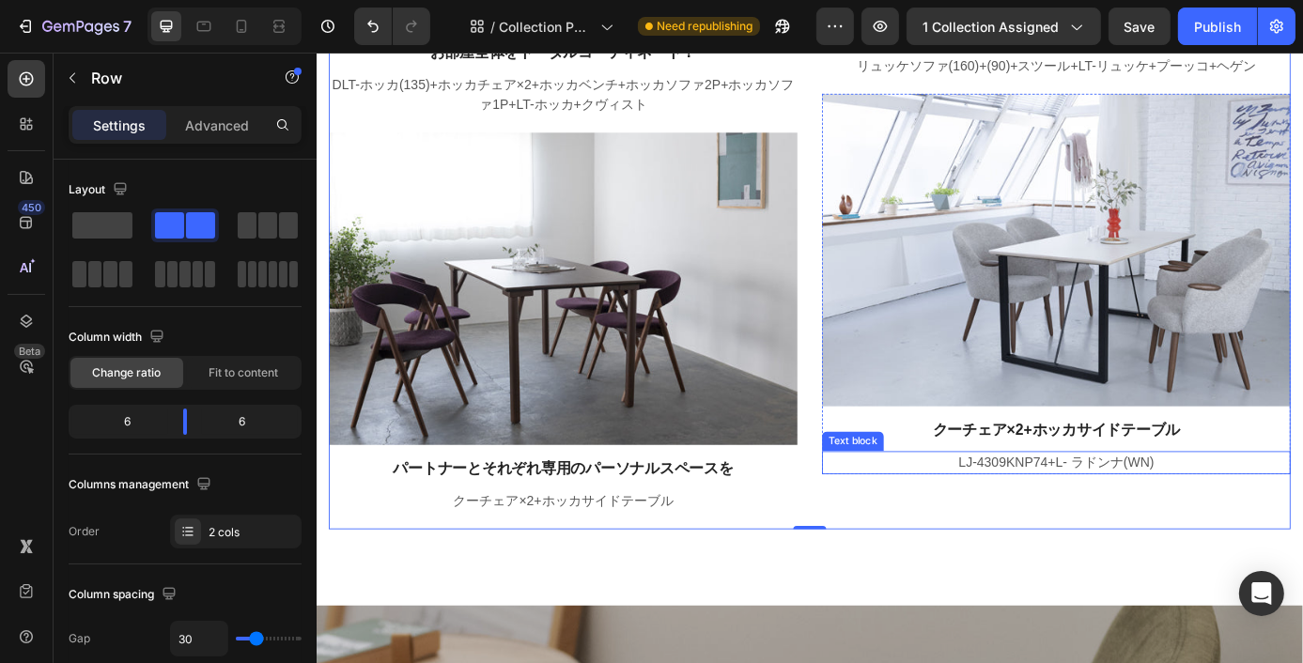
click at [1337, 537] on div "Image リビングコーディネート Text block リュッケソファ(160)+(90)+スツール+LT-リュッケ+プーッコ+ヘゲン Text block…" at bounding box center [1160, 120] width 535 height 952
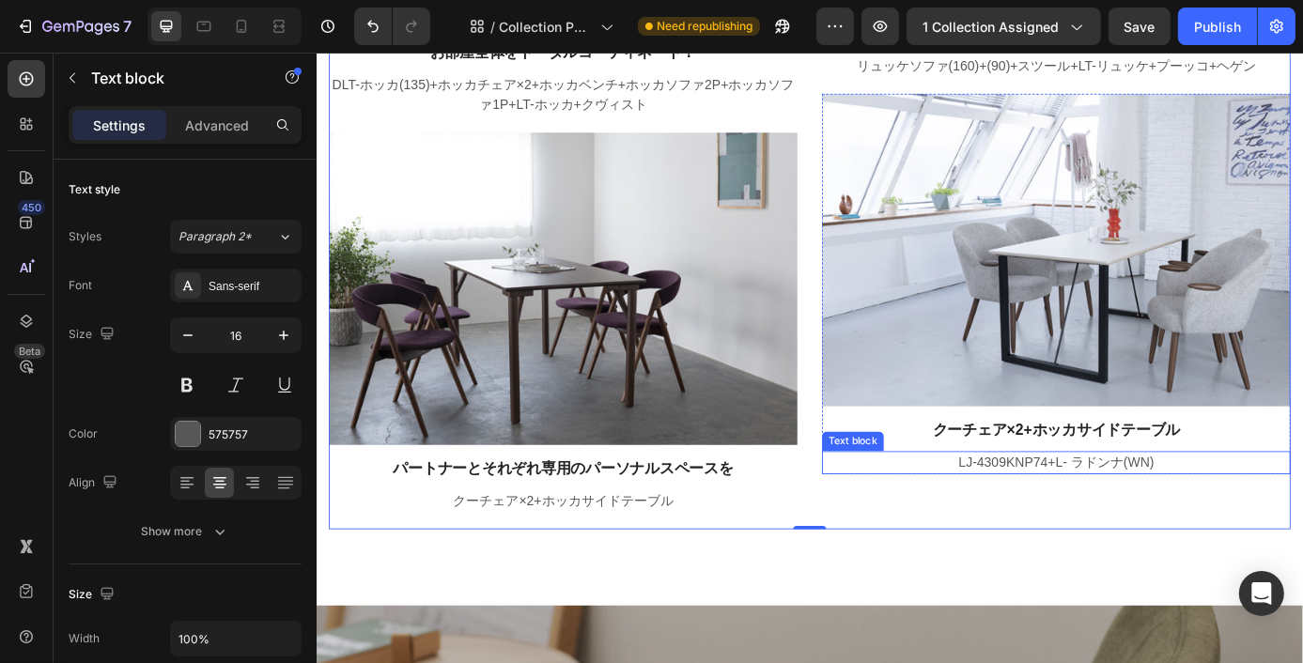
click at [1217, 514] on p "LJ-4309KNP74+L- ラドンナ(WN)" at bounding box center [1161, 520] width 532 height 23
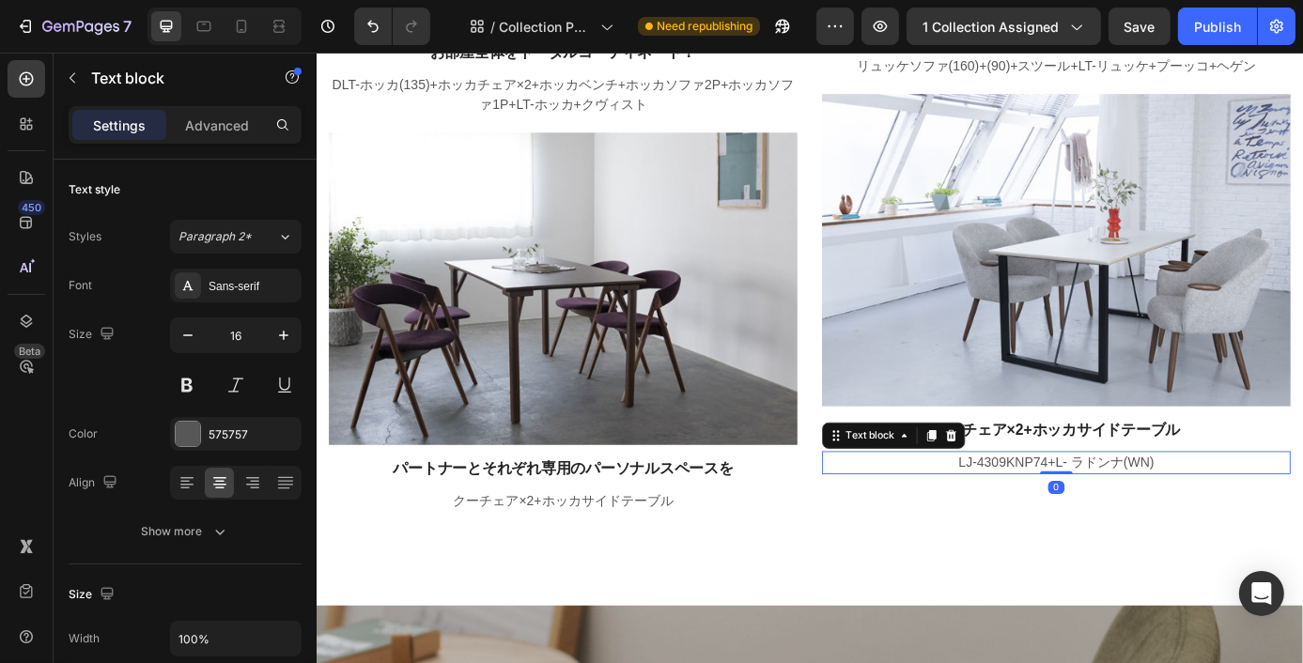
click at [1217, 514] on p "LJ-4309KNP74+L- ラドンナ(WN)" at bounding box center [1161, 520] width 532 height 23
click at [1250, 509] on p "LJ-4309KNP74+L- ラドンナ(WN)" at bounding box center [1161, 520] width 532 height 23
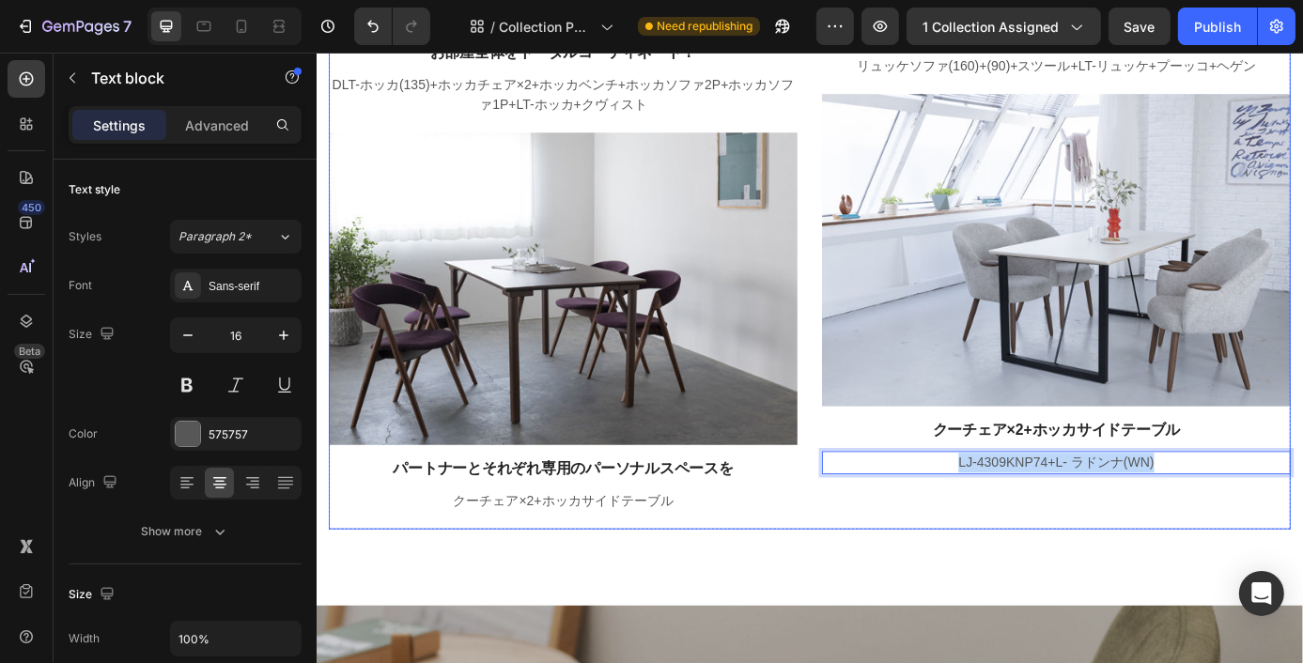
drag, startPoint x: 1278, startPoint y: 518, endPoint x: 1038, endPoint y: 529, distance: 240.7
click at [1038, 529] on div "Image リビングコーディネート Text block リュッケソファ(160)+(90)+スツール+LT-リュッケ+プーッコ+ヘゲン Text block…" at bounding box center [1160, 120] width 535 height 952
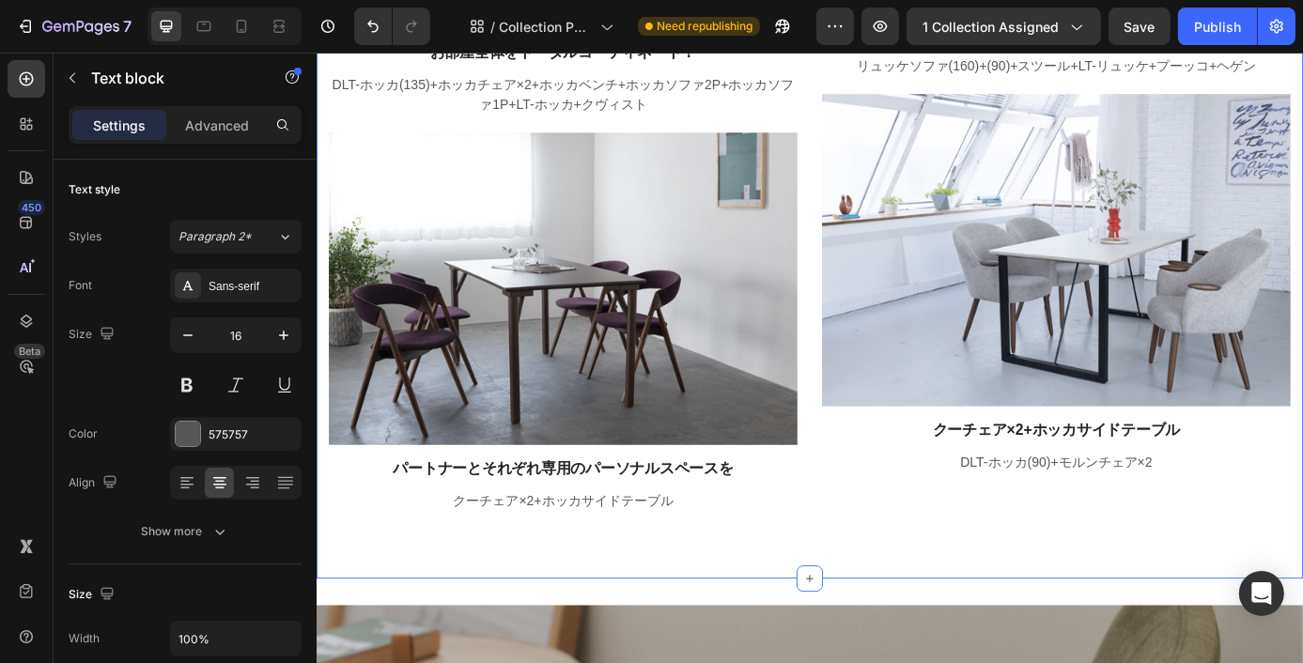
click at [1087, 609] on div "Image あたたかみのある丸みをおびたデザインで お部屋全体をトータルコーディネート！ Text block DLT-ホッカ(135)+ホッカチェア×2+ホ…" at bounding box center [879, 120] width 1127 height 1065
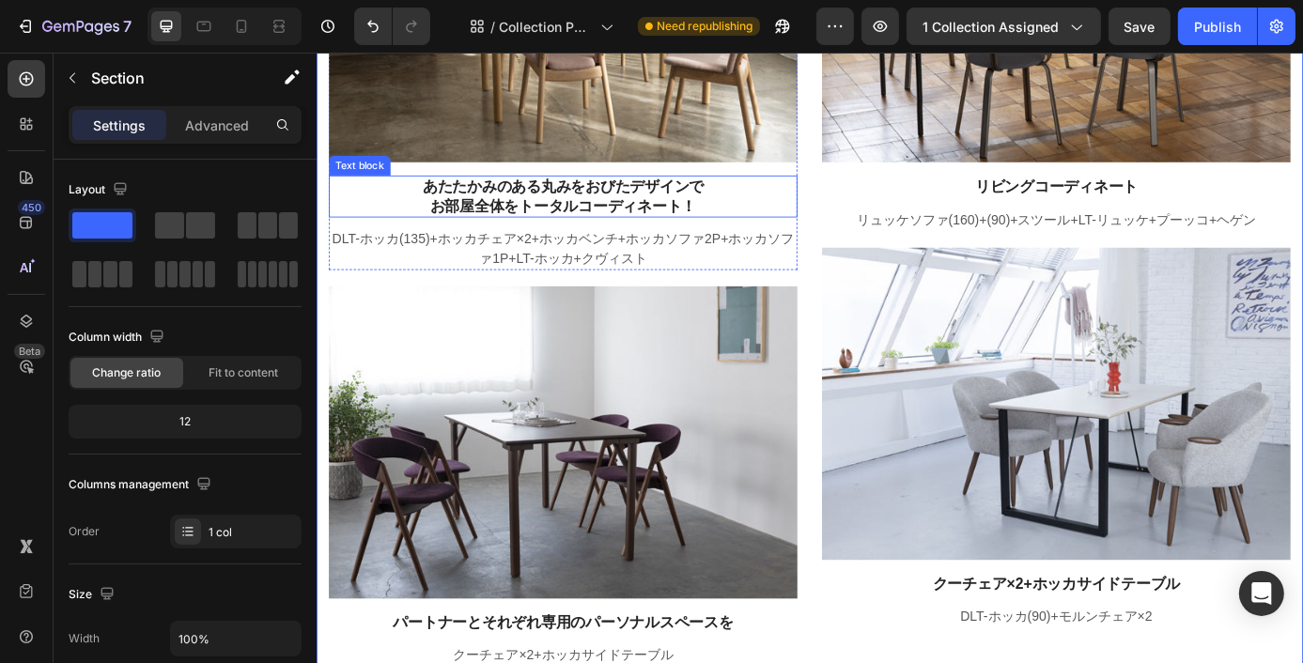
scroll to position [2348, 0]
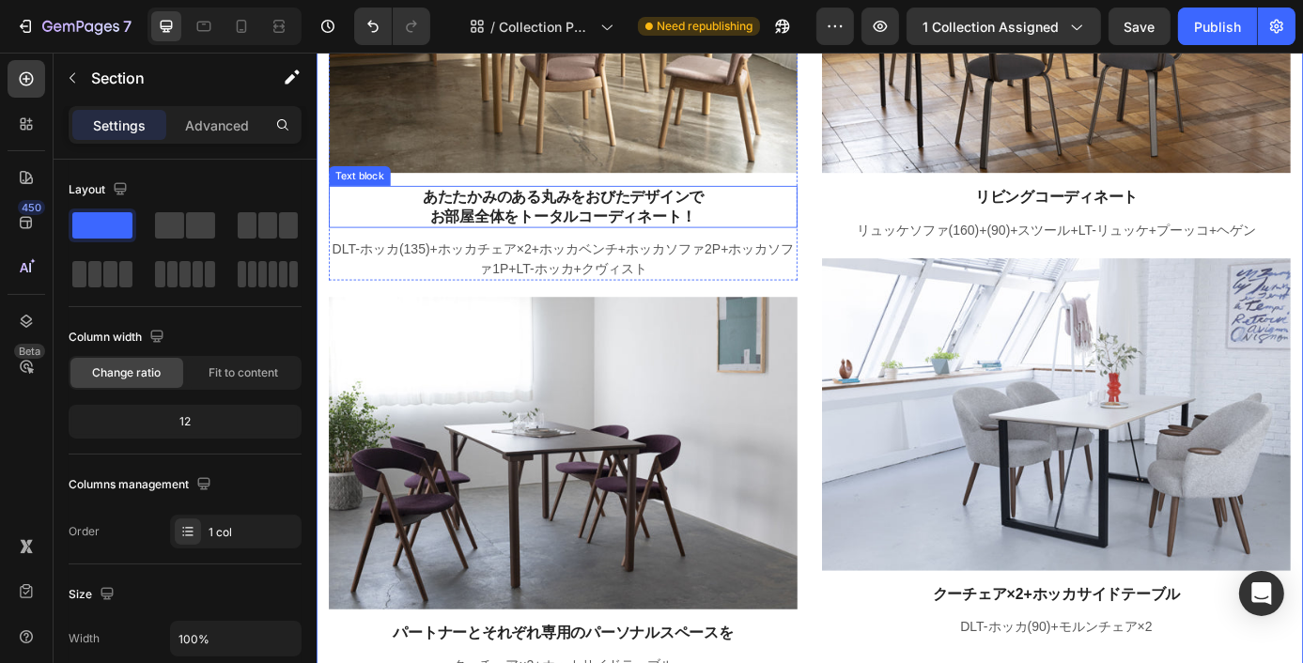
click at [753, 209] on p "あたたかみのある丸みをおびたデザインで" at bounding box center [598, 217] width 532 height 22
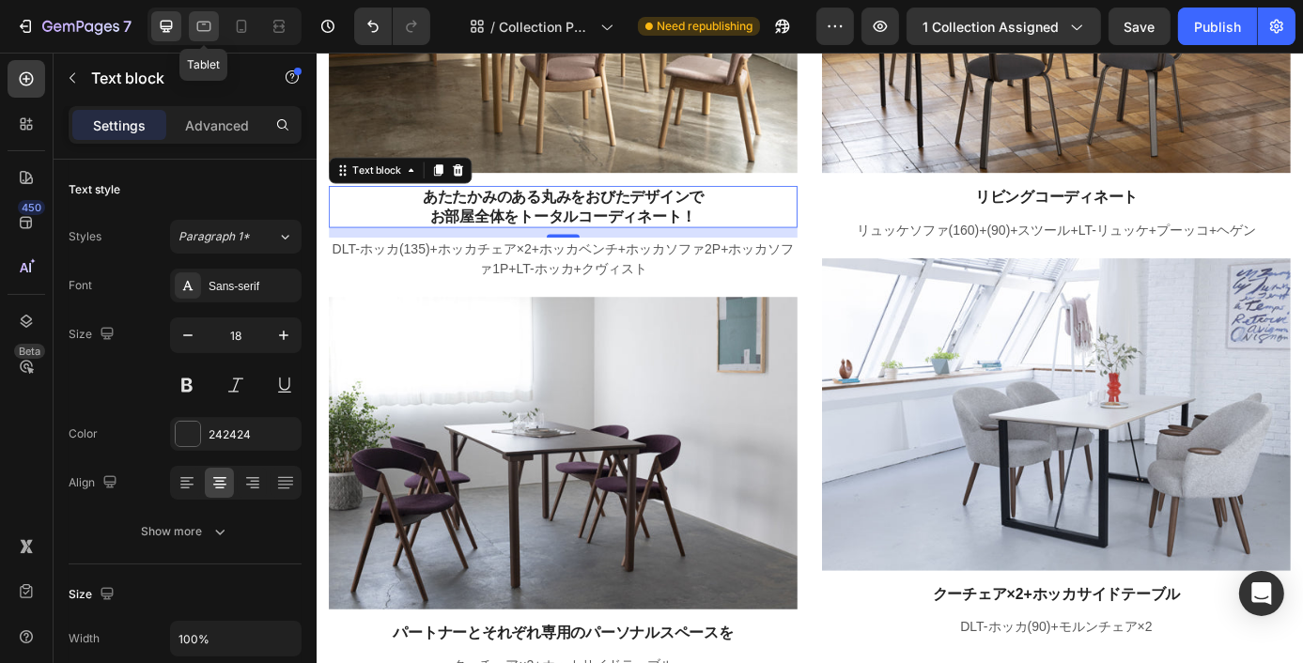
click at [209, 12] on div at bounding box center [204, 26] width 30 height 30
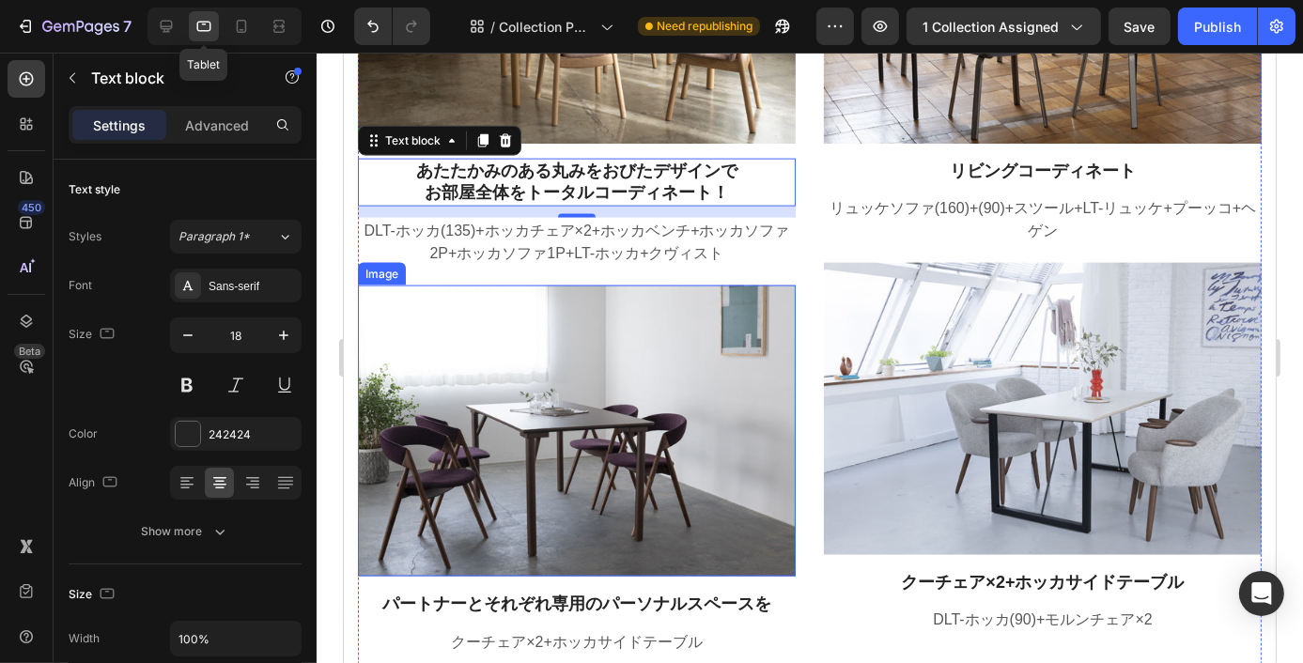
scroll to position [2383, 0]
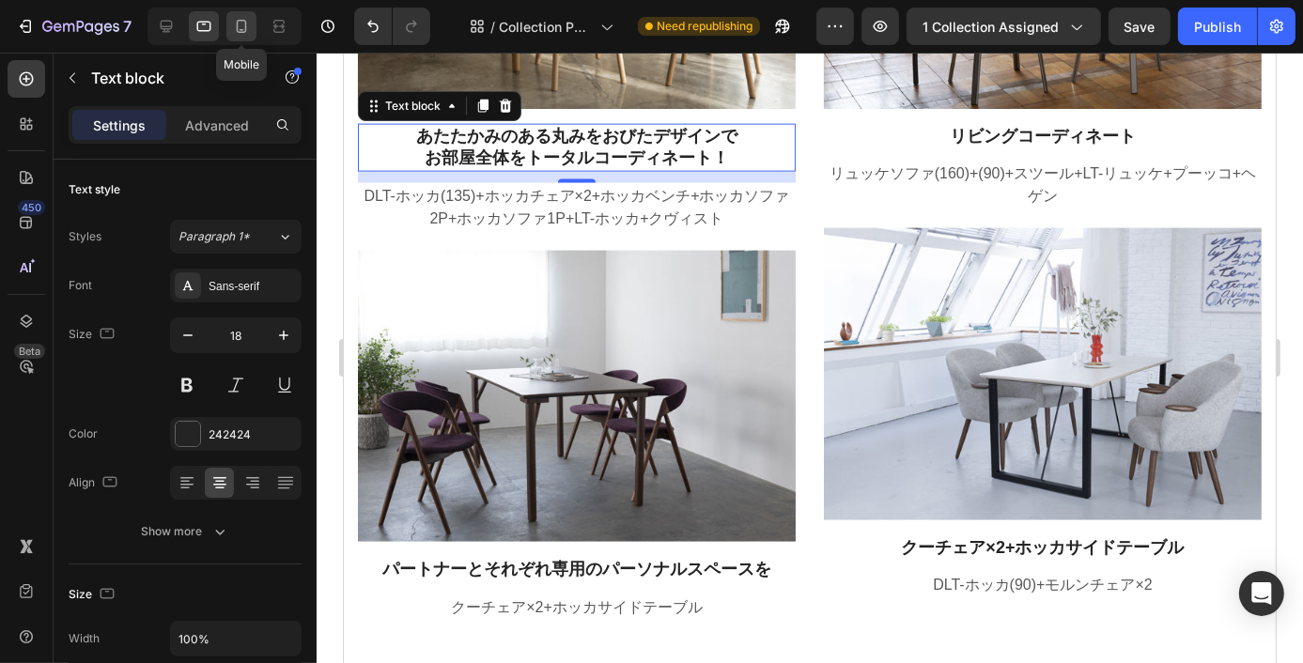
click at [246, 31] on icon at bounding box center [241, 26] width 19 height 19
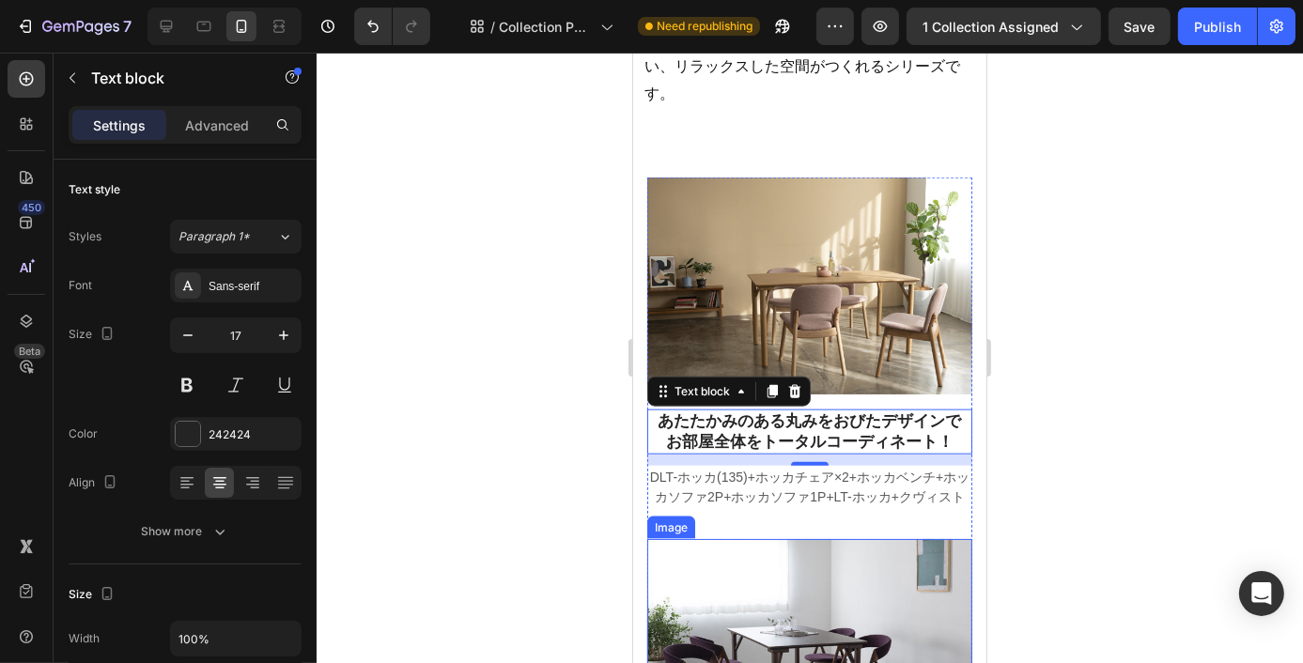
scroll to position [2132, 0]
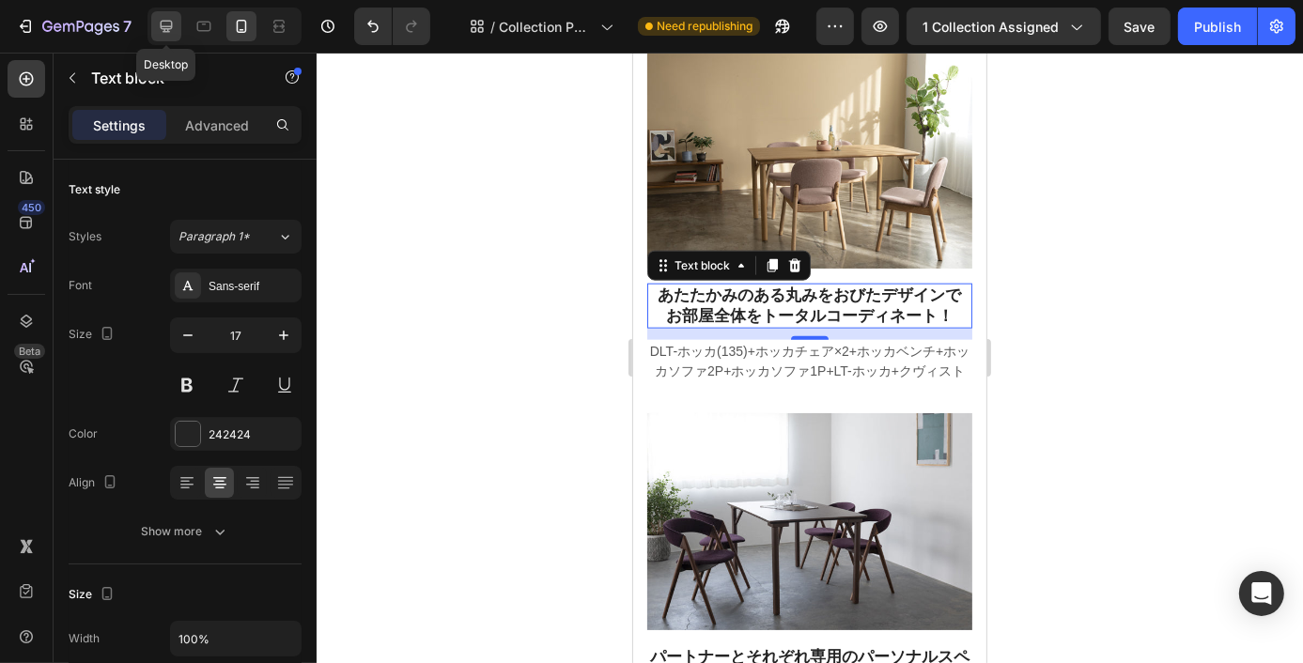
click at [163, 27] on icon at bounding box center [167, 27] width 12 height 12
type input "18"
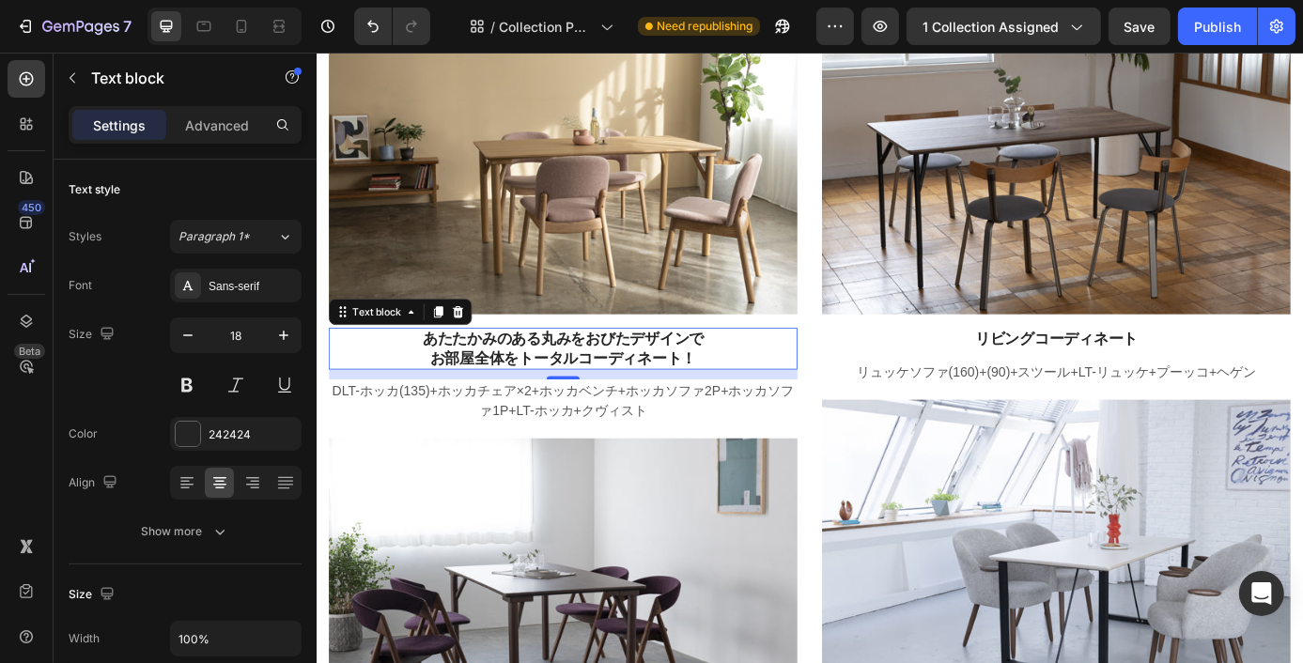
scroll to position [2054, 0]
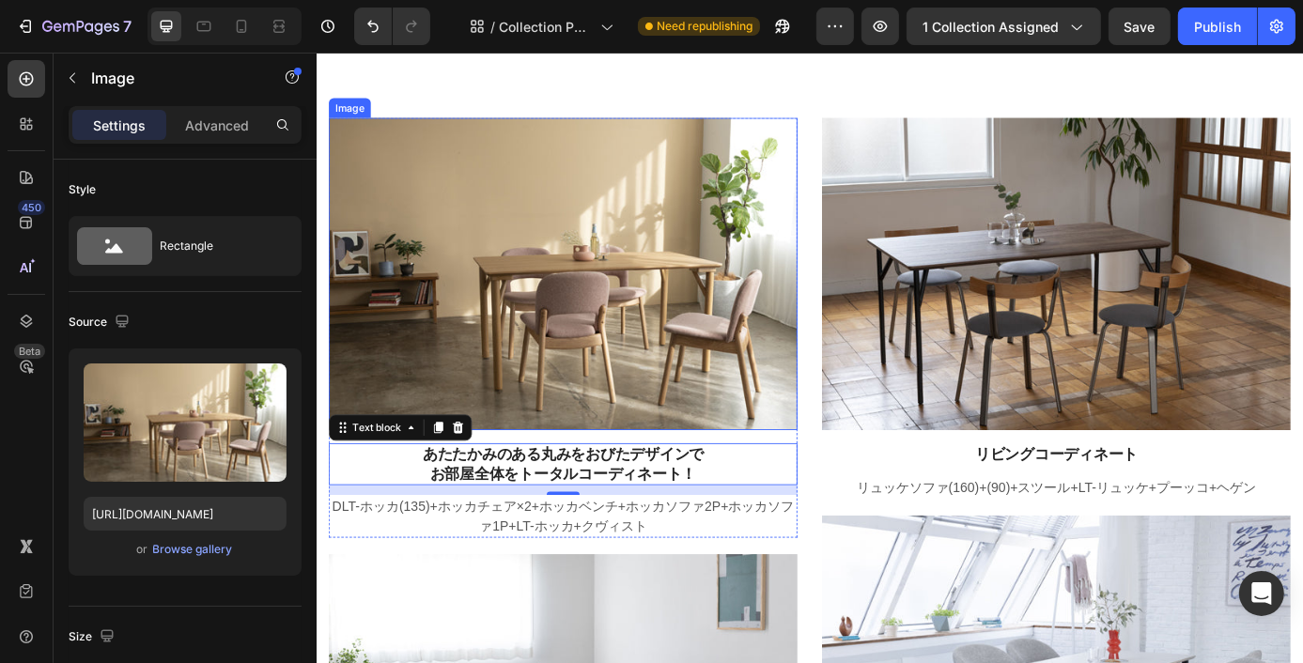
click at [612, 266] on img at bounding box center [597, 304] width 535 height 357
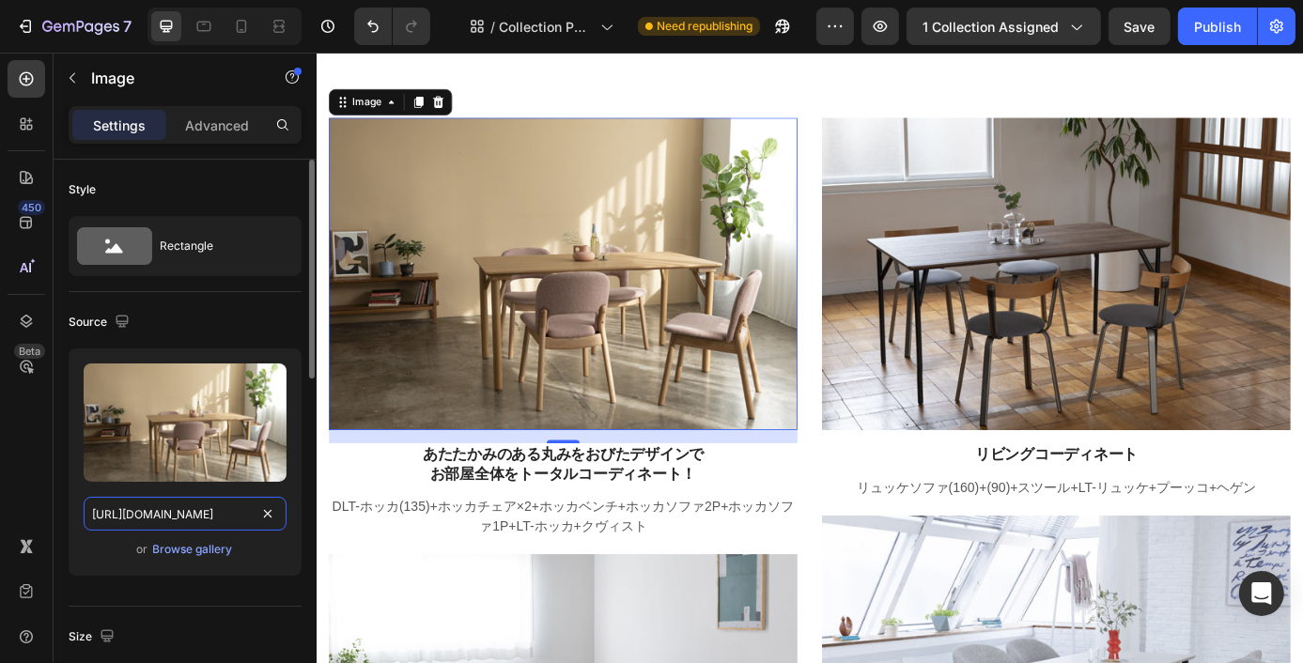
click at [224, 512] on input "[URL][DOMAIN_NAME]" at bounding box center [185, 514] width 203 height 34
click at [626, 297] on img at bounding box center [597, 304] width 535 height 357
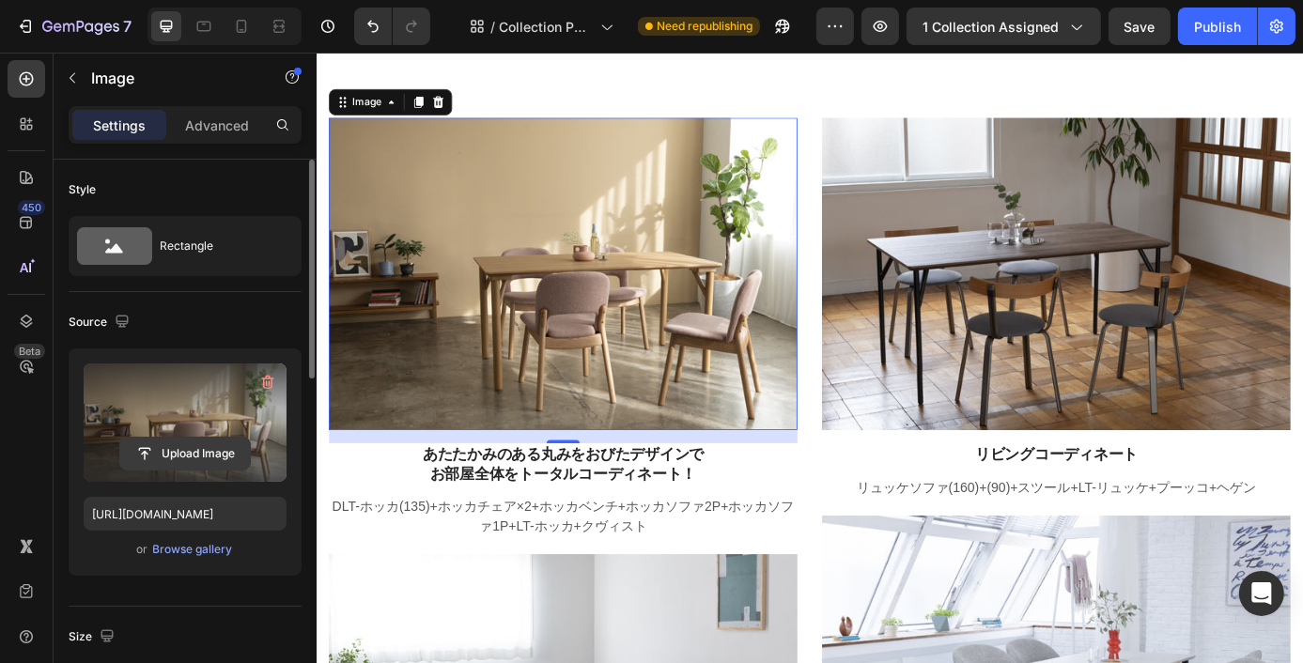
click at [193, 446] on input "file" at bounding box center [185, 454] width 130 height 32
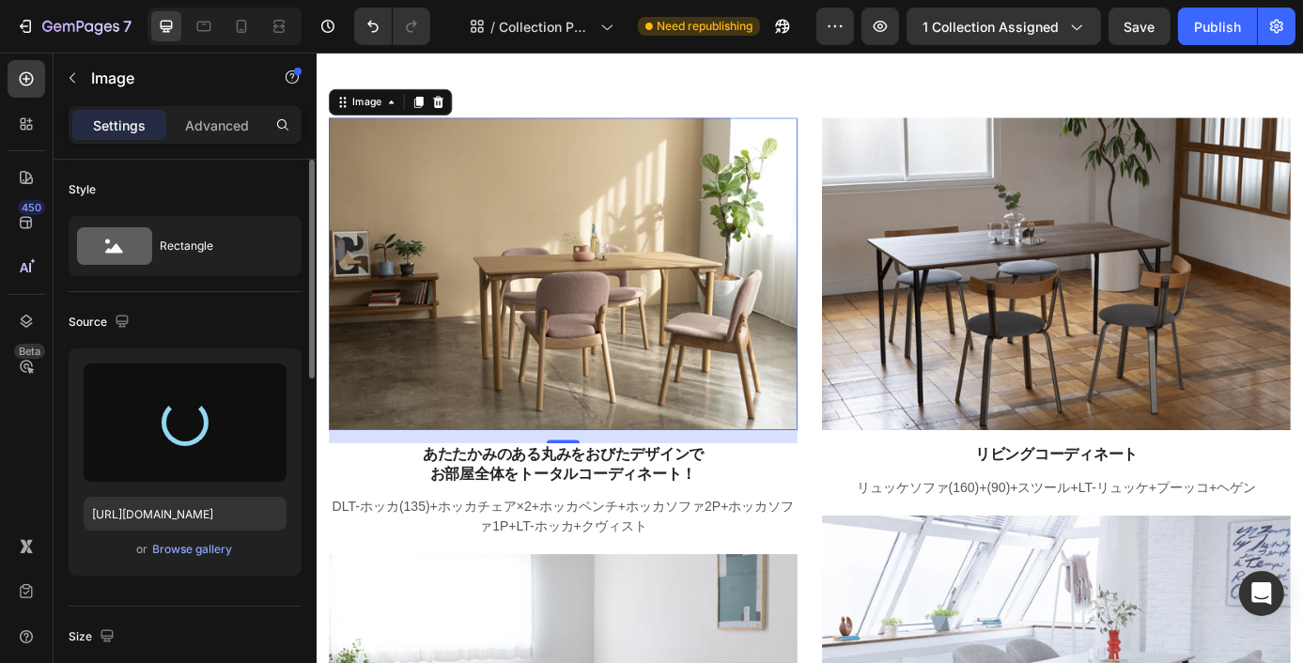
type input "[URL][DOMAIN_NAME]"
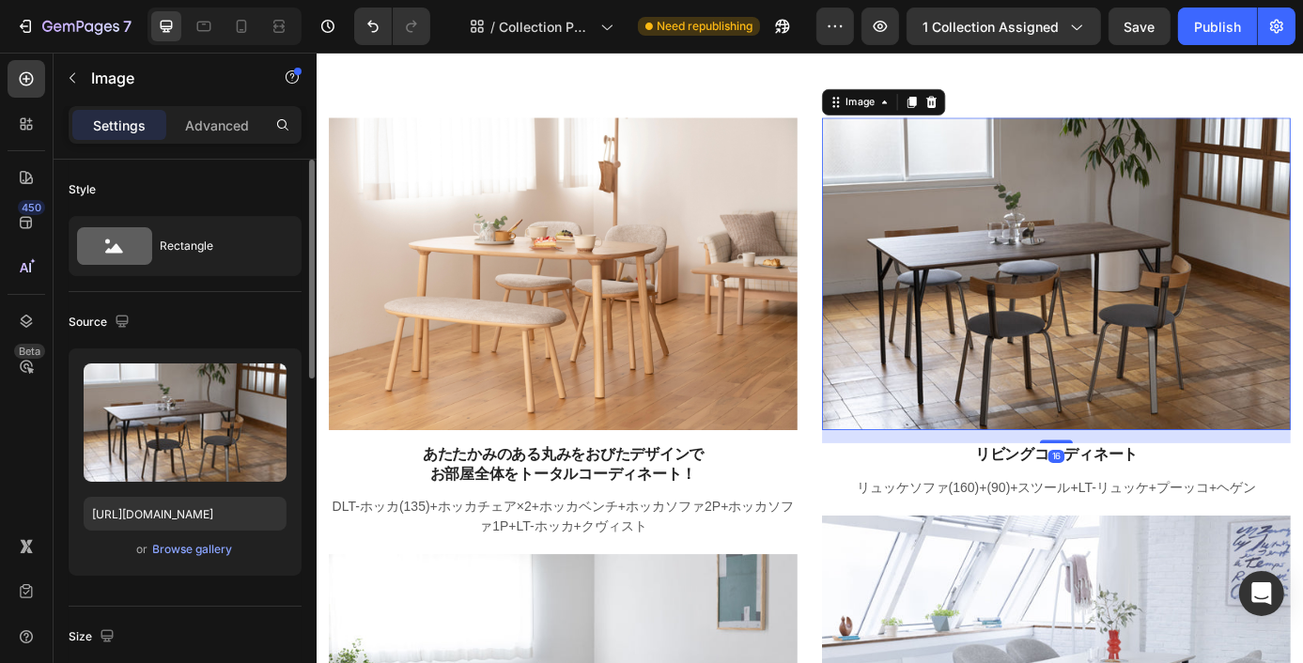
click at [1193, 324] on img at bounding box center [1160, 304] width 535 height 357
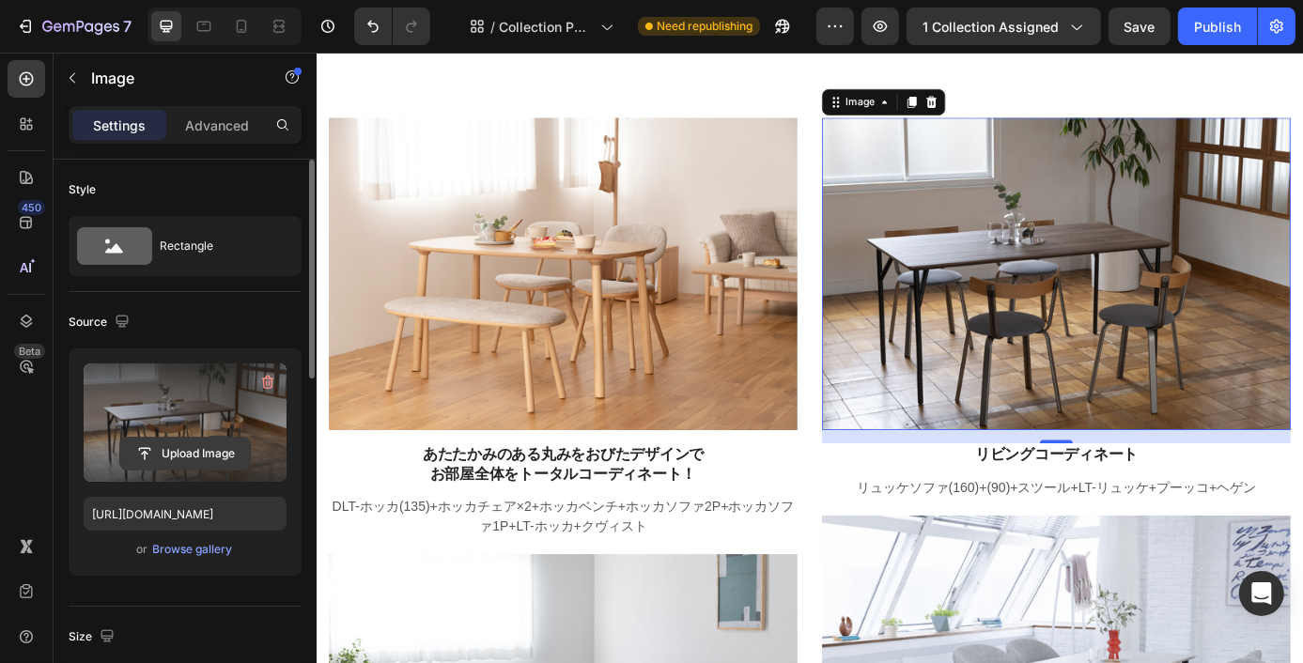
click at [189, 451] on input "file" at bounding box center [185, 454] width 130 height 32
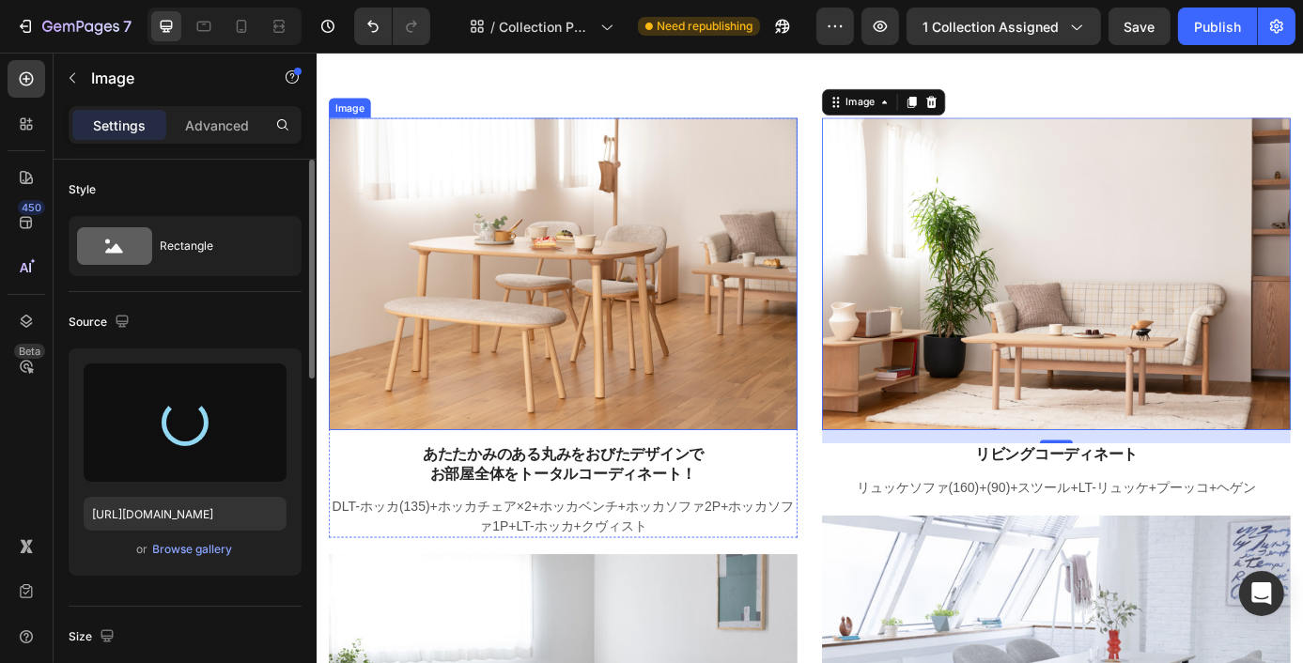
type input "[URL][DOMAIN_NAME]"
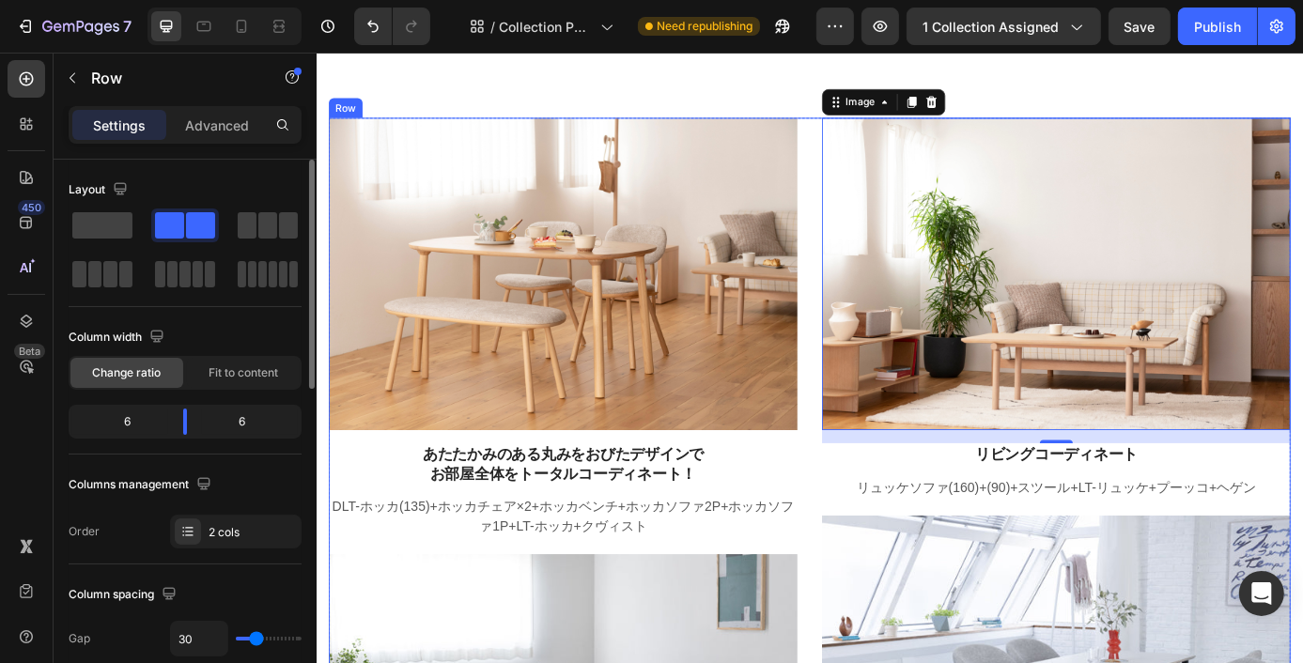
click at [877, 525] on div "Image あたたかみのある丸みをおびたデザインで お部屋全体をトータルコーディネート！ Text block DLT-ホッカ(135)+ホッカチェア×2+ホ…" at bounding box center [879, 602] width 1099 height 952
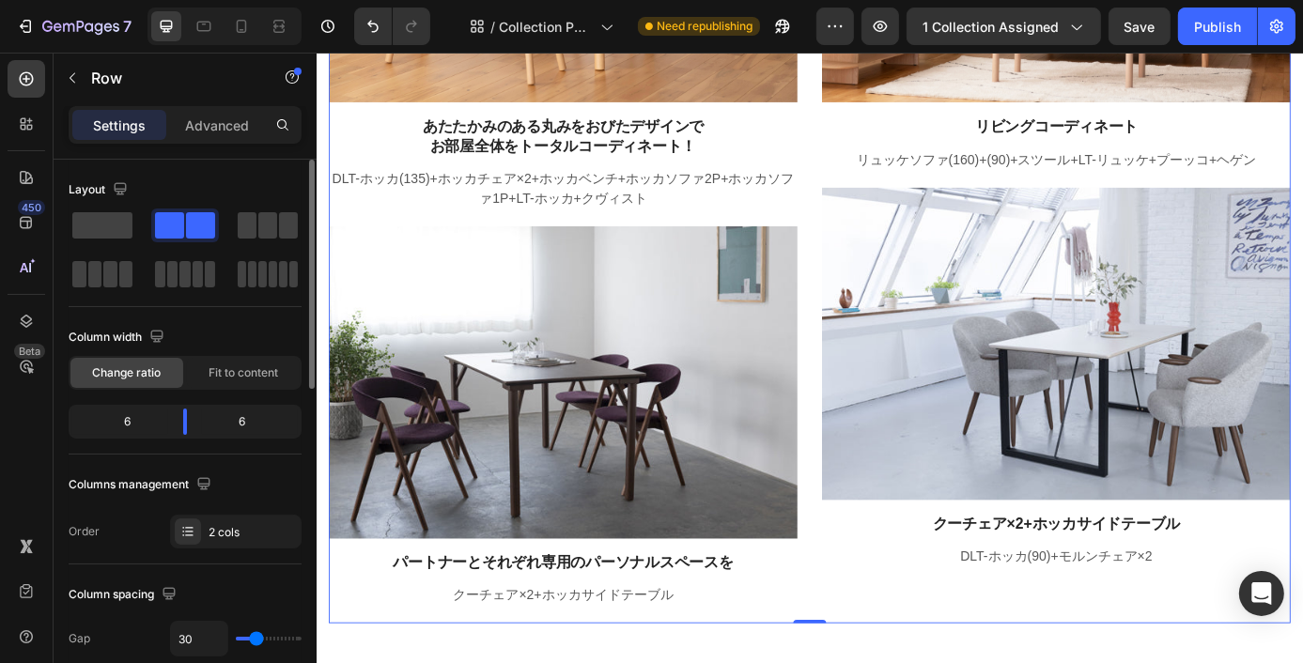
scroll to position [2430, 0]
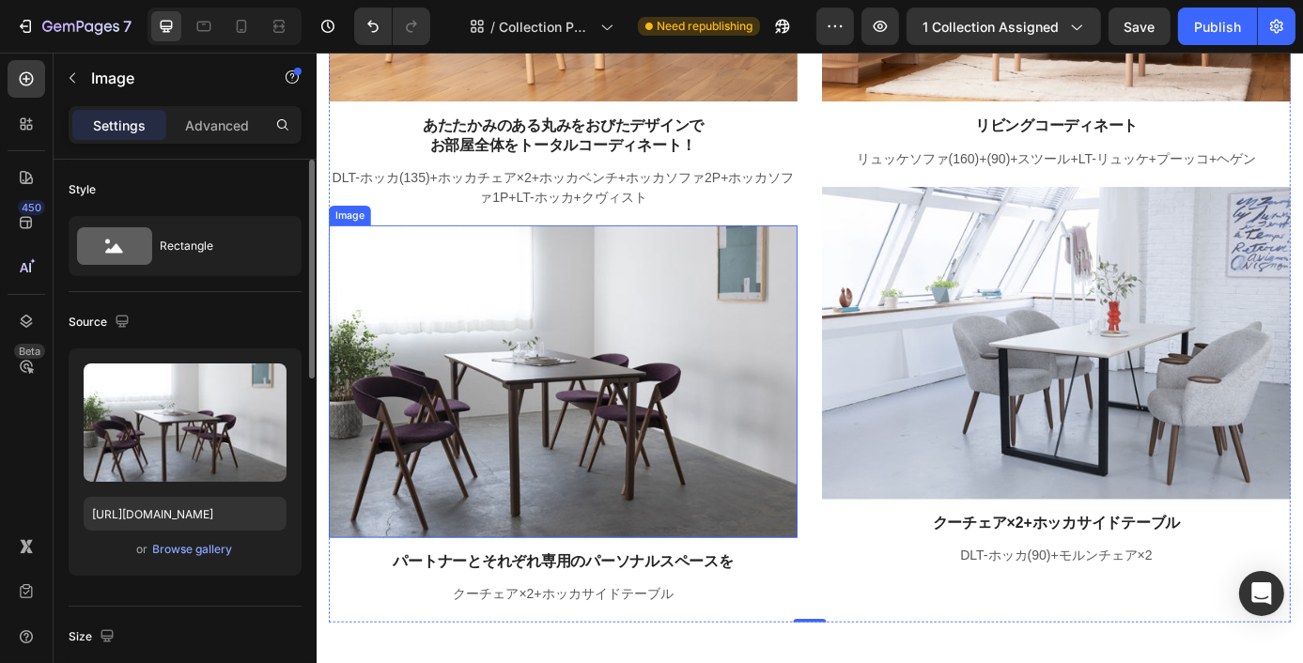
click at [611, 420] on img at bounding box center [597, 427] width 535 height 357
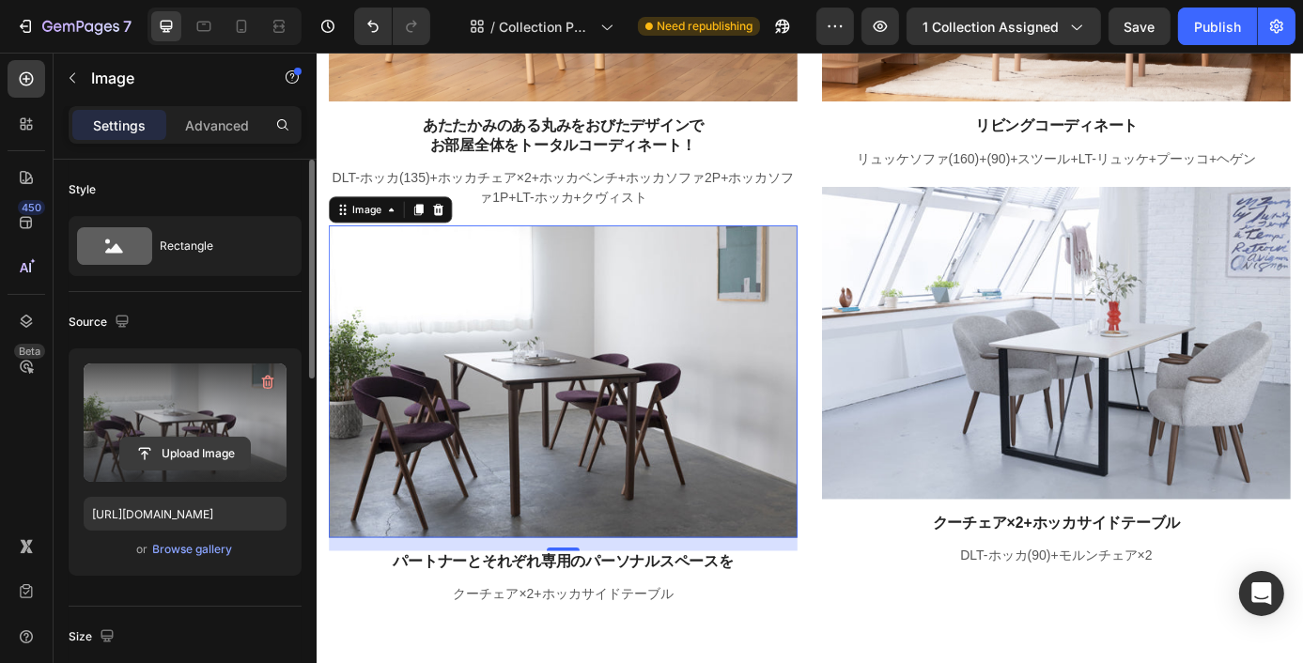
click at [178, 458] on input "file" at bounding box center [185, 454] width 130 height 32
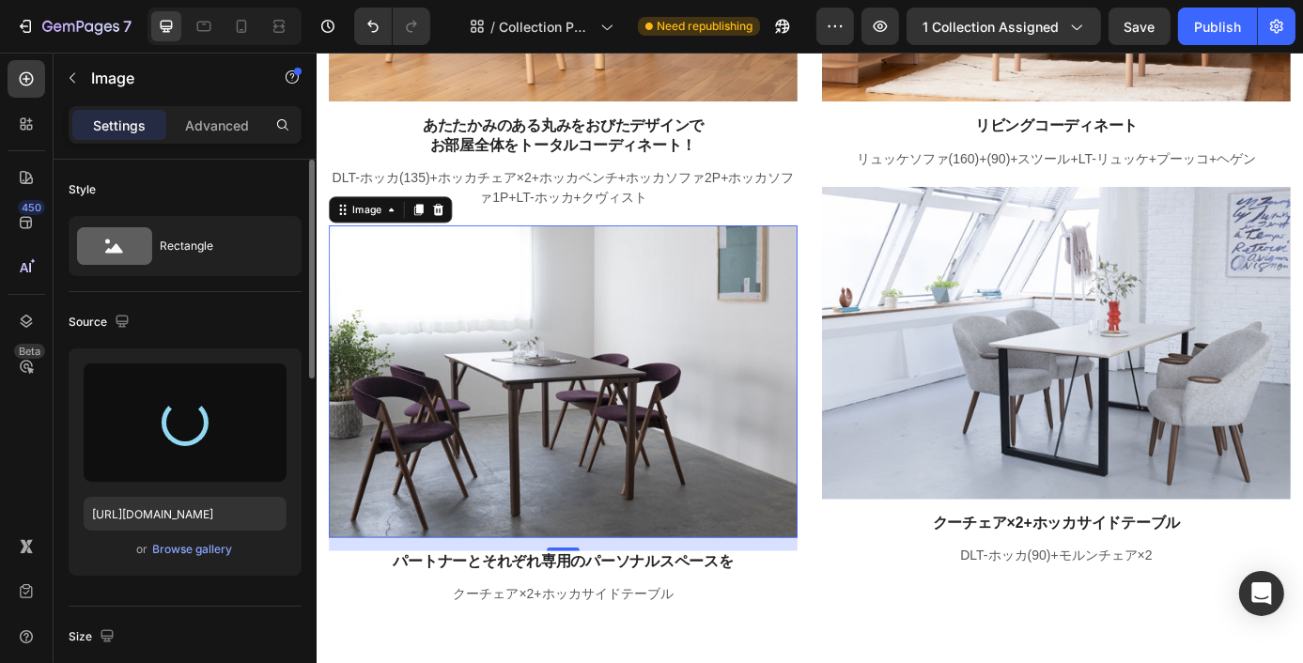
type input "[URL][DOMAIN_NAME]"
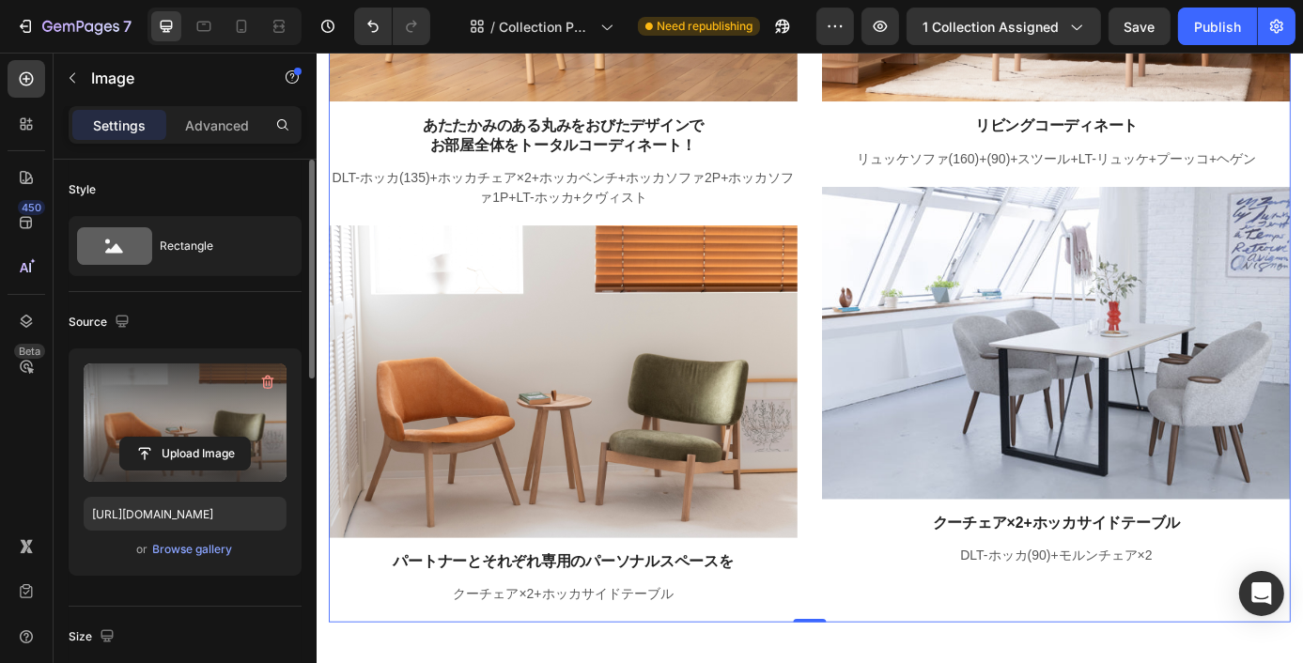
click at [884, 609] on div "Image あたたかみのある丸みをおびたデザインで お部屋全体をトータルコーディネート！ Text block DLT-ホッカ(135)+ホッカチェア×2+ホ…" at bounding box center [879, 226] width 1099 height 952
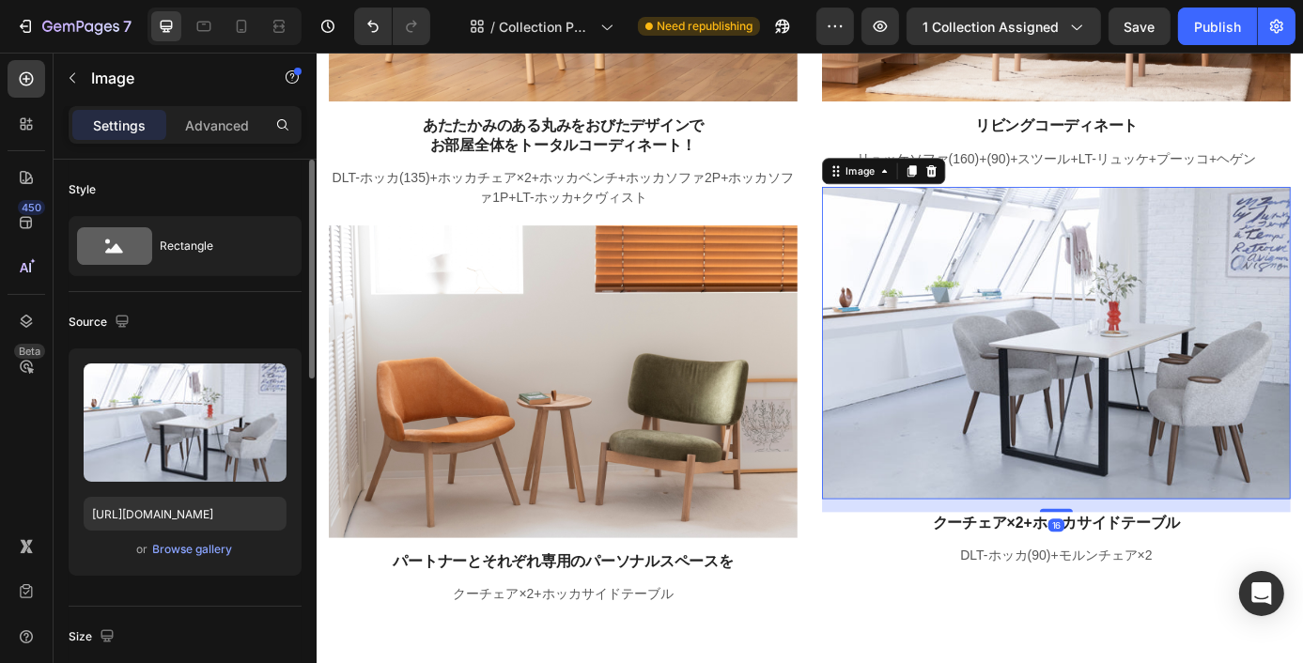
click at [1106, 404] on img at bounding box center [1160, 383] width 535 height 357
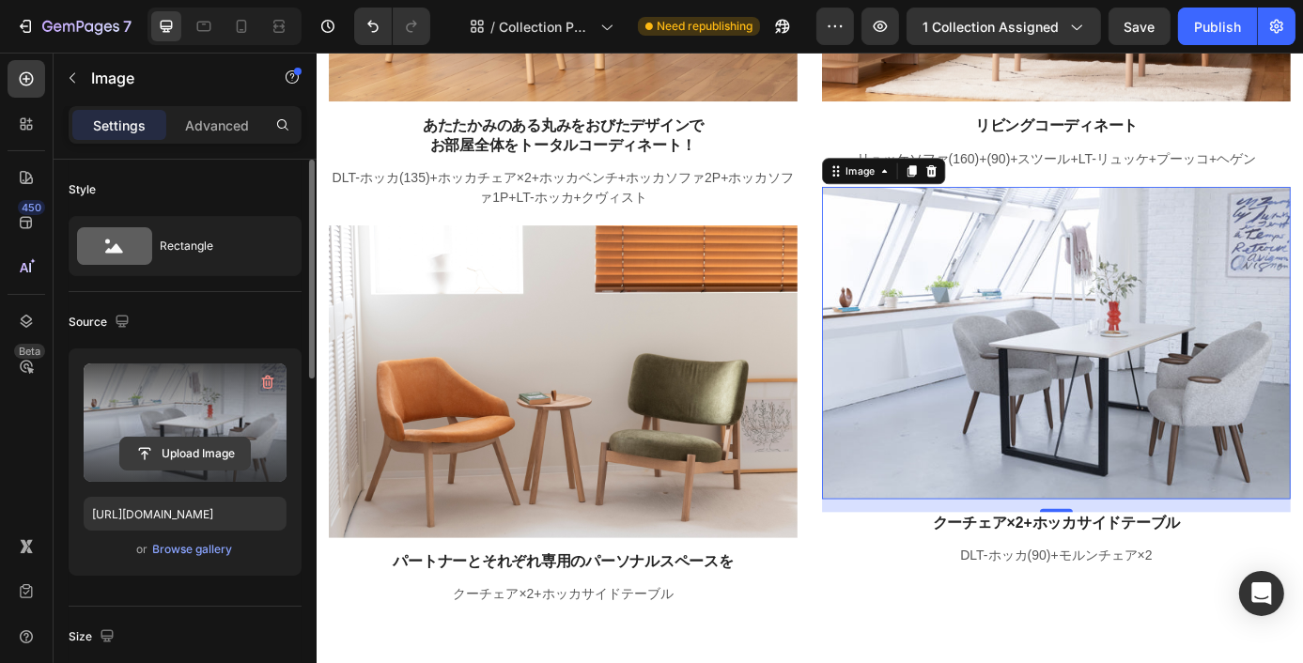
click at [195, 452] on input "file" at bounding box center [185, 454] width 130 height 32
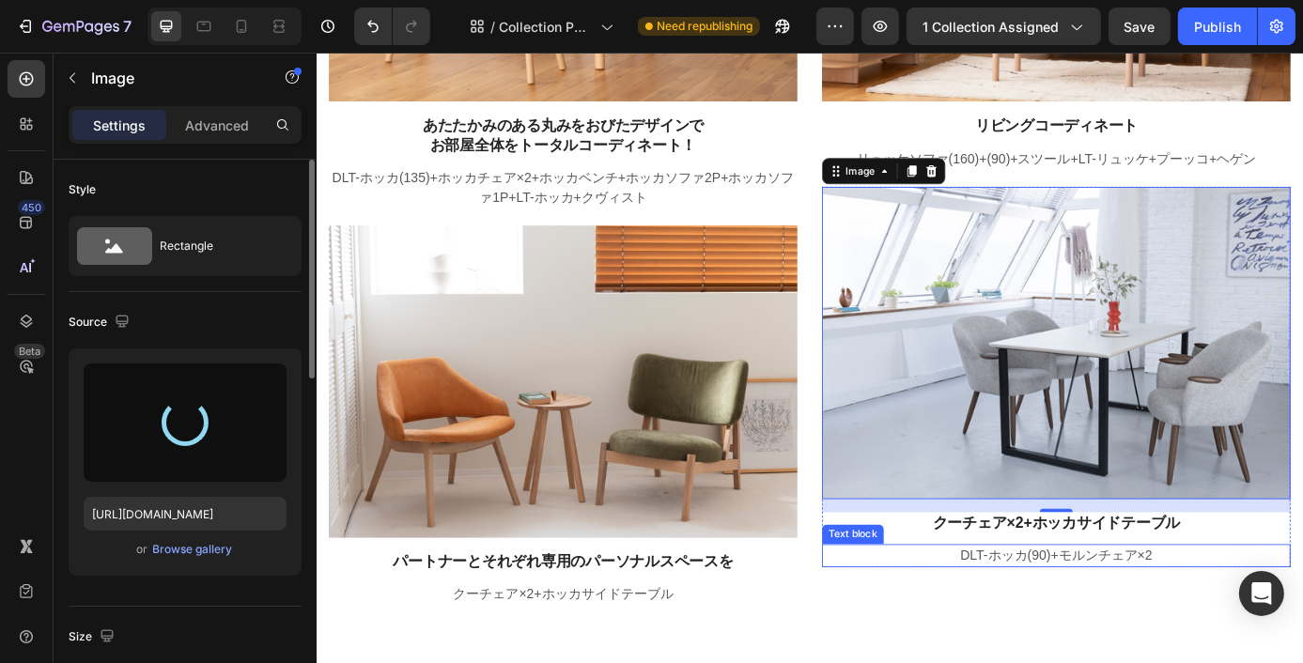
type input "[URL][DOMAIN_NAME]"
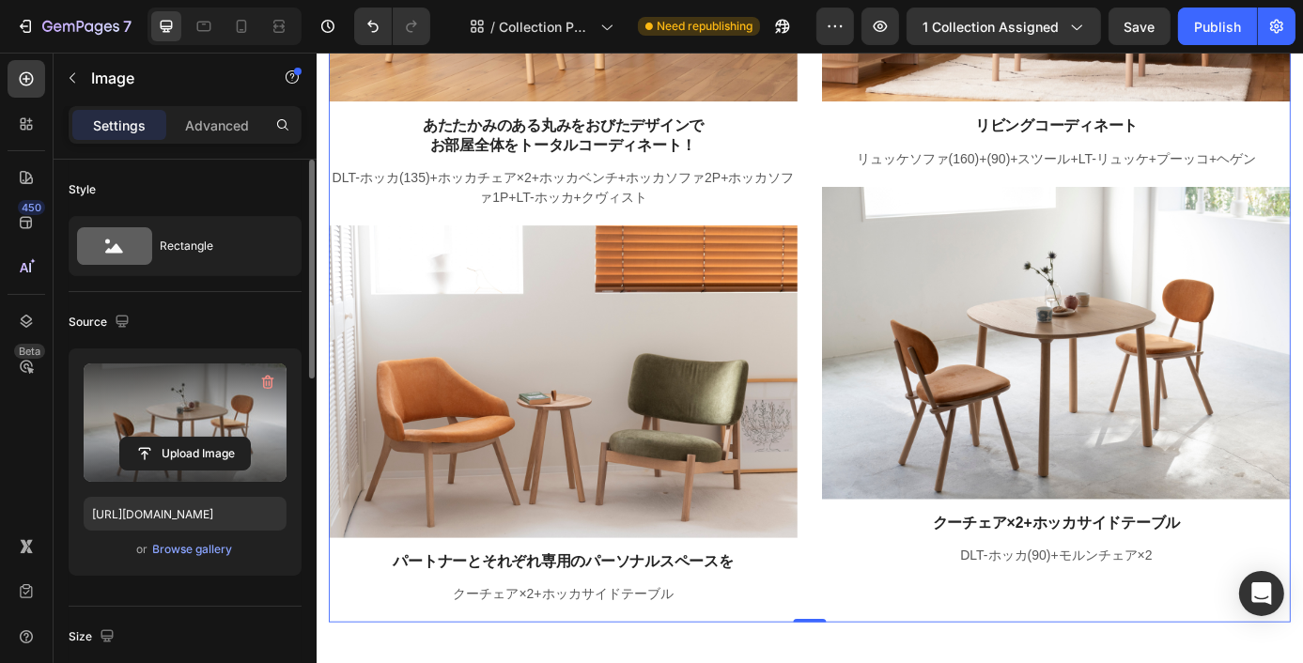
click at [920, 648] on div "Image リビングコーディネート Text block リュッケソファ(160)+(90)+スツール+LT-リュッケ+プーッコ+ヘゲン Text block…" at bounding box center [1160, 226] width 535 height 952
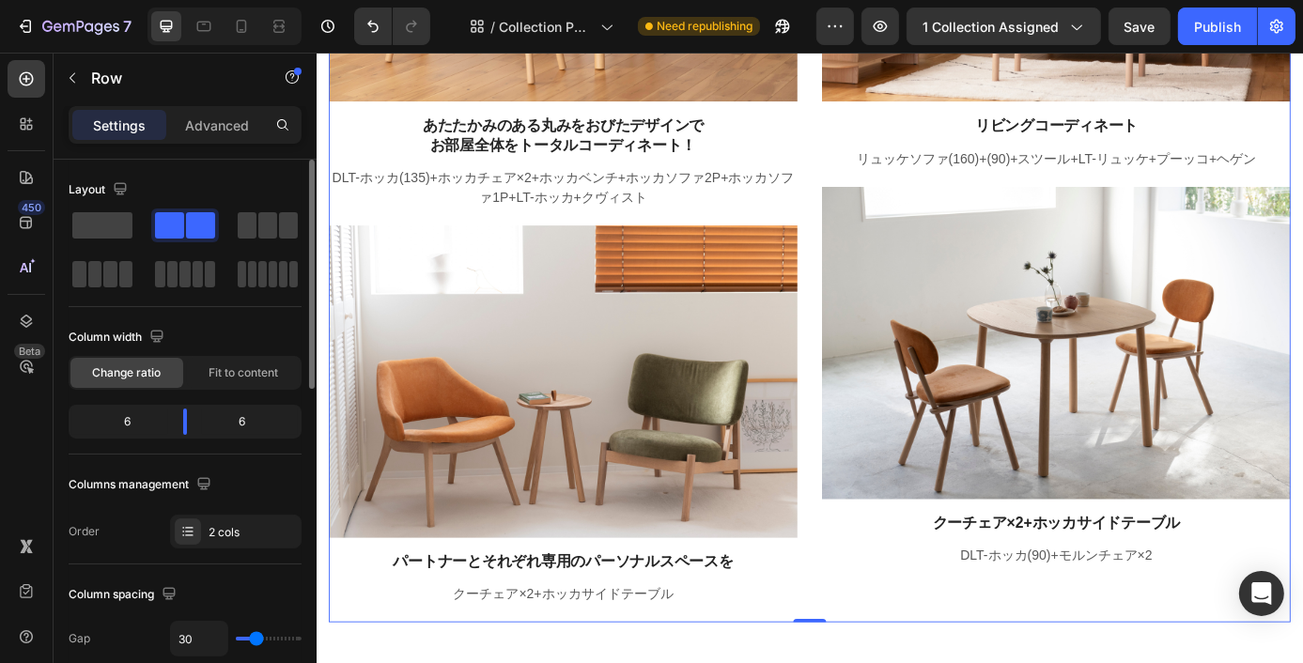
click at [1332, 662] on div "Image リビングコーディネート Text block リュッケソファ(160)+(90)+スツール+LT-リュッケ+プーッコ+ヘゲン Text block…" at bounding box center [1160, 226] width 535 height 952
click at [1365, 613] on div "DLT-ホッカ(90)+モルンチェア×2" at bounding box center [1160, 626] width 535 height 26
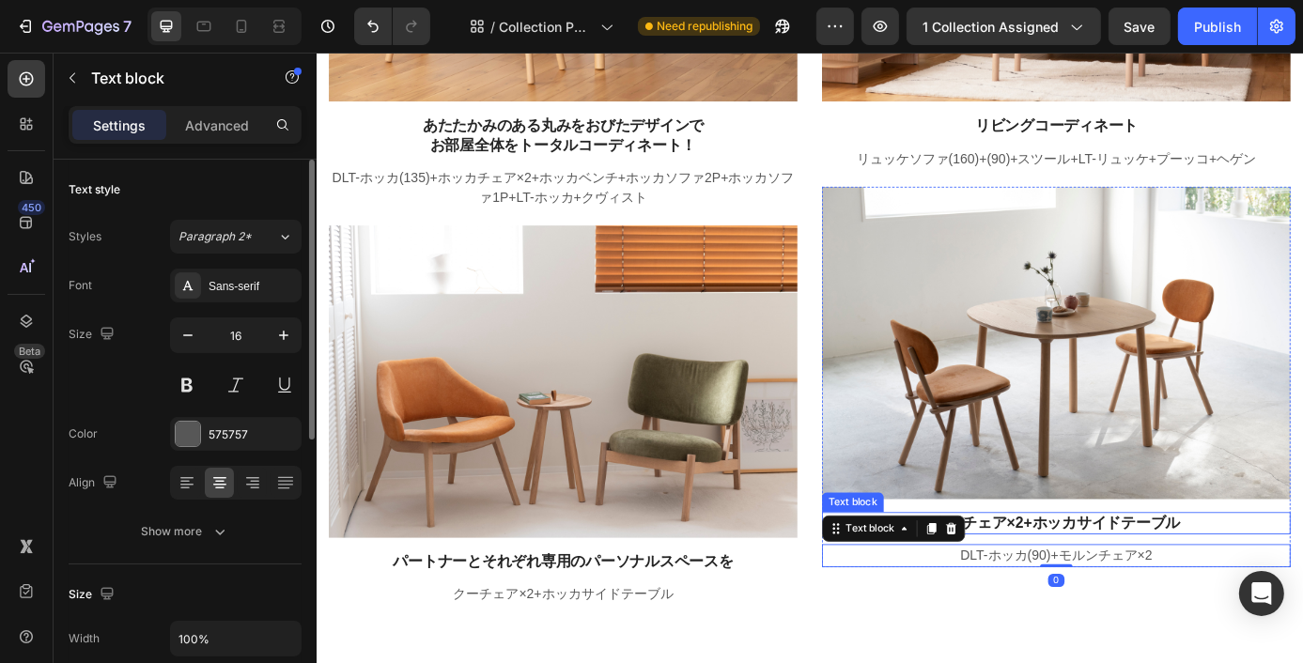
click at [1256, 588] on p "クーチェア×2+ホッカサイドテーブル" at bounding box center [1161, 590] width 532 height 22
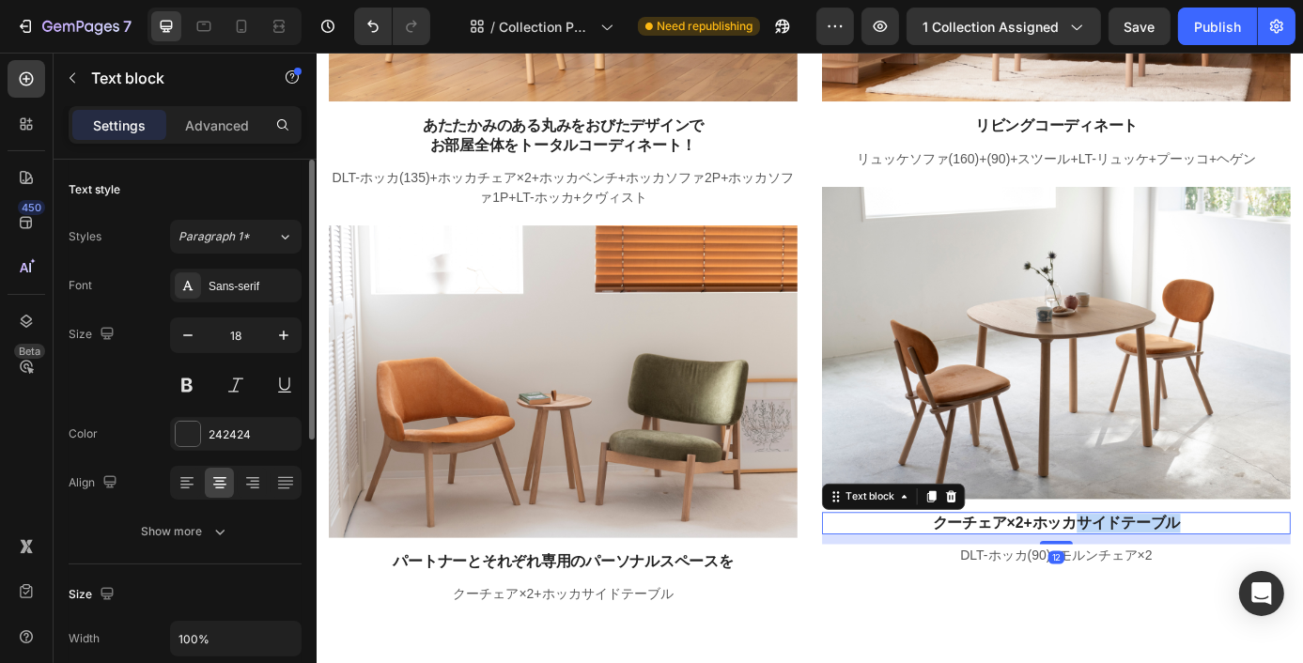
click at [1260, 584] on p "クーチェア×2+ホッカサイドテーブル" at bounding box center [1161, 590] width 532 height 22
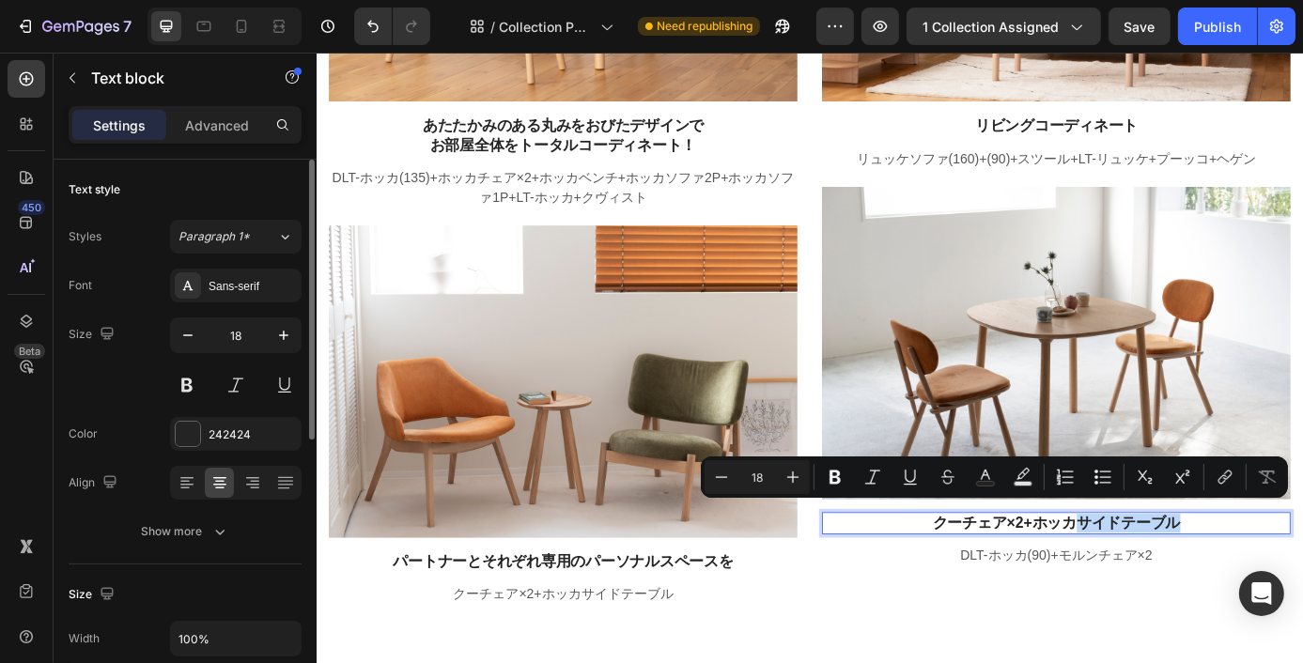
click at [1305, 587] on p "クーチェア×2+ホッカサイドテーブル" at bounding box center [1161, 590] width 532 height 22
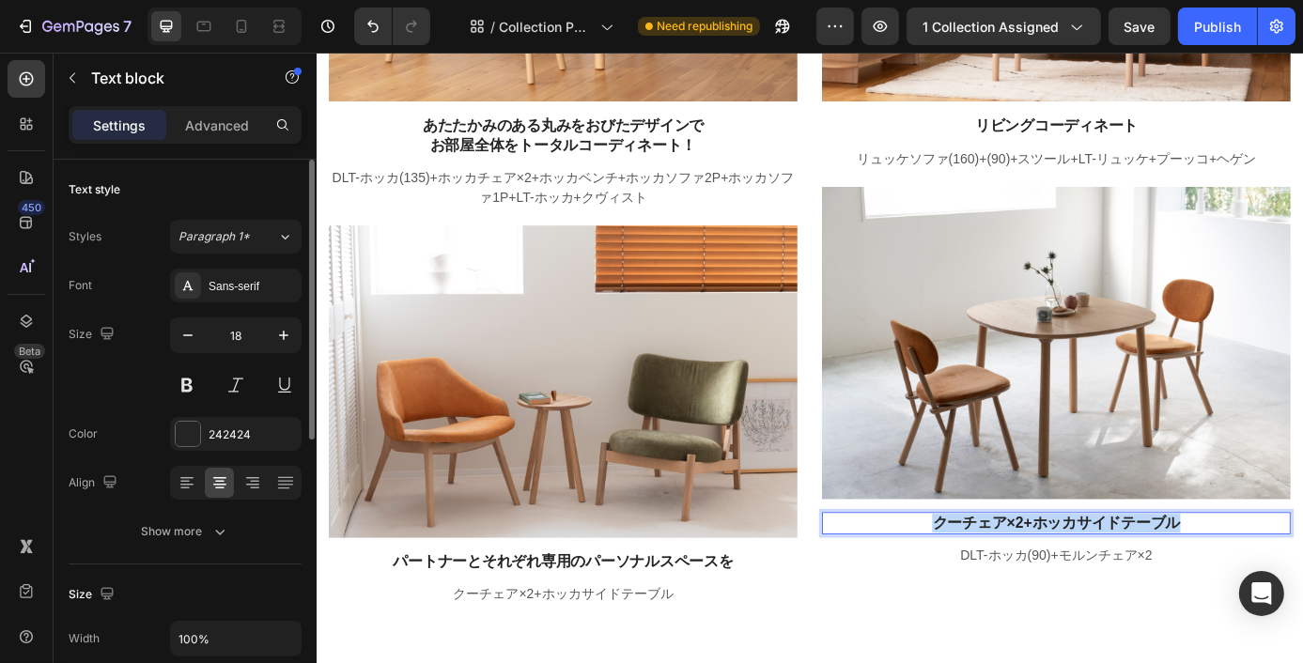
drag, startPoint x: 1304, startPoint y: 587, endPoint x: 1001, endPoint y: 586, distance: 302.4
click at [1001, 586] on p "クーチェア×2+ホッカサイドテーブル" at bounding box center [1161, 590] width 532 height 22
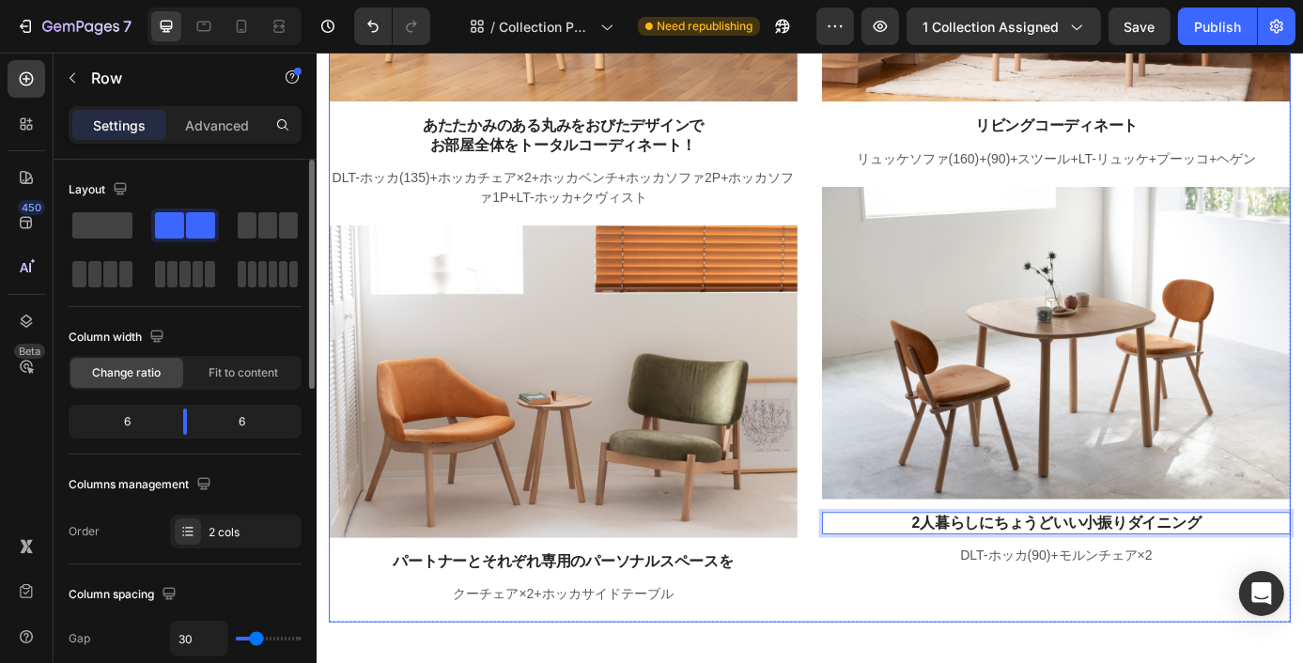
click at [1128, 662] on div "Image リビングコーディネート Text block リュッケソファ(160)+(90)+スツール+LT-リュッケ+プーッコ+ヘゲン Text block…" at bounding box center [1160, 226] width 535 height 952
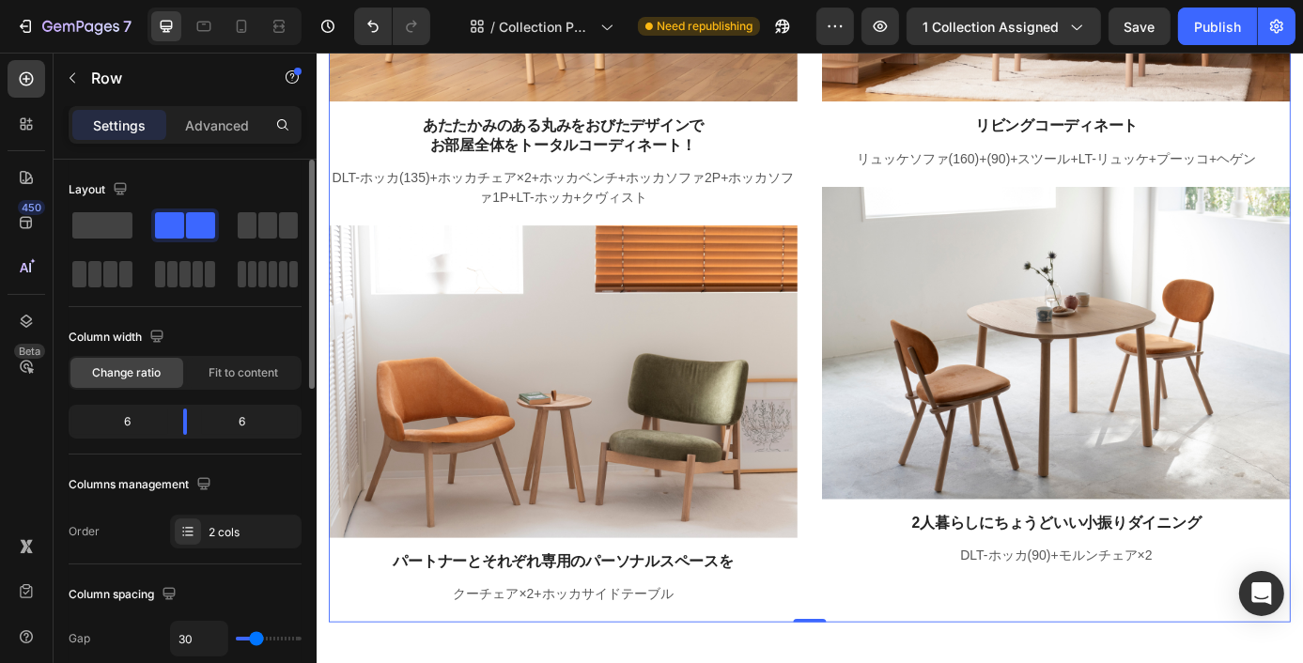
click at [1319, 617] on p "DLT-ホッカ(90)+モルンチェア×2" at bounding box center [1161, 626] width 532 height 23
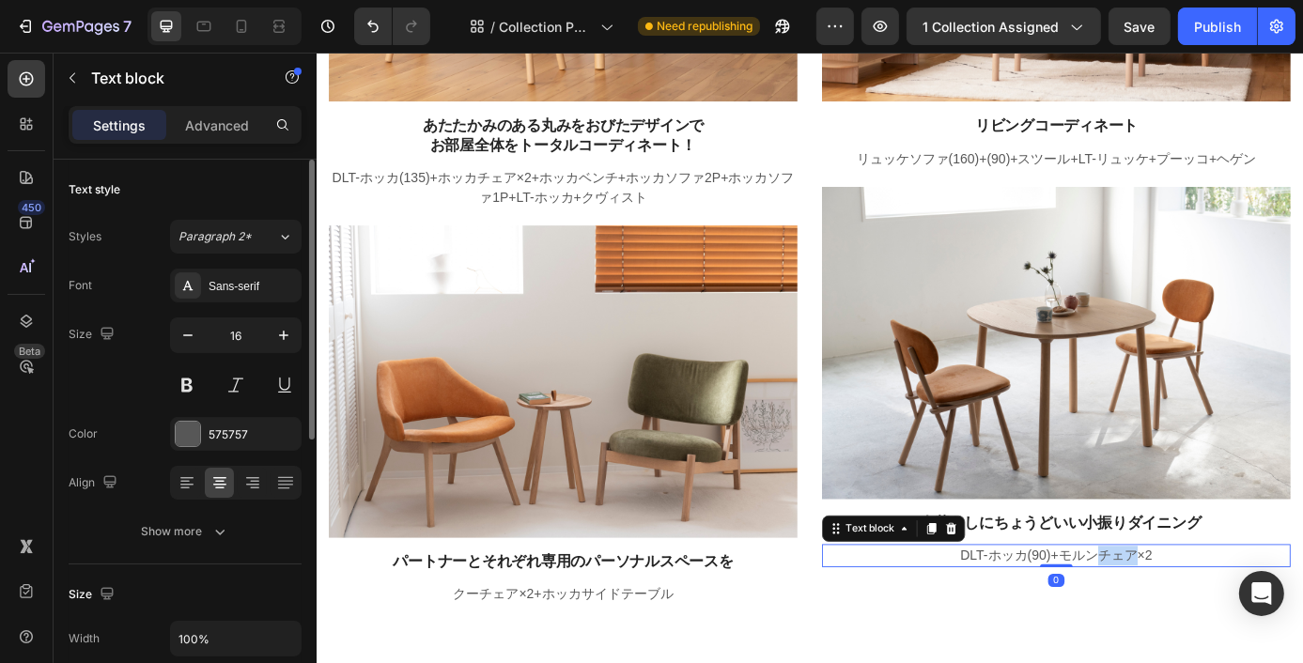
click at [1220, 618] on p "DLT-ホッカ(90)+モルンチェア×2" at bounding box center [1161, 626] width 532 height 23
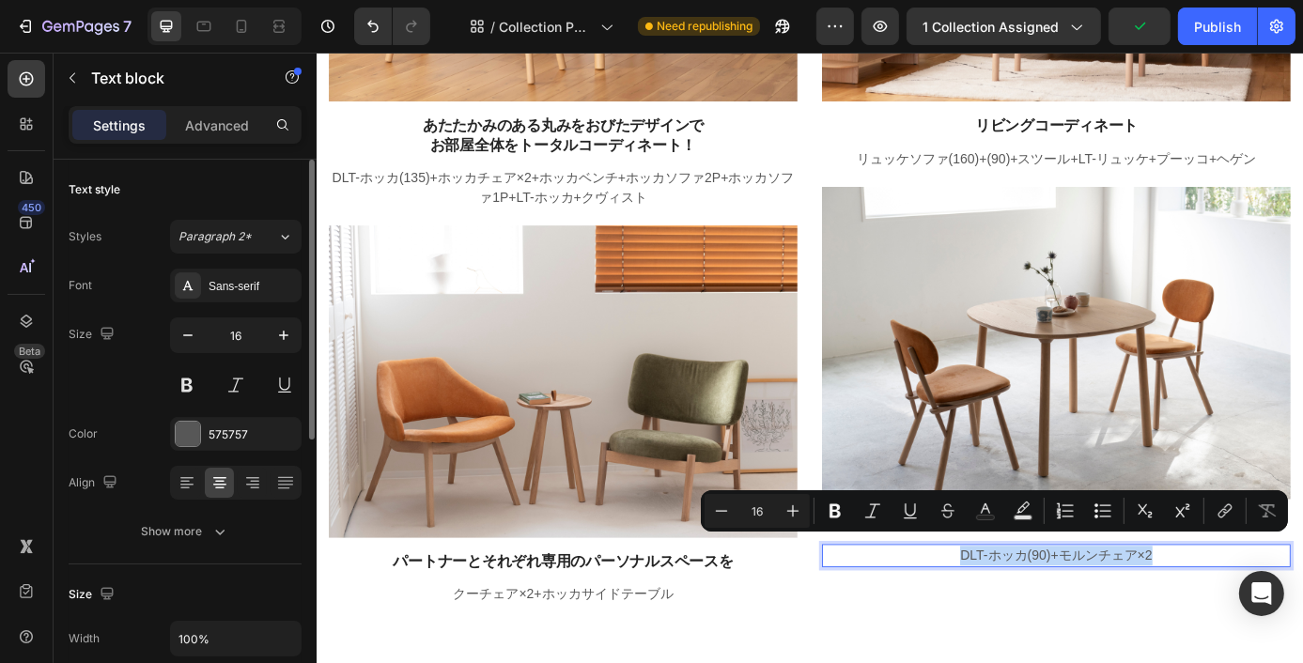
drag, startPoint x: 1262, startPoint y: 612, endPoint x: 1038, endPoint y: 627, distance: 225.0
click at [1038, 627] on div "DLT-ホッカ(90)+モルンチェア×2" at bounding box center [1160, 626] width 535 height 26
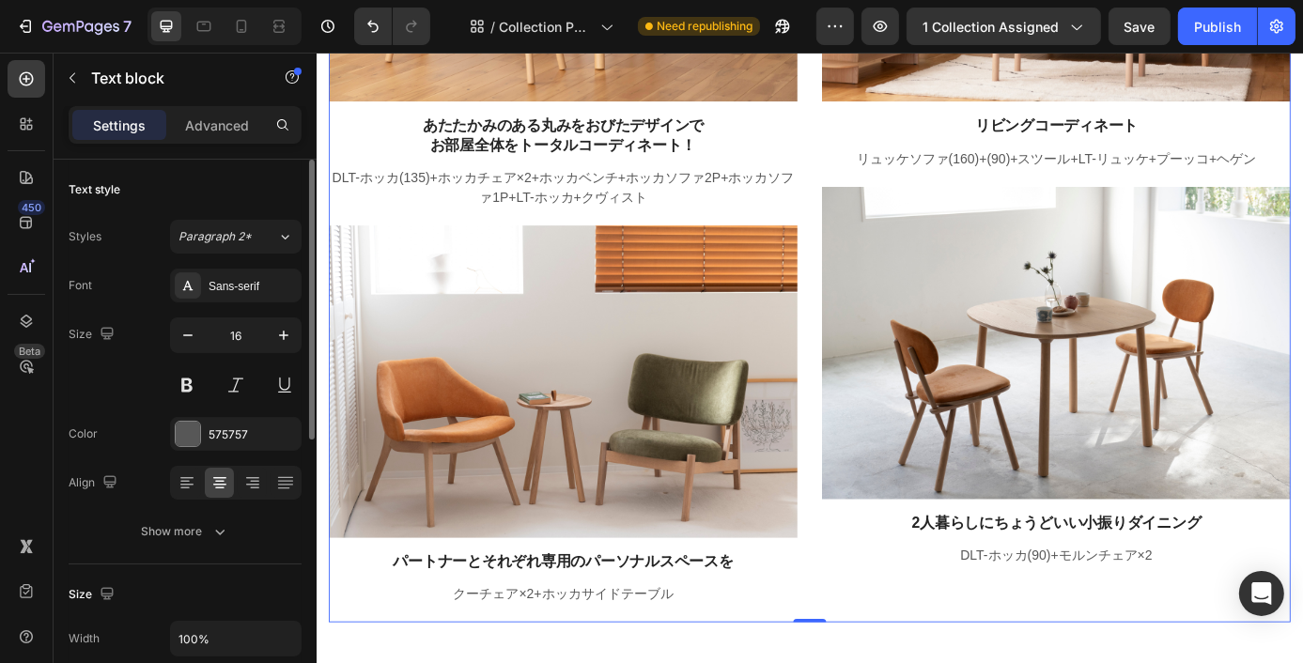
click at [1050, 662] on div "Image リビングコーディネート Text block リュッケソファ(160)+(90)+スツール+LT-リュッケ+プーッコ+ヘゲン Text block…" at bounding box center [1160, 226] width 535 height 952
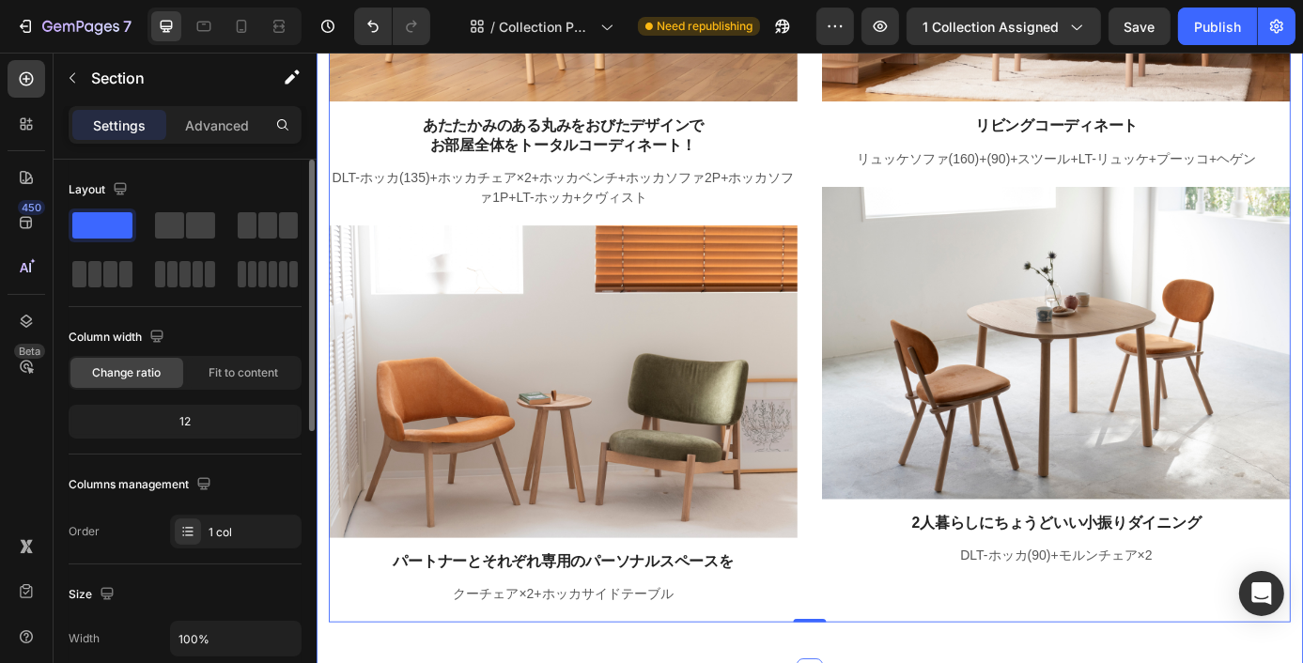
click at [1347, 662] on div "Image あたたかみのある丸みをおびたデザインで お部屋全体をトータルコーディネート！ Text block DLT-ホッカ(135)+ホッカチェア×2+ホ…" at bounding box center [879, 226] width 1127 height 1065
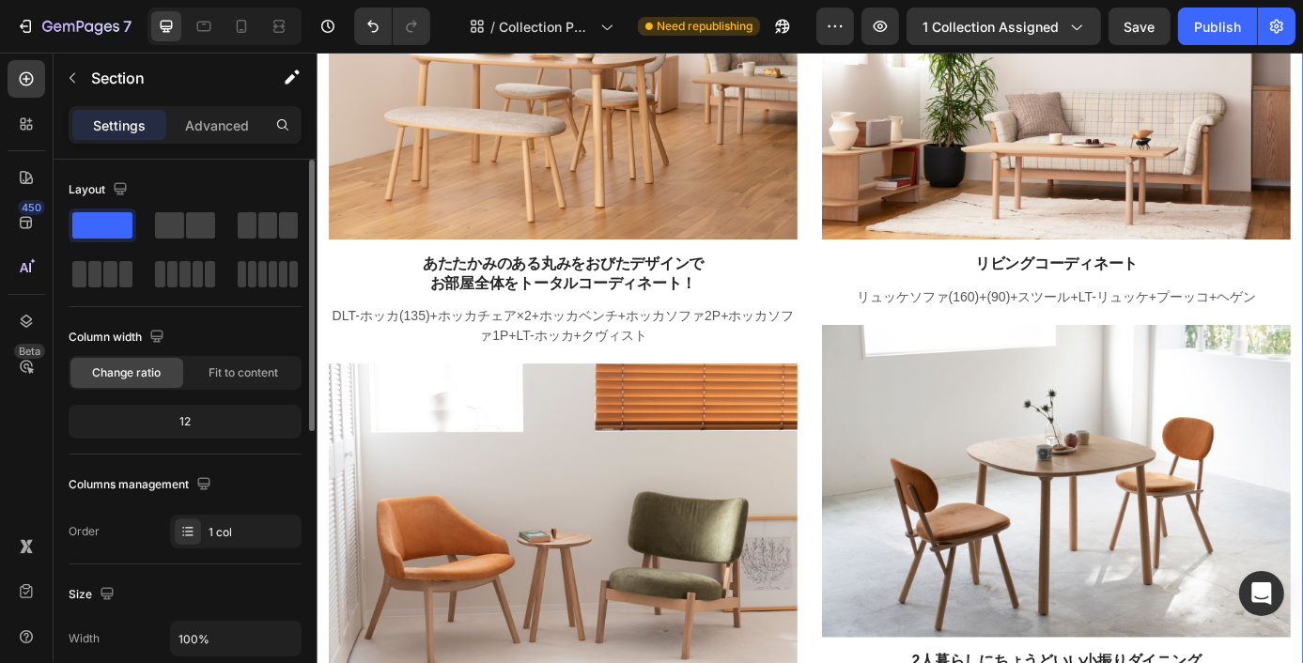
scroll to position [2242, 0]
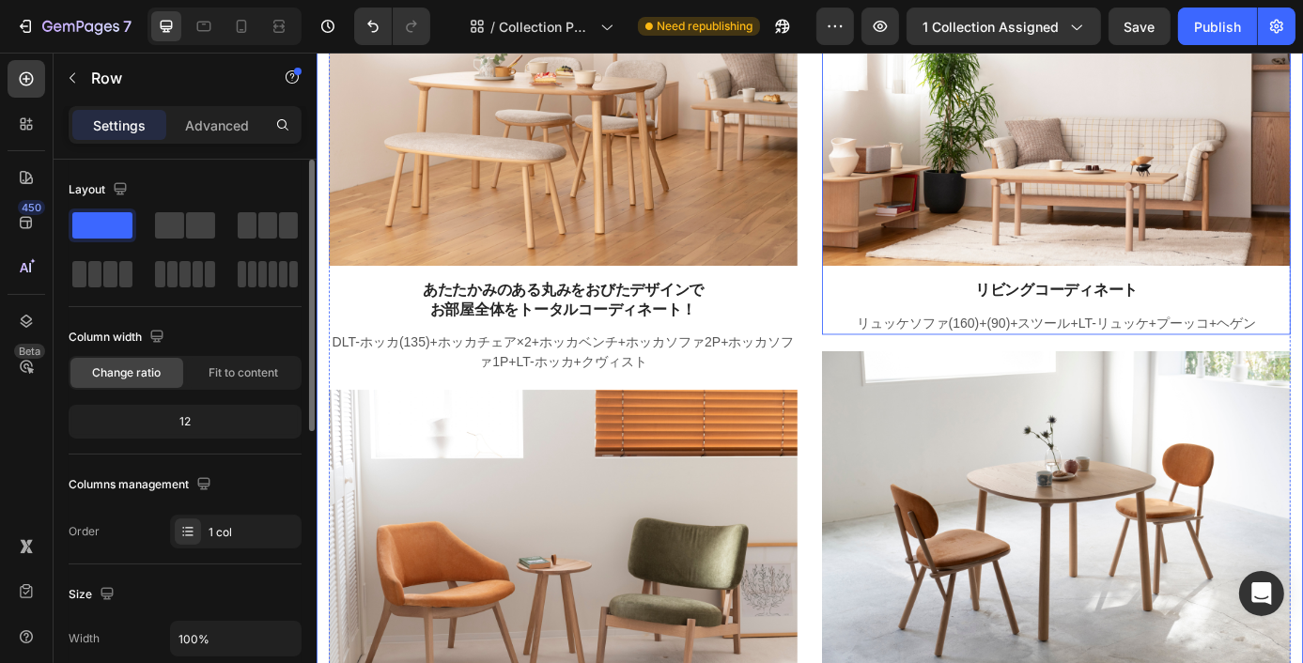
click at [1356, 292] on div "Image リビングコーディネート Text block リュッケソファ(160)+(90)+スツール+LT-リュッケ+プーッコ+ヘゲン Text block" at bounding box center [1160, 155] width 535 height 435
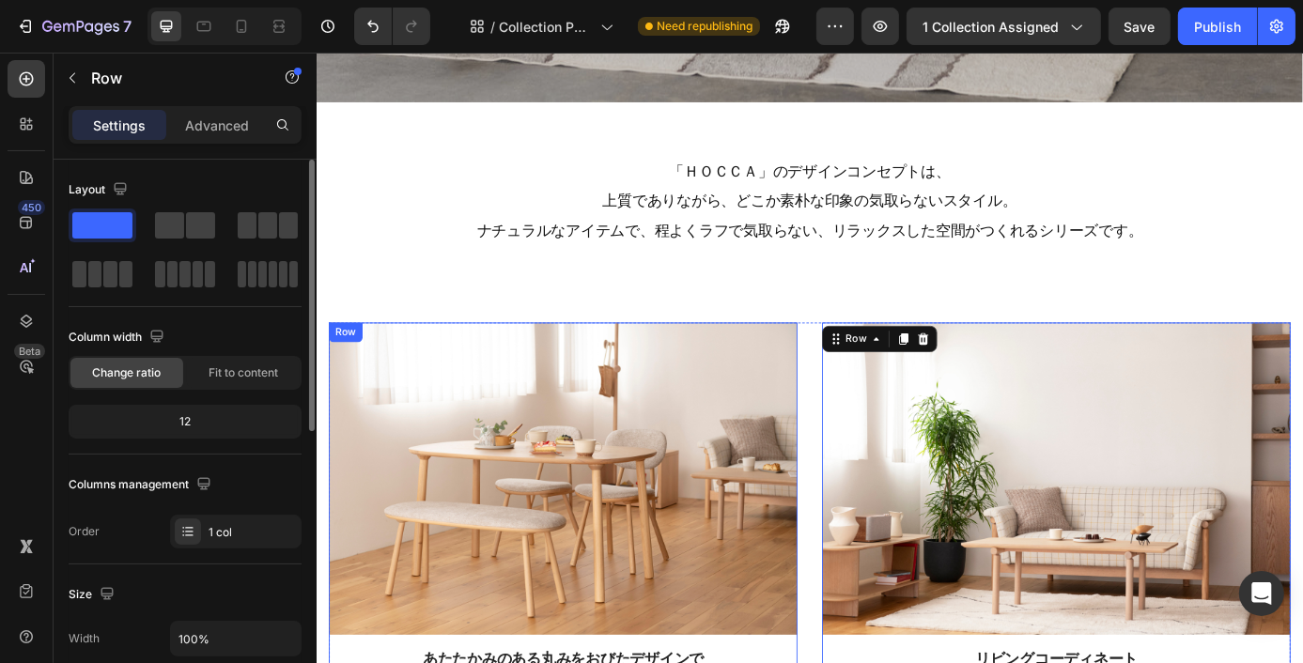
scroll to position [1772, 0]
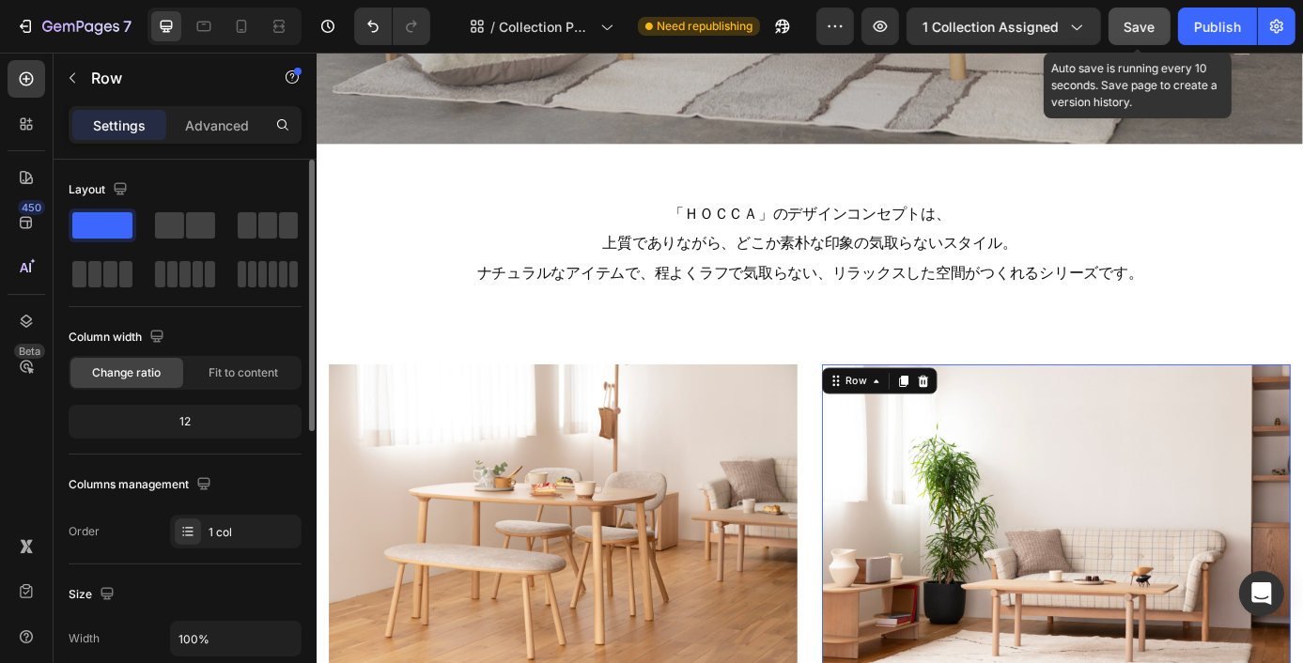
click at [1142, 31] on span "Save" at bounding box center [1139, 27] width 31 height 16
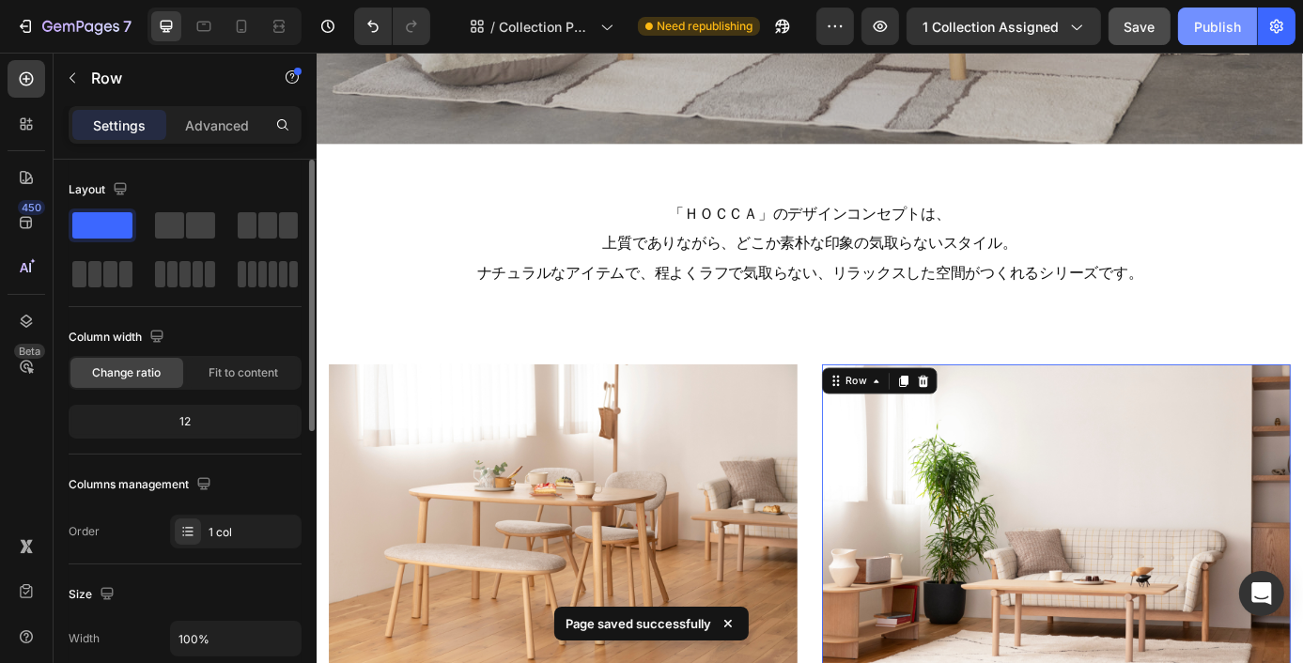
click at [1213, 33] on div "Publish" at bounding box center [1217, 27] width 47 height 20
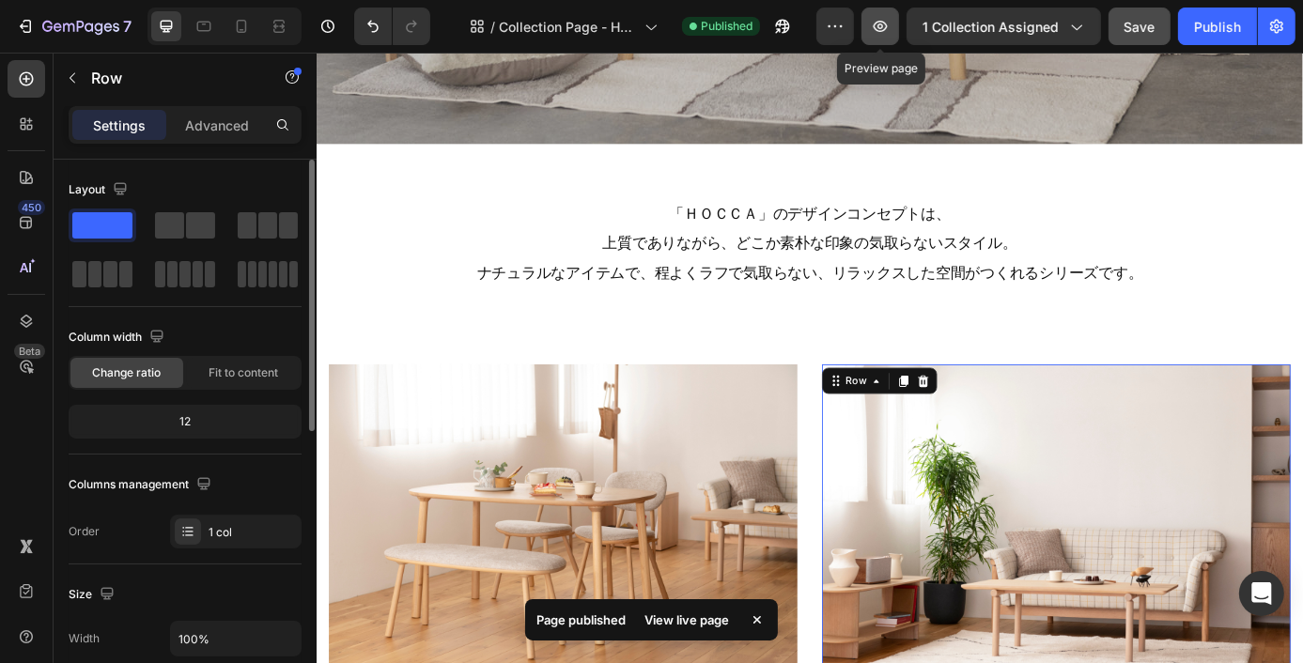
click at [889, 29] on icon "button" at bounding box center [880, 26] width 19 height 19
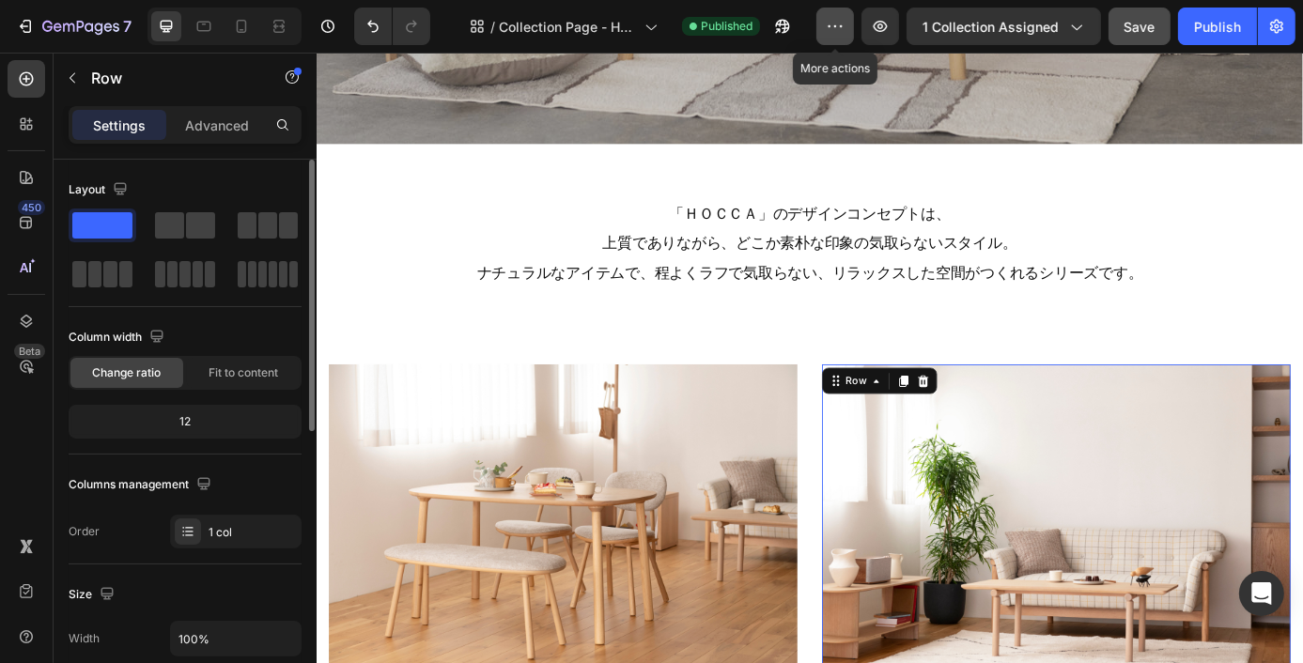
click at [835, 21] on icon "button" at bounding box center [835, 26] width 19 height 19
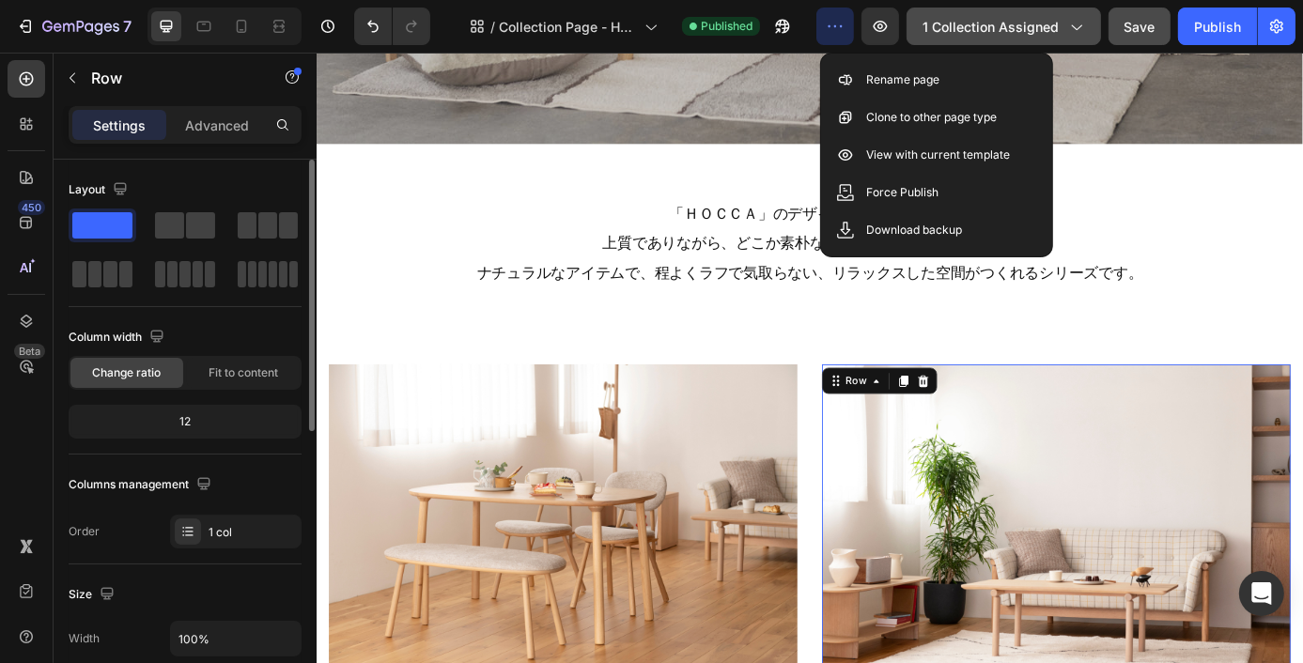
click at [1061, 35] on div "1 collection assigned" at bounding box center [1003, 27] width 162 height 20
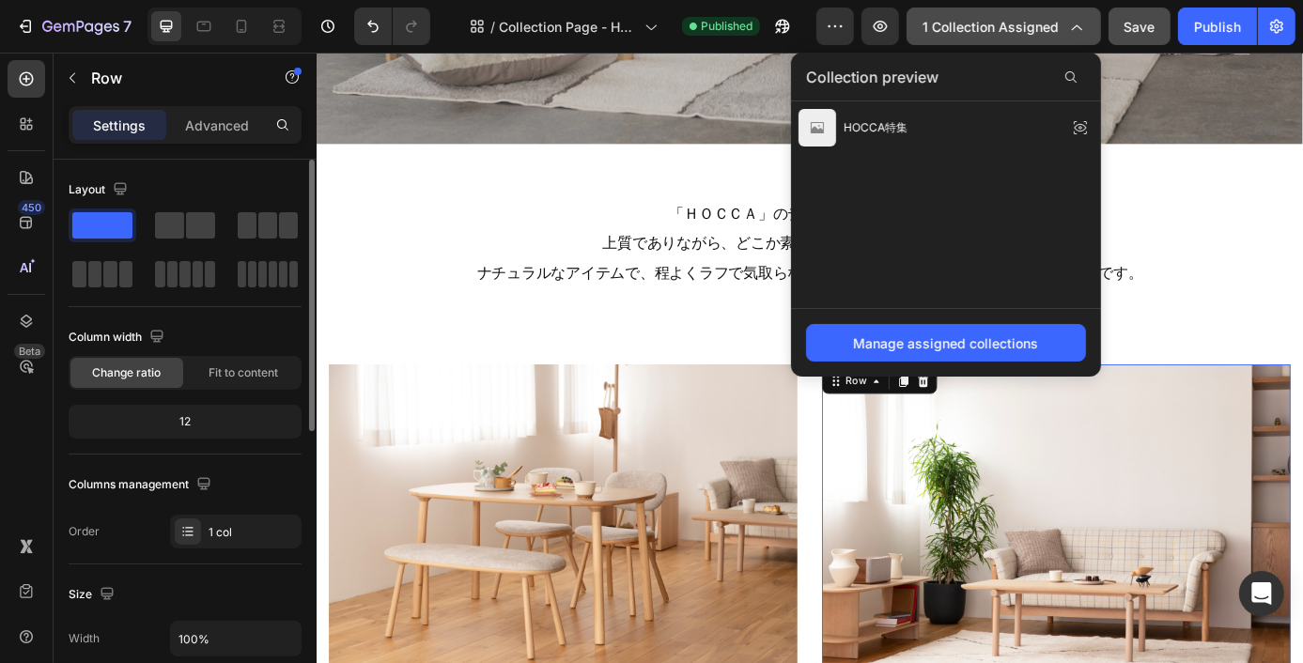
click at [1061, 35] on div "1 collection assigned" at bounding box center [1003, 27] width 162 height 20
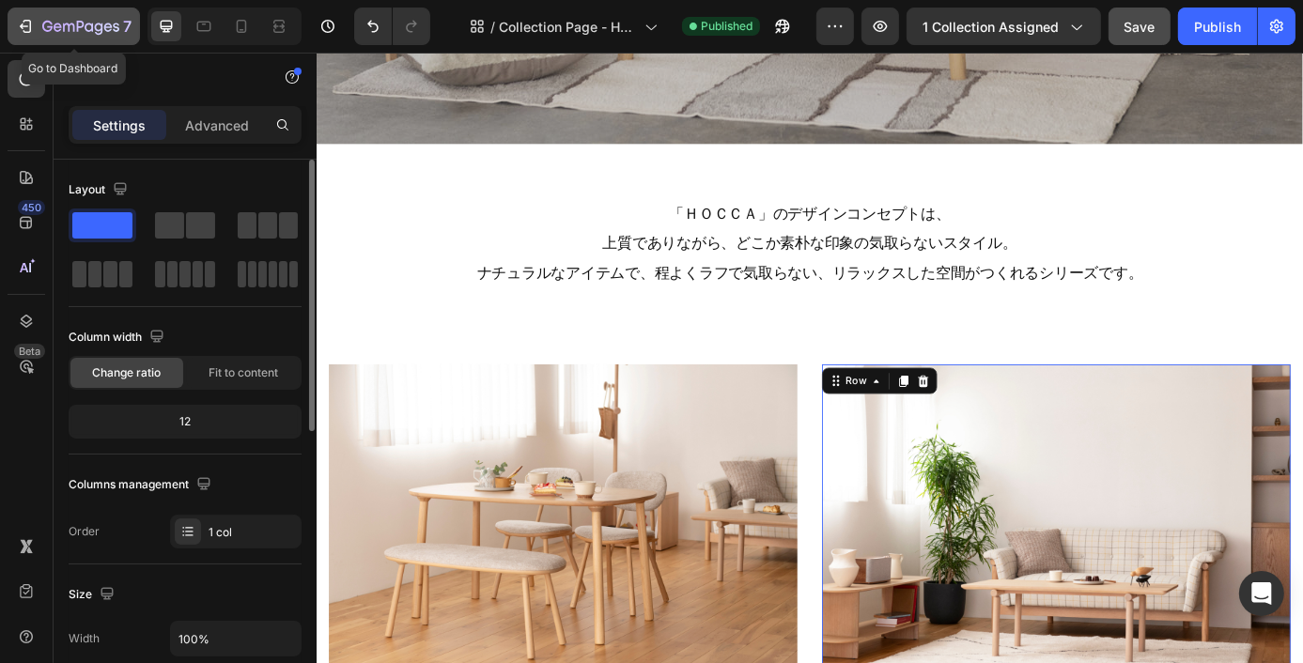
click at [82, 20] on icon "button" at bounding box center [80, 28] width 77 height 16
